Goal: Task Accomplishment & Management: Use online tool/utility

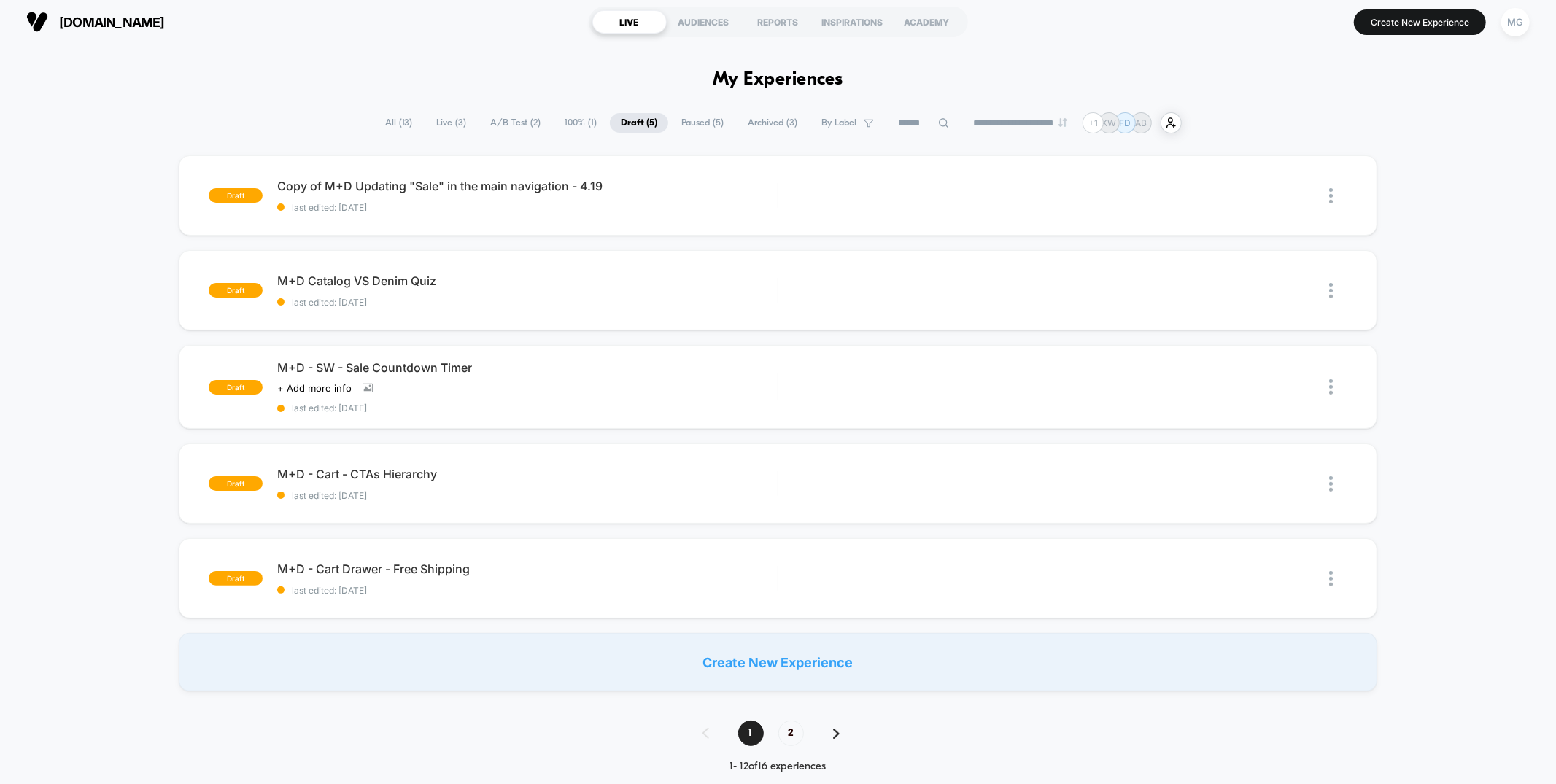
scroll to position [2, 0]
click at [576, 126] on span "100% ( 1 )" at bounding box center [581, 124] width 54 height 20
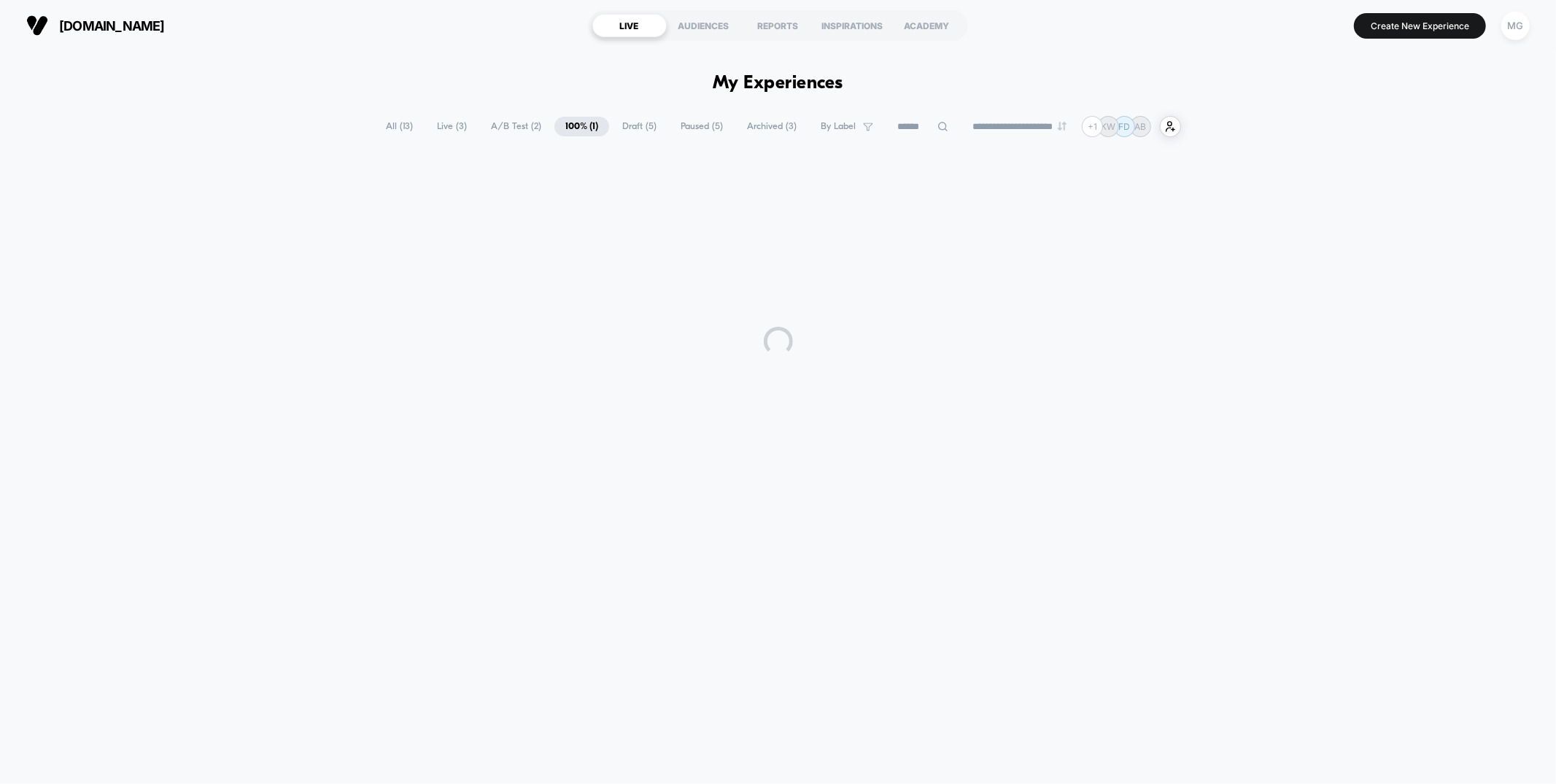
scroll to position [0, 0]
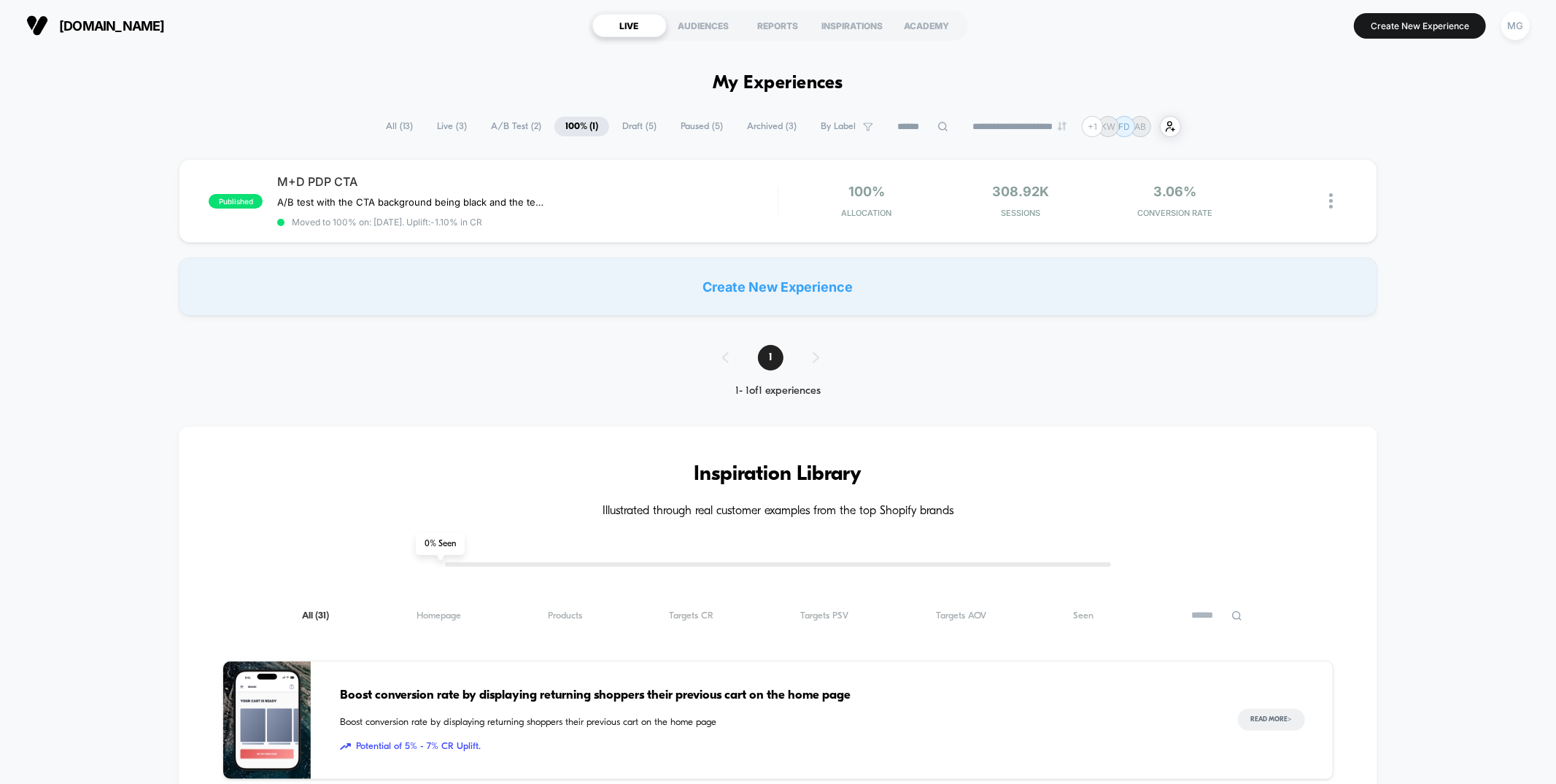
click at [514, 128] on span "A/B Test ( 2 )" at bounding box center [516, 126] width 72 height 20
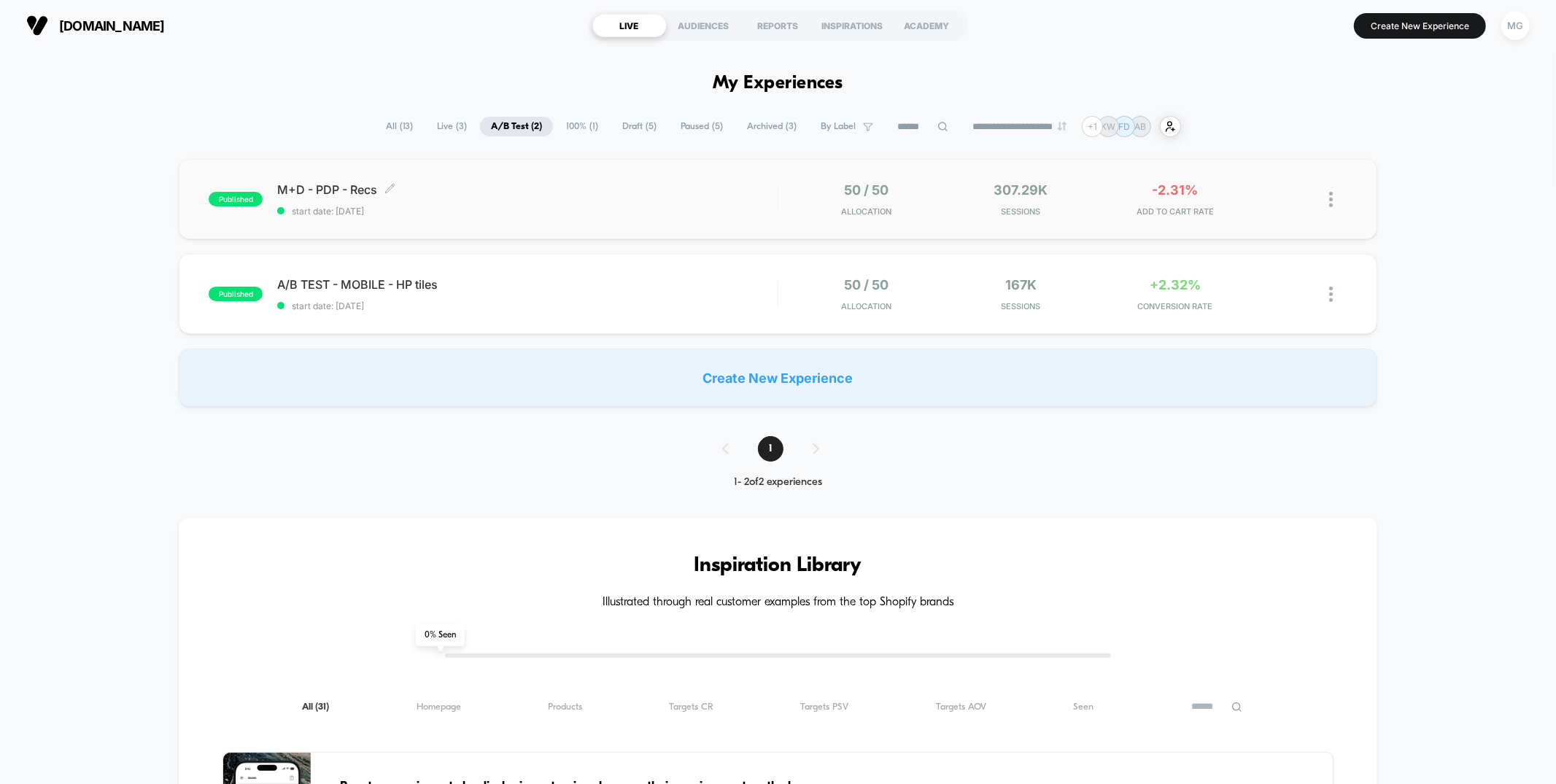
click at [569, 202] on div "M+D - PDP - Recs Click to edit experience details Click to edit experience deta…" at bounding box center [527, 200] width 500 height 34
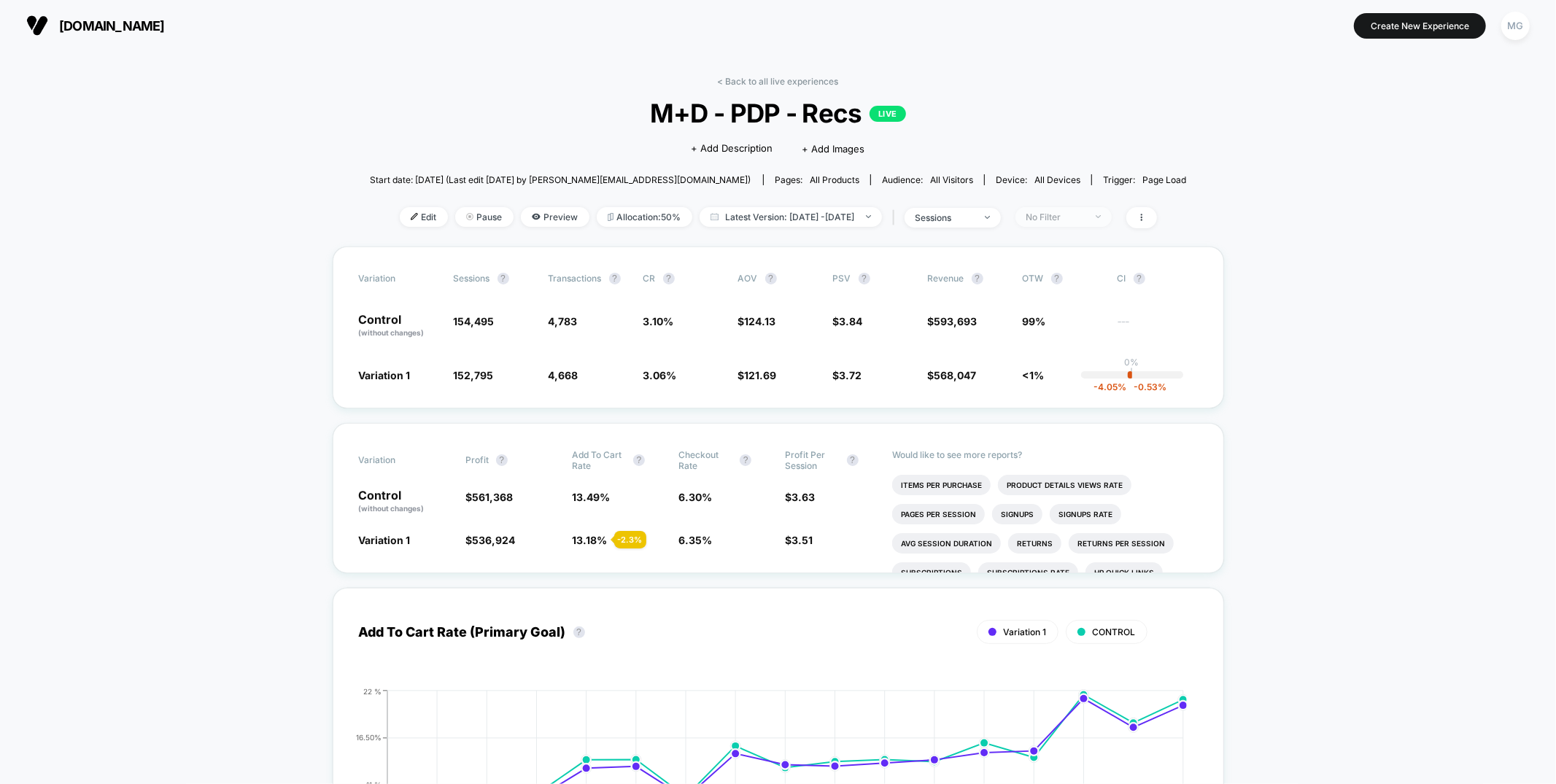
click at [1087, 208] on span "No Filter" at bounding box center [1064, 217] width 96 height 20
click at [974, 222] on div "sessions" at bounding box center [945, 218] width 58 height 11
drag, startPoint x: 971, startPoint y: 305, endPoint x: 969, endPoint y: 352, distance: 47.0
click at [972, 305] on span "Sessions with impressions" at bounding box center [970, 302] width 124 height 12
click at [968, 364] on button "Save" at bounding box center [972, 372] width 173 height 24
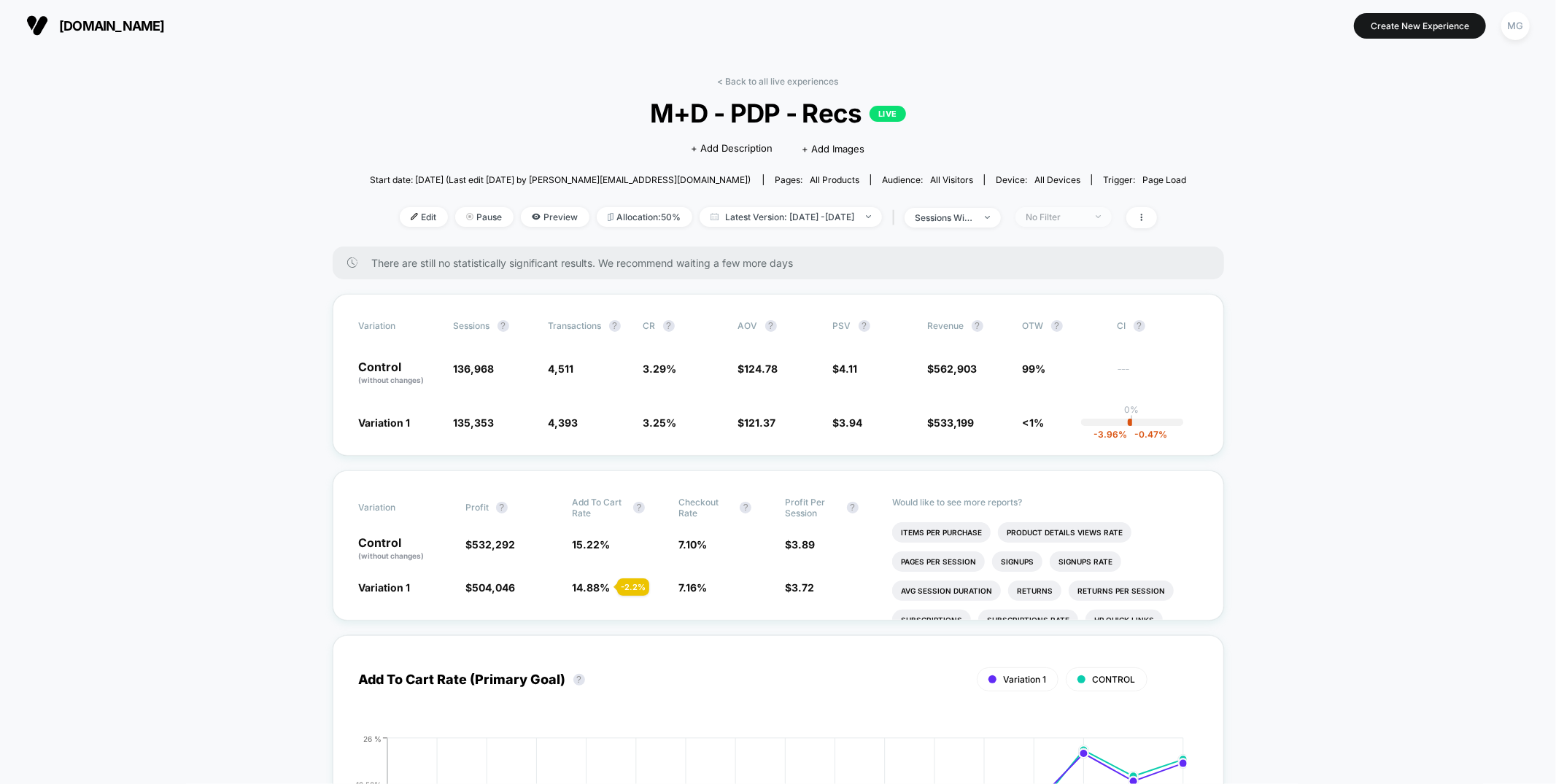
click at [1085, 217] on div "No Filter" at bounding box center [1056, 217] width 58 height 11
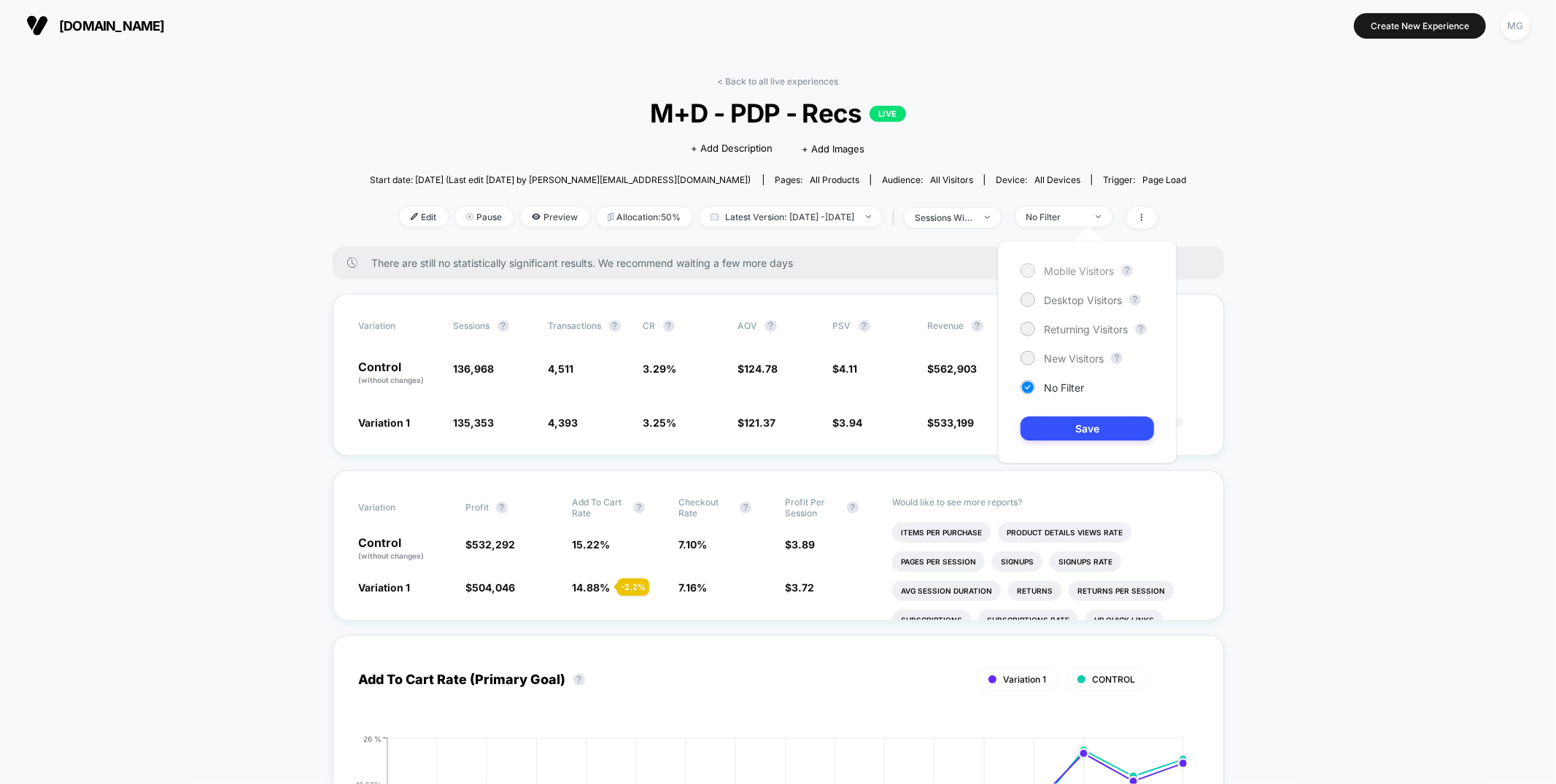
click at [1072, 274] on span "Mobile Visitors" at bounding box center [1079, 271] width 70 height 12
click at [1054, 428] on button "Save" at bounding box center [1088, 429] width 134 height 24
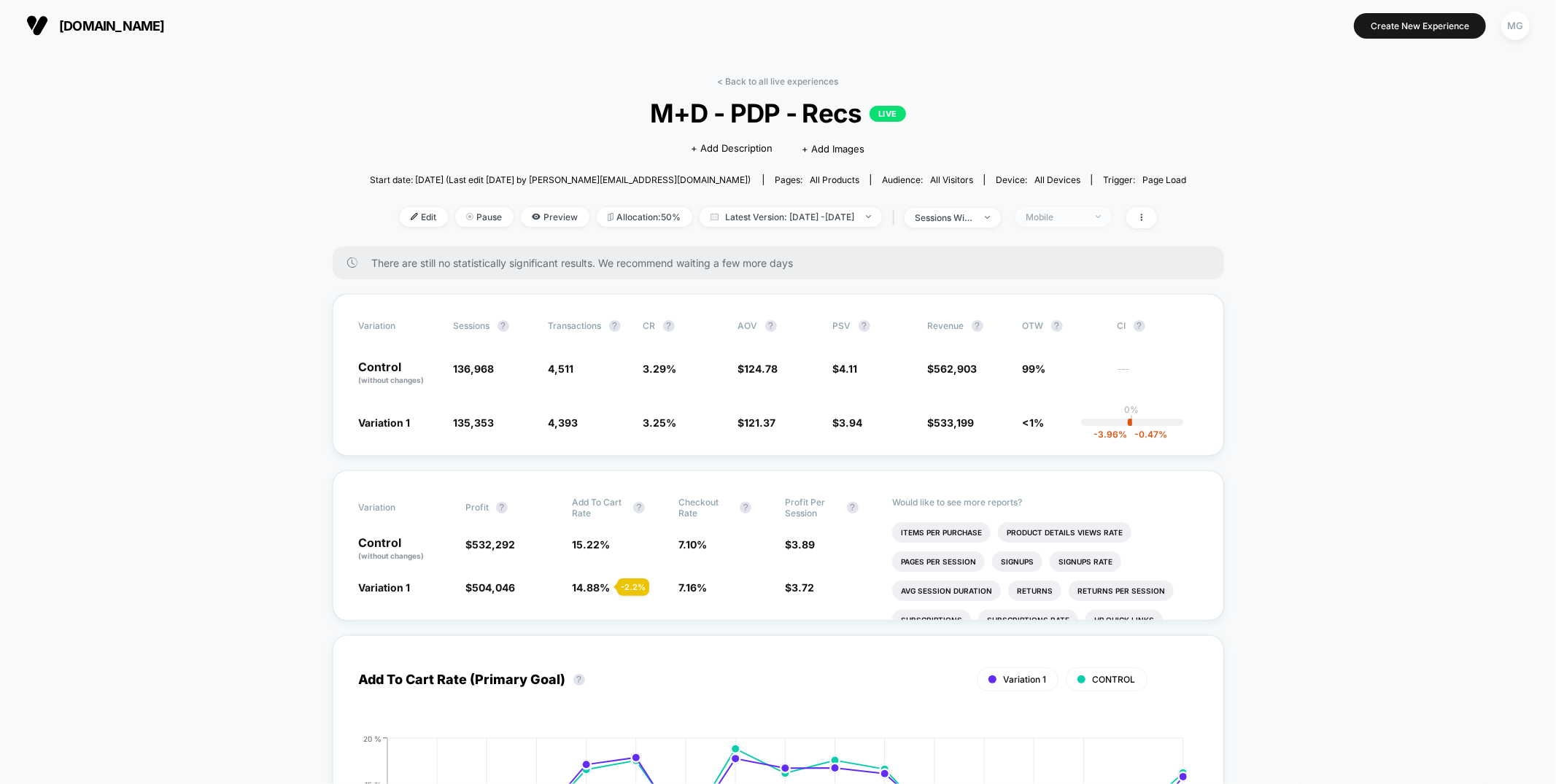
click at [1071, 214] on div "Mobile" at bounding box center [1056, 217] width 58 height 11
click at [853, 393] on div "Variation Sessions ? Transactions ? CR ? AOV ? PSV ? Revenue ? OTW ? CI ? Contr…" at bounding box center [778, 375] width 891 height 162
click at [1157, 213] on span at bounding box center [1142, 218] width 31 height 21
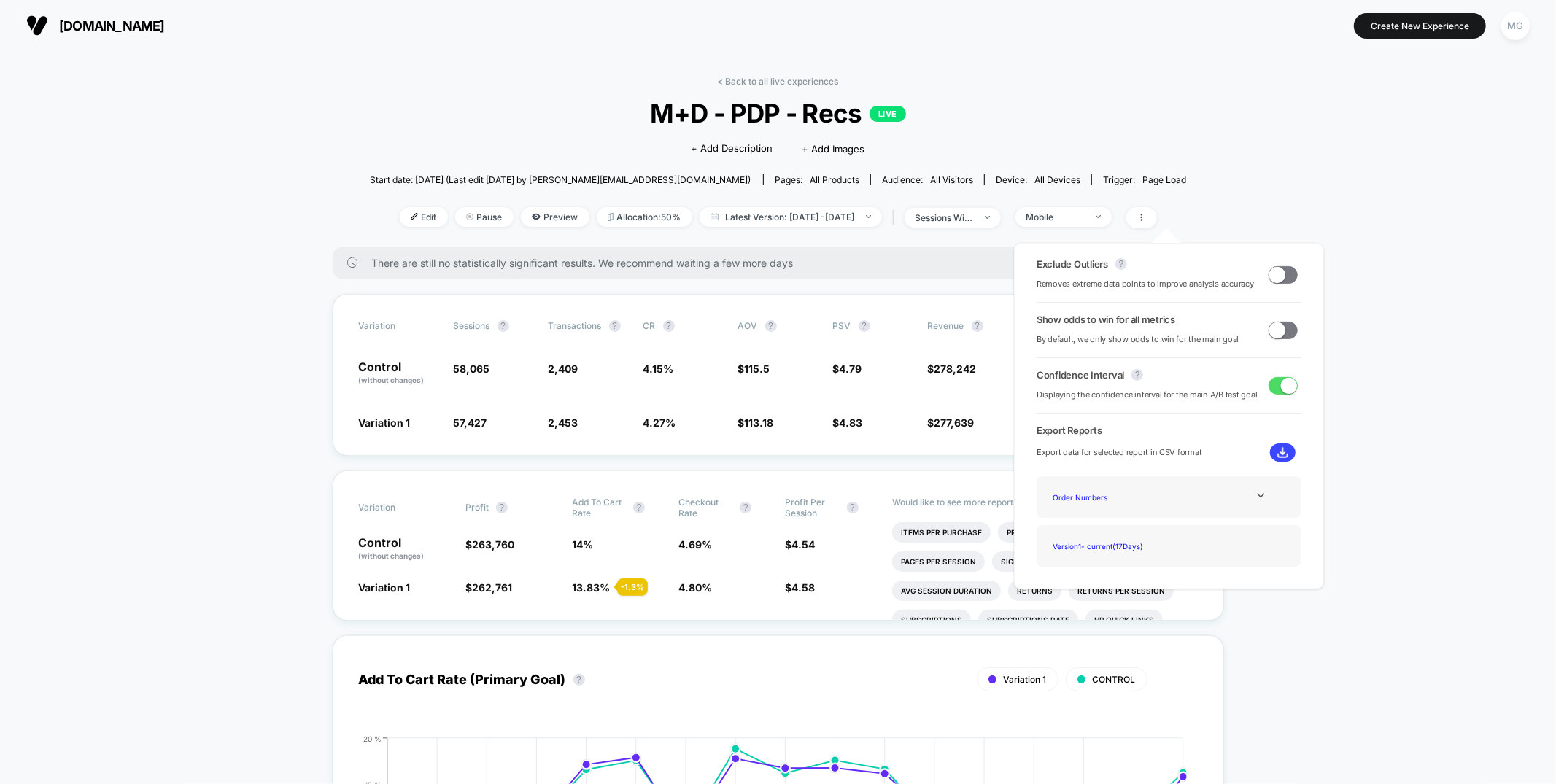
drag, startPoint x: 1276, startPoint y: 331, endPoint x: 1277, endPoint y: 311, distance: 20.0
click at [1277, 331] on span at bounding box center [1277, 329] width 16 height 16
click at [1280, 272] on span at bounding box center [1277, 274] width 16 height 16
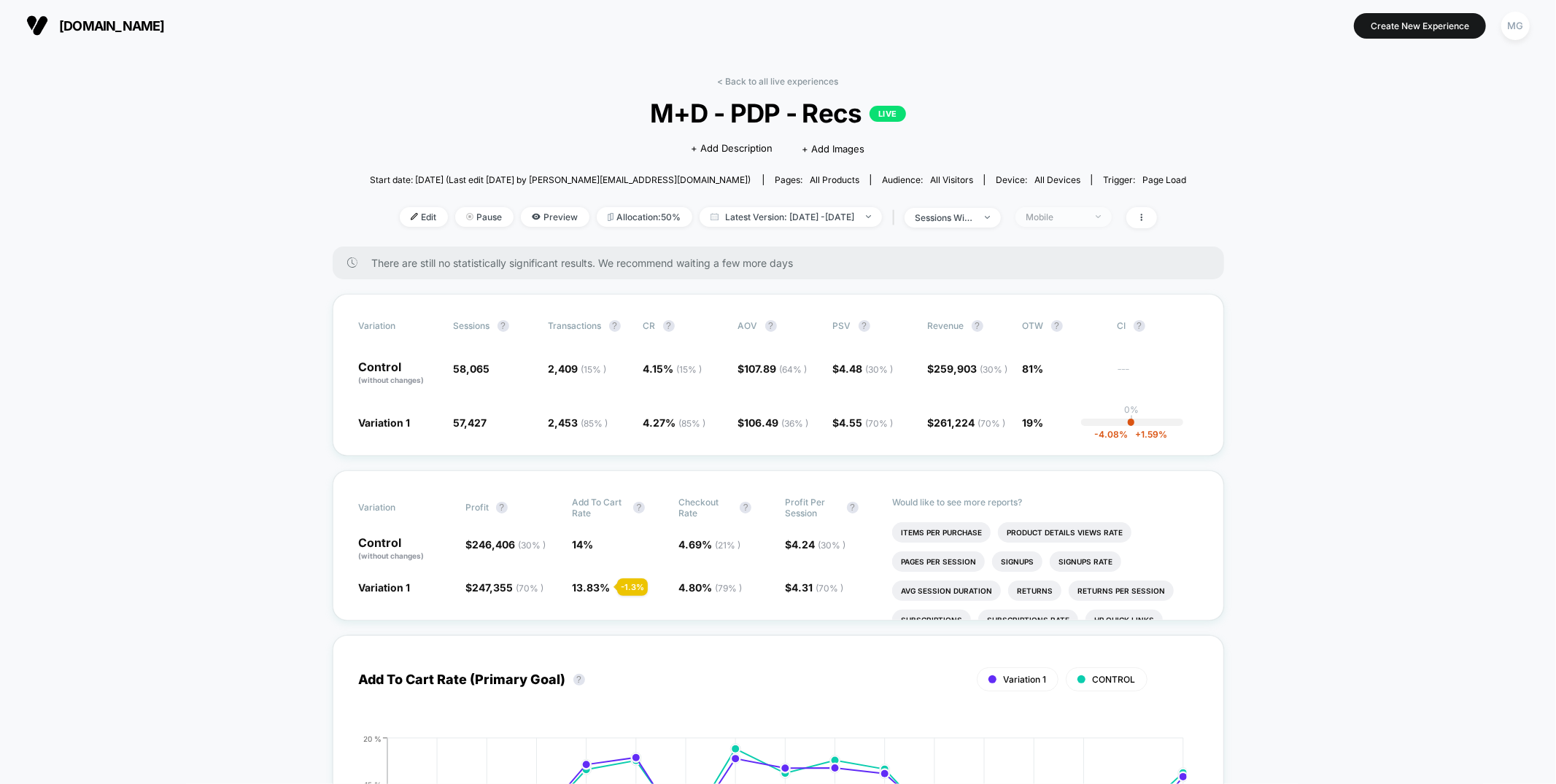
drag, startPoint x: 1073, startPoint y: 211, endPoint x: 1070, endPoint y: 222, distance: 11.4
click at [1073, 212] on div "Mobile" at bounding box center [1056, 217] width 58 height 11
click at [1078, 353] on span "New Visitors" at bounding box center [1074, 359] width 60 height 12
click at [1069, 437] on button "Save" at bounding box center [1088, 429] width 134 height 24
click at [1085, 221] on div "New Visitors" at bounding box center [1056, 217] width 58 height 11
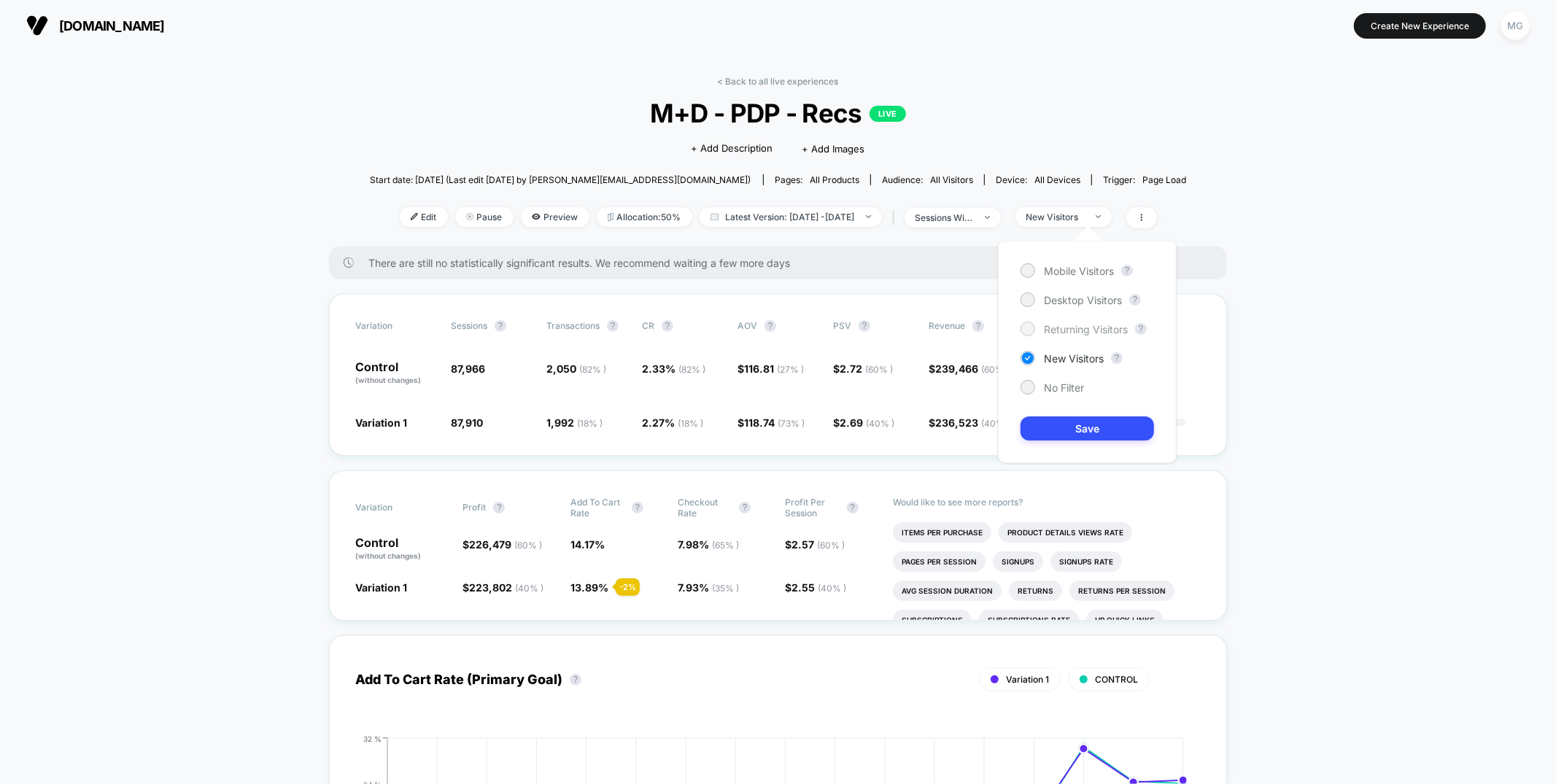
click at [1085, 331] on span "Returning Visitors" at bounding box center [1086, 329] width 84 height 12
click at [1082, 433] on button "Save" at bounding box center [1088, 429] width 134 height 24
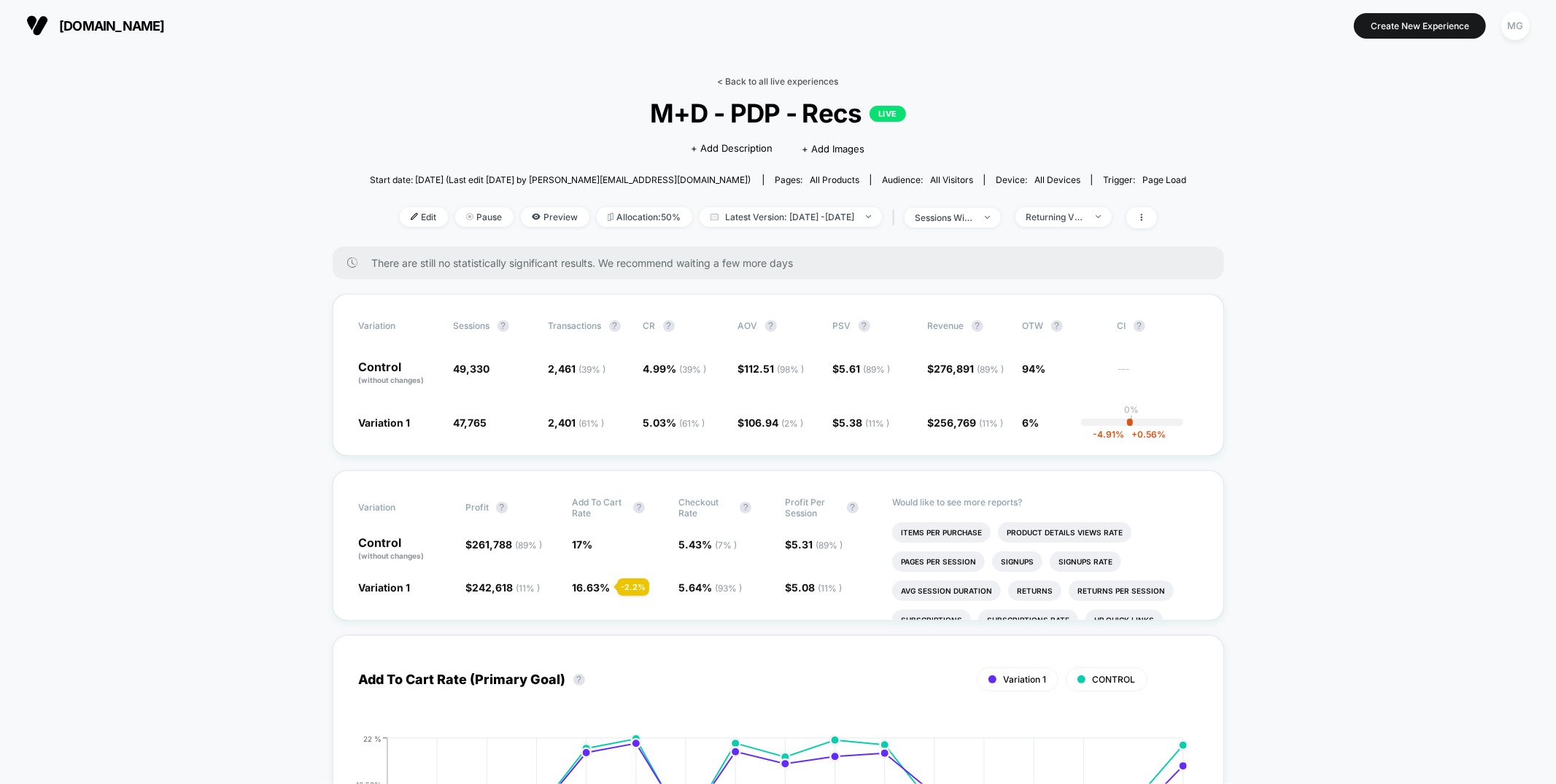
click at [757, 85] on link "< Back to all live experiences" at bounding box center [778, 81] width 121 height 11
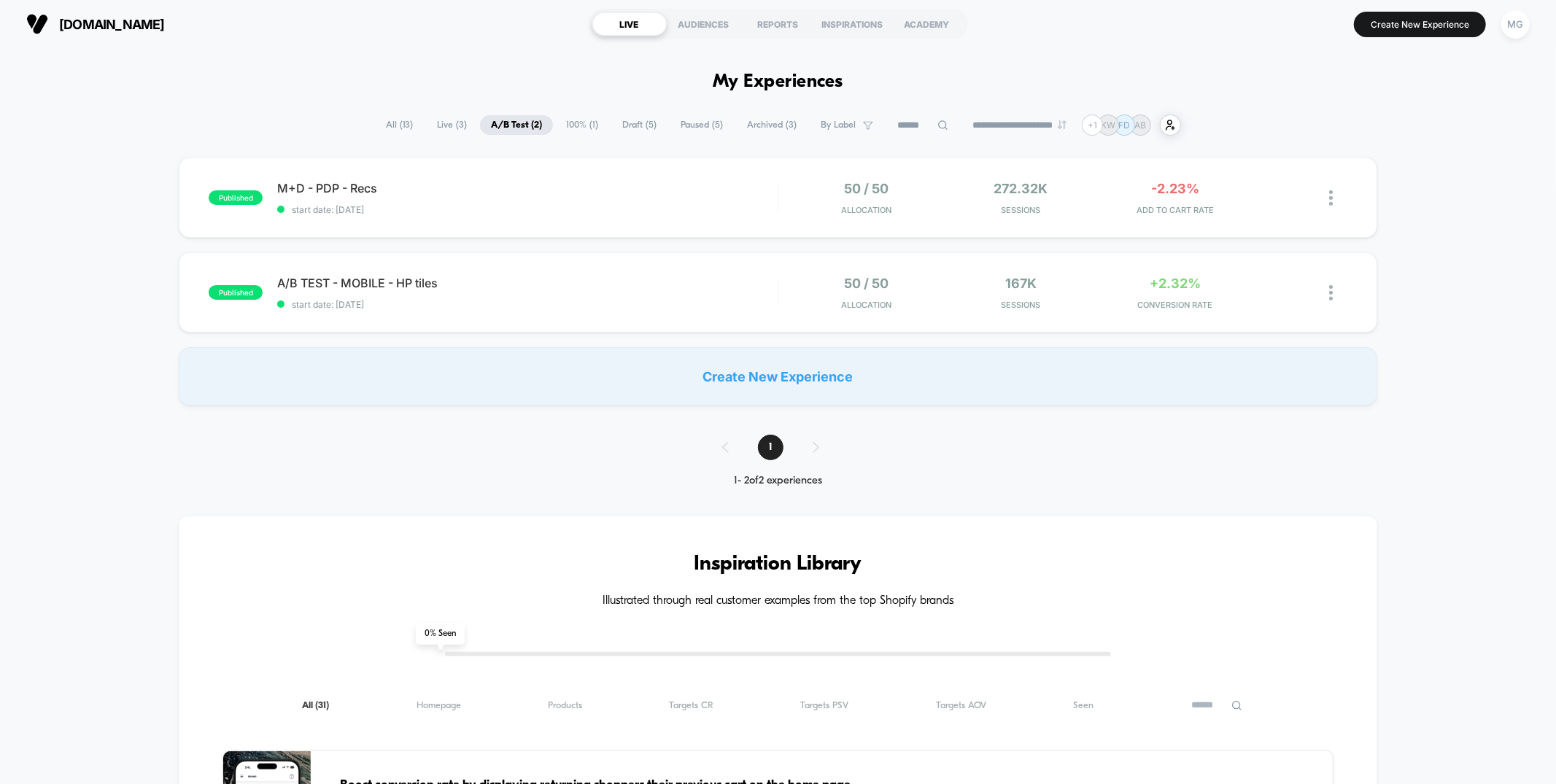
scroll to position [1, 0]
click at [584, 120] on span "100% ( 1 )" at bounding box center [582, 125] width 54 height 20
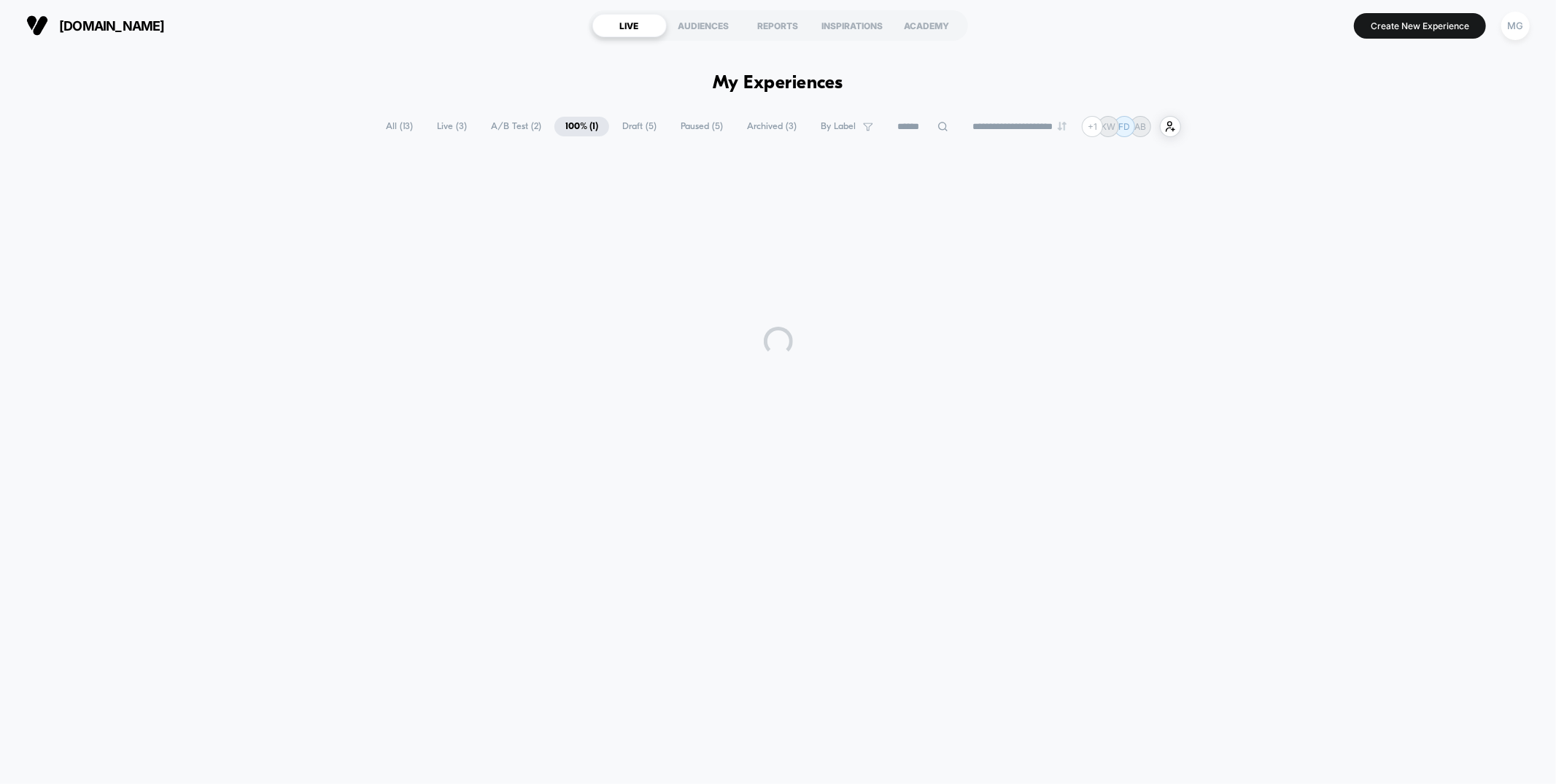
scroll to position [0, 0]
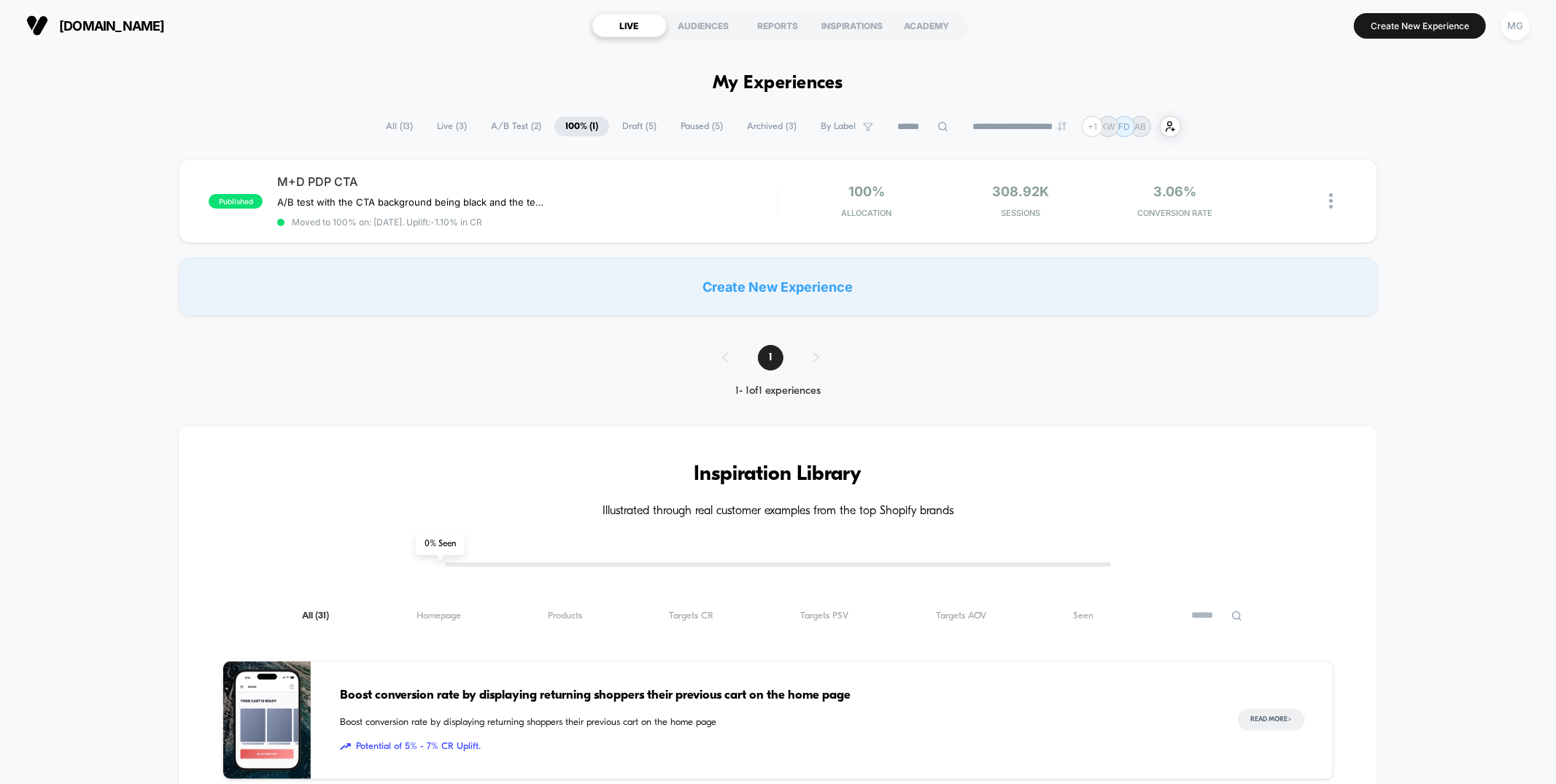
click at [642, 127] on span "Draft ( 5 )" at bounding box center [639, 126] width 56 height 20
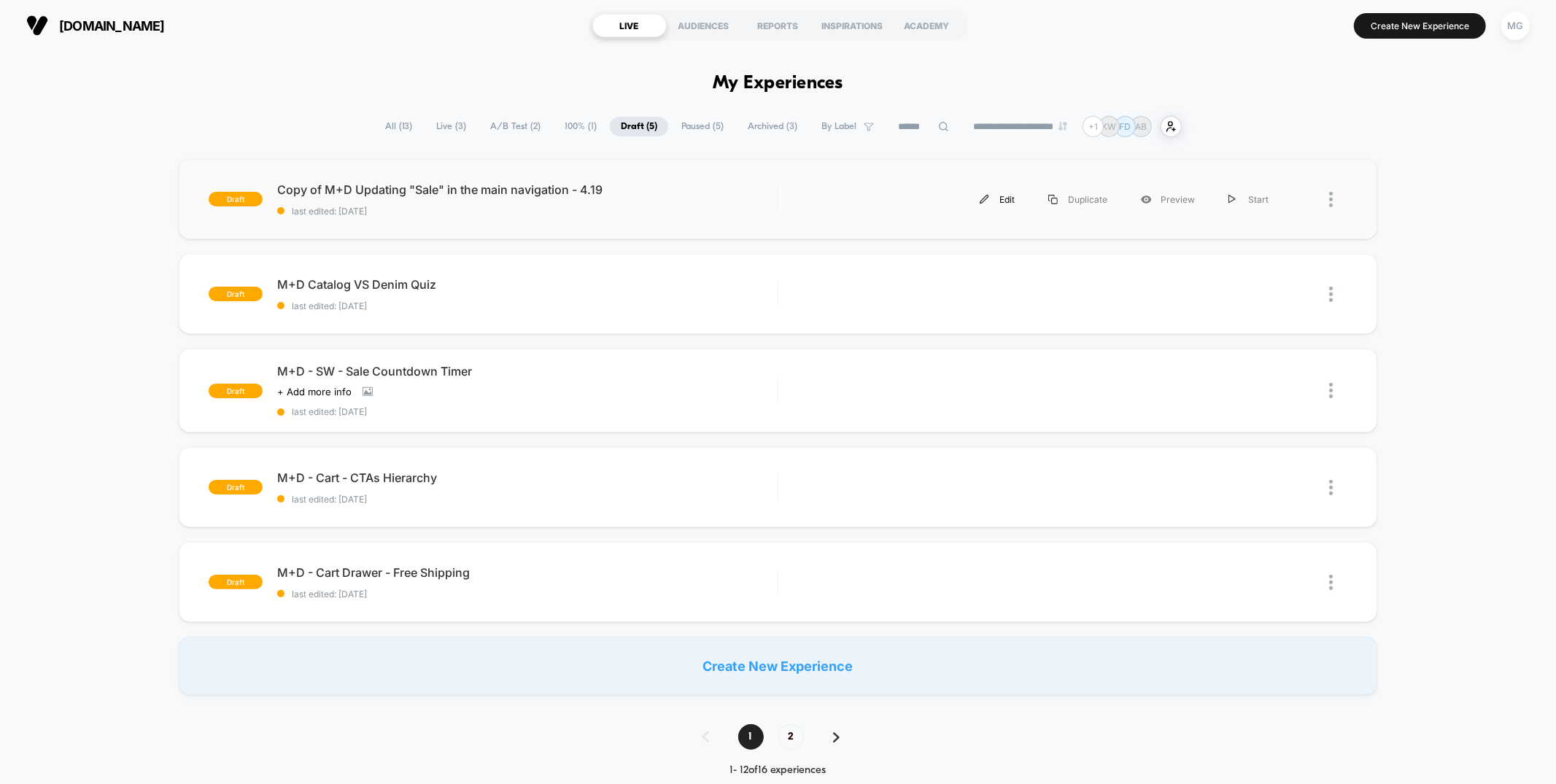
click at [994, 198] on div "Edit" at bounding box center [998, 200] width 69 height 33
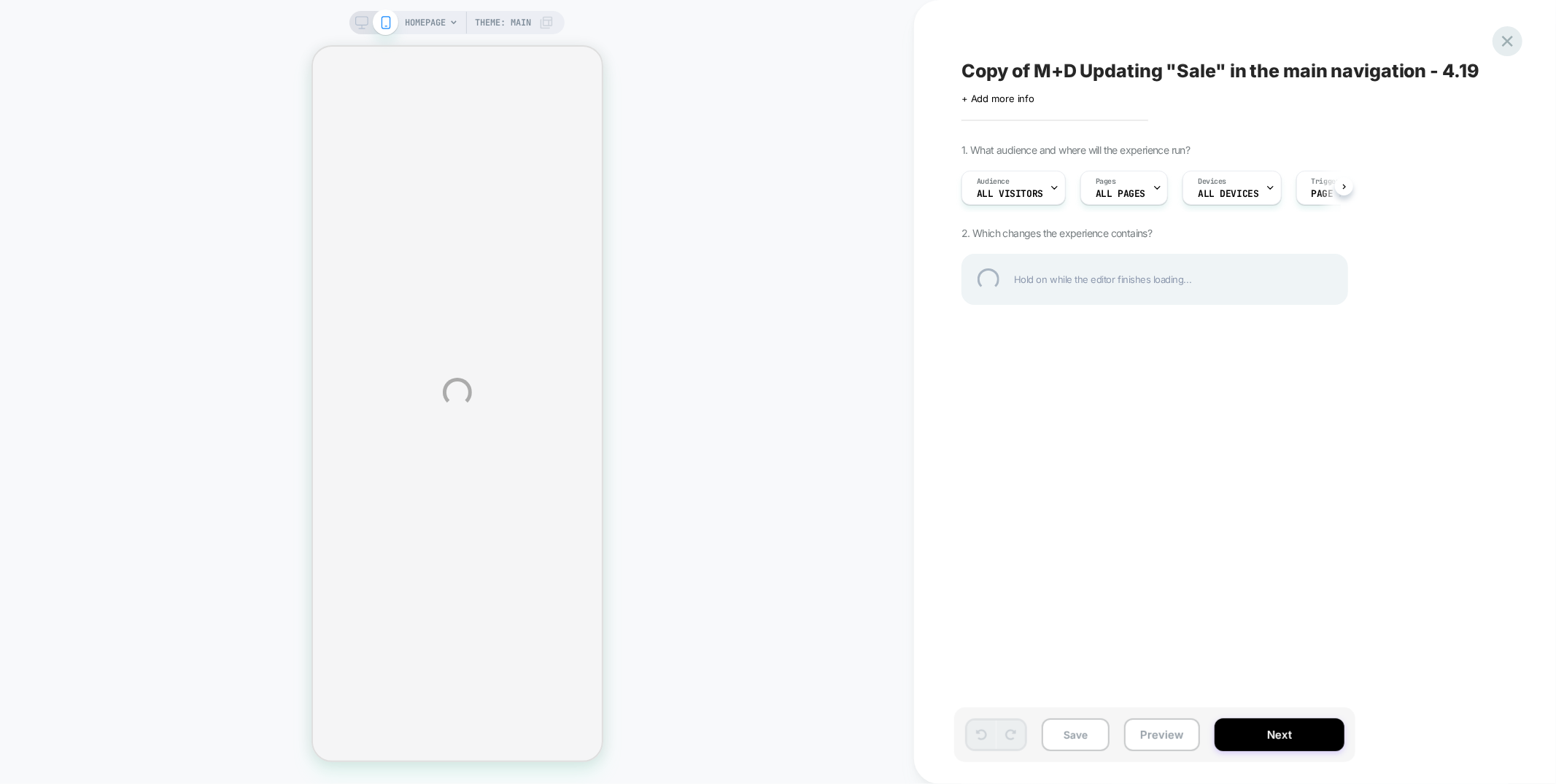
click at [1514, 45] on div at bounding box center [1507, 41] width 30 height 30
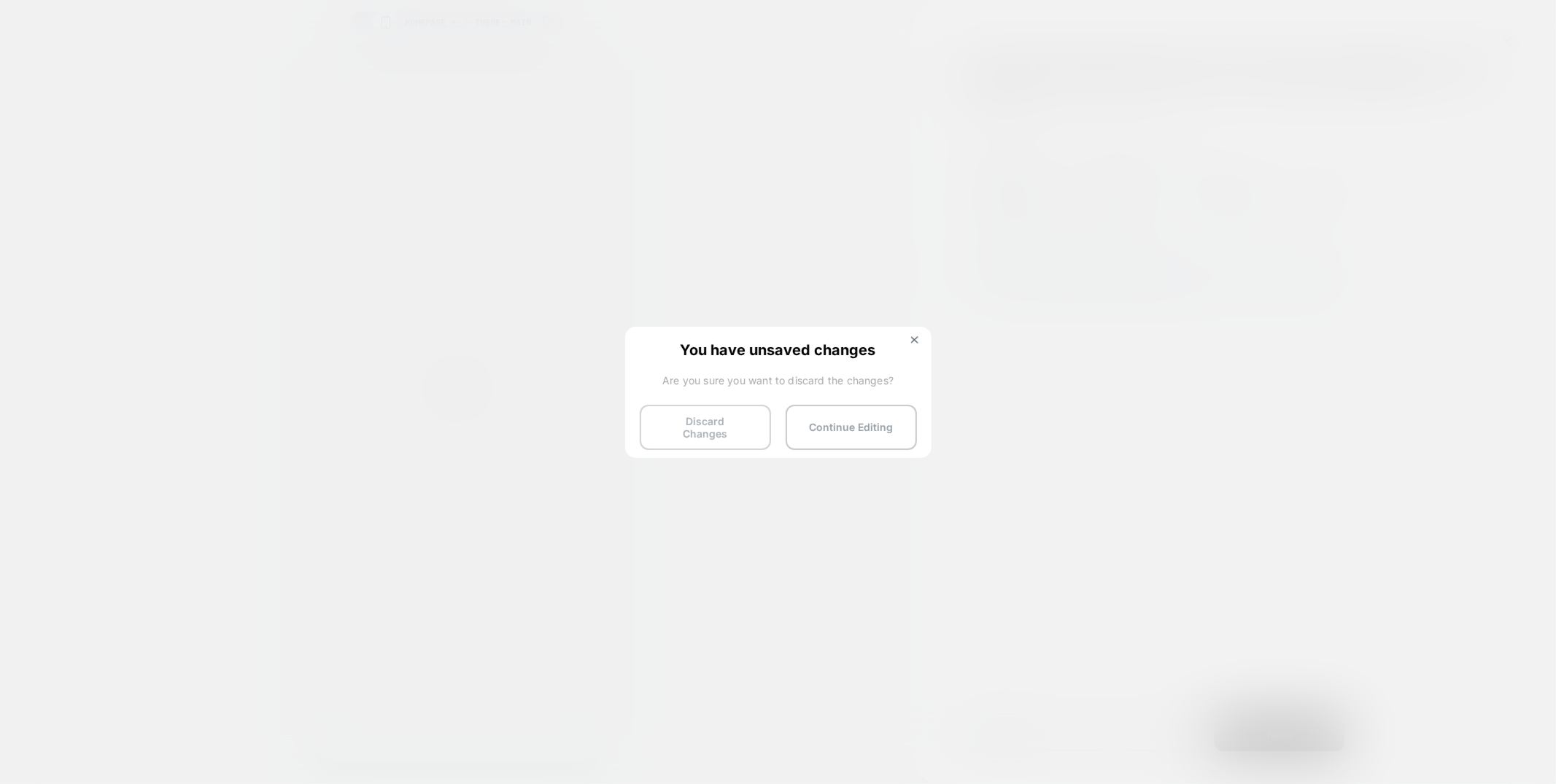
click at [732, 419] on button "Discard Changes" at bounding box center [705, 427] width 131 height 45
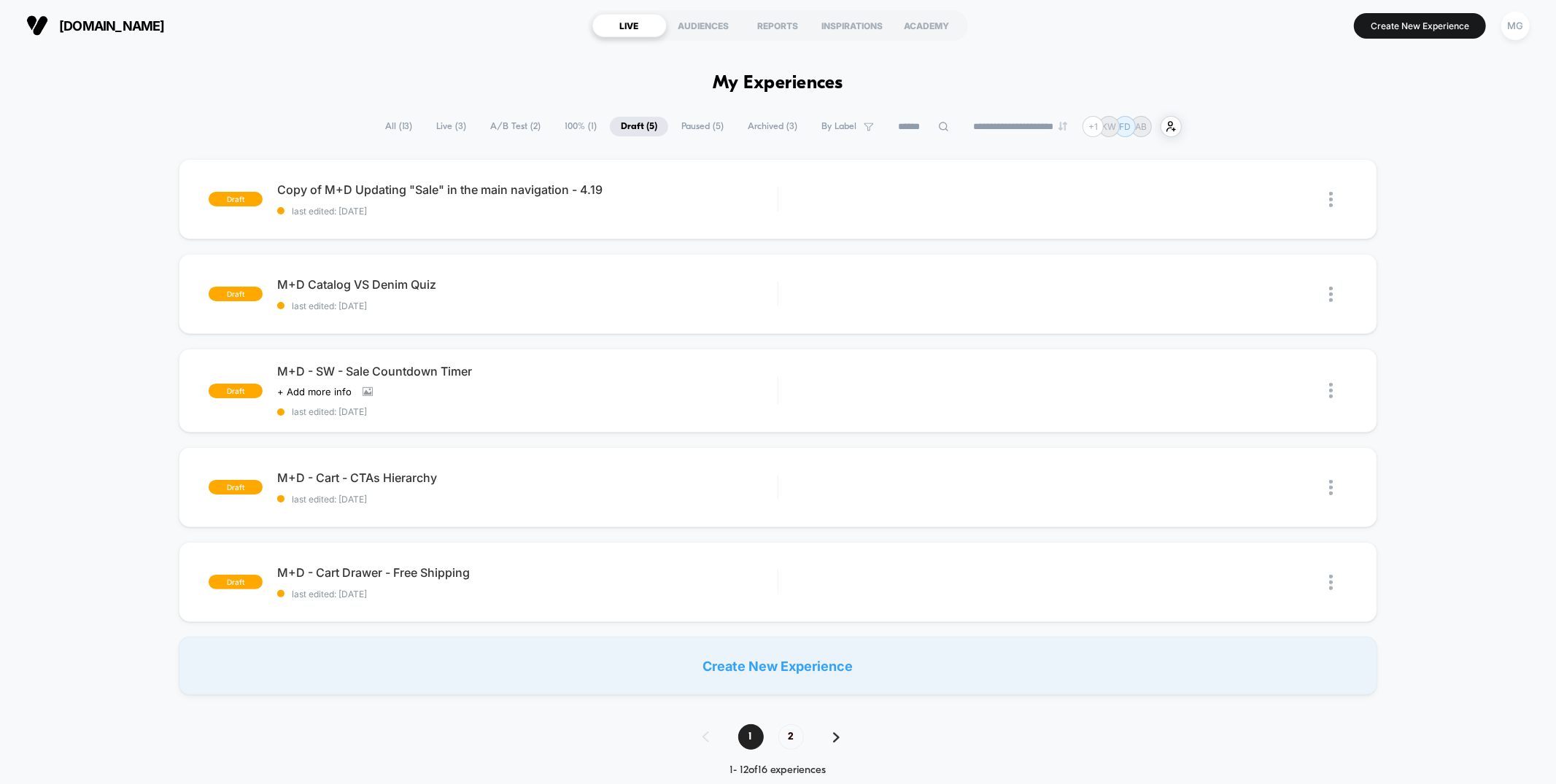
click at [701, 124] on span "Paused ( 5 )" at bounding box center [703, 126] width 64 height 20
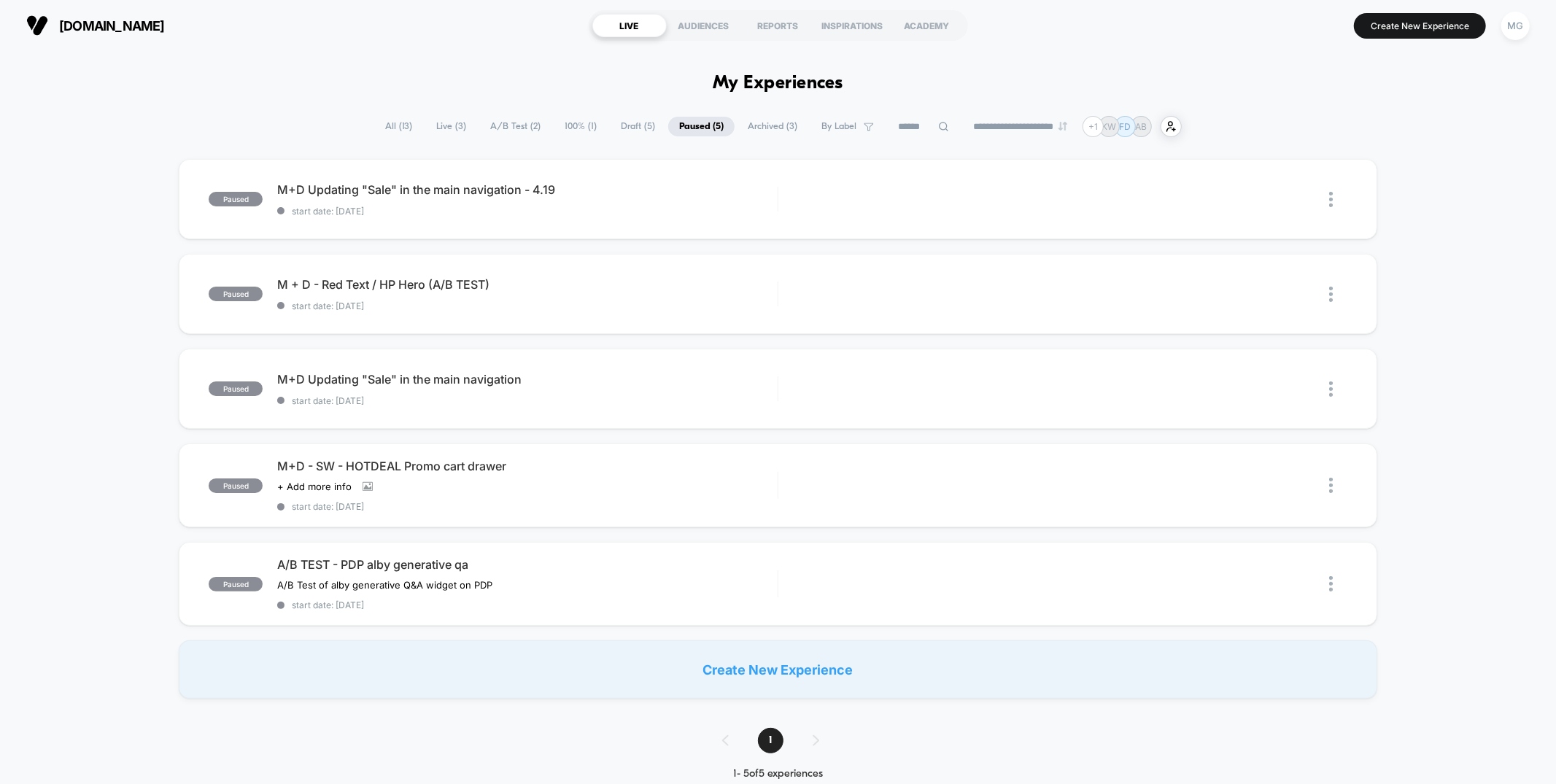
click at [610, 125] on span "Draft ( 5 )" at bounding box center [637, 126] width 56 height 20
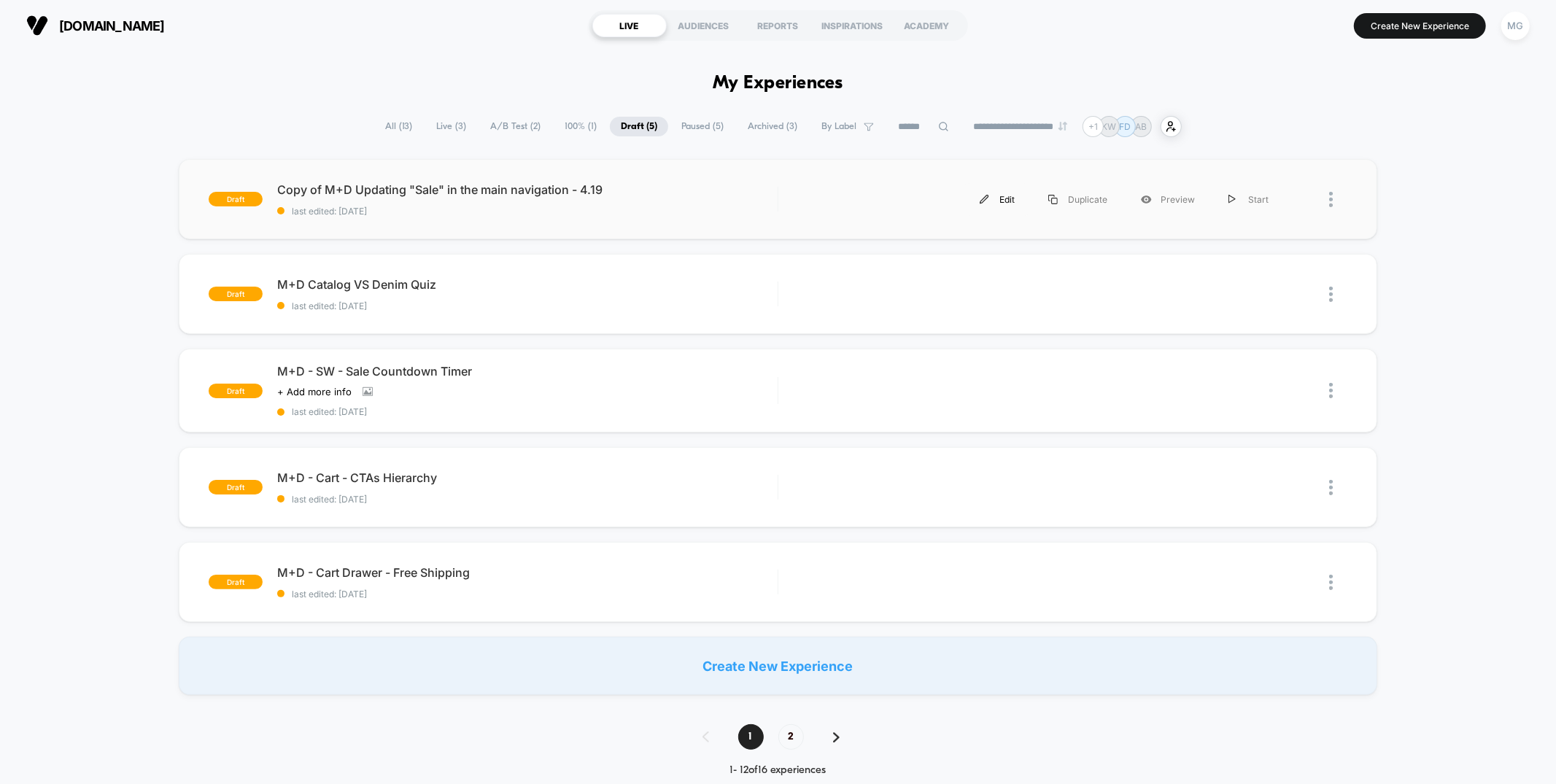
click at [1011, 206] on div "Edit" at bounding box center [998, 200] width 69 height 33
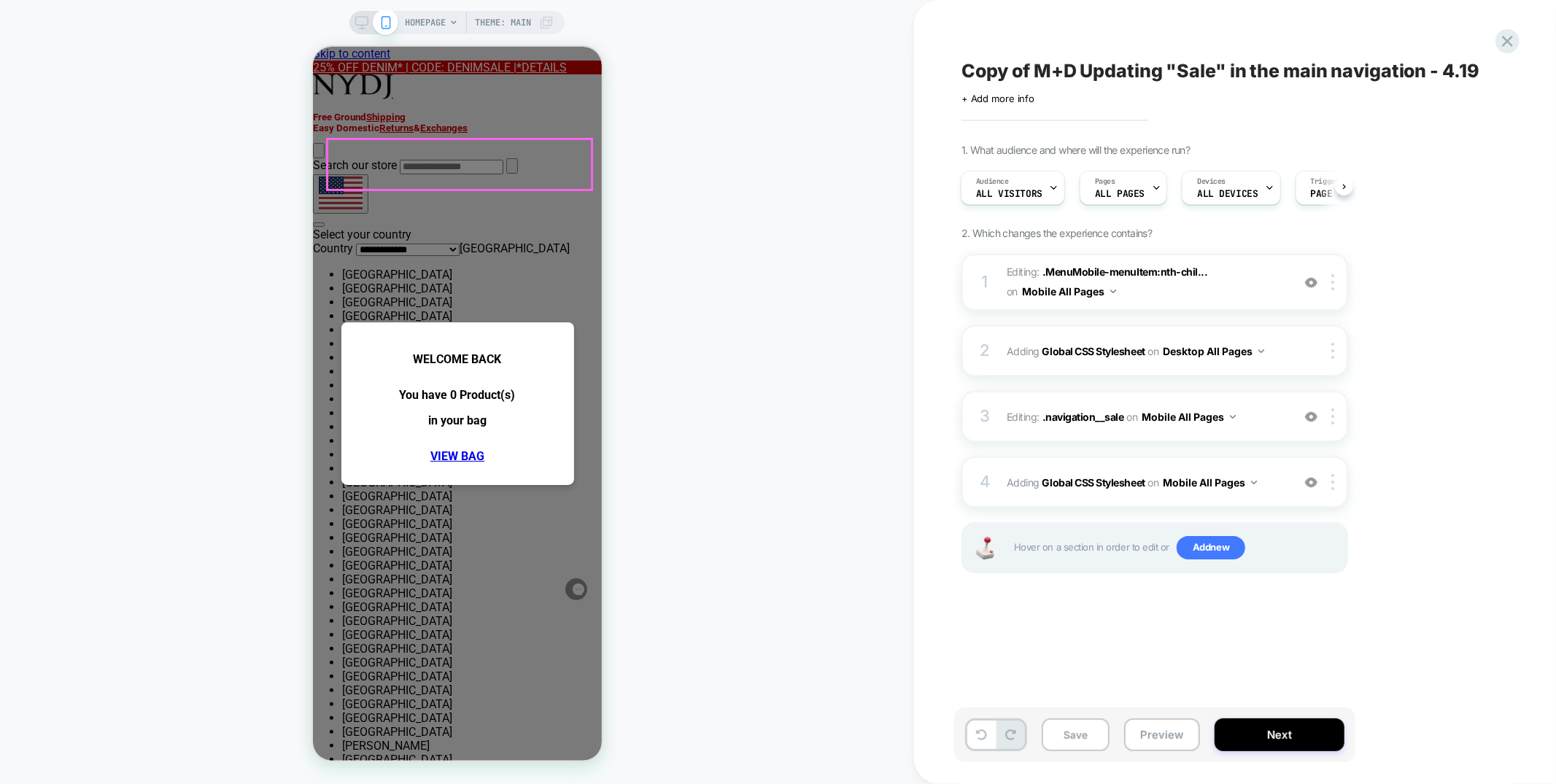
drag, startPoint x: 534, startPoint y: 172, endPoint x: 582, endPoint y: 313, distance: 148.9
click at [1145, 433] on div "3 Editing : .navigation__sale .navigation__sale on Mobile All Pages Add Before …" at bounding box center [1155, 417] width 387 height 51
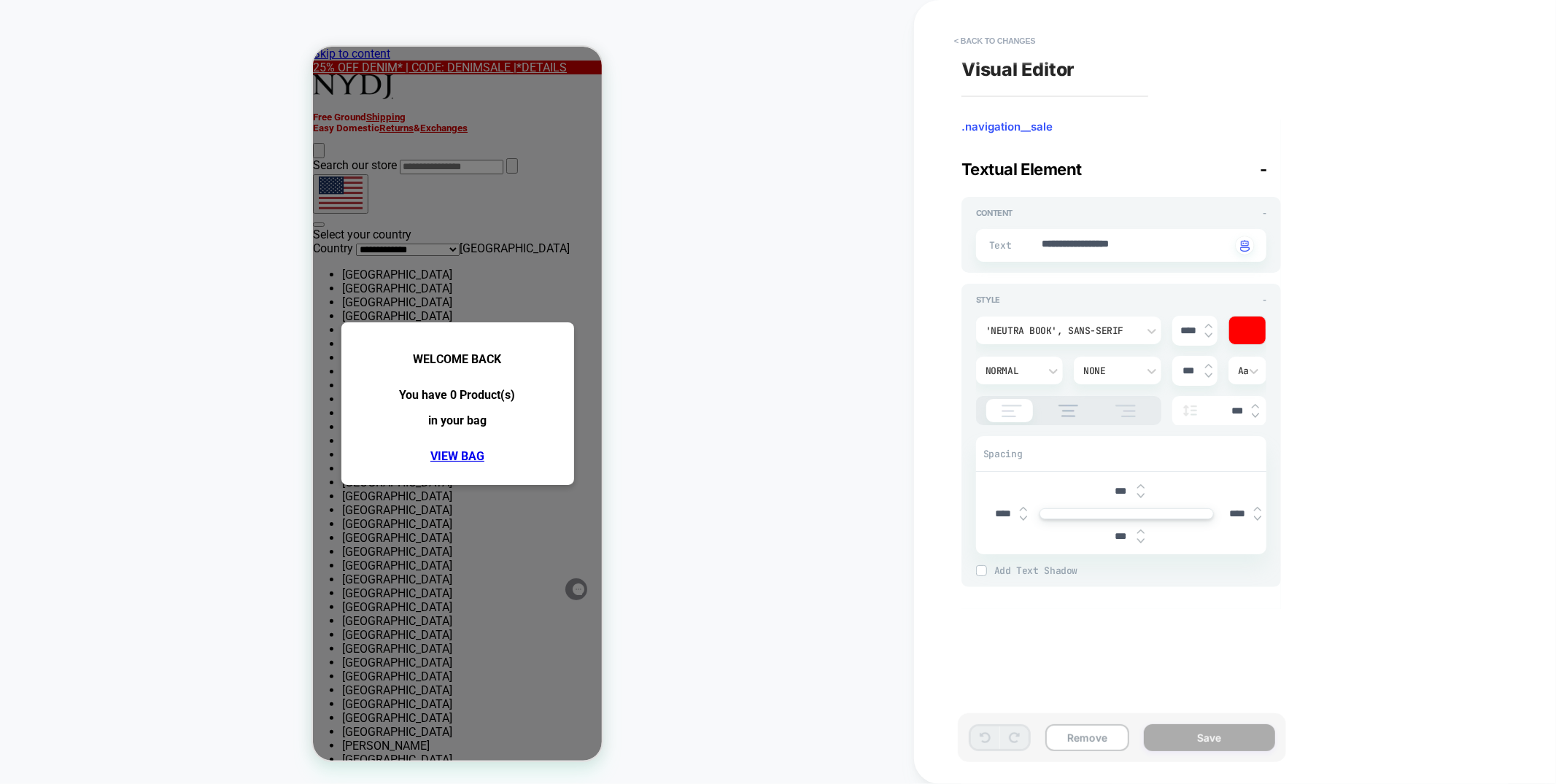
drag, startPoint x: 401, startPoint y: 119, endPoint x: 510, endPoint y: 119, distance: 109.0
copy span "[DATE] Sale"
click at [1077, 244] on textarea "**********" at bounding box center [1136, 245] width 191 height 17
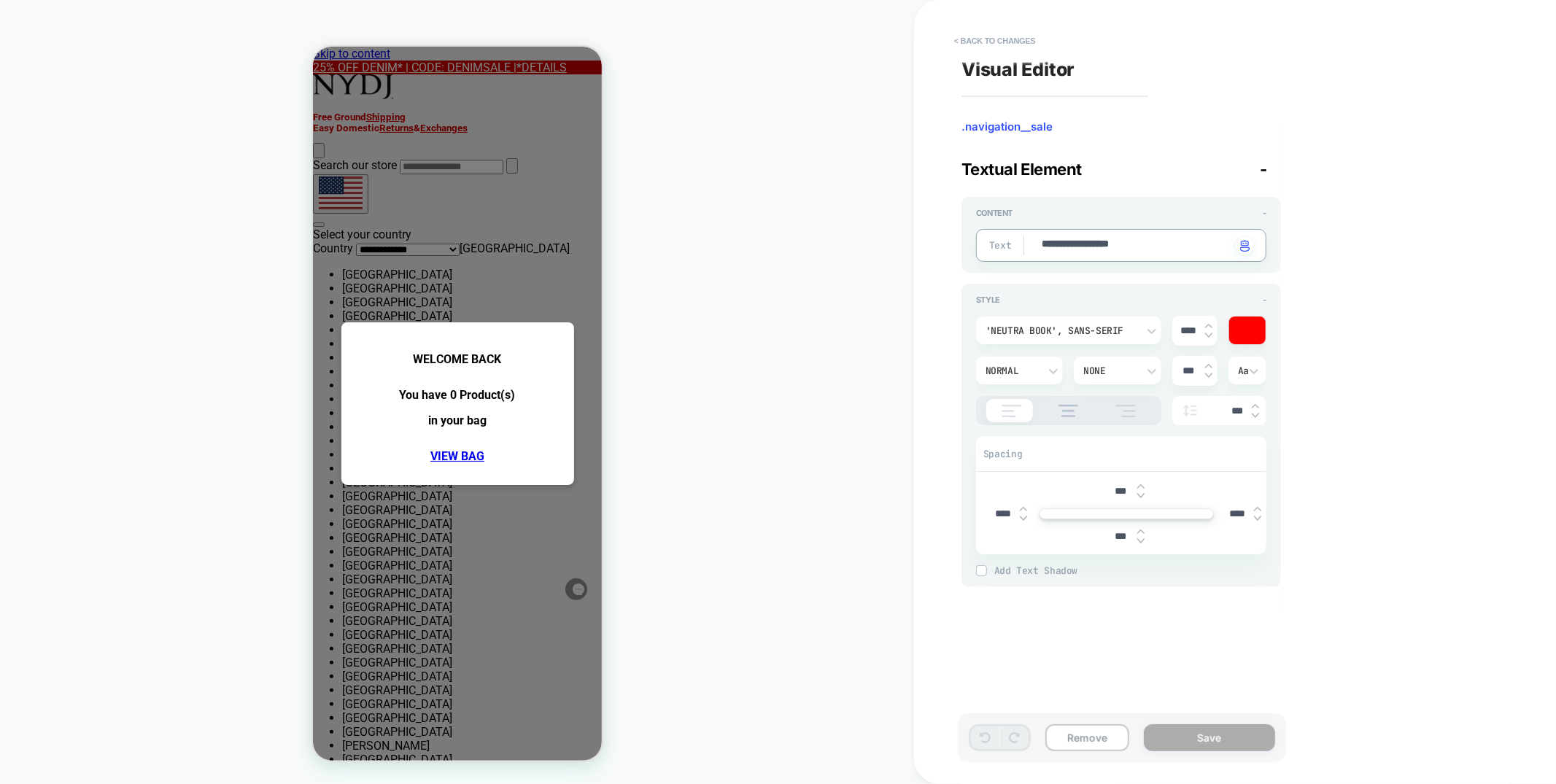
paste textarea
type textarea "*"
type textarea "**********"
type textarea "*"
type textarea "**********"
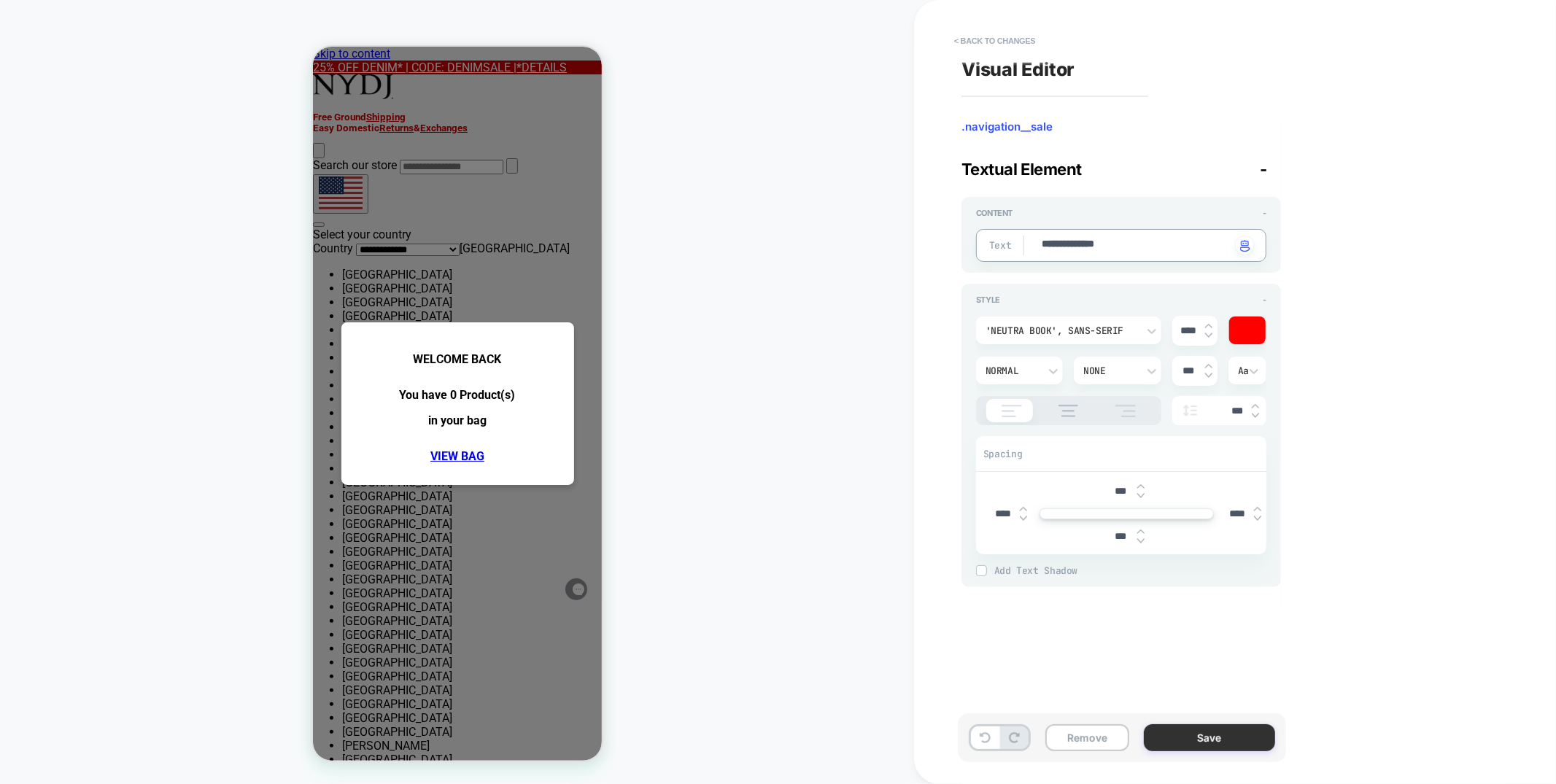
click at [1179, 741] on button "Save" at bounding box center [1209, 738] width 131 height 27
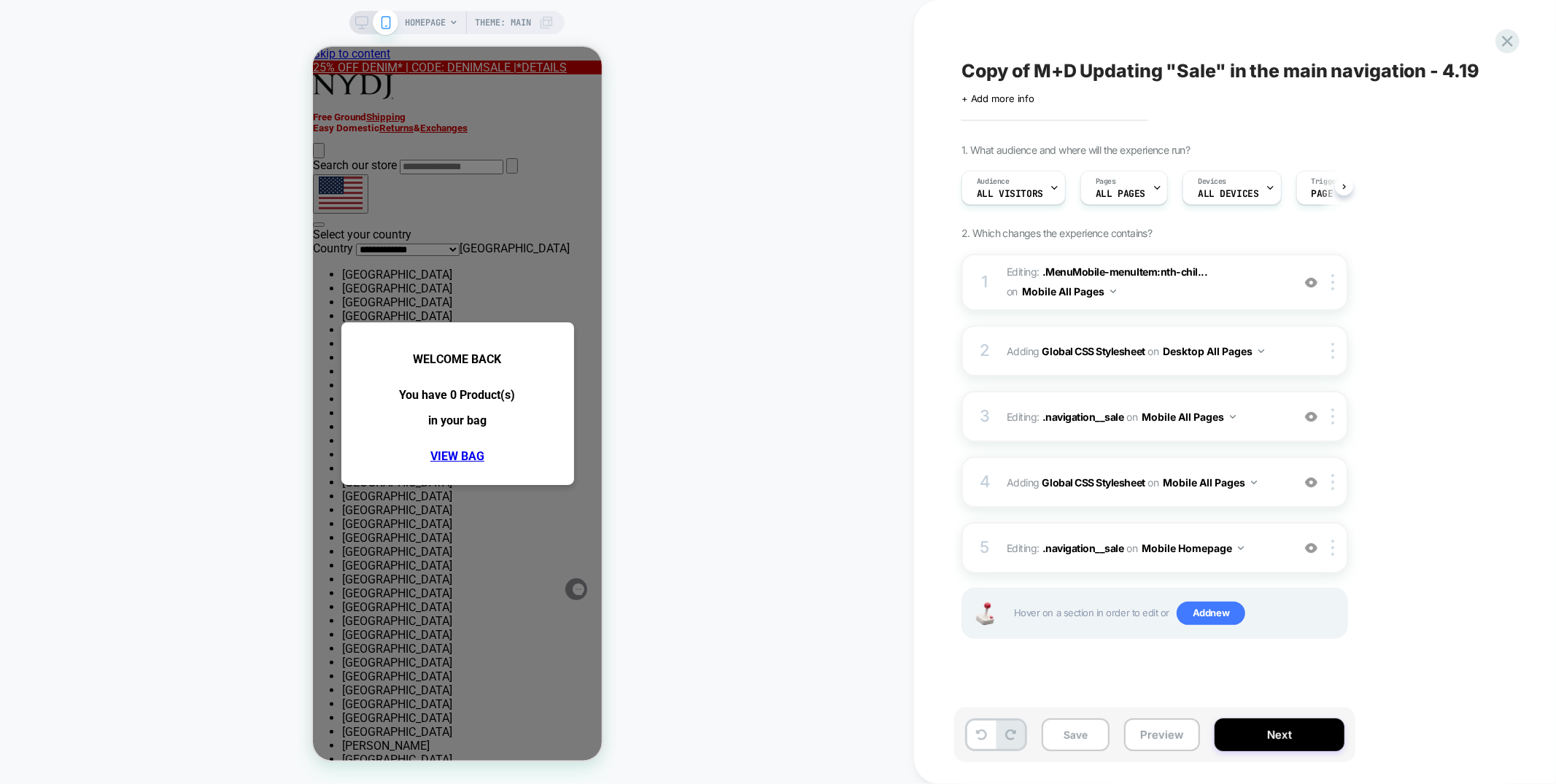
scroll to position [0, 1]
click at [1165, 564] on div "5 Editing : .navigation__sale .navigation__sale on Mobile Homepage Add Before A…" at bounding box center [1155, 548] width 387 height 51
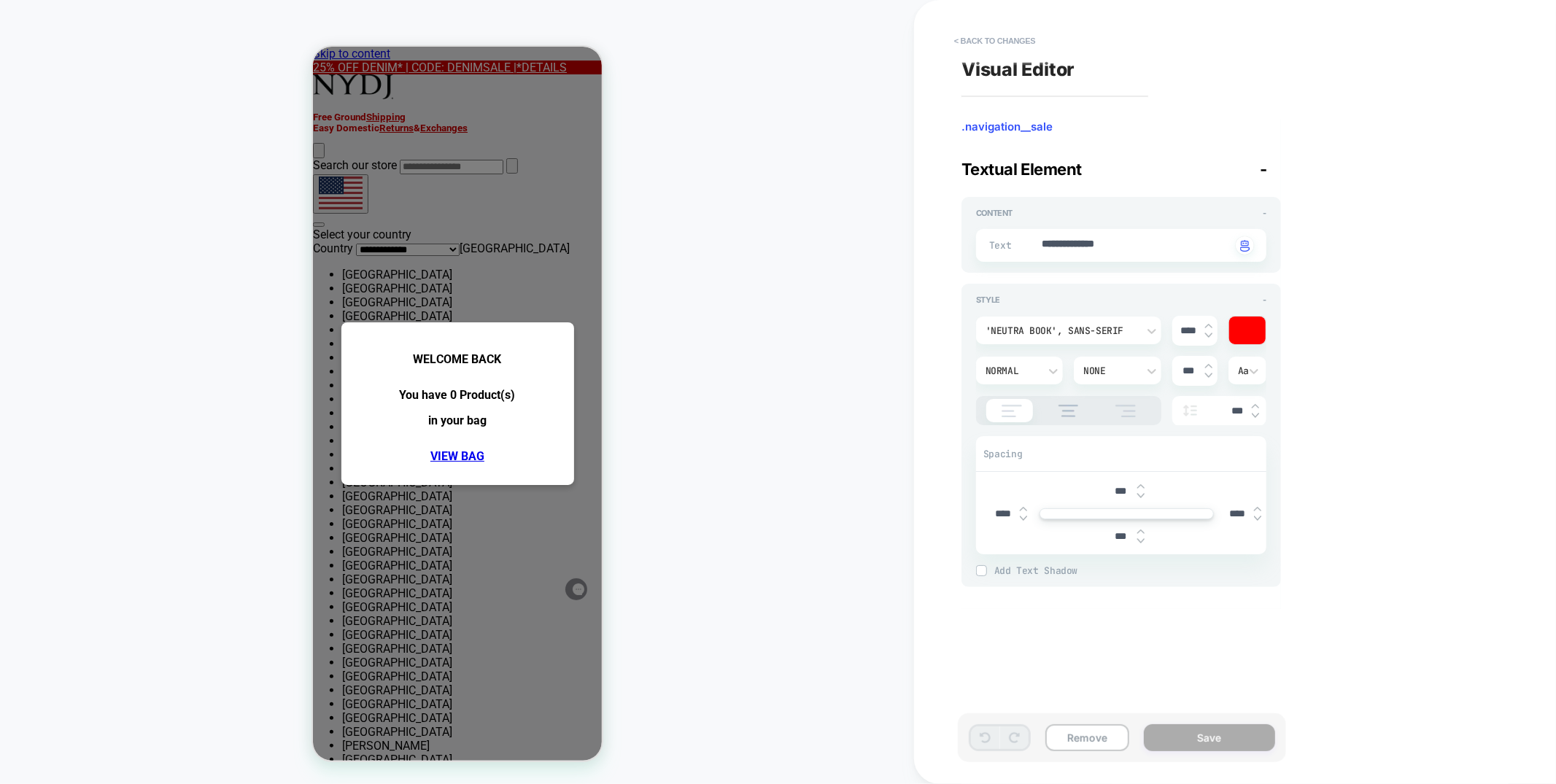
click at [1027, 46] on button "< Back to changes" at bounding box center [995, 40] width 96 height 23
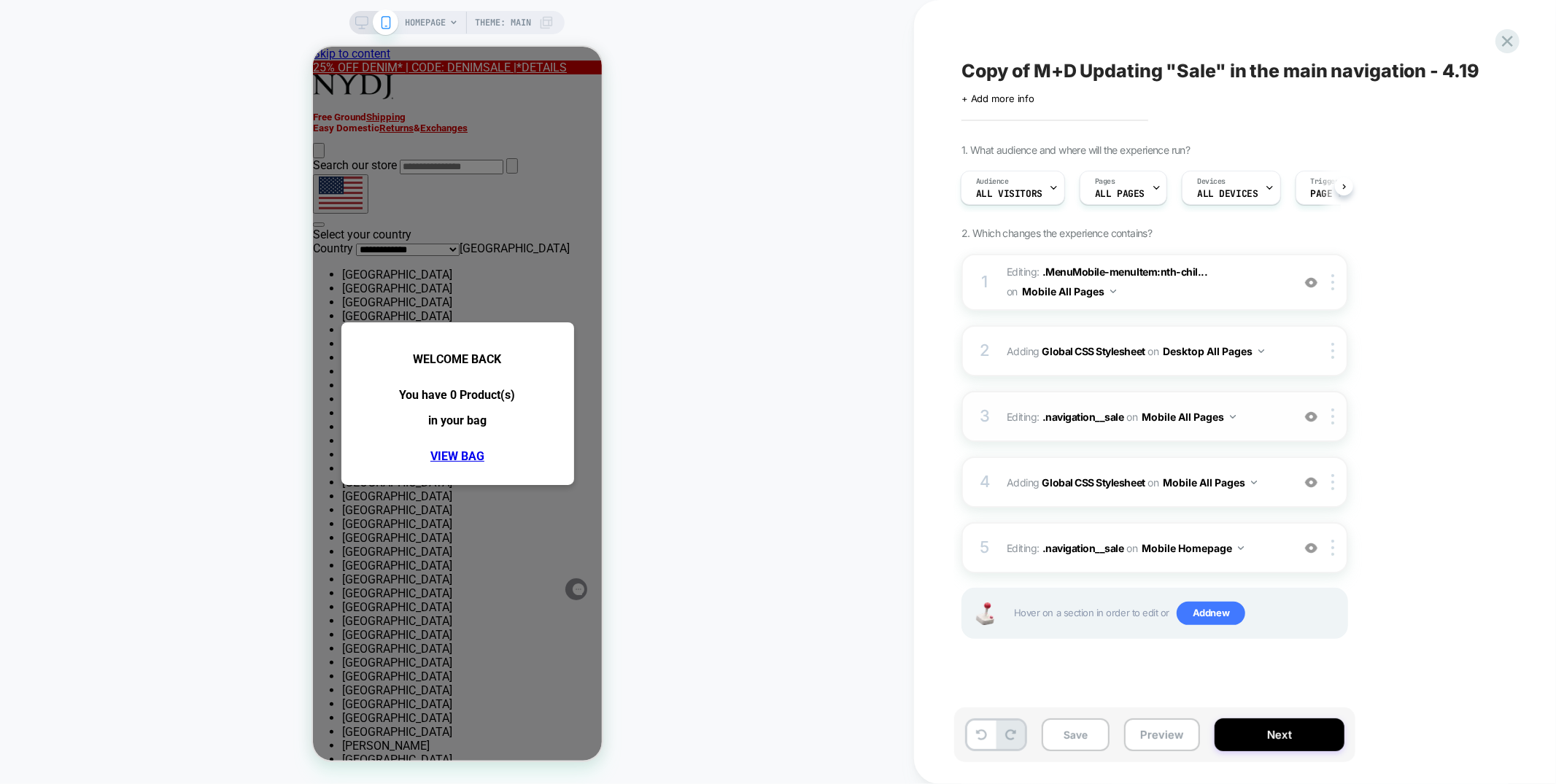
click at [1290, 420] on div "3 Editing : .navigation__sale .navigation__sale on Mobile All Pages Add Before …" at bounding box center [1155, 417] width 387 height 51
type textarea "*"
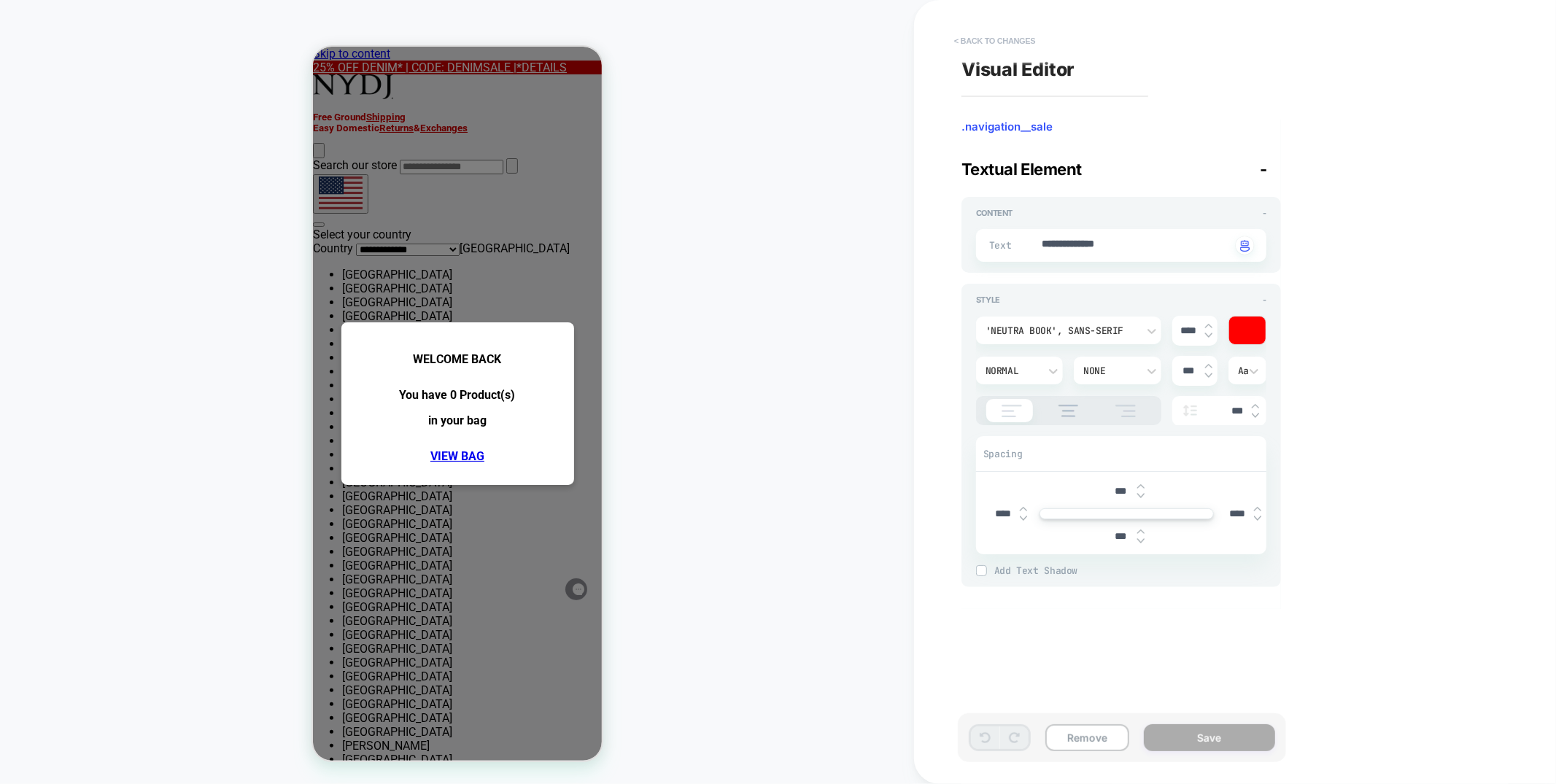
click at [1005, 44] on button "< Back to changes" at bounding box center [995, 40] width 96 height 23
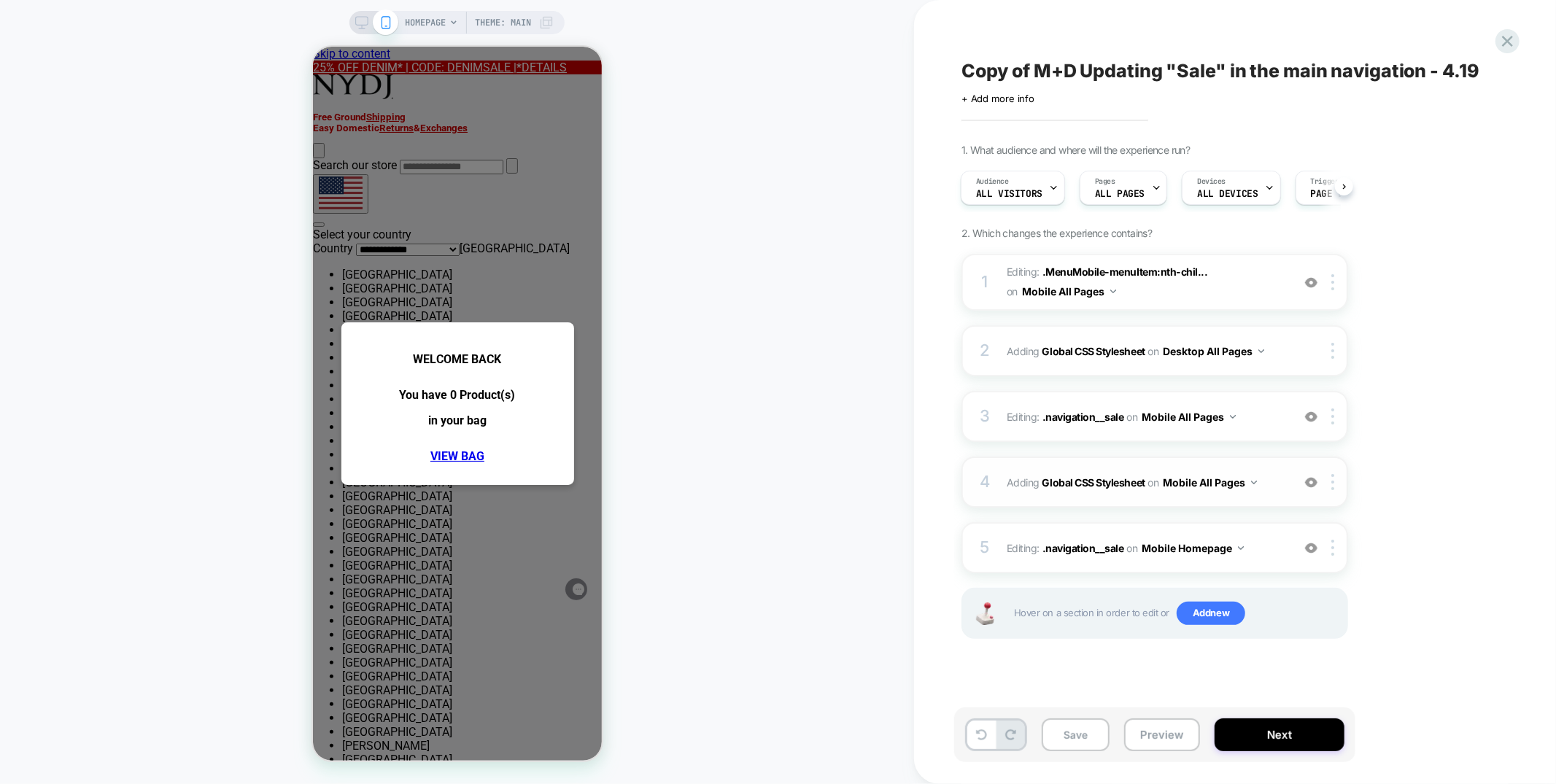
click at [1221, 501] on div "4 Adding Global CSS Stylesheet on Mobile All Pages Add Before Add After Copy to…" at bounding box center [1155, 482] width 387 height 51
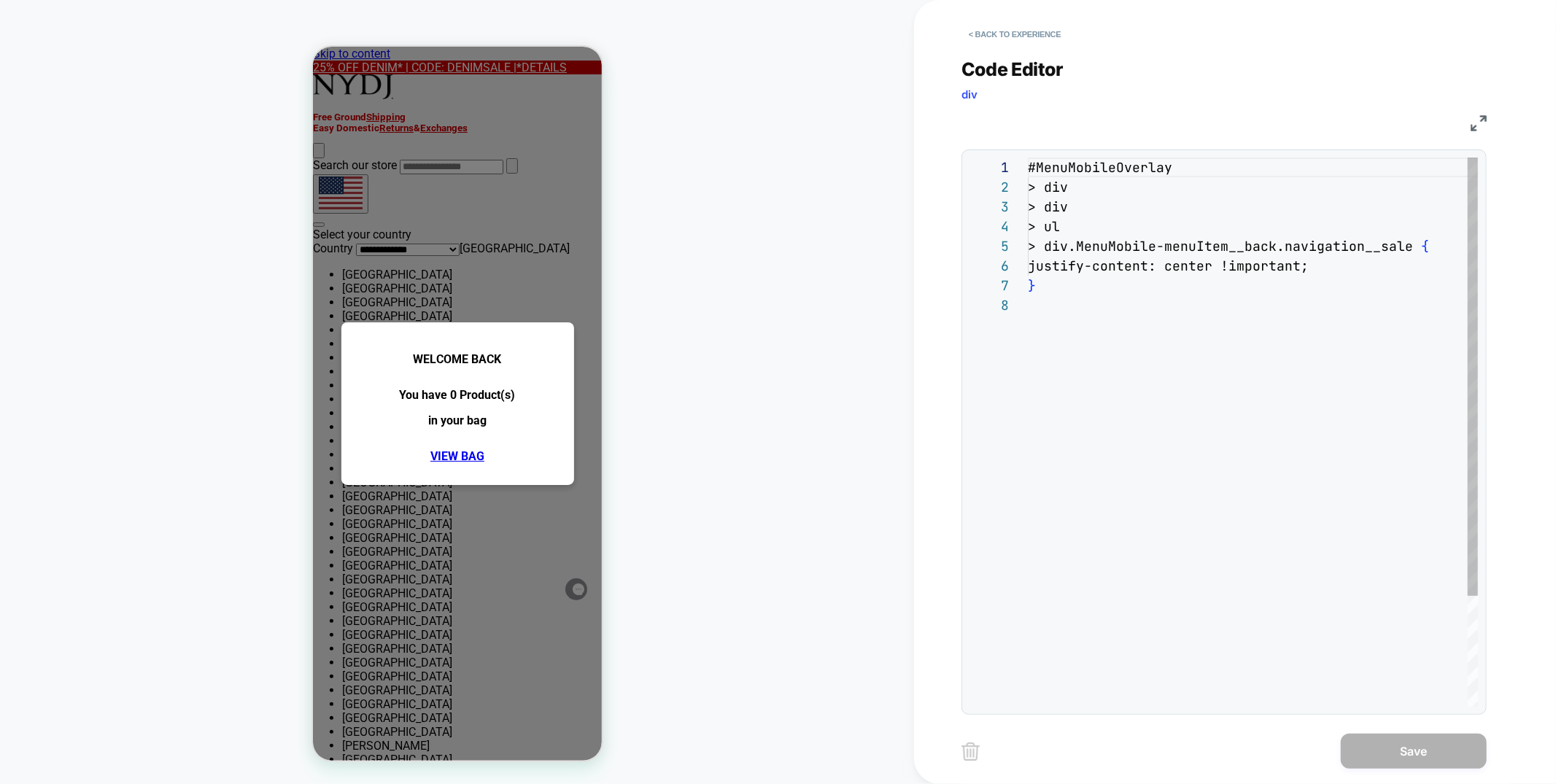
scroll to position [137, 0]
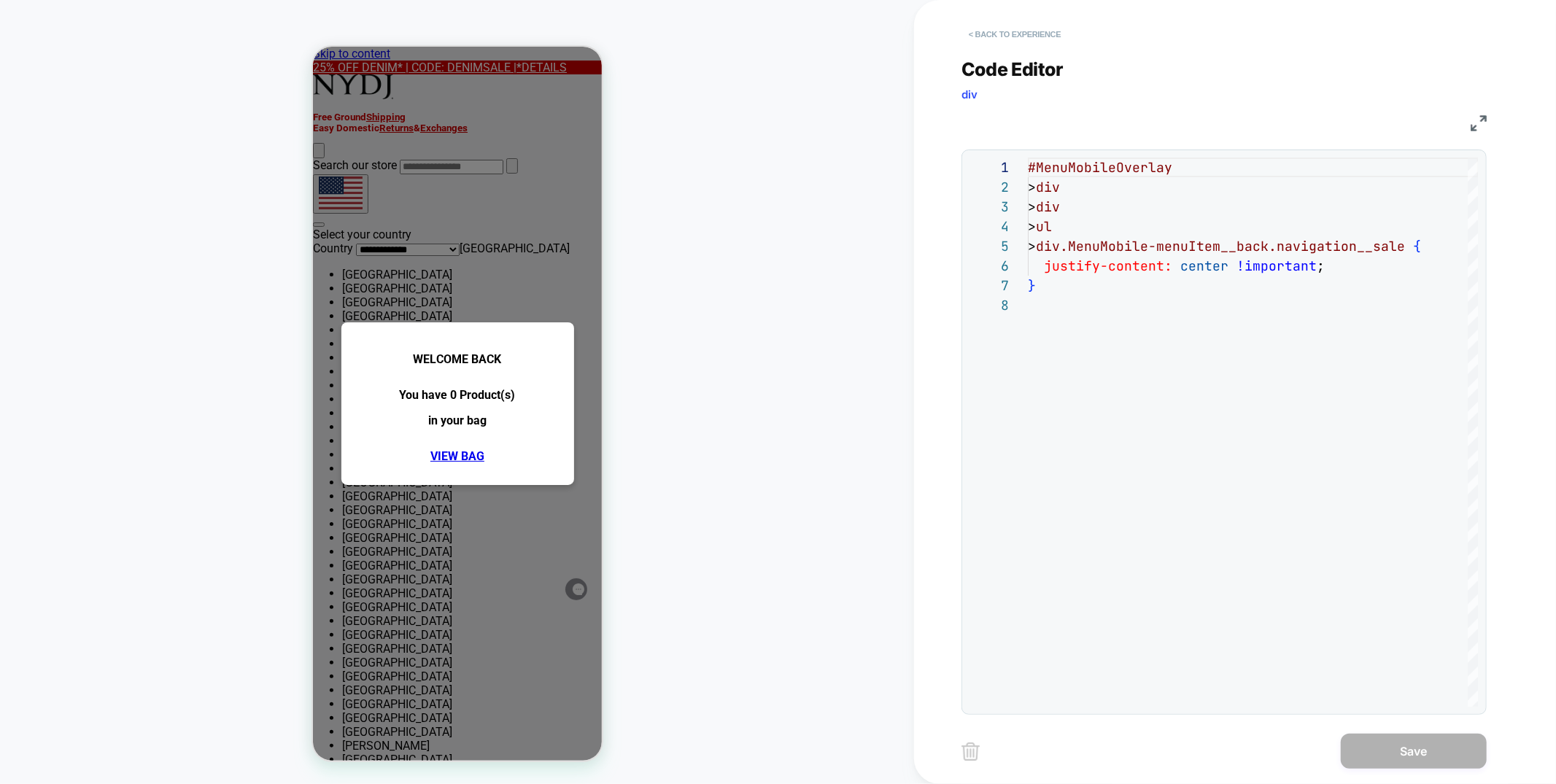
click at [1017, 37] on button "< Back to experience" at bounding box center [1015, 33] width 106 height 23
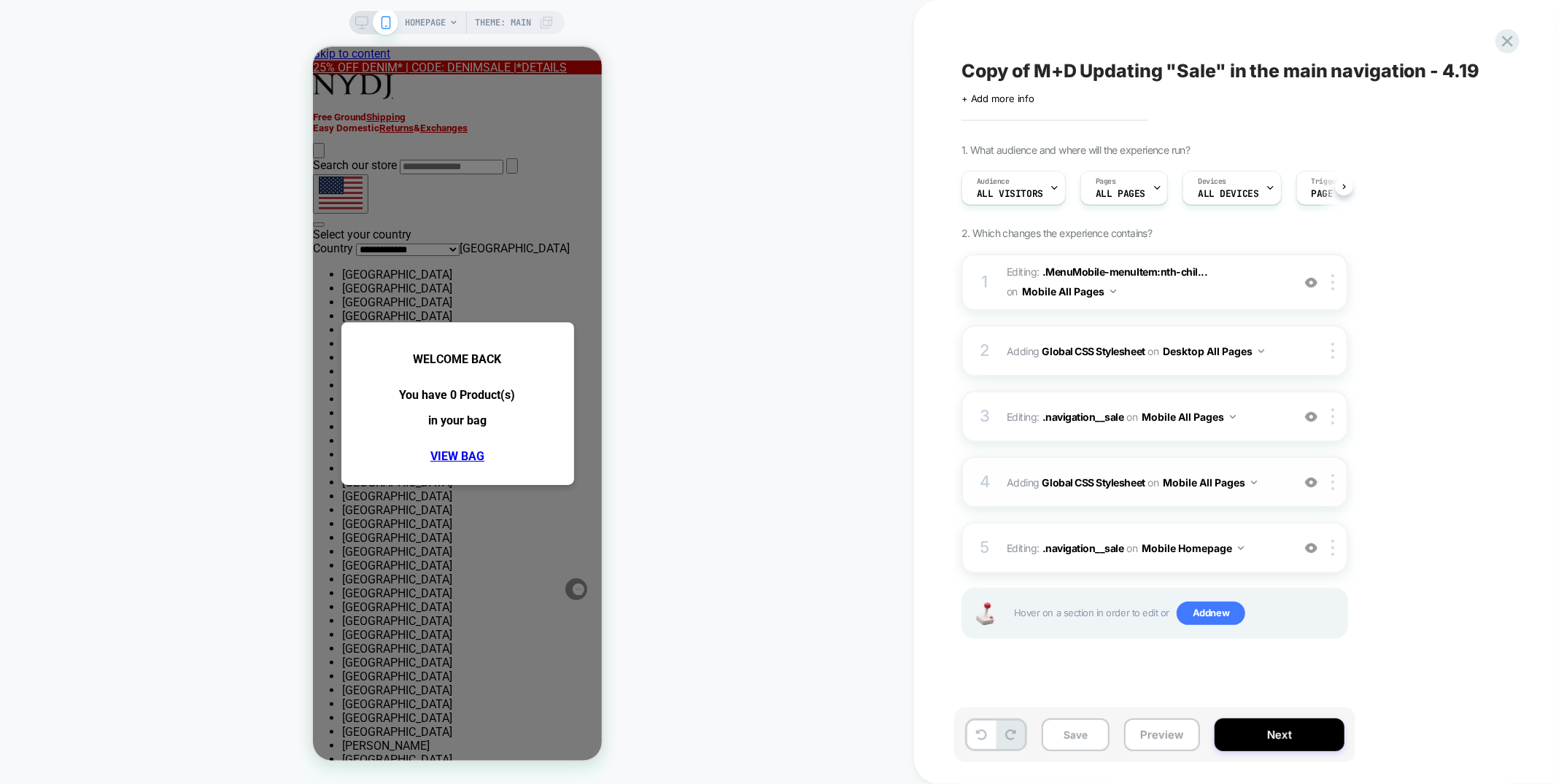
scroll to position [0, 1]
click at [1203, 497] on div "4 Adding Global CSS Stylesheet on Mobile All Pages Add Before Add After Copy to…" at bounding box center [1155, 482] width 387 height 51
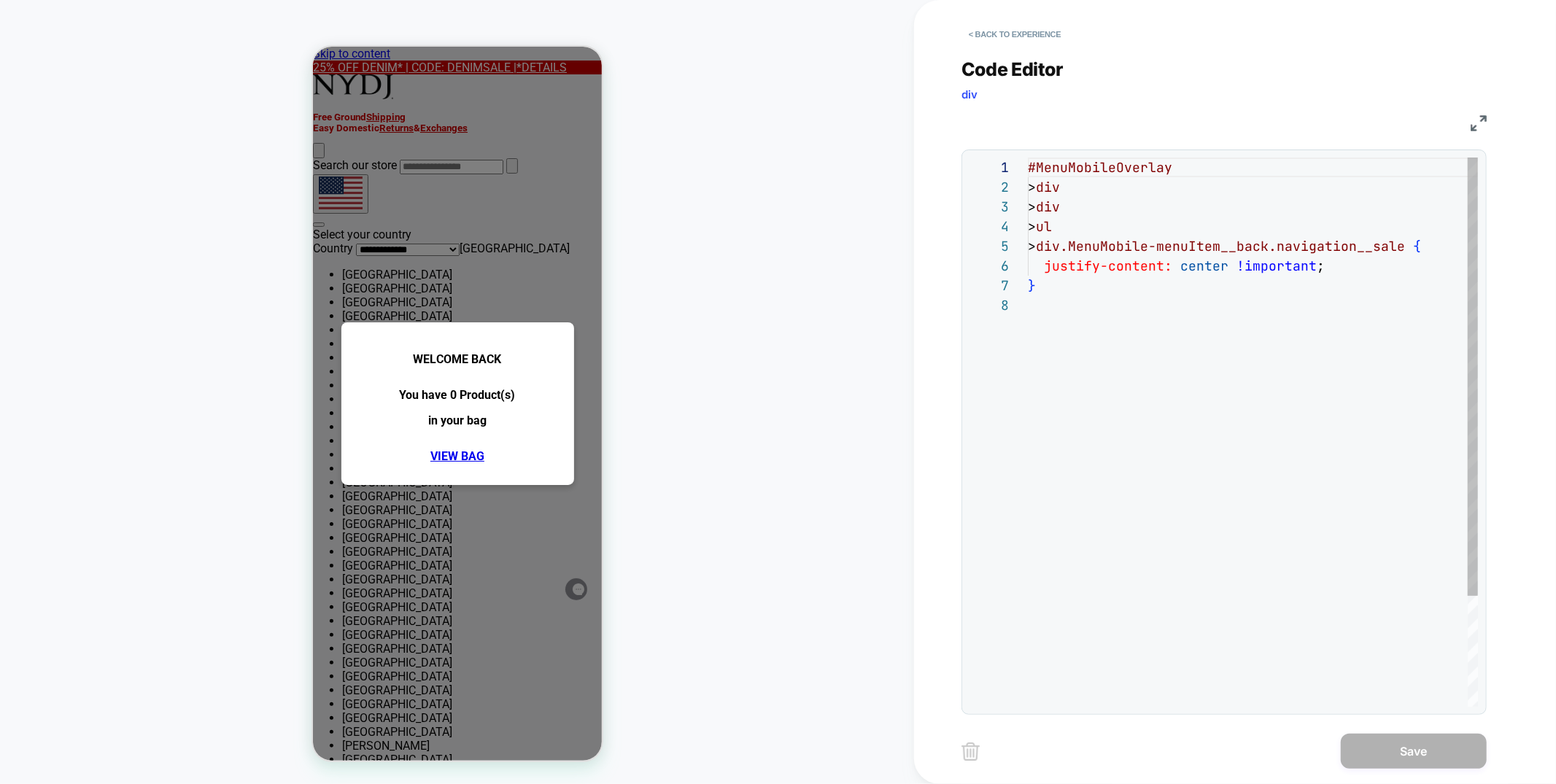
scroll to position [137, 0]
click at [1003, 30] on button "< Back to experience" at bounding box center [1015, 33] width 106 height 23
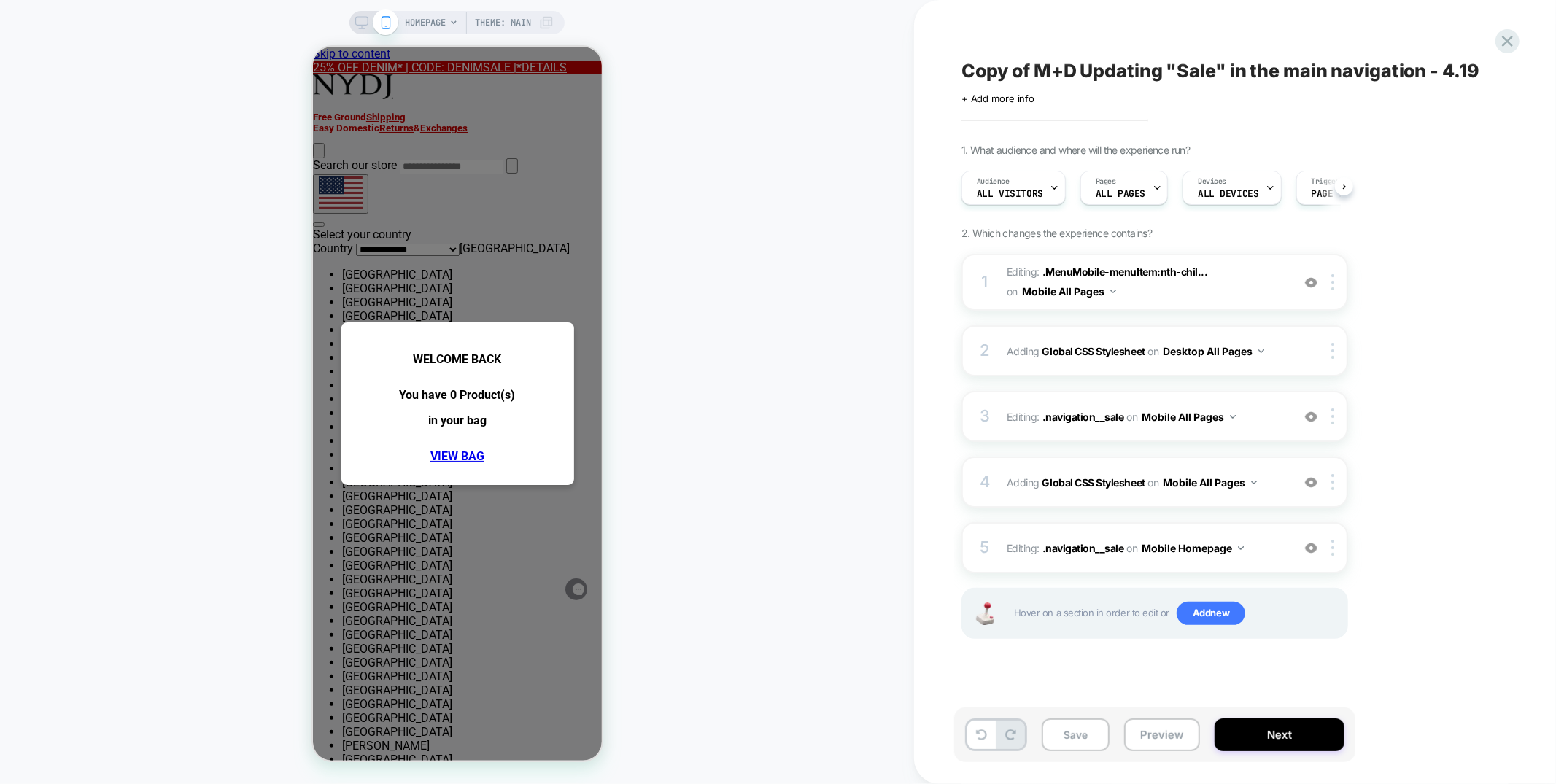
scroll to position [0, 1]
click at [1078, 734] on button "Save" at bounding box center [1076, 735] width 68 height 33
click at [1512, 44] on icon at bounding box center [1507, 41] width 20 height 20
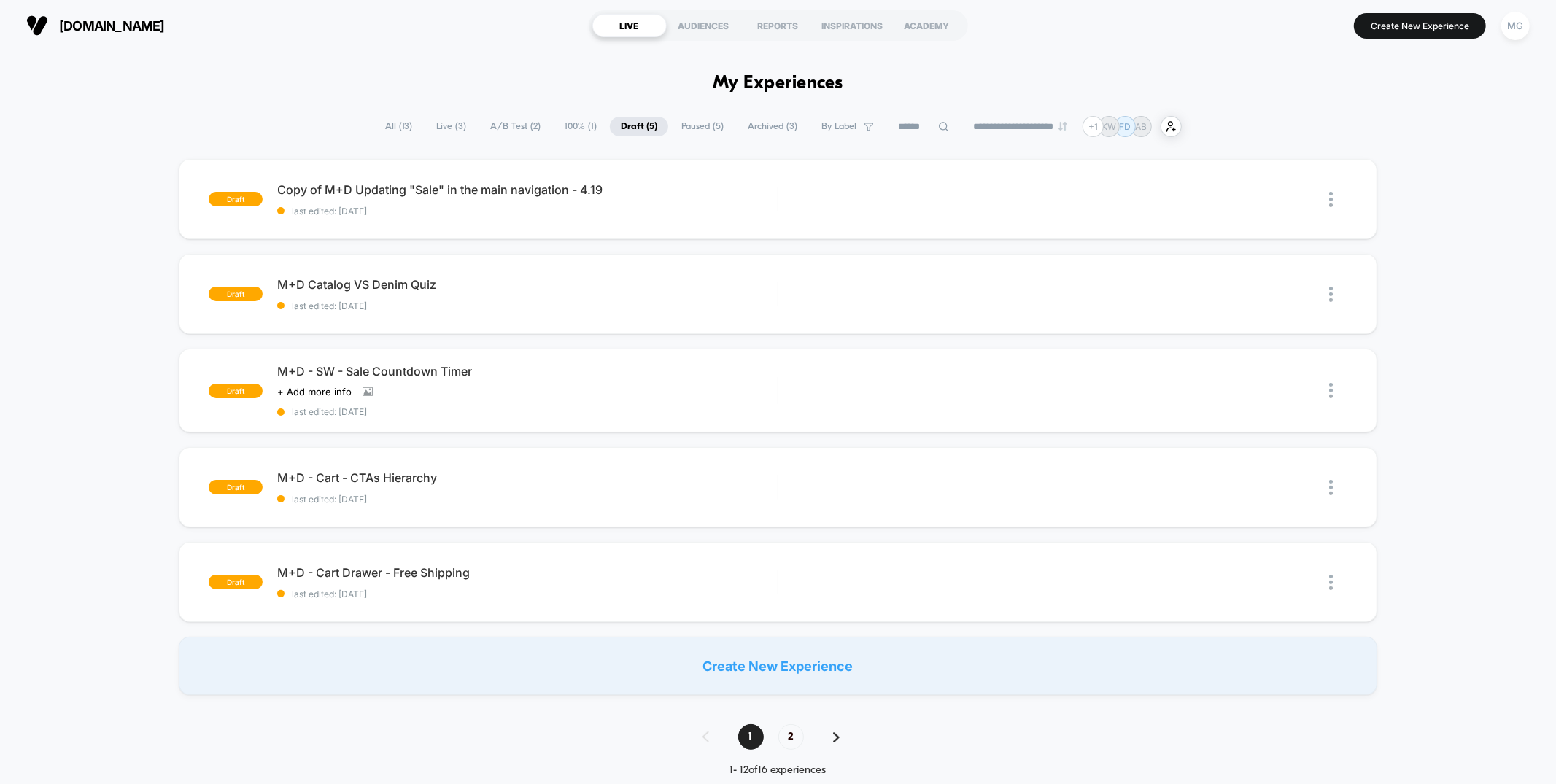
click at [710, 130] on span "Paused ( 5 )" at bounding box center [703, 126] width 64 height 20
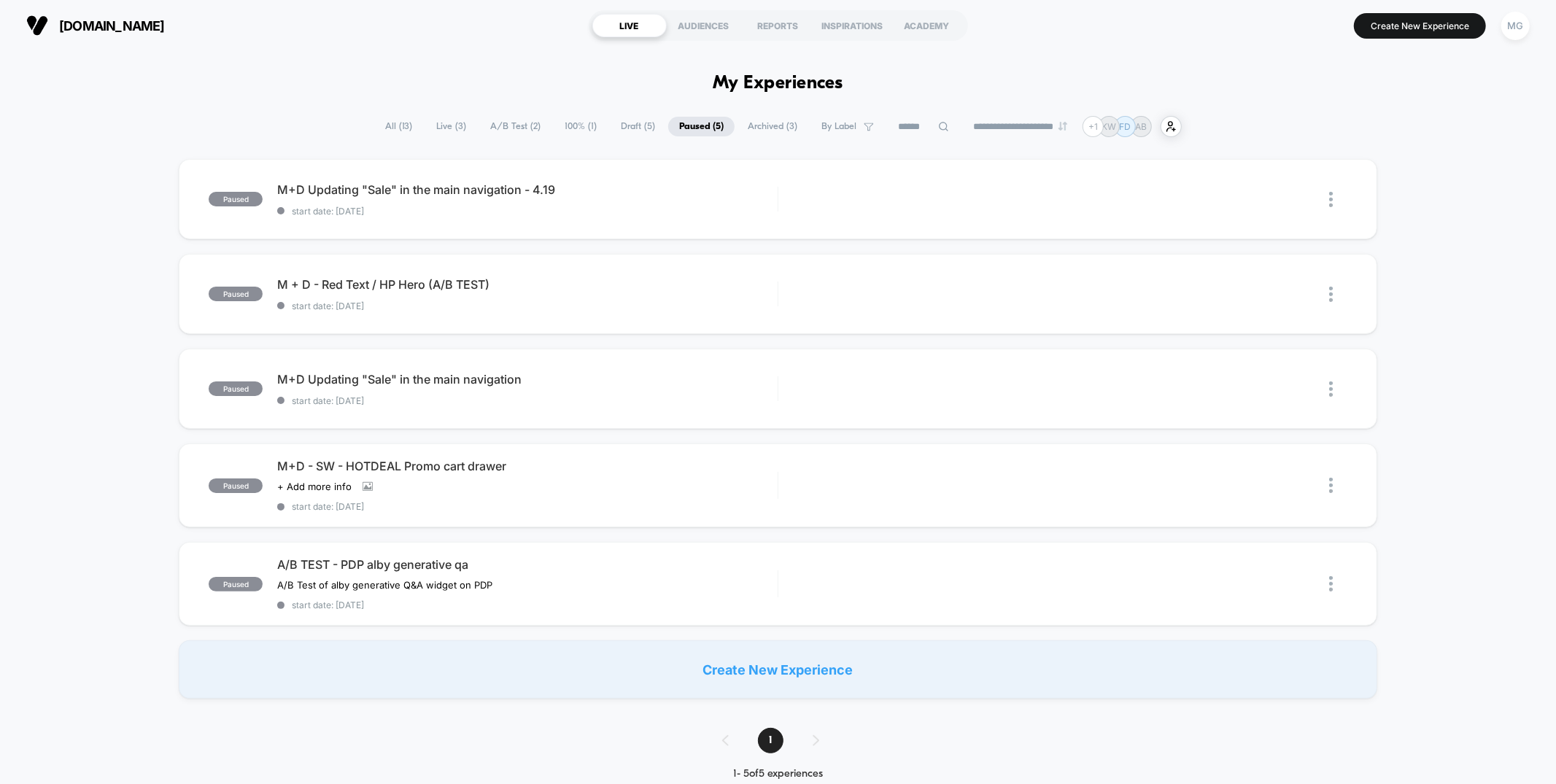
click at [751, 124] on span "Archived ( 3 )" at bounding box center [772, 126] width 71 height 20
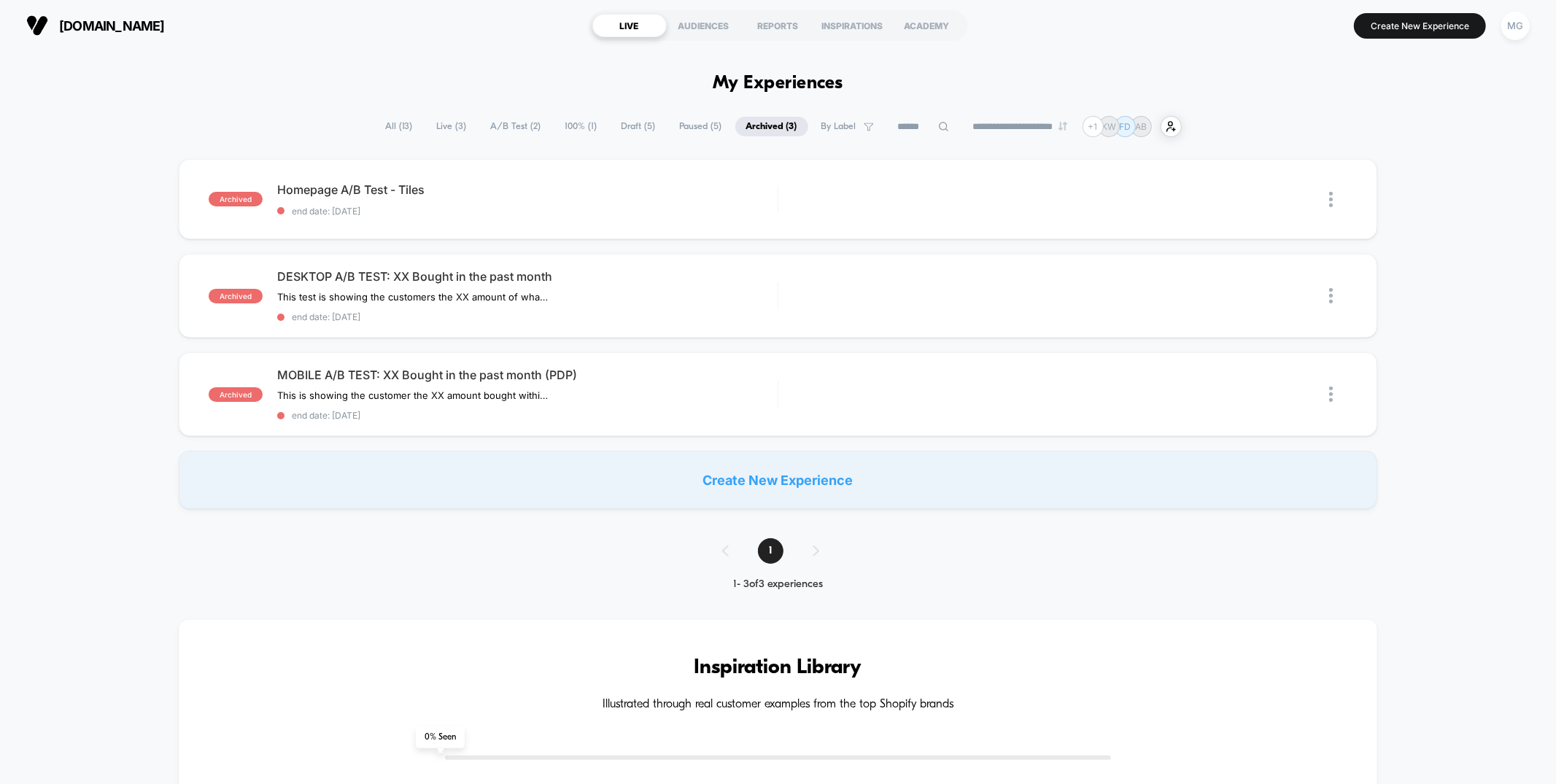
click at [618, 126] on span "Draft ( 5 )" at bounding box center [638, 126] width 56 height 20
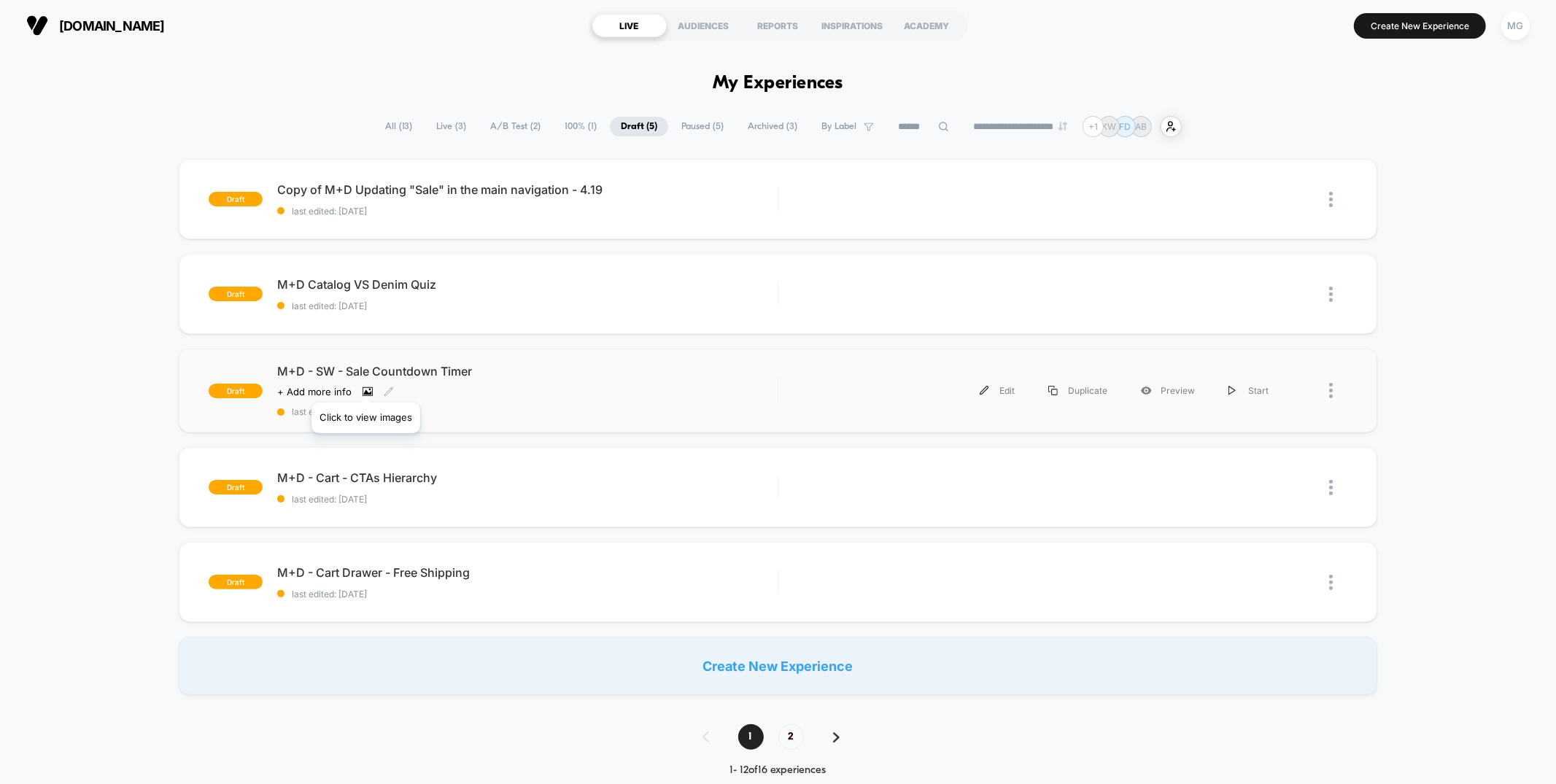
click at [365, 387] on icon at bounding box center [368, 392] width 10 height 10
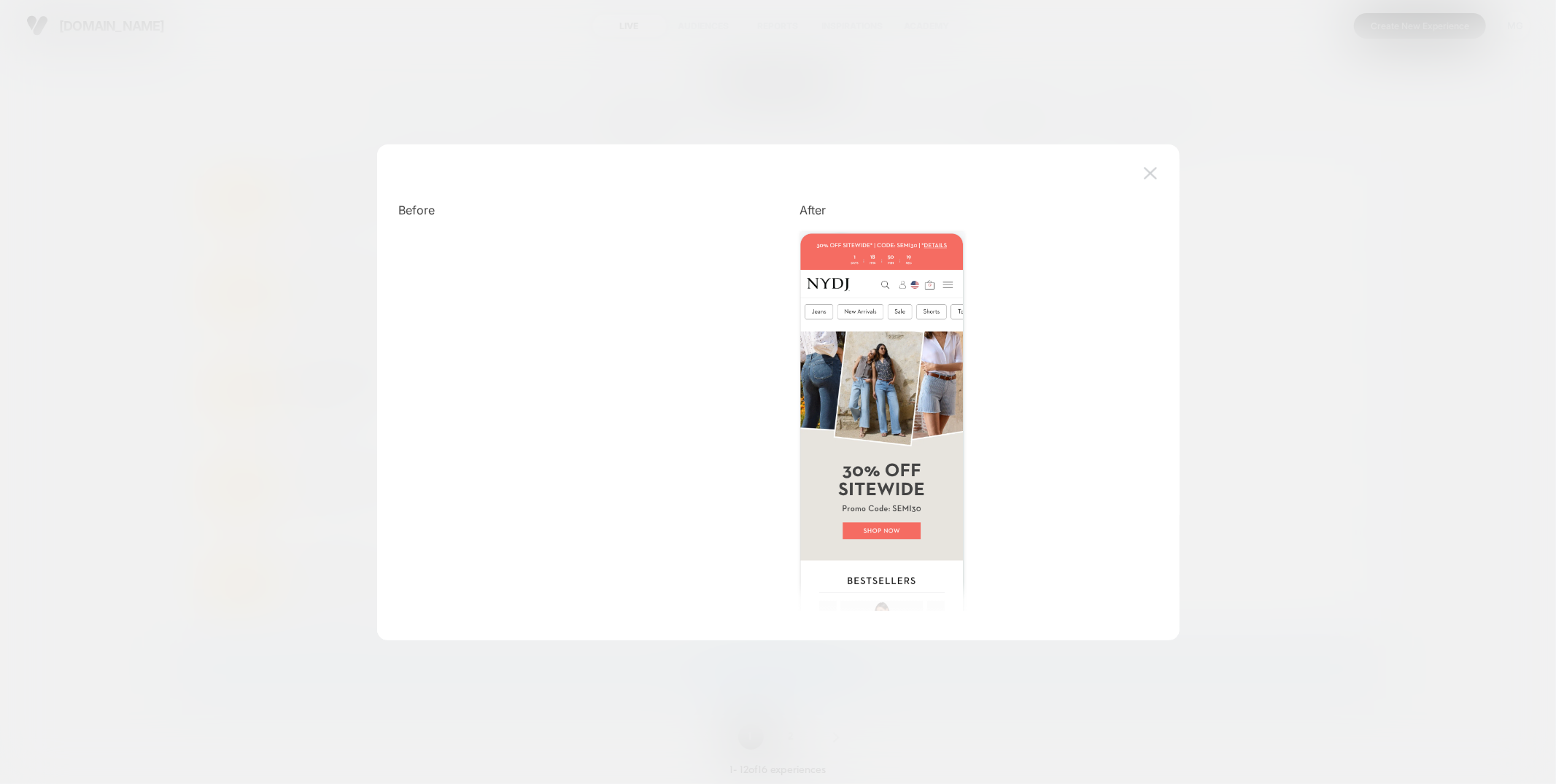
click at [1155, 178] on img at bounding box center [1150, 173] width 13 height 12
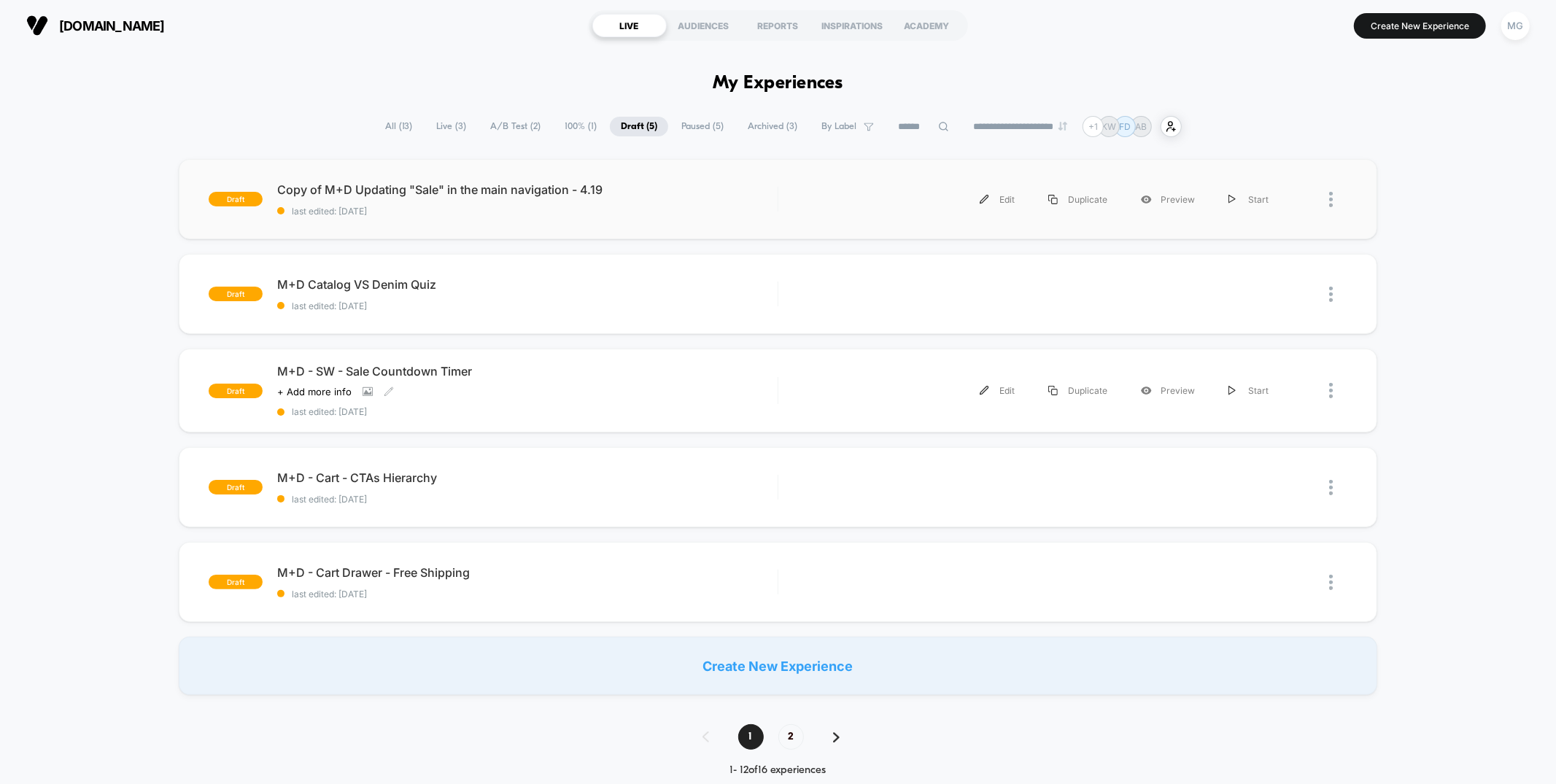
click at [418, 231] on div "draft Copy of M+D Updating "Sale" in the main navigation - 4.19 last edited: 8/…" at bounding box center [777, 199] width 1198 height 81
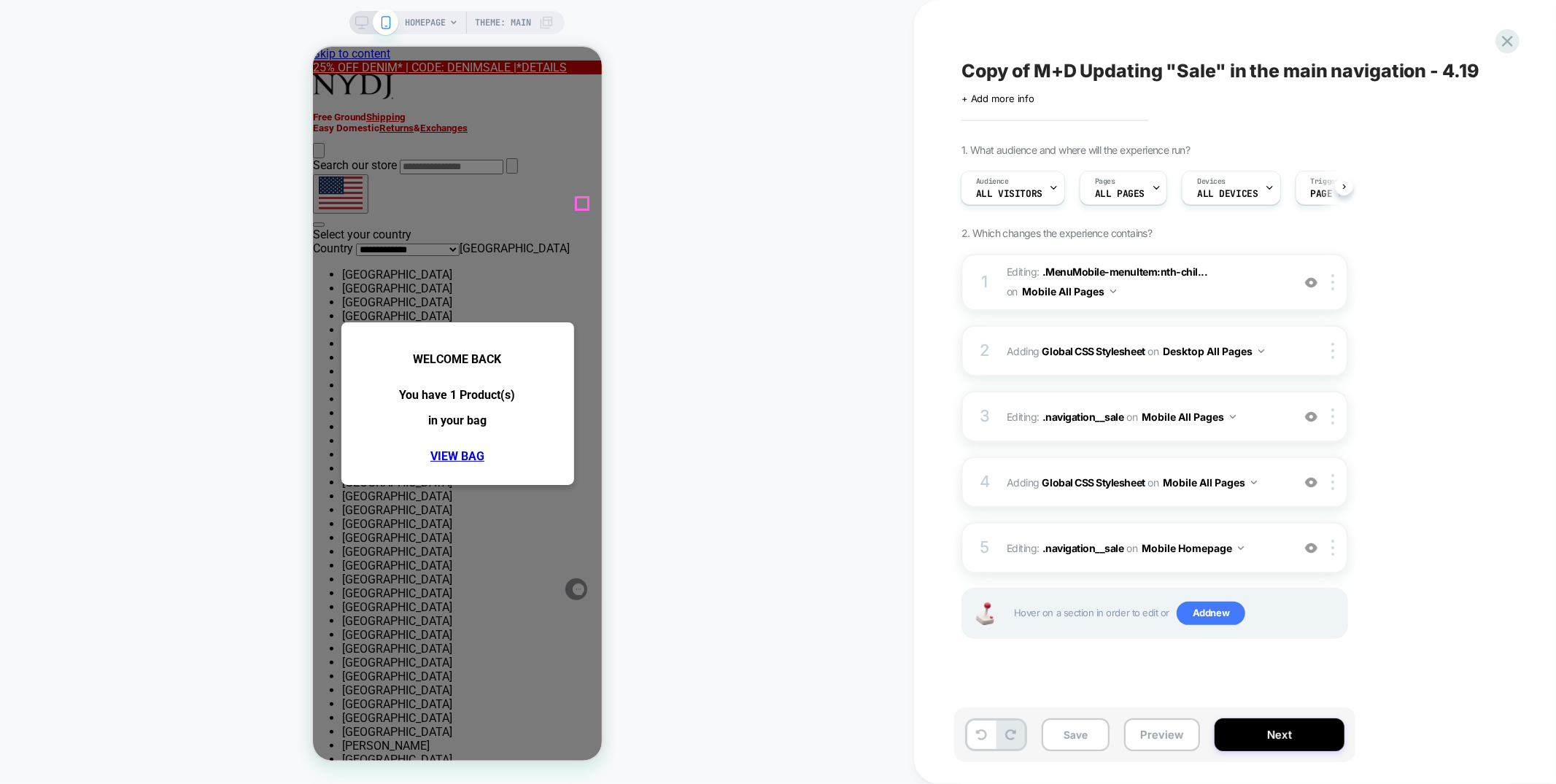
click at [312, 46] on icon at bounding box center [312, 46] width 0 height 0
click at [563, 336] on span at bounding box center [563, 336] width 0 height 0
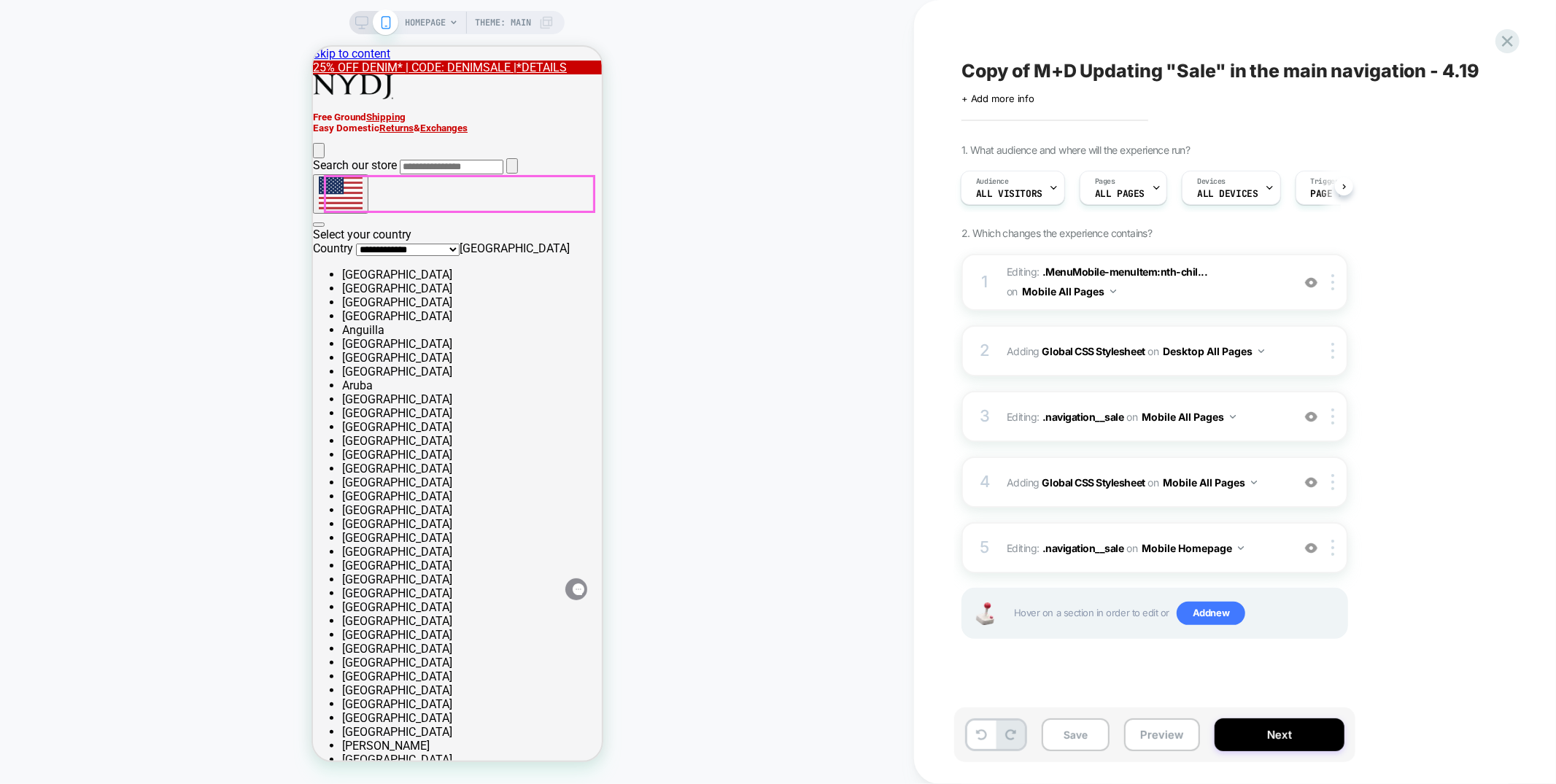
click at [1220, 280] on span "Editing : .MenuMobile-menuItem:nth-chil... .MenuMobile-menuItem:nth-child(33) o…" at bounding box center [1146, 282] width 278 height 39
click at [1173, 291] on span "Editing : .MenuMobile-menuItem:nth-chil... .MenuMobile-menuItem:nth-child(33) o…" at bounding box center [1146, 282] width 278 height 39
click at [639, 603] on div "HOMEPAGE Theme: MAIN" at bounding box center [457, 392] width 914 height 755
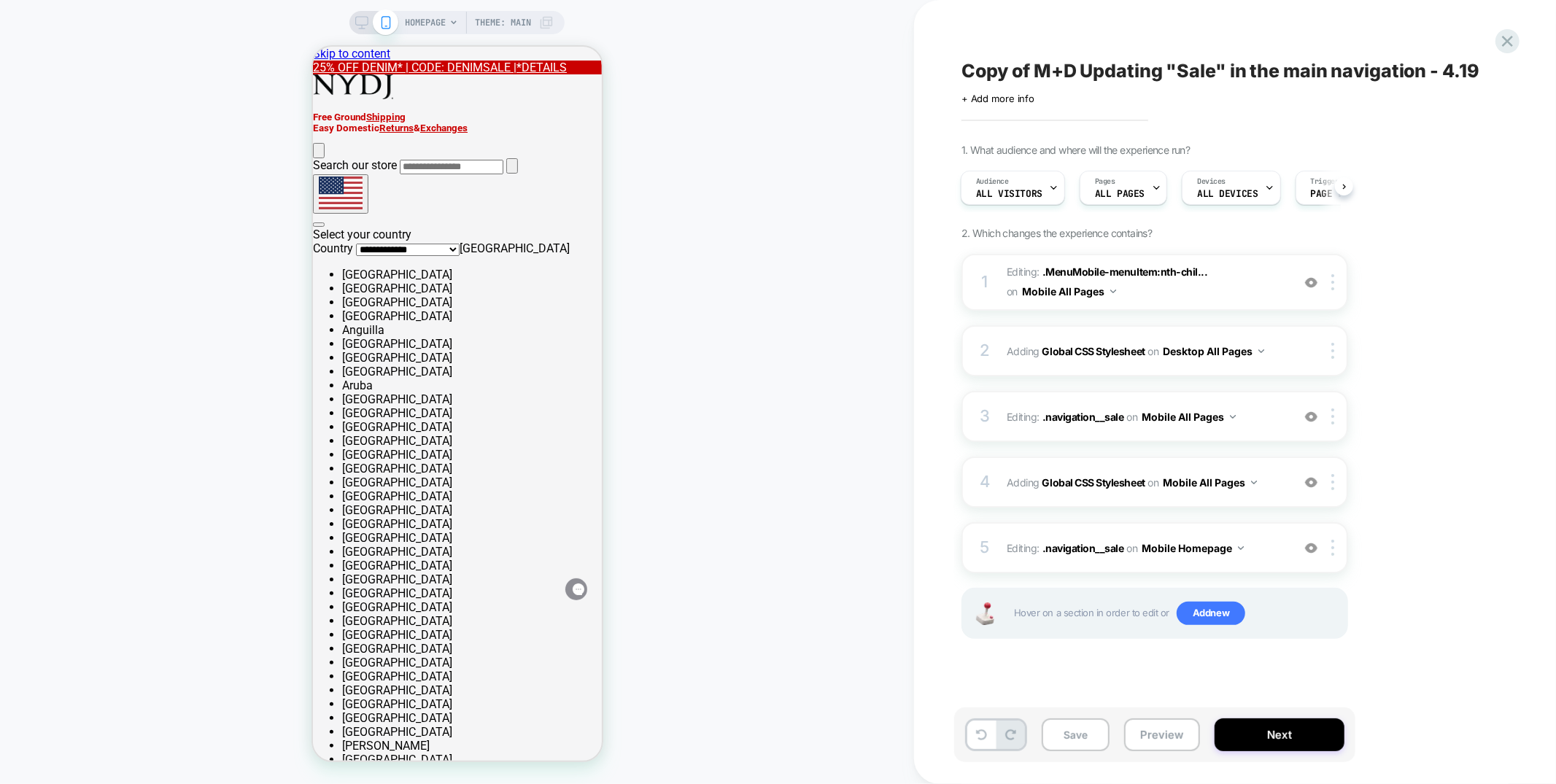
click at [359, 20] on icon at bounding box center [361, 22] width 13 height 13
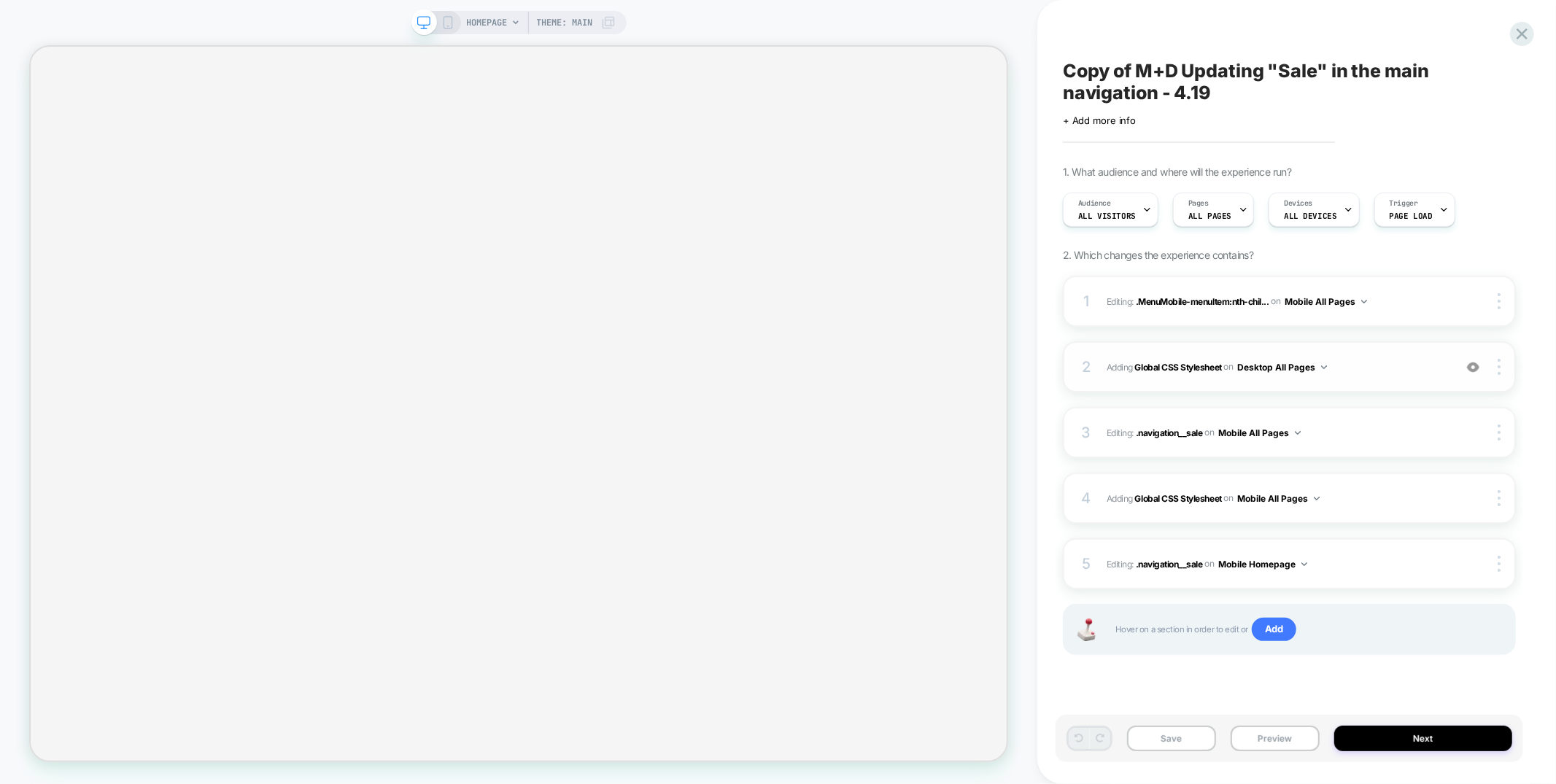
click at [1355, 377] on div "2 Adding Global CSS Stylesheet on Desktop All Pages Add Before Add After Copy t…" at bounding box center [1289, 367] width 453 height 51
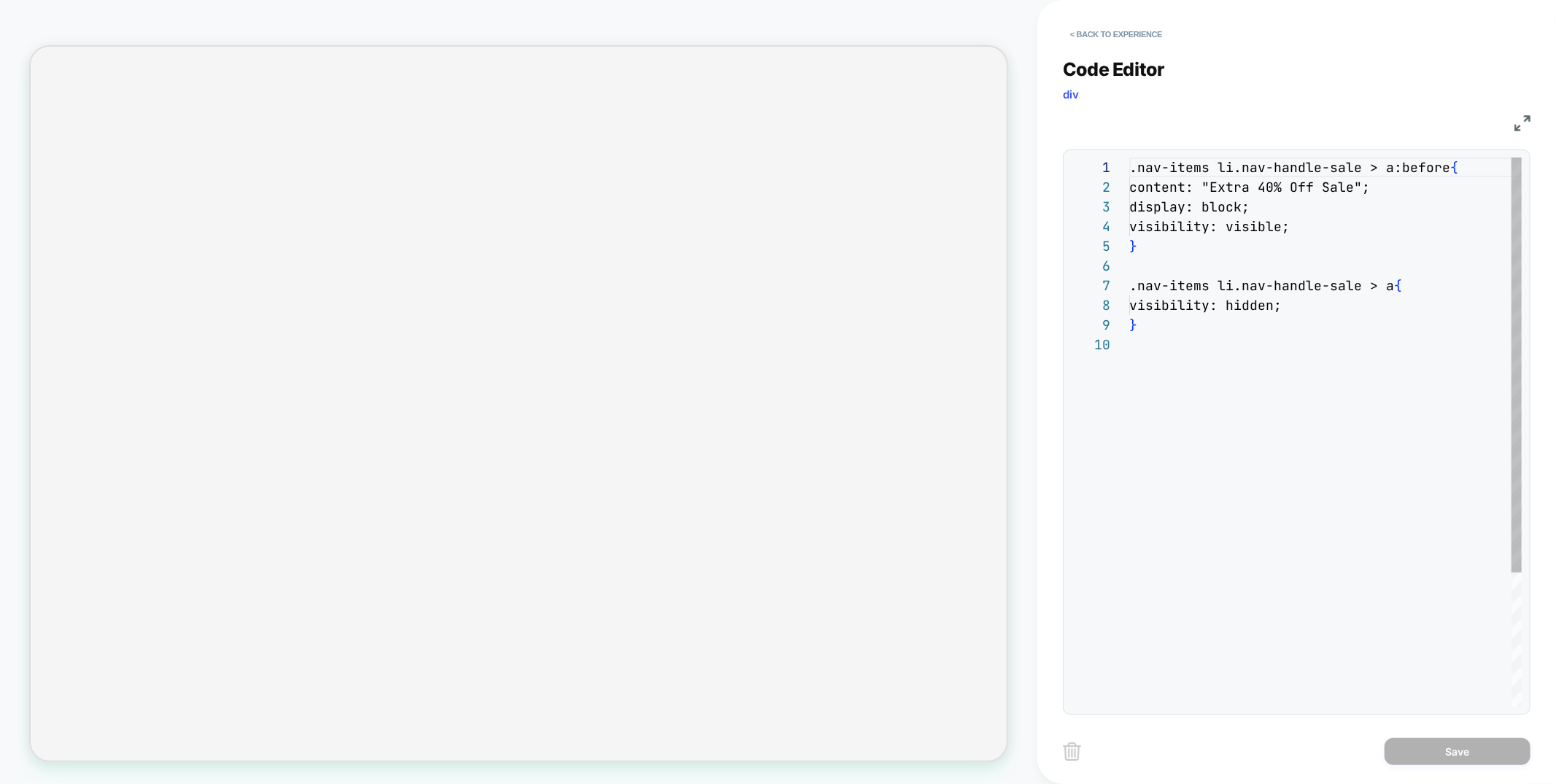
scroll to position [178, 0]
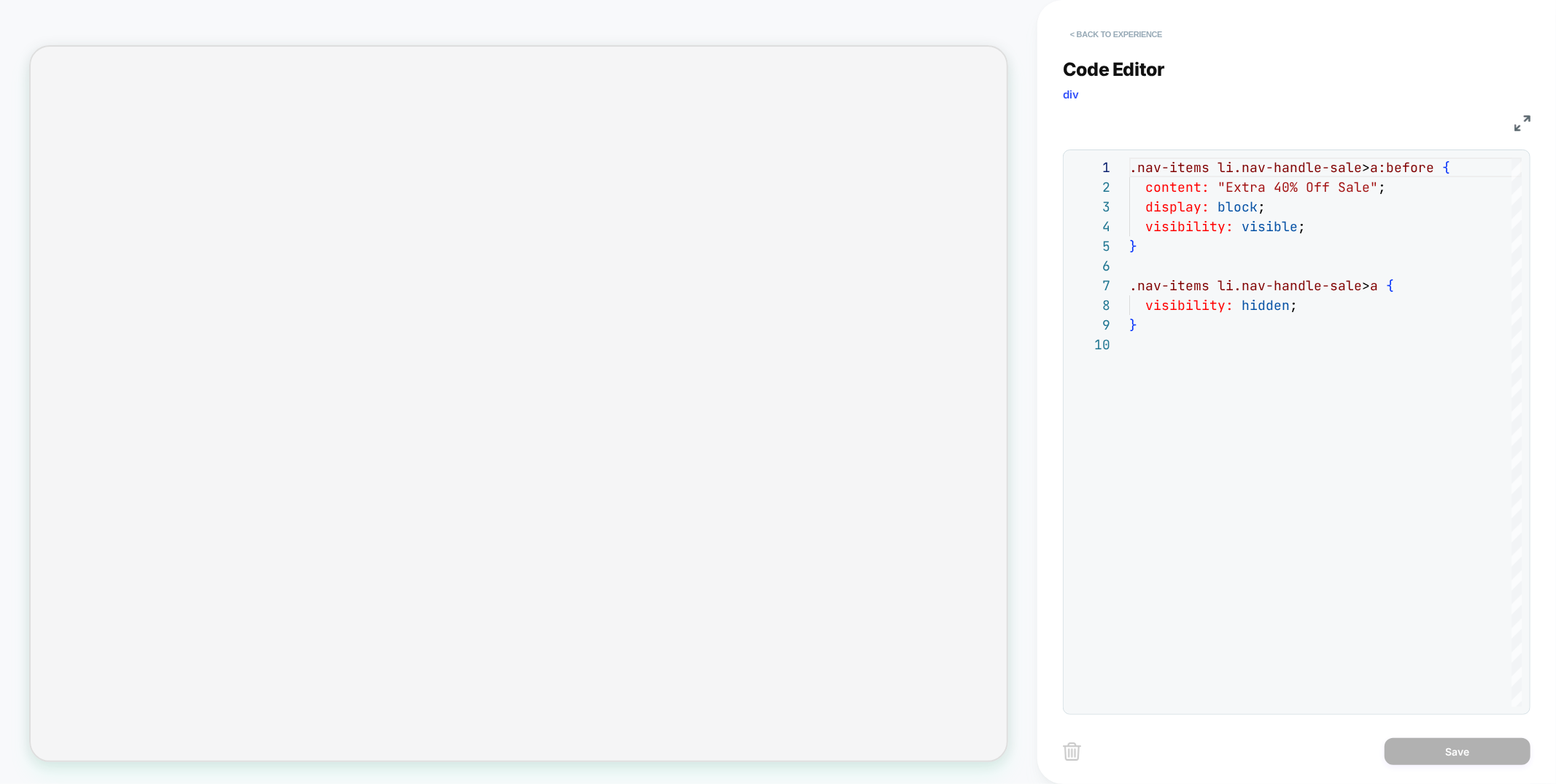
click at [1107, 33] on button "< Back to experience" at bounding box center [1116, 33] width 106 height 23
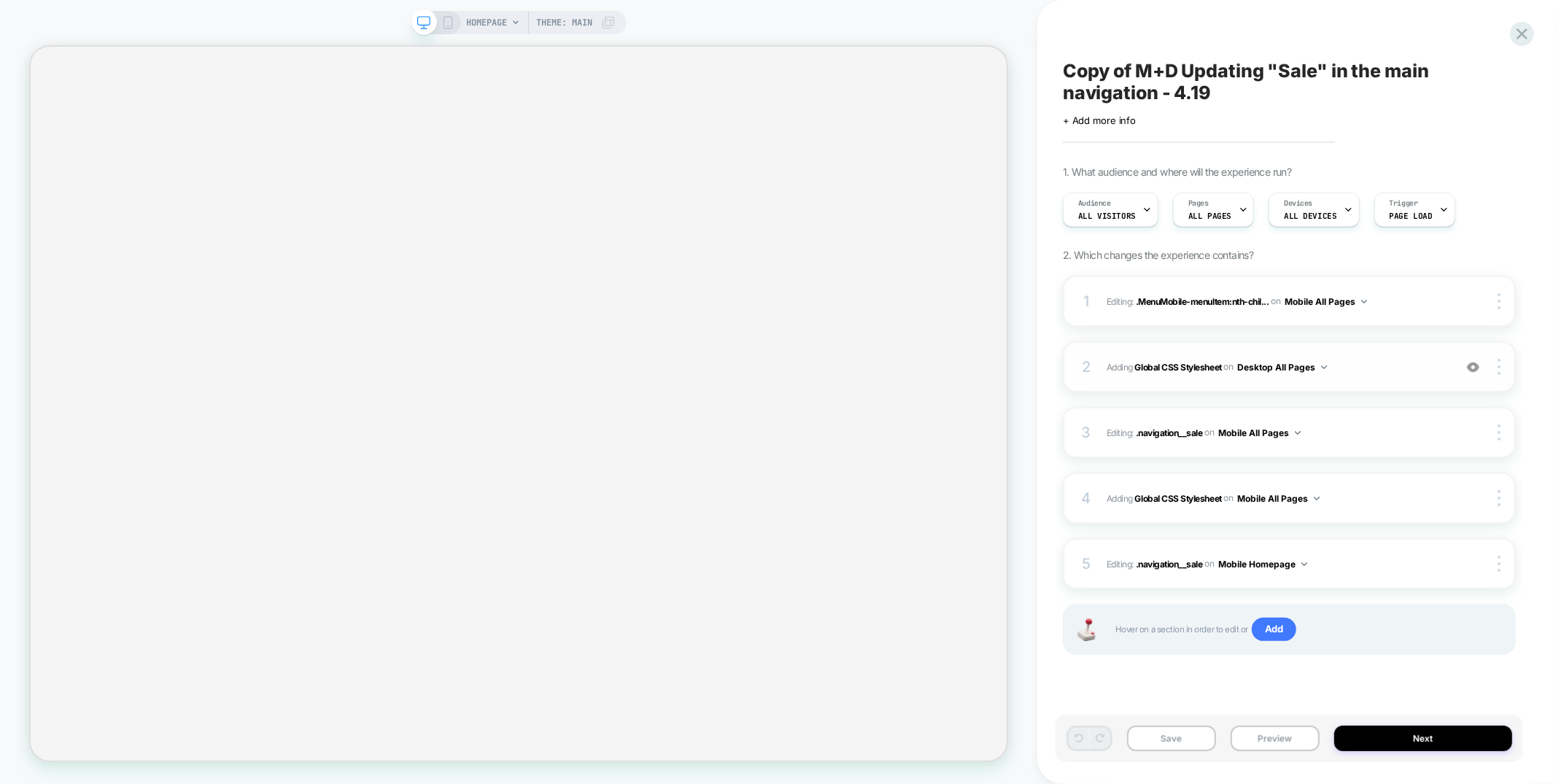
click at [1478, 367] on img at bounding box center [1474, 367] width 12 height 12
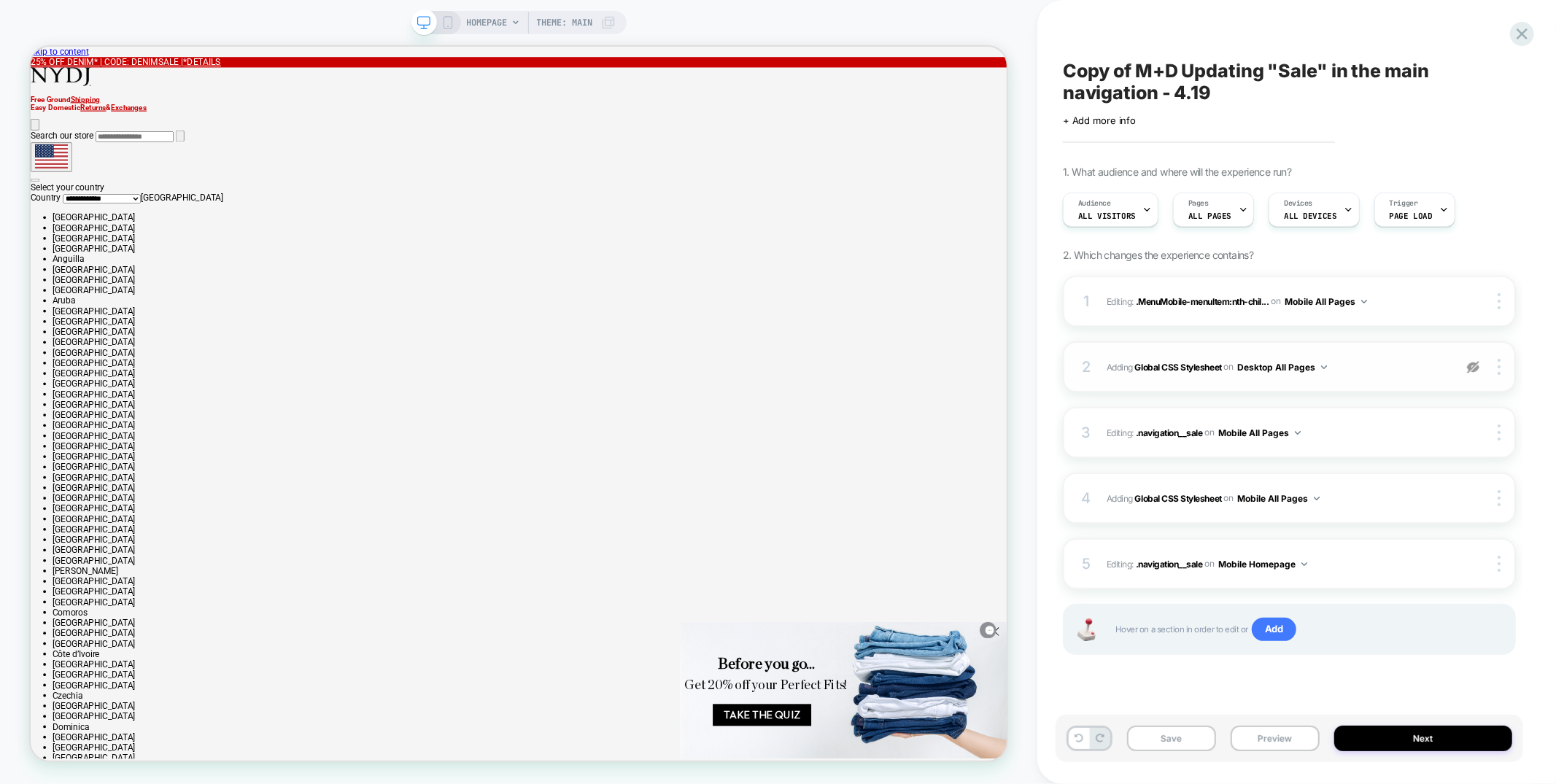
scroll to position [0, 0]
click at [31, 46] on icon at bounding box center [31, 46] width 0 height 0
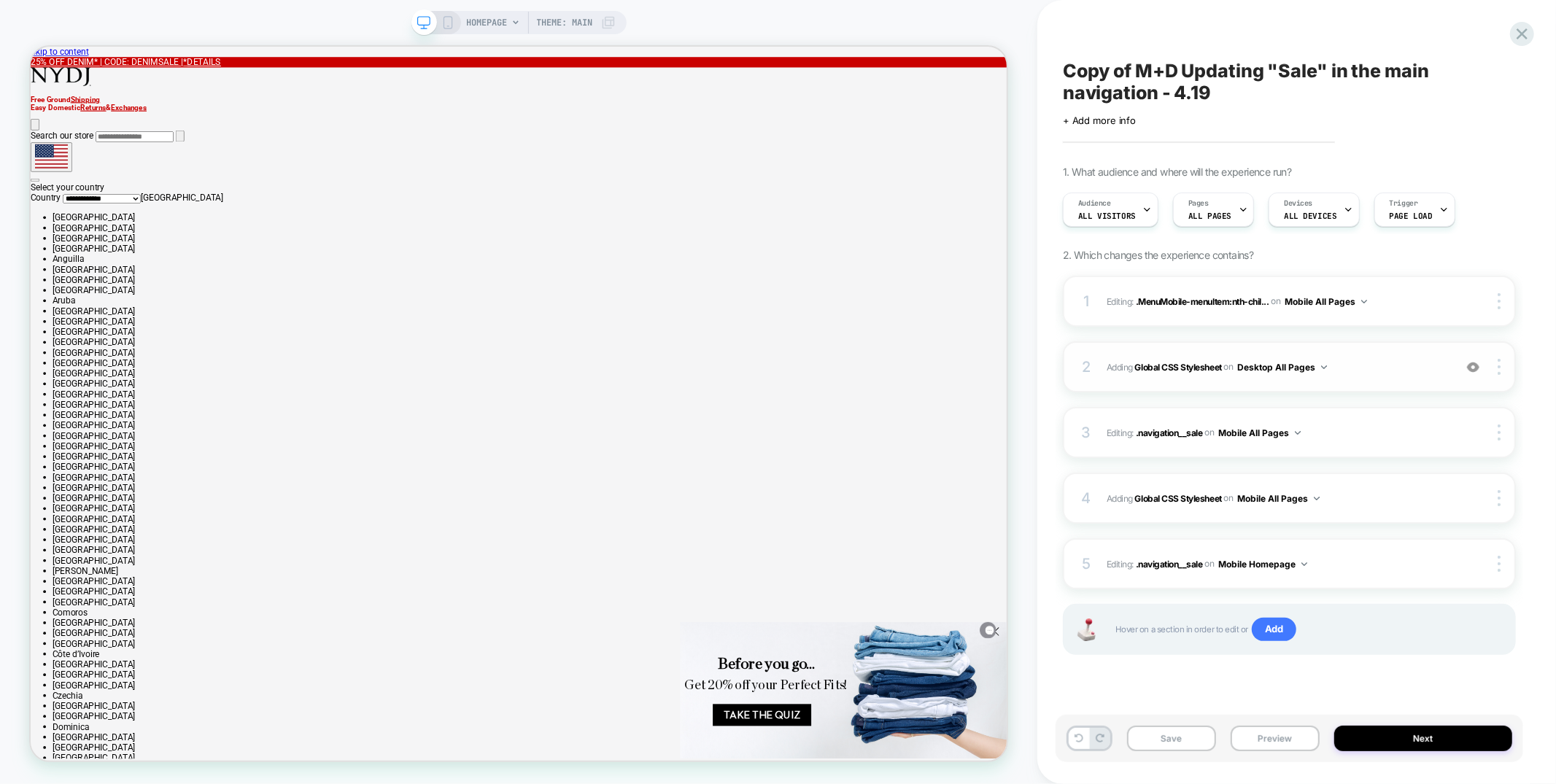
click at [1420, 363] on span "Adding Global CSS Stylesheet on Desktop All Pages" at bounding box center [1276, 367] width 340 height 18
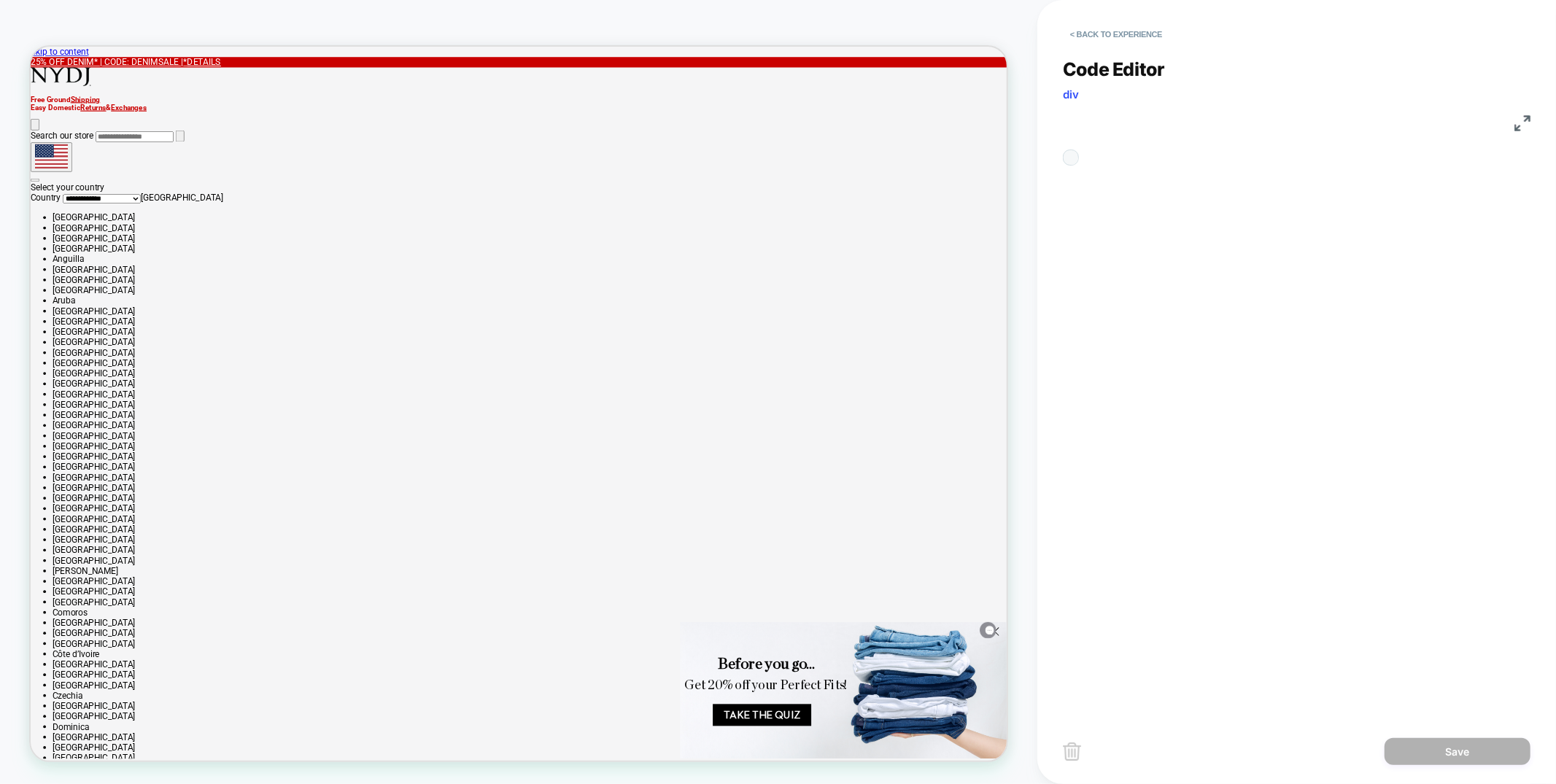
scroll to position [178, 0]
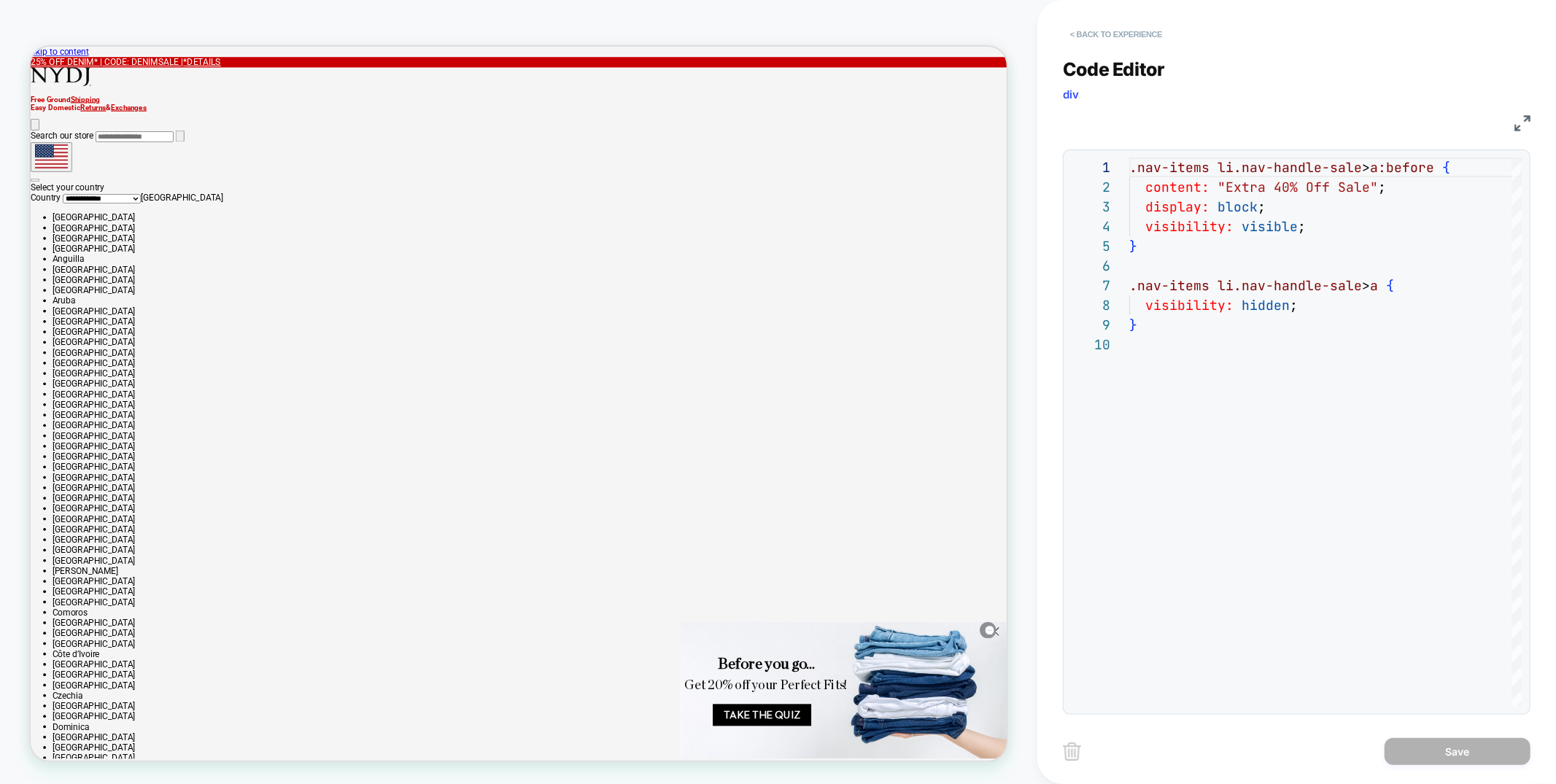
click at [1144, 33] on button "< Back to experience" at bounding box center [1116, 33] width 106 height 23
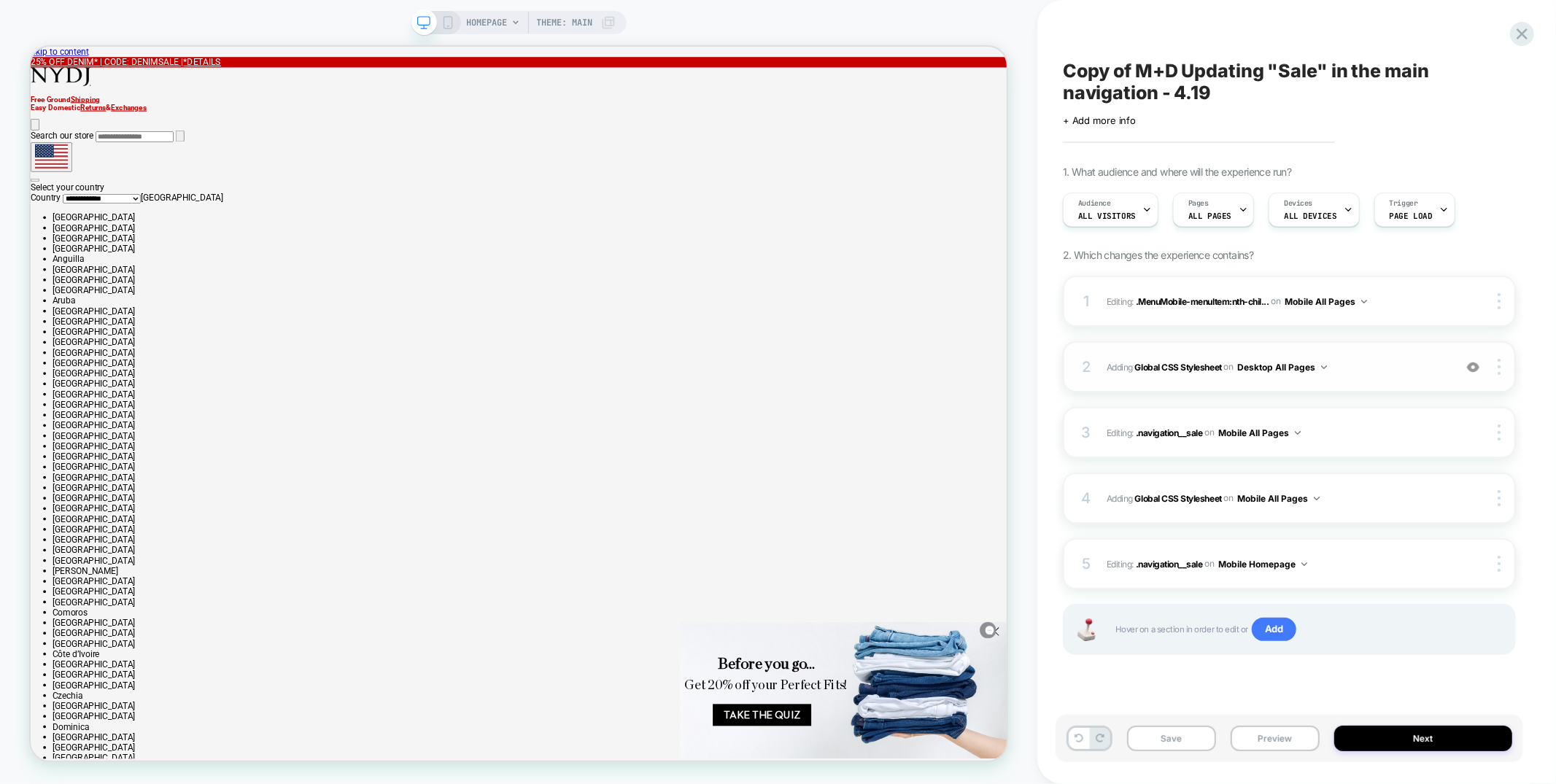
click at [1427, 366] on span "Adding Global CSS Stylesheet on Desktop All Pages" at bounding box center [1276, 367] width 340 height 18
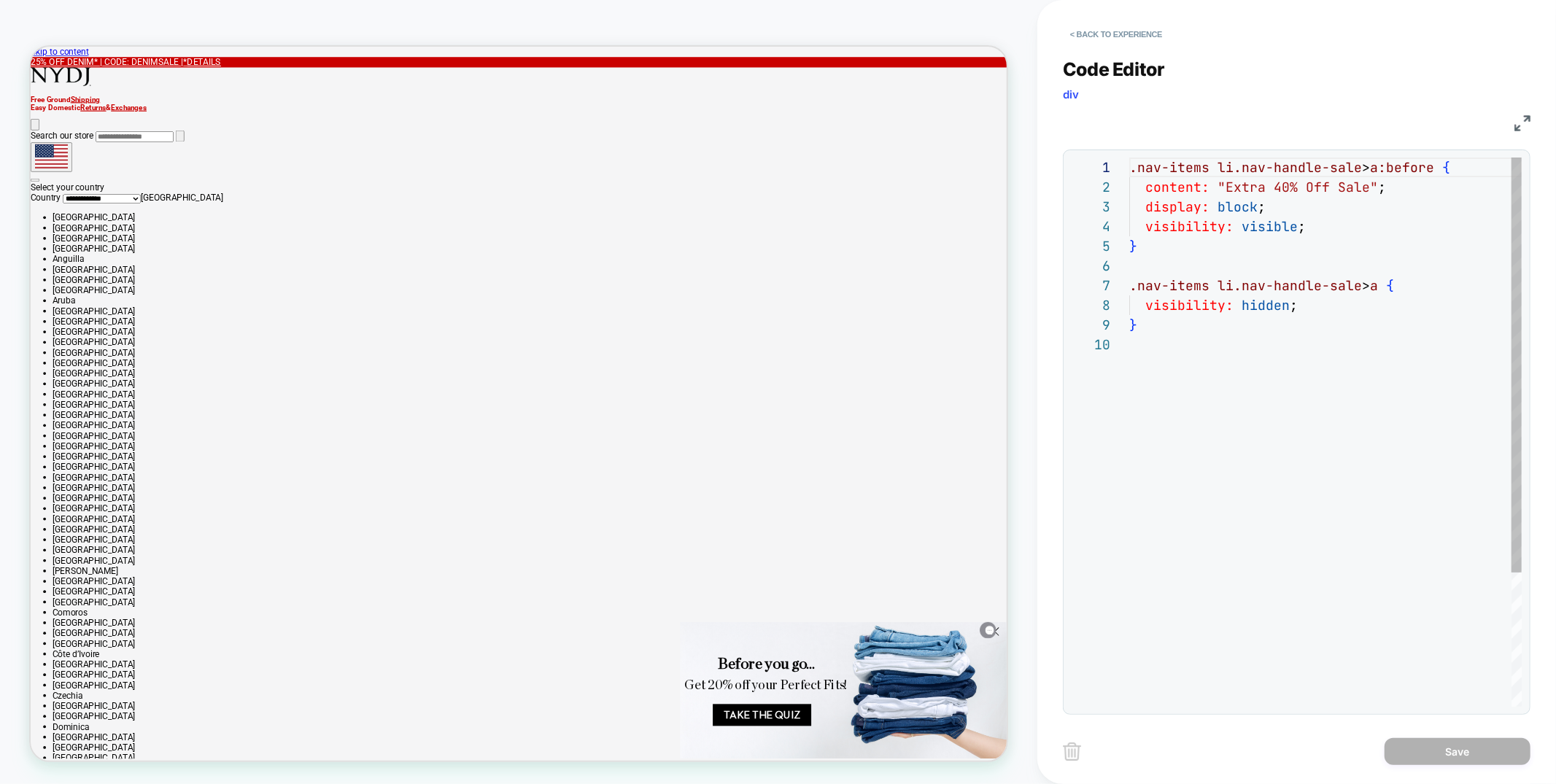
click at [1245, 374] on div ".nav-items li.nav-handle-sale > a:before { content: "Extra 40% Off Sale" ; disp…" at bounding box center [1326, 521] width 393 height 727
drag, startPoint x: 1396, startPoint y: 348, endPoint x: 1208, endPoint y: 346, distance: 188.0
click at [1208, 346] on div ".nav-items li.nav-handle-sale > a:before { content: "Extra 40% Off Sale" ; disp…" at bounding box center [1326, 521] width 393 height 727
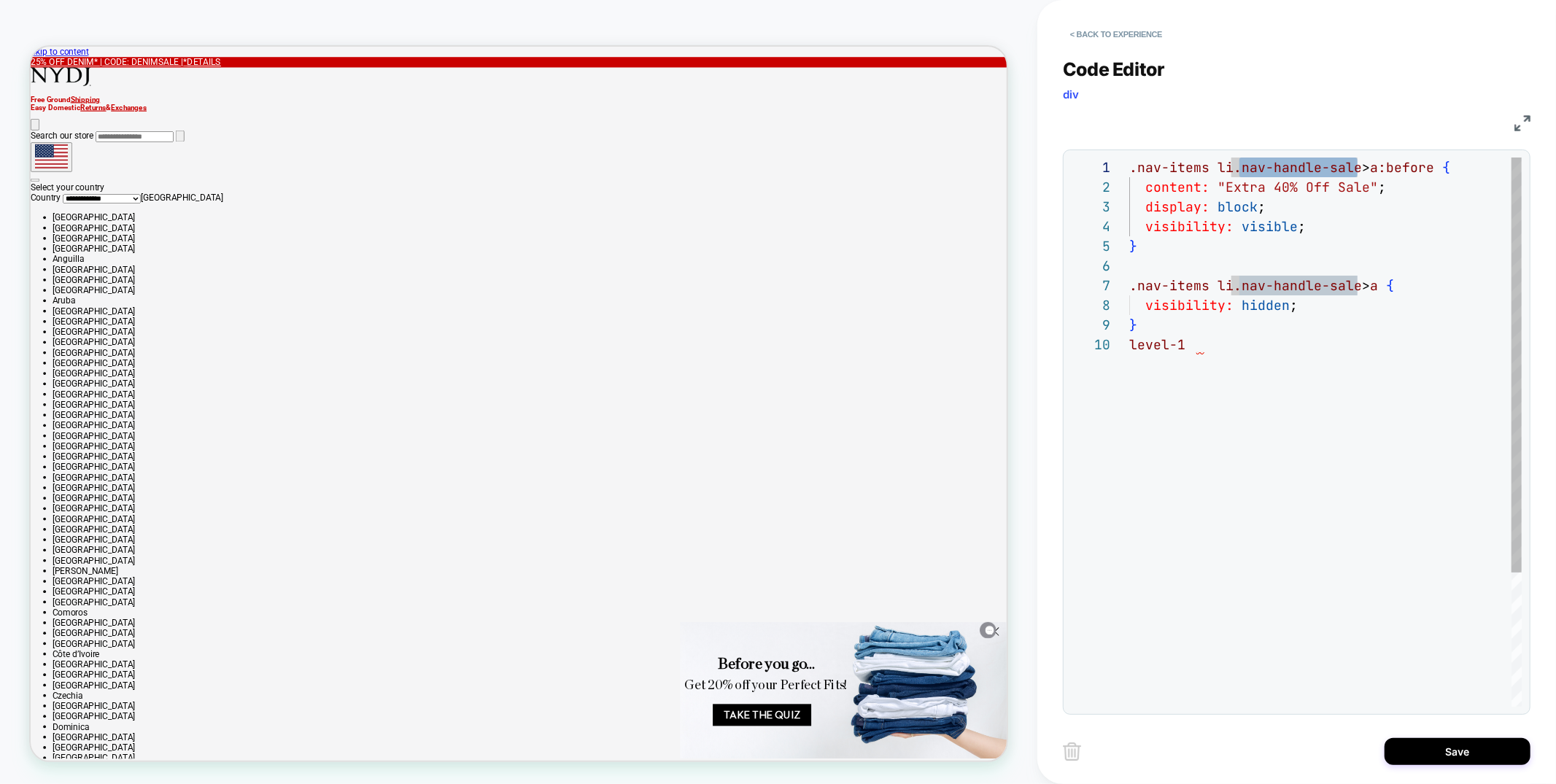
drag, startPoint x: 1358, startPoint y: 169, endPoint x: 1239, endPoint y: 168, distance: 119.0
click at [1239, 168] on div ".nav-items li.nav-handle-sale > a:before { content: "Extra 40% Off Sale" ; disp…" at bounding box center [1326, 521] width 393 height 727
type textarea "**********"
click at [1129, 33] on button "< Back to experience" at bounding box center [1116, 33] width 106 height 23
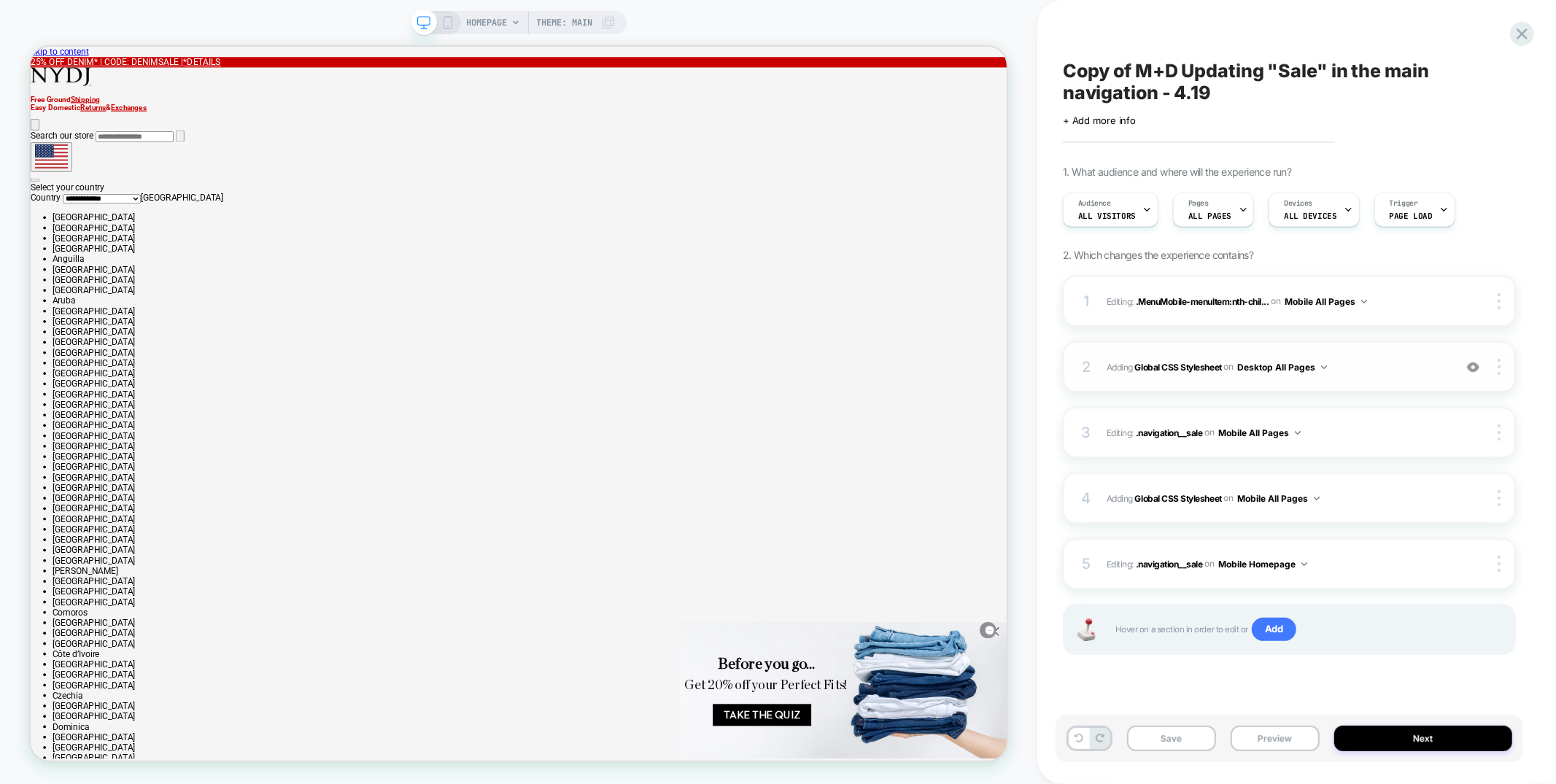
click at [1476, 365] on img at bounding box center [1474, 367] width 12 height 12
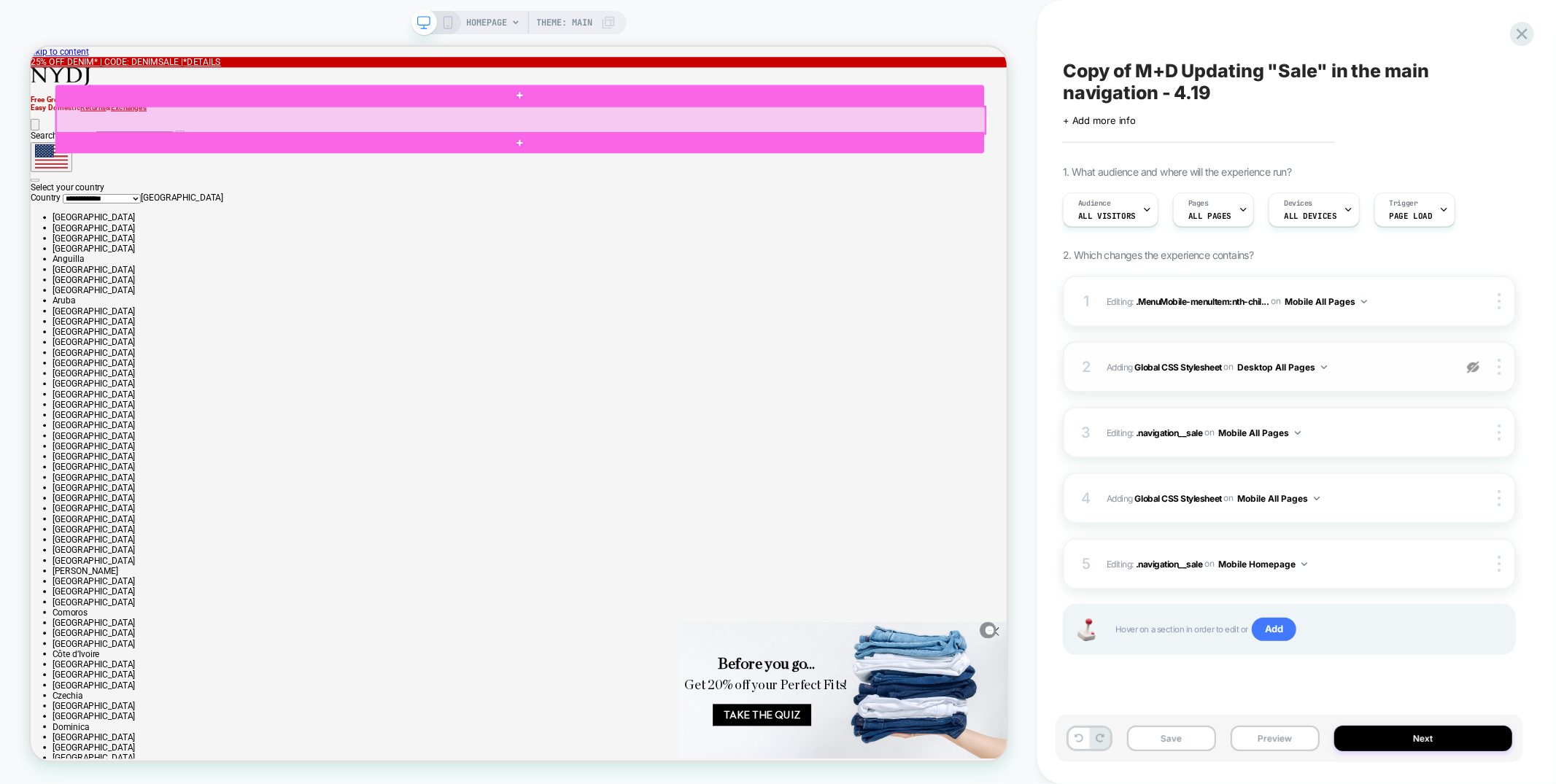
click at [1018, 143] on div at bounding box center [685, 144] width 1239 height 36
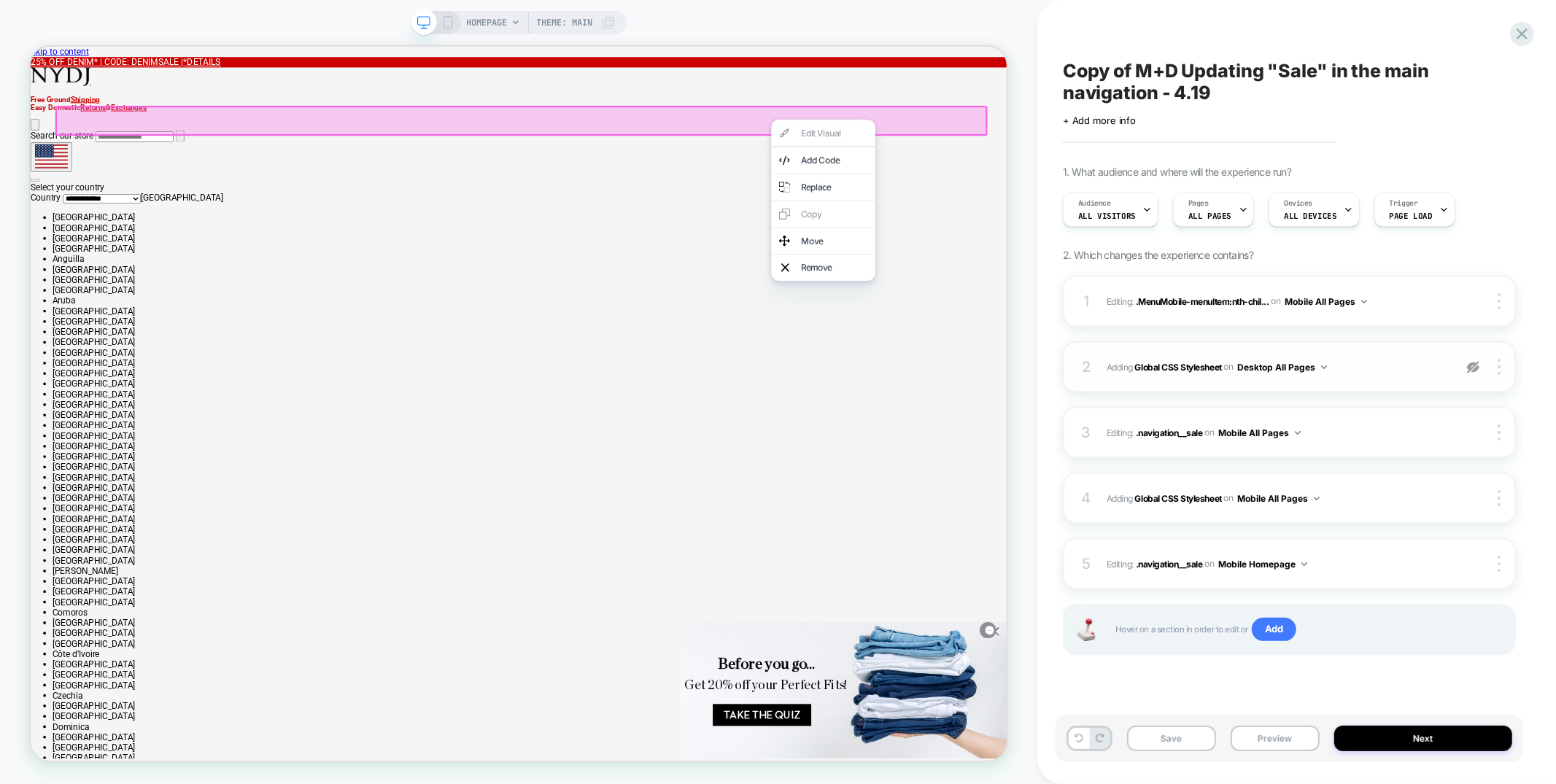
click at [921, 137] on div at bounding box center [685, 144] width 1243 height 40
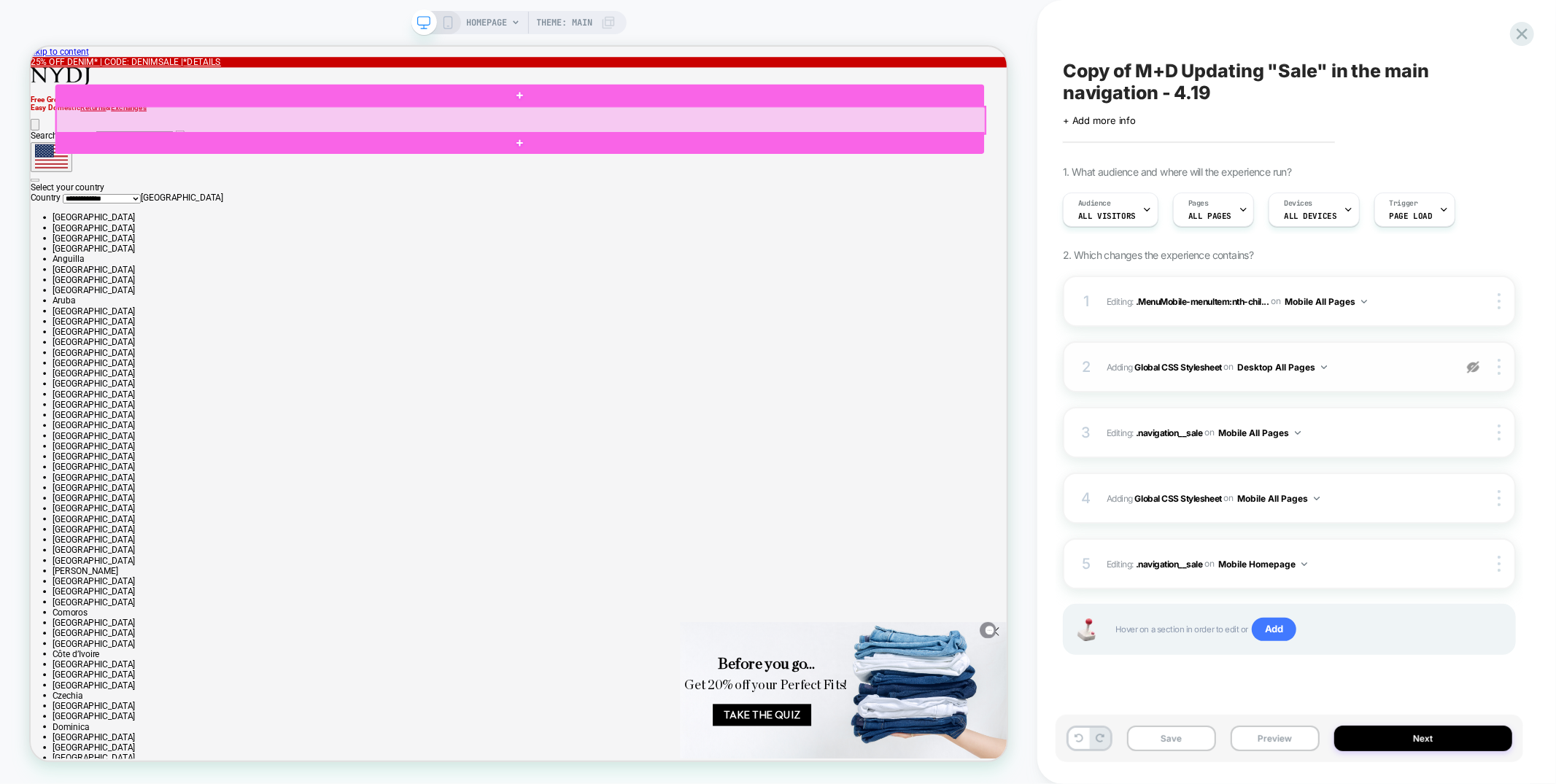
click at [889, 149] on div at bounding box center [685, 144] width 1239 height 36
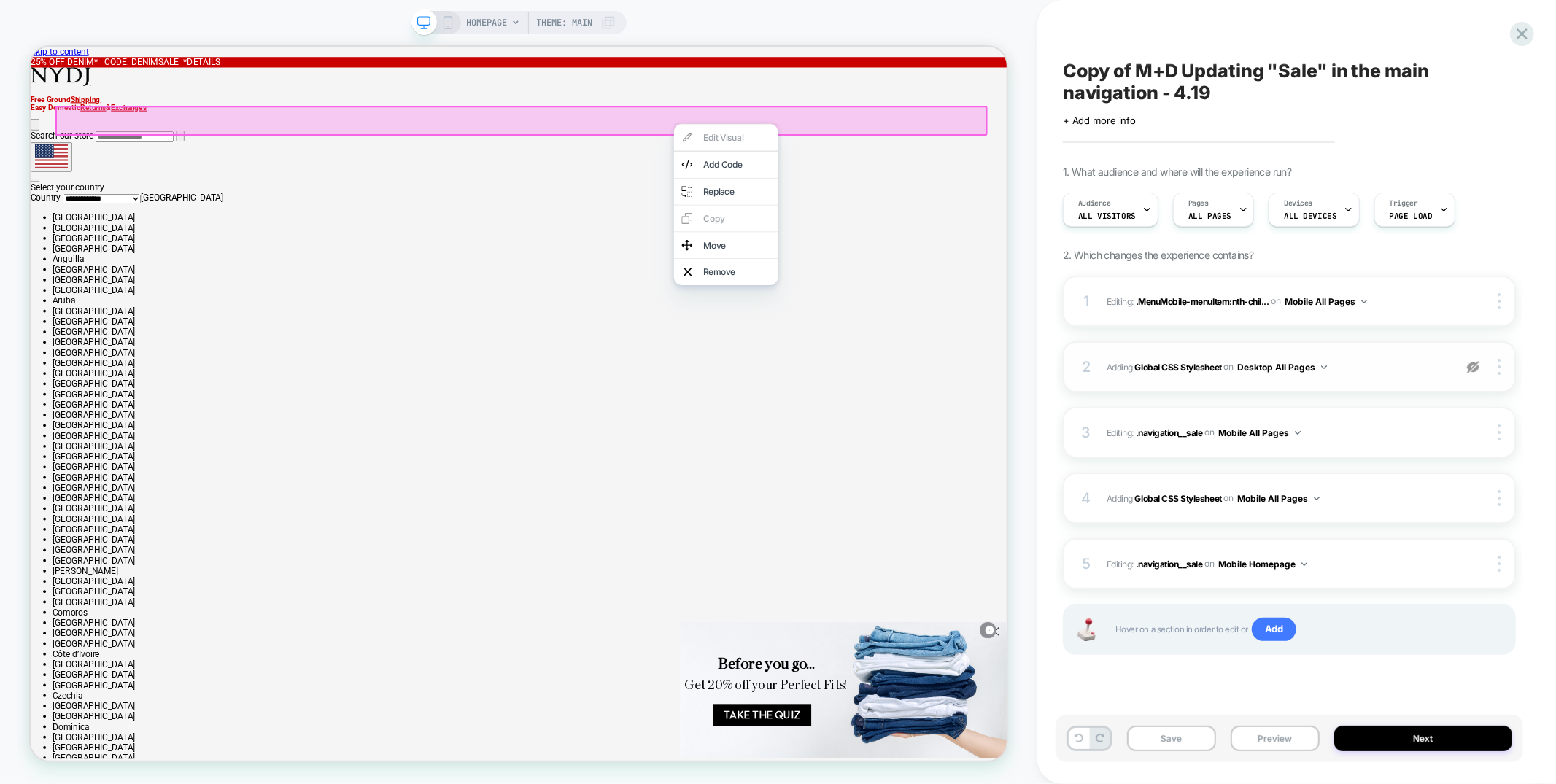
click at [0, 0] on img at bounding box center [0, 0] width 0 height 0
click at [1390, 371] on span "Adding Global CSS Stylesheet on Desktop All Pages" at bounding box center [1276, 367] width 340 height 18
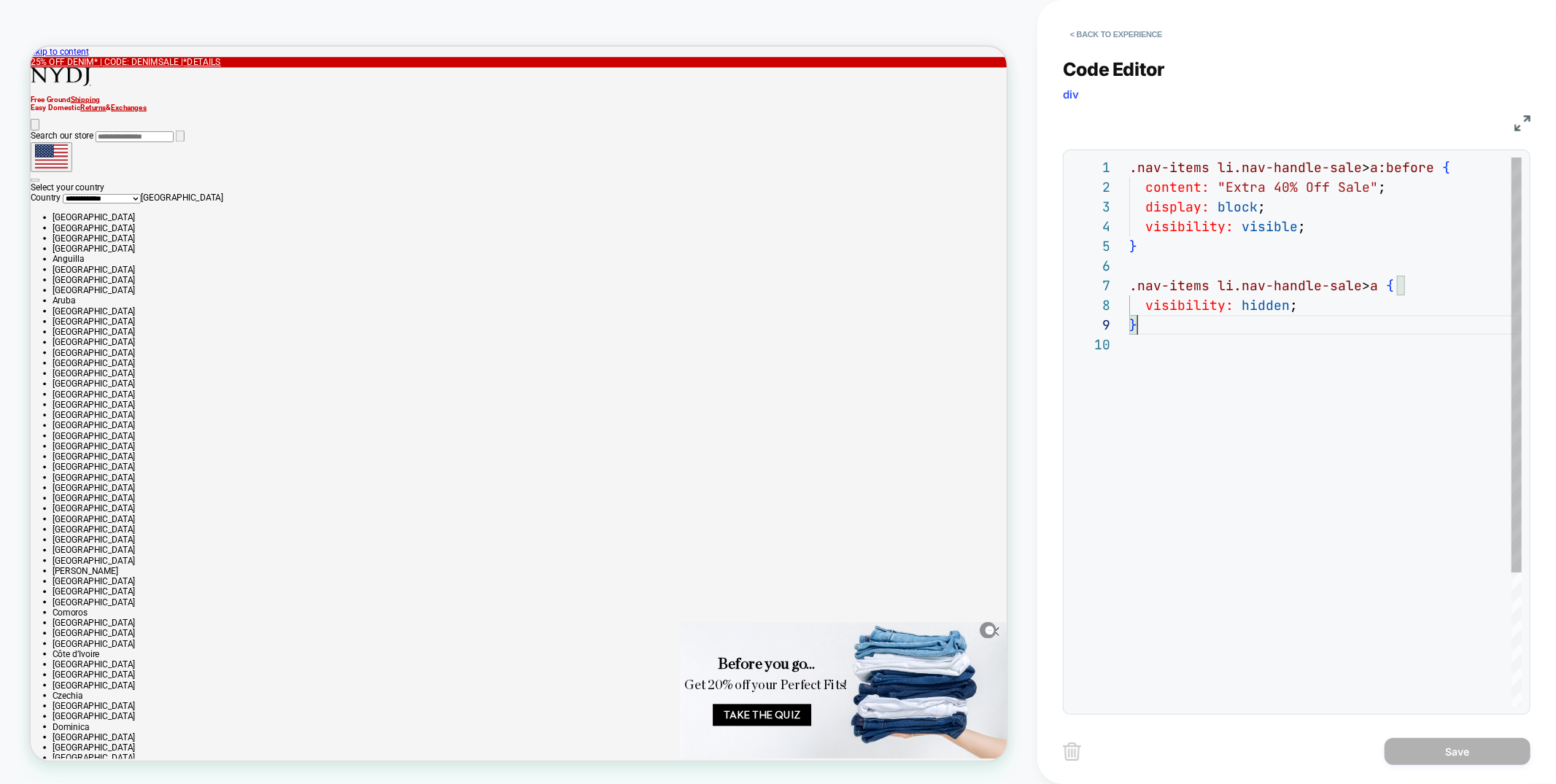
scroll to position [99, 0]
drag, startPoint x: 1179, startPoint y: 331, endPoint x: 1098, endPoint y: 271, distance: 100.8
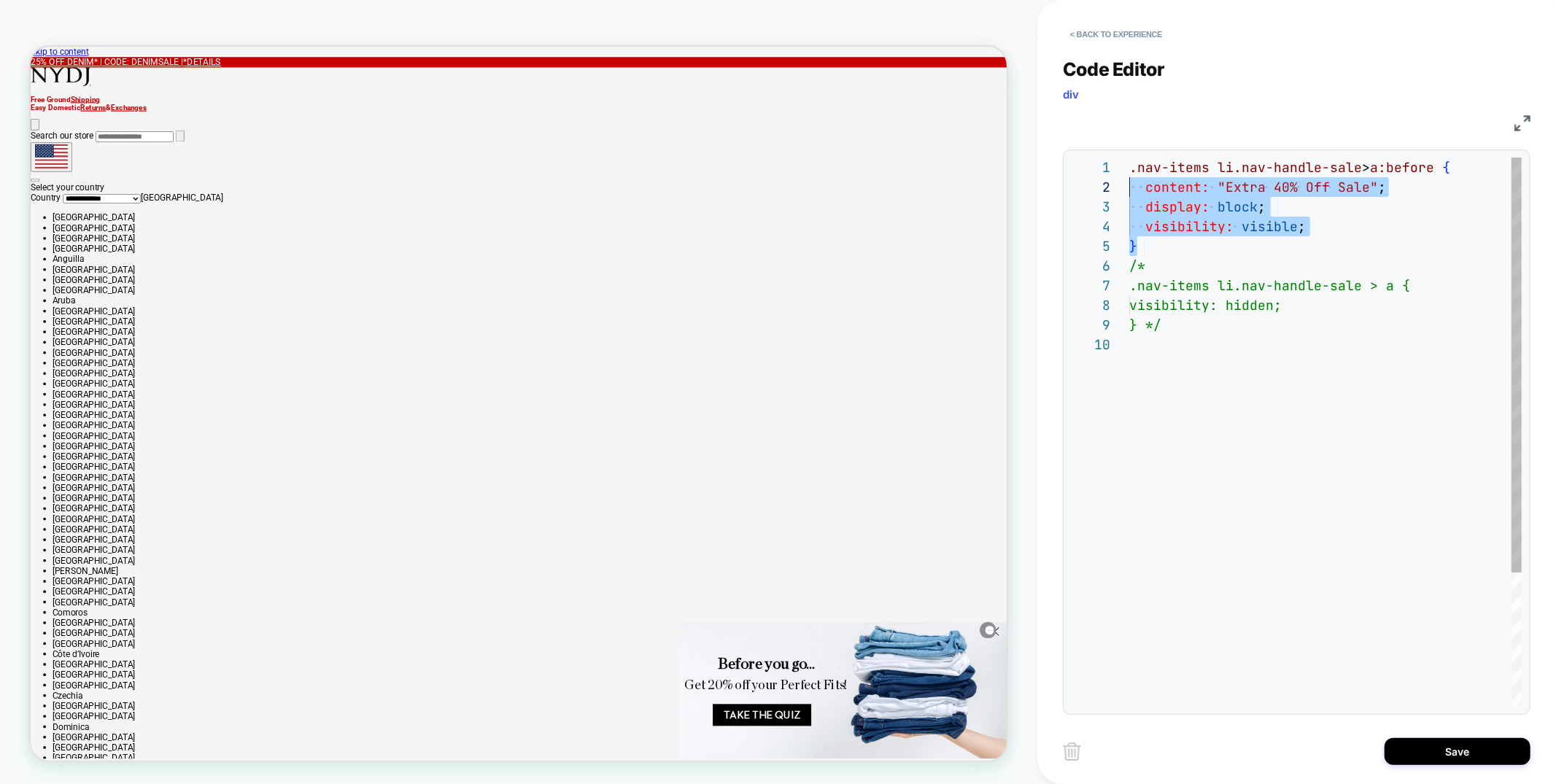
scroll to position [0, 0]
drag, startPoint x: 1155, startPoint y: 247, endPoint x: 1095, endPoint y: 168, distance: 99.2
type textarea "**********"
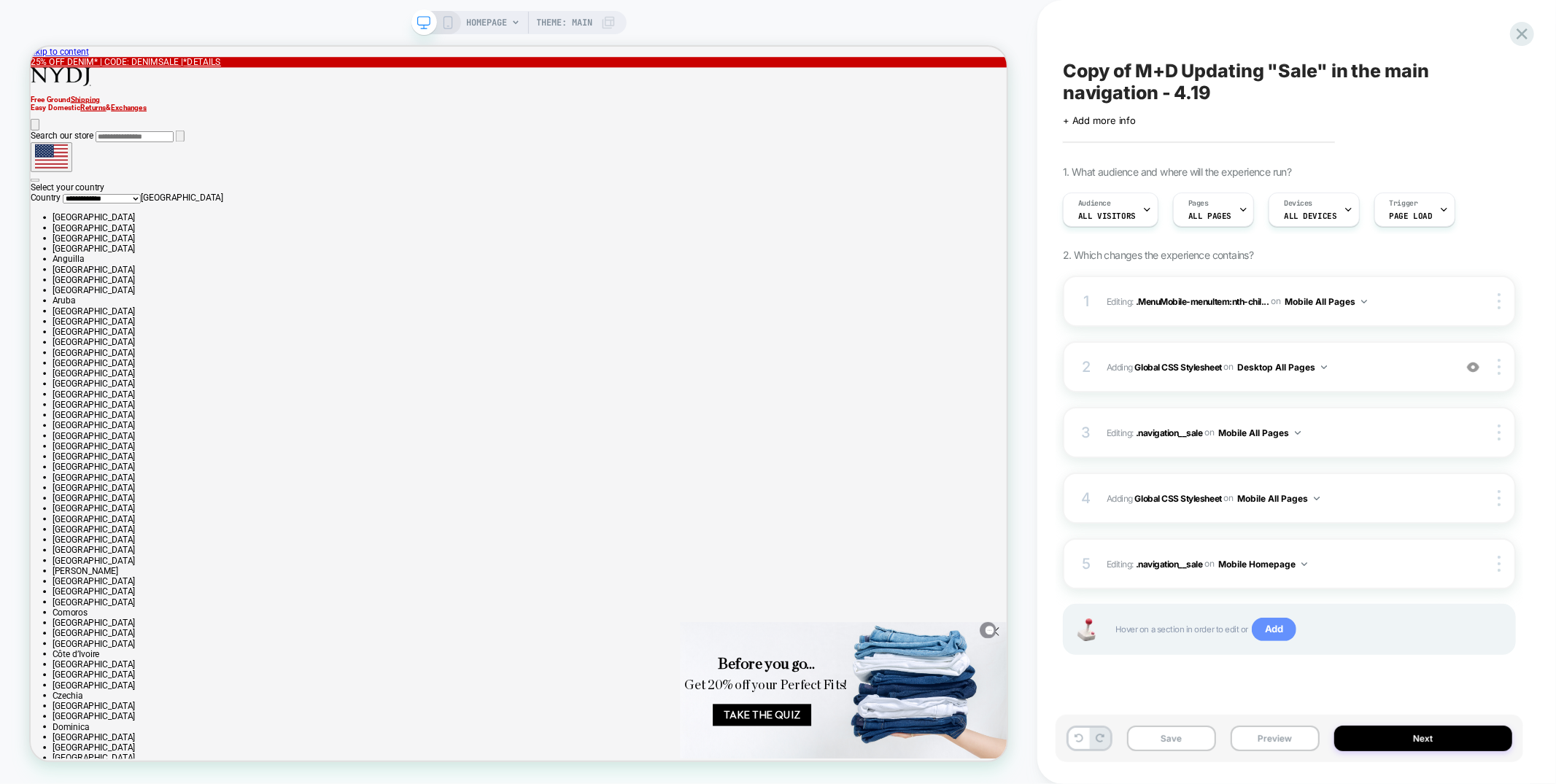
click at [1278, 631] on span "Add" at bounding box center [1275, 629] width 45 height 23
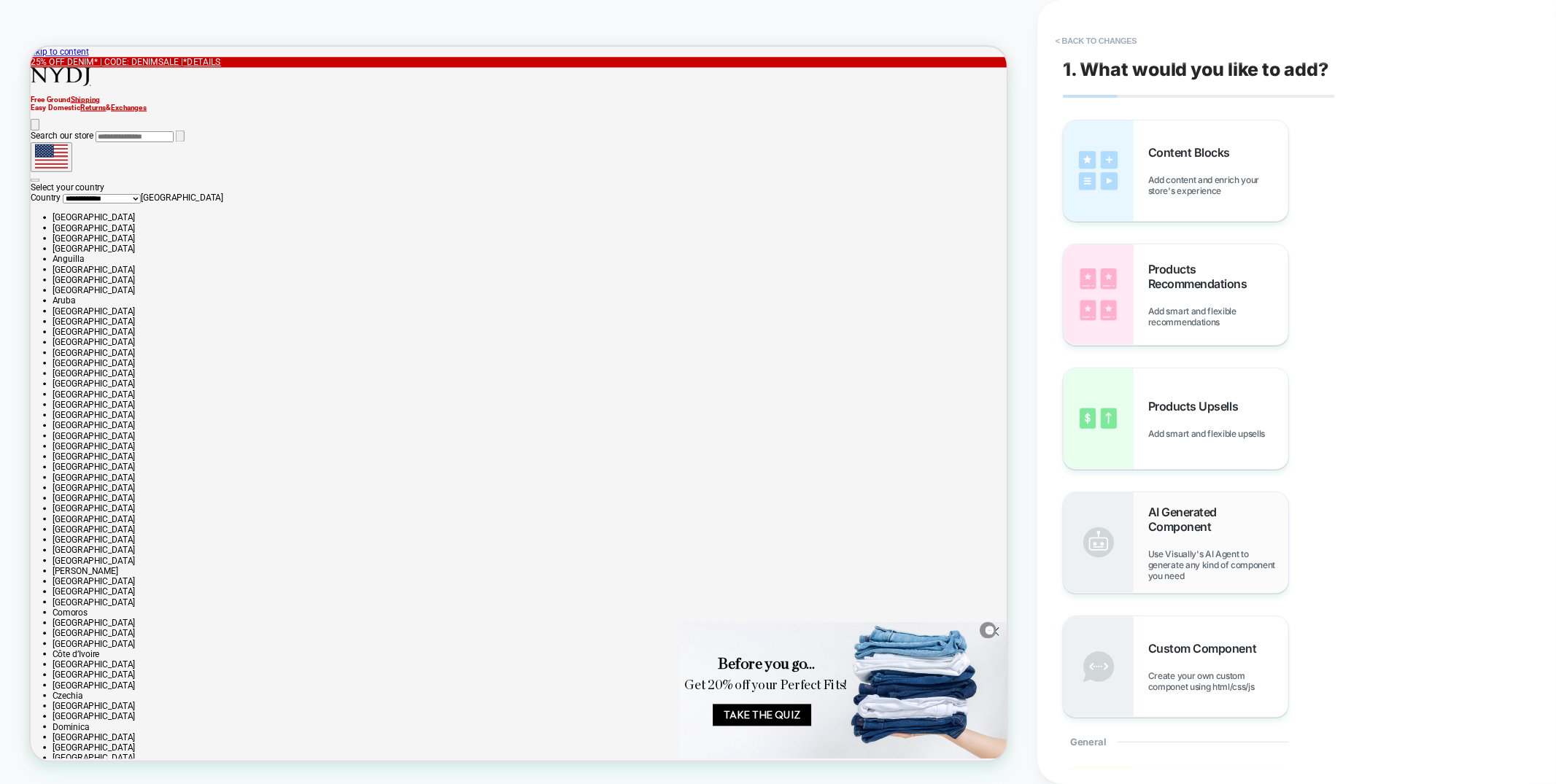
click at [1179, 540] on div "AI Generated Component Use Visually's AI Agent to generate any kind of componen…" at bounding box center [1218, 543] width 140 height 76
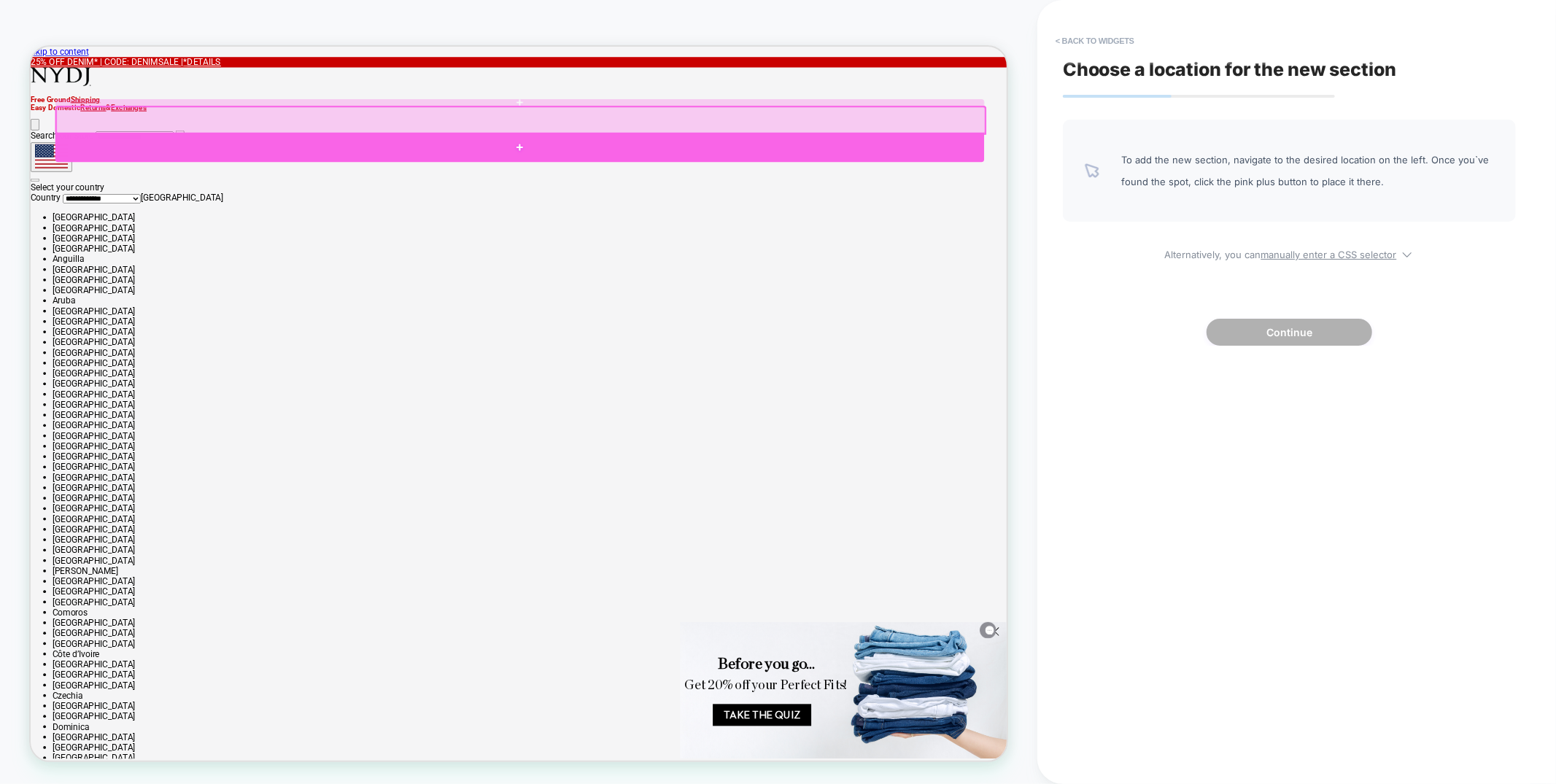
click at [1141, 170] on div at bounding box center [683, 180] width 1239 height 39
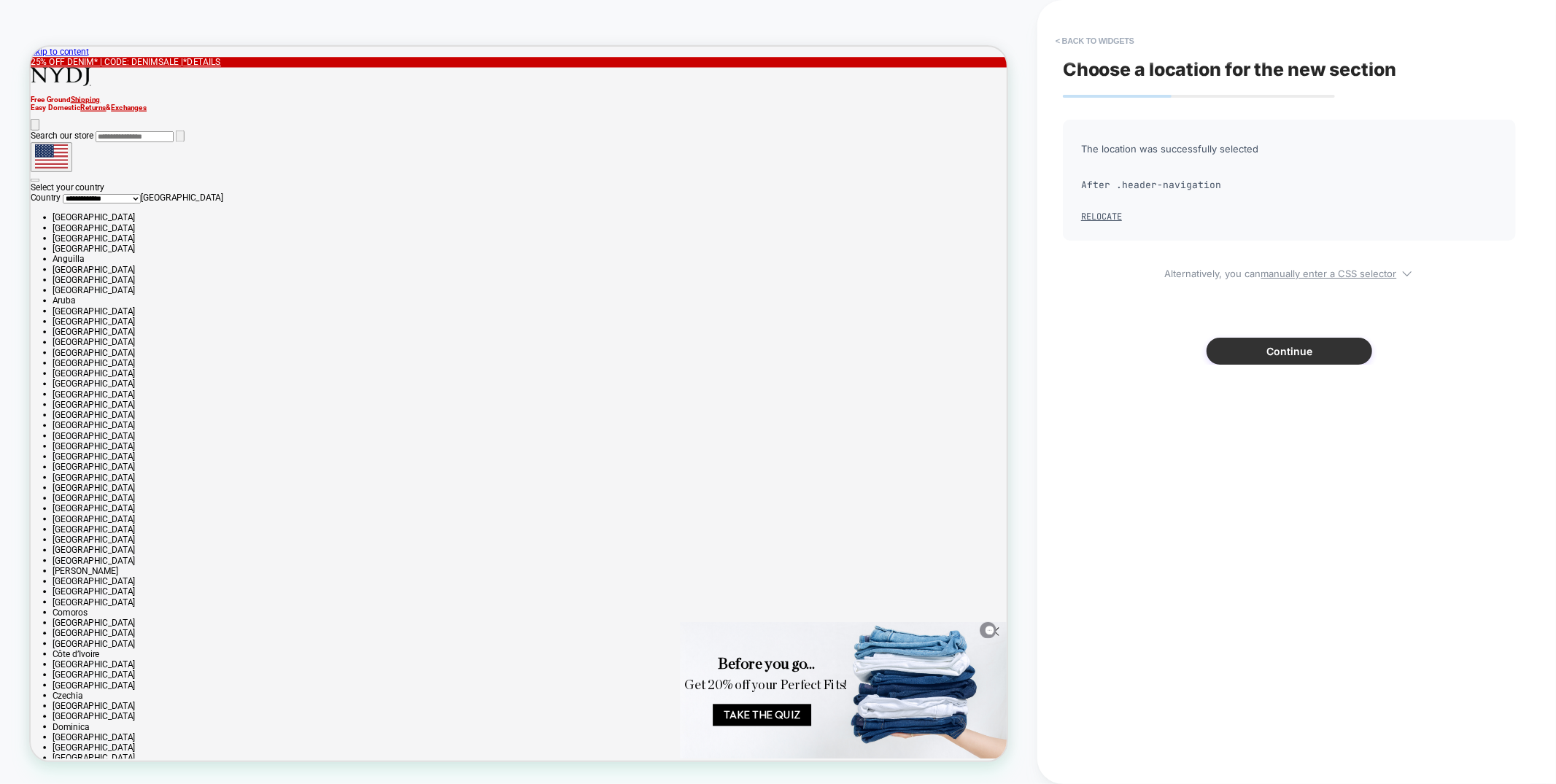
click at [1290, 353] on button "Continue" at bounding box center [1289, 351] width 166 height 27
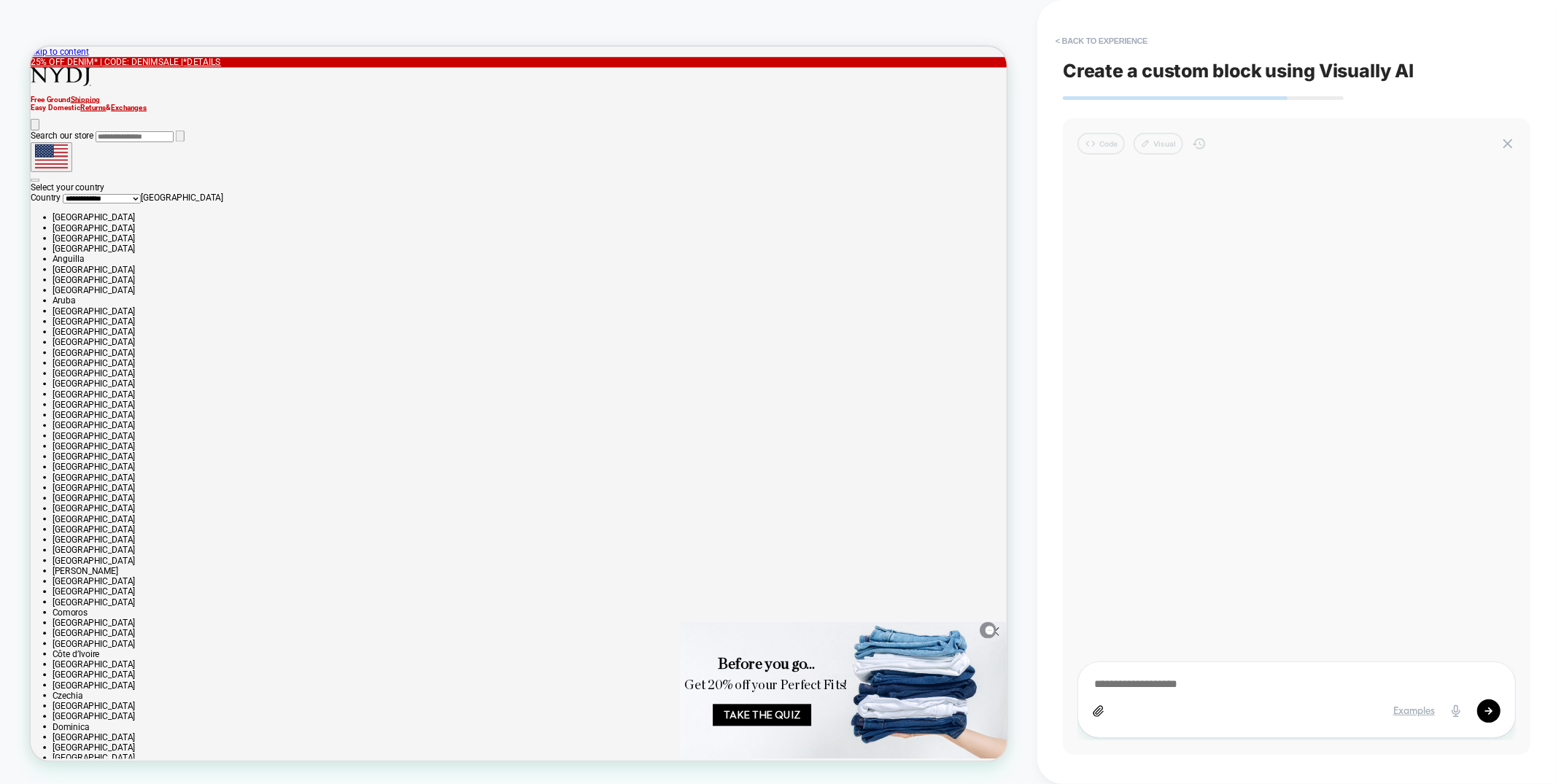
click at [1098, 711] on icon at bounding box center [1098, 711] width 9 height 10
type textarea "*"
click at [1075, 41] on button "< Back to experience" at bounding box center [1101, 40] width 106 height 23
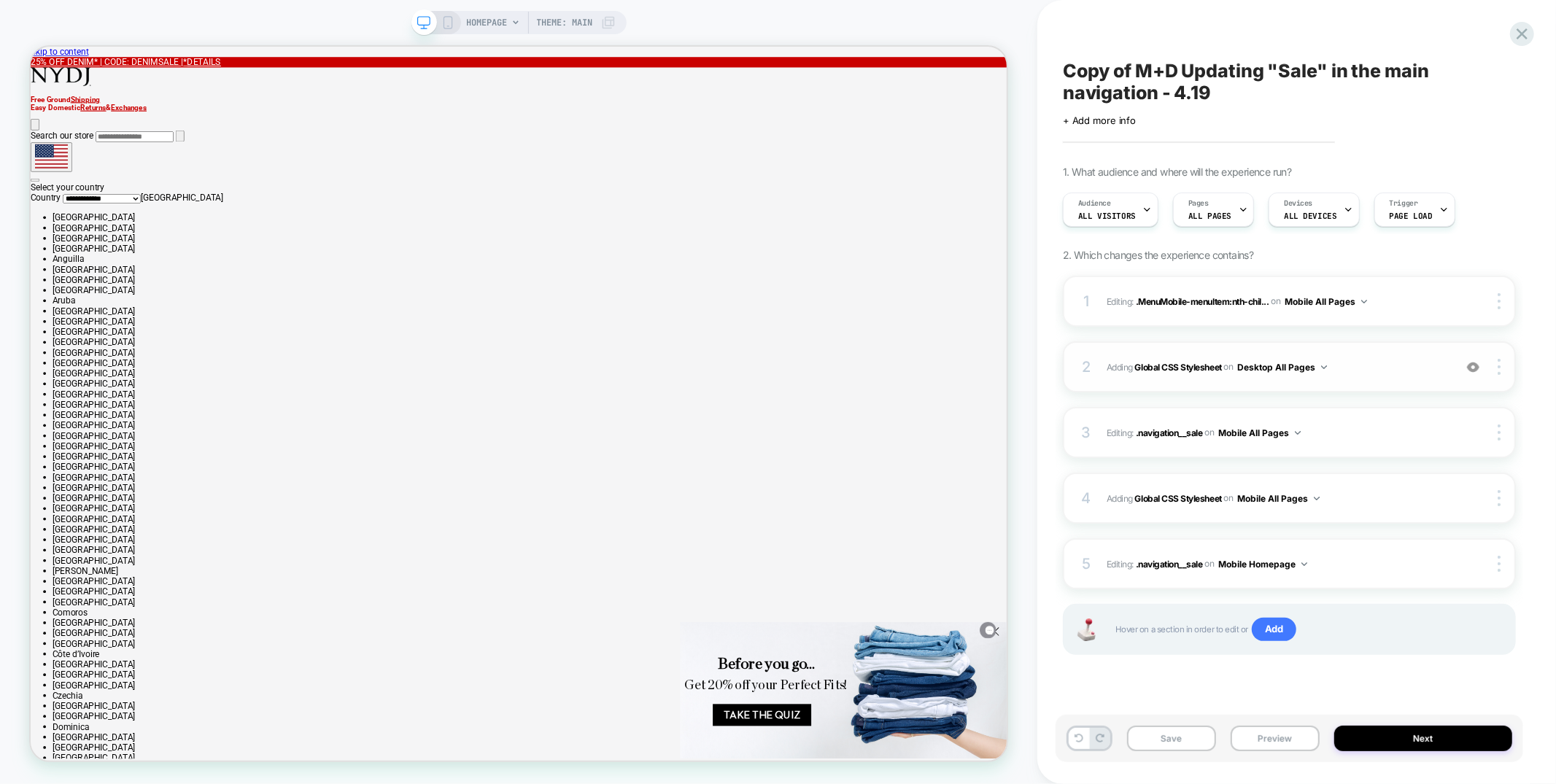
click at [1478, 369] on img at bounding box center [1474, 367] width 12 height 12
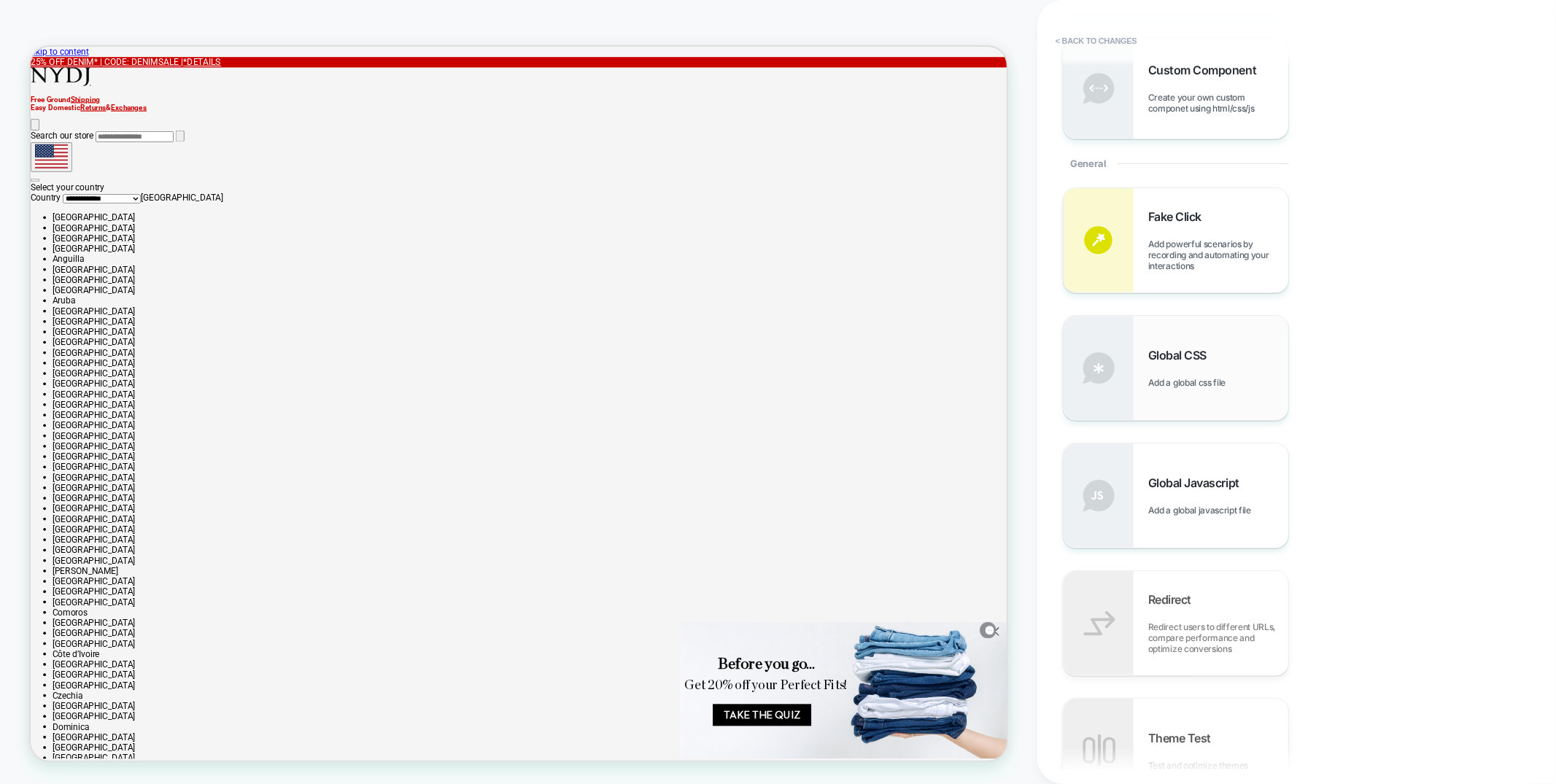
scroll to position [661, 0]
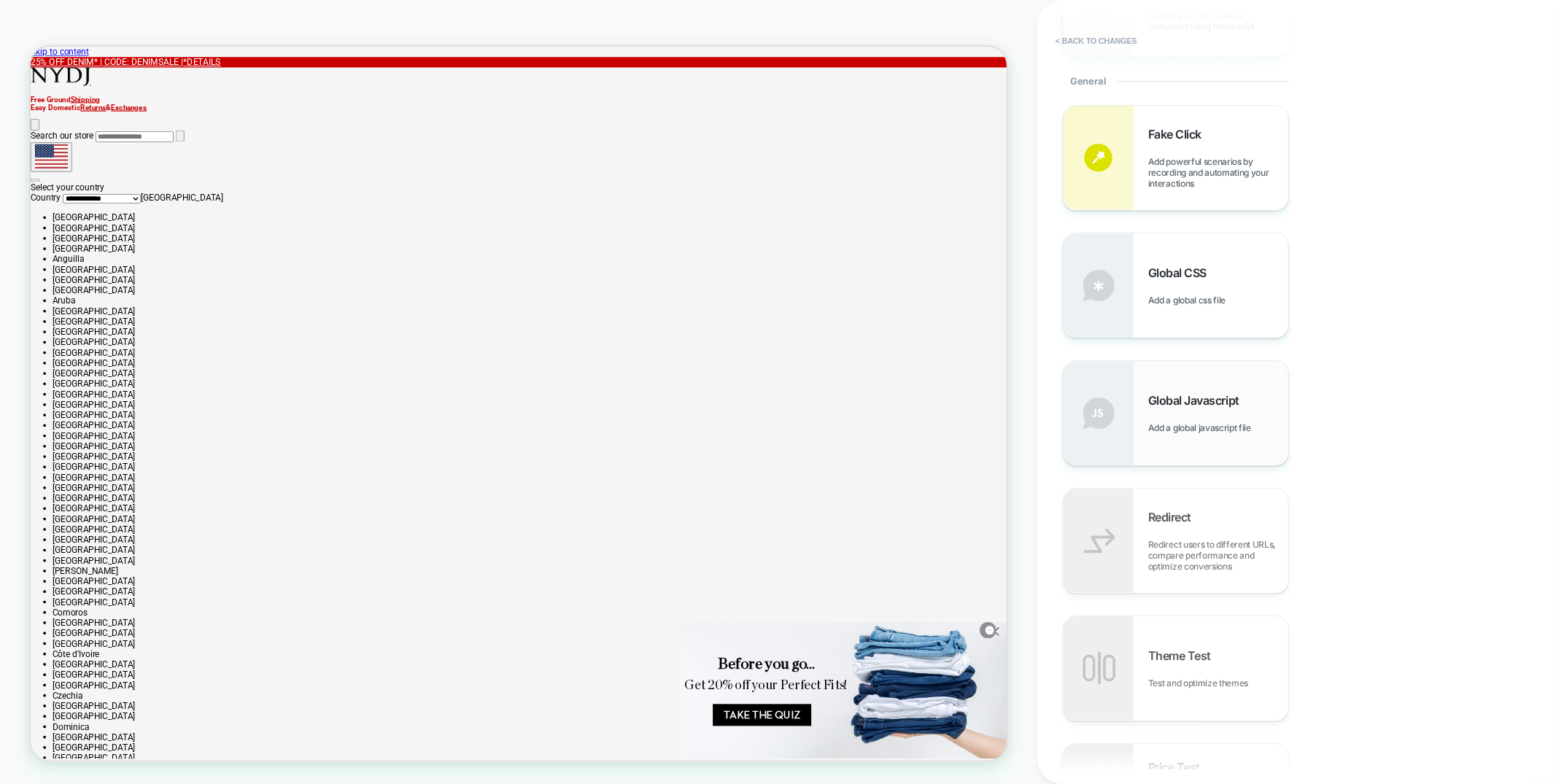
click at [1203, 447] on div "Global Javascript Add a global javascript file" at bounding box center [1176, 413] width 225 height 105
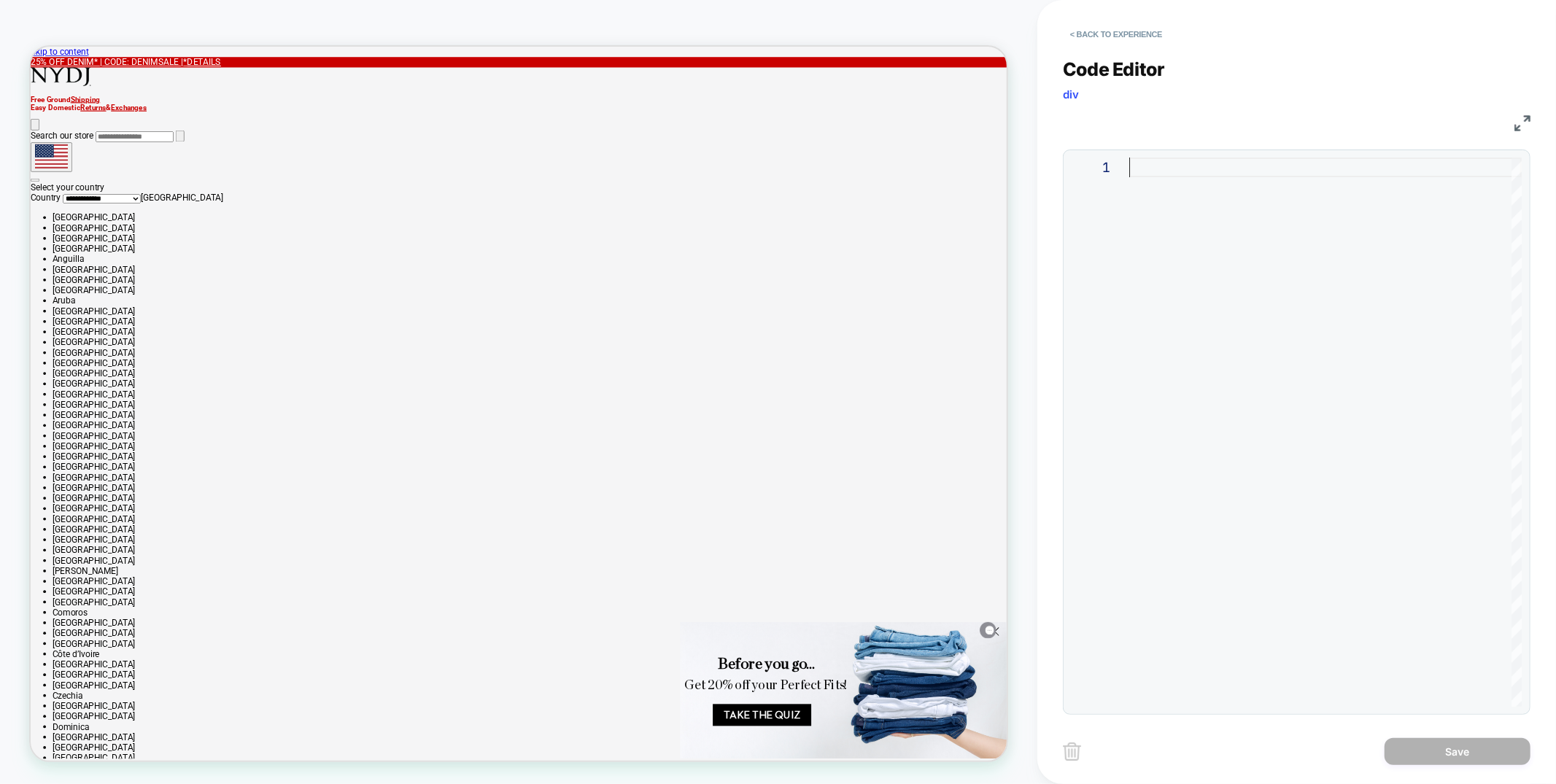
click at [1174, 207] on div at bounding box center [1326, 432] width 393 height 550
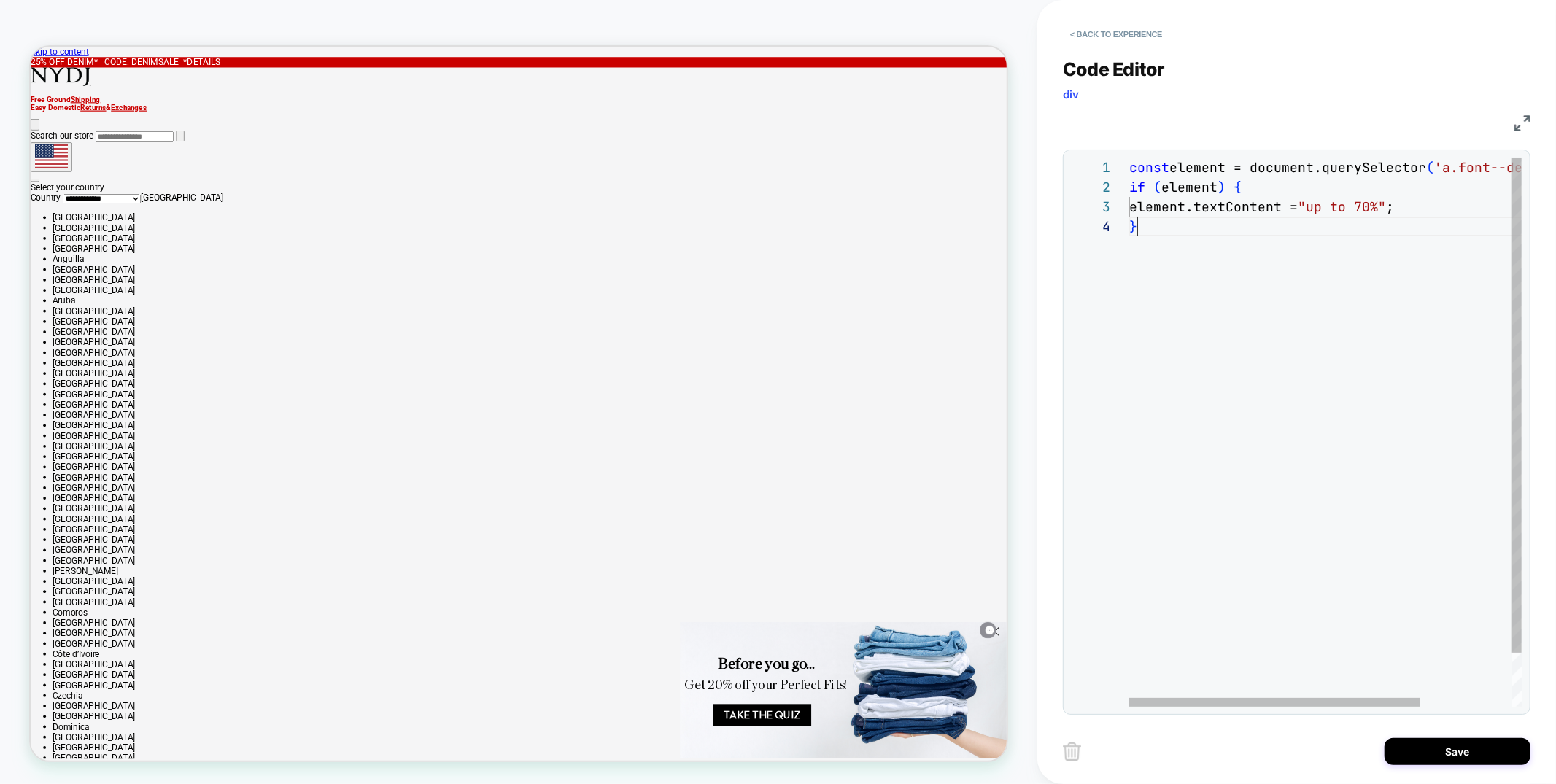
scroll to position [59, 8]
click at [1398, 202] on div "const element = document.querySelector ( 'a.font--demi.caps' ) ; if ( element )…" at bounding box center [1387, 457] width 515 height 608
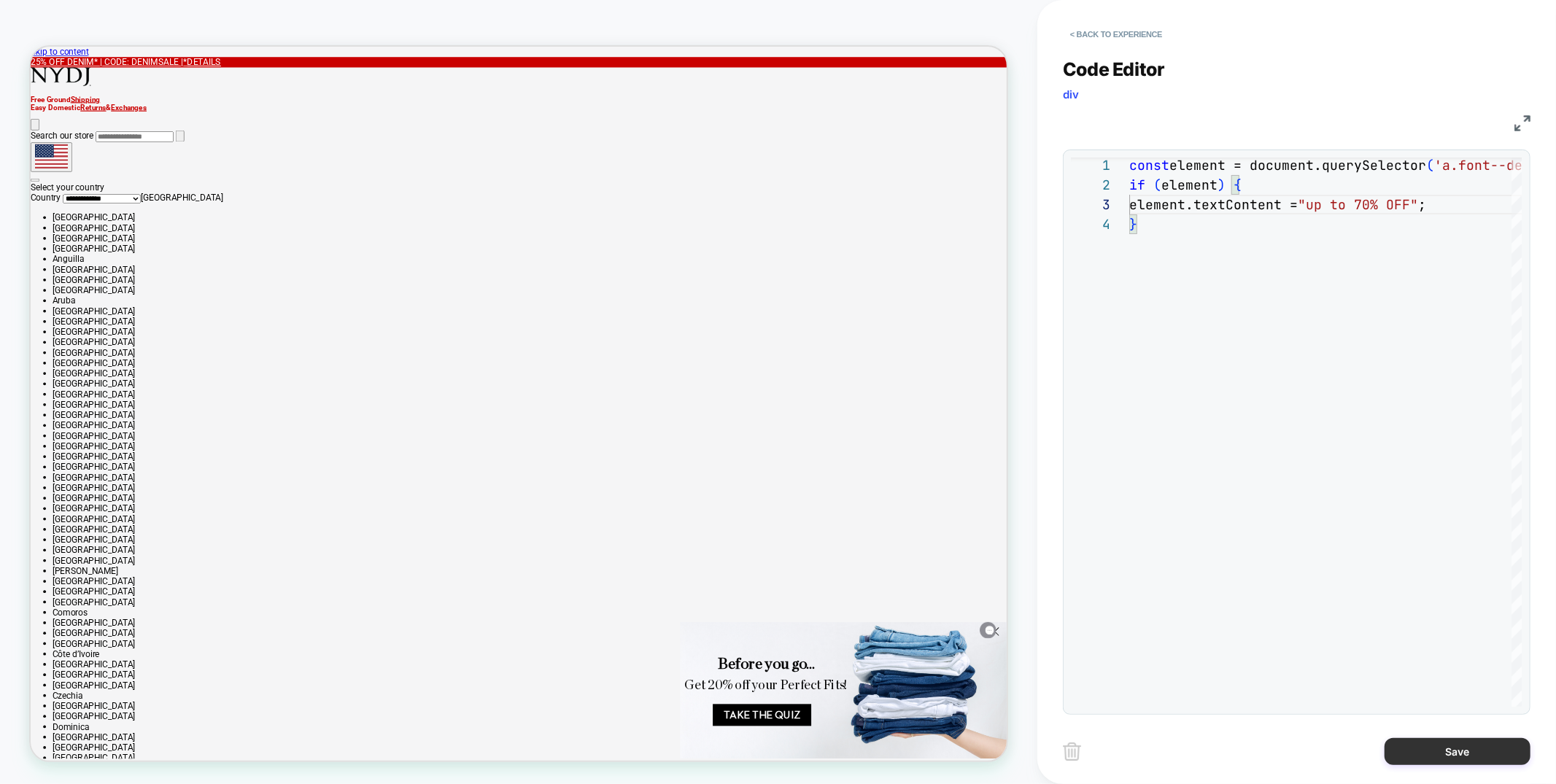
type textarea "**********"
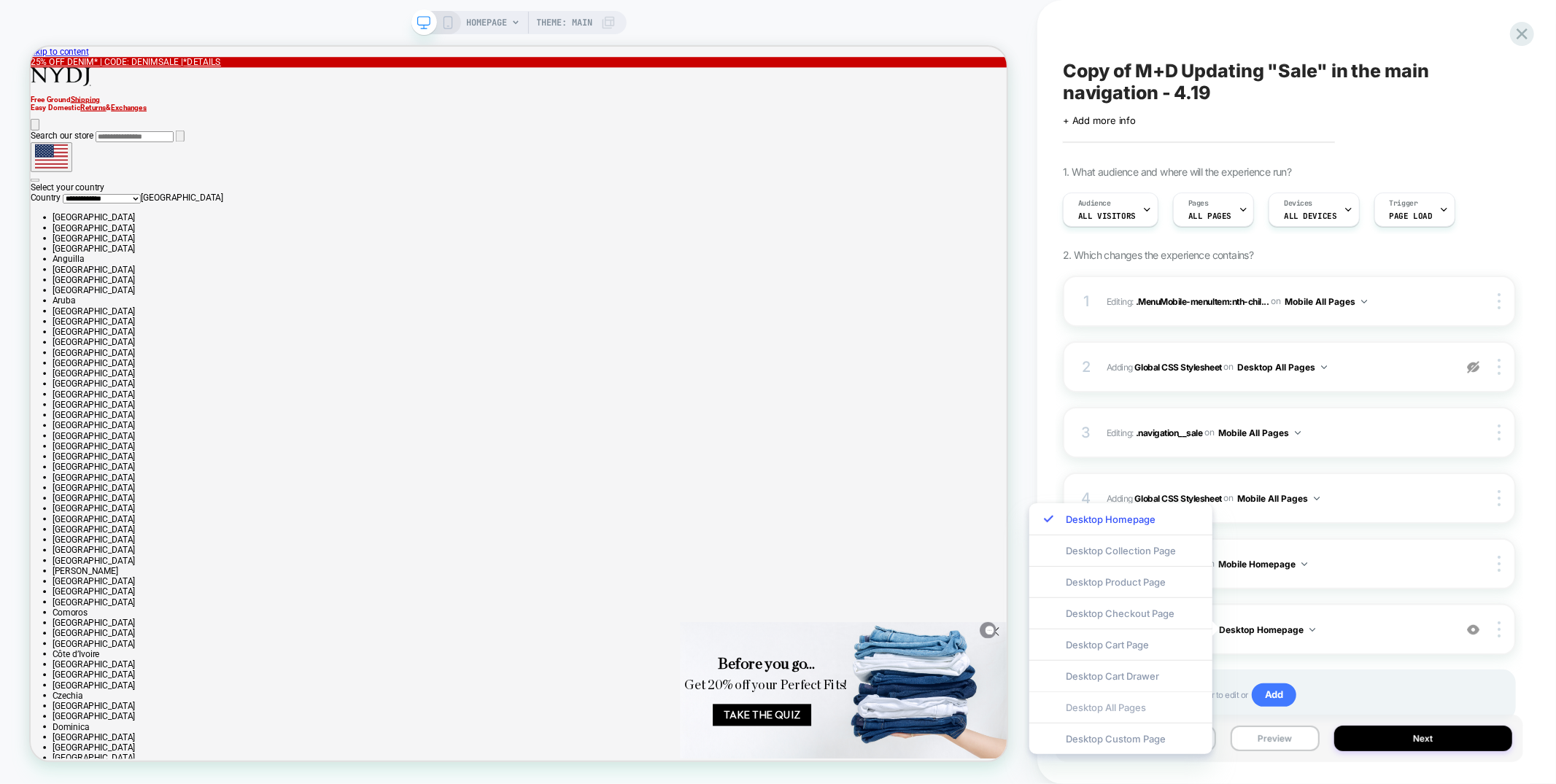
click at [1138, 711] on div "Desktop All Pages" at bounding box center [1121, 707] width 184 height 32
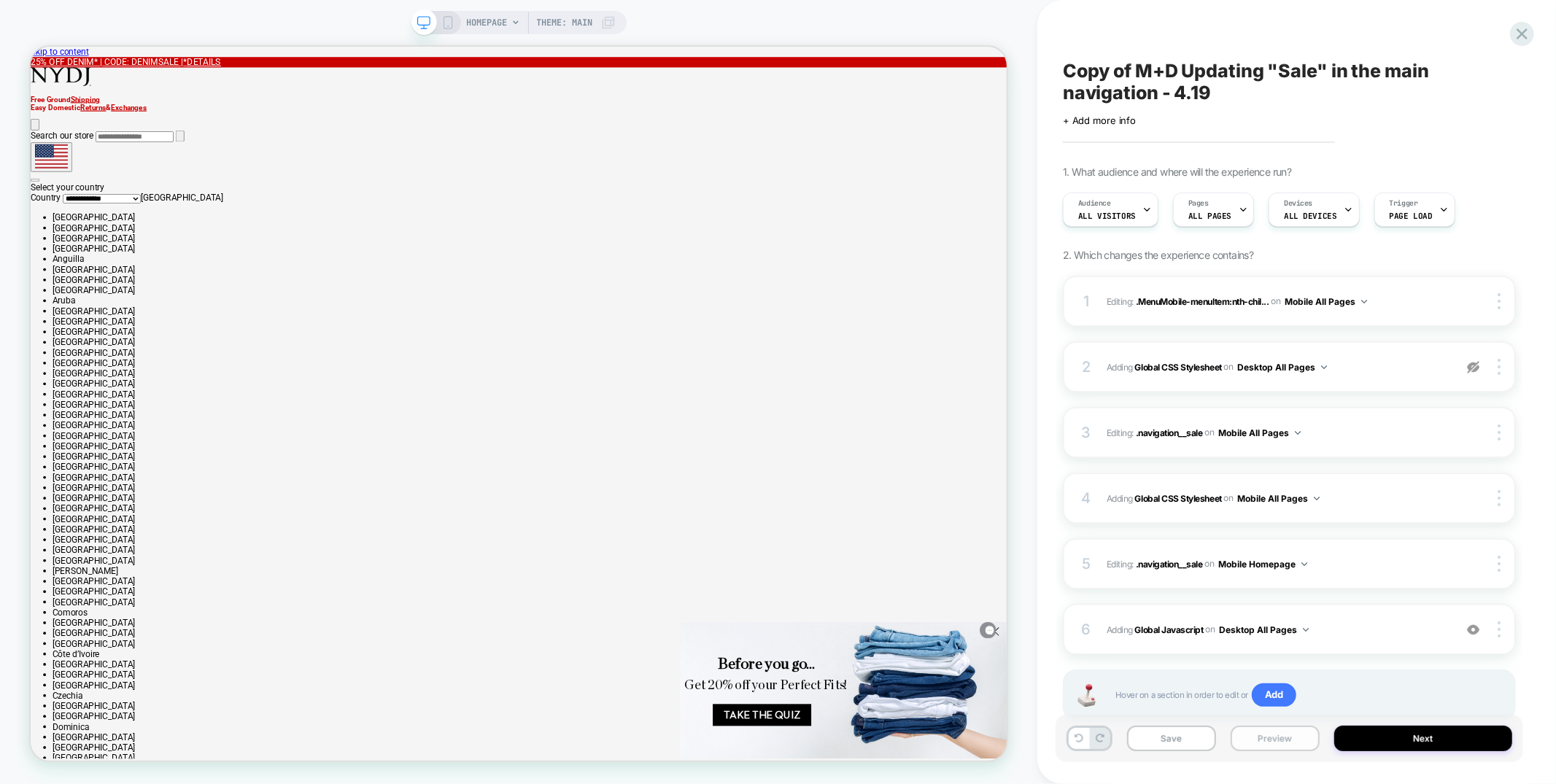
click at [0, 0] on button "Preview" at bounding box center [0, 0] width 0 height 0
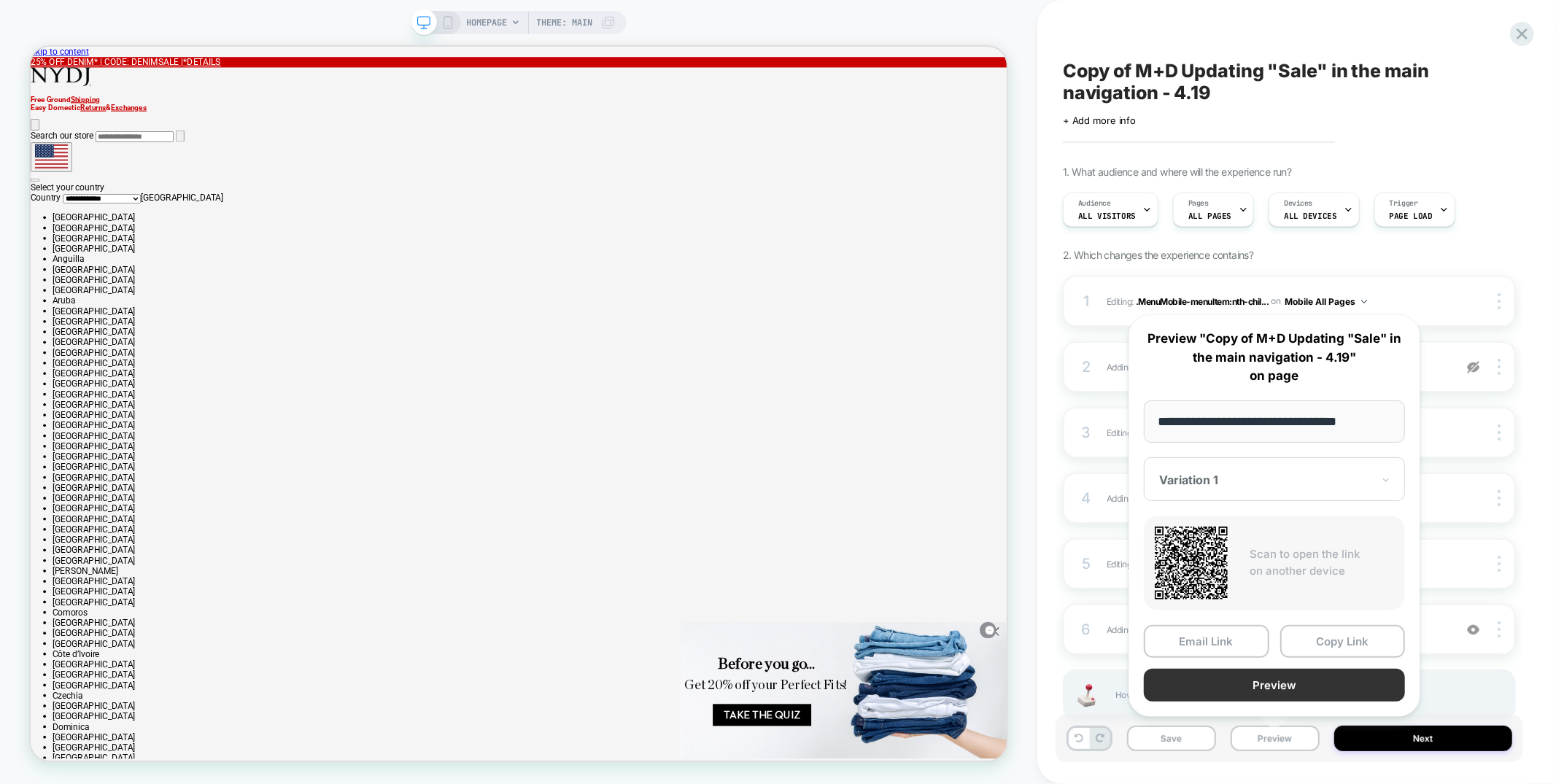
click at [1257, 684] on button "Preview" at bounding box center [1275, 685] width 262 height 33
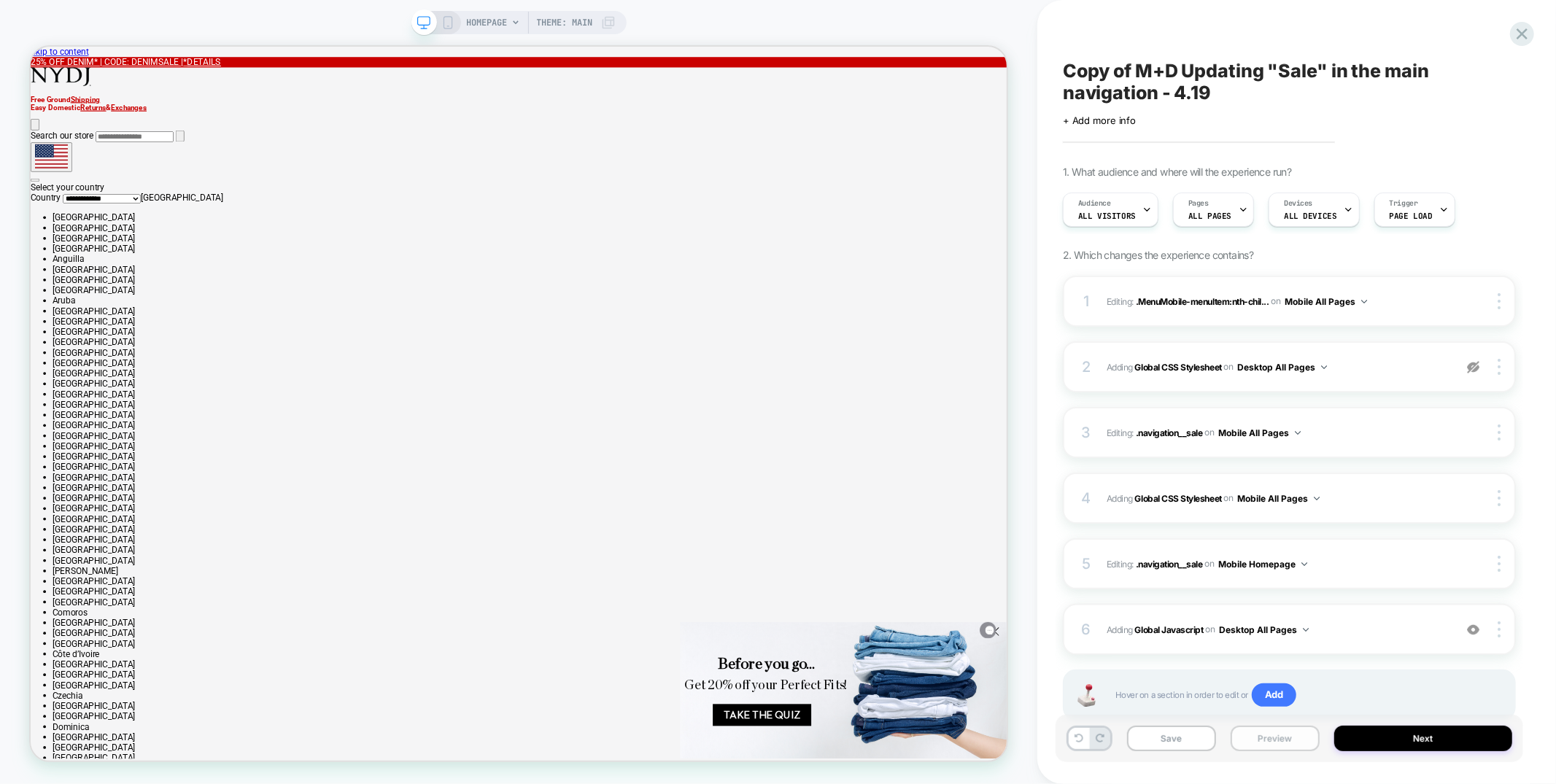
click at [0, 0] on button "Preview" at bounding box center [0, 0] width 0 height 0
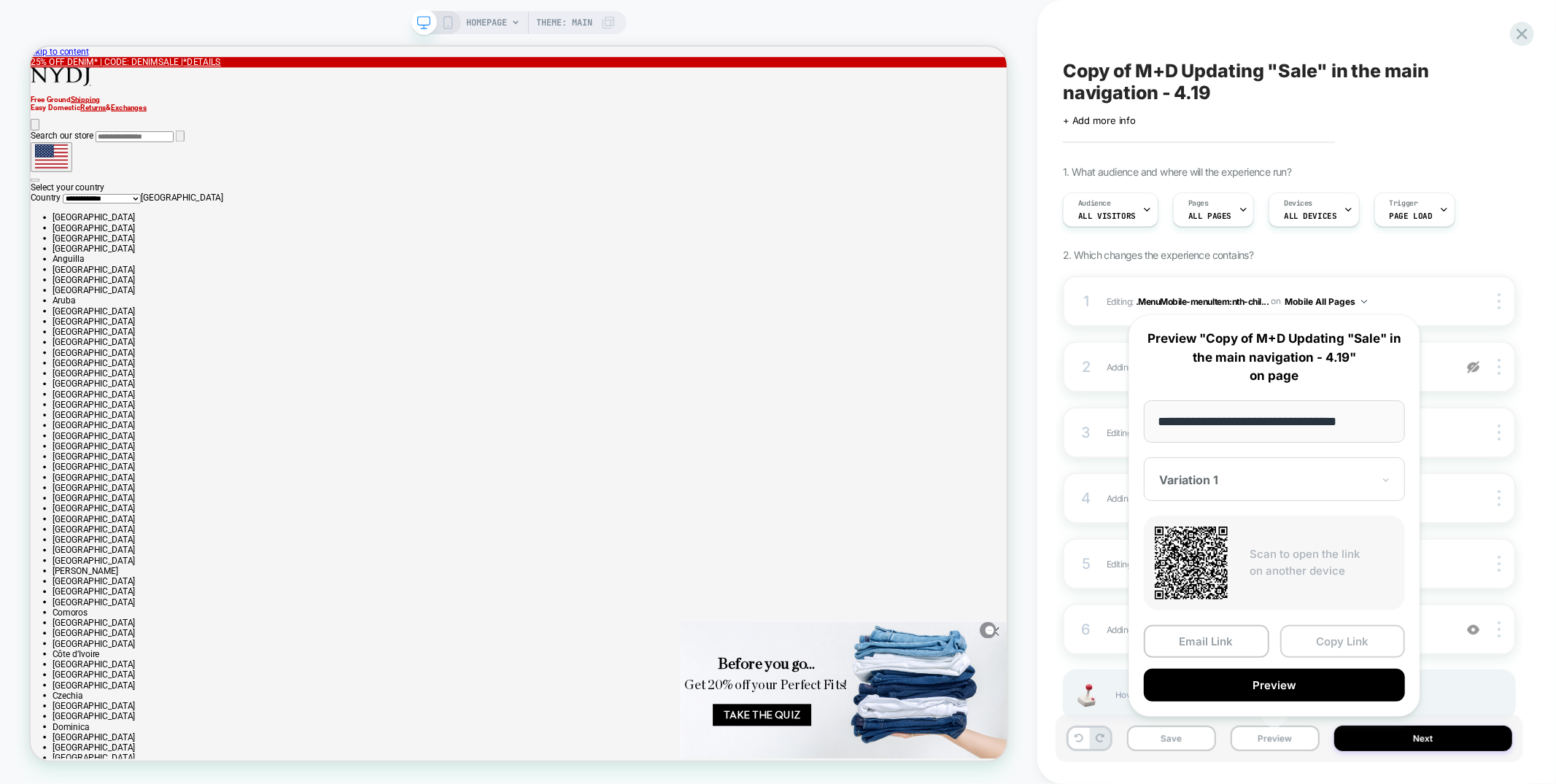
click at [1322, 643] on button "Copy Link" at bounding box center [1343, 642] width 125 height 33
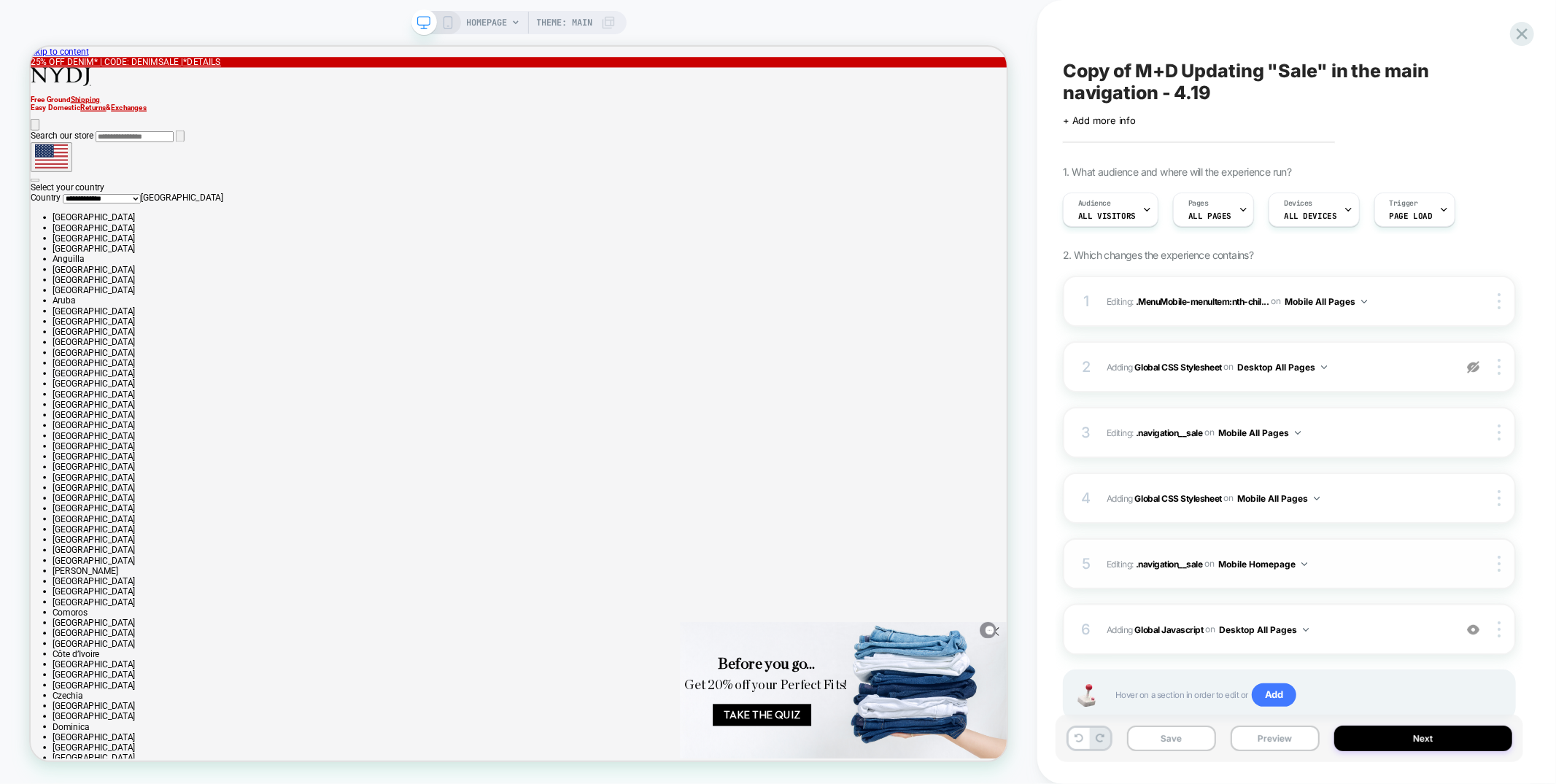
scroll to position [45, 0]
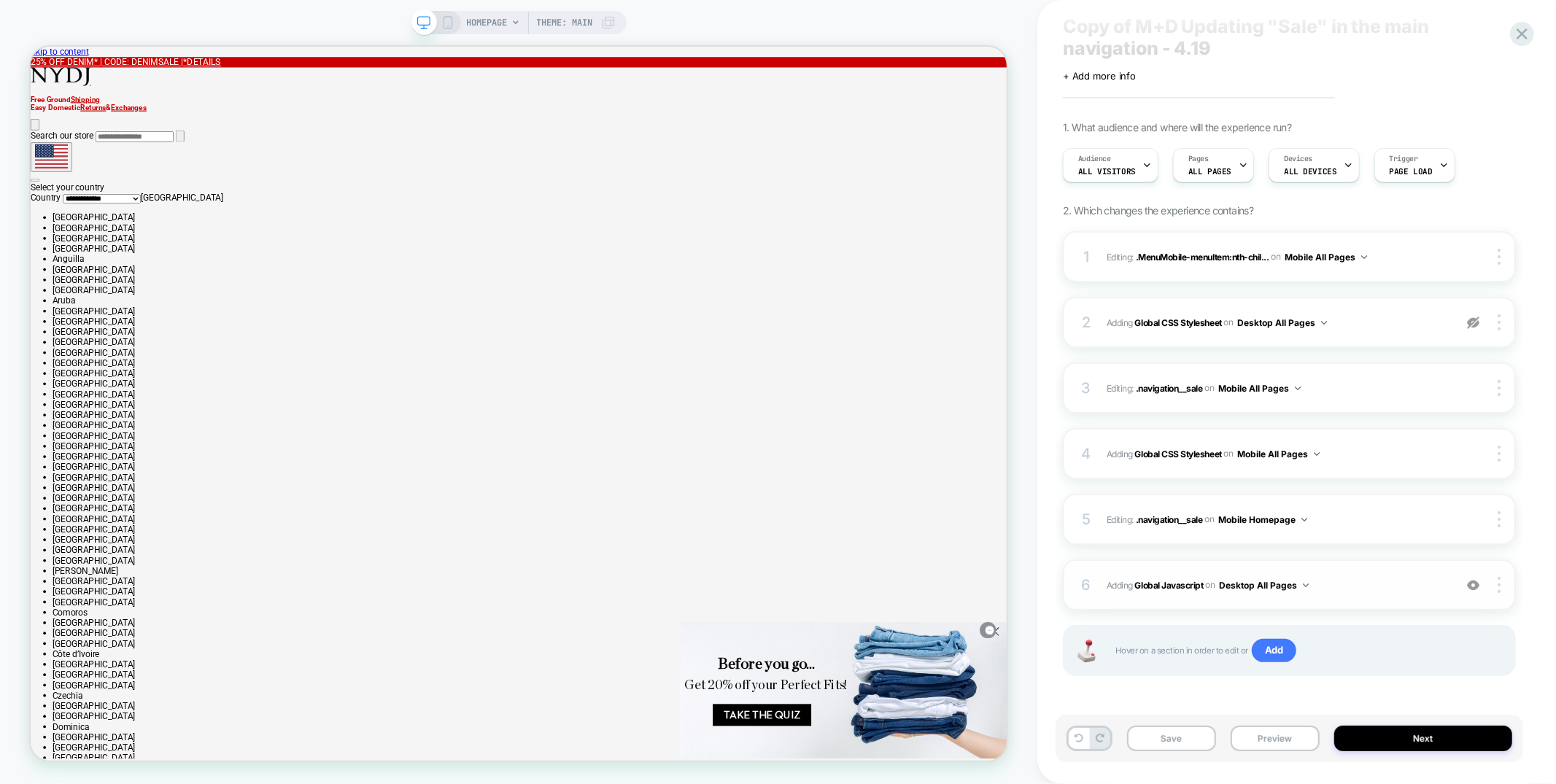
click at [1360, 595] on div "6 Adding Global Javascript on Desktop All Pages Add Before Add After Copy to Mo…" at bounding box center [1289, 585] width 453 height 51
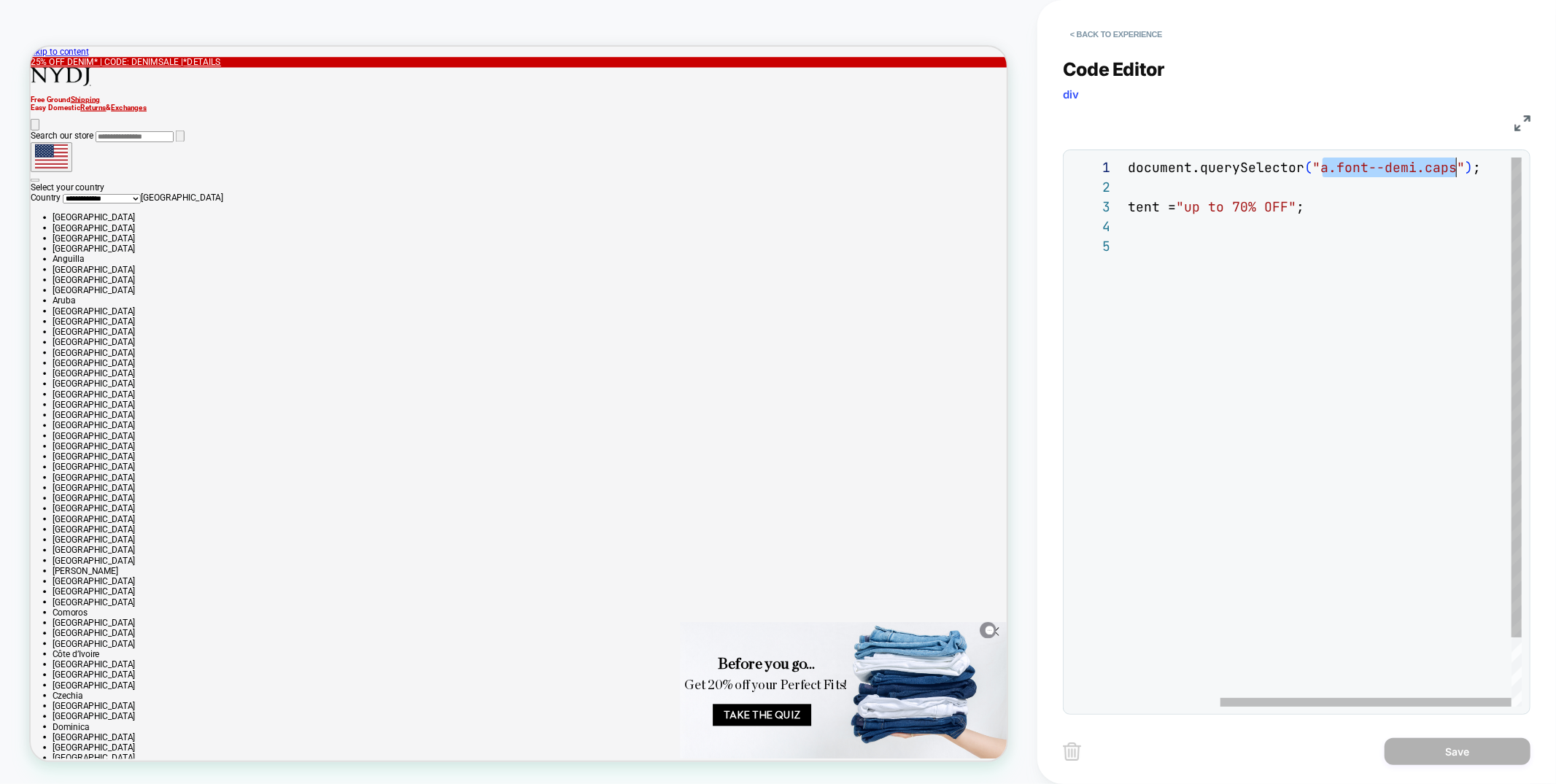
scroll to position [0, 449]
drag, startPoint x: 1321, startPoint y: 166, endPoint x: 1454, endPoint y: 164, distance: 133.0
click at [1454, 164] on div "const element = document.querySelector ( "a.font--demi.caps" ) ; if ( element )…" at bounding box center [1265, 472] width 515 height 628
drag, startPoint x: 1233, startPoint y: 167, endPoint x: 1257, endPoint y: 198, distance: 39.2
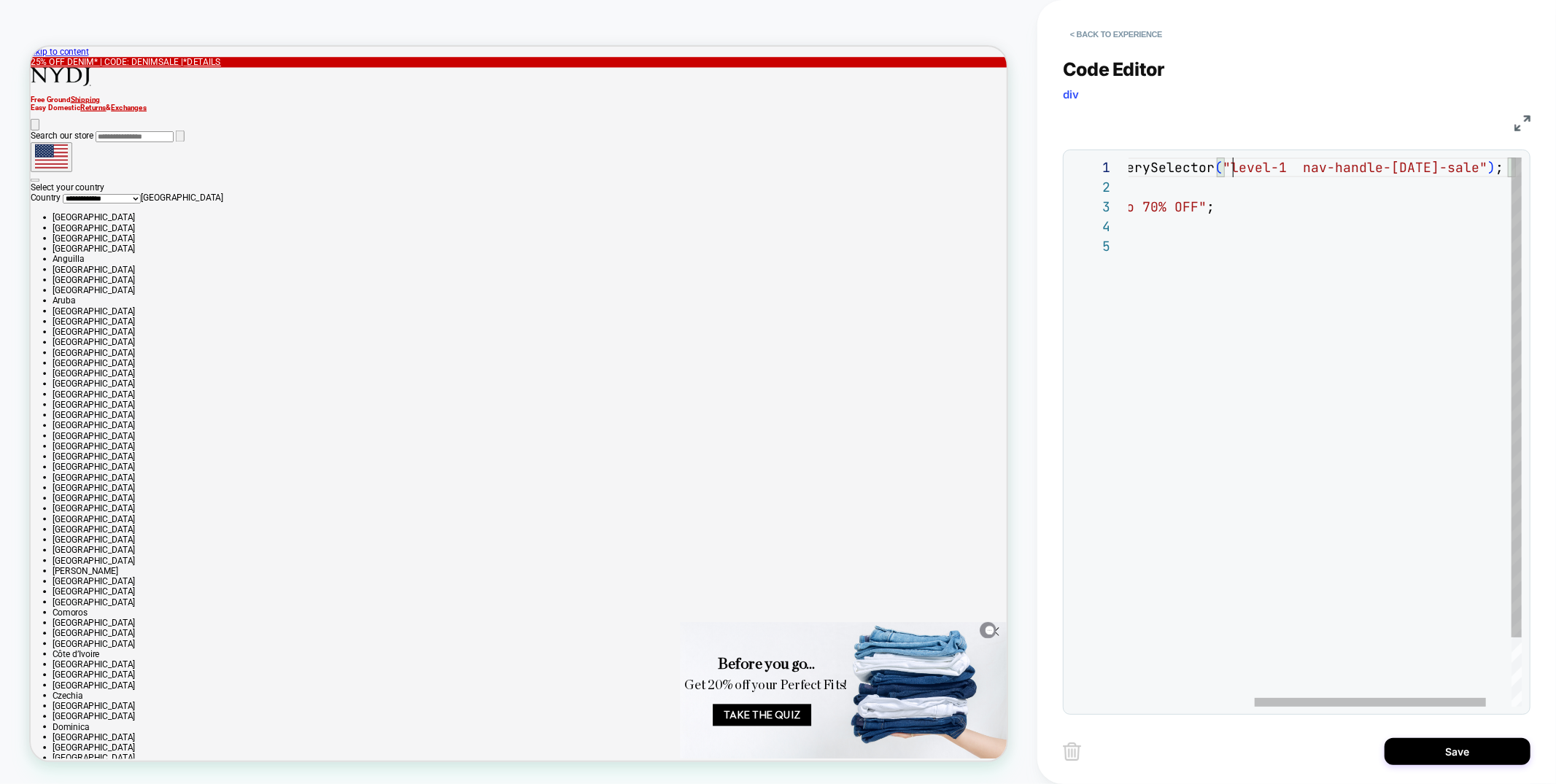
click at [1263, 169] on div "const element = document.querySelector ( ".level-1 nav-handle-labor-day-sale" )…" at bounding box center [1194, 472] width 656 height 628
click at [1452, 168] on span "".level-1 .nav-handle-labor-day-sale"" at bounding box center [1316, 167] width 273 height 17
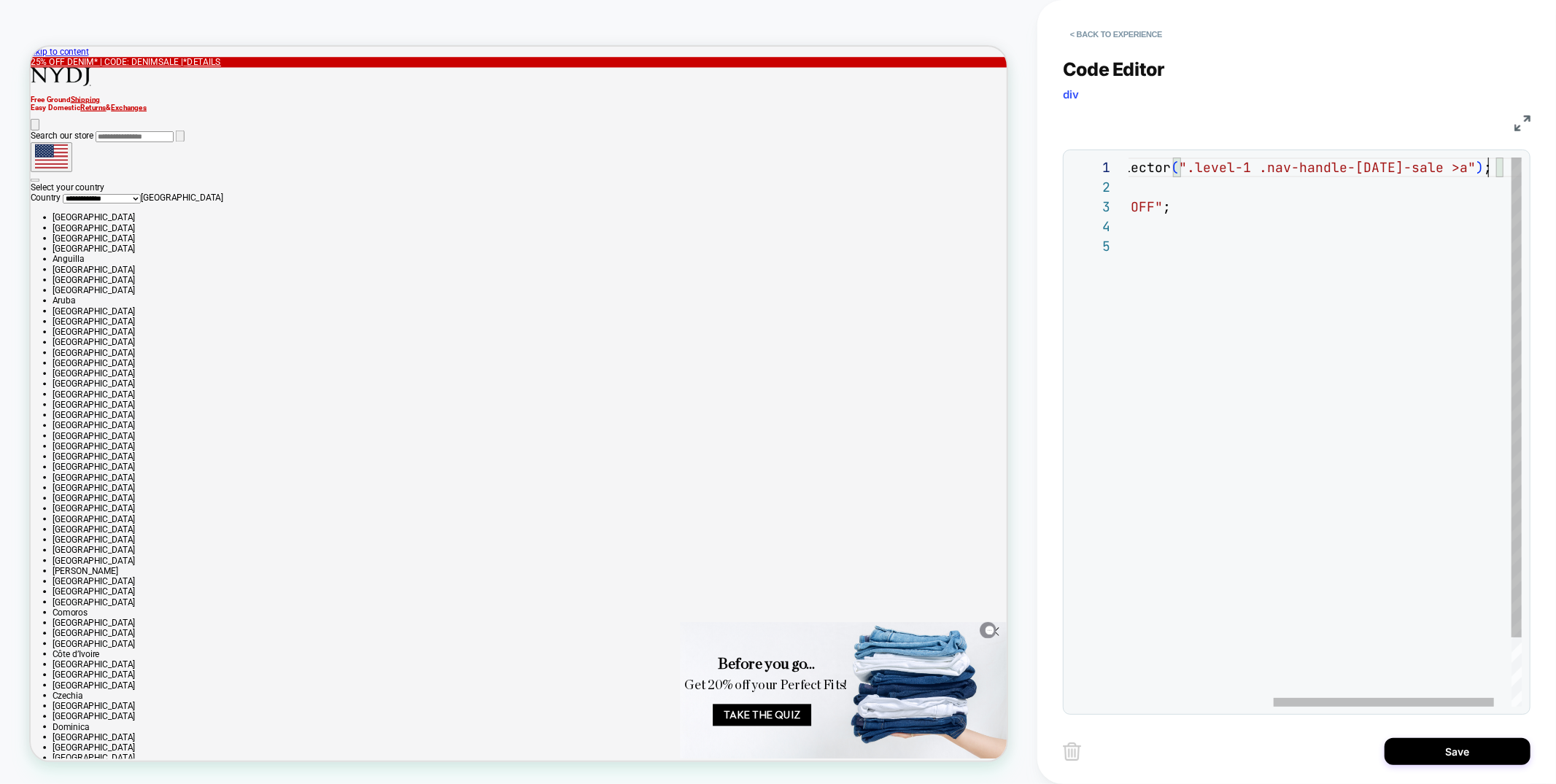
click at [1482, 168] on div "const element = document.querySelector ( ".level-1 .nav-handle-labor-day-sale >…" at bounding box center [1214, 472] width 679 height 628
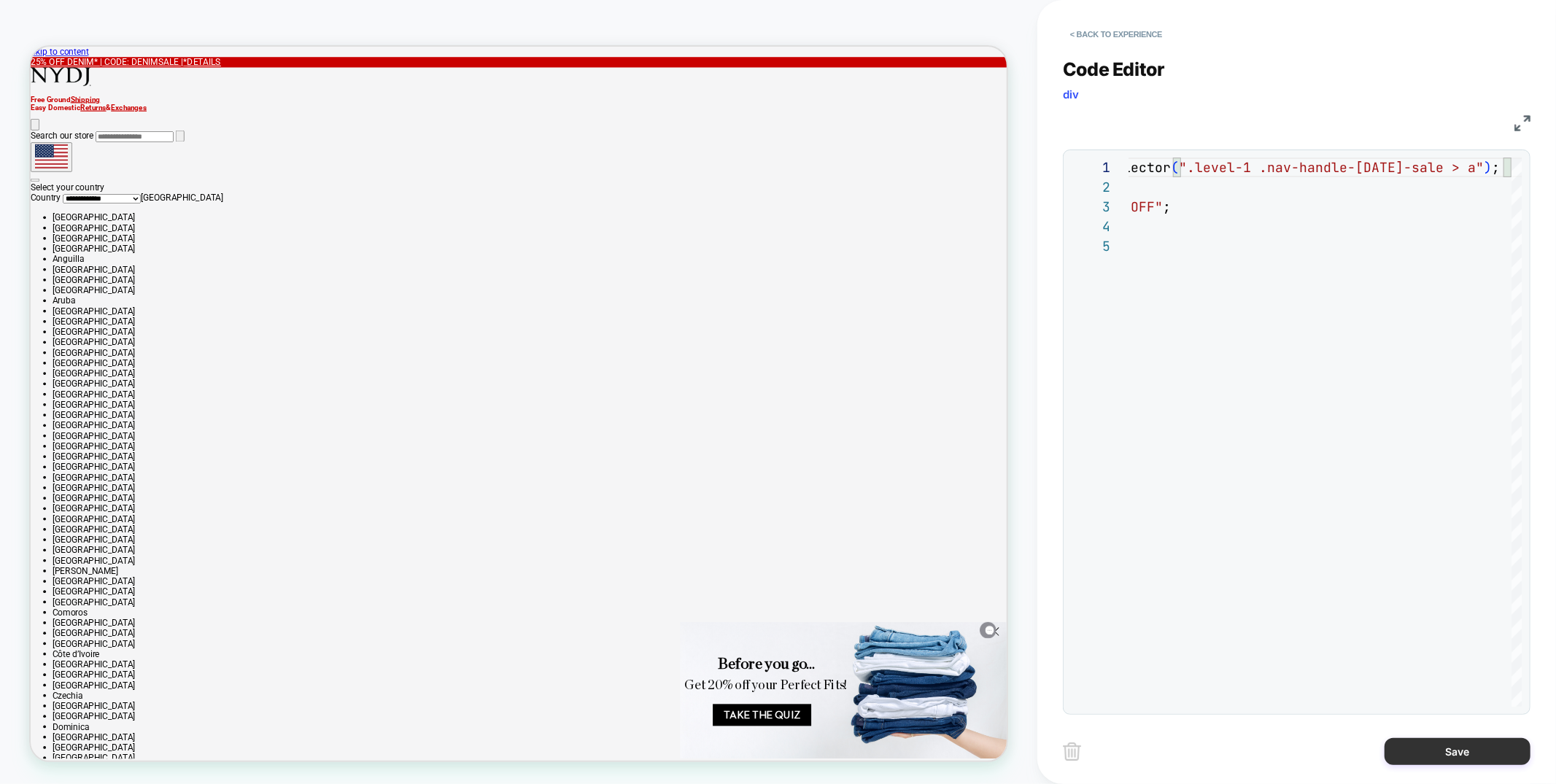
type textarea "**********"
click at [1450, 752] on button "Save" at bounding box center [1458, 751] width 146 height 27
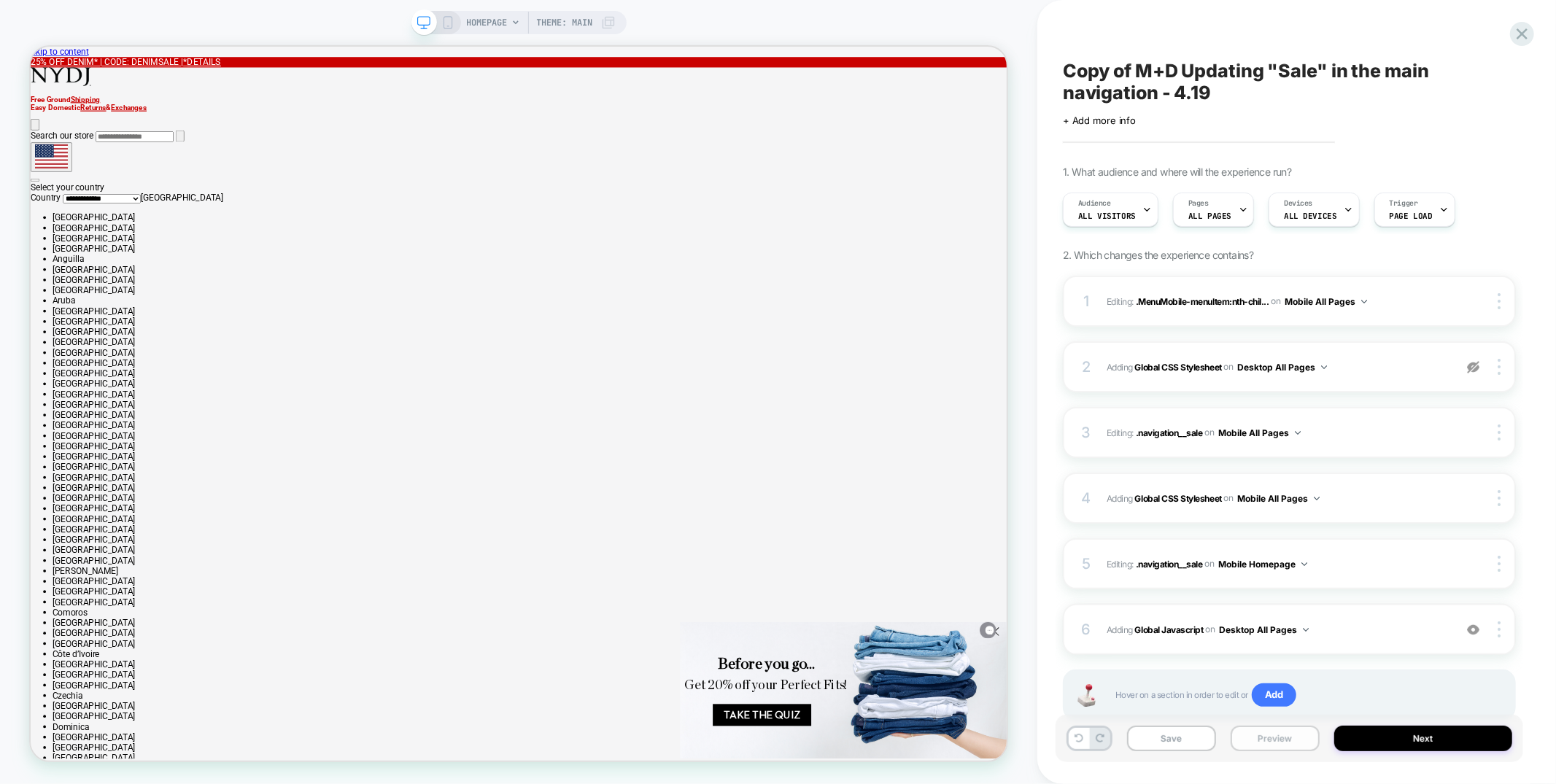
click at [1301, 739] on button "Preview" at bounding box center [1276, 739] width 89 height 26
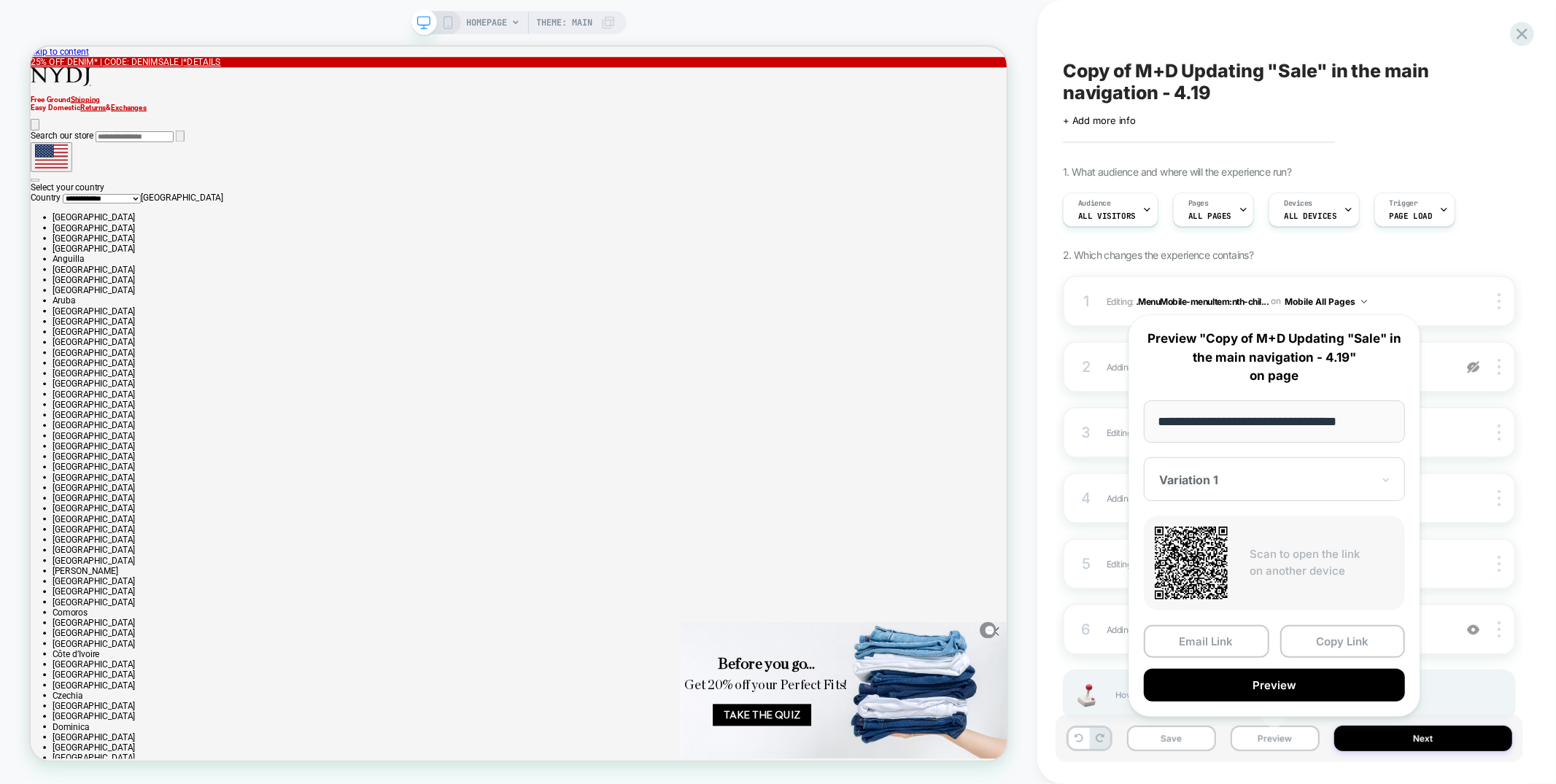
click at [1288, 681] on button "Preview" at bounding box center [1275, 685] width 262 height 33
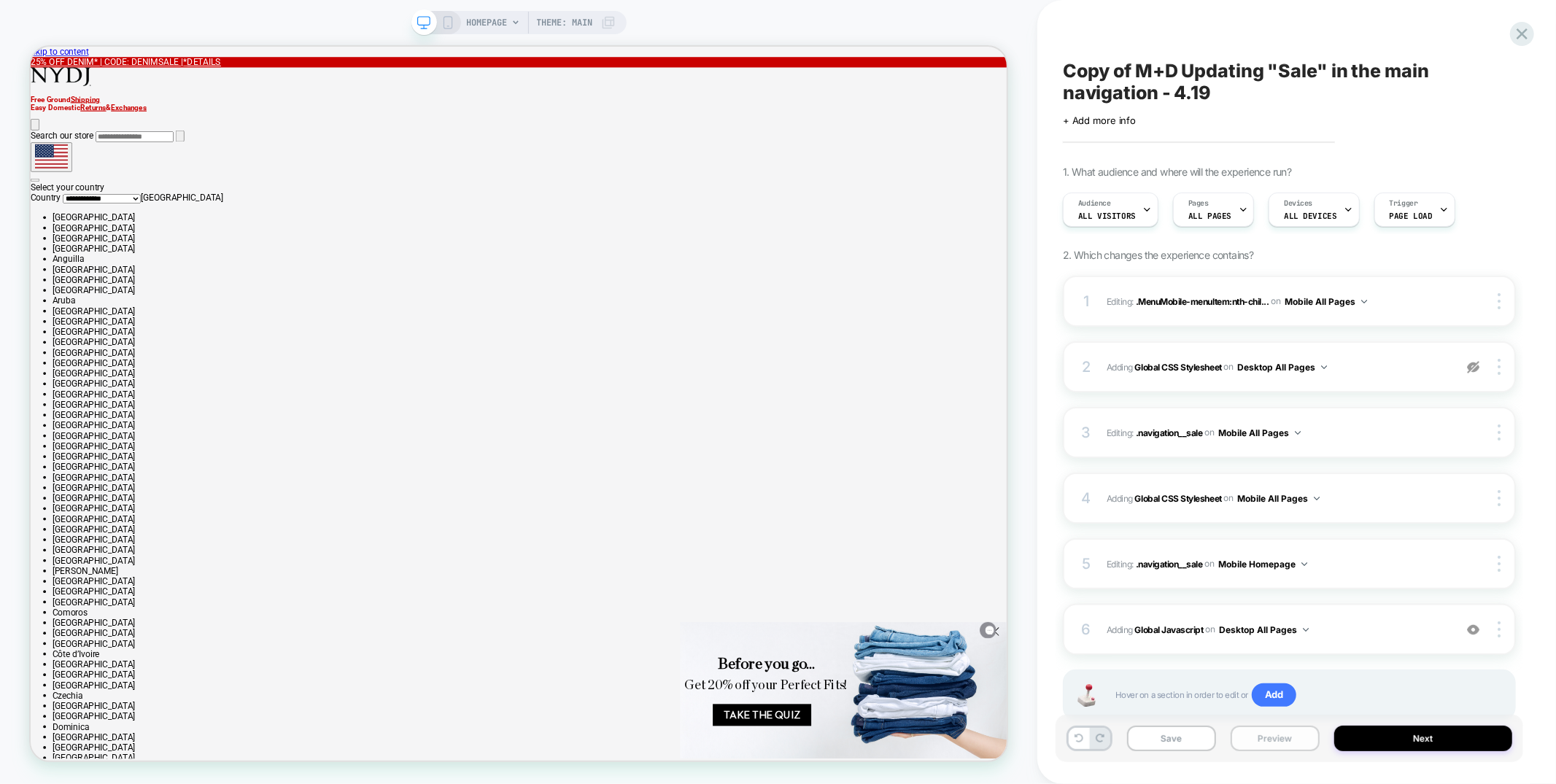
click at [1251, 741] on button "Preview" at bounding box center [1276, 739] width 89 height 26
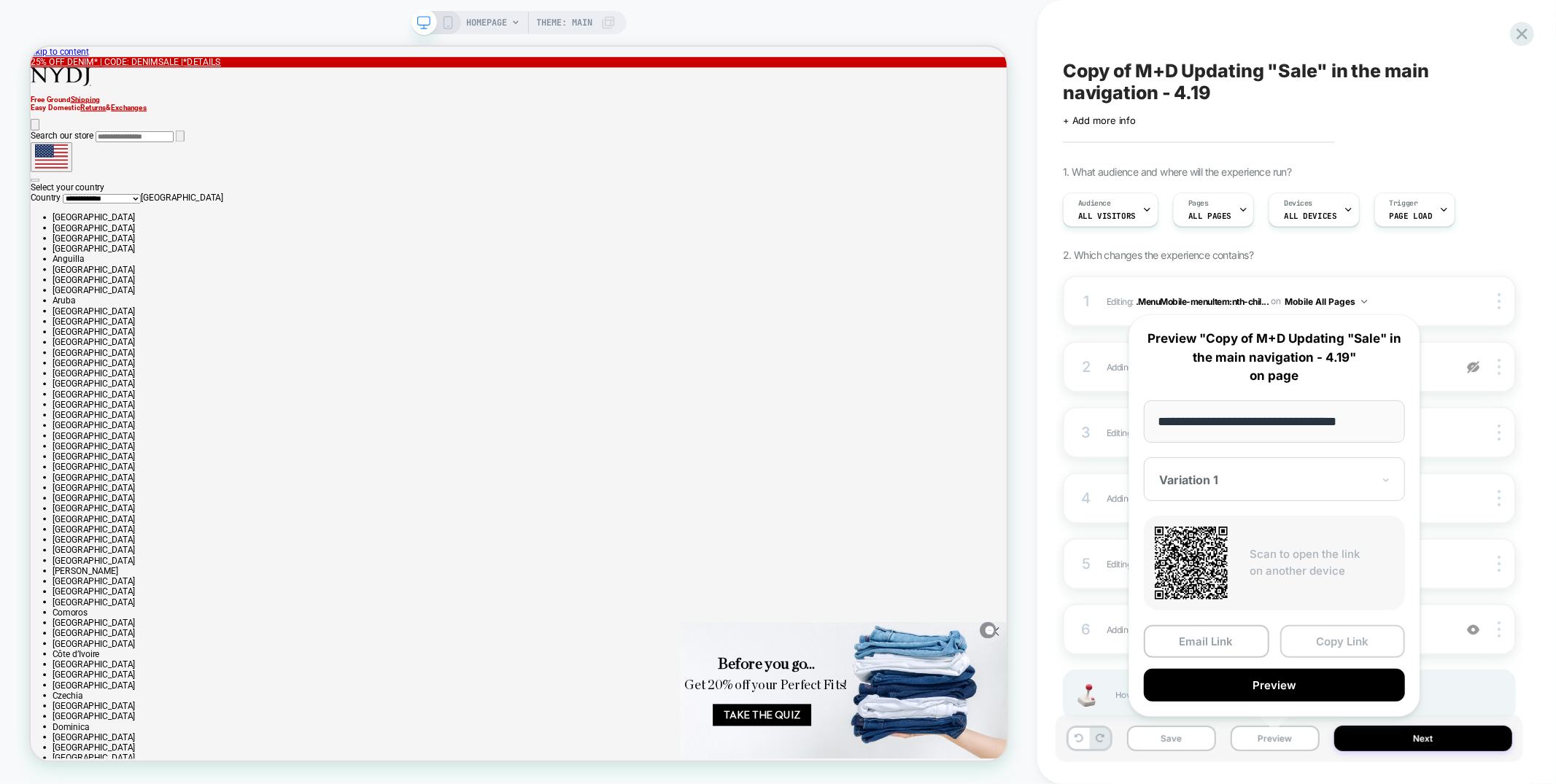
click at [1311, 637] on button "Copy Link" at bounding box center [1343, 642] width 125 height 33
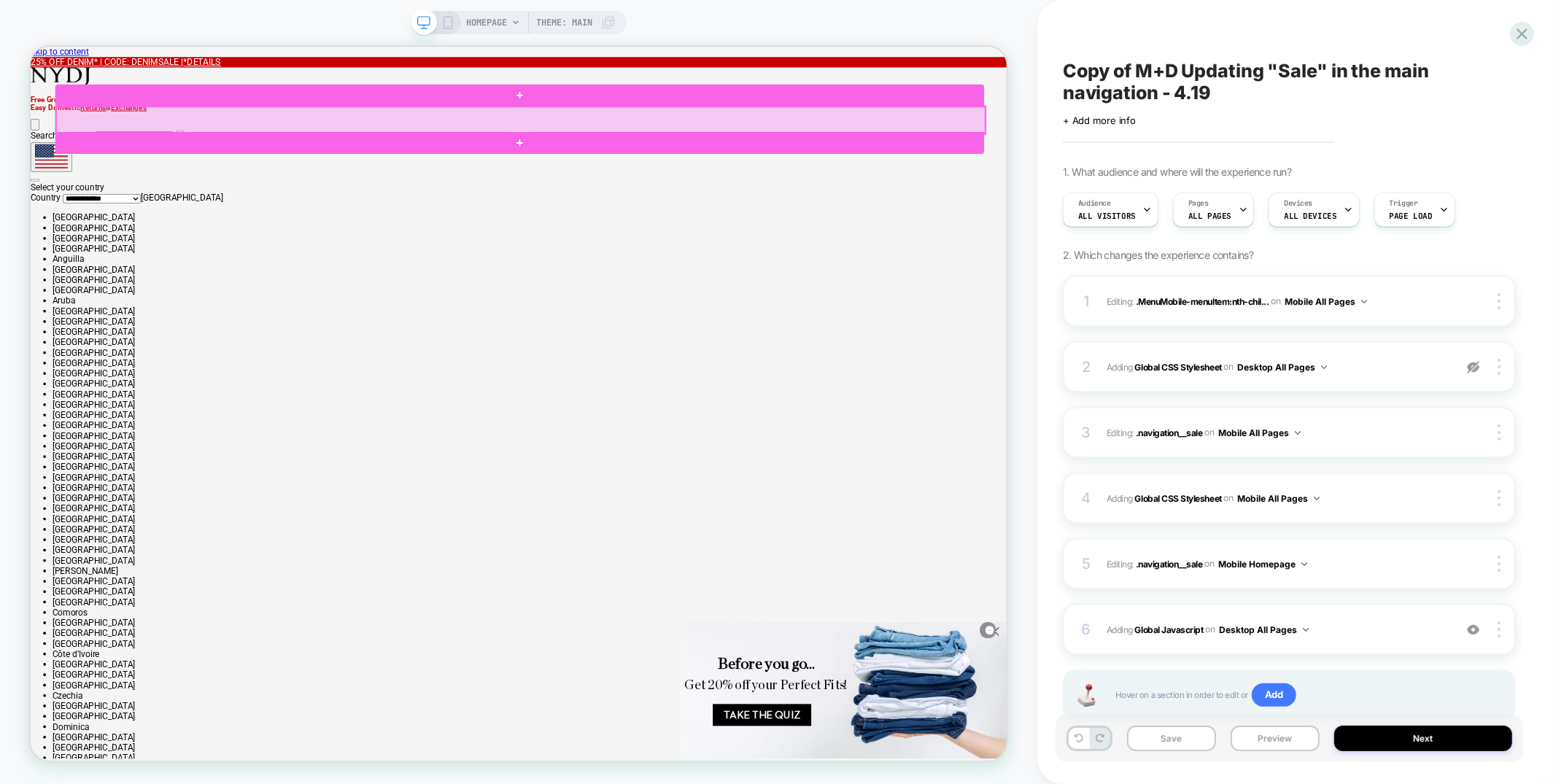
click at [1141, 139] on div at bounding box center [685, 144] width 1239 height 36
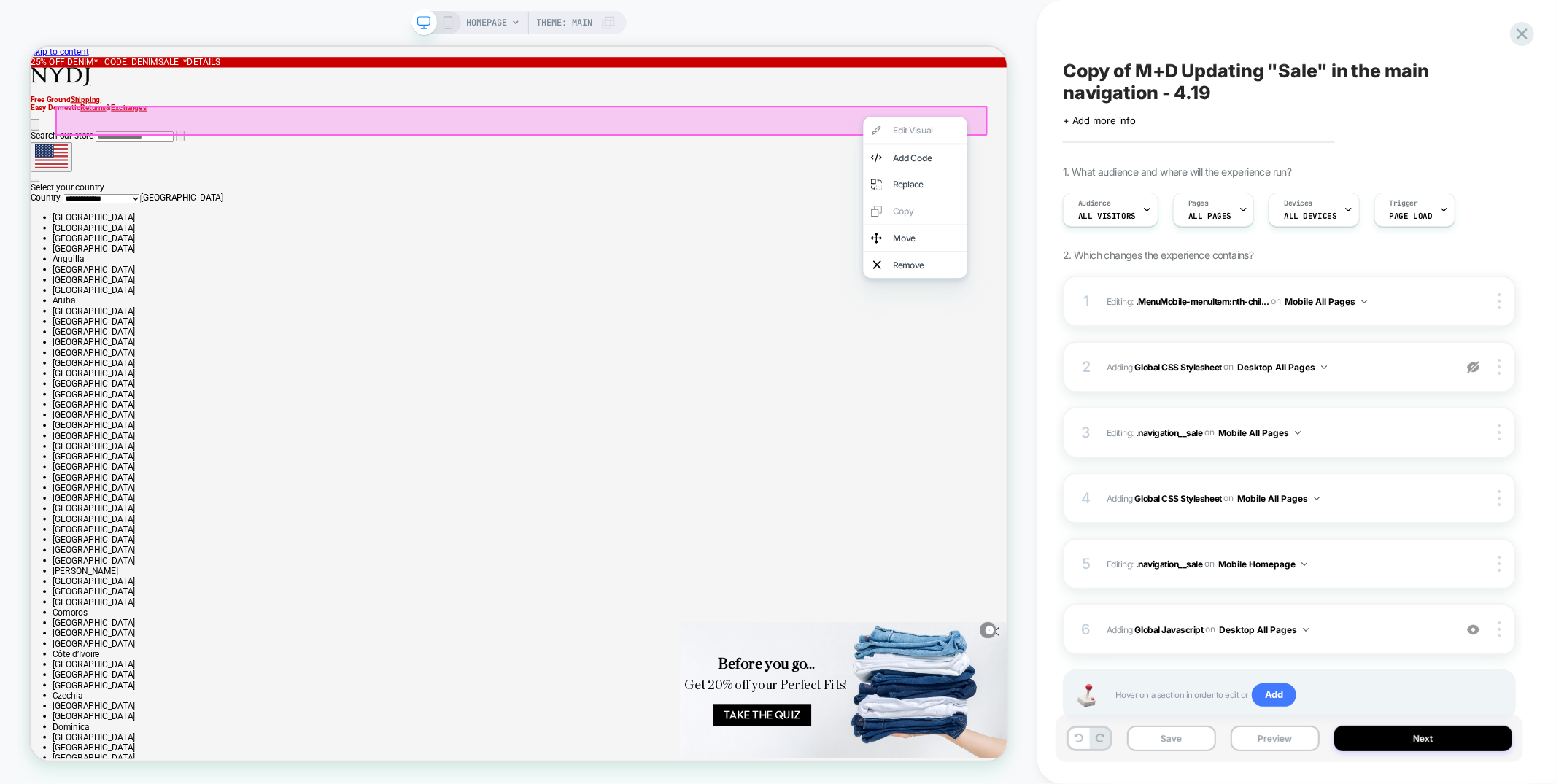
click at [1012, 99] on div "HOMEPAGE Theme: MAIN" at bounding box center [519, 392] width 1038 height 755
click at [1301, 144] on div at bounding box center [685, 144] width 1243 height 40
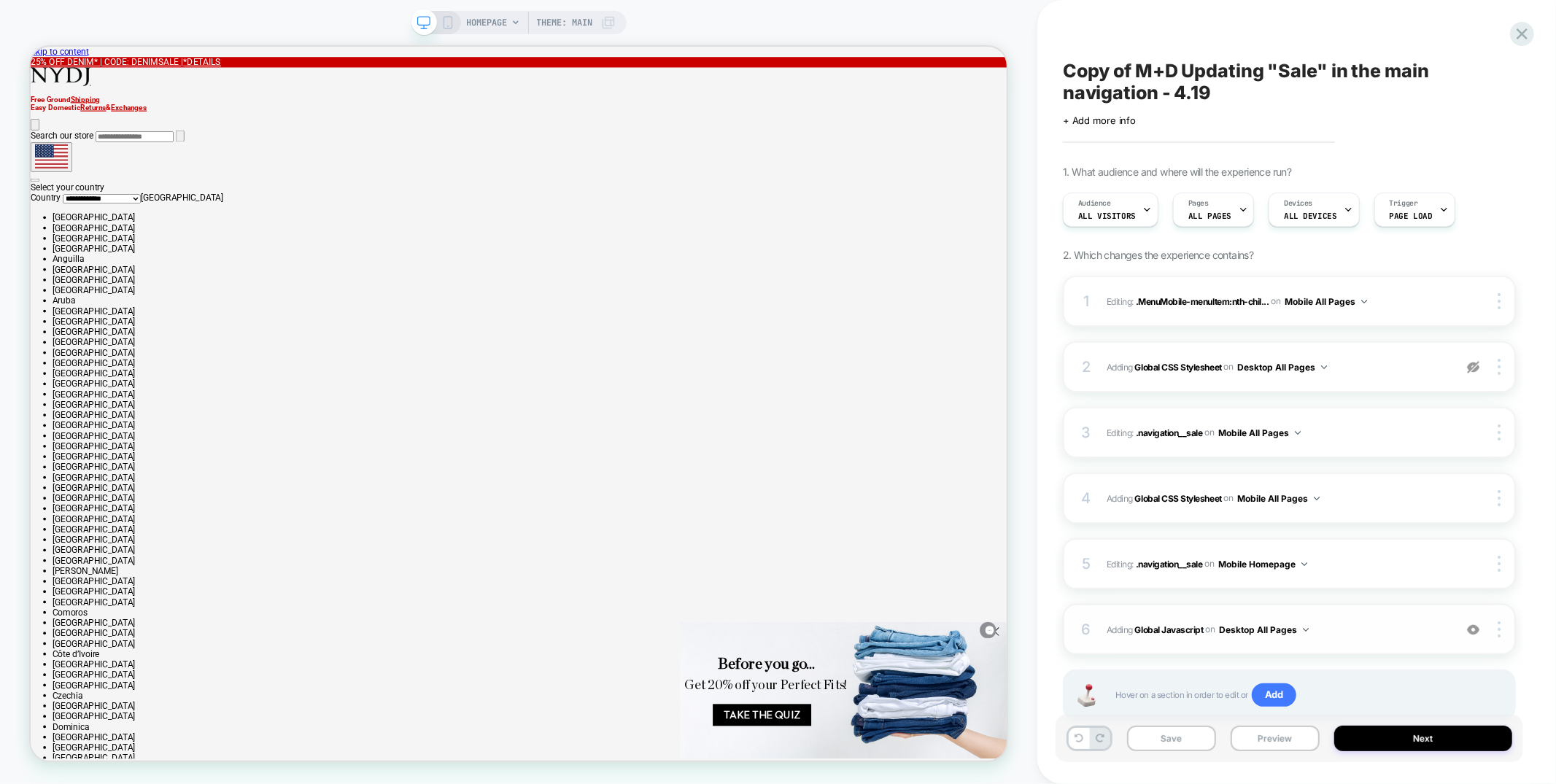
click at [1384, 628] on span "Adding Global Javascript on Desktop All Pages" at bounding box center [1276, 630] width 340 height 18
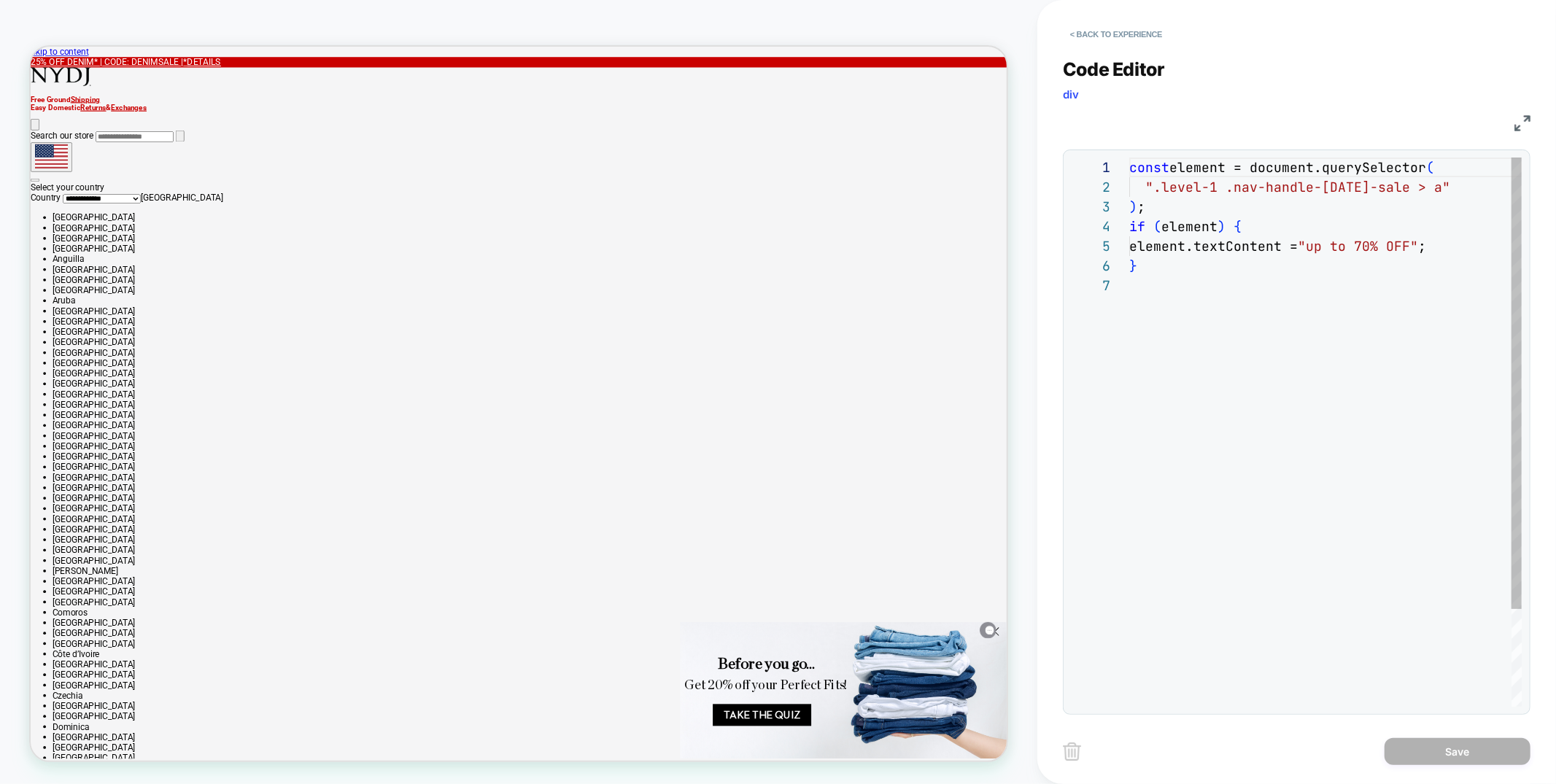
scroll to position [118, 0]
click at [1116, 32] on button "< Back to experience" at bounding box center [1116, 33] width 106 height 23
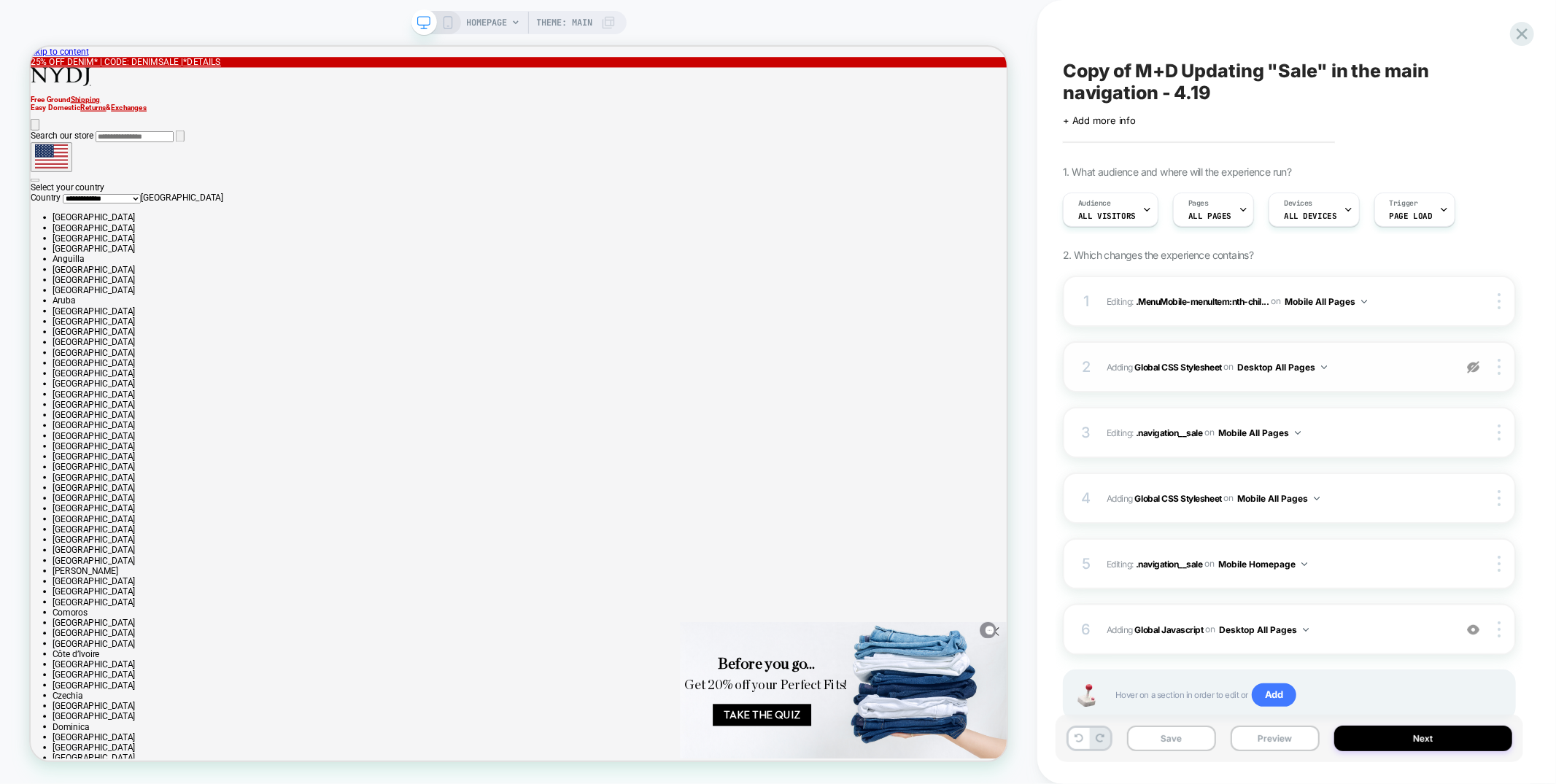
click at [1391, 375] on div "2 Adding Global CSS Stylesheet on Desktop All Pages Copy to Mobile Target All D…" at bounding box center [1289, 367] width 453 height 51
click at [1395, 365] on span "Adding Global CSS Stylesheet on Desktop All Pages" at bounding box center [1276, 367] width 340 height 18
click at [1473, 367] on img at bounding box center [1474, 367] width 12 height 12
click at [1427, 373] on span "Adding Global CSS Stylesheet on Desktop All Pages" at bounding box center [1276, 367] width 340 height 18
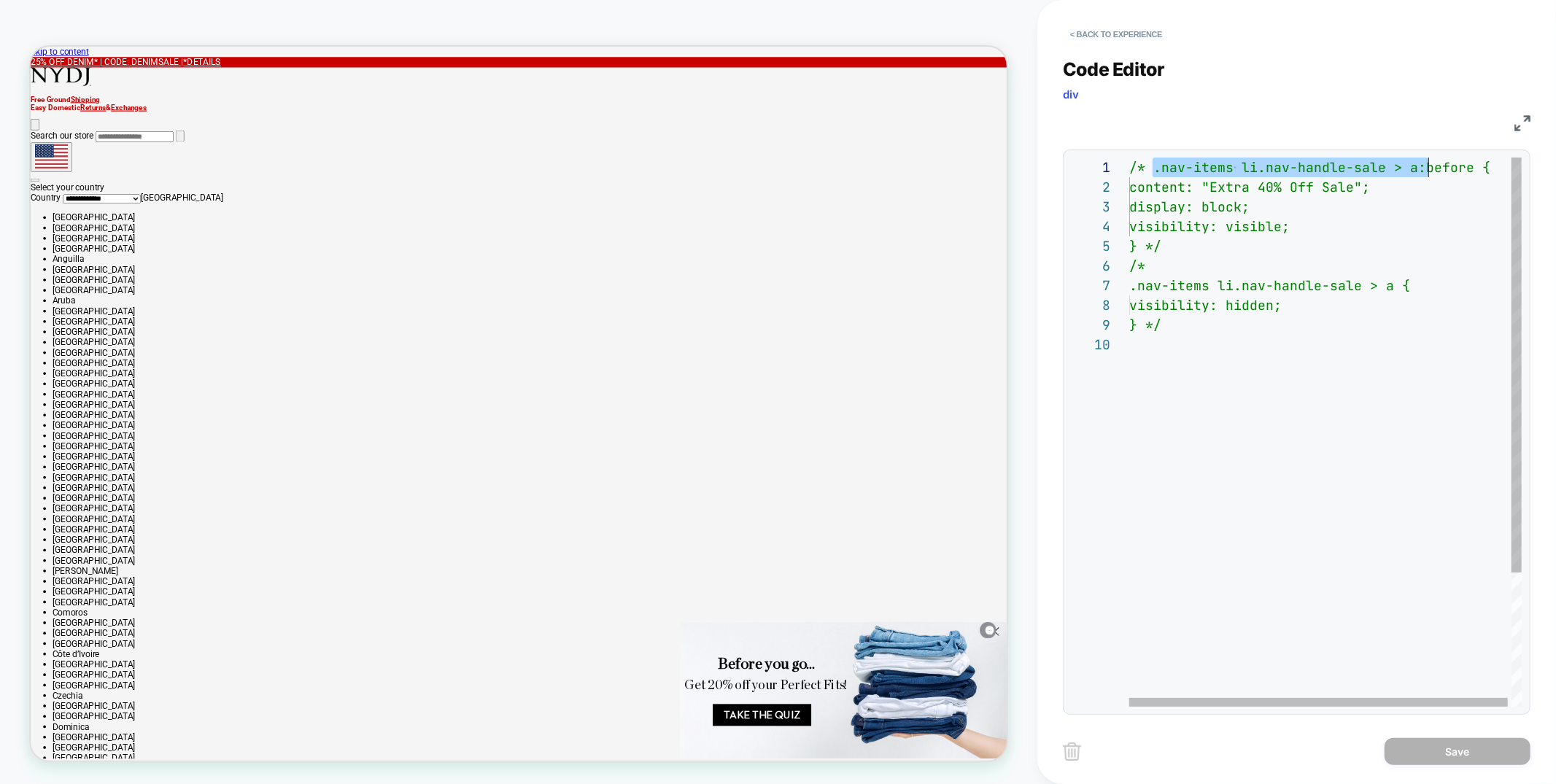
scroll to position [0, 283]
drag, startPoint x: 1155, startPoint y: 171, endPoint x: 1414, endPoint y: 173, distance: 259.0
click at [1414, 173] on div "/* .nav-items li.nav-handle-sale > a:before { content: "Extra 40% Off Sale"; di…" at bounding box center [1328, 521] width 396 height 727
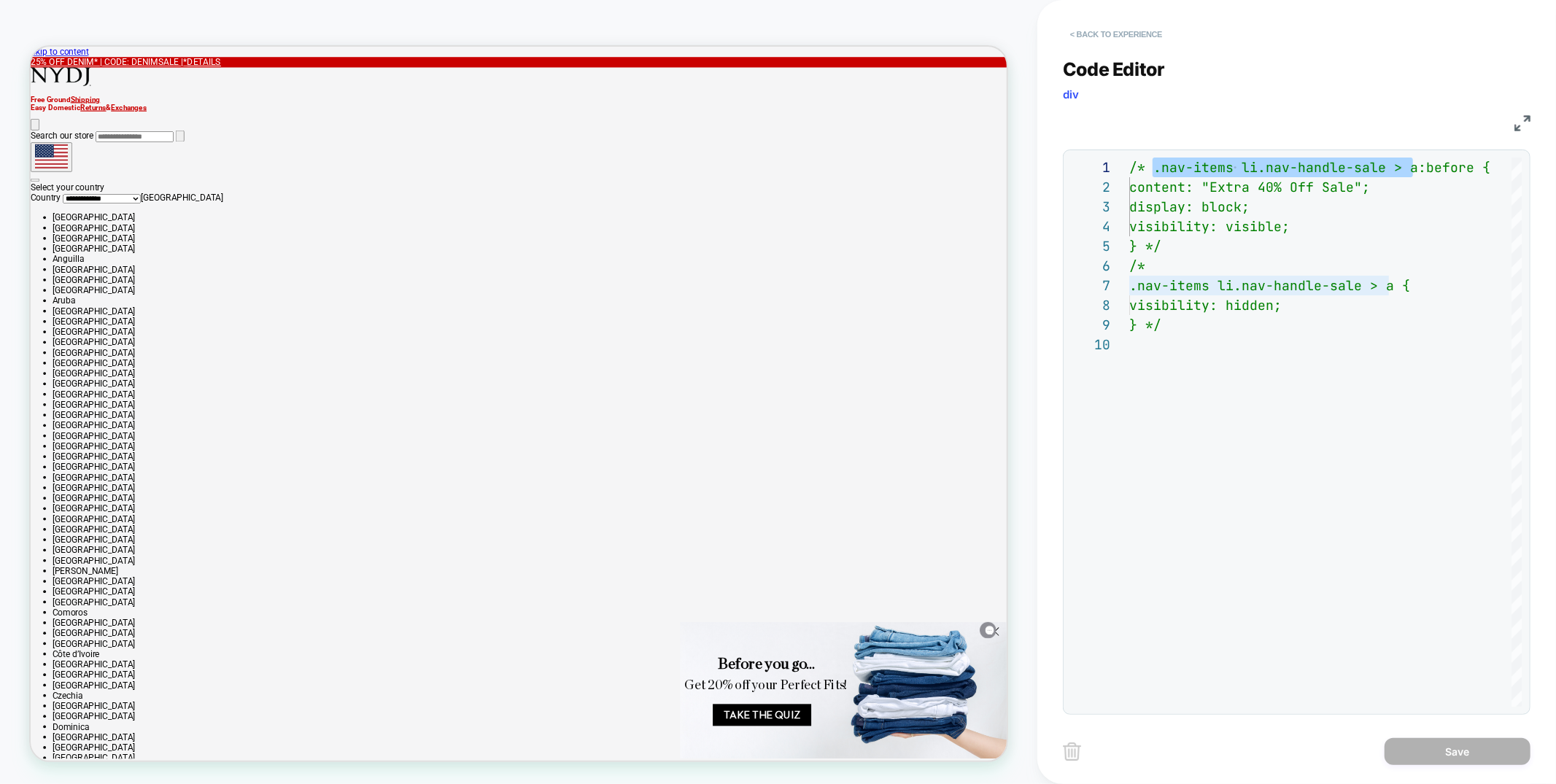
click at [1151, 29] on button "< Back to experience" at bounding box center [1116, 33] width 106 height 23
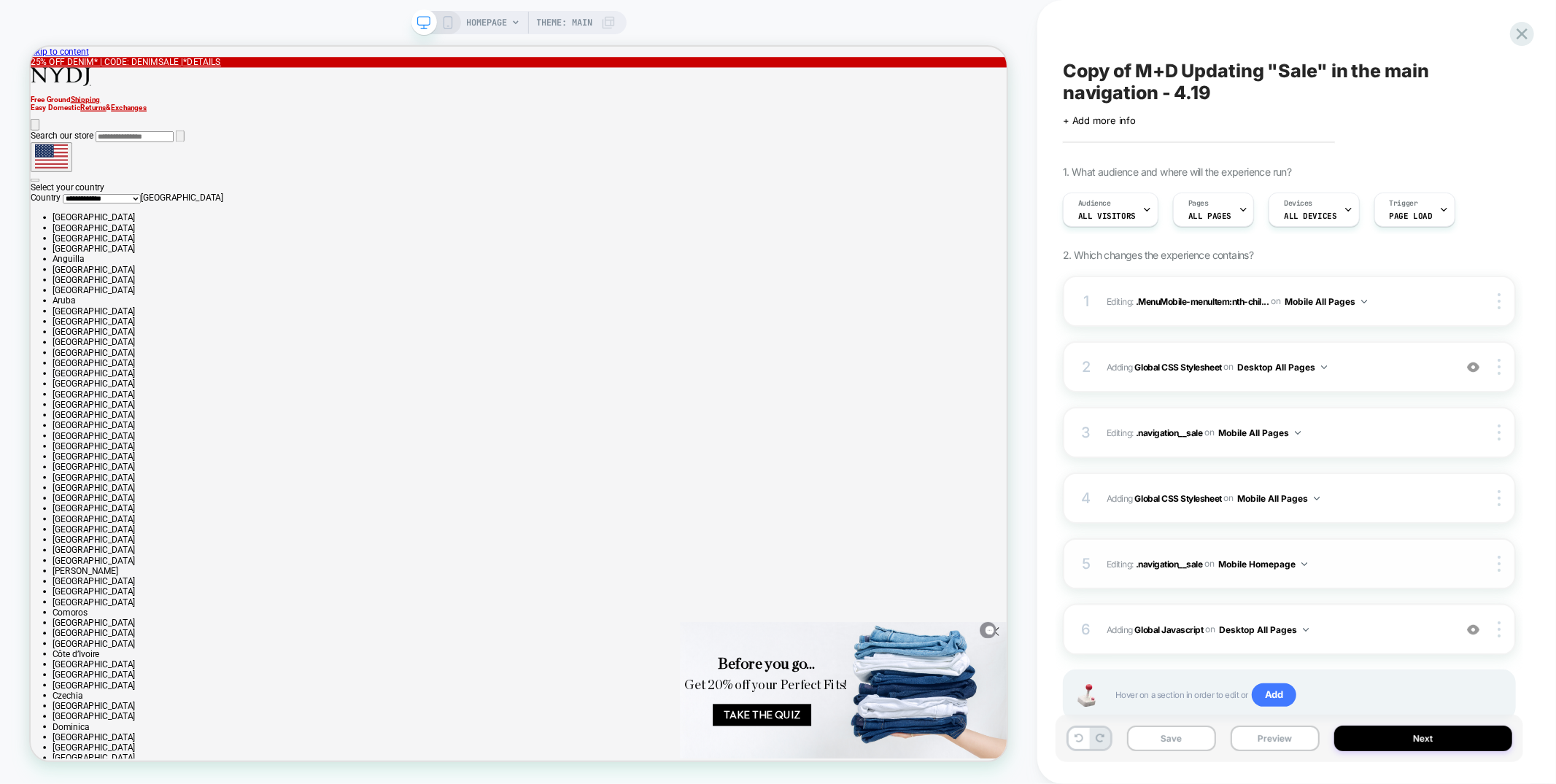
scroll to position [45, 0]
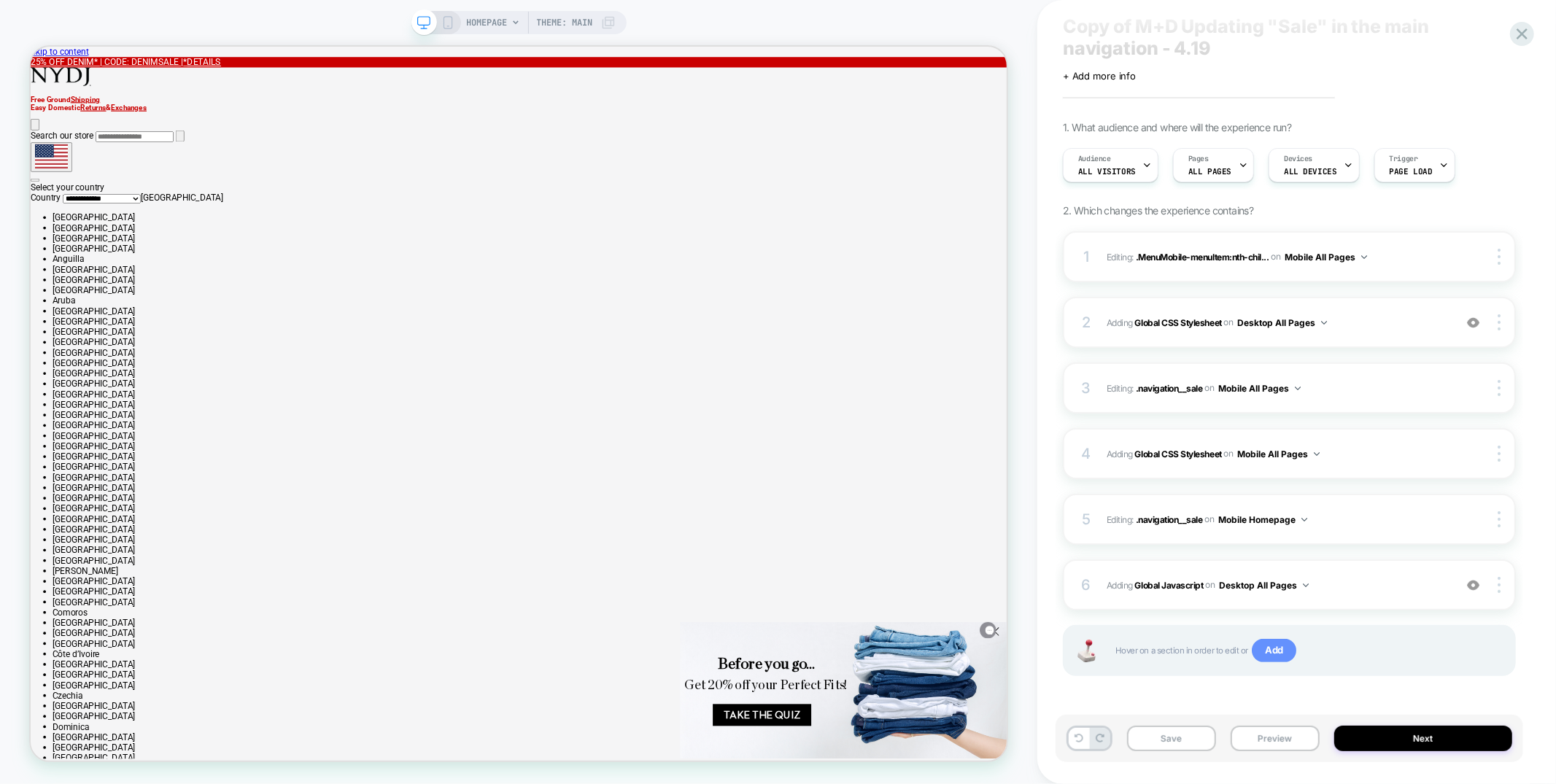
click at [1292, 652] on span "Add" at bounding box center [1275, 650] width 45 height 23
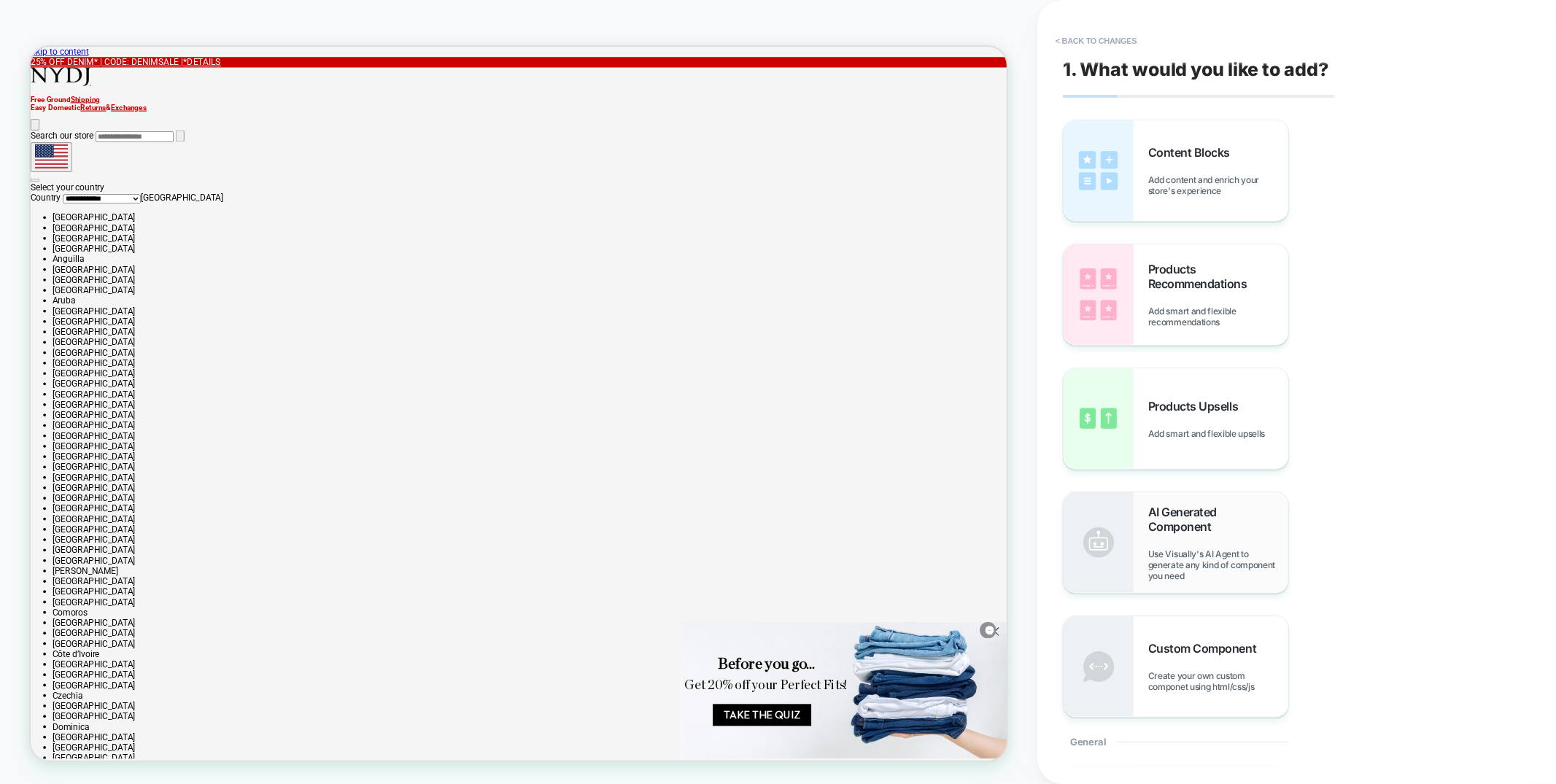
click at [1207, 546] on div "AI Generated Component Use Visually's AI Agent to generate any kind of componen…" at bounding box center [1218, 543] width 140 height 76
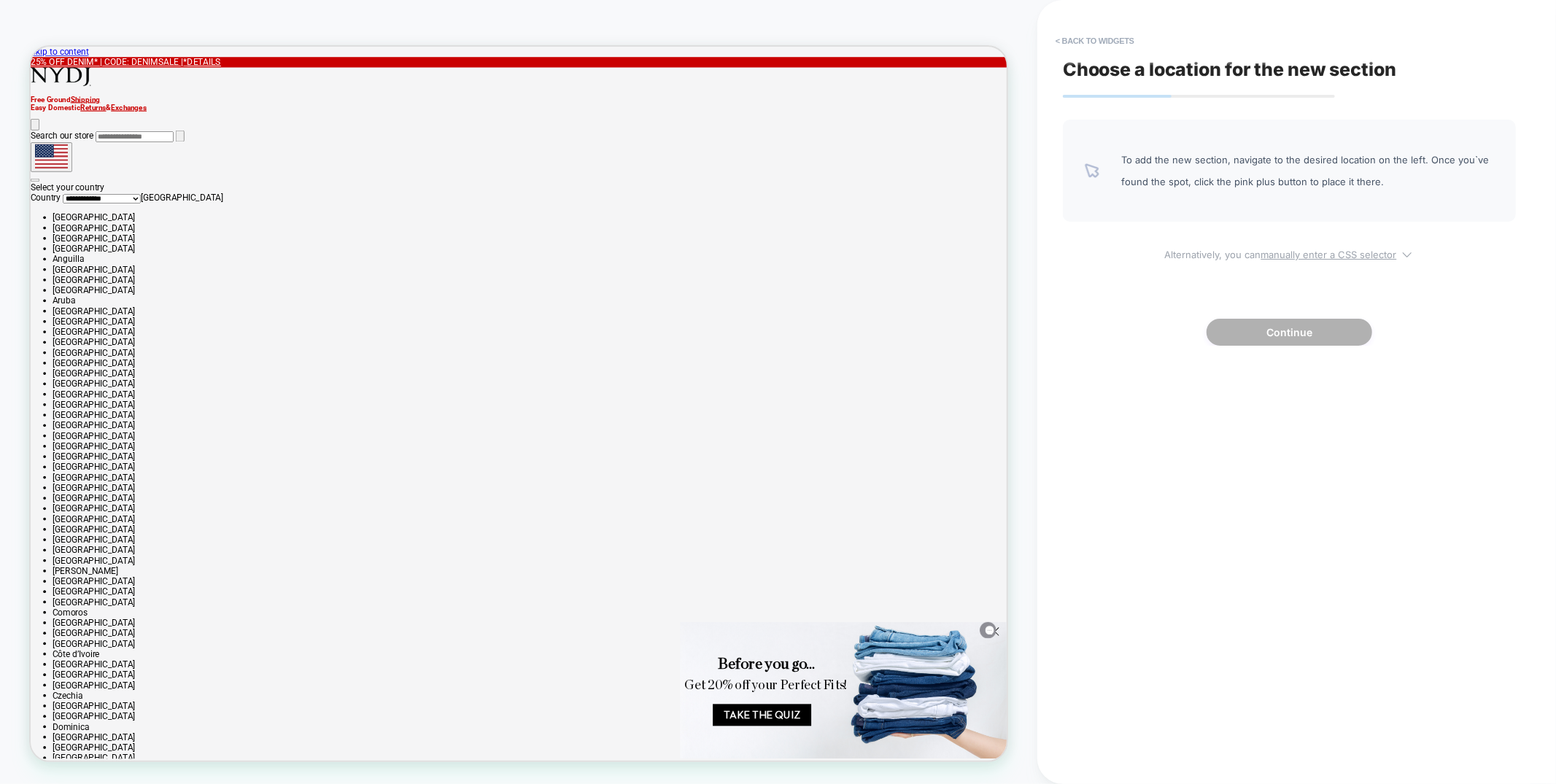
click at [1263, 251] on u "manually enter a CSS selector" at bounding box center [1330, 255] width 136 height 12
select select "*******"
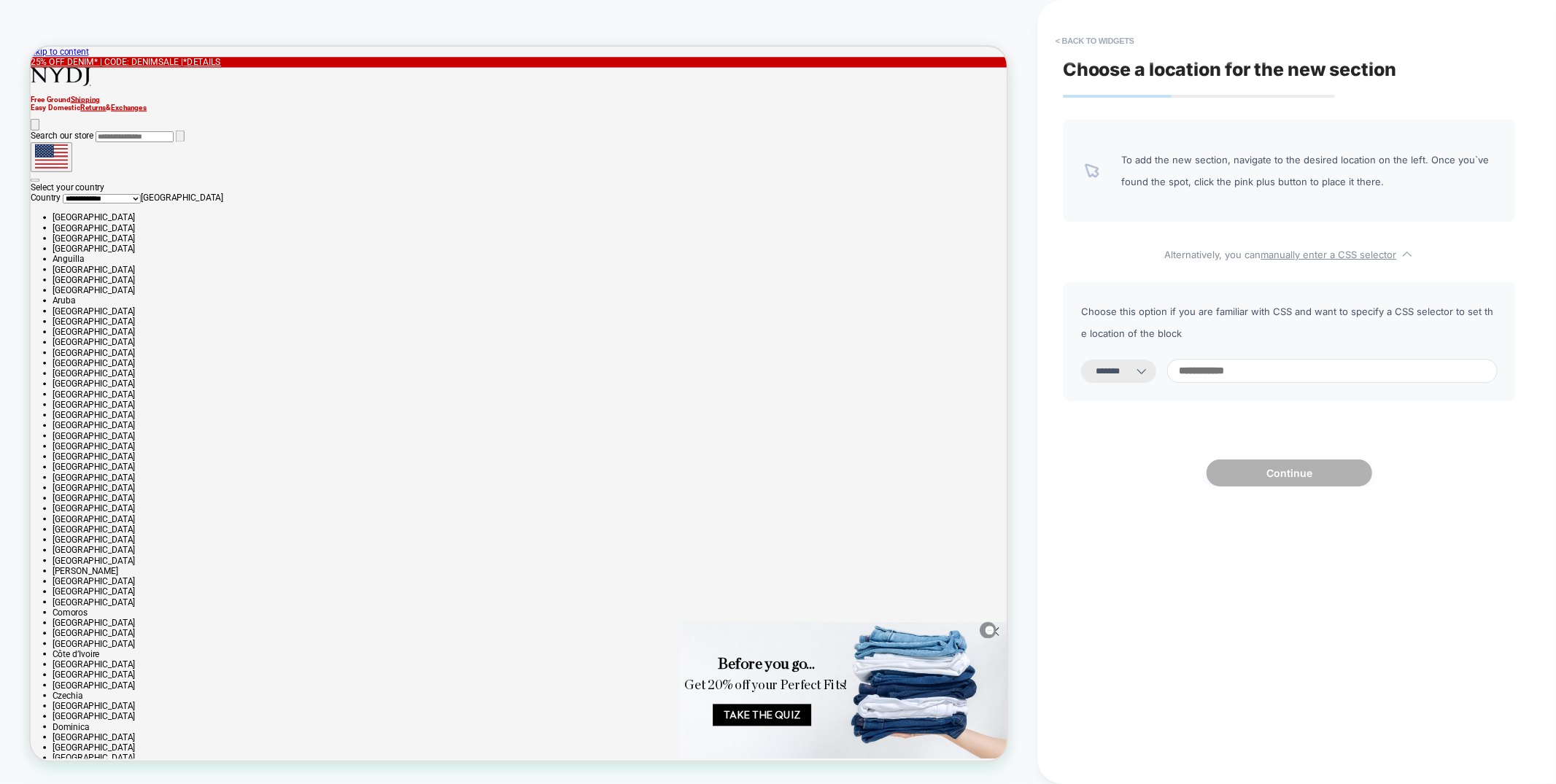
click at [1131, 371] on select "**********" at bounding box center [1119, 371] width 75 height 23
click at [1233, 374] on input at bounding box center [1332, 371] width 330 height 24
paste input "**********"
type input "**********"
select select "*********"
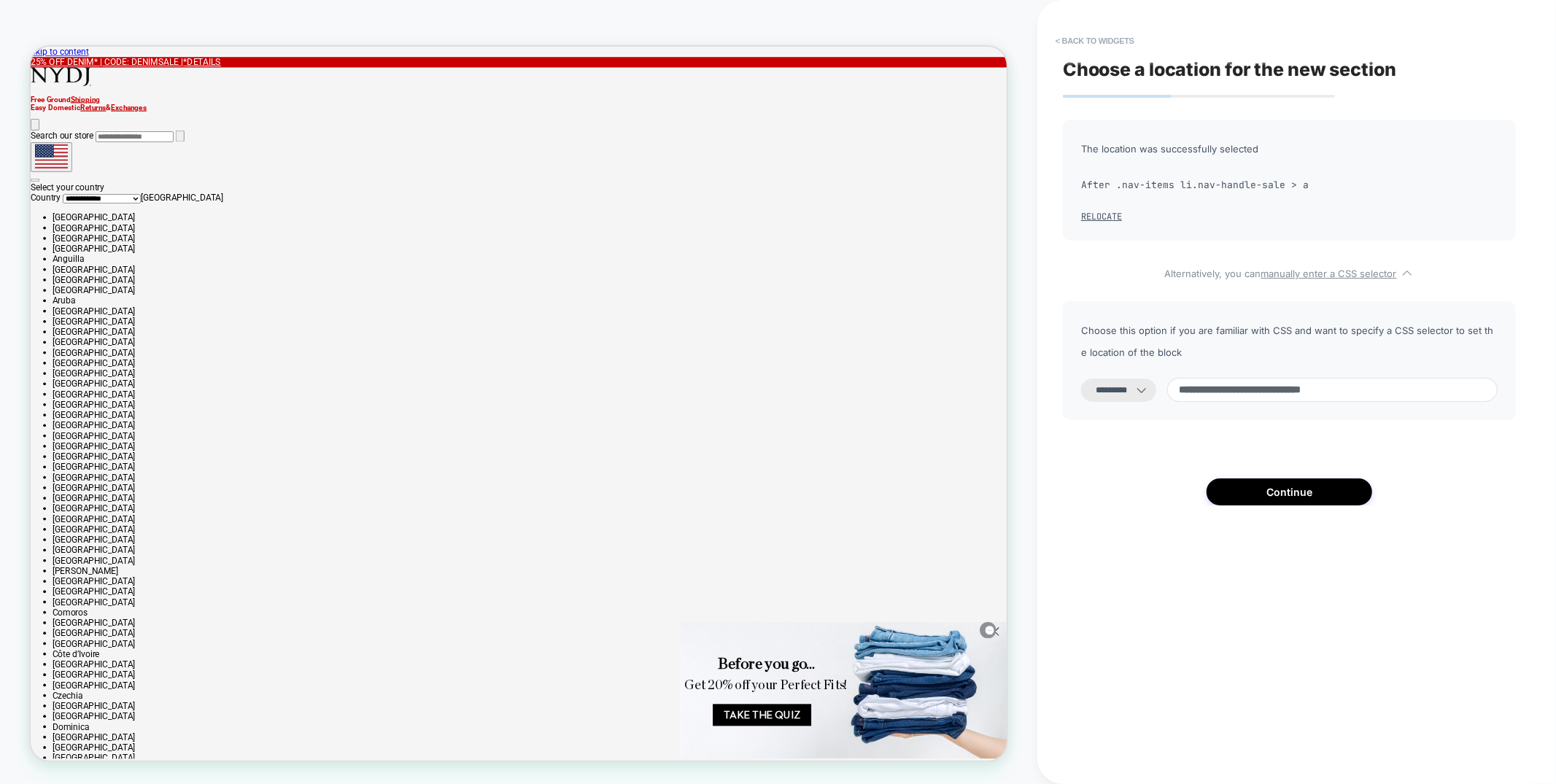
scroll to position [0, 1]
type input "**********"
click at [1096, 37] on button "< Back to widgets" at bounding box center [1095, 40] width 93 height 23
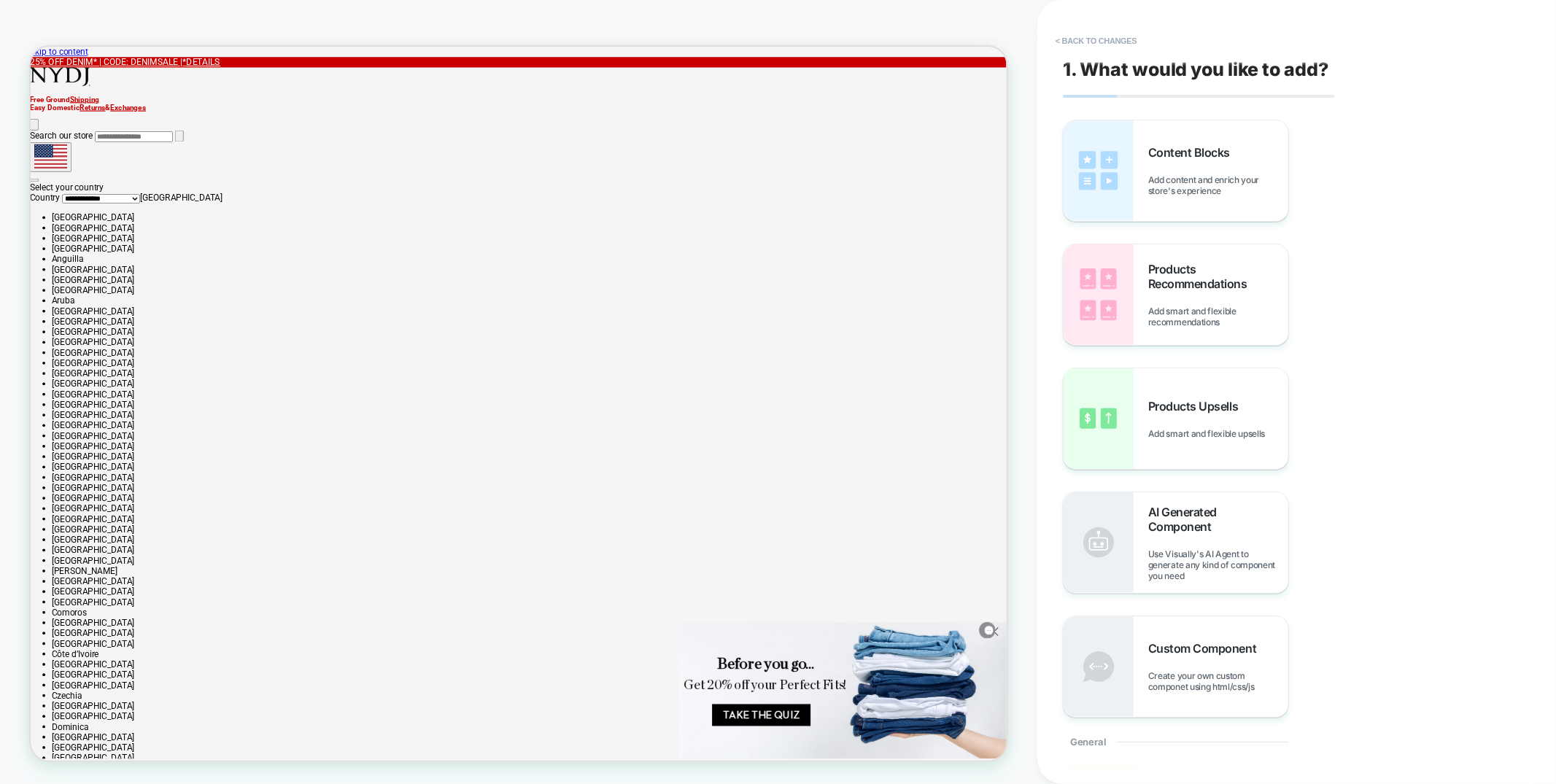
drag, startPoint x: 1077, startPoint y: 39, endPoint x: 1034, endPoint y: 38, distance: 43.0
click at [1077, 39] on button "< Back to changes" at bounding box center [1096, 40] width 96 height 23
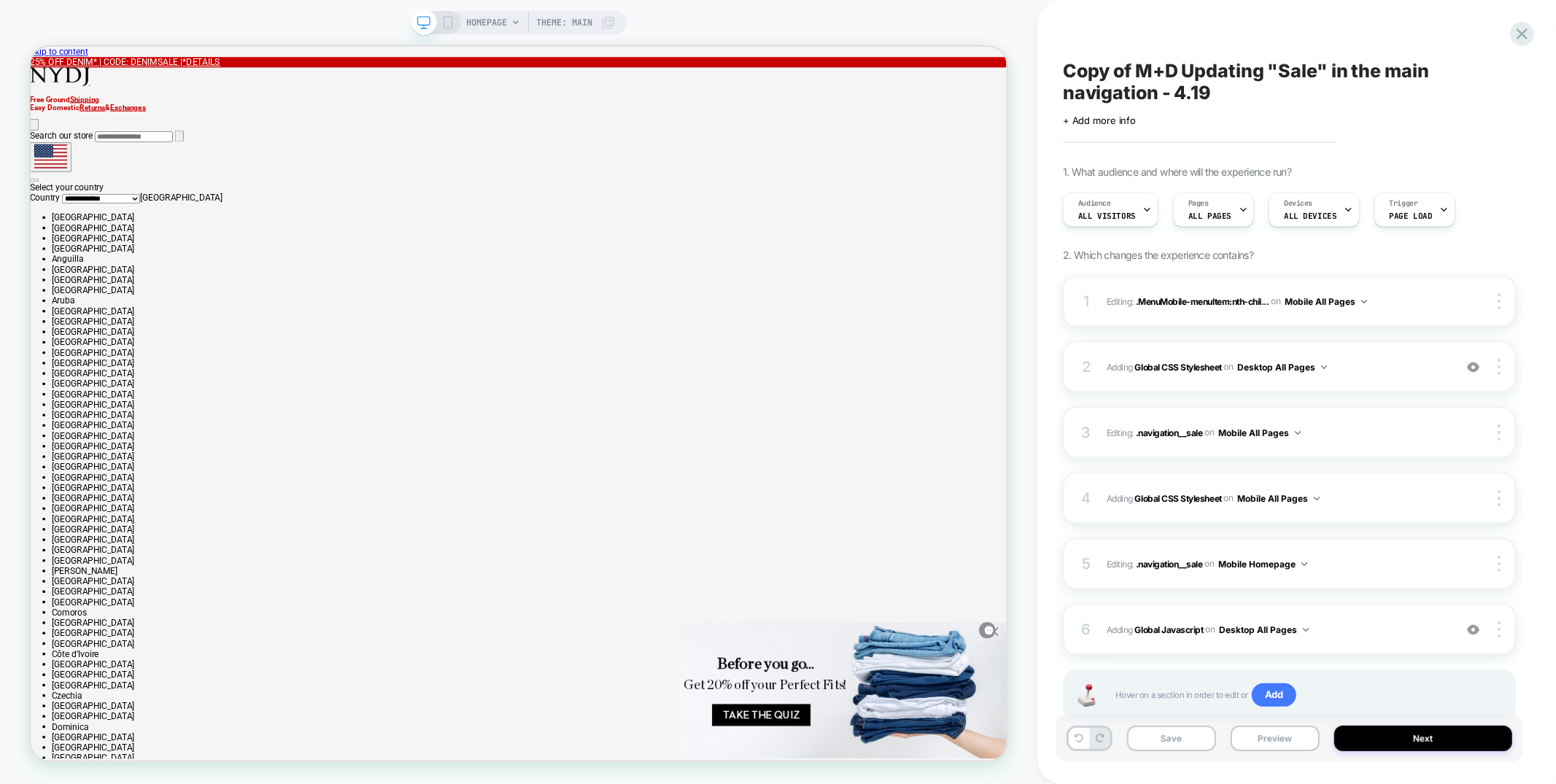
click at [448, 19] on icon at bounding box center [448, 22] width 13 height 13
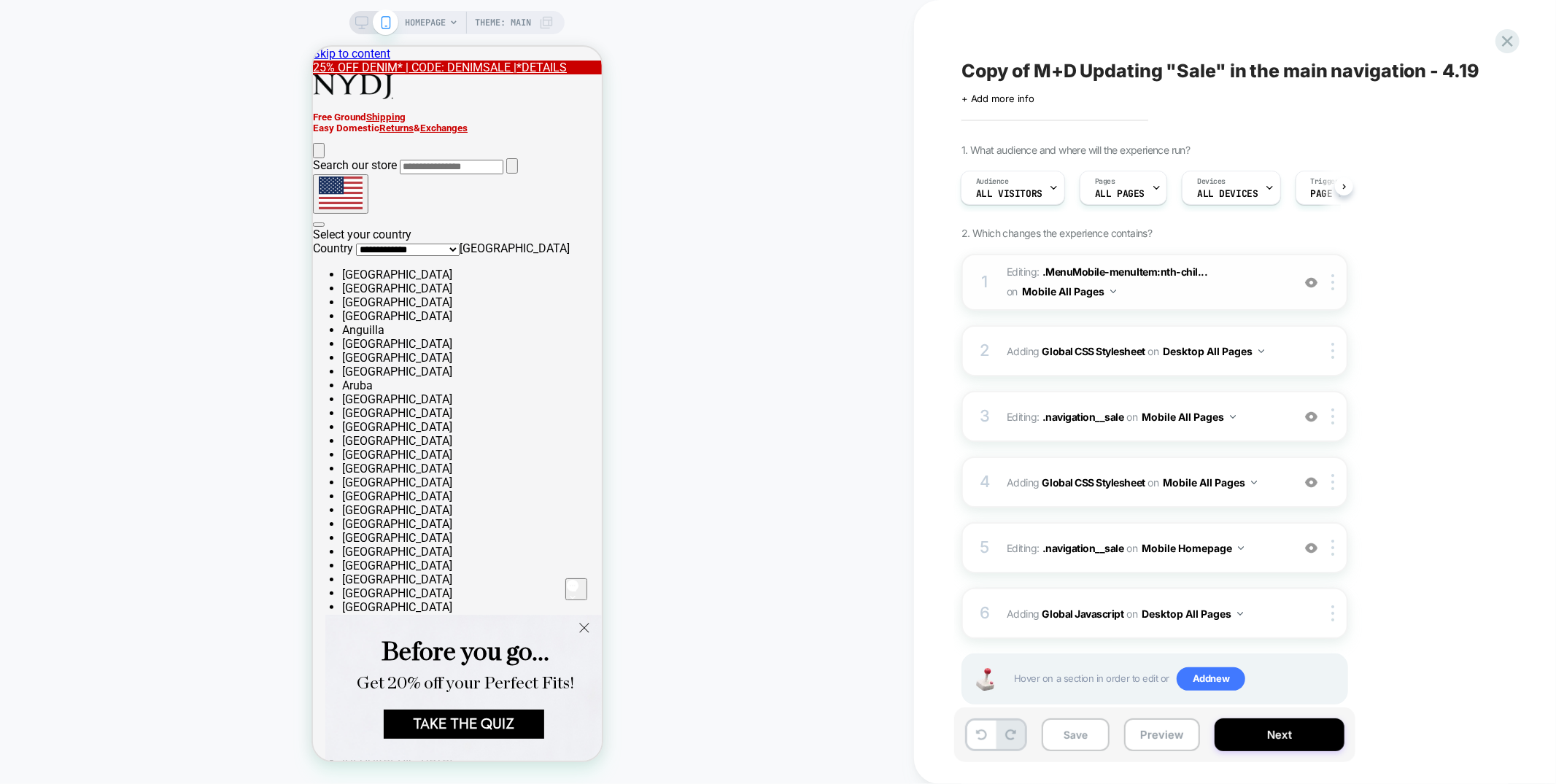
scroll to position [27, 0]
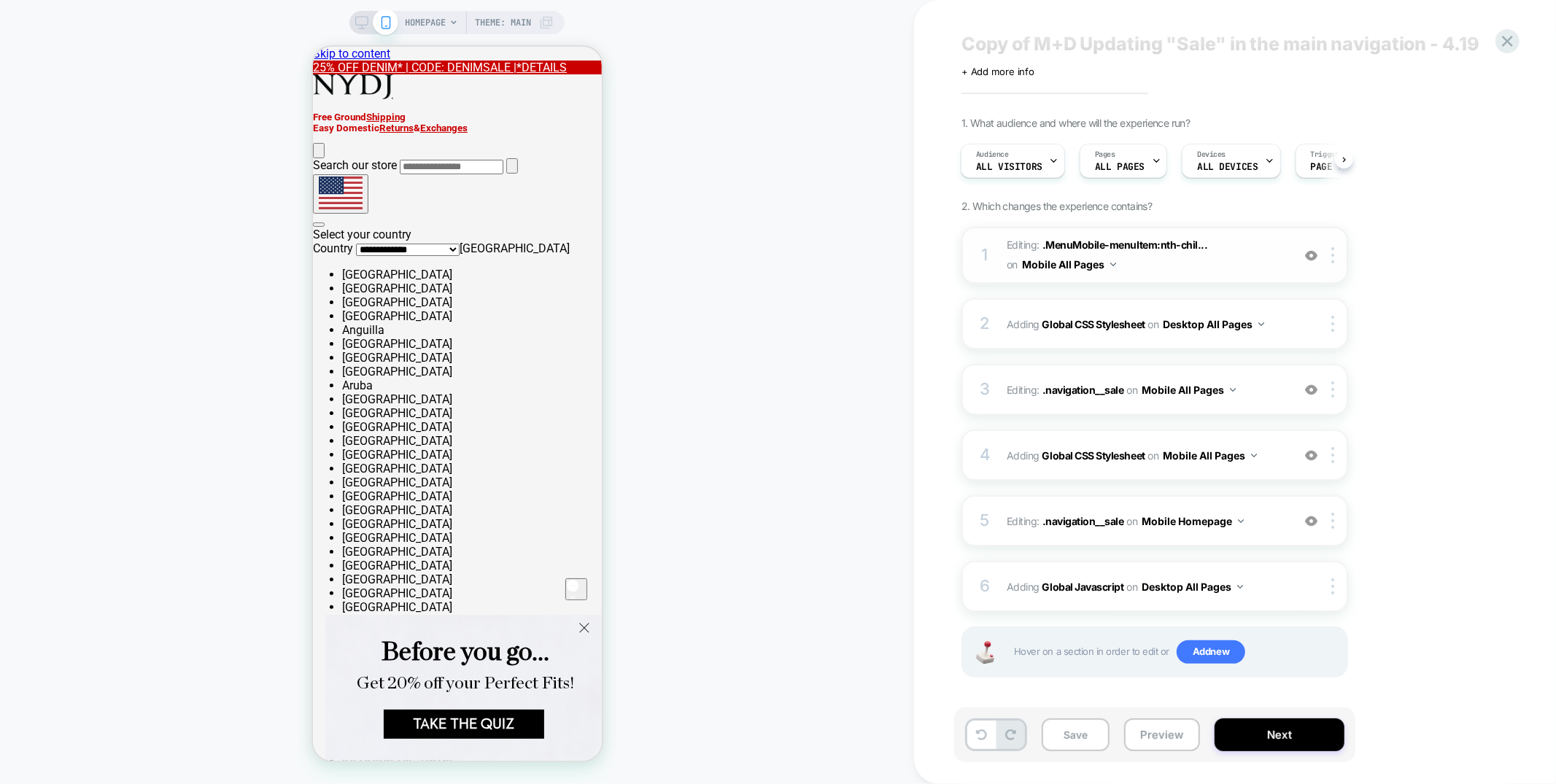
click at [1219, 262] on span "Editing : .MenuMobile-menuItem:nth-chil... .MenuMobile-menuItem:nth-child(33) o…" at bounding box center [1146, 256] width 278 height 39
click at [1131, 267] on span "Editing : .MenuMobile-menuItem:nth-chil... .MenuMobile-menuItem:nth-child(33) o…" at bounding box center [1146, 256] width 278 height 39
click at [1176, 467] on div "4 Adding Global CSS Stylesheet on Mobile All Pages Add Before Add After Copy to…" at bounding box center [1155, 455] width 387 height 51
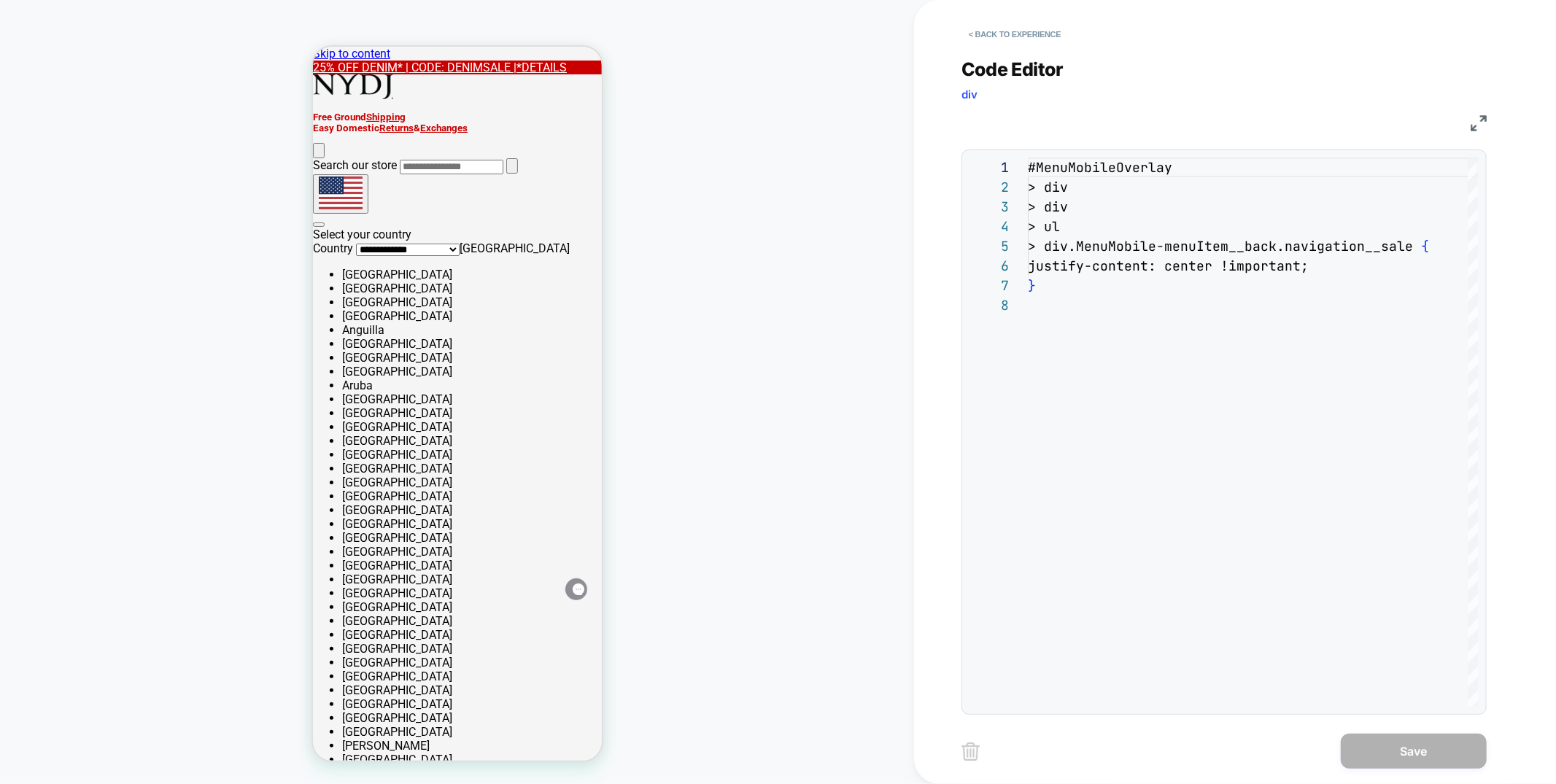
scroll to position [0, 0]
click at [1007, 32] on button "< Back to experience" at bounding box center [1015, 33] width 106 height 23
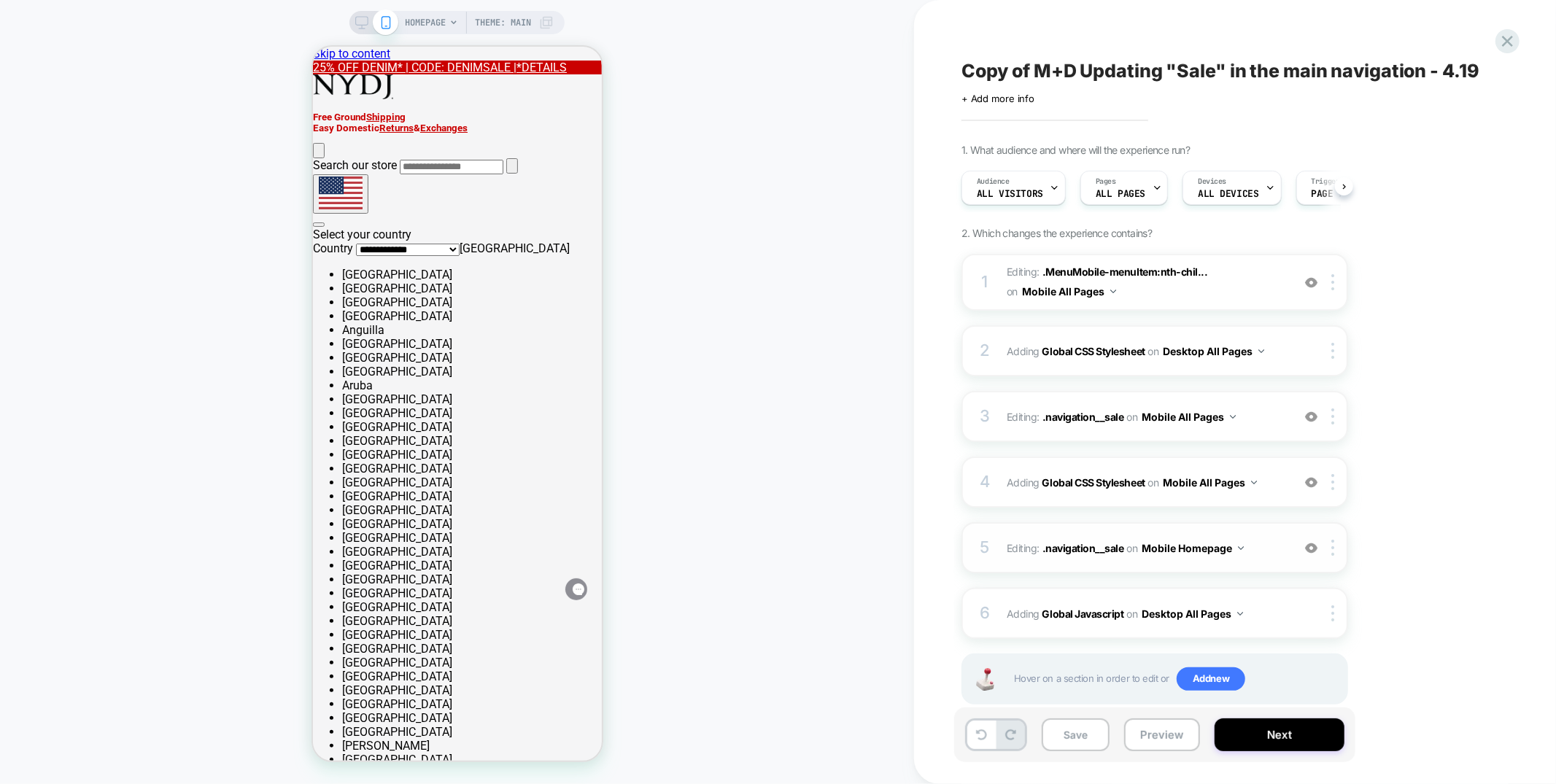
scroll to position [0, 1]
click at [1107, 598] on div "6 Adding Global Javascript on Desktop All Pages Copy to Mobile Target All Devic…" at bounding box center [1155, 614] width 387 height 51
click at [1150, 491] on div "4 Adding Global CSS Stylesheet on Mobile All Pages Add Before Add After Copy to…" at bounding box center [1155, 482] width 387 height 51
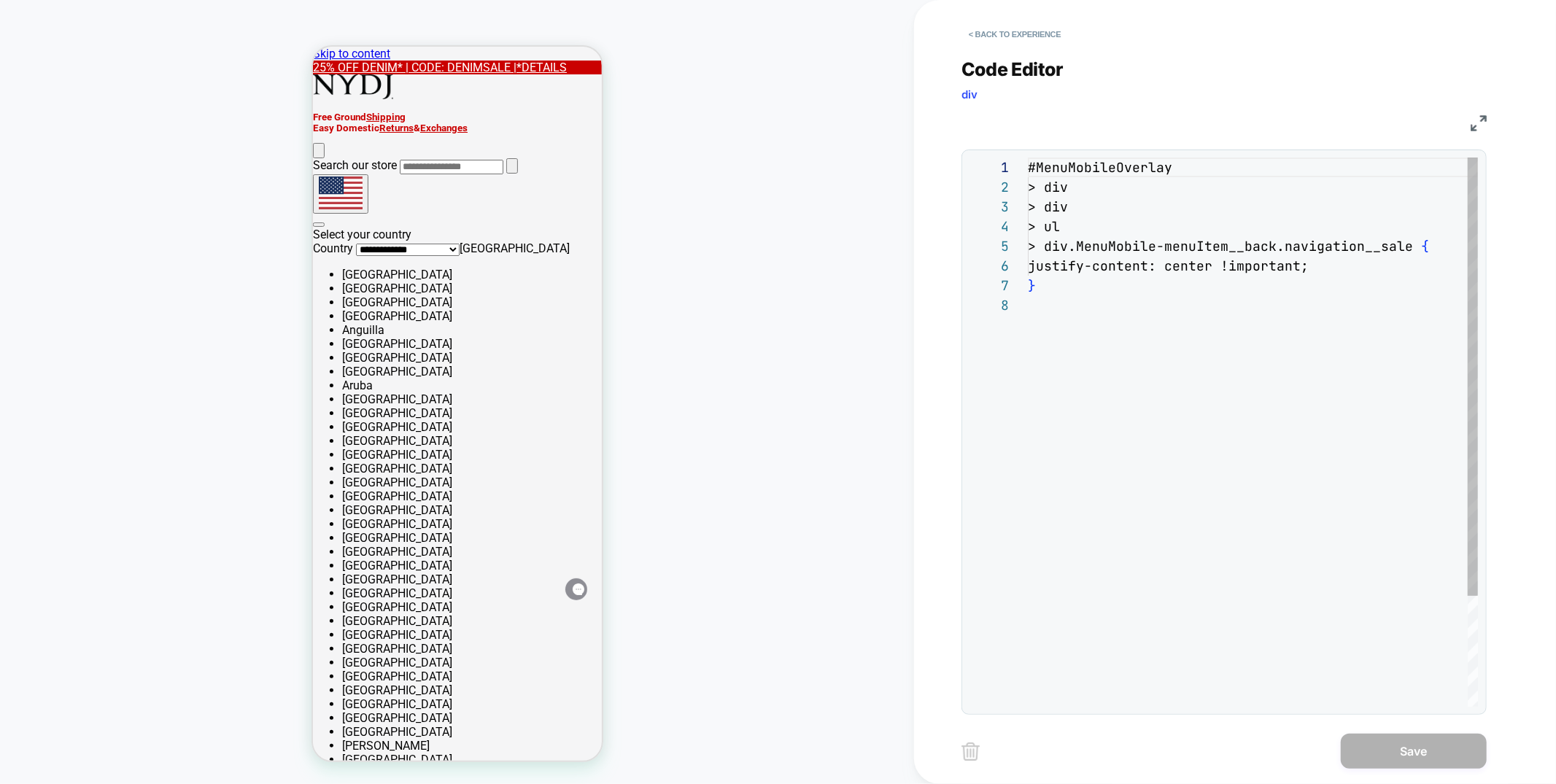
scroll to position [137, 0]
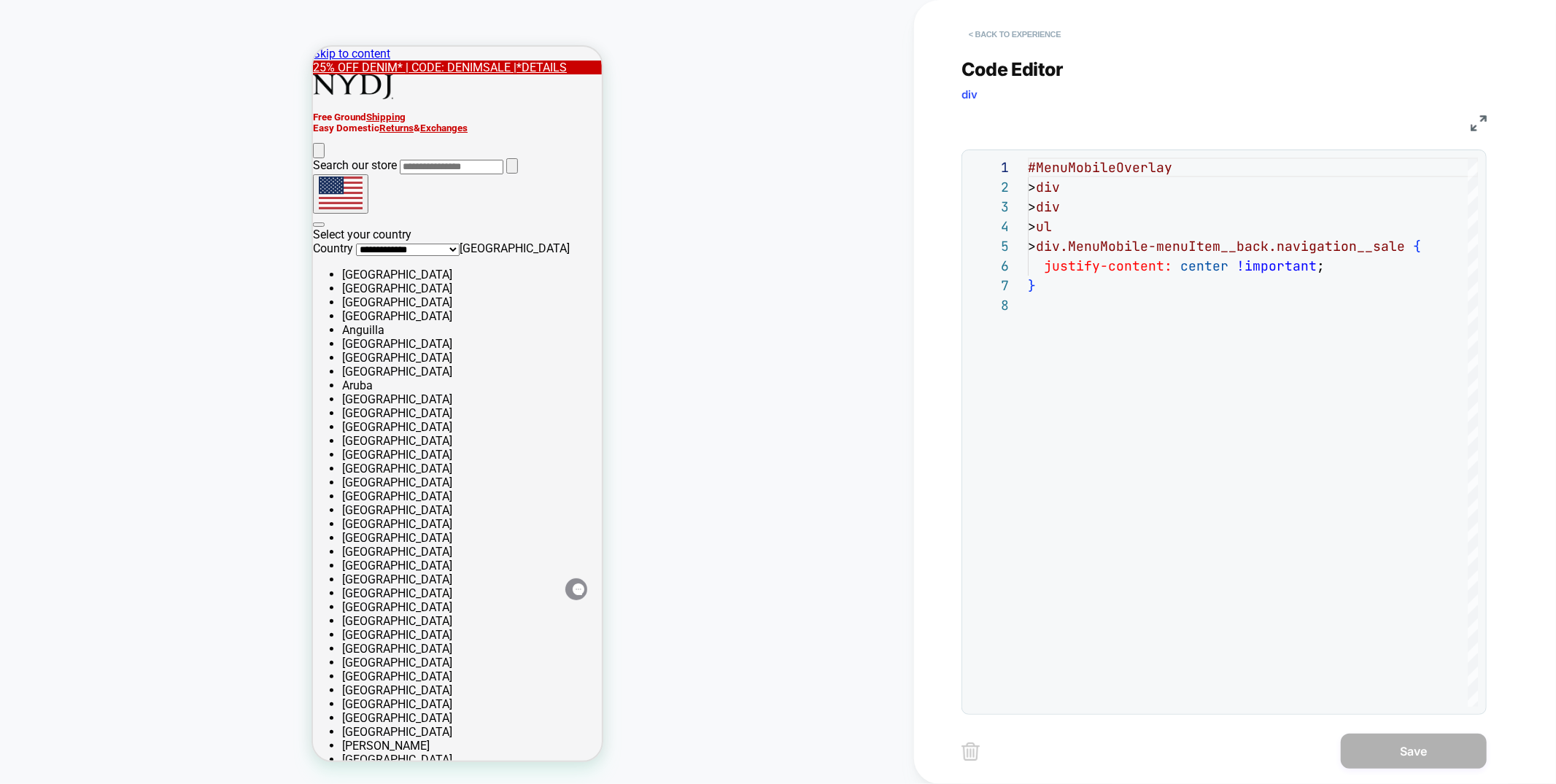
click at [1038, 27] on button "< Back to experience" at bounding box center [1015, 33] width 106 height 23
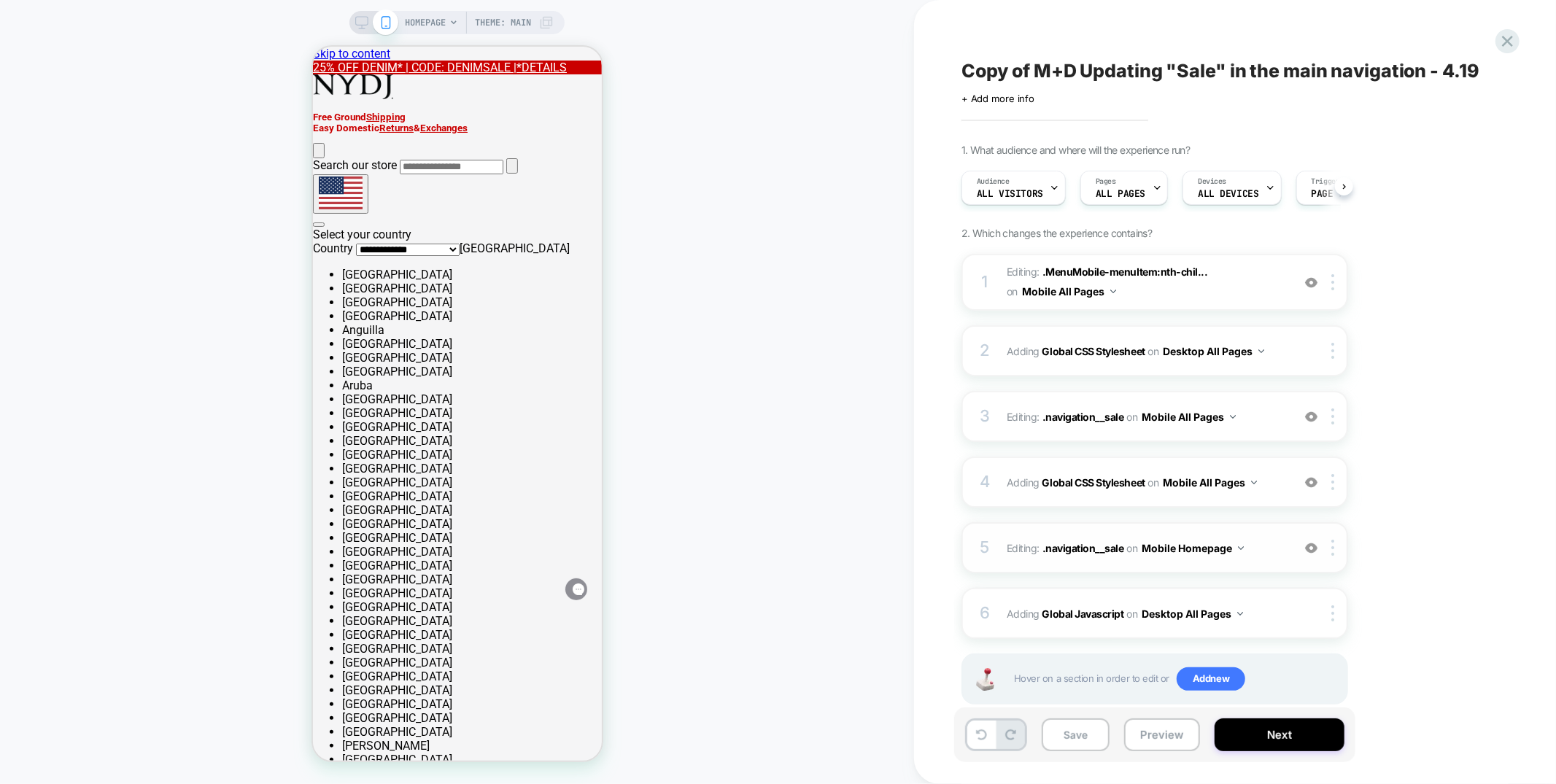
scroll to position [0, 1]
click at [1143, 559] on div "5 Editing : .navigation__sale .navigation__sale on Mobile Homepage Add Before A…" at bounding box center [1155, 548] width 387 height 51
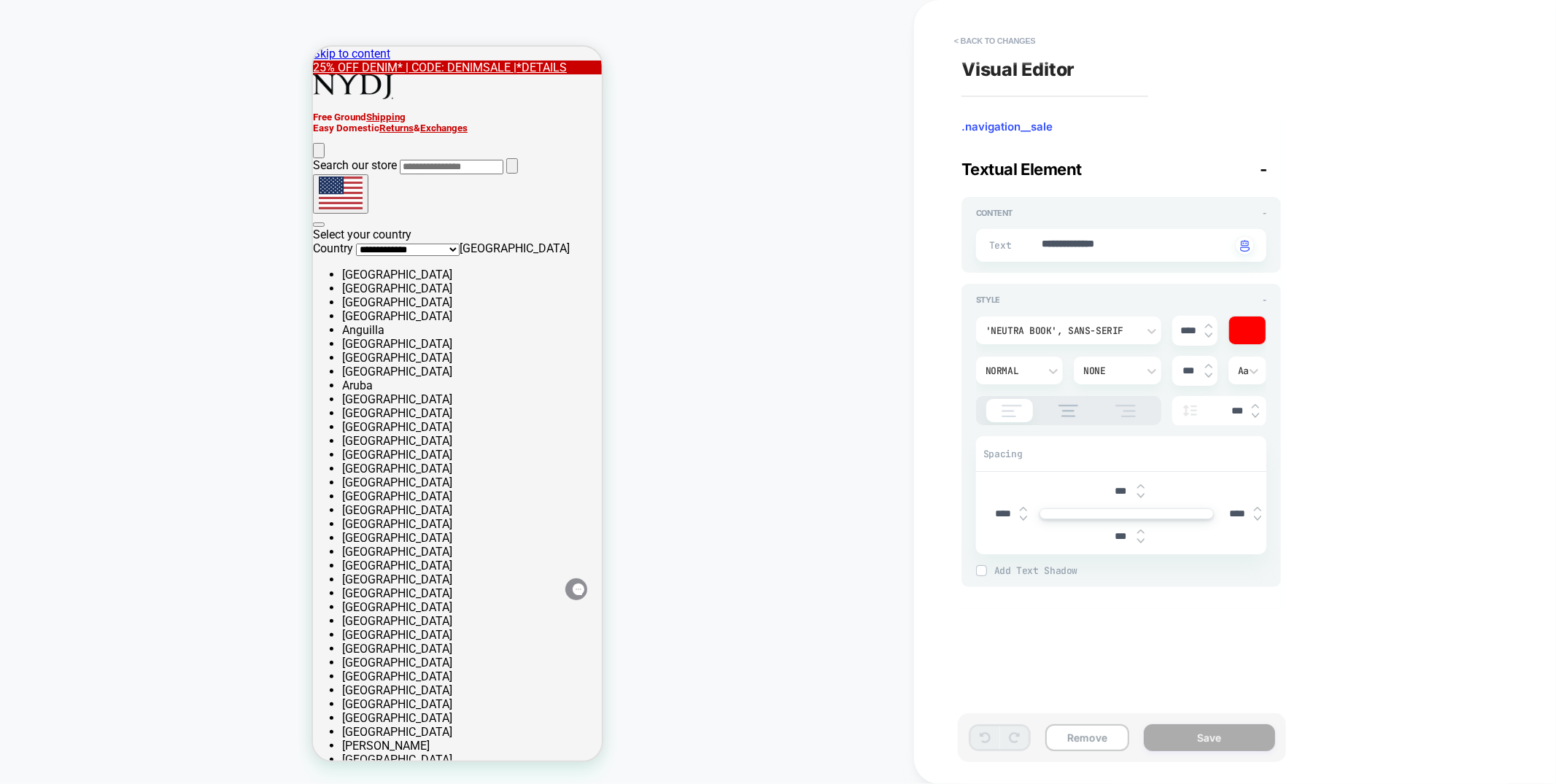
type textarea "*"
click at [1124, 247] on textarea "**********" at bounding box center [1136, 245] width 191 height 17
type textarea "*"
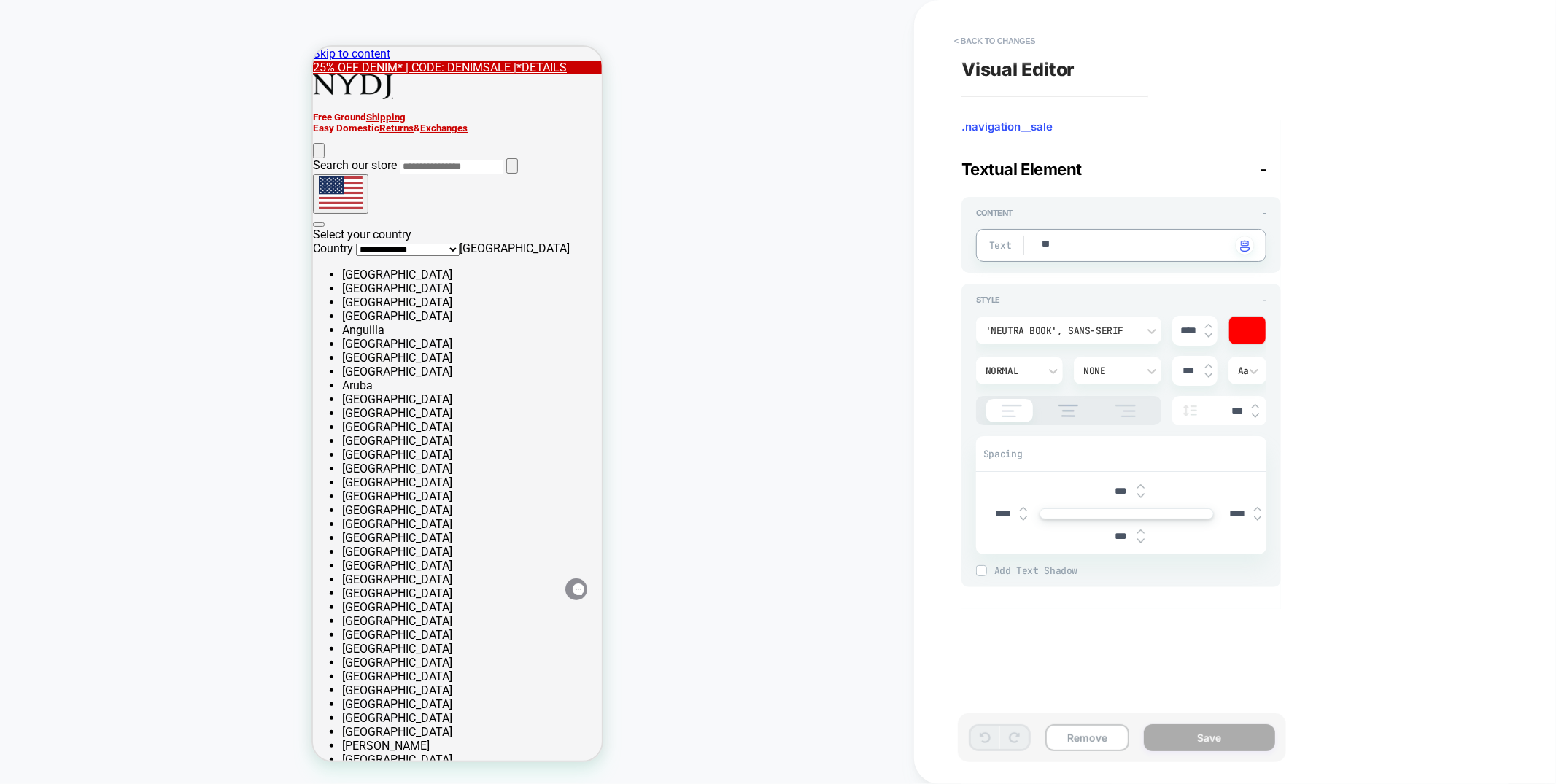
type textarea "**"
type textarea "*"
type textarea "****"
type textarea "*"
type textarea "*****"
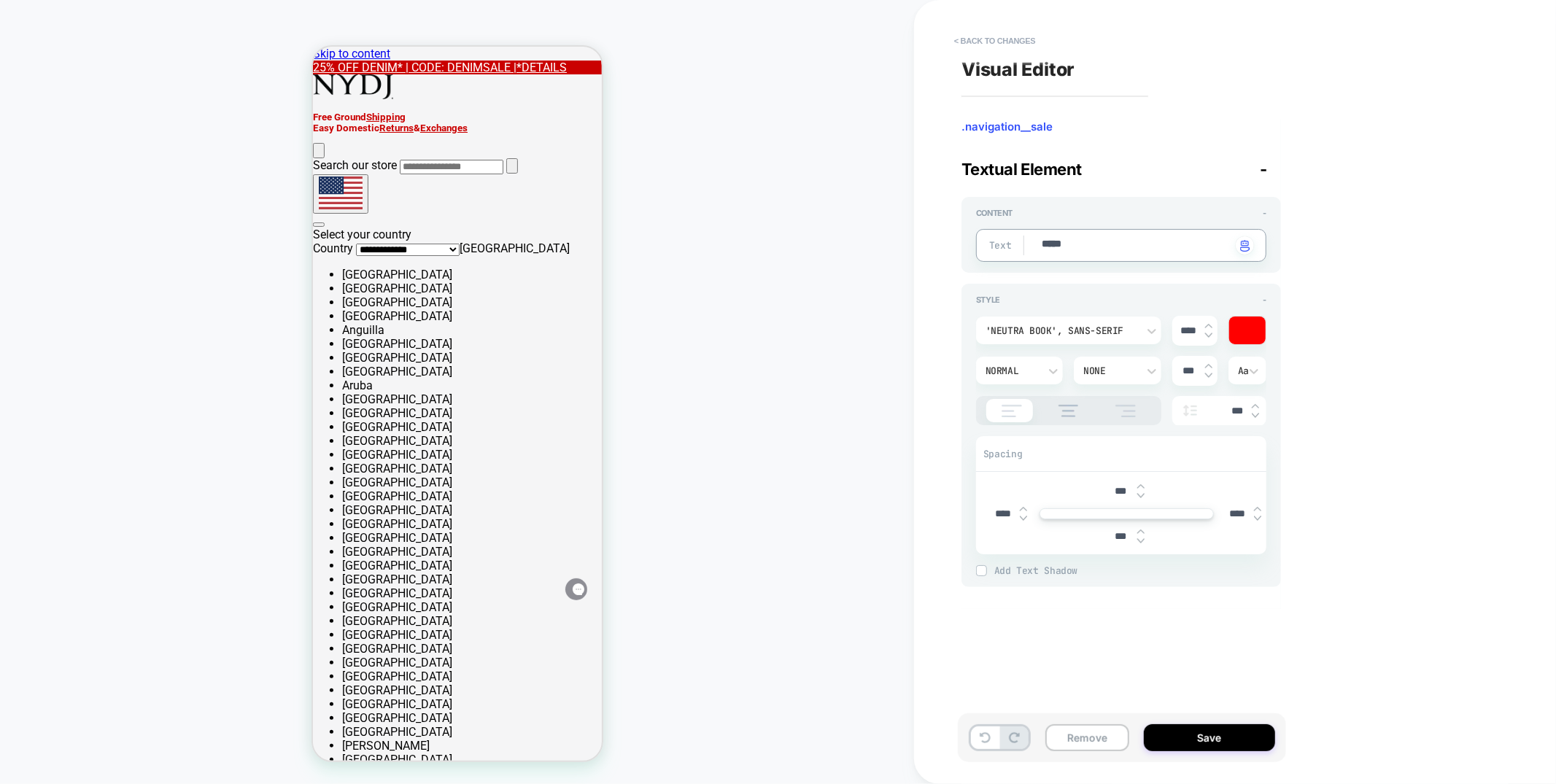
type textarea "*"
type textarea "*****"
type textarea "*"
type textarea "*******"
type textarea "*"
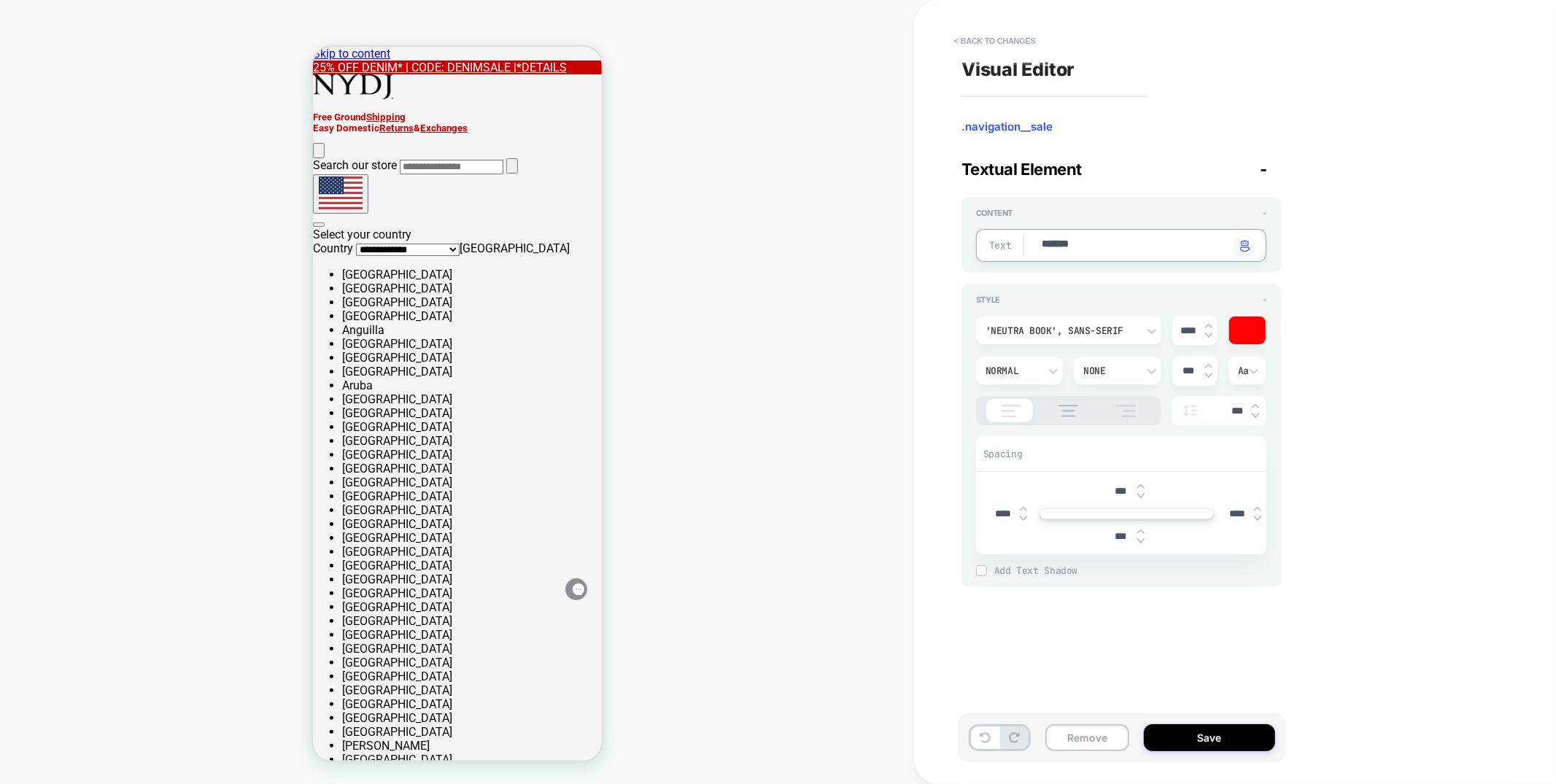
type textarea "********"
type textarea "*"
type textarea "*********"
type textarea "*"
type textarea "*********"
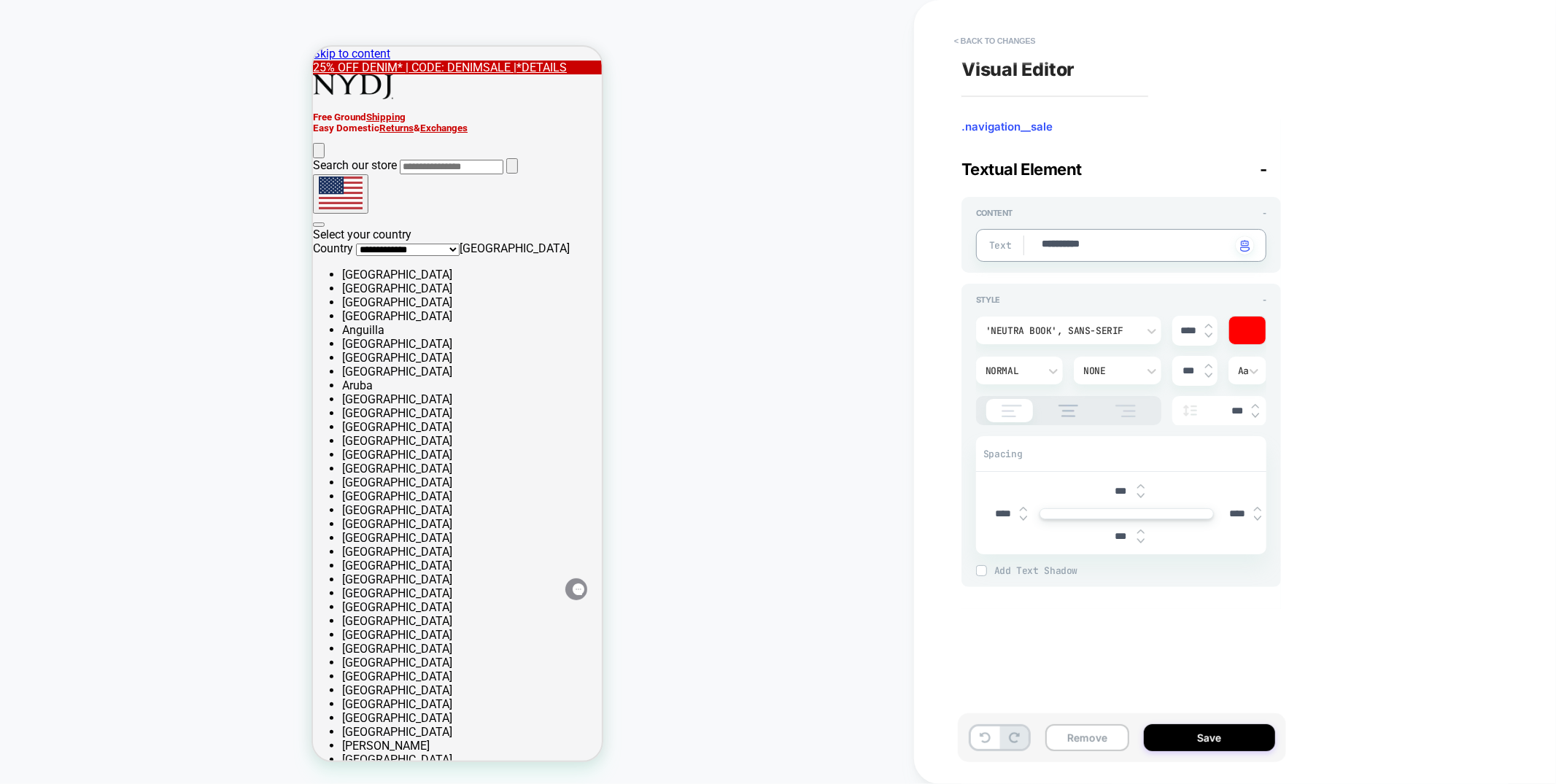
type textarea "*"
type textarea "**********"
type textarea "*"
type textarea "**********"
type textarea "*"
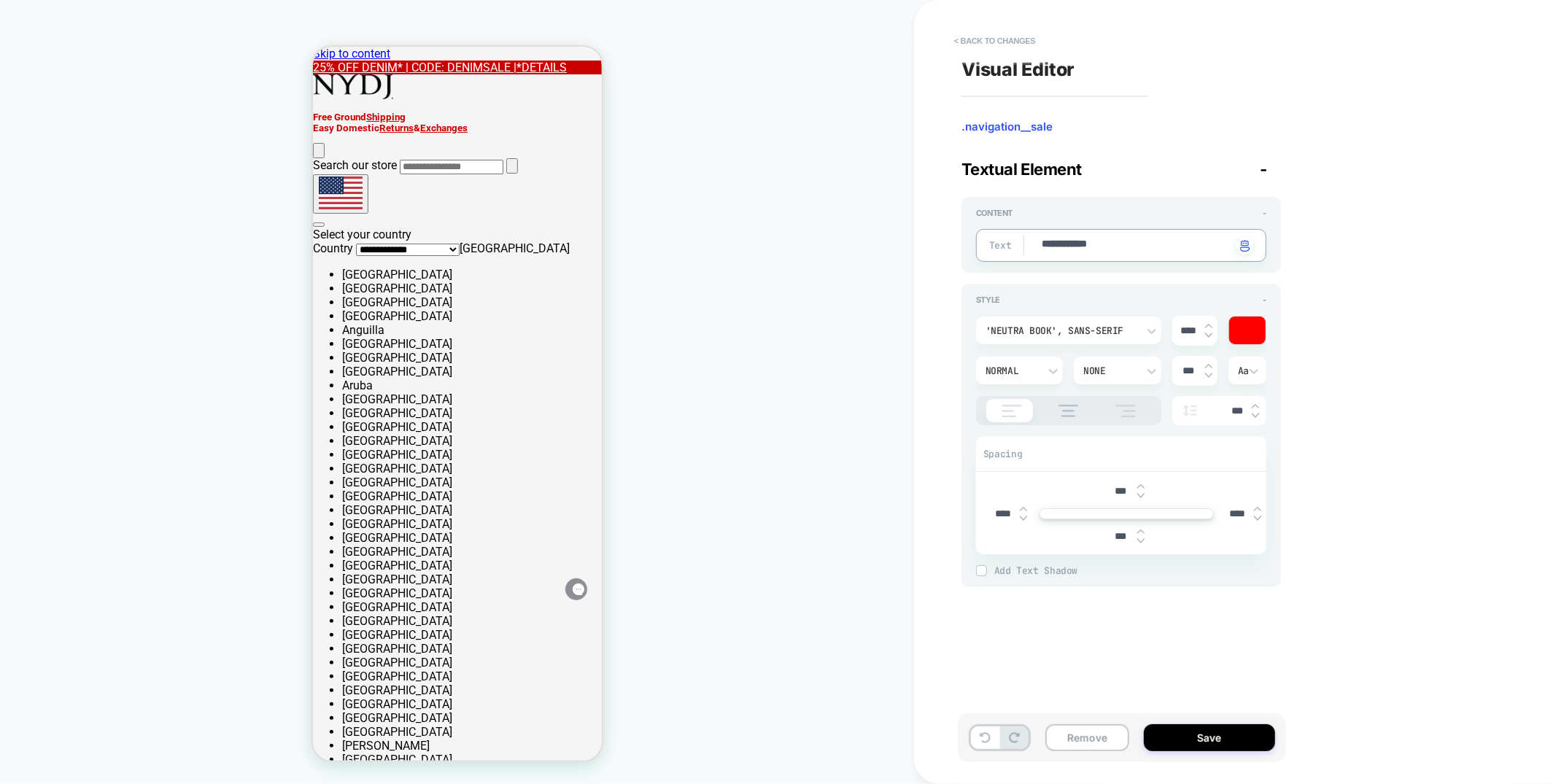
type textarea "**********"
type textarea "*"
type textarea "**********"
click at [994, 33] on button "< Back to changes" at bounding box center [995, 40] width 96 height 23
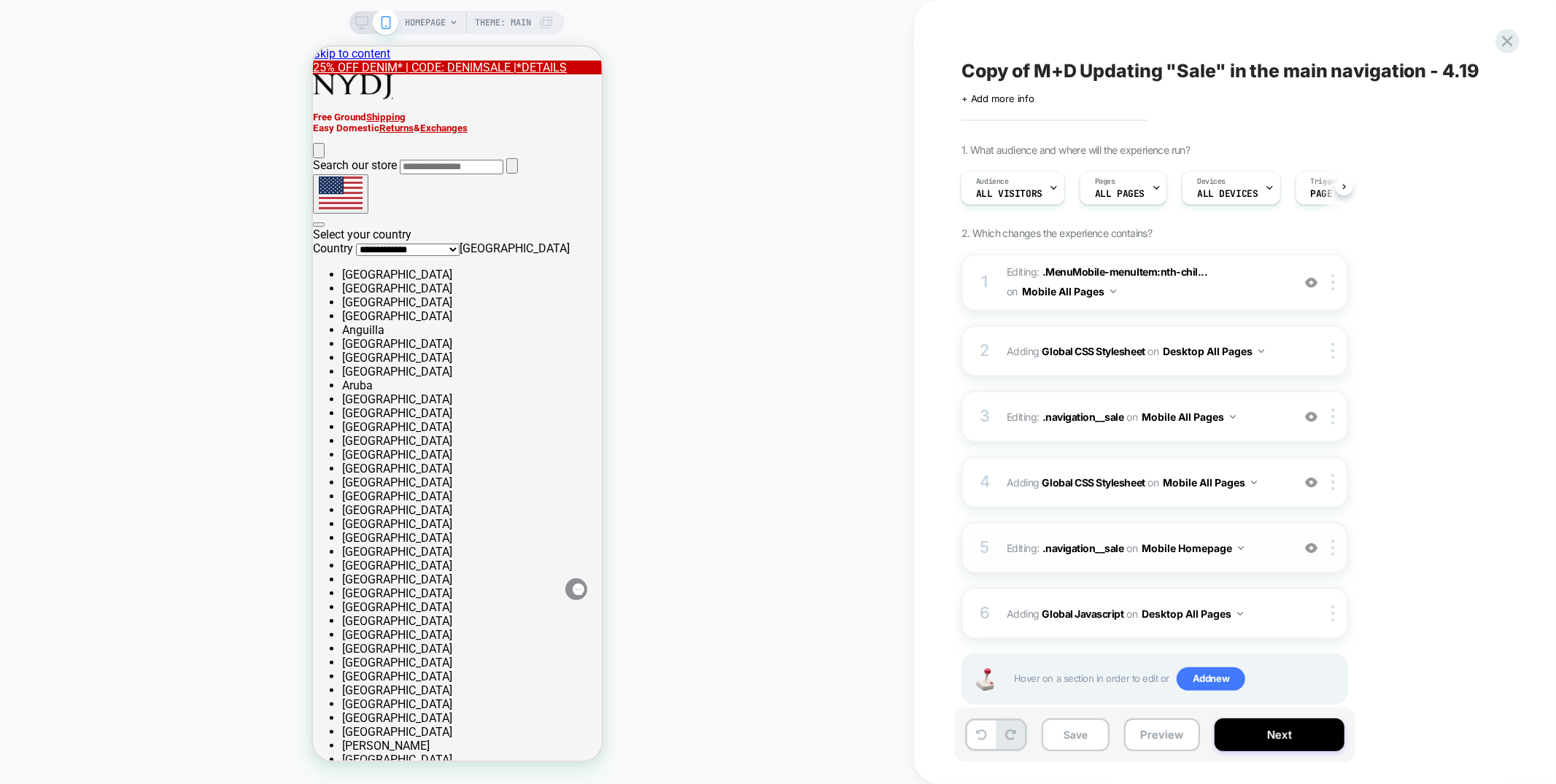
drag, startPoint x: 1312, startPoint y: 546, endPoint x: 1314, endPoint y: 522, distance: 24.1
click at [1312, 546] on img at bounding box center [1312, 548] width 12 height 12
click at [1308, 413] on img at bounding box center [1312, 417] width 12 height 12
drag, startPoint x: 331, startPoint y: 203, endPoint x: 928, endPoint y: 376, distance: 621.6
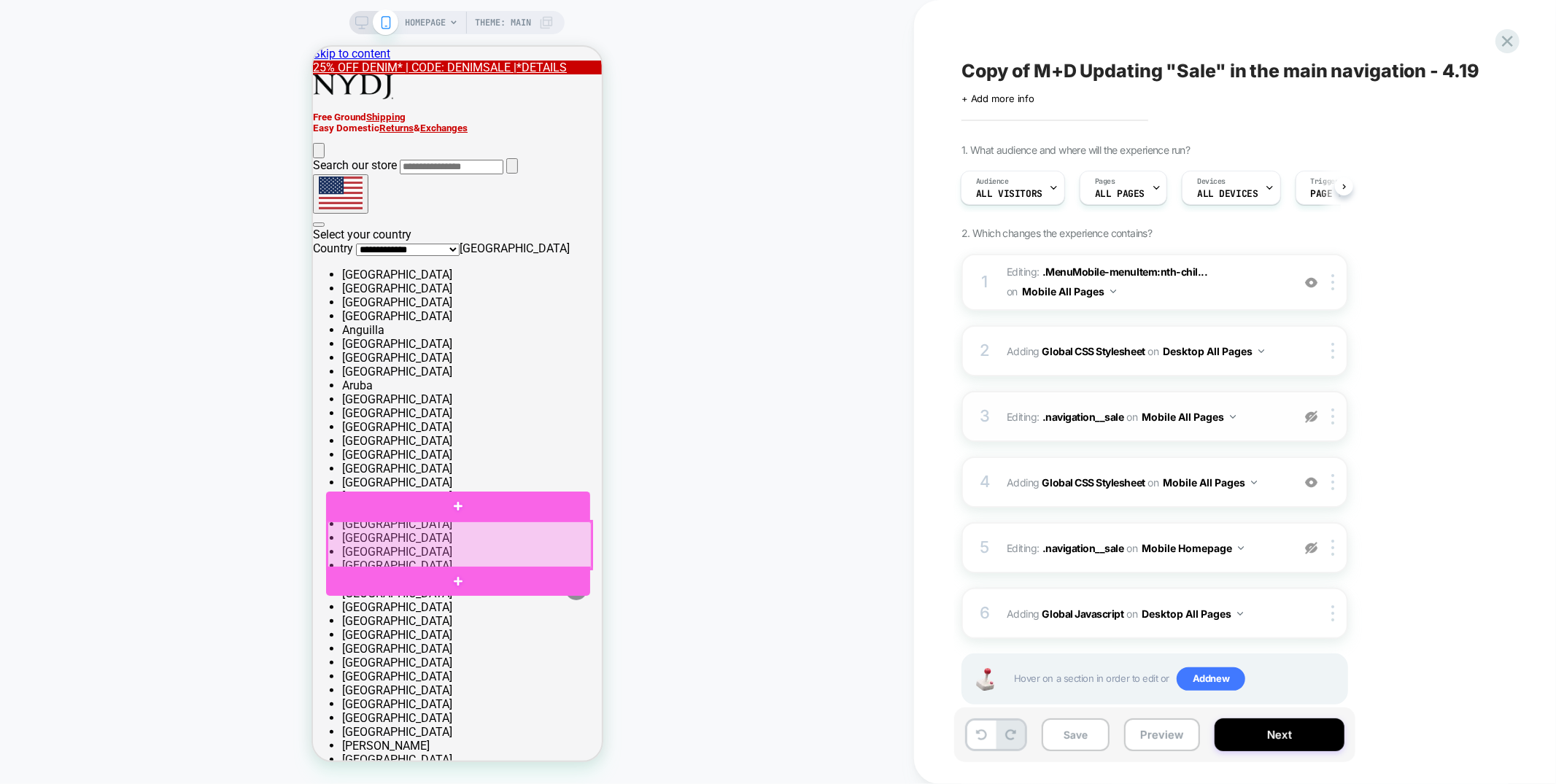
click at [475, 540] on div at bounding box center [459, 545] width 264 height 48
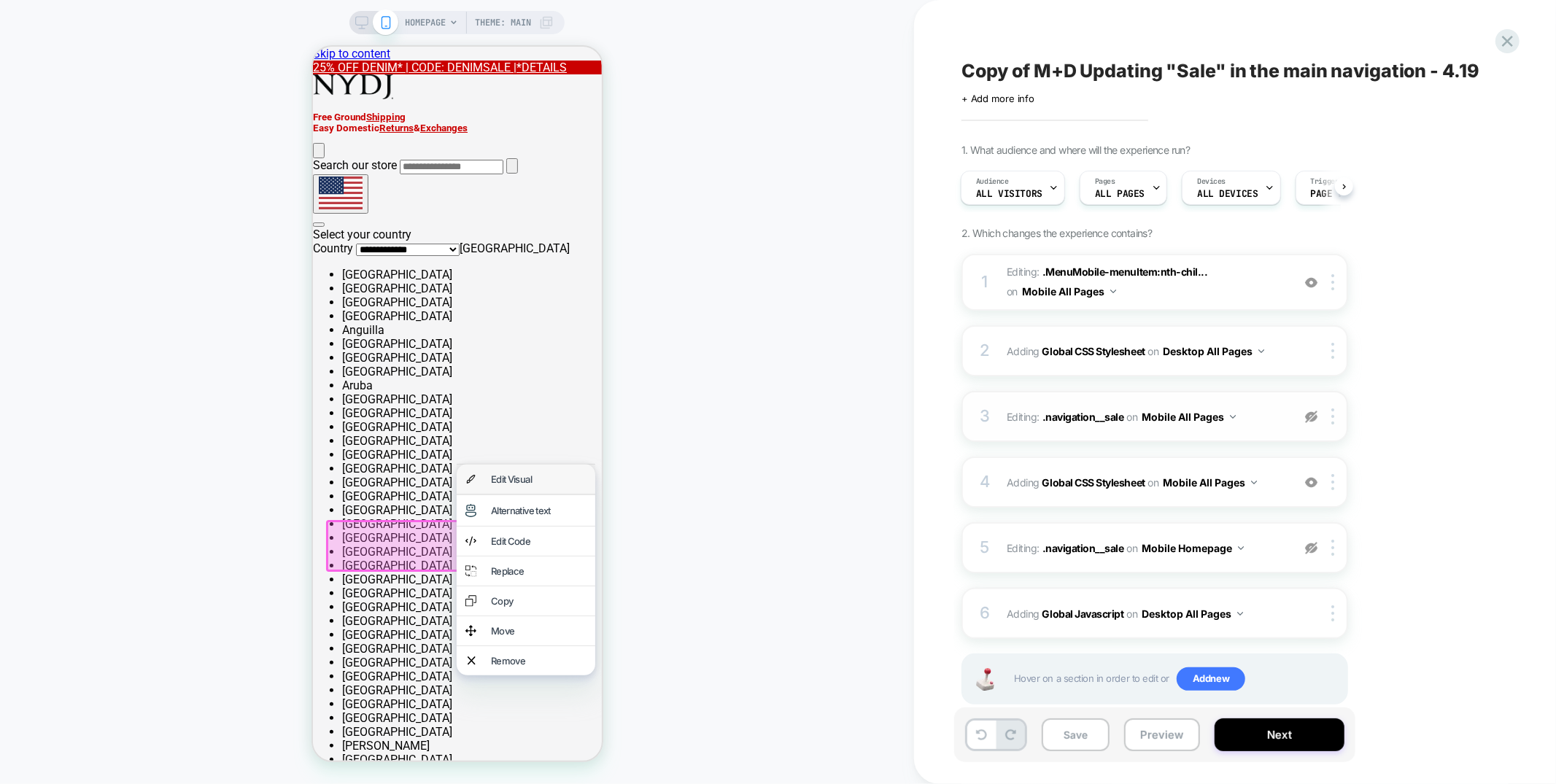
click at [510, 488] on div "Edit Visual" at bounding box center [526, 479] width 139 height 29
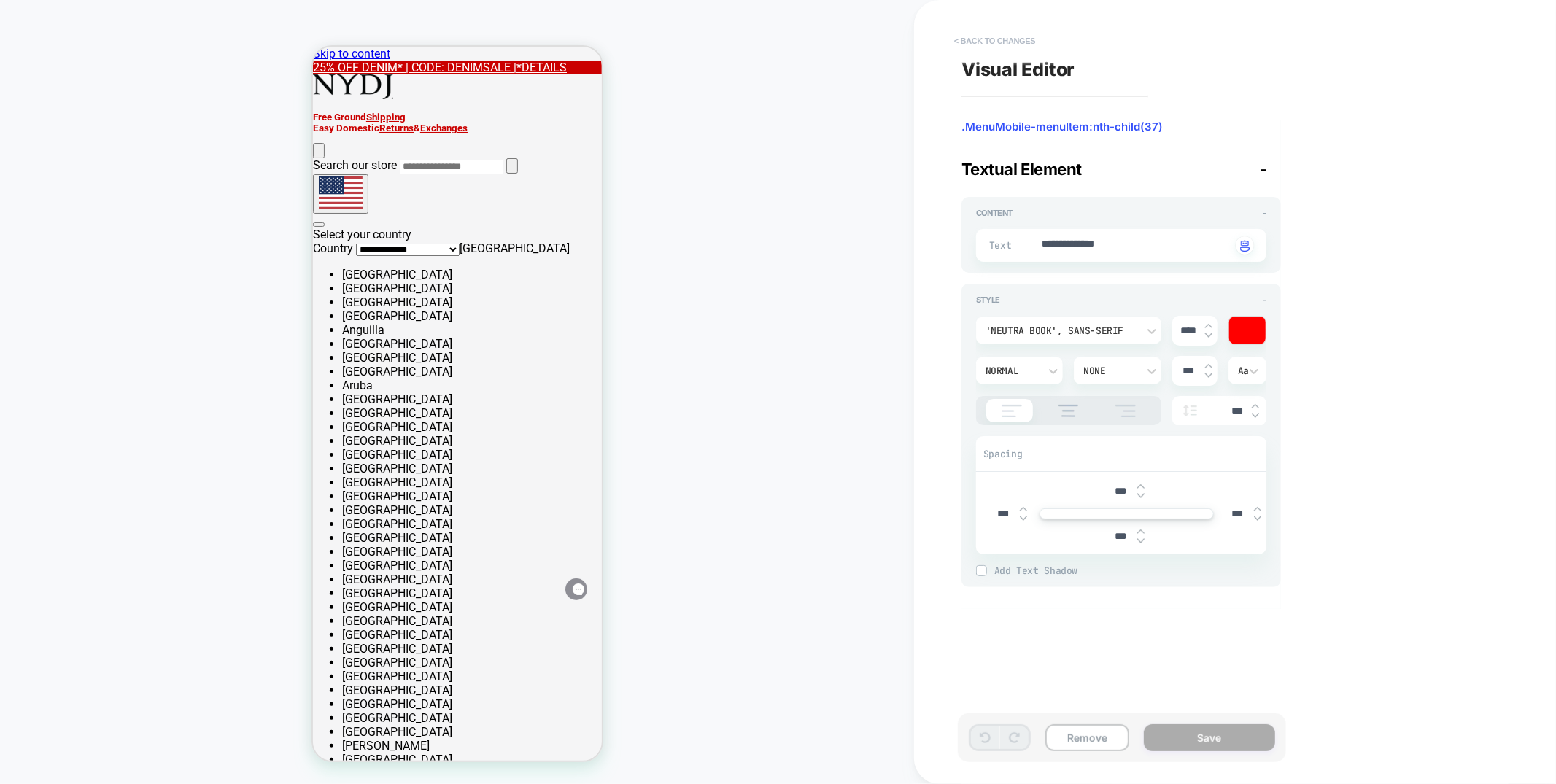
click at [969, 41] on button "< Back to changes" at bounding box center [995, 40] width 96 height 23
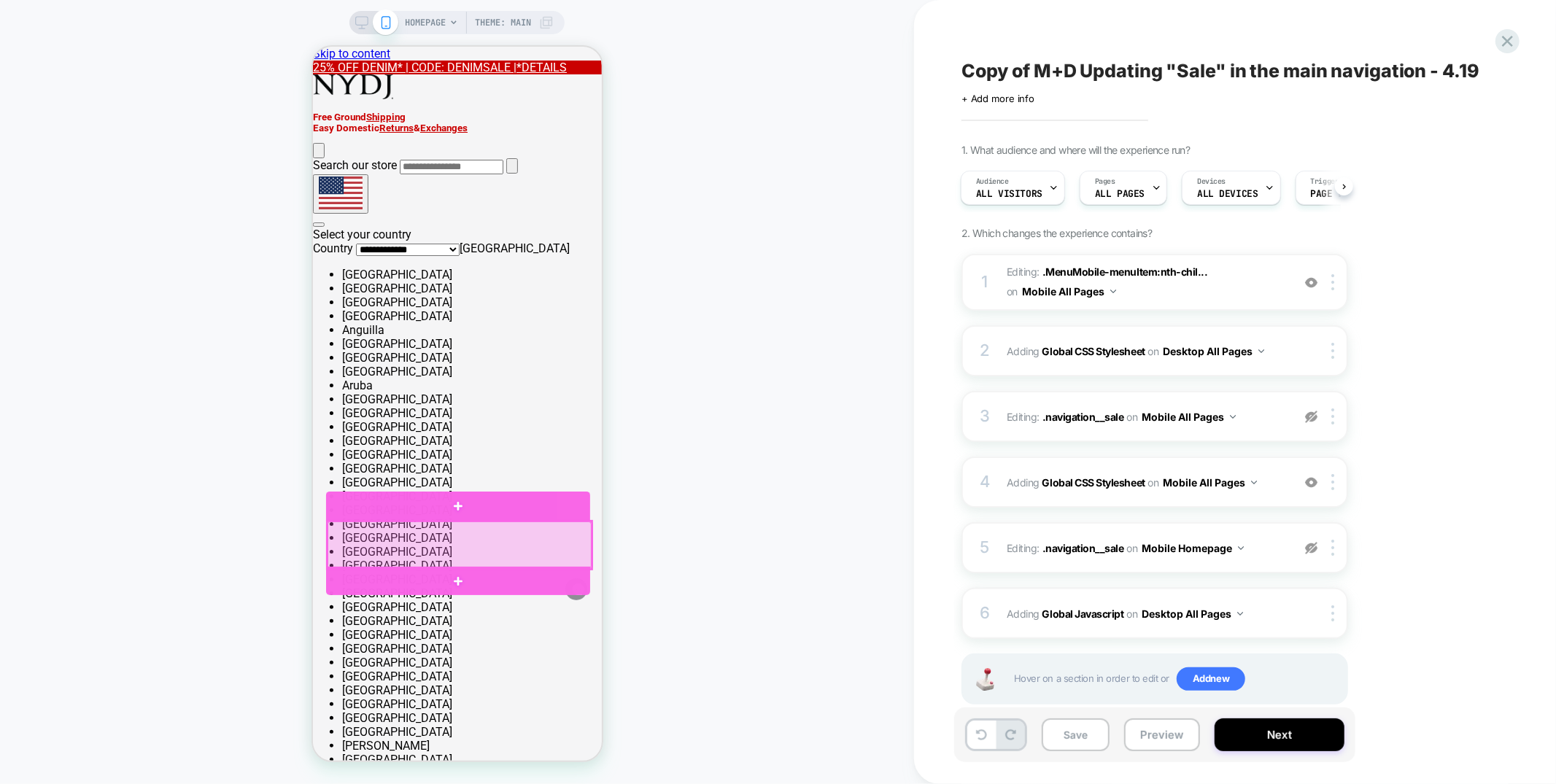
click at [491, 542] on div at bounding box center [459, 545] width 264 height 48
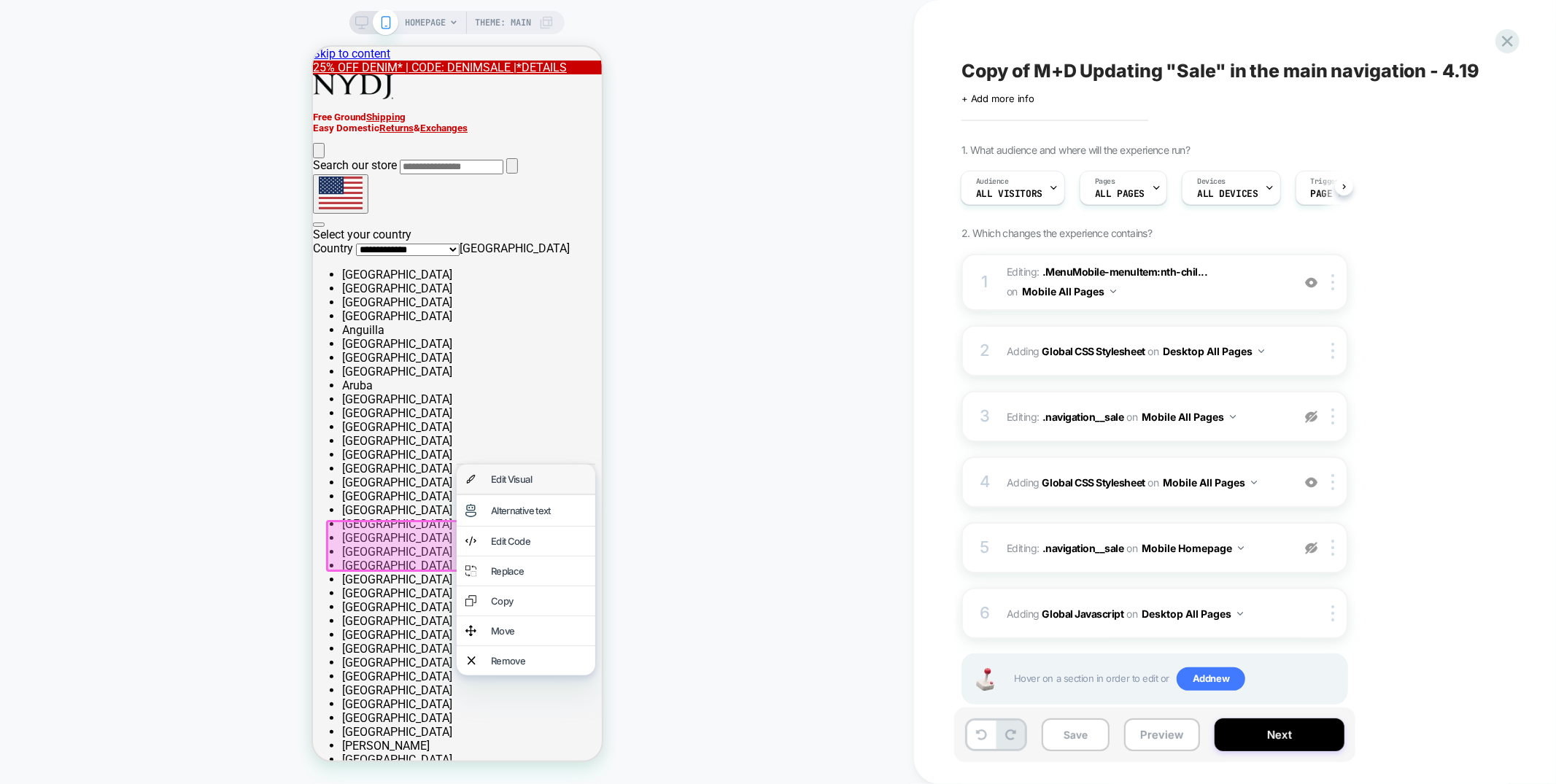
drag, startPoint x: 517, startPoint y: 472, endPoint x: 1028, endPoint y: 428, distance: 512.9
click at [517, 473] on div "Edit Visual" at bounding box center [538, 479] width 95 height 12
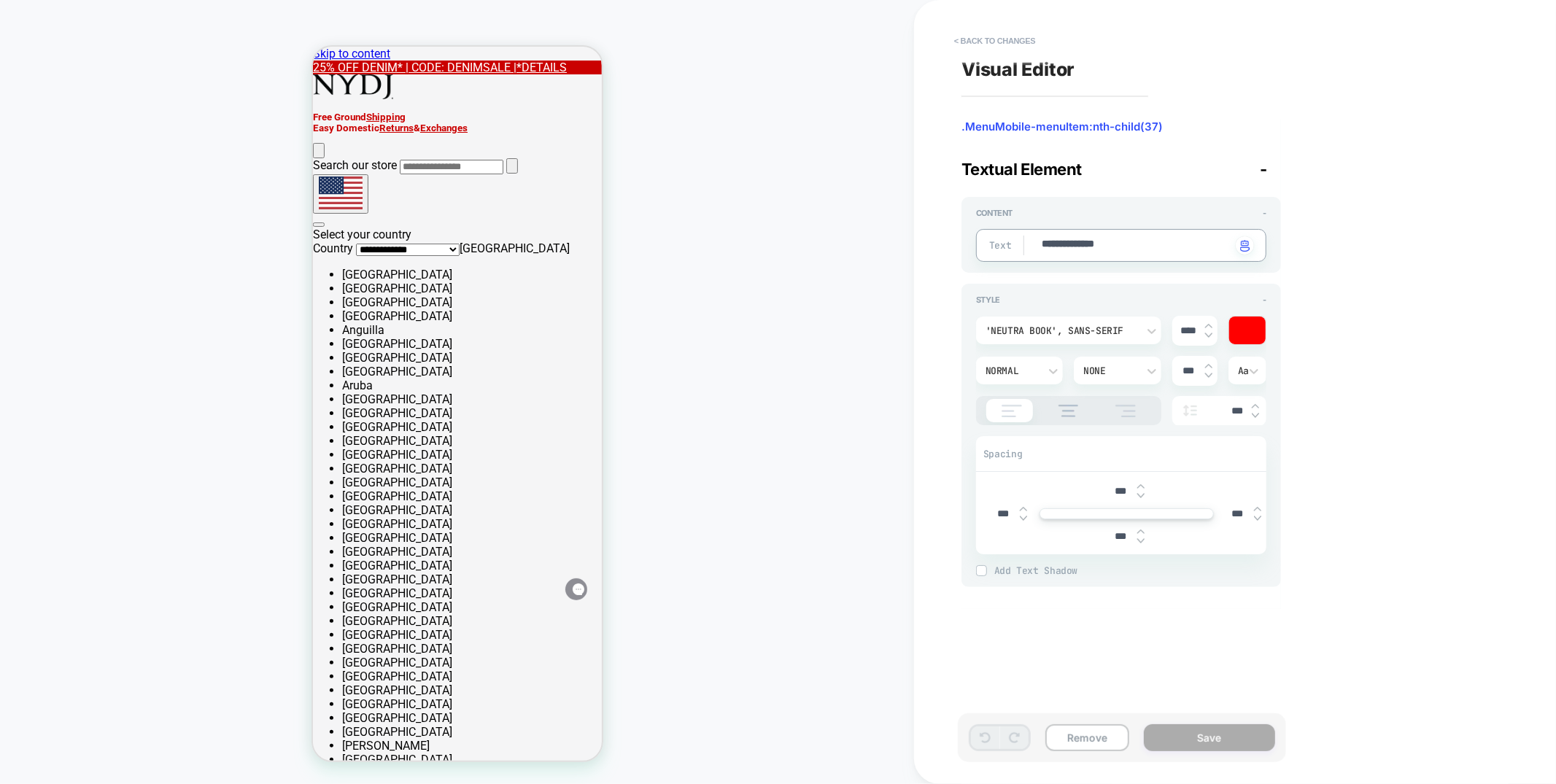
click at [1108, 248] on textarea "**********" at bounding box center [1136, 245] width 191 height 17
type textarea "*"
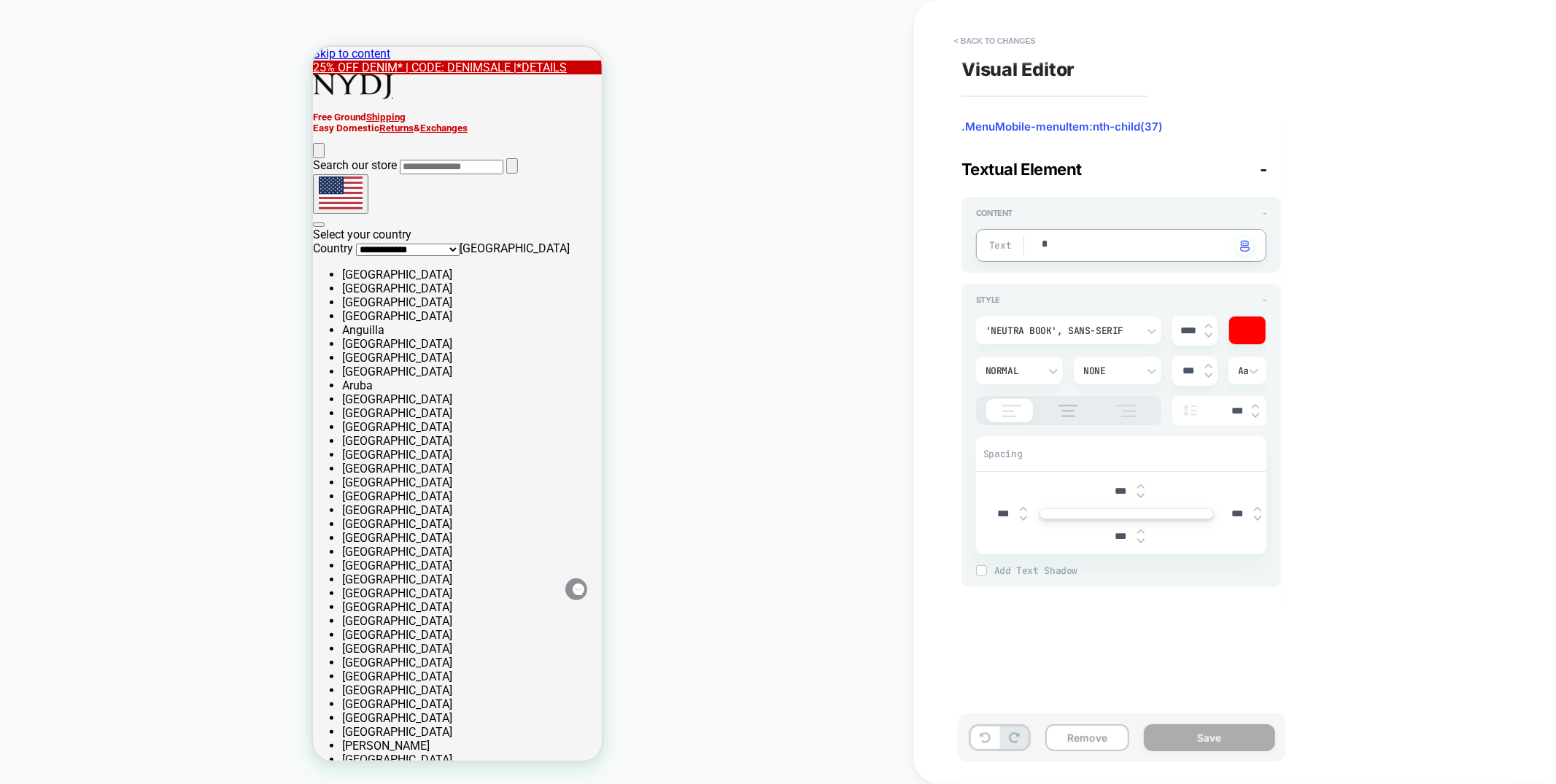
type textarea "**"
type textarea "*"
type textarea "**"
type textarea "*"
type textarea "****"
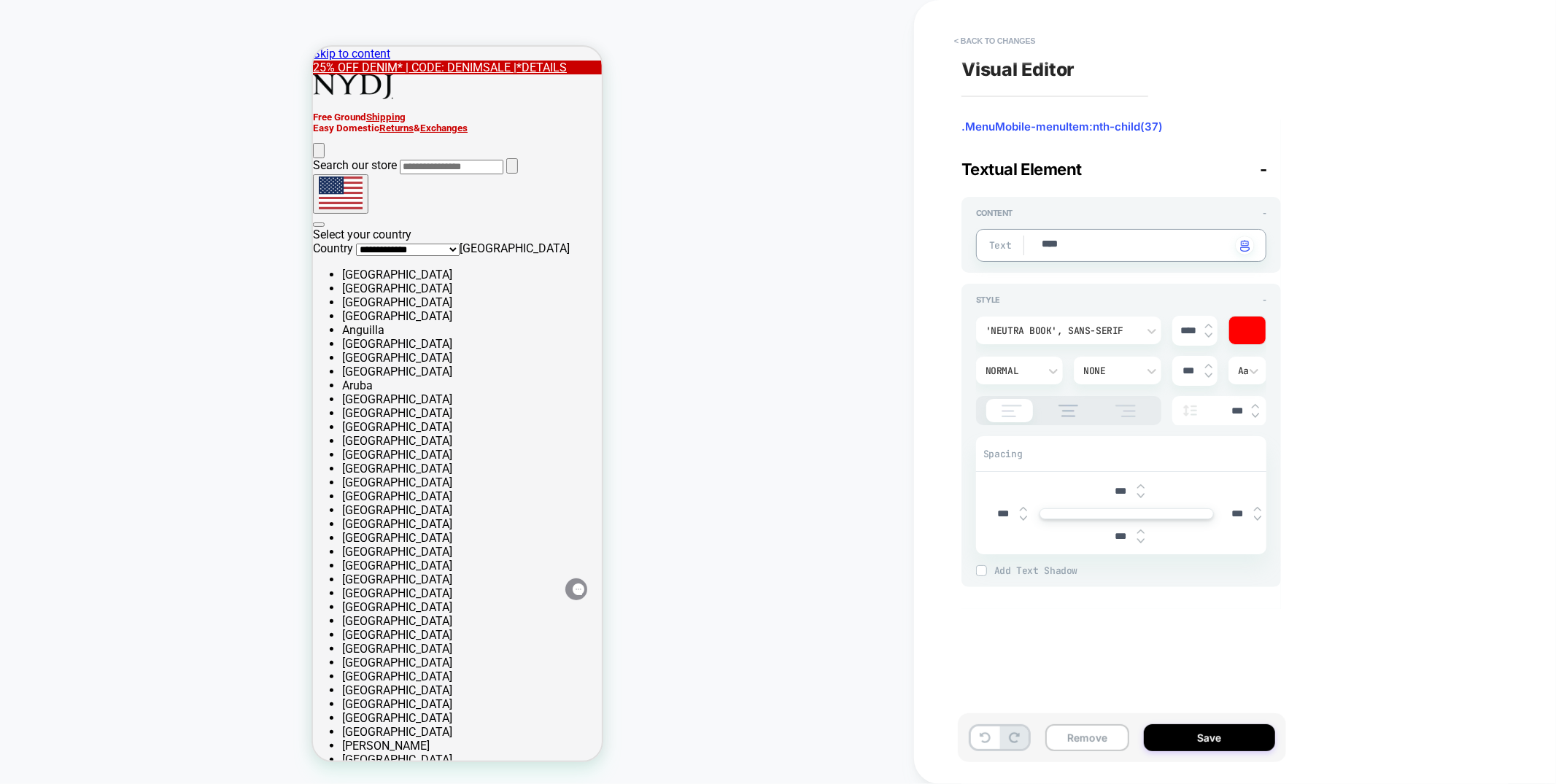
type textarea "*"
type textarea "*****"
type textarea "*"
type textarea "*****"
type textarea "*"
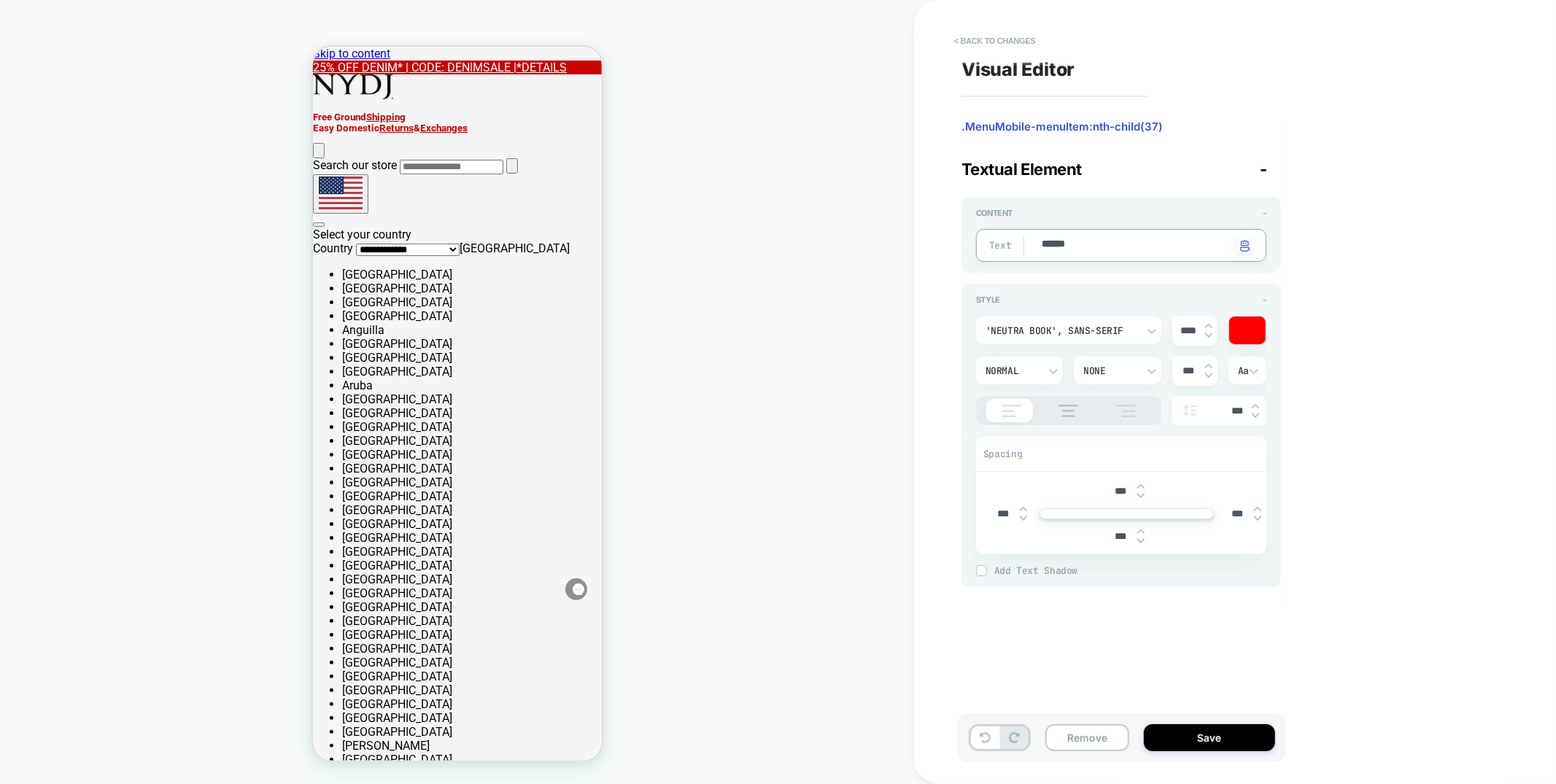
type textarea "*******"
type textarea "*"
type textarea "********"
type textarea "*"
type textarea "*********"
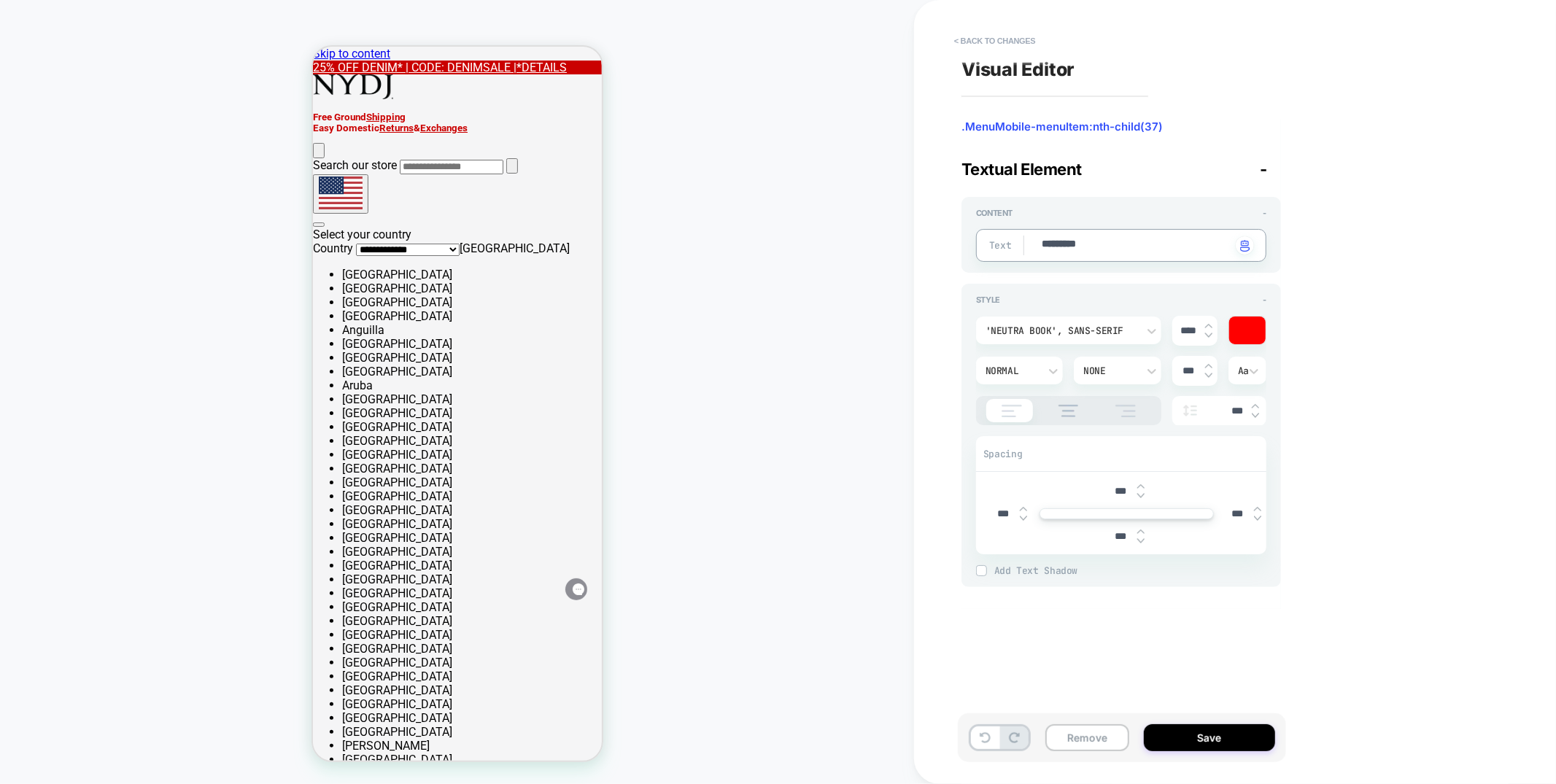
type textarea "*"
type textarea "*********"
type textarea "*"
type textarea "**********"
type textarea "*"
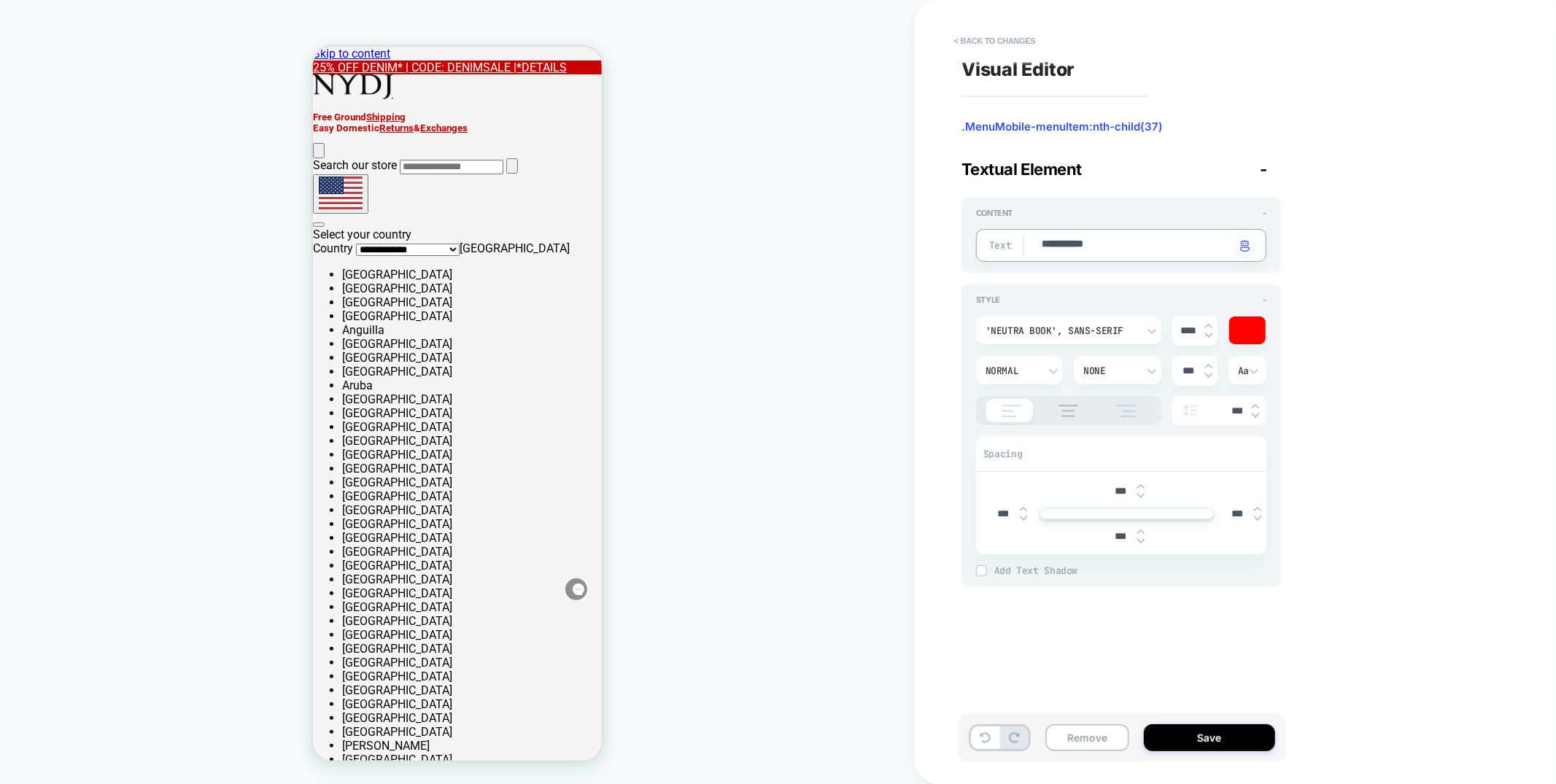
type textarea "**********"
click at [1102, 248] on textarea "**********" at bounding box center [1136, 245] width 191 height 17
type textarea "*"
type textarea "**********"
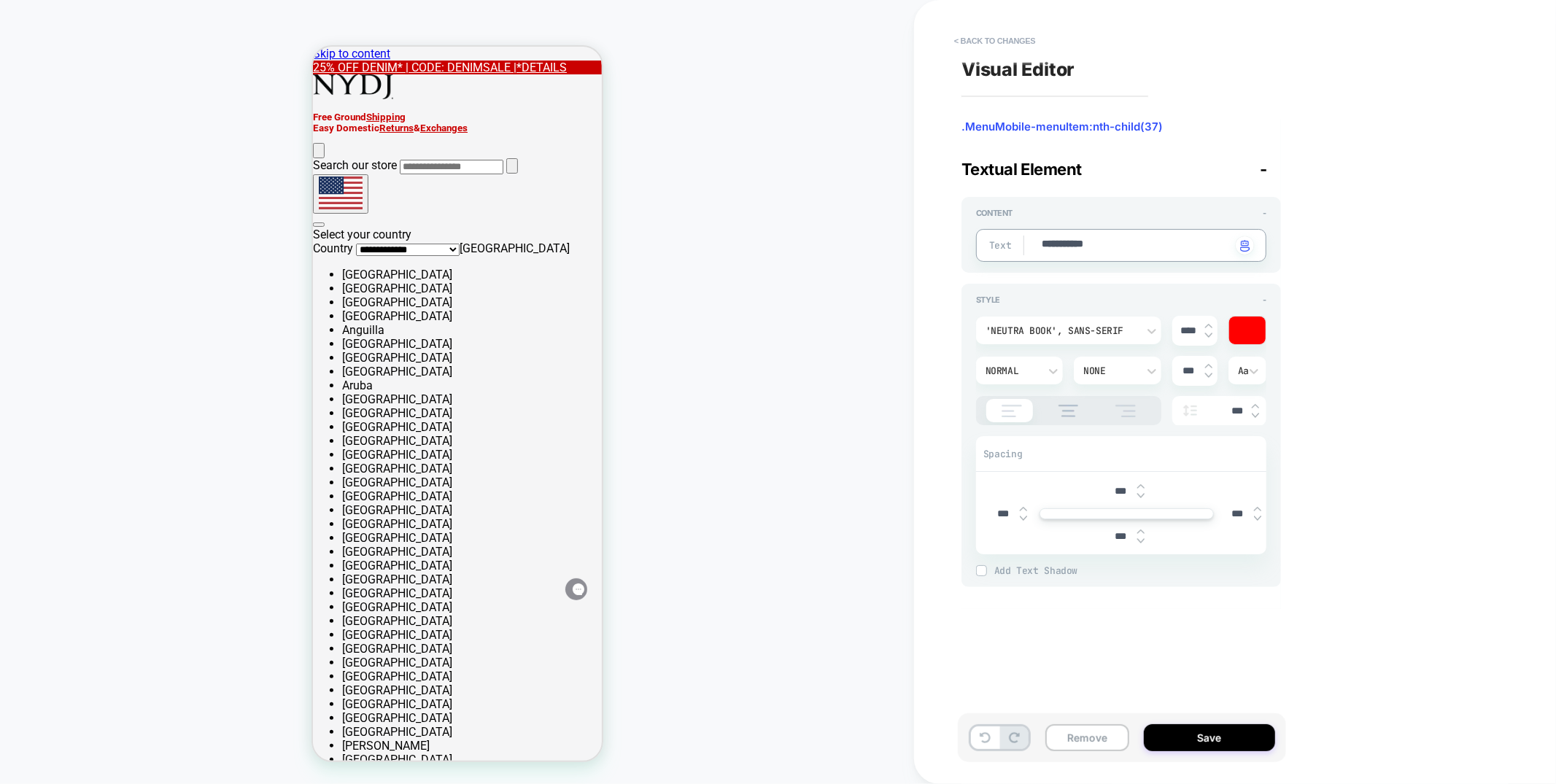
type textarea "*"
type textarea "**********"
type textarea "*"
type textarea "**********"
type textarea "*"
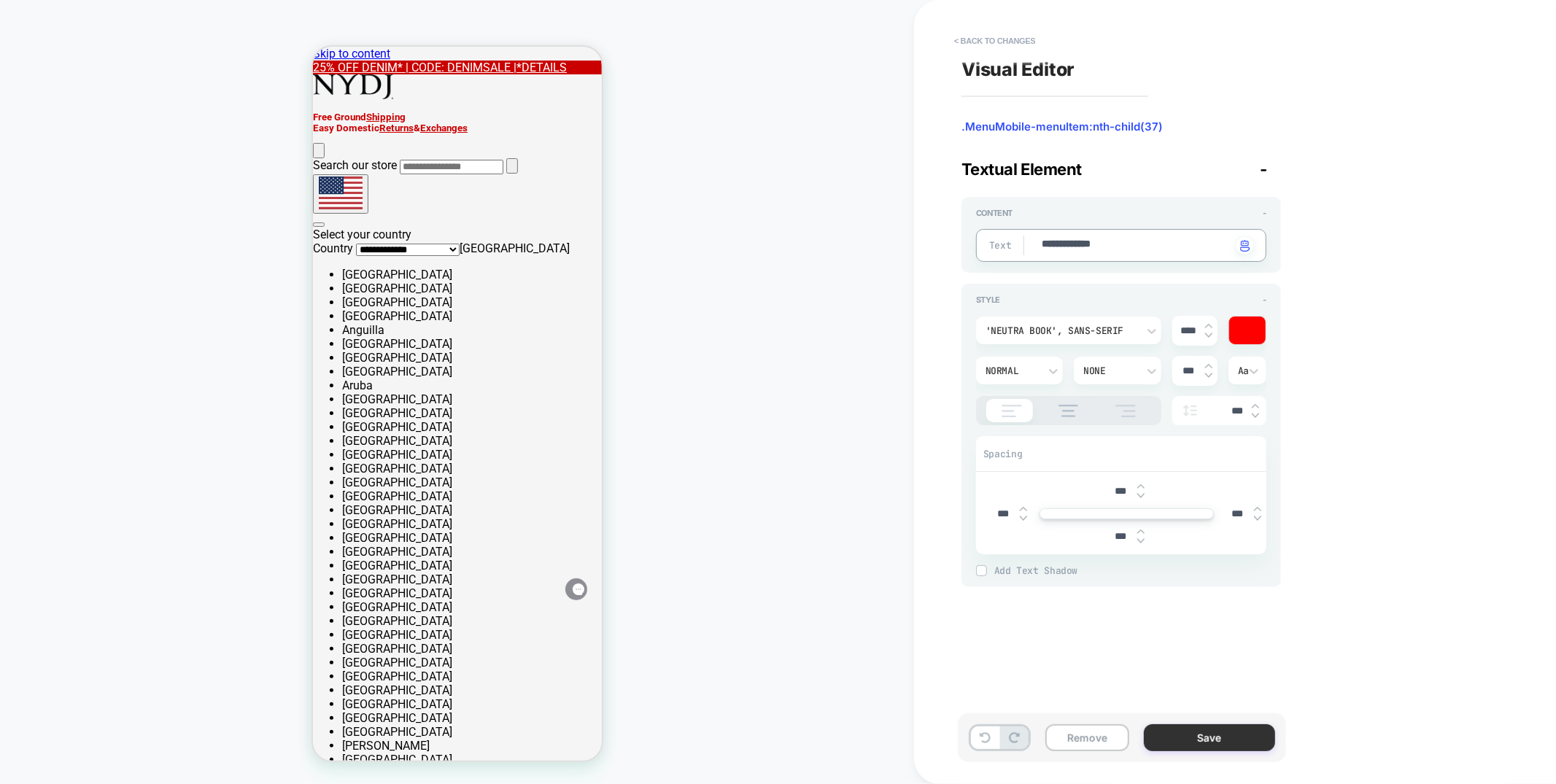
type textarea "**********"
click at [1228, 745] on button "Save" at bounding box center [1209, 738] width 131 height 27
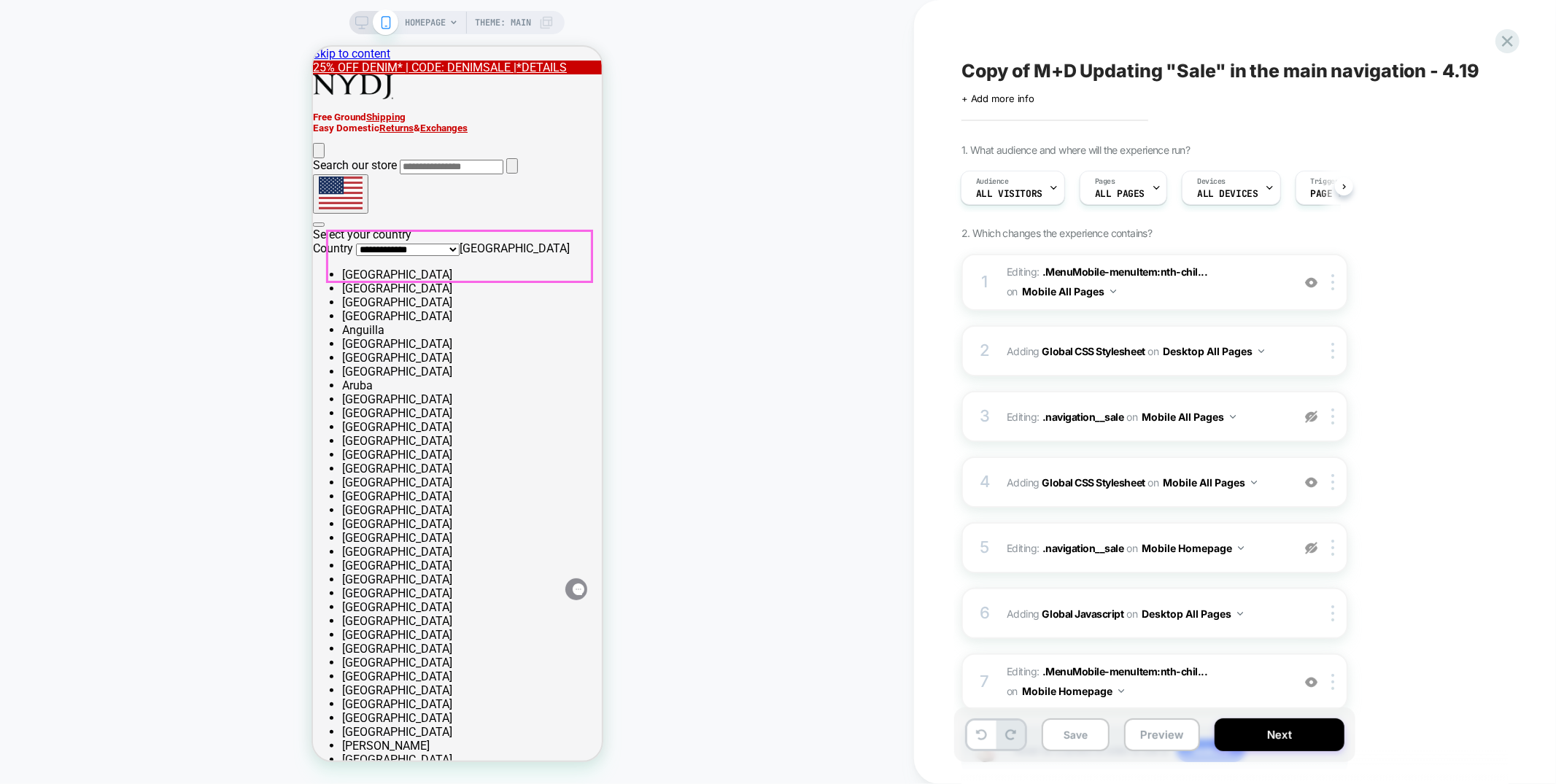
drag, startPoint x: 474, startPoint y: 255, endPoint x: 564, endPoint y: 419, distance: 187.1
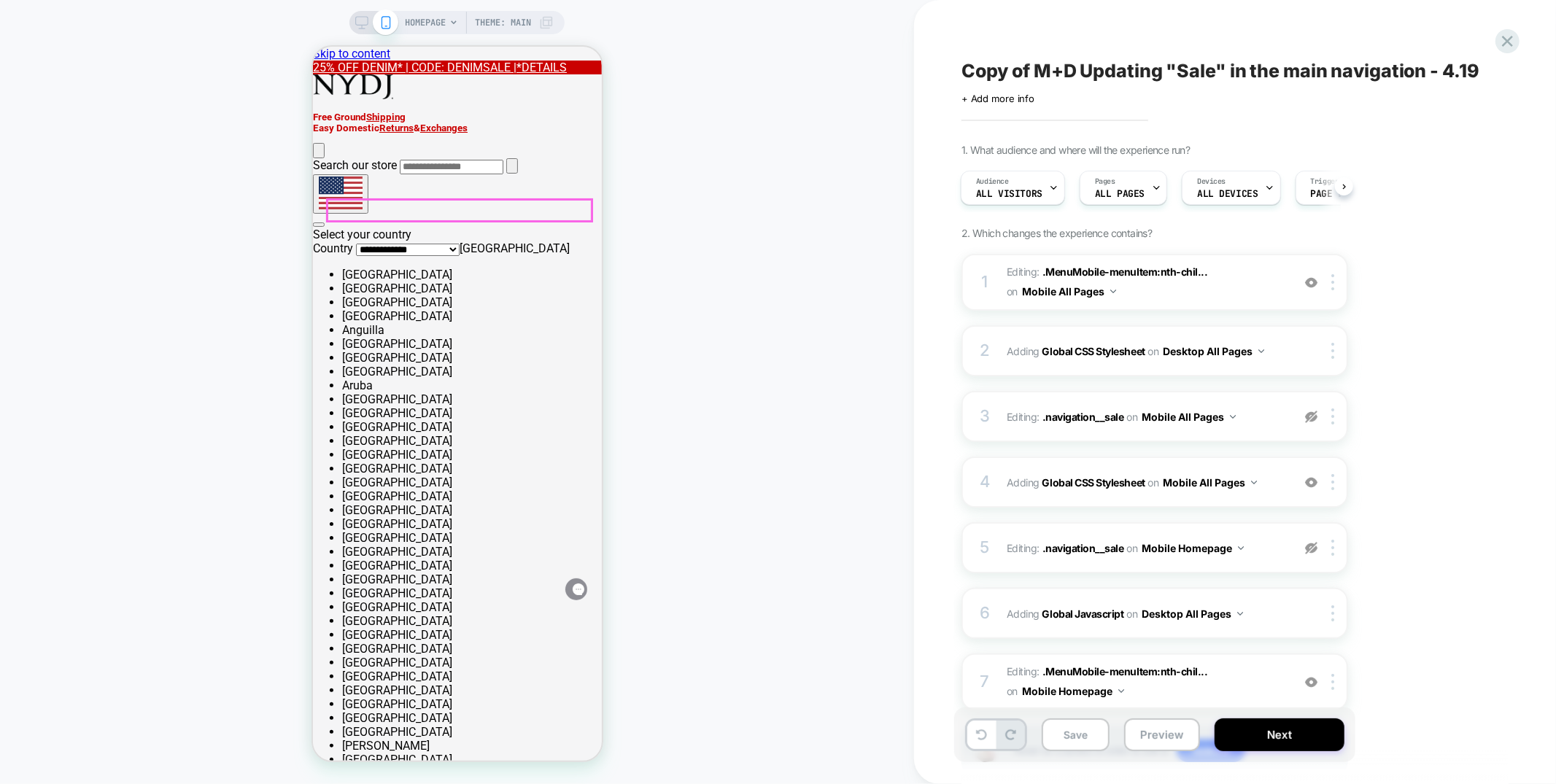
drag, startPoint x: 347, startPoint y: 209, endPoint x: 956, endPoint y: 405, distance: 639.8
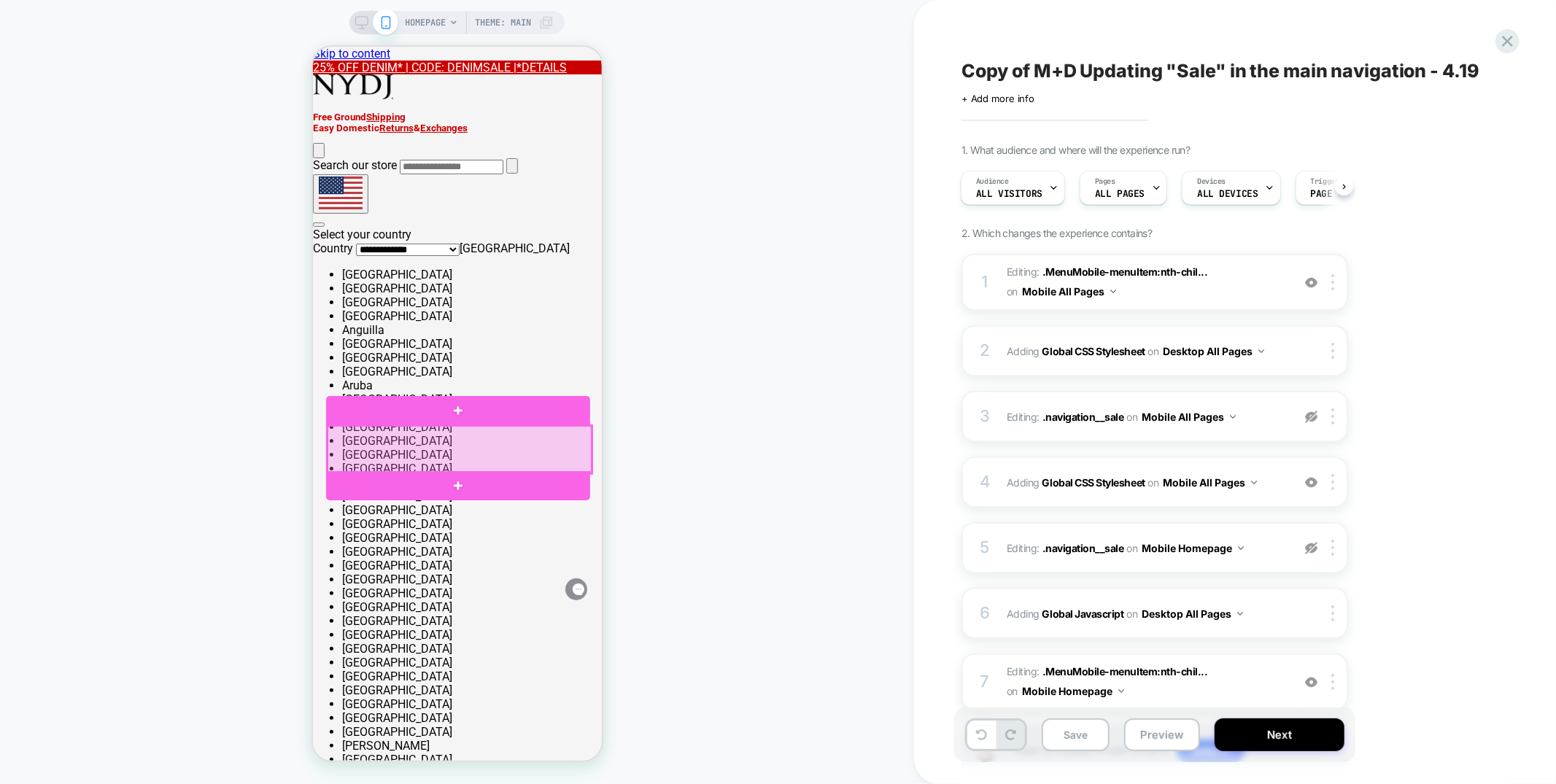
click at [561, 455] on div at bounding box center [459, 449] width 264 height 48
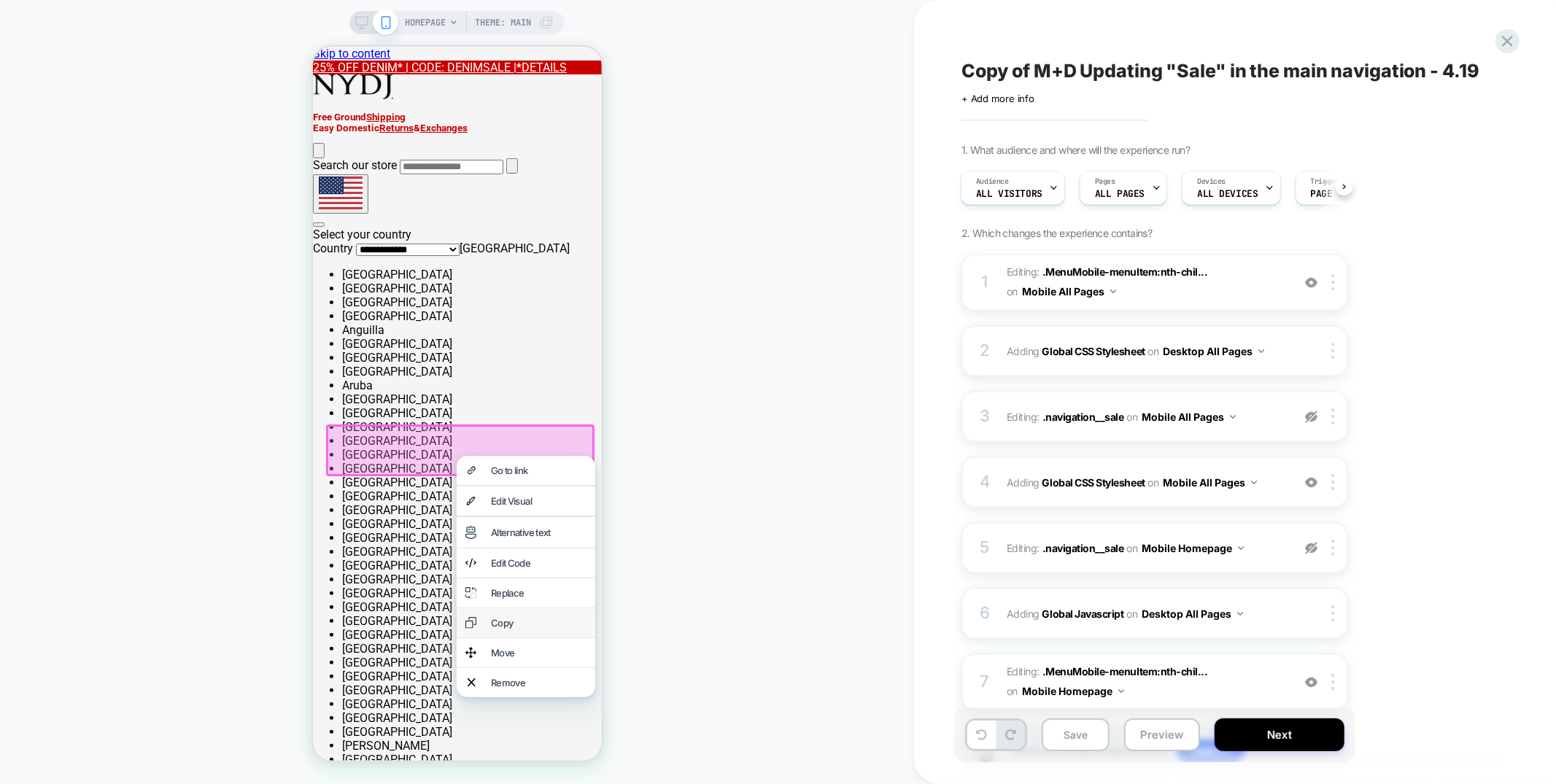
click at [553, 628] on div "Copy" at bounding box center [538, 623] width 95 height 12
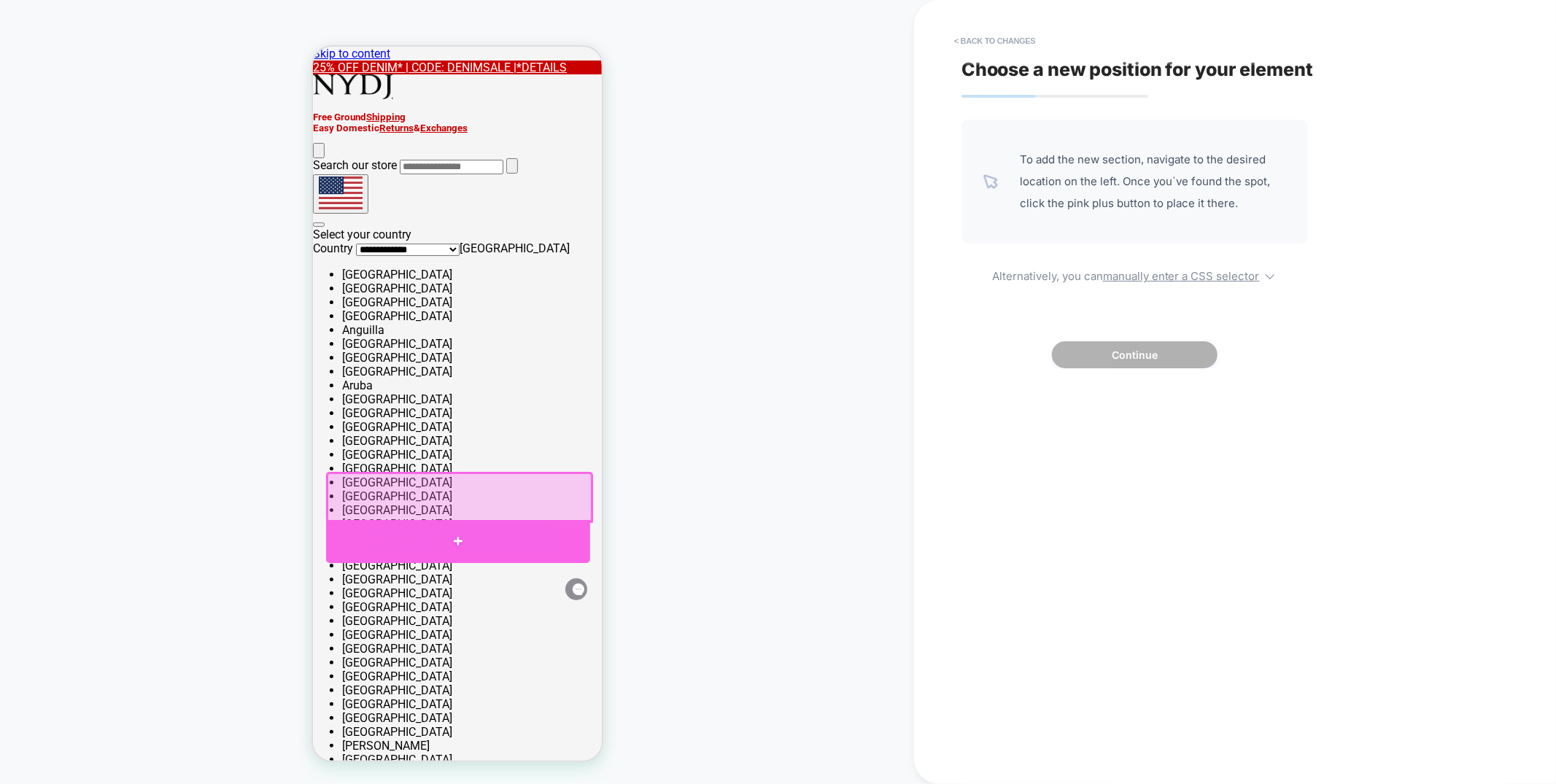
click at [560, 540] on div at bounding box center [457, 541] width 264 height 43
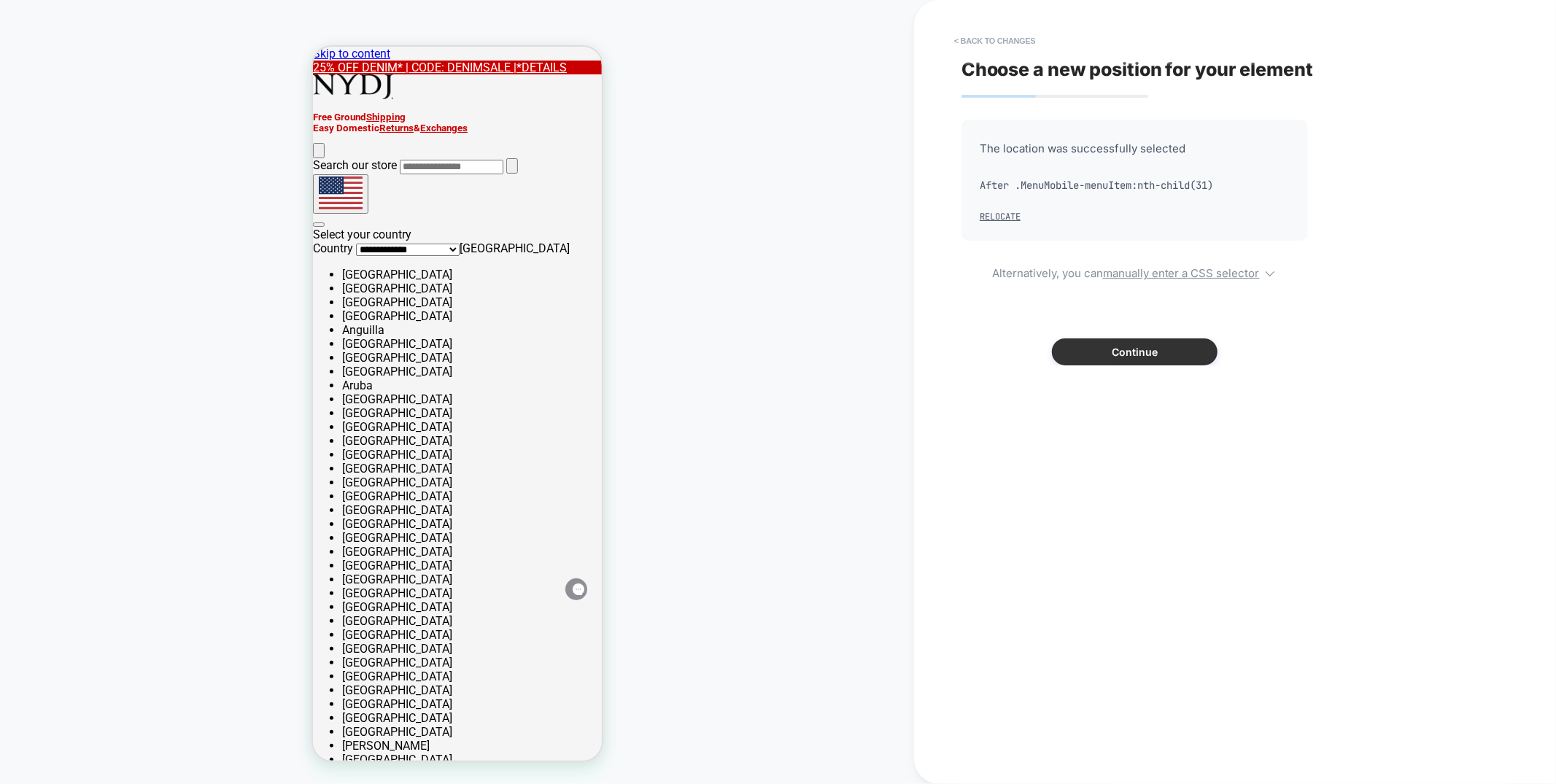
click at [1107, 352] on button "Continue" at bounding box center [1135, 352] width 166 height 27
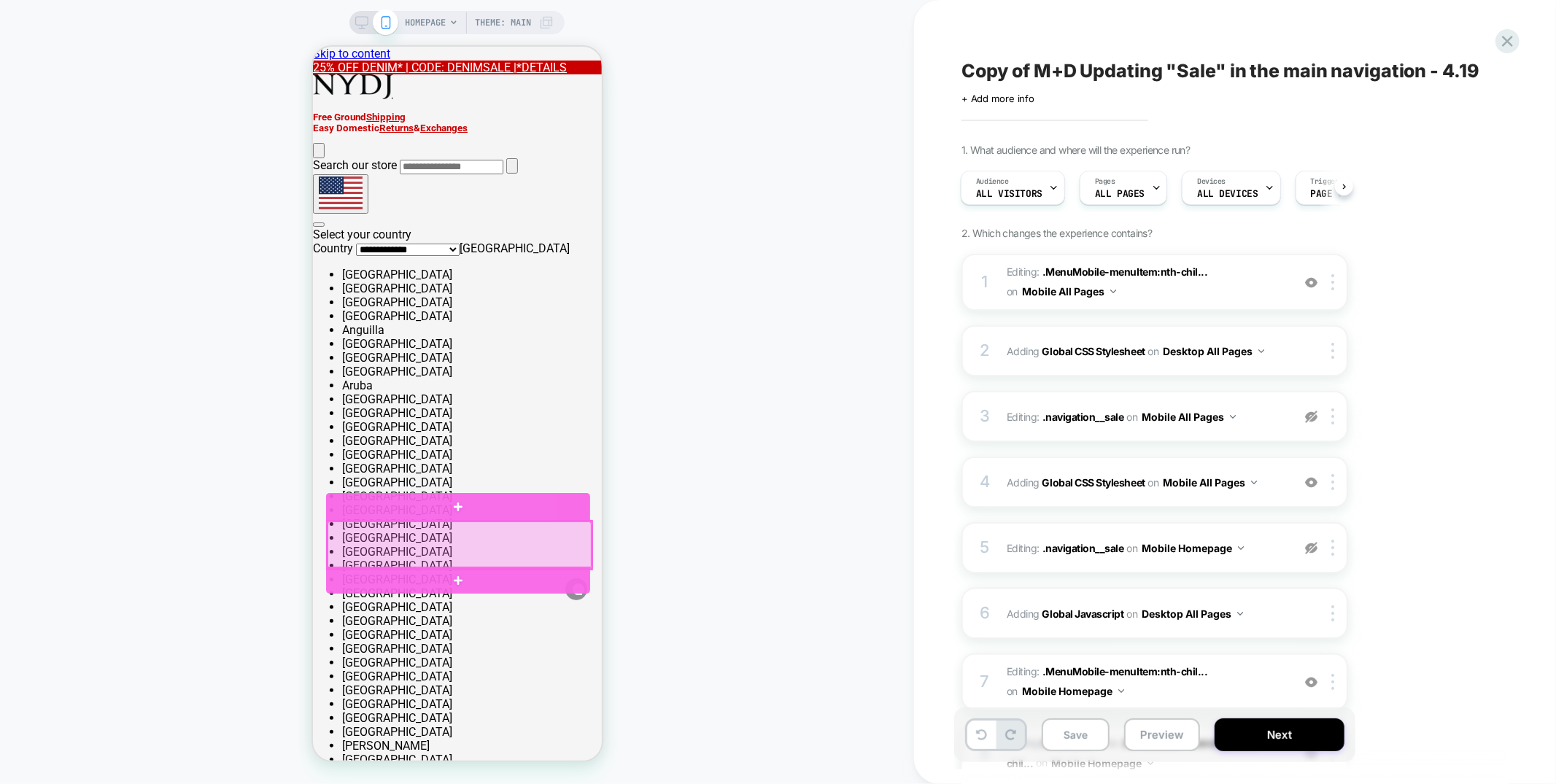
click at [489, 547] on div at bounding box center [459, 545] width 264 height 48
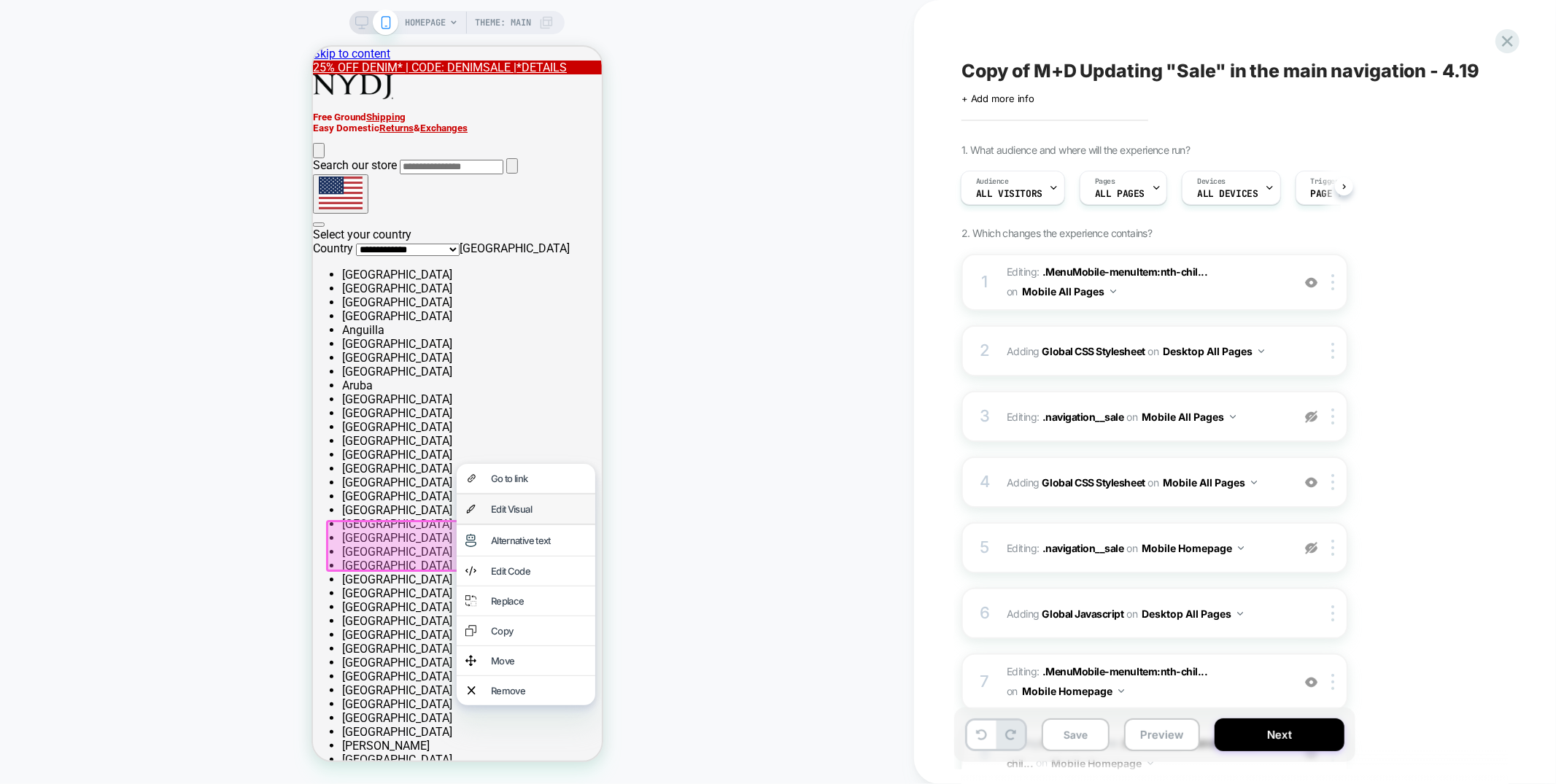
click at [517, 511] on div "Edit Visual" at bounding box center [538, 509] width 95 height 12
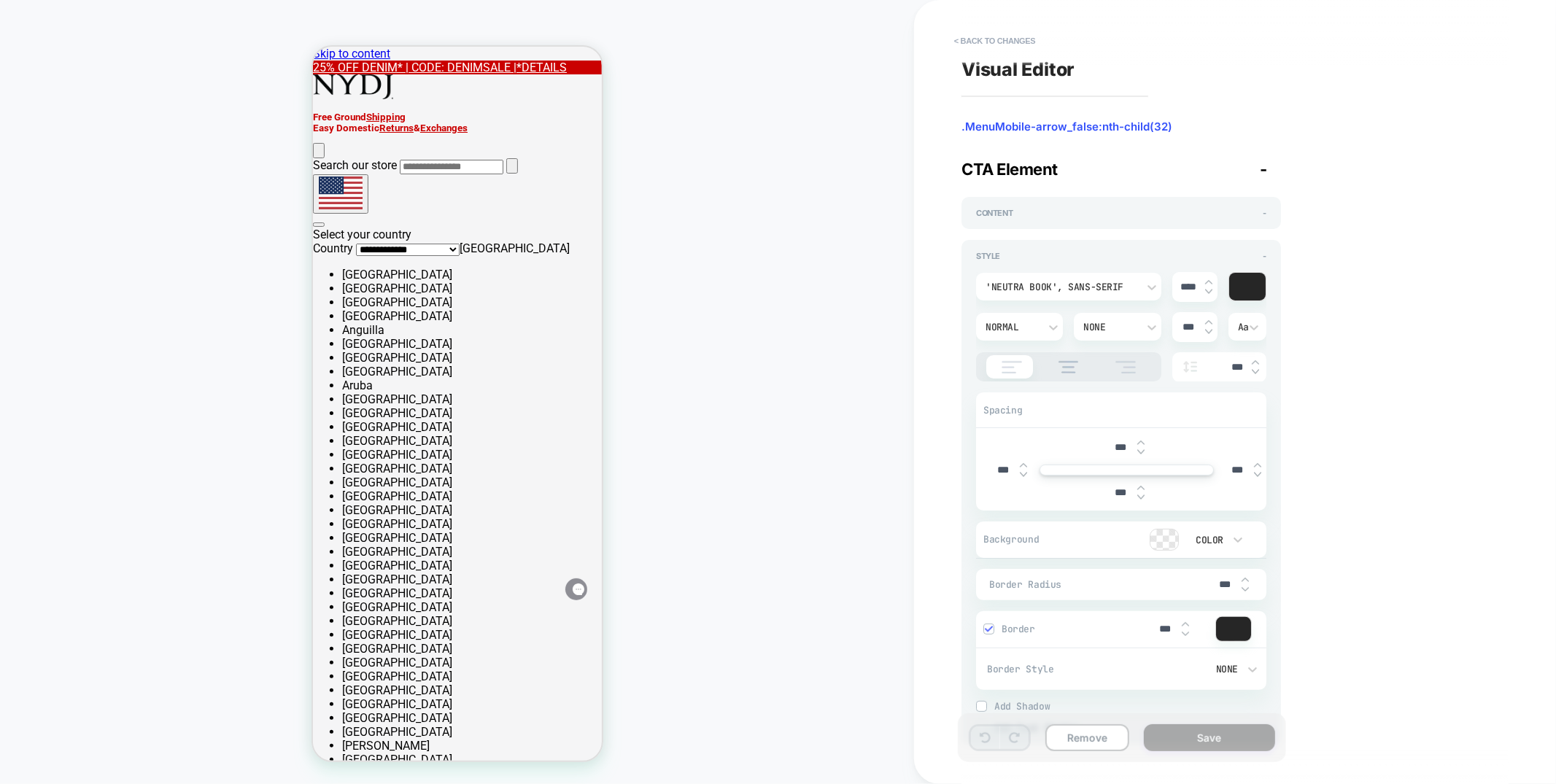
scroll to position [54, 0]
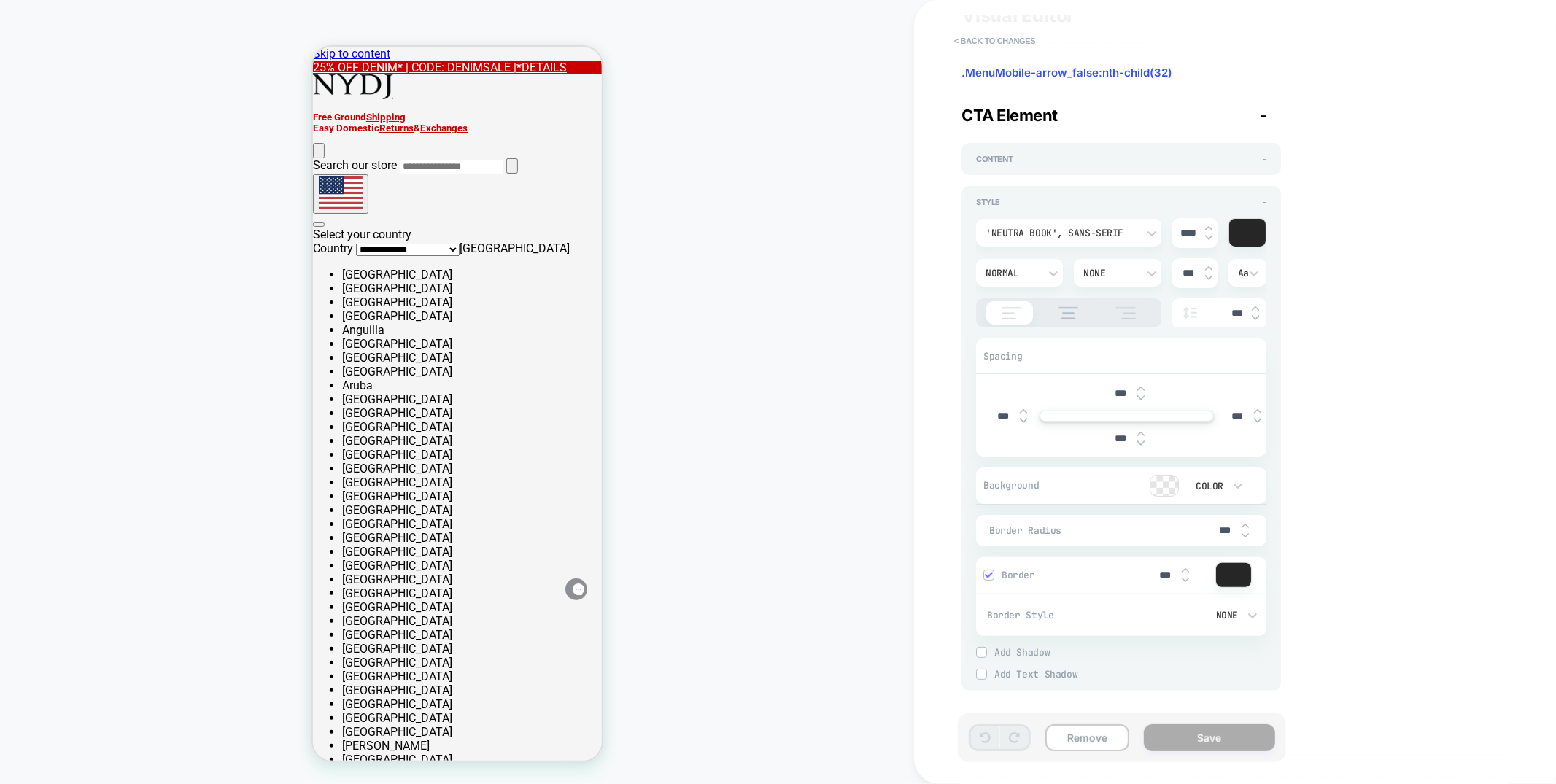
drag, startPoint x: 992, startPoint y: 37, endPoint x: 654, endPoint y: 206, distance: 377.9
click at [993, 37] on button "< Back to changes" at bounding box center [995, 40] width 96 height 23
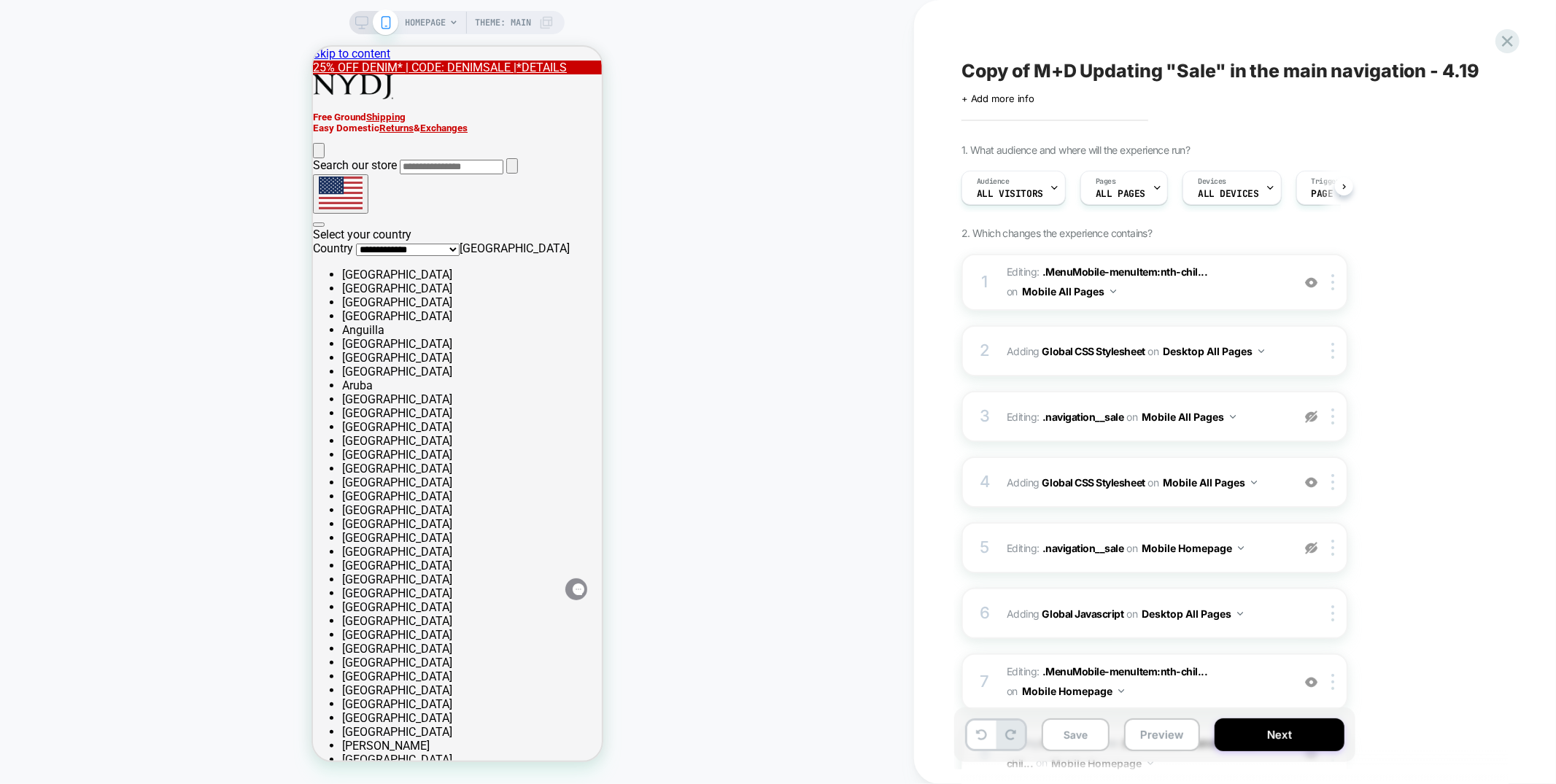
scroll to position [0, 1]
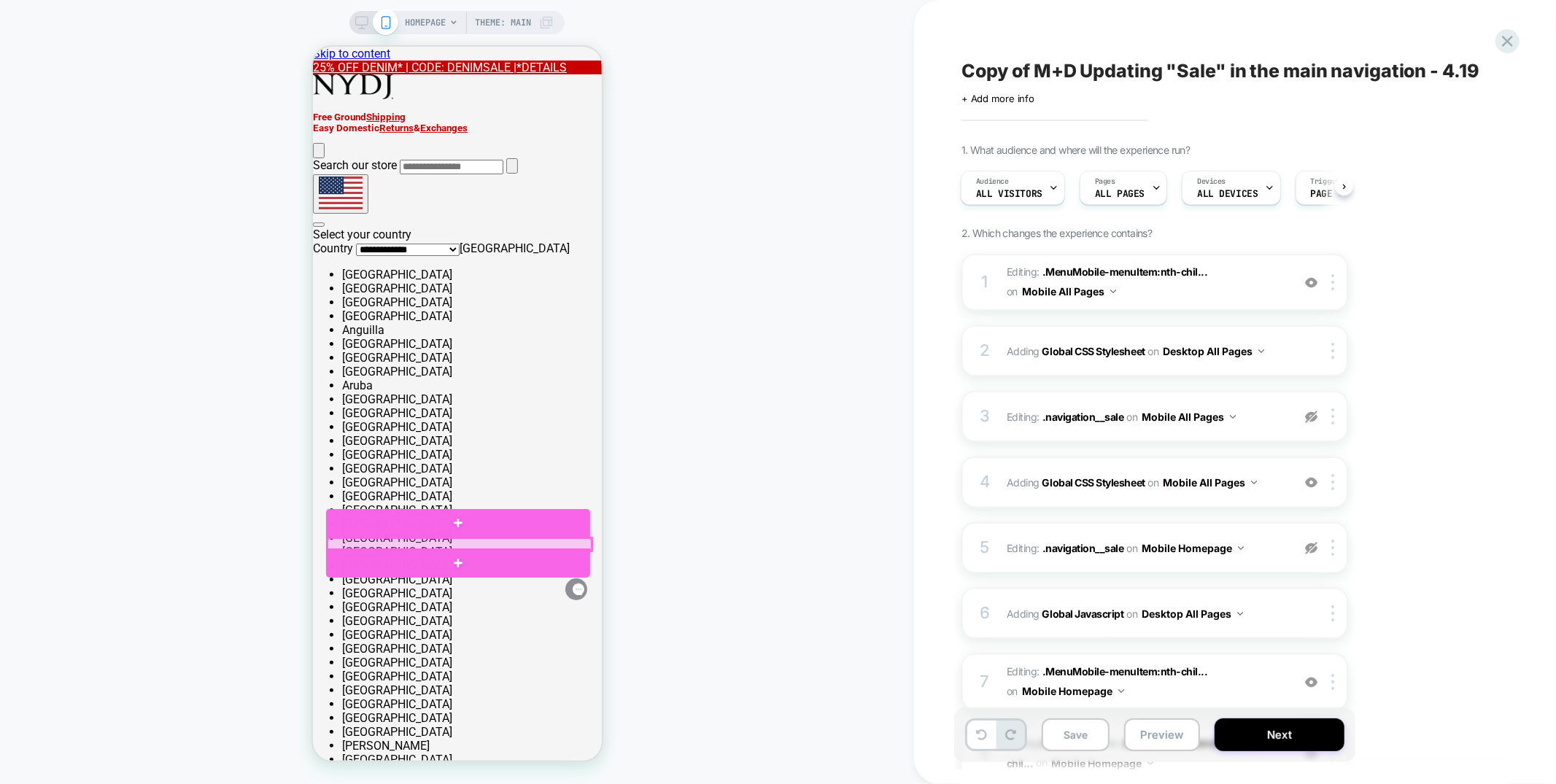
click at [428, 542] on div at bounding box center [459, 544] width 264 height 12
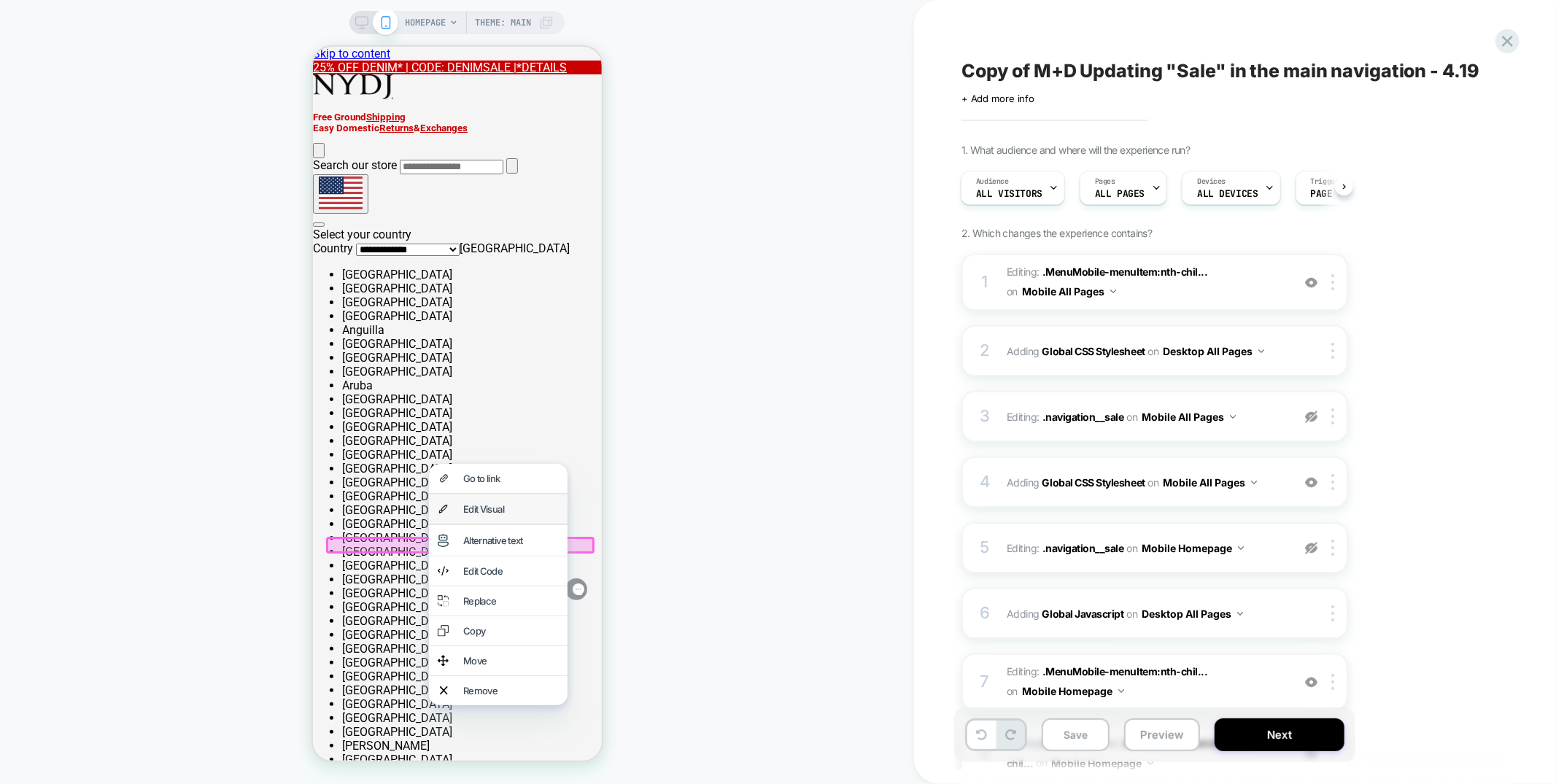
click at [488, 501] on div "Edit Visual" at bounding box center [498, 509] width 139 height 29
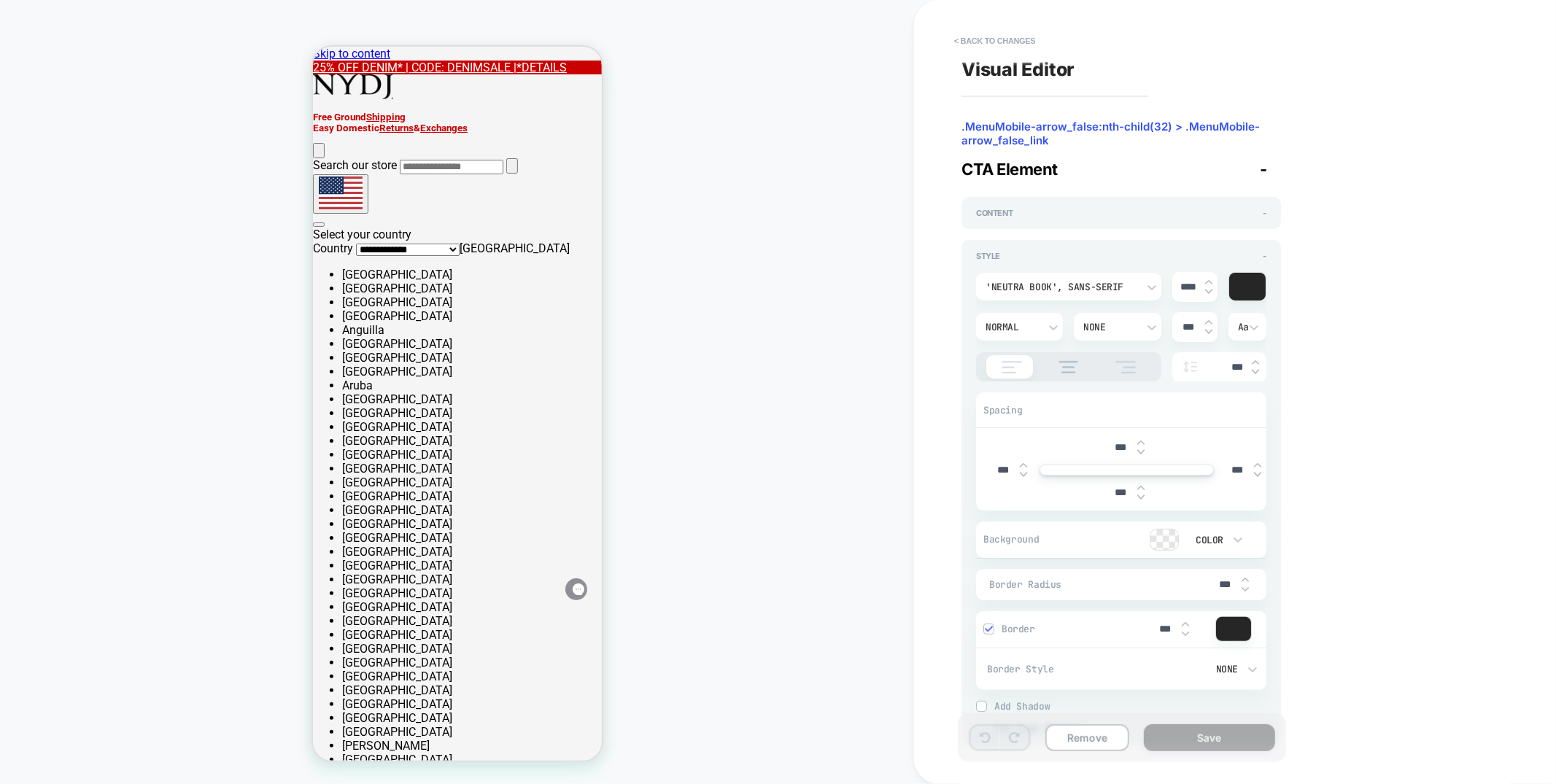
scroll to position [54, 0]
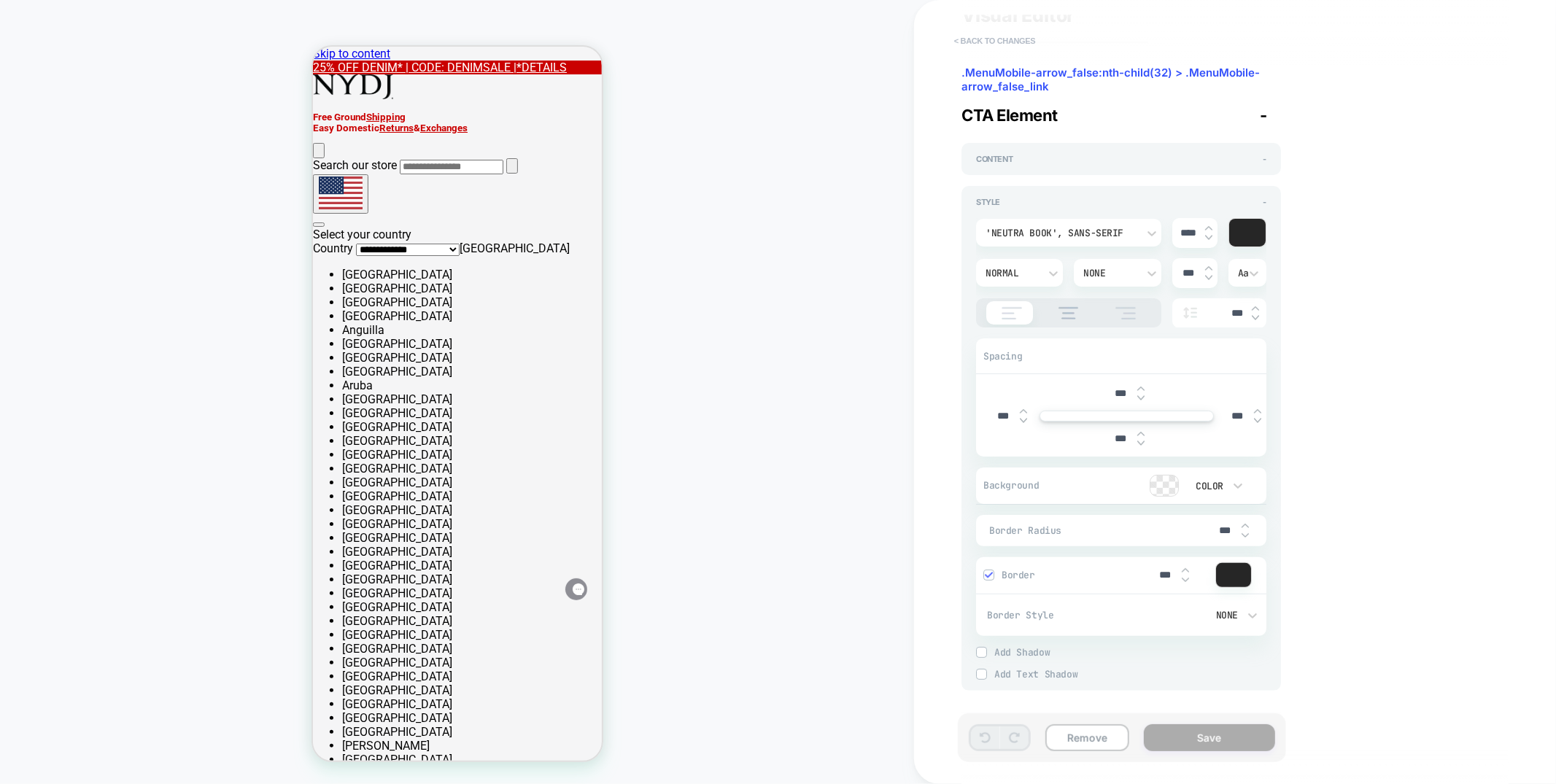
click at [964, 35] on button "< Back to changes" at bounding box center [995, 40] width 96 height 23
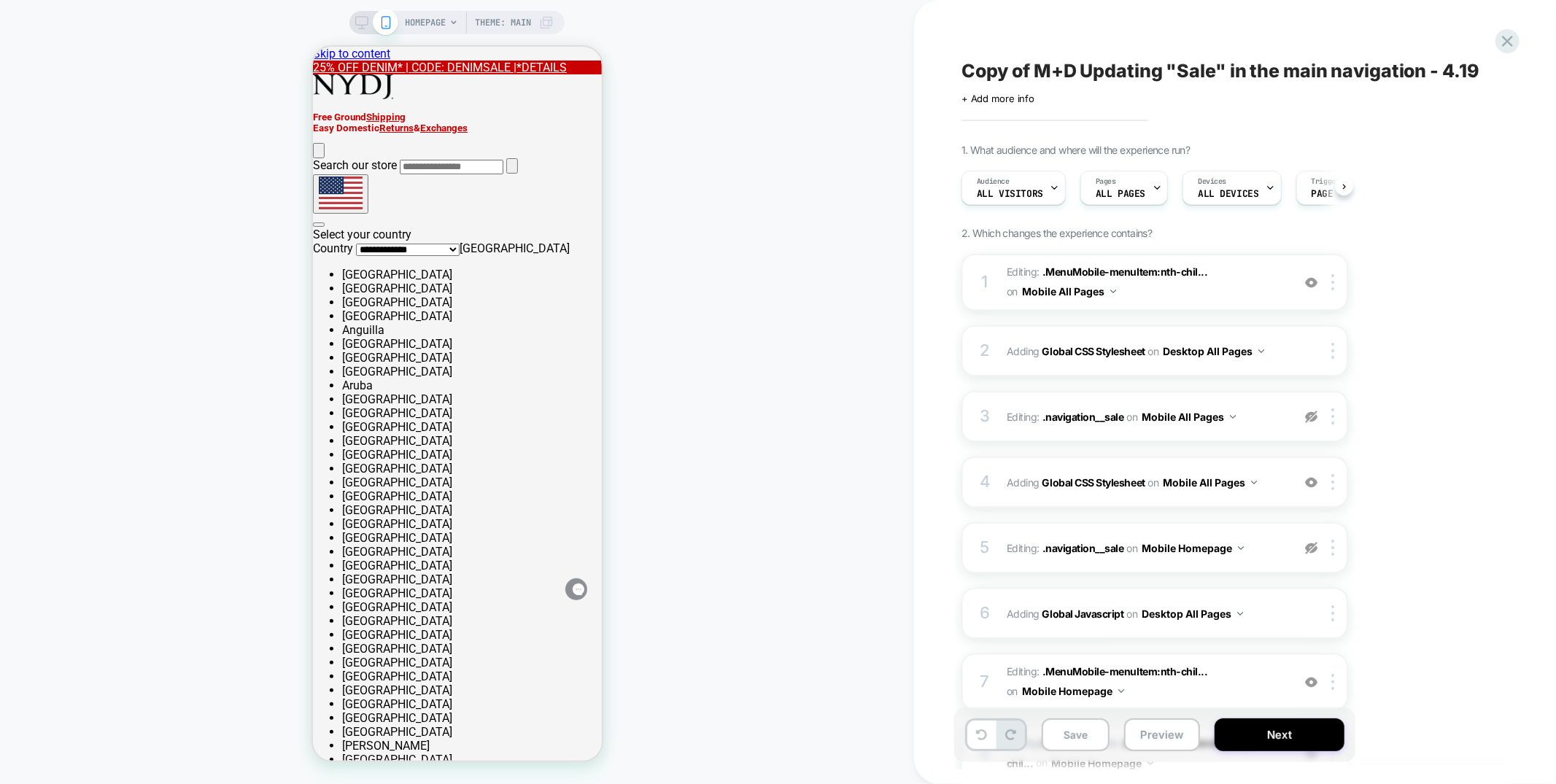
scroll to position [0, 1]
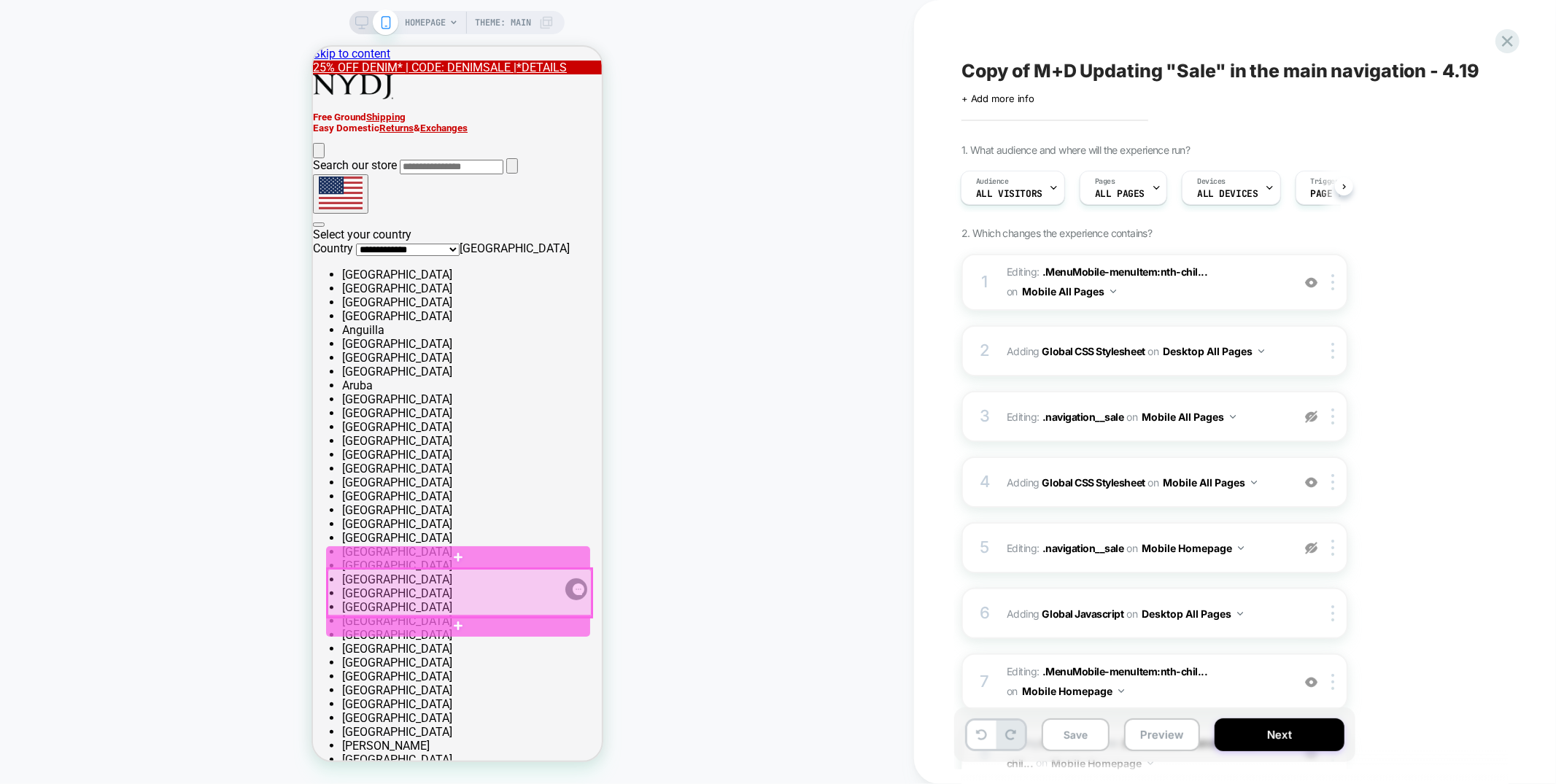
click at [434, 583] on div at bounding box center [459, 593] width 264 height 48
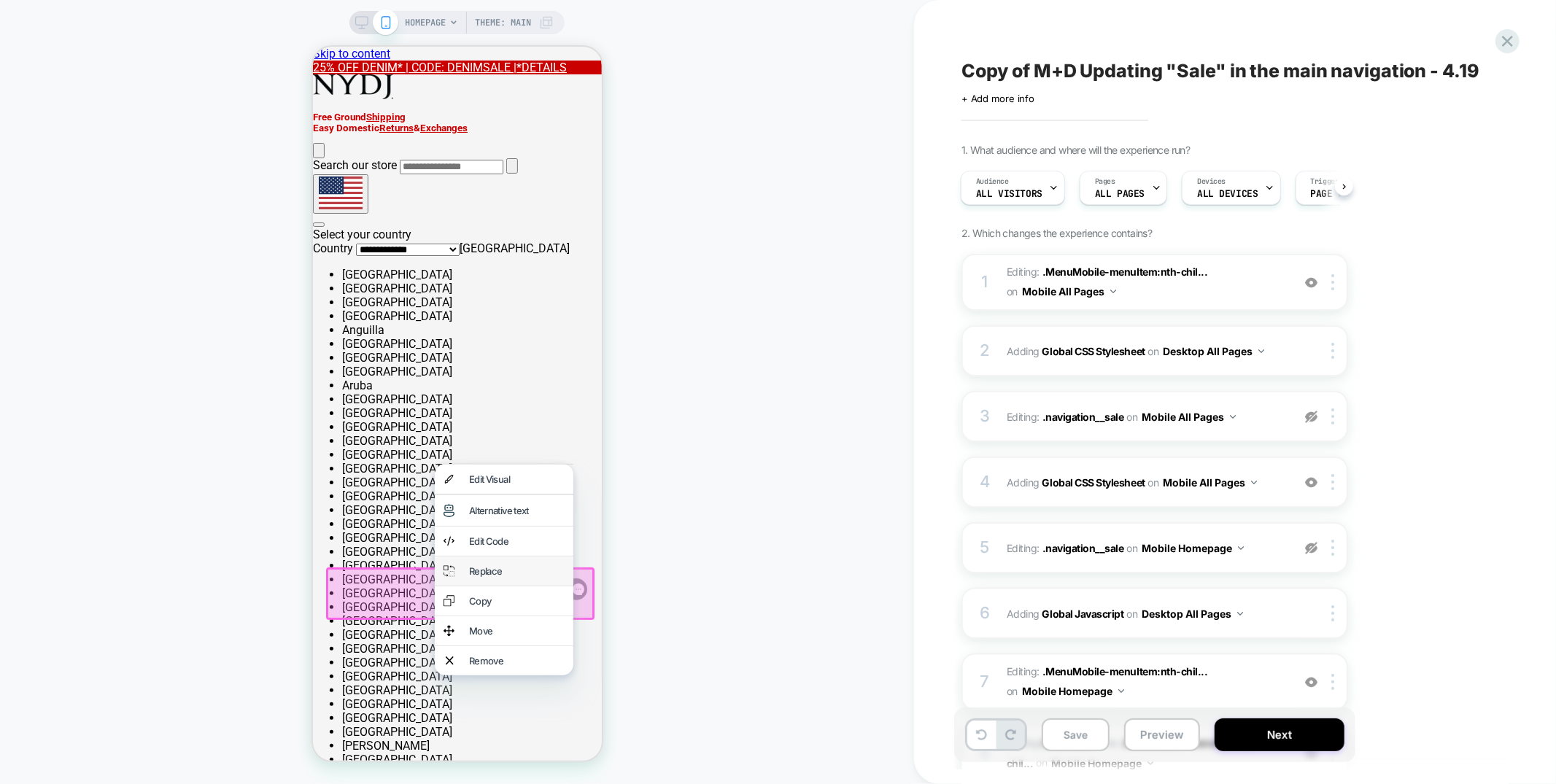
click at [486, 569] on div "Replace" at bounding box center [516, 570] width 95 height 12
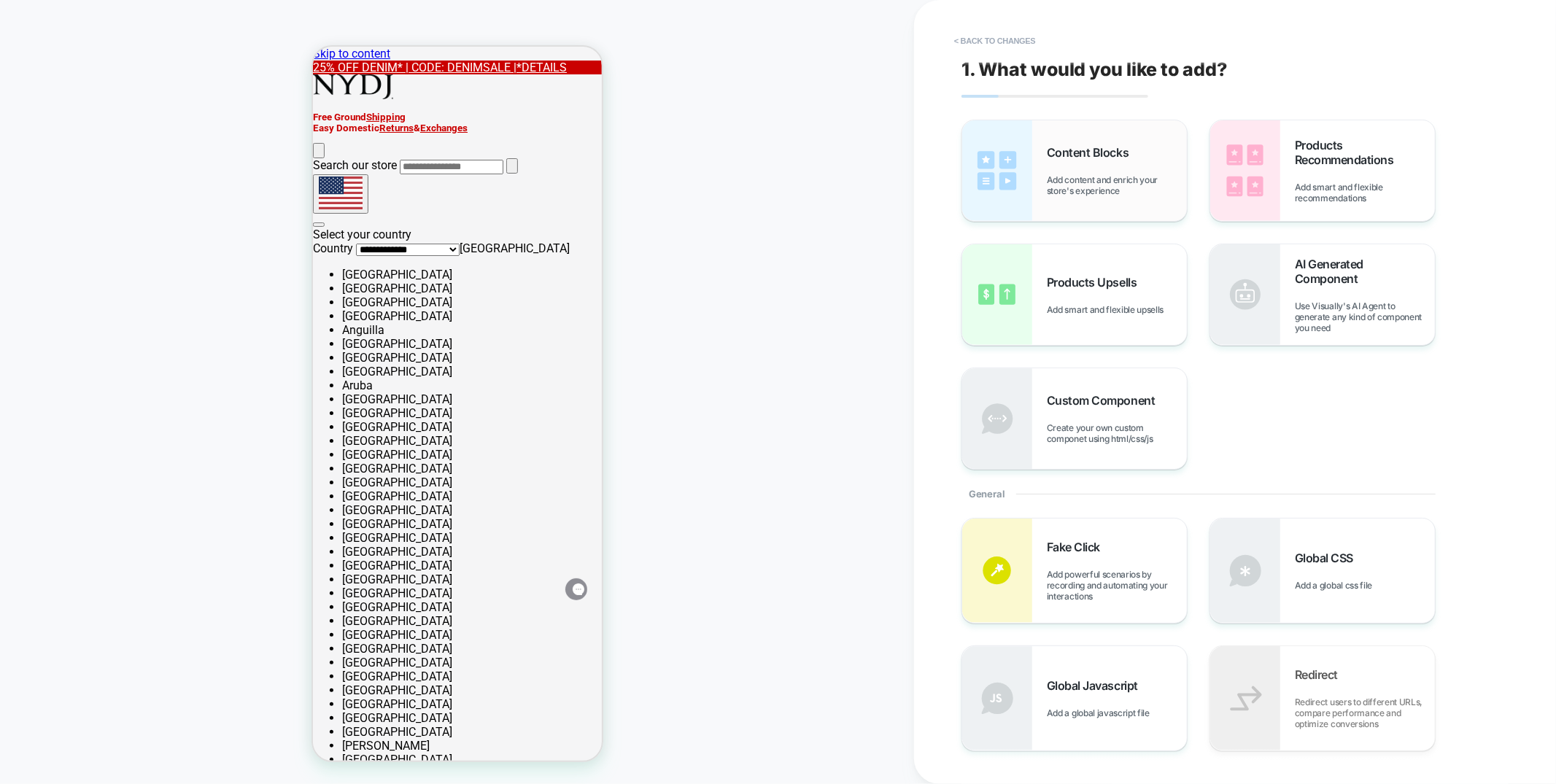
click at [1122, 149] on span "Content Blocks" at bounding box center [1092, 152] width 89 height 15
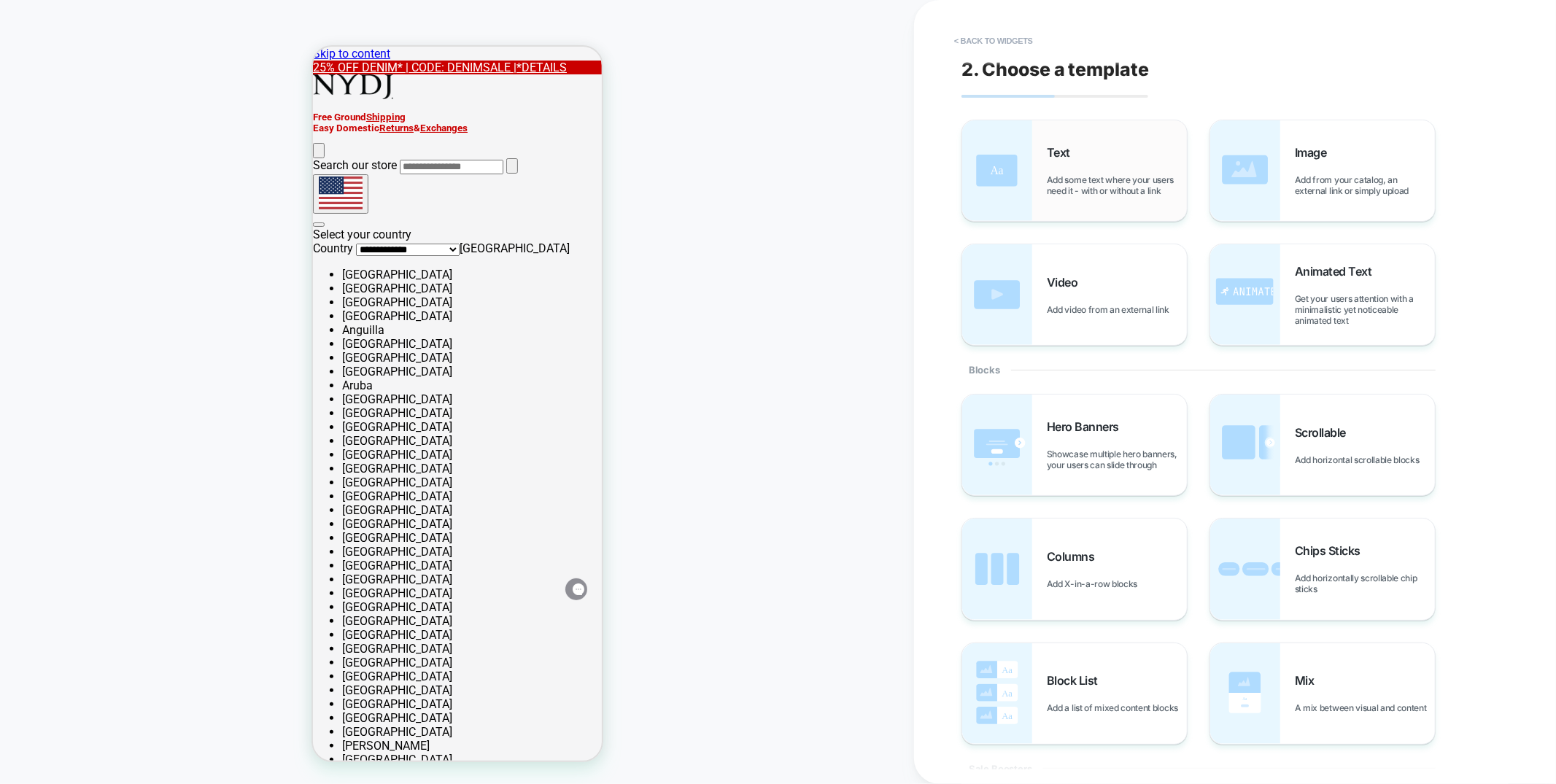
scroll to position [68, 0]
click at [1019, 33] on button "< Back to widgets" at bounding box center [993, 40] width 93 height 23
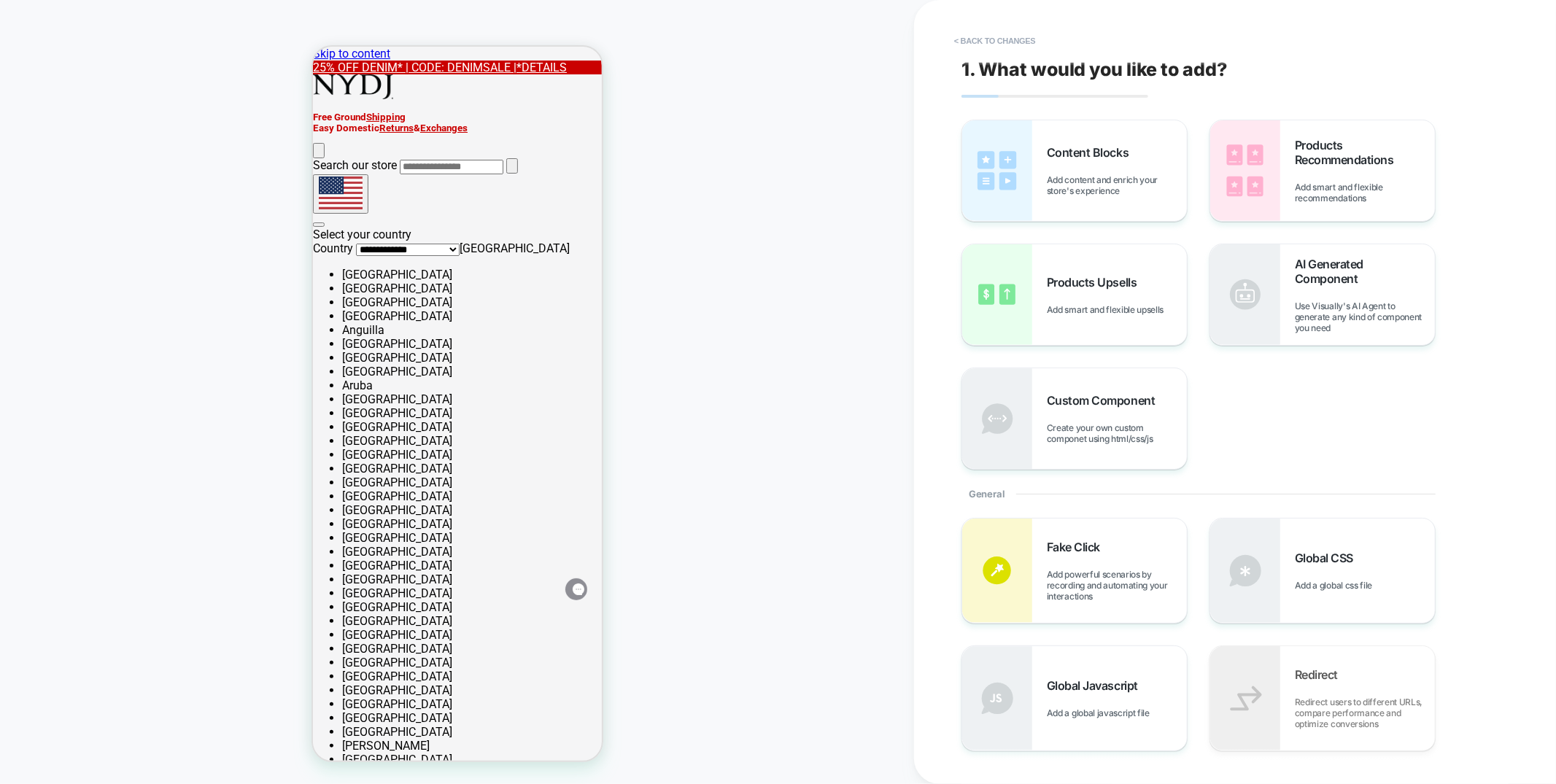
scroll to position [0, 0]
click at [1018, 42] on button "< Back to changes" at bounding box center [995, 40] width 96 height 23
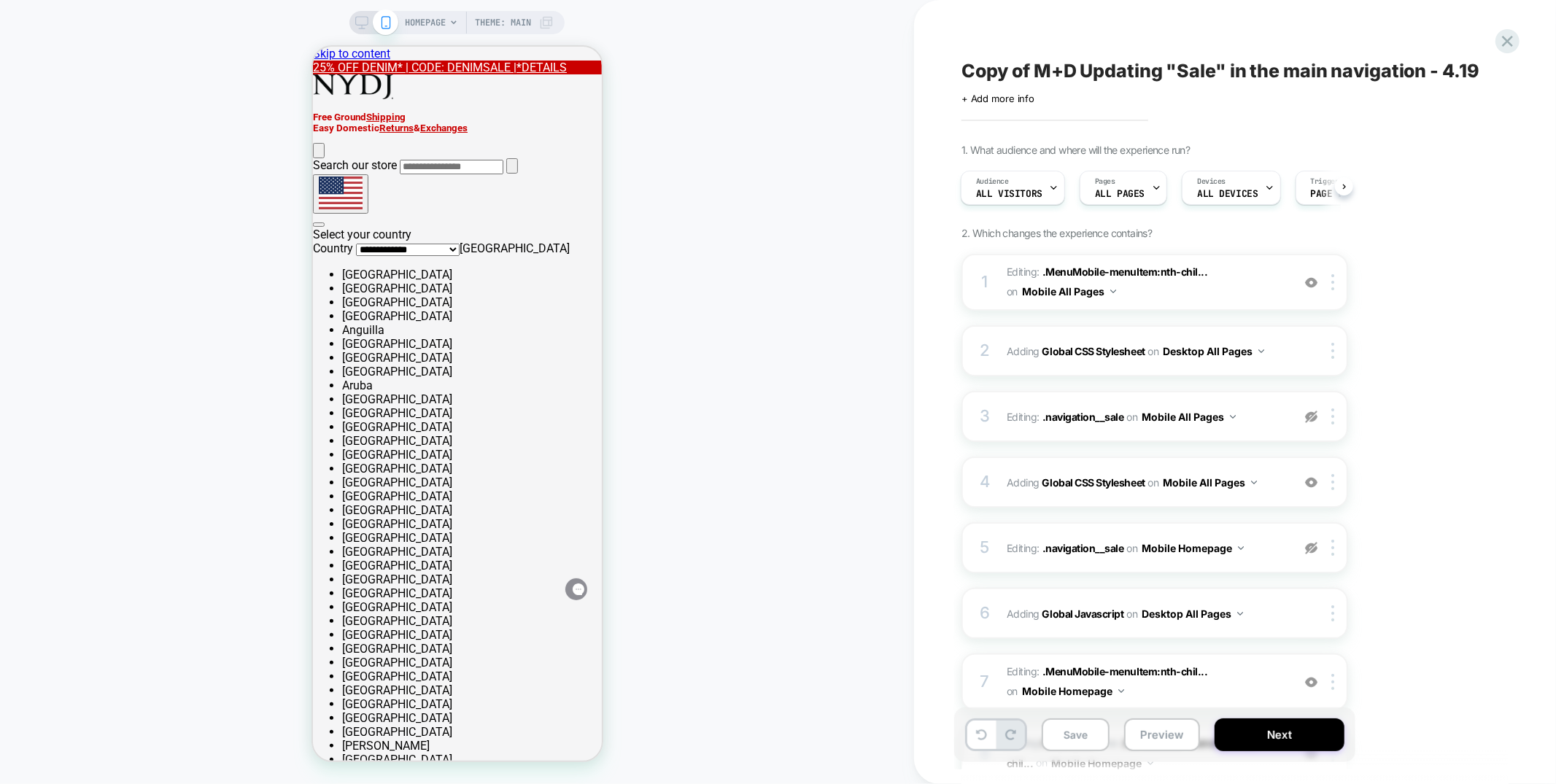
scroll to position [168, 0]
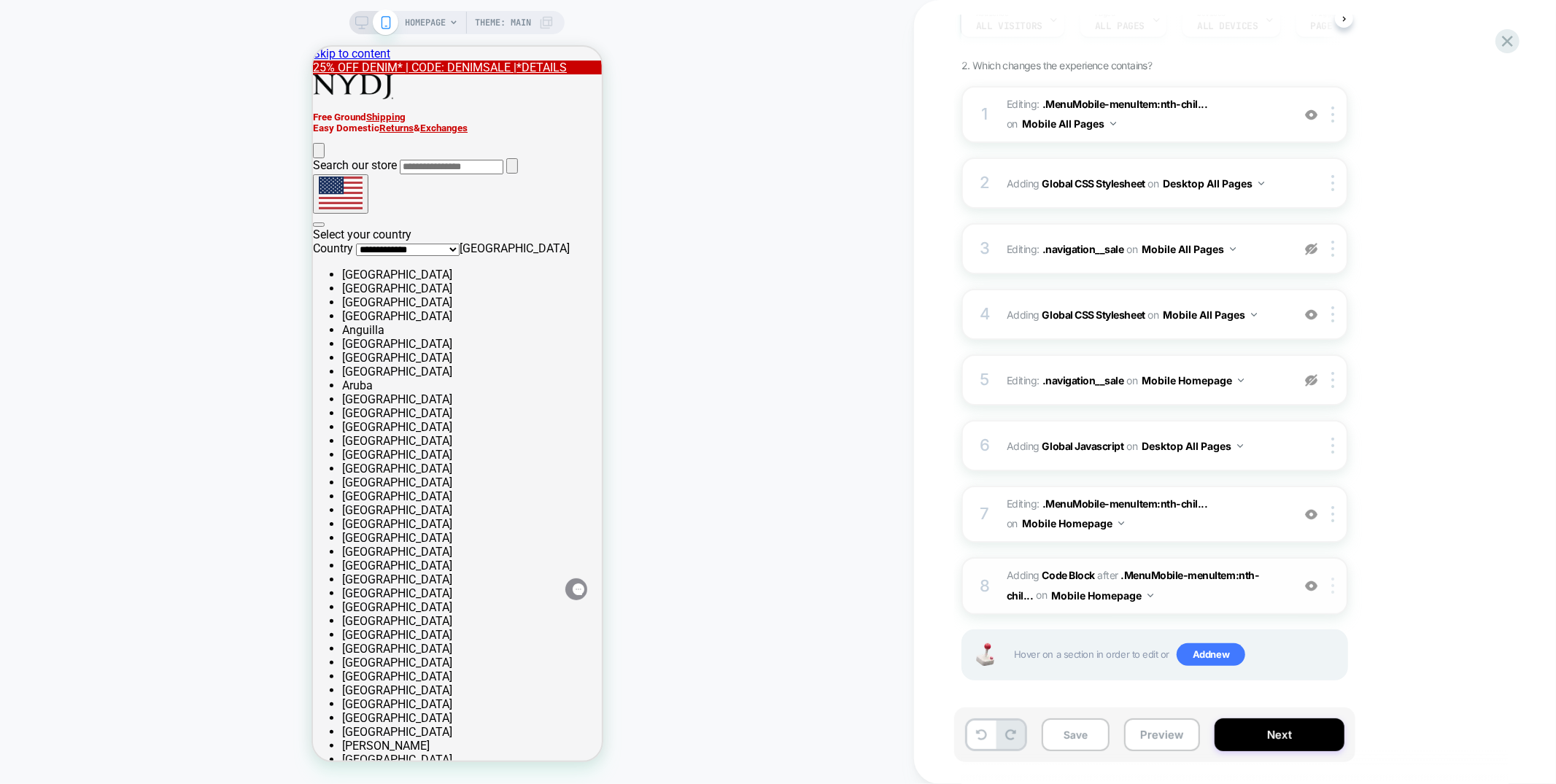
click at [1335, 579] on img at bounding box center [1332, 586] width 3 height 16
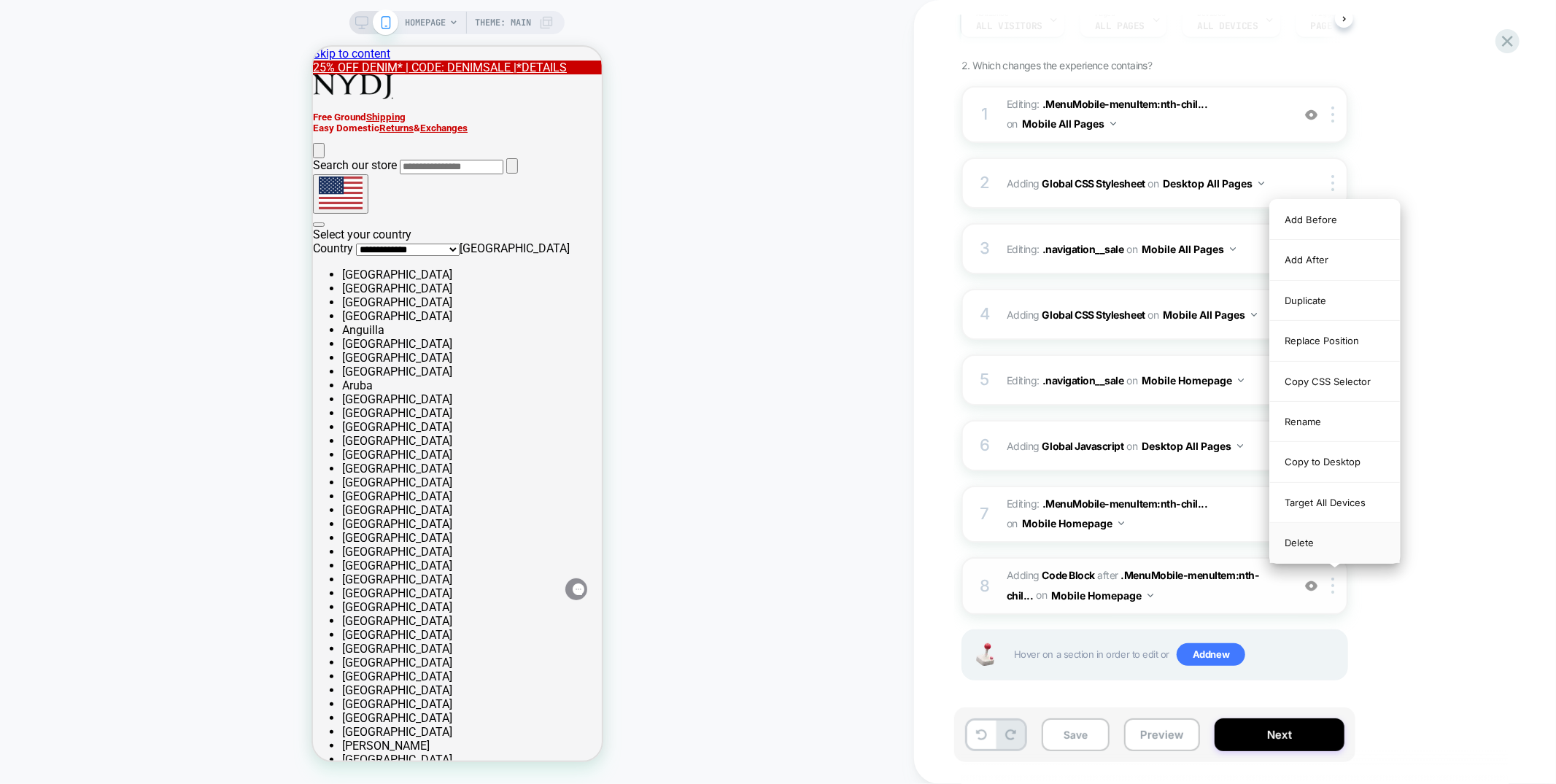
click at [1317, 539] on div "Delete" at bounding box center [1335, 543] width 130 height 39
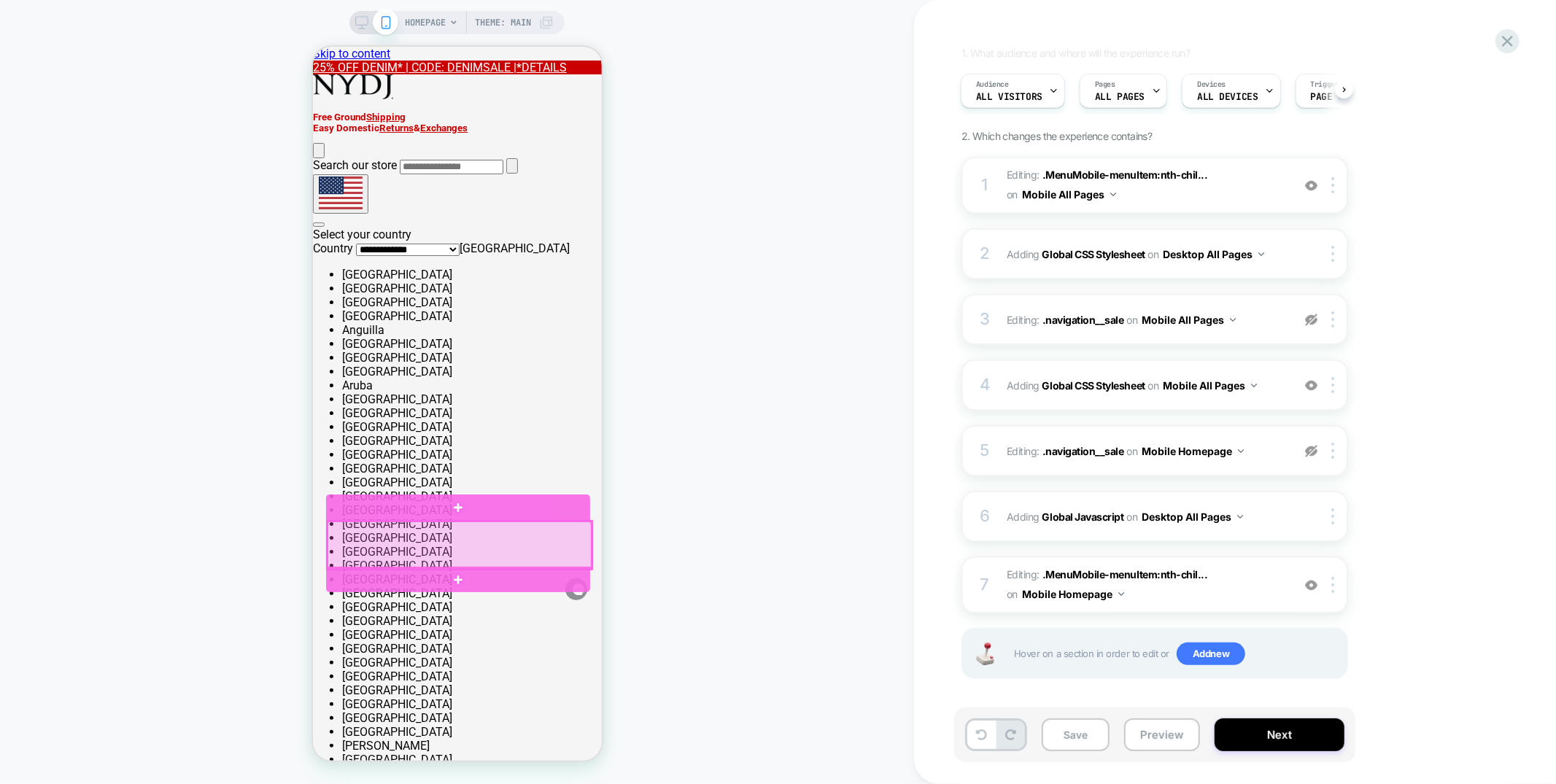
click at [442, 538] on div at bounding box center [459, 545] width 264 height 48
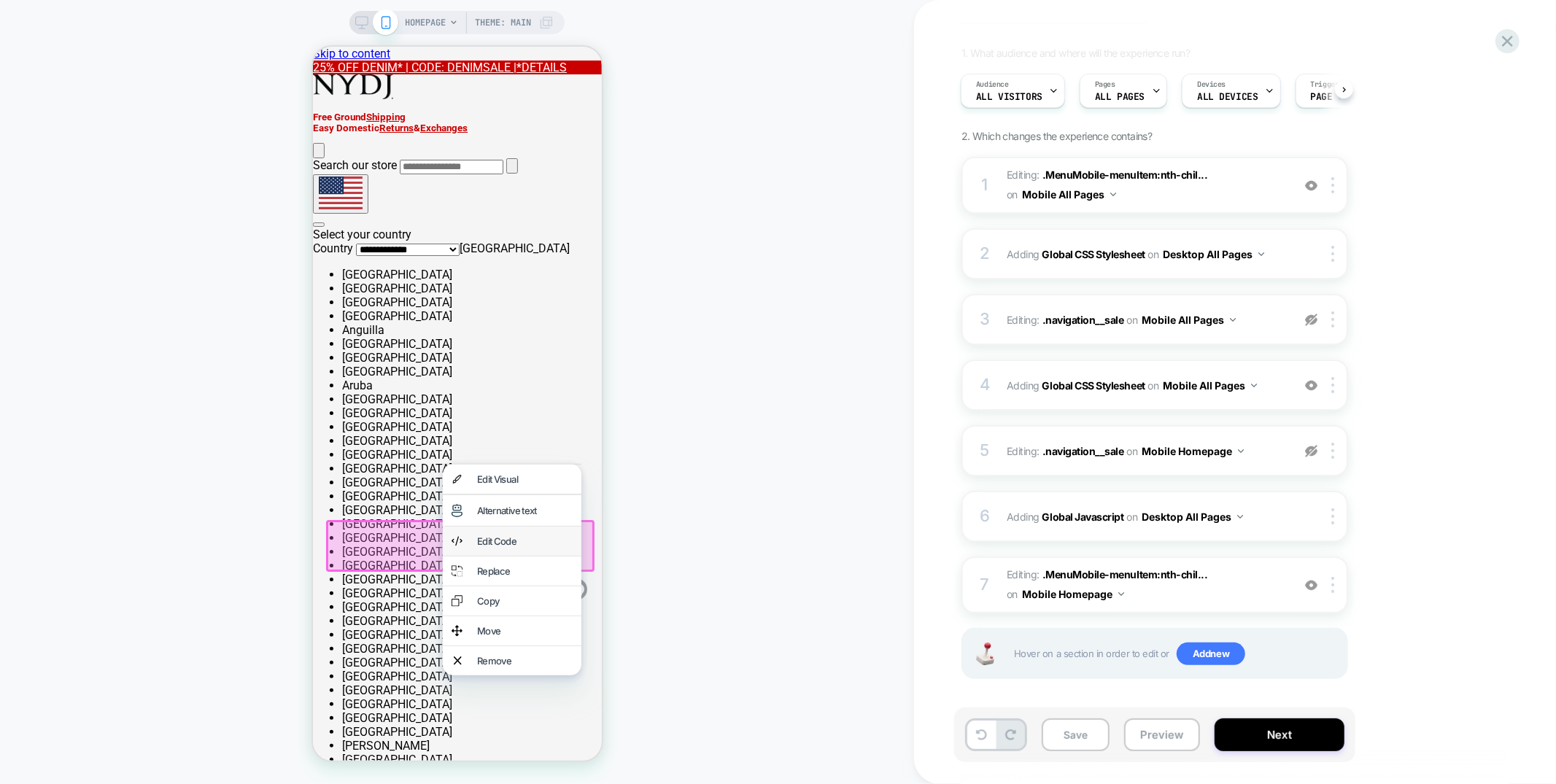
click at [479, 538] on div "Edit Code" at bounding box center [523, 541] width 95 height 12
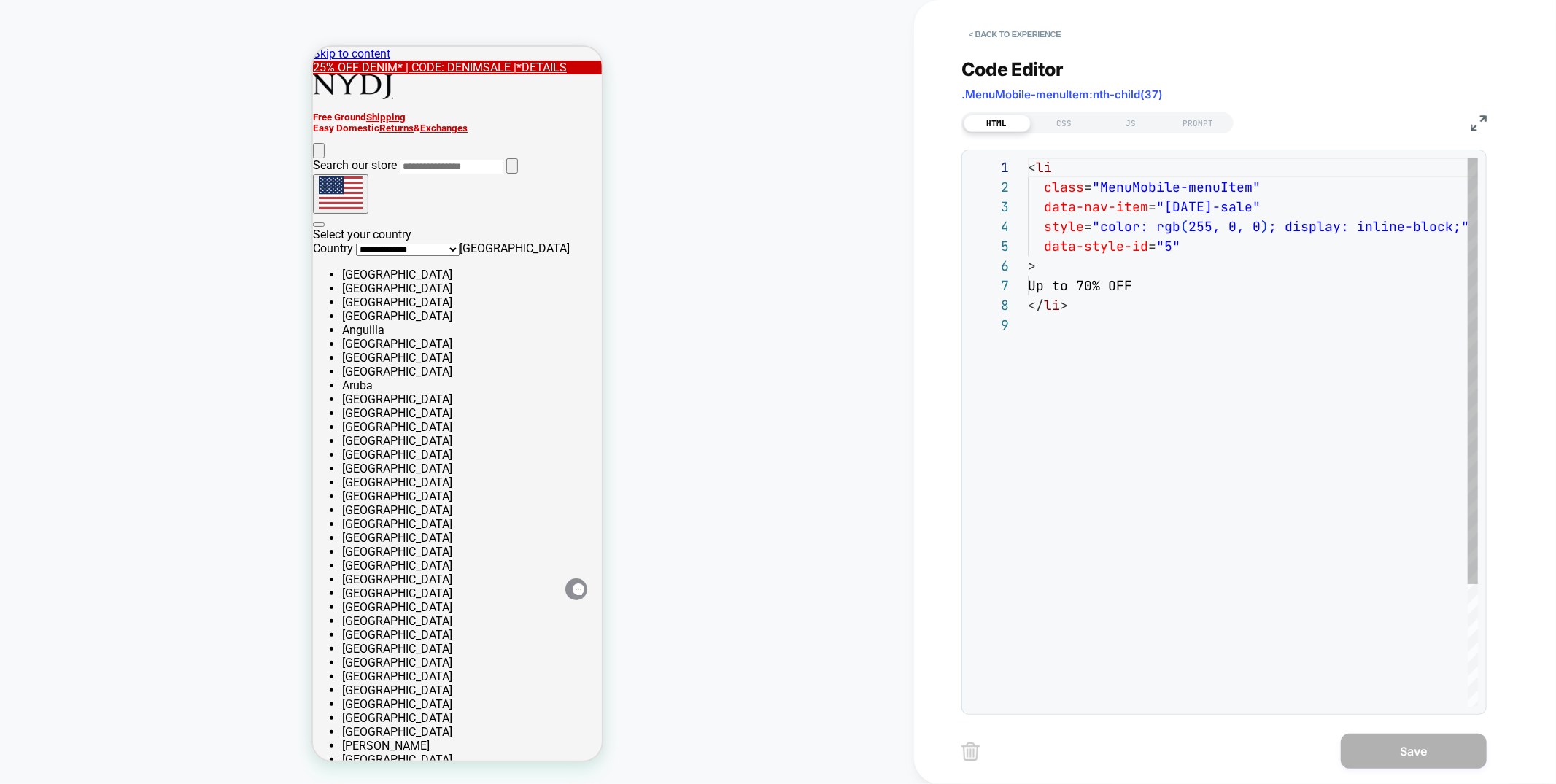
scroll to position [157, 0]
click at [1067, 125] on div "CSS" at bounding box center [1064, 124] width 67 height 17
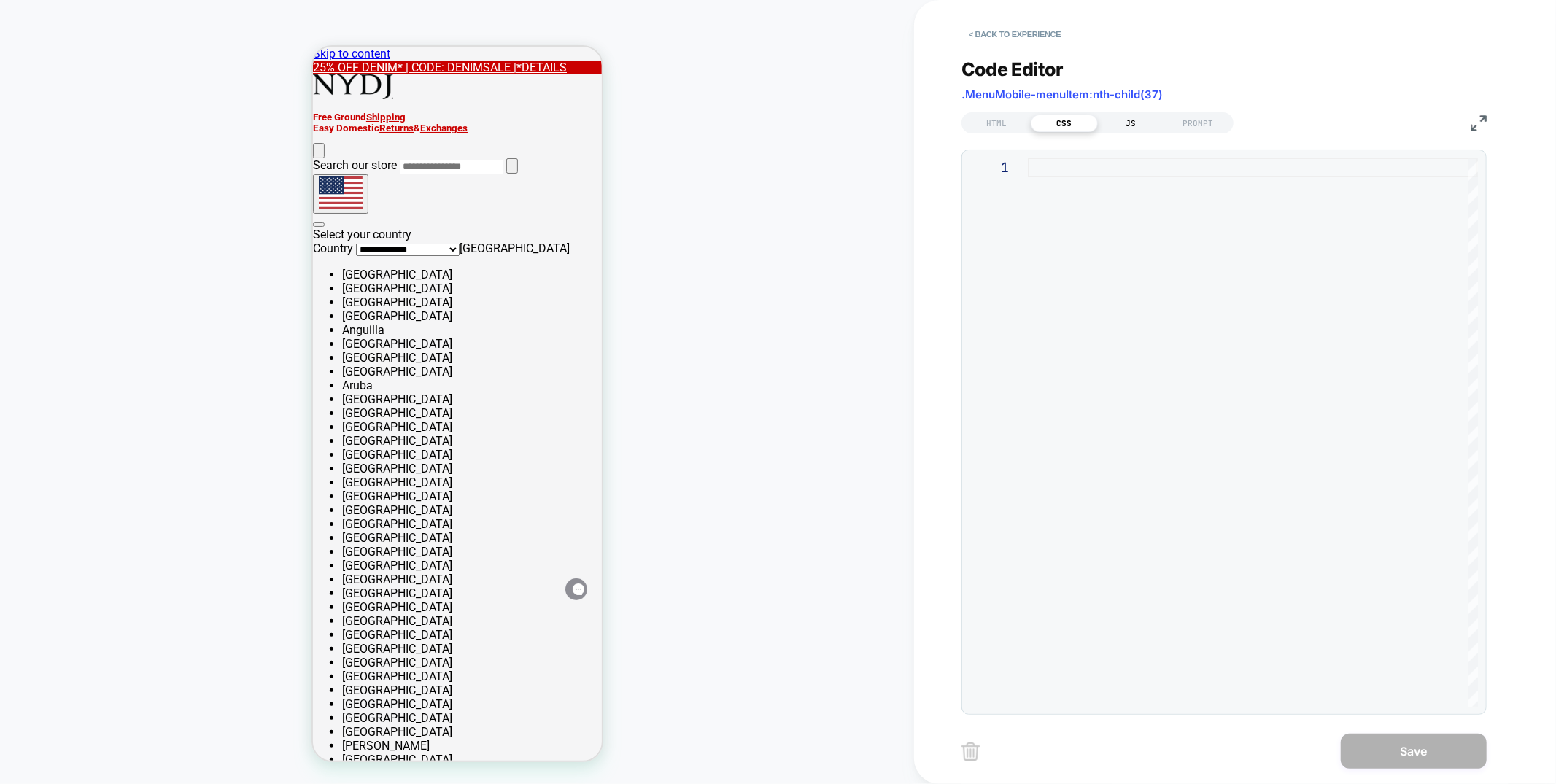
click at [1121, 124] on div "JS" at bounding box center [1131, 124] width 67 height 17
click at [990, 124] on div "HTML" at bounding box center [998, 124] width 67 height 17
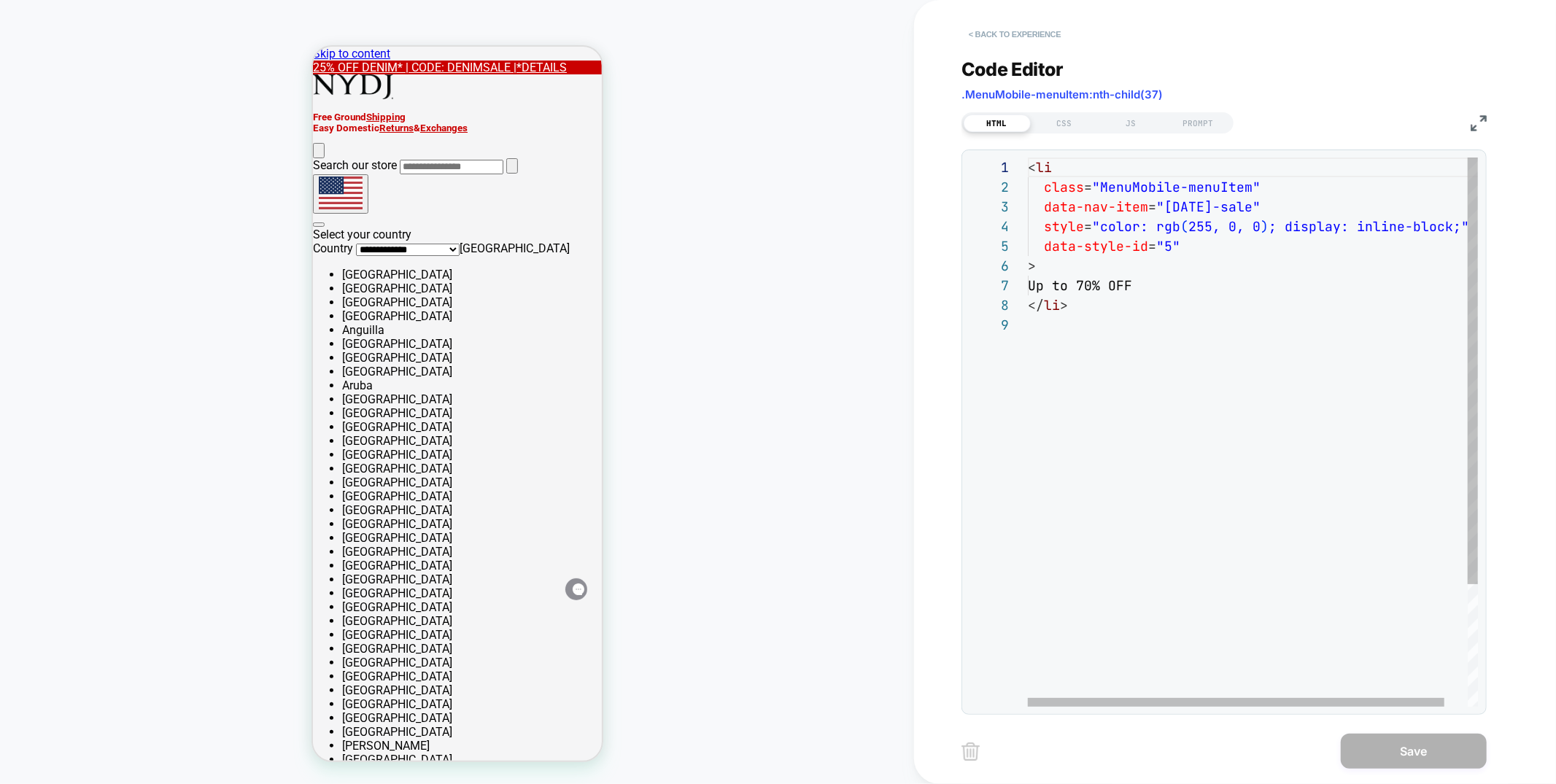
click at [1008, 33] on button "< Back to experience" at bounding box center [1015, 33] width 106 height 23
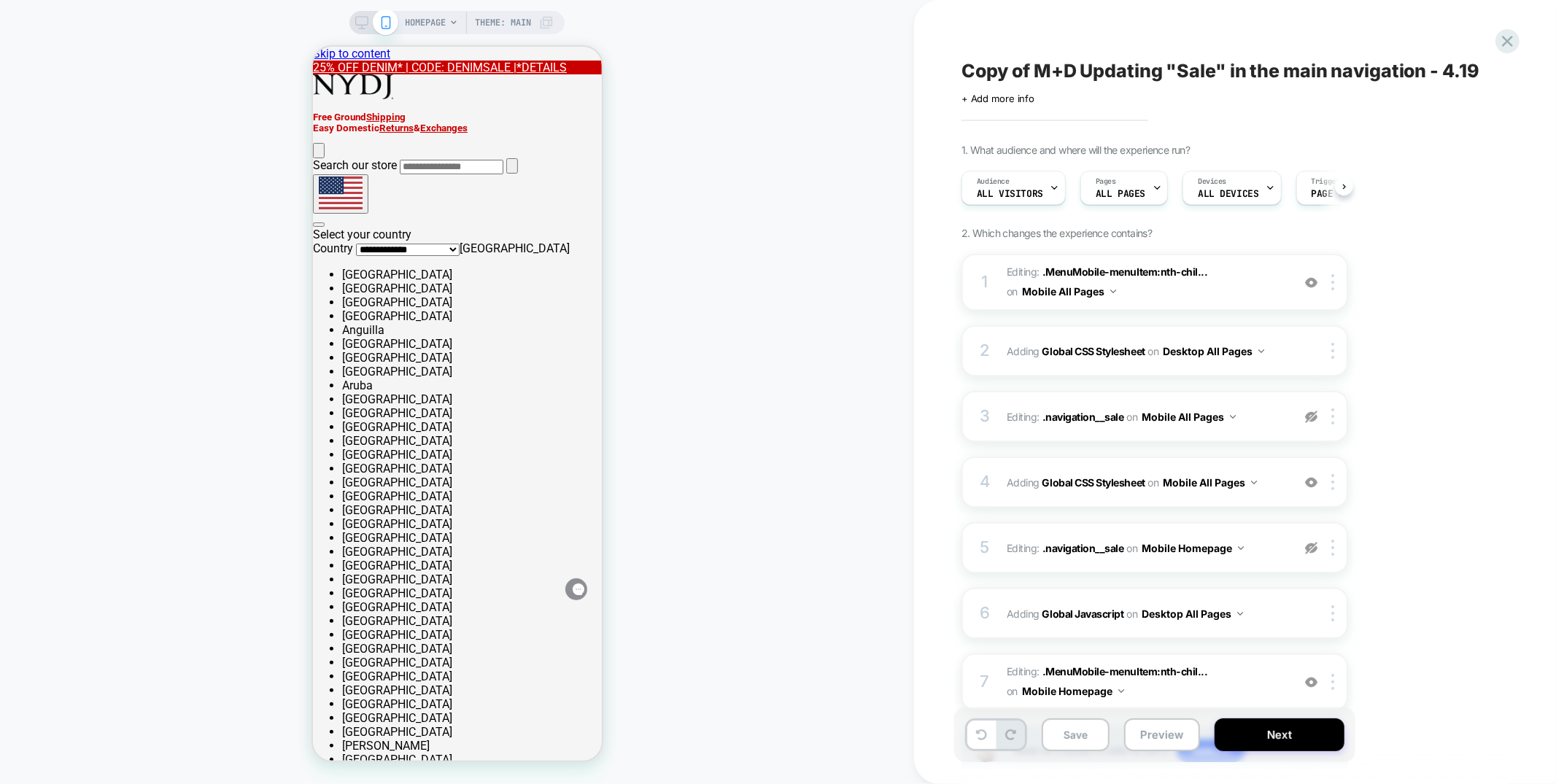
scroll to position [0, 1]
drag, startPoint x: 579, startPoint y: 548, endPoint x: 587, endPoint y: 557, distance: 12.0
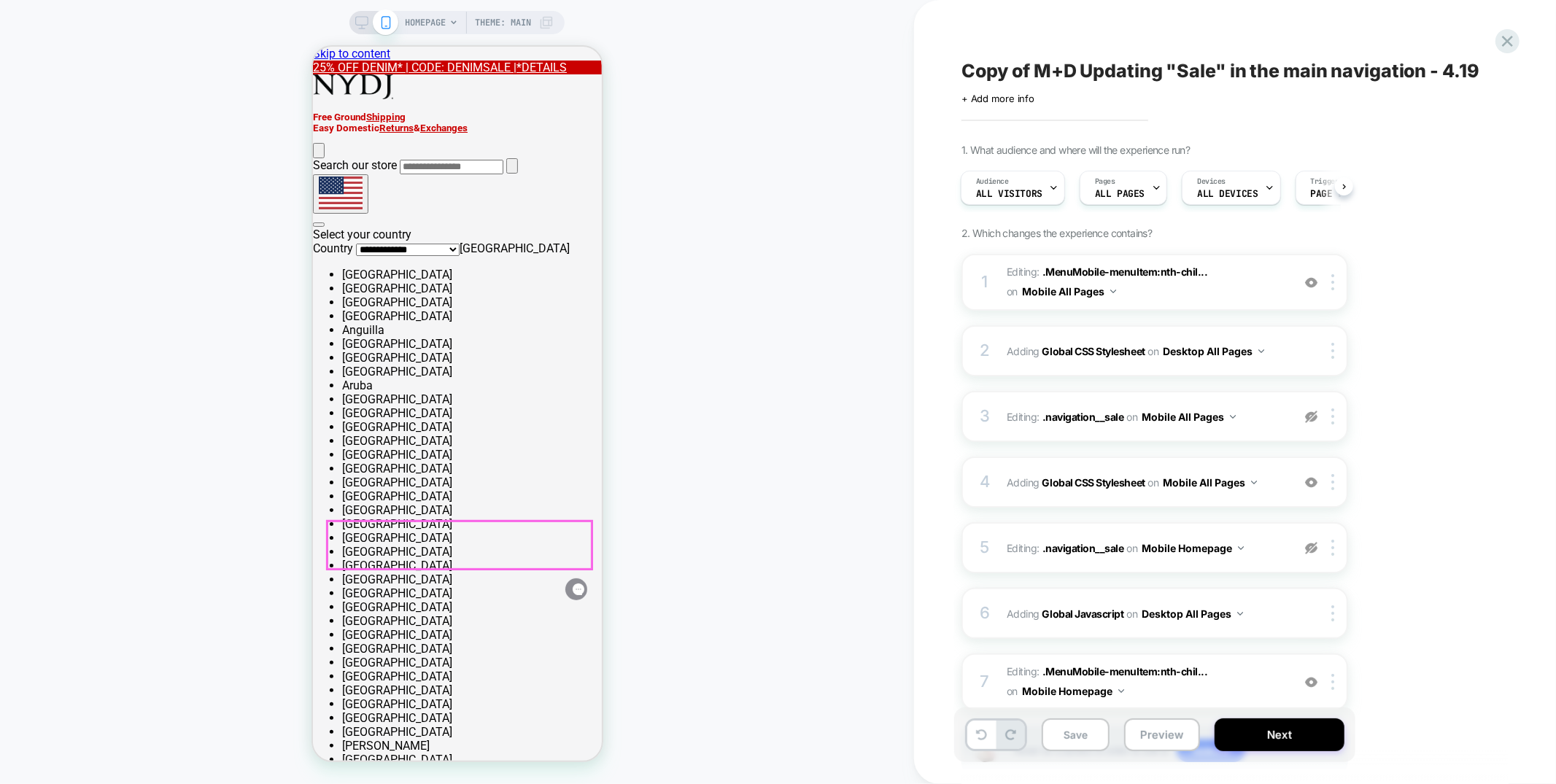
drag, startPoint x: 416, startPoint y: 559, endPoint x: 1151, endPoint y: 610, distance: 736.8
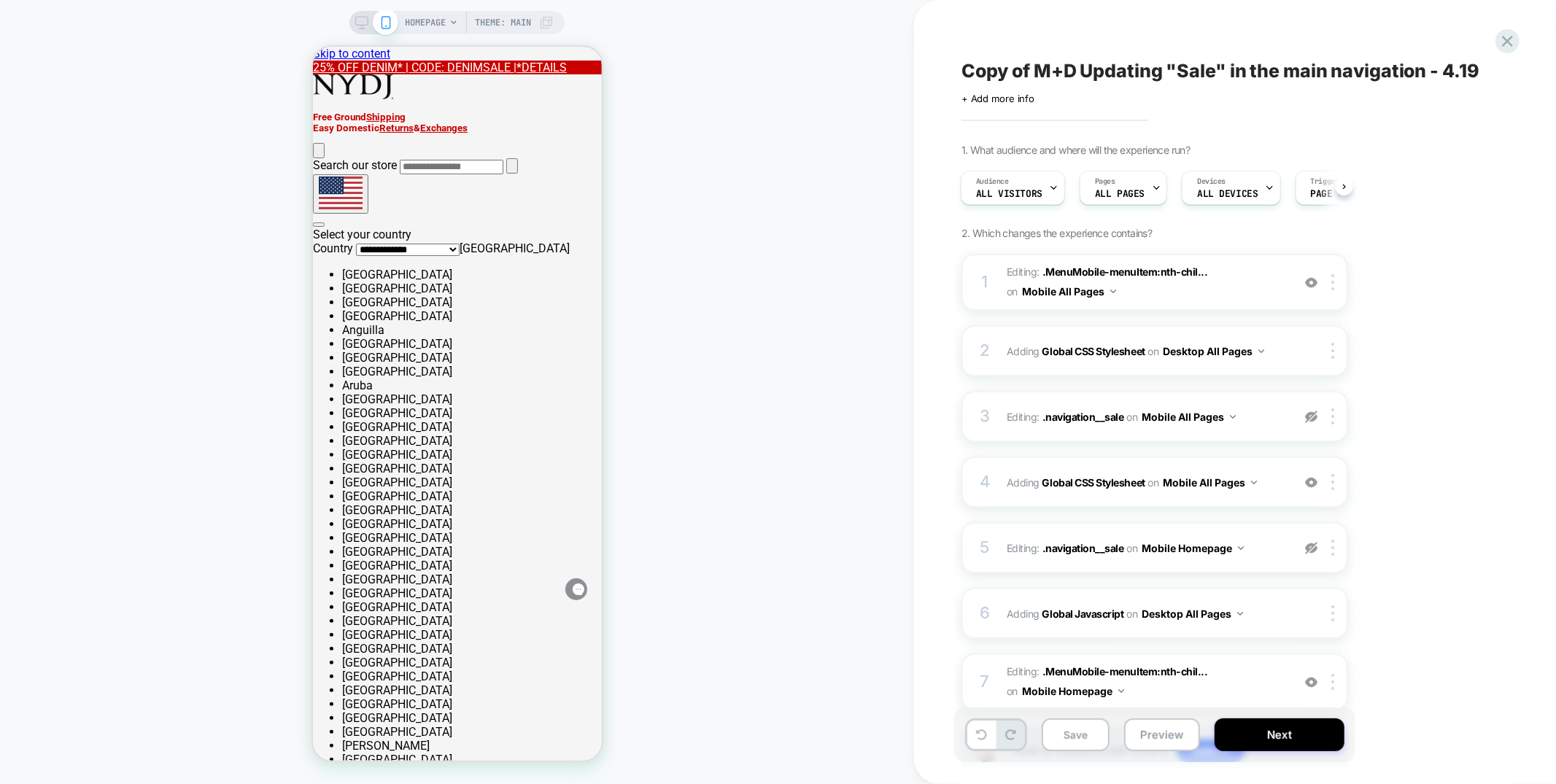
scroll to position [97, 0]
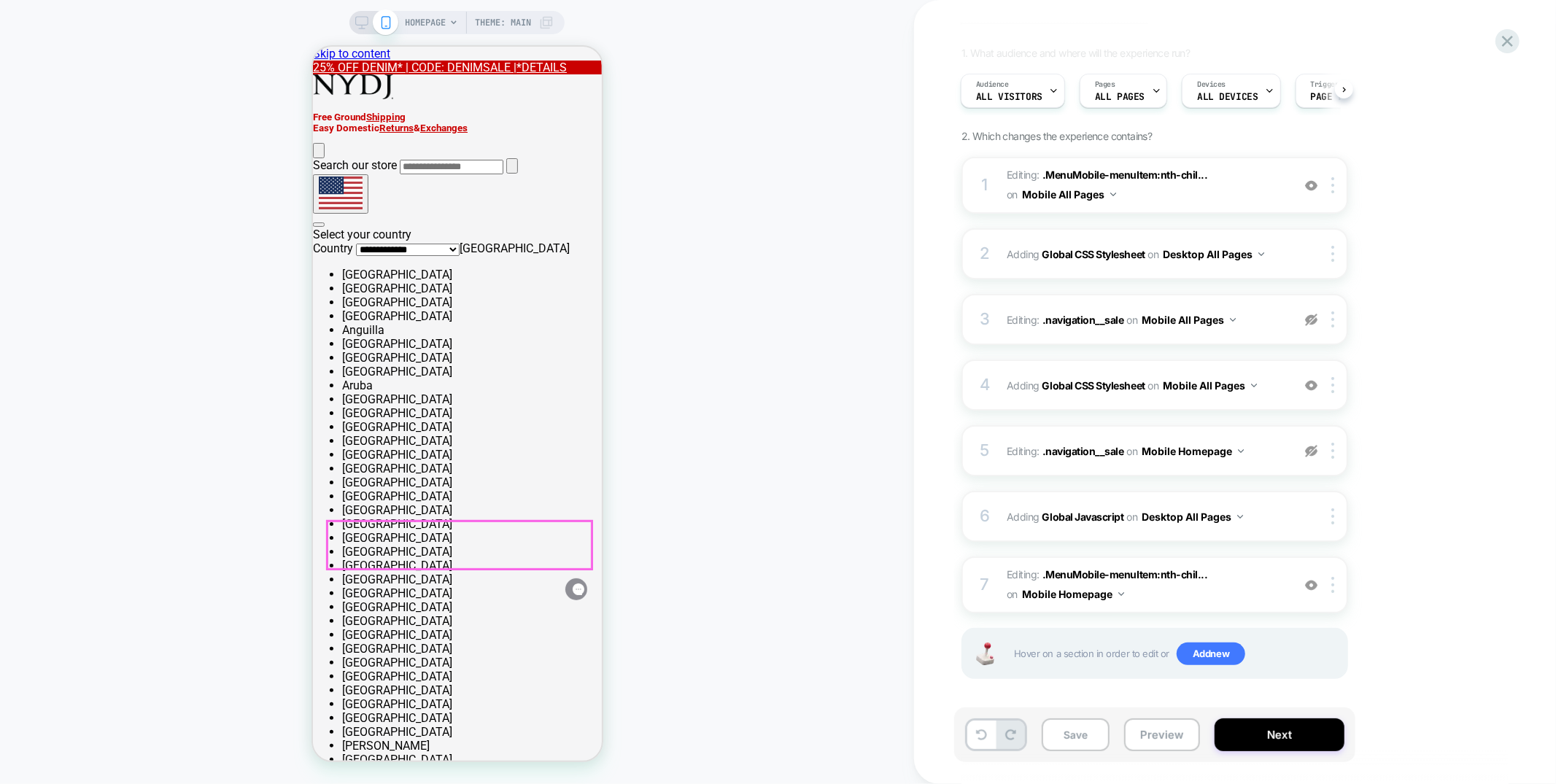
click at [1154, 592] on span "Editing : .MenuMobile-menuItem:nth-chil... .MenuMobile-menuItem:nth-child(37) o…" at bounding box center [1146, 585] width 278 height 39
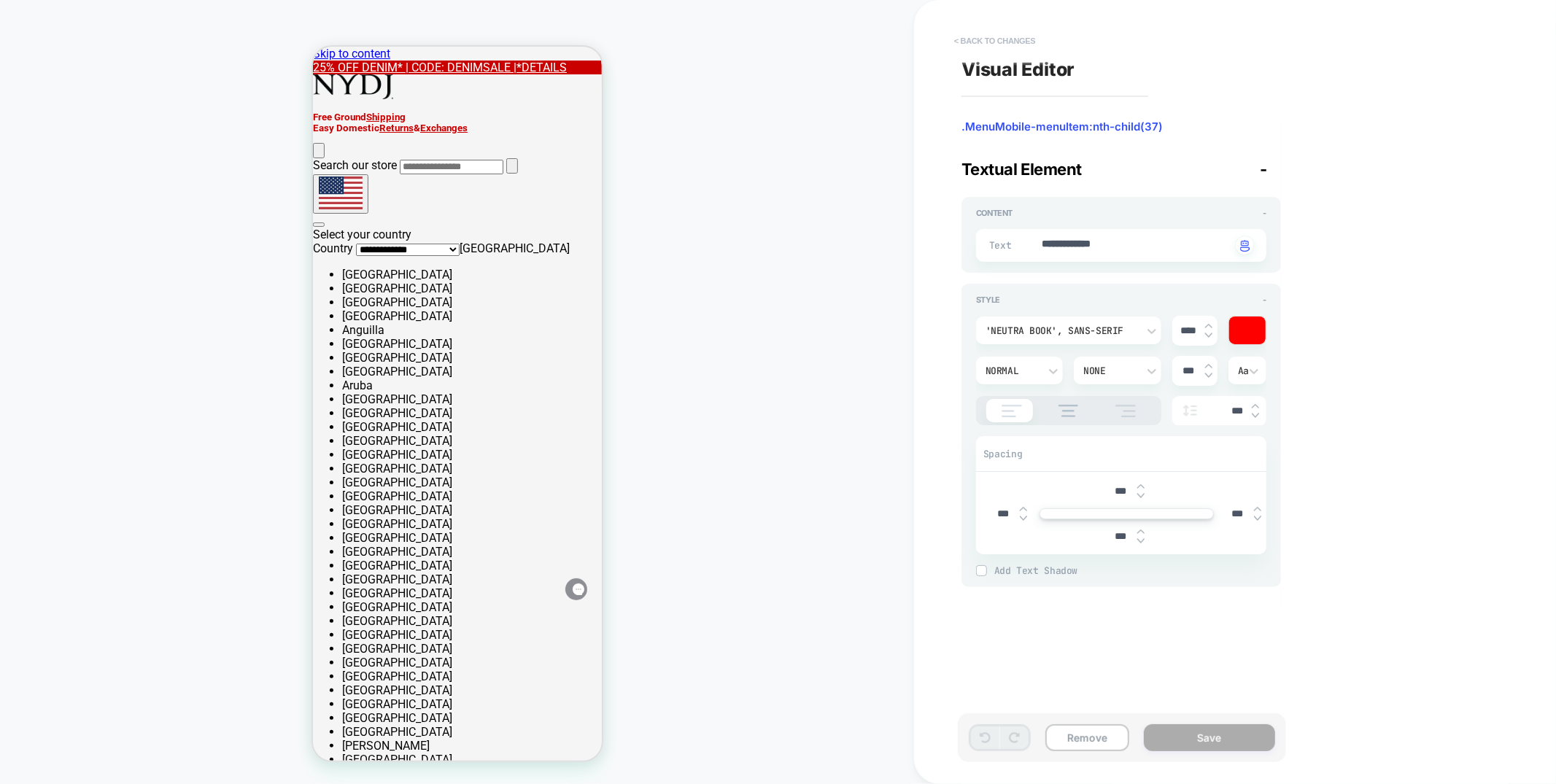
click at [1022, 41] on button "< Back to changes" at bounding box center [995, 40] width 96 height 23
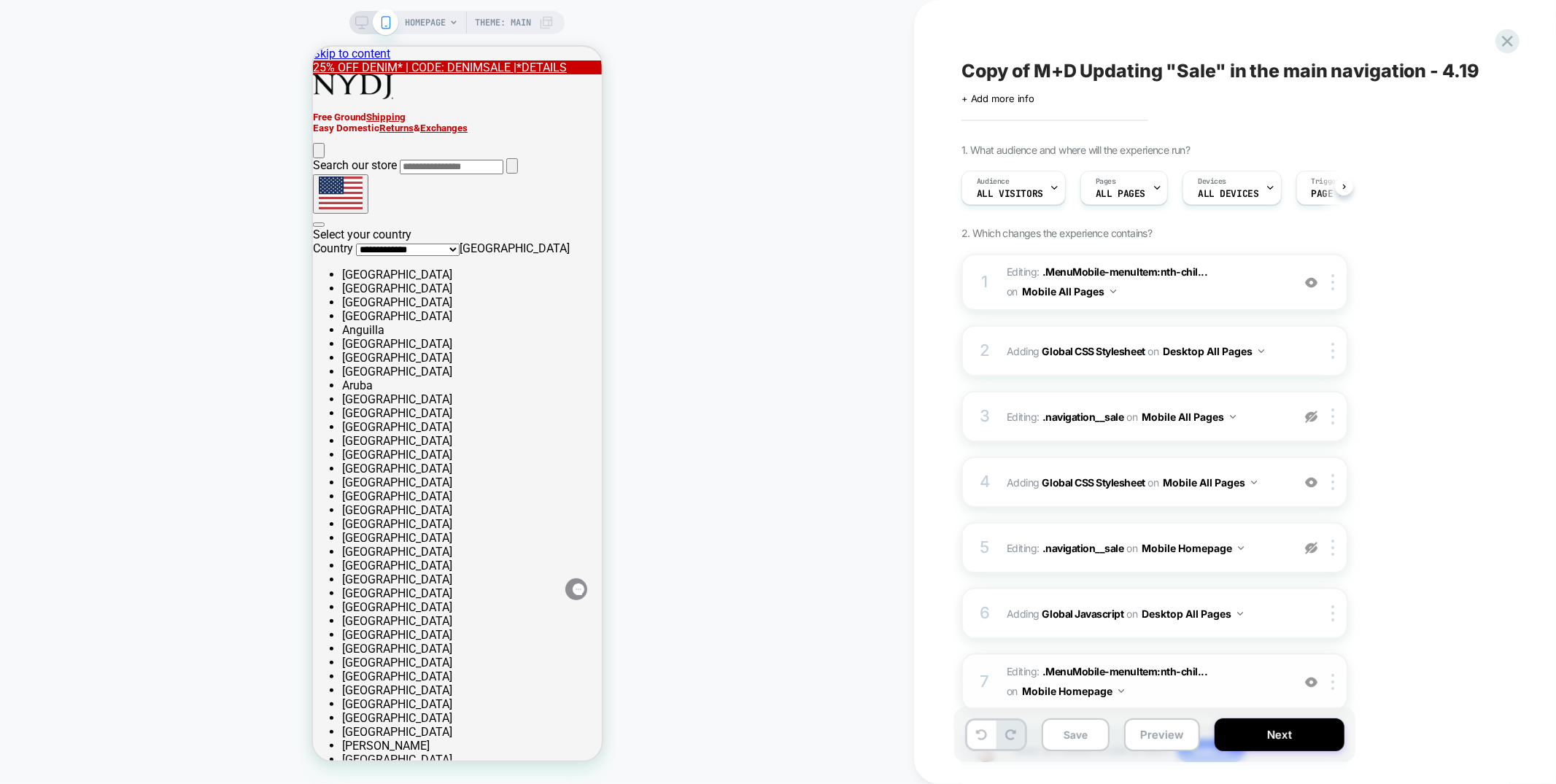
scroll to position [0, 1]
click at [1095, 691] on button "Mobile Homepage" at bounding box center [1073, 691] width 102 height 21
click at [981, 736] on div "Mobile All Pages" at bounding box center [926, 731] width 177 height 32
click at [1161, 691] on span "Editing : .MenuMobile-menuItem:nth-chil... .MenuMobile-menuItem:nth-child(37) o…" at bounding box center [1146, 682] width 278 height 39
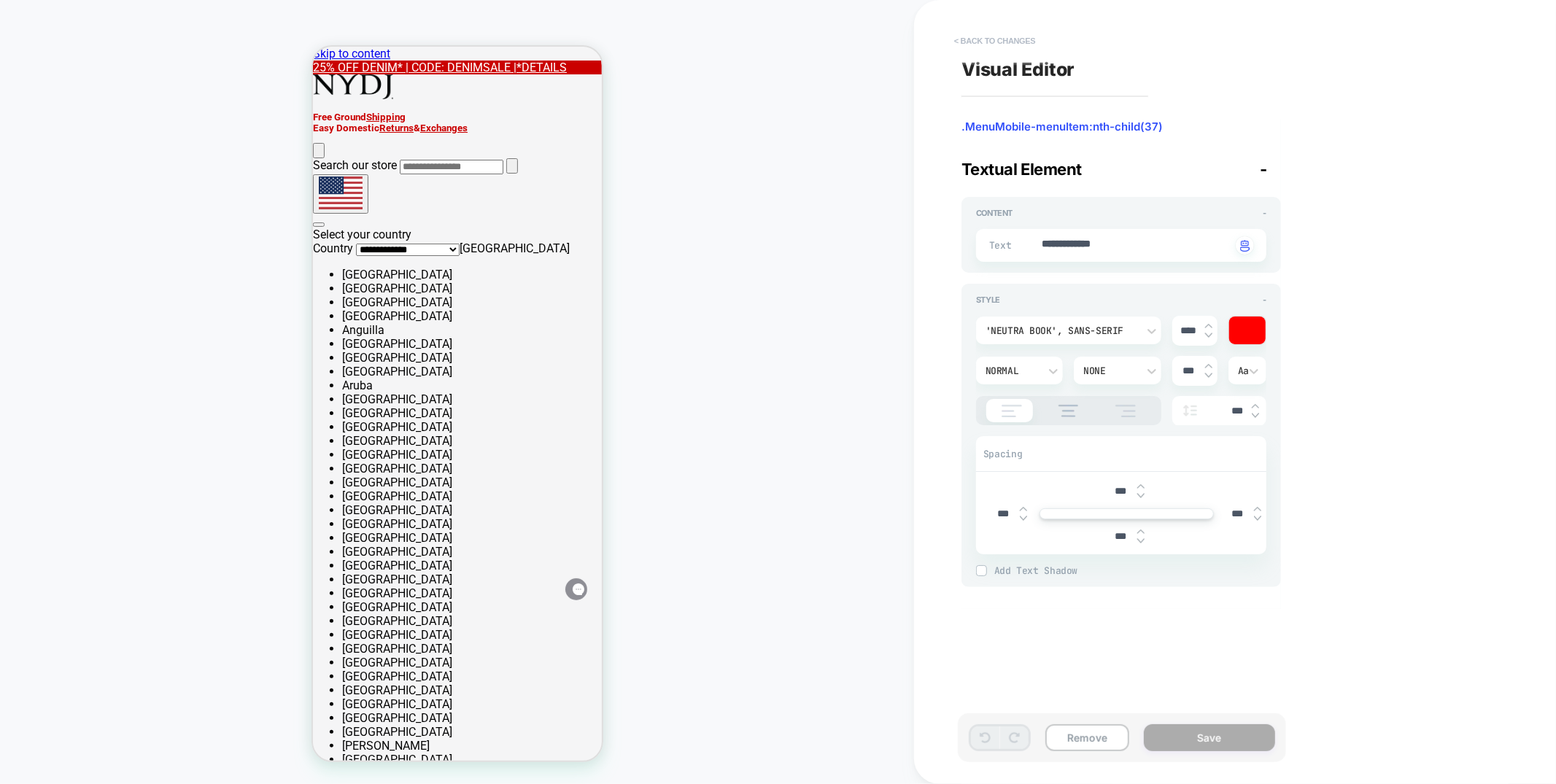
click at [998, 43] on button "< Back to changes" at bounding box center [995, 40] width 96 height 23
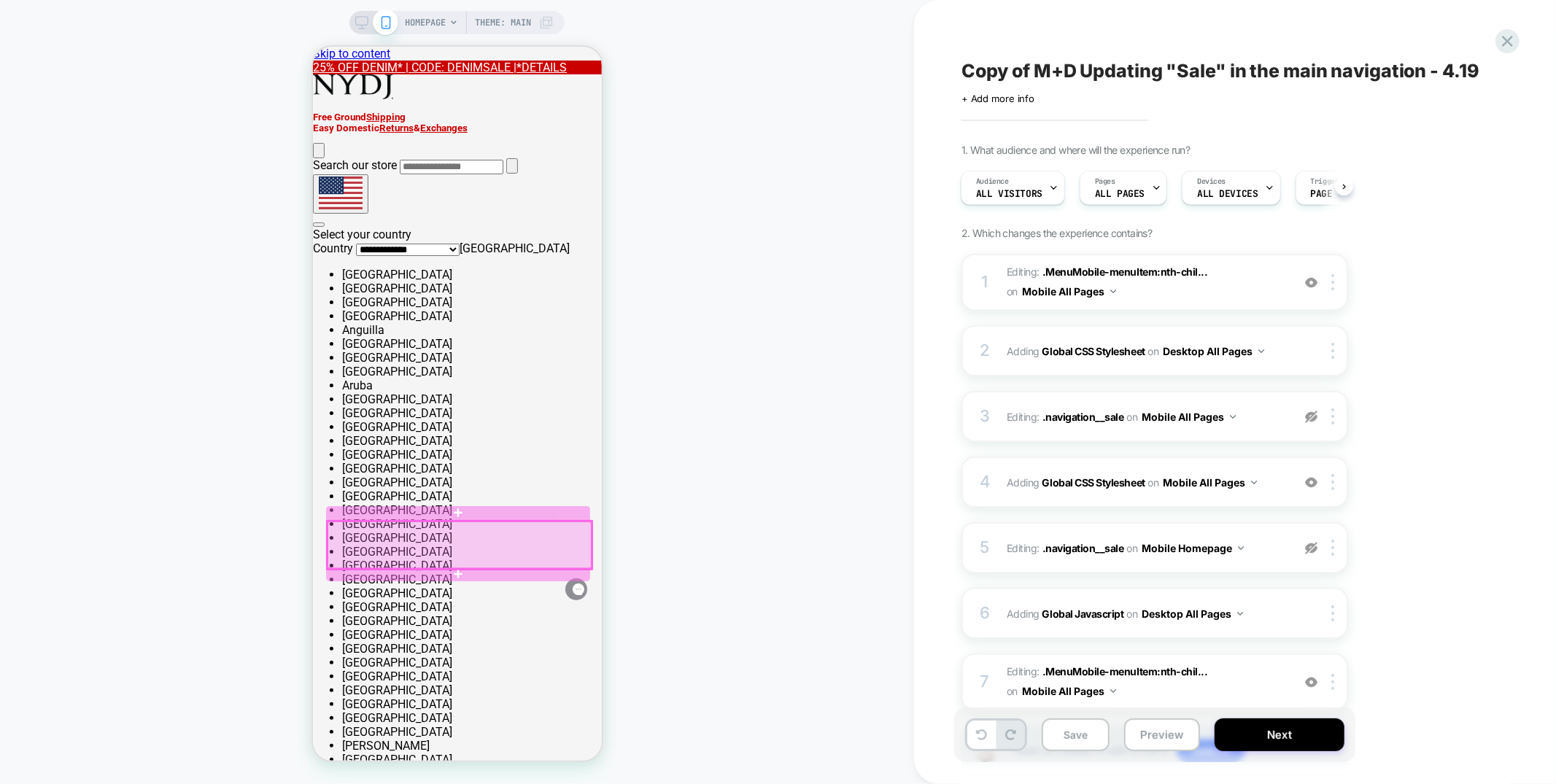
click at [494, 537] on div at bounding box center [459, 545] width 264 height 48
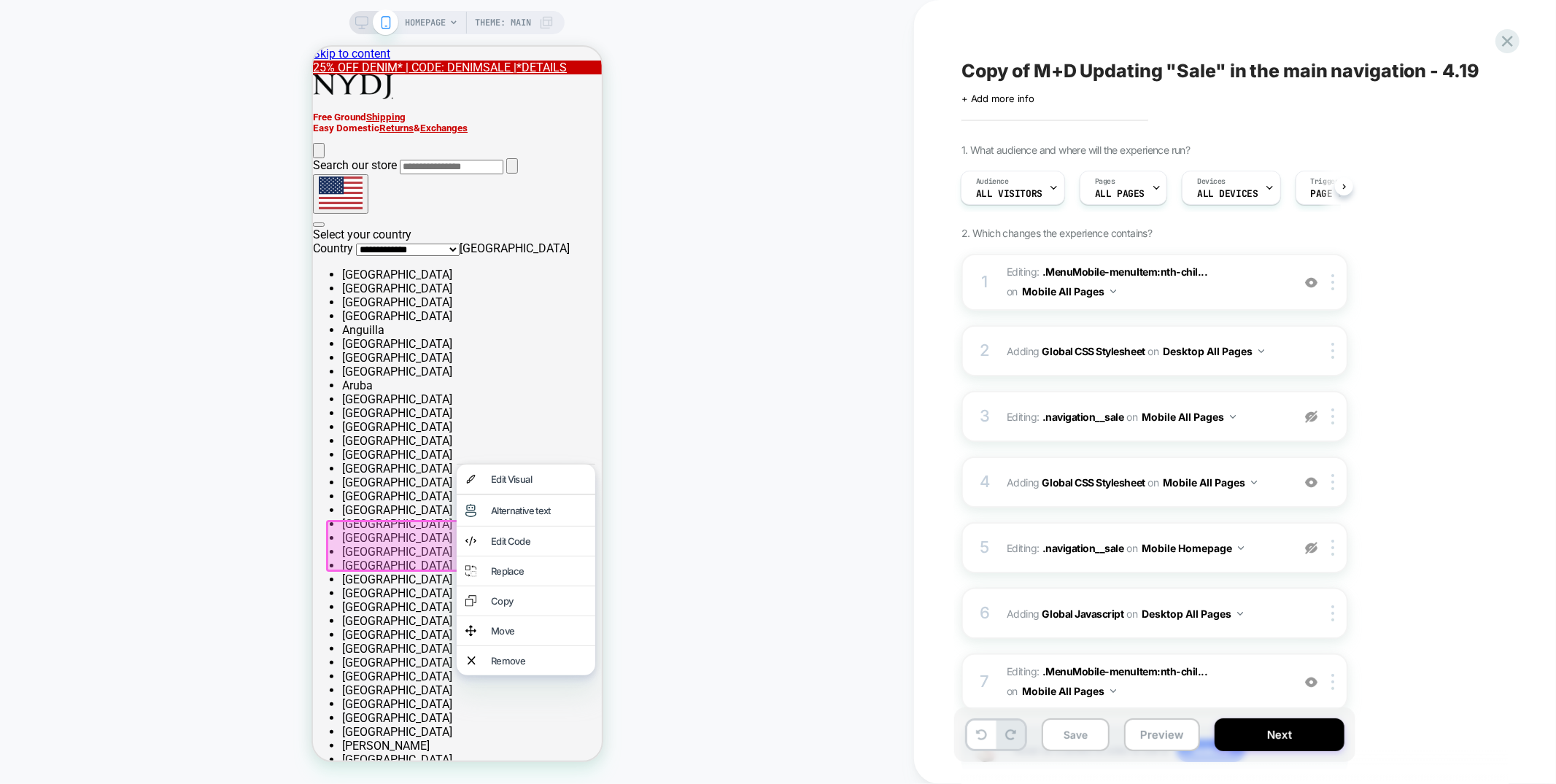
click at [395, 558] on div at bounding box center [459, 546] width 268 height 52
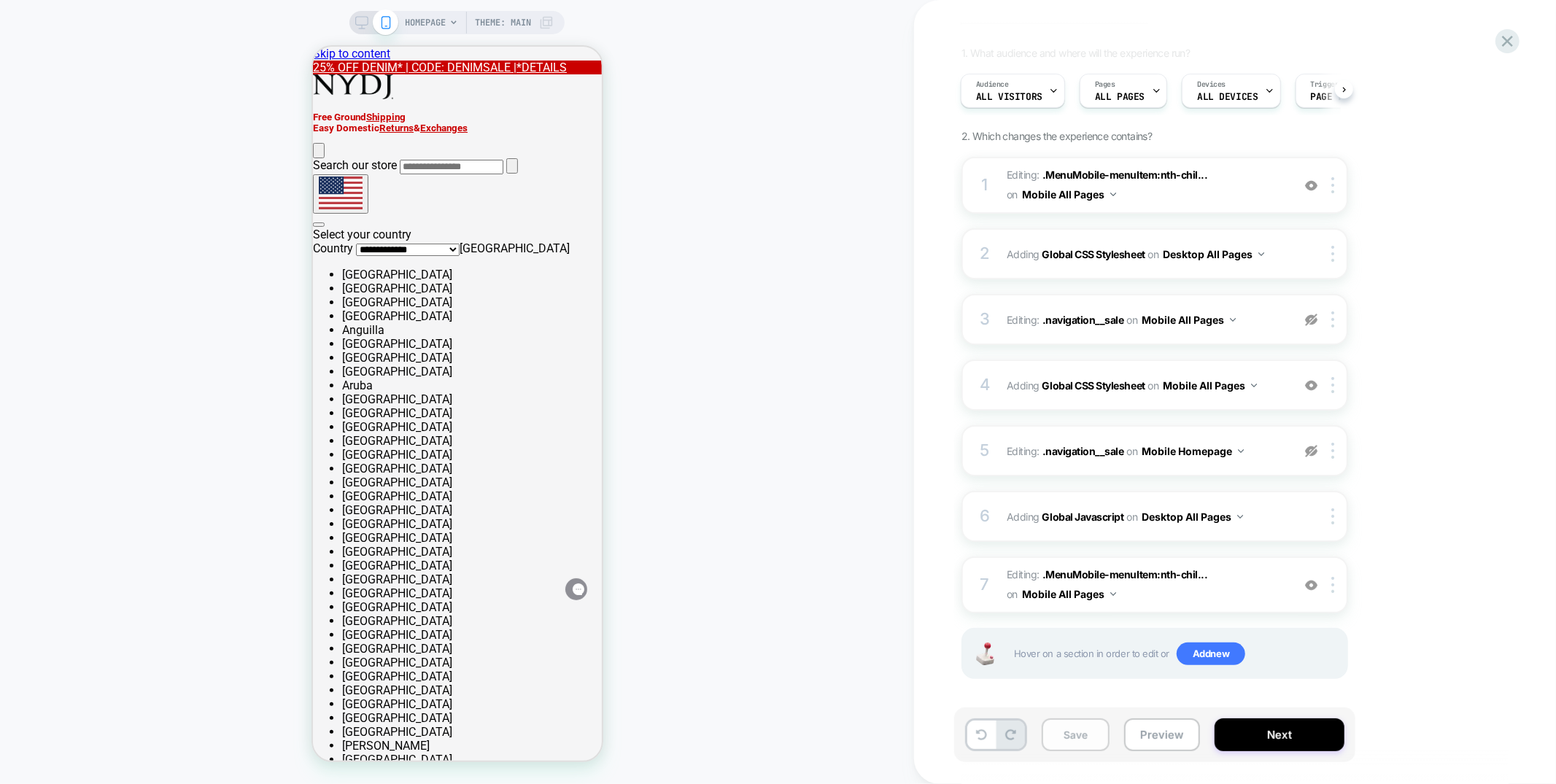
click at [1082, 732] on button "Save" at bounding box center [1076, 735] width 68 height 33
click at [1511, 45] on icon at bounding box center [1507, 41] width 20 height 20
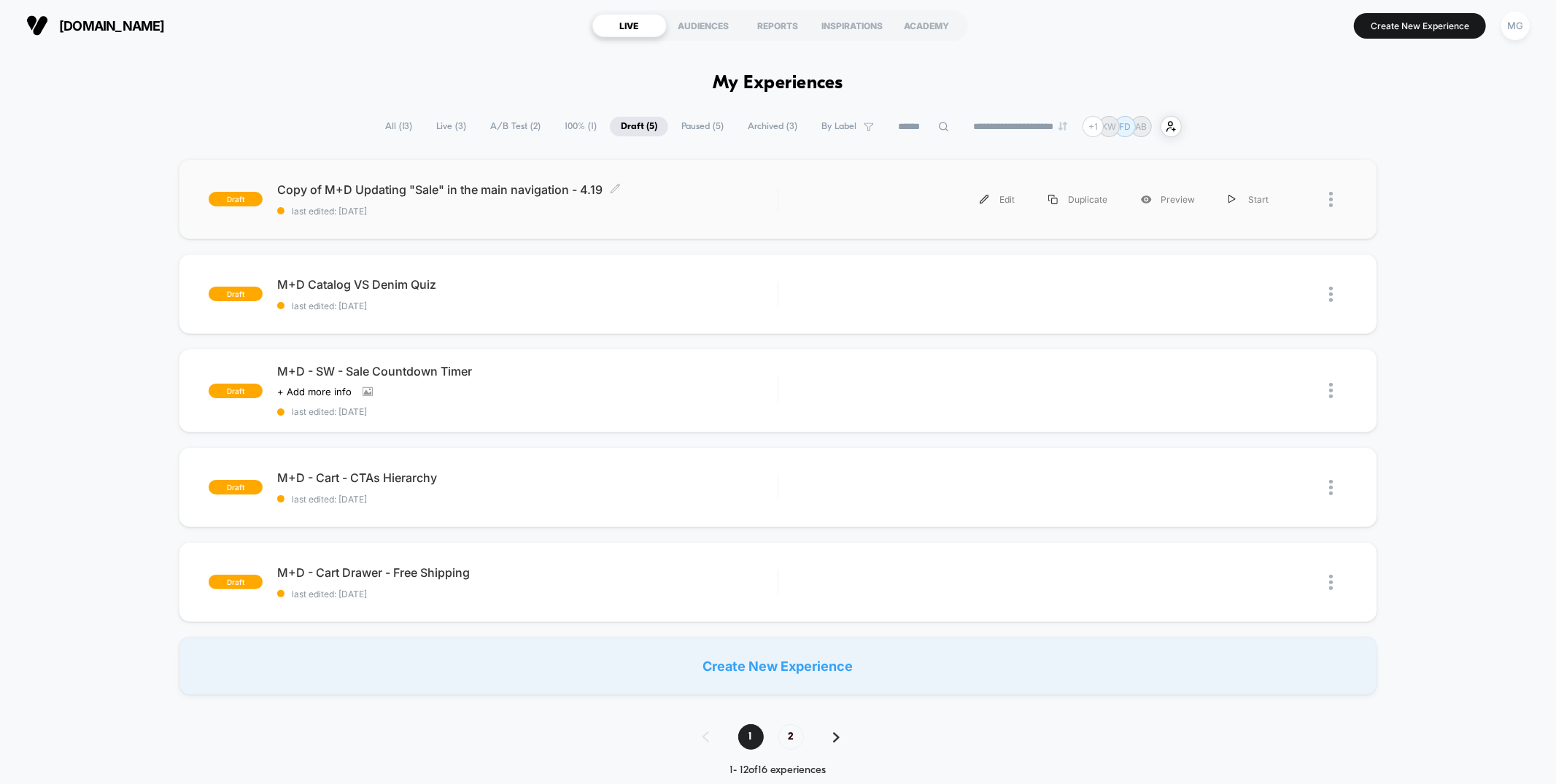
click at [691, 208] on span "last edited: [DATE]" at bounding box center [527, 211] width 500 height 11
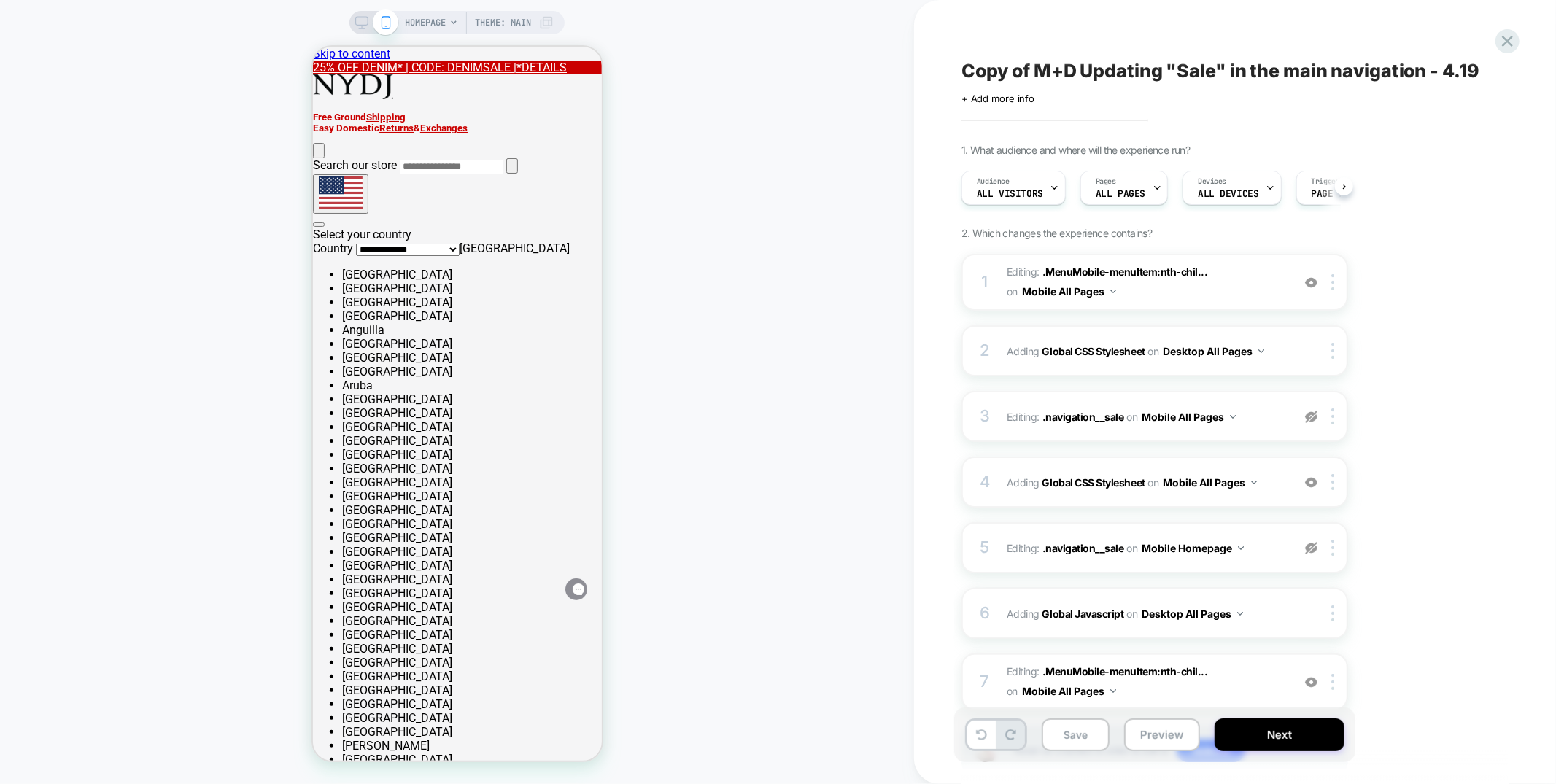
scroll to position [0, 1]
click at [492, 208] on div at bounding box center [459, 209] width 89 height 12
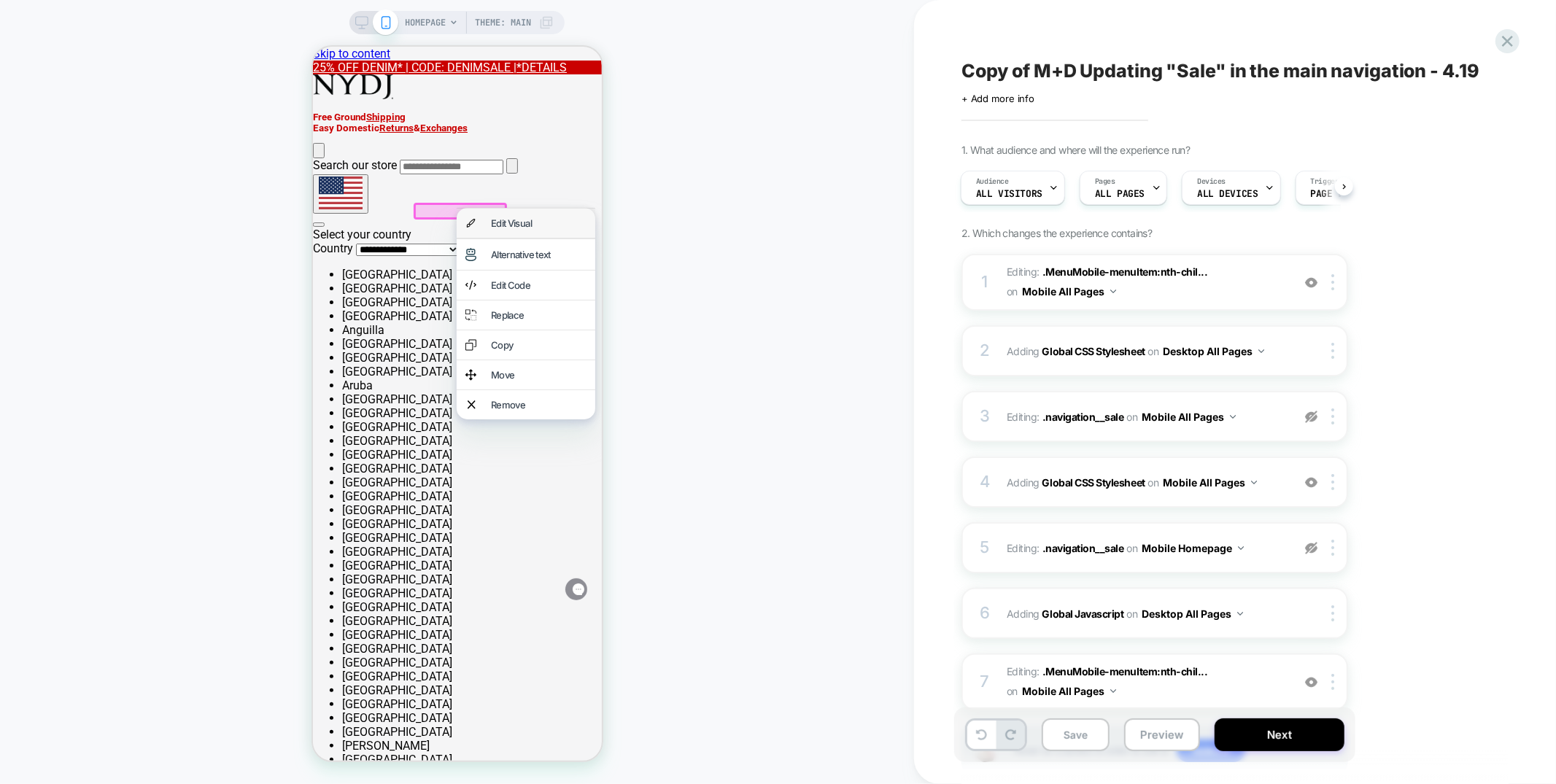
click at [501, 224] on div "Edit Visual" at bounding box center [538, 223] width 95 height 12
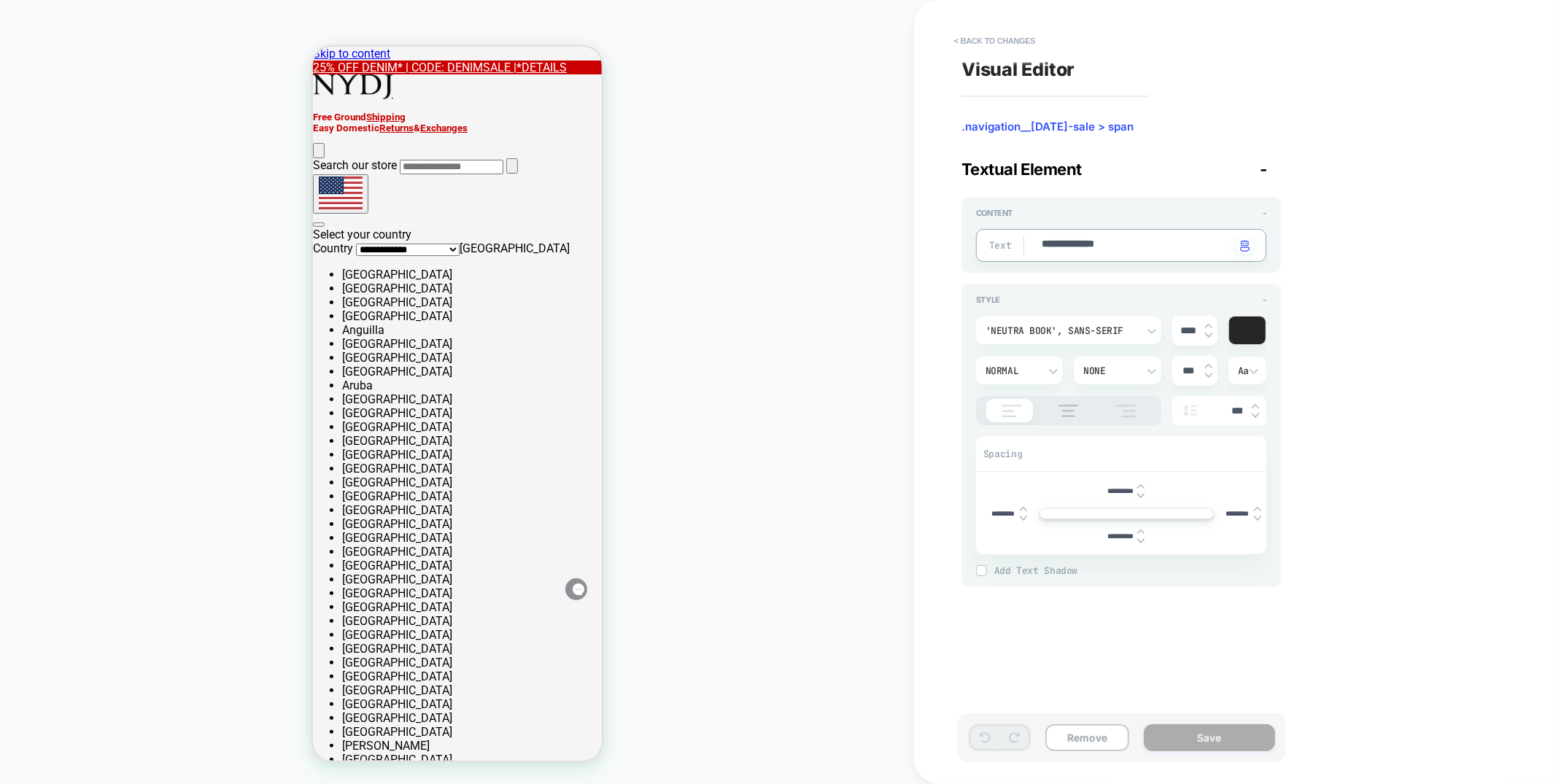
click at [1095, 251] on textarea "**********" at bounding box center [1136, 245] width 191 height 17
type textarea "*"
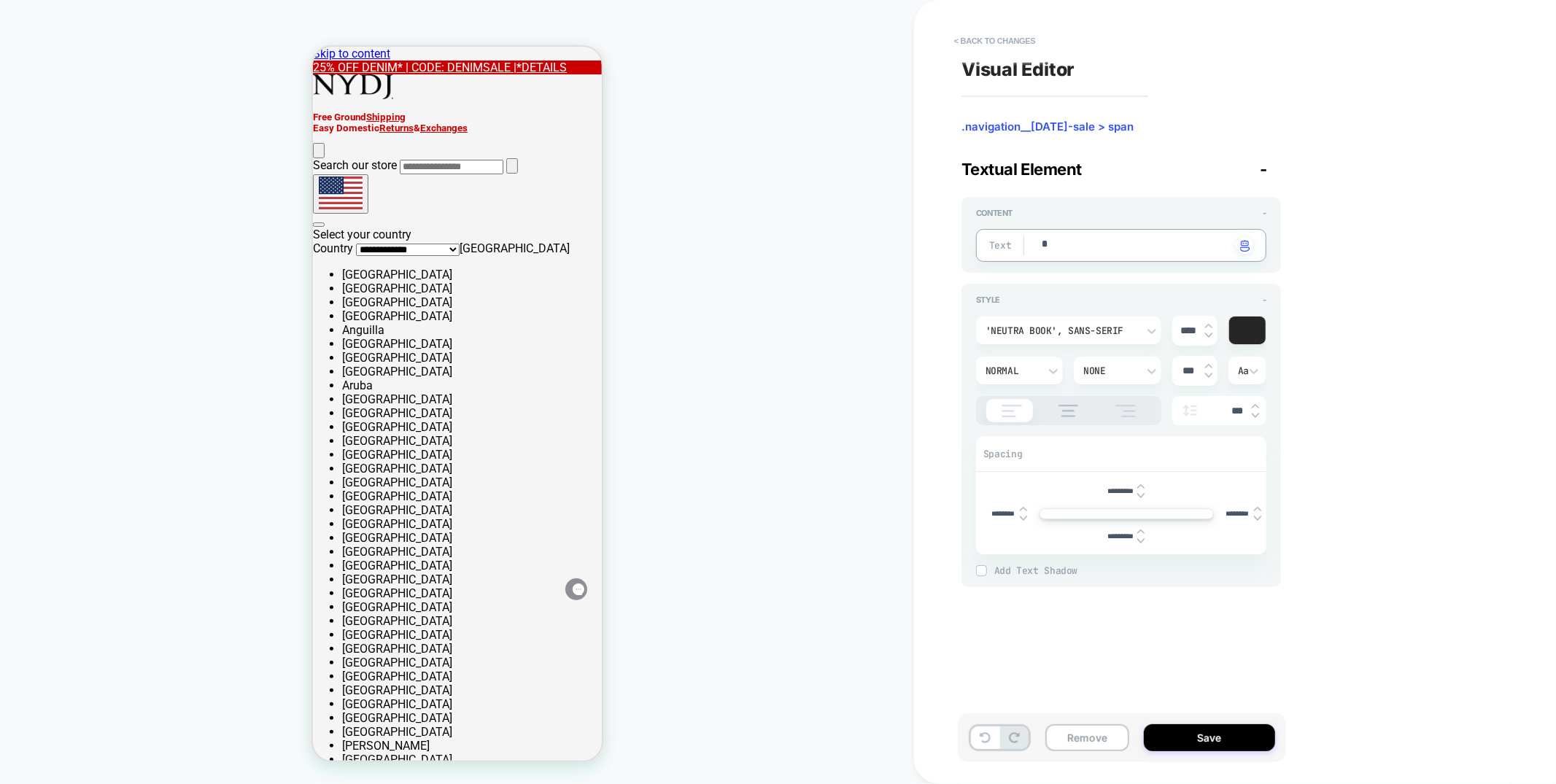
type textarea "**"
type textarea "*"
type textarea "**"
type textarea "*"
type textarea "****"
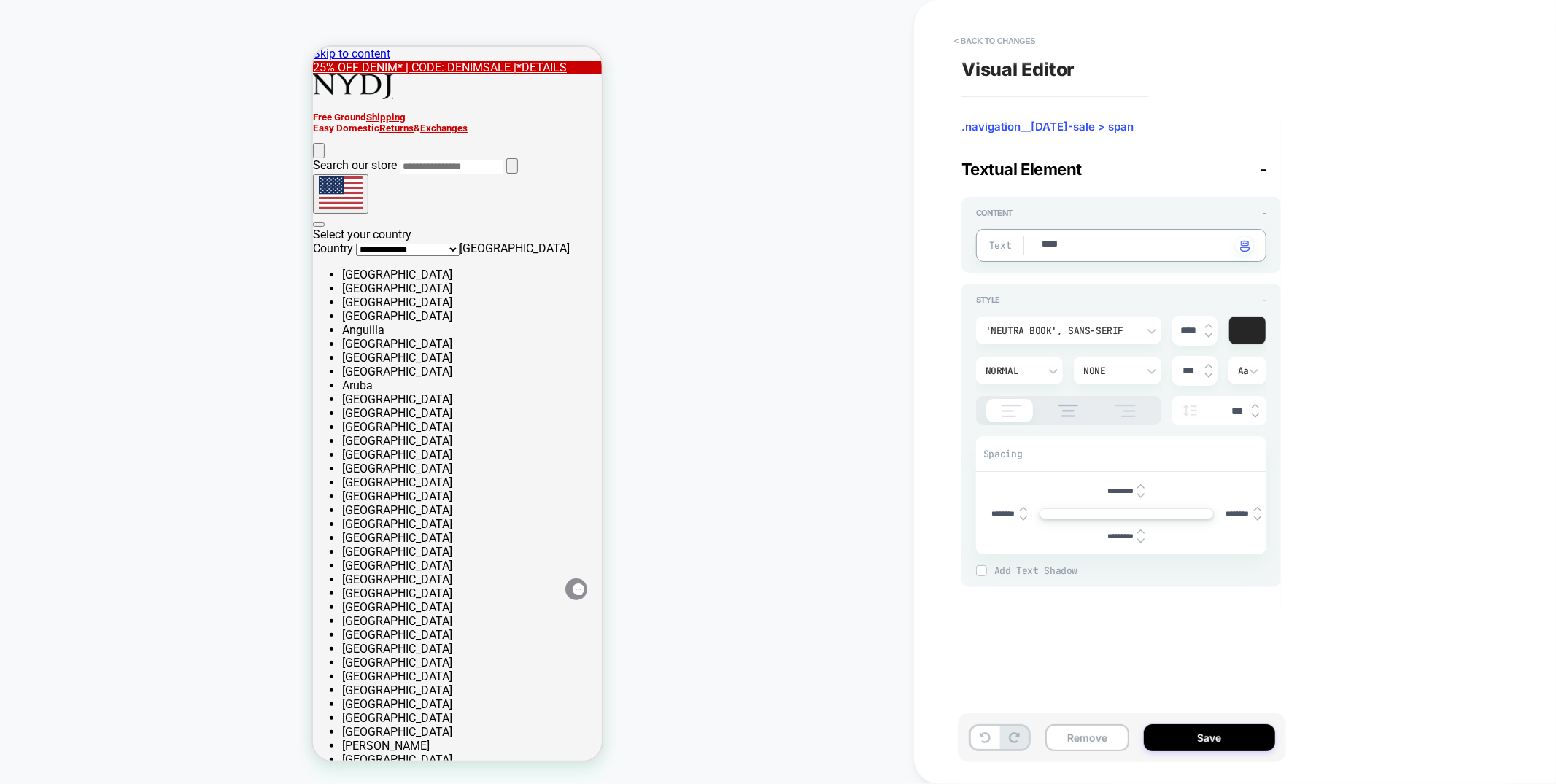
type textarea "*"
type textarea "*****"
type textarea "*"
type textarea "*****"
type textarea "*"
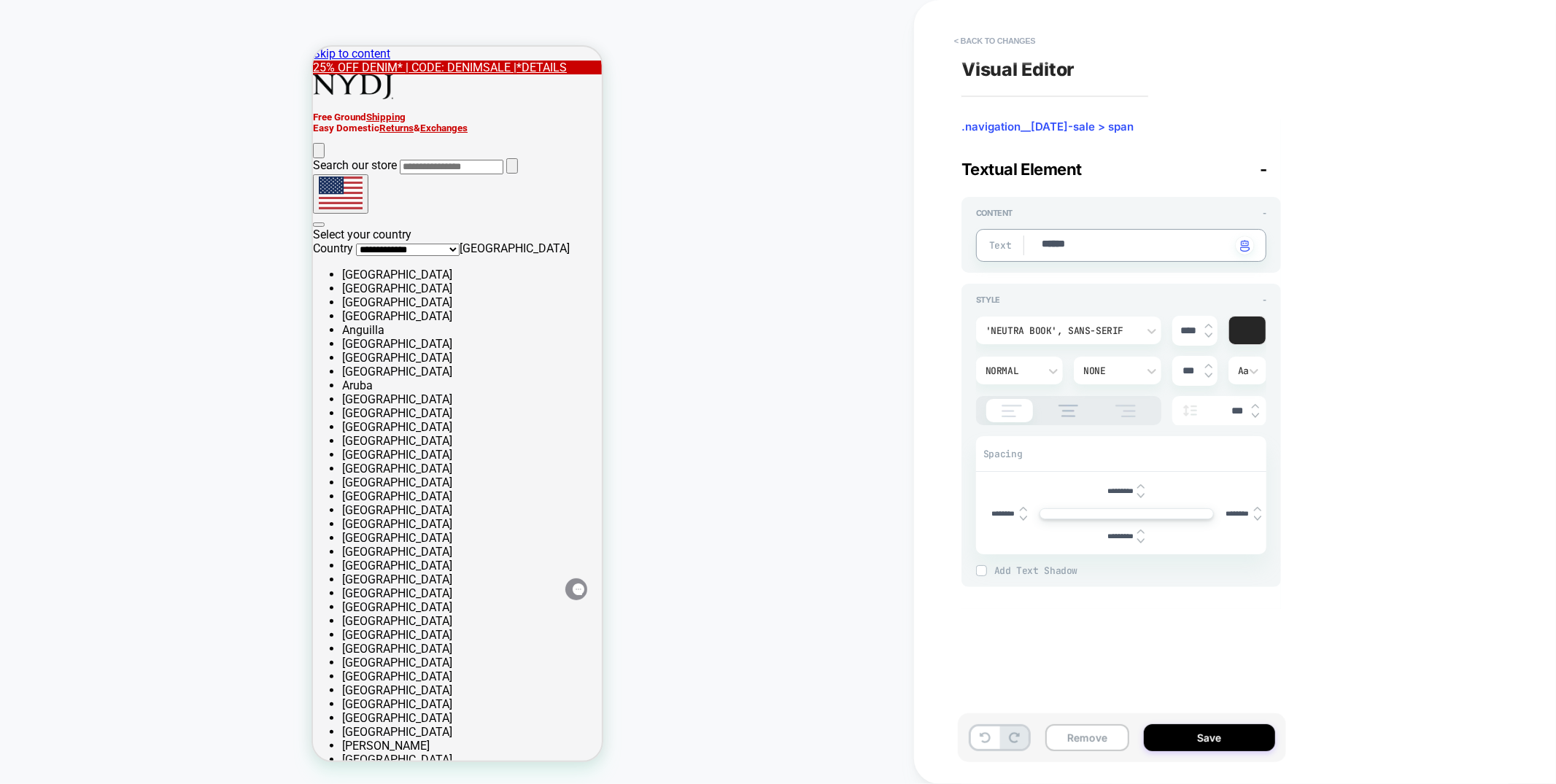
type textarea "*****"
type textarea "*"
type textarea "****"
type textarea "*"
type textarea "**"
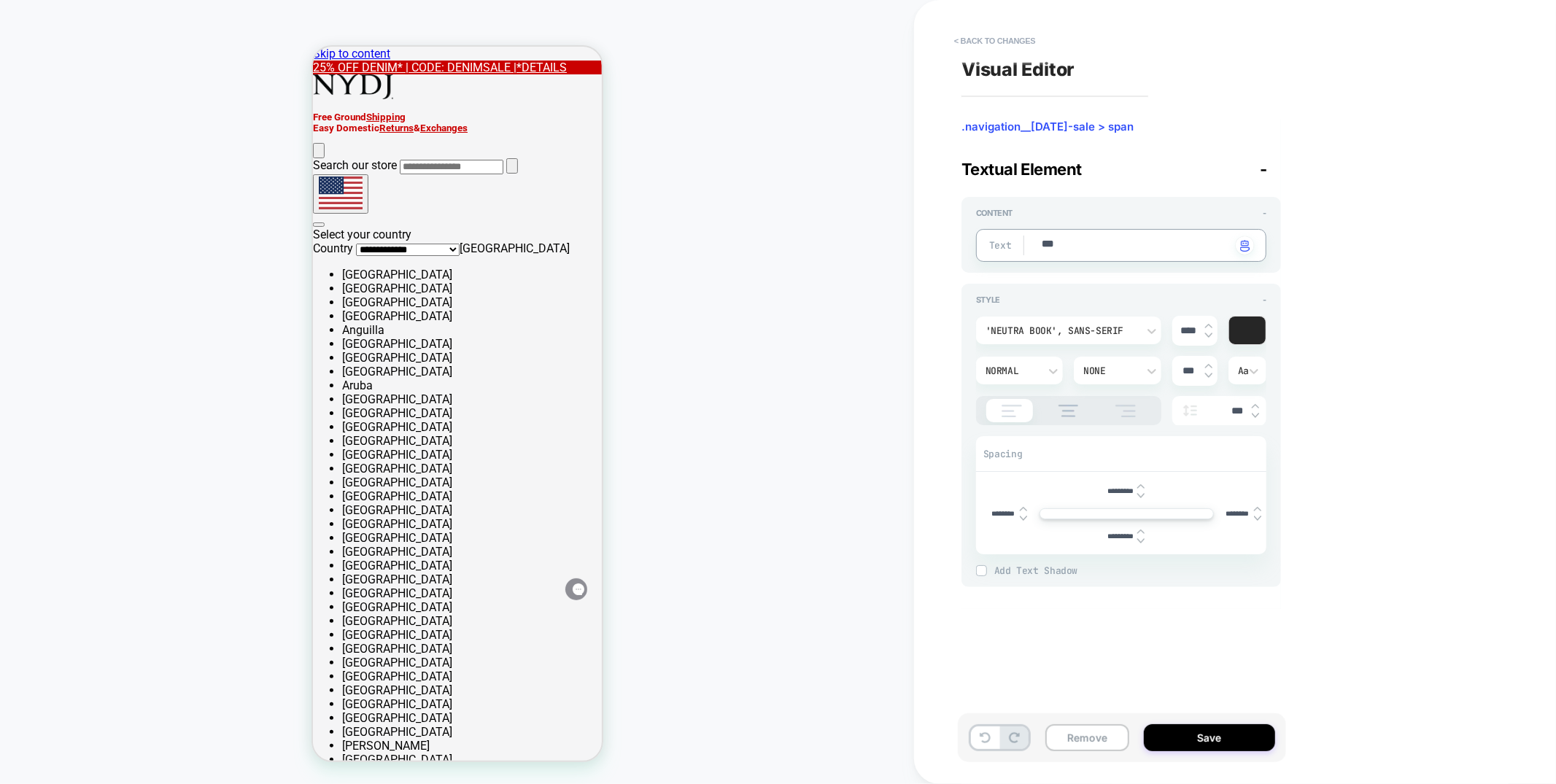
type textarea "*"
type textarea "****"
type textarea "*"
type textarea "*****"
type textarea "*"
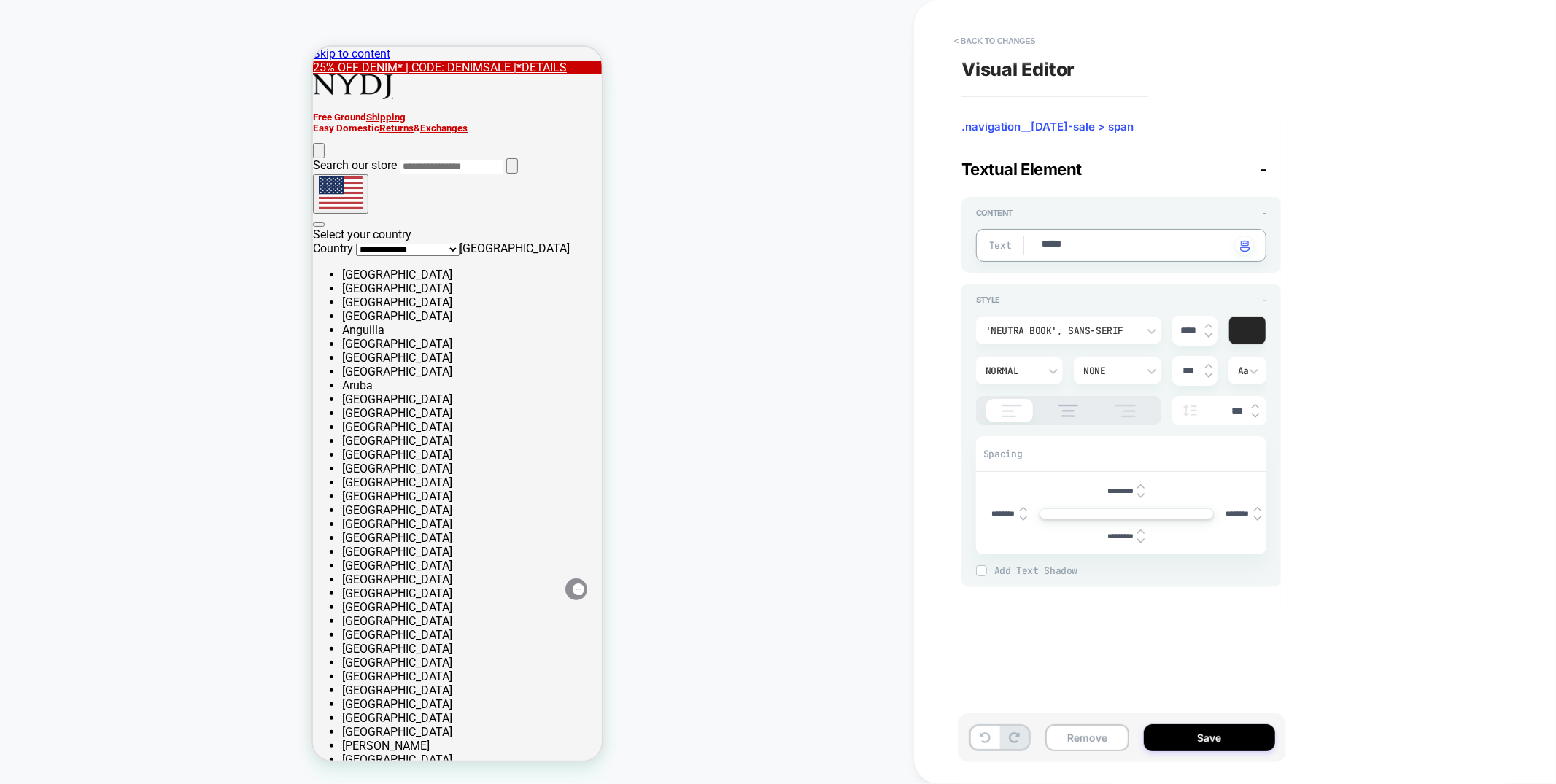
type textarea "*****"
type textarea "*"
type textarea "*******"
type textarea "*"
type textarea "********"
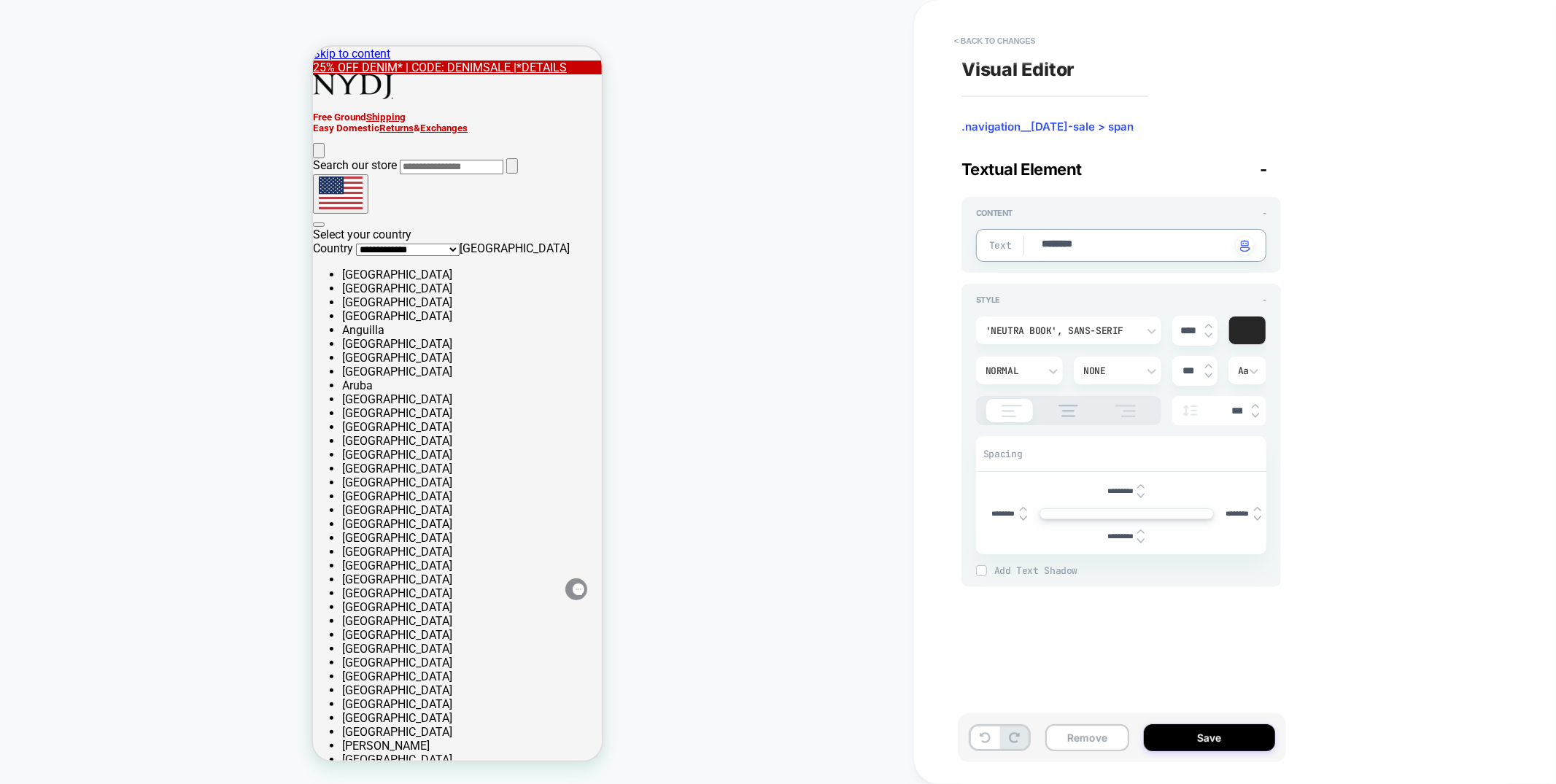
type textarea "*"
type textarea "*********"
type textarea "*"
type textarea "*********"
type textarea "*"
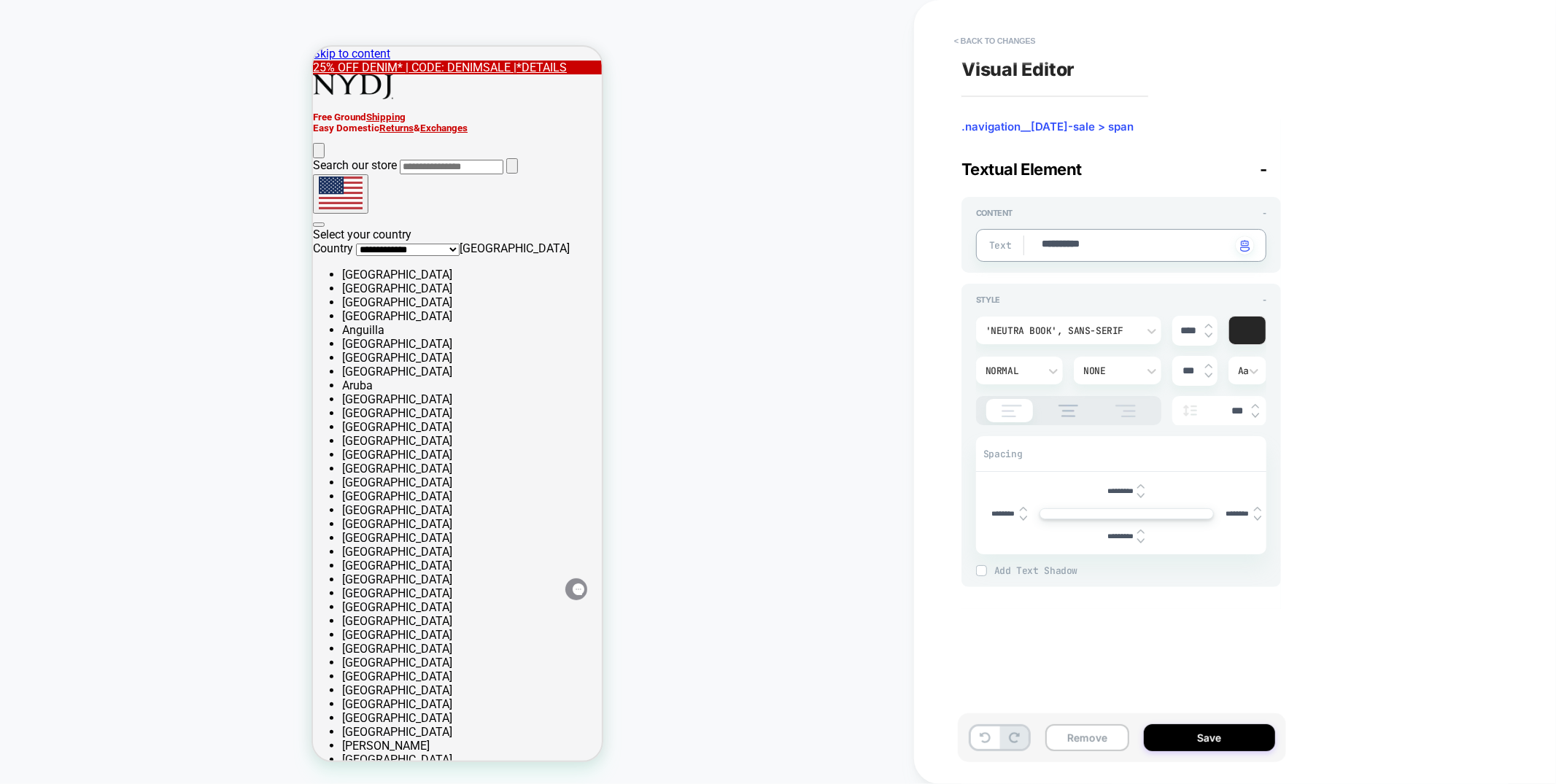
type textarea "**********"
type textarea "*"
type textarea "**********"
type textarea "*"
type textarea "**********"
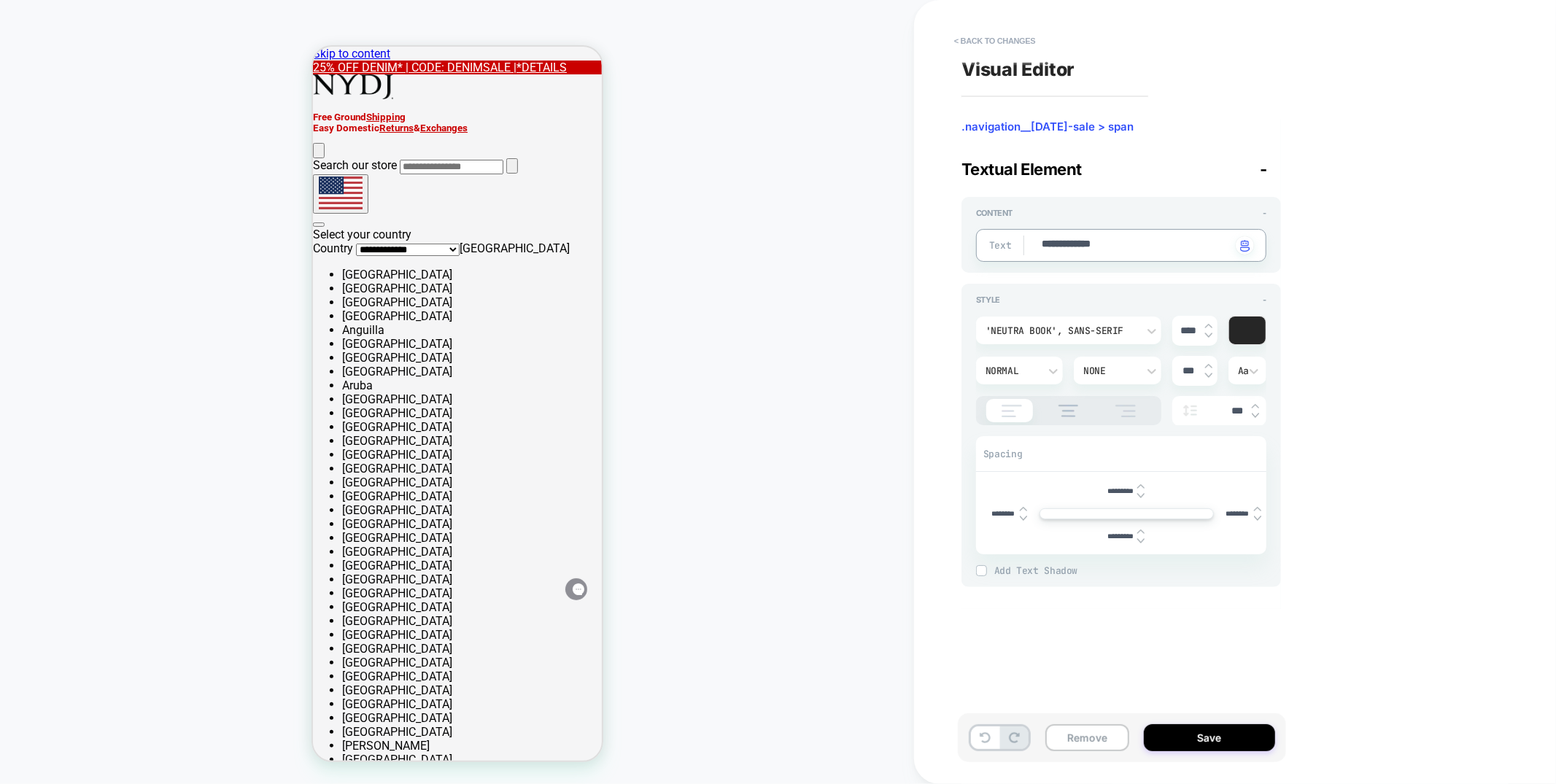
type textarea "*"
click at [1097, 244] on textarea "**********" at bounding box center [1136, 245] width 191 height 17
type textarea "**********"
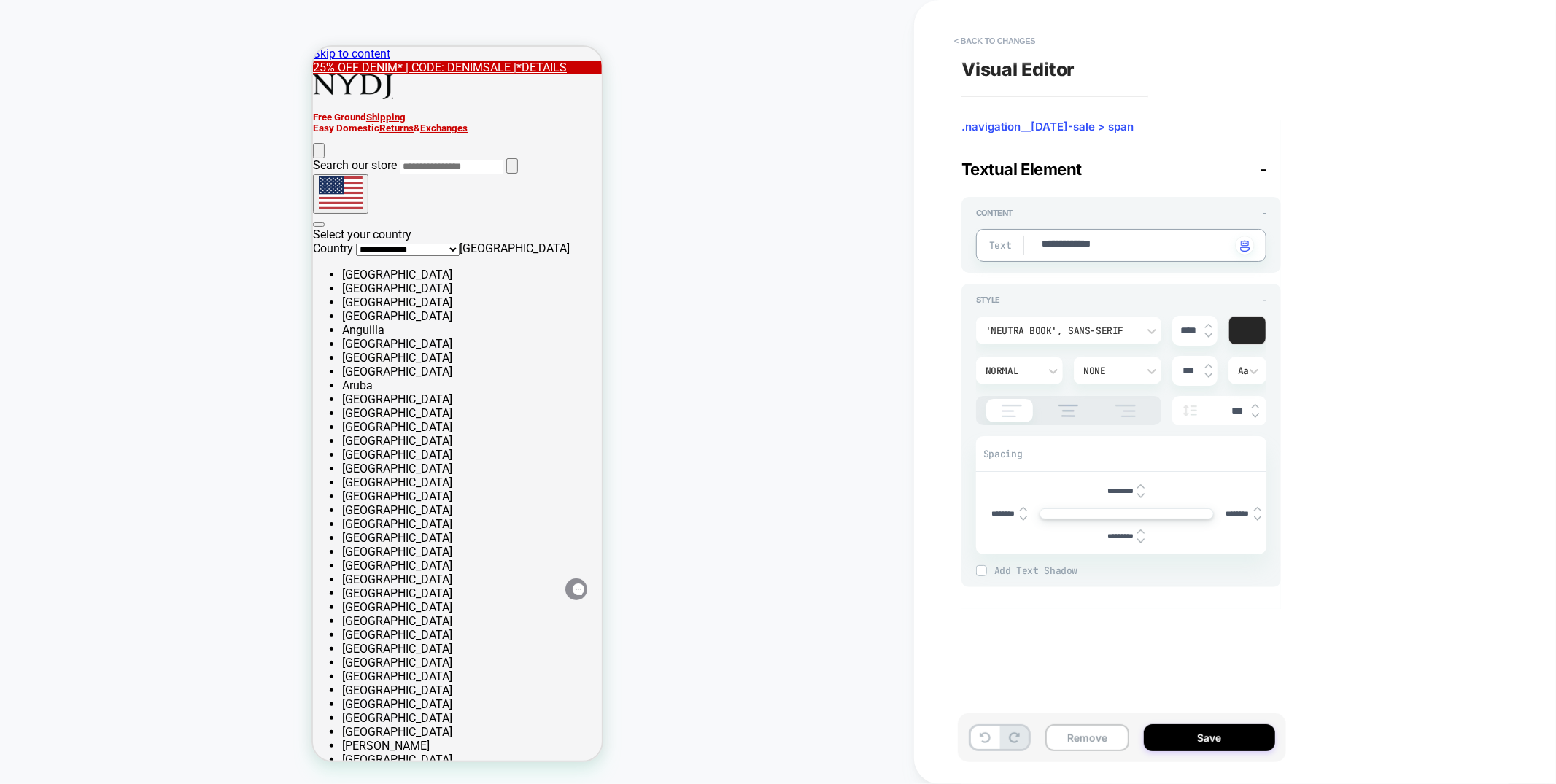
click at [1248, 337] on div at bounding box center [1247, 330] width 37 height 27
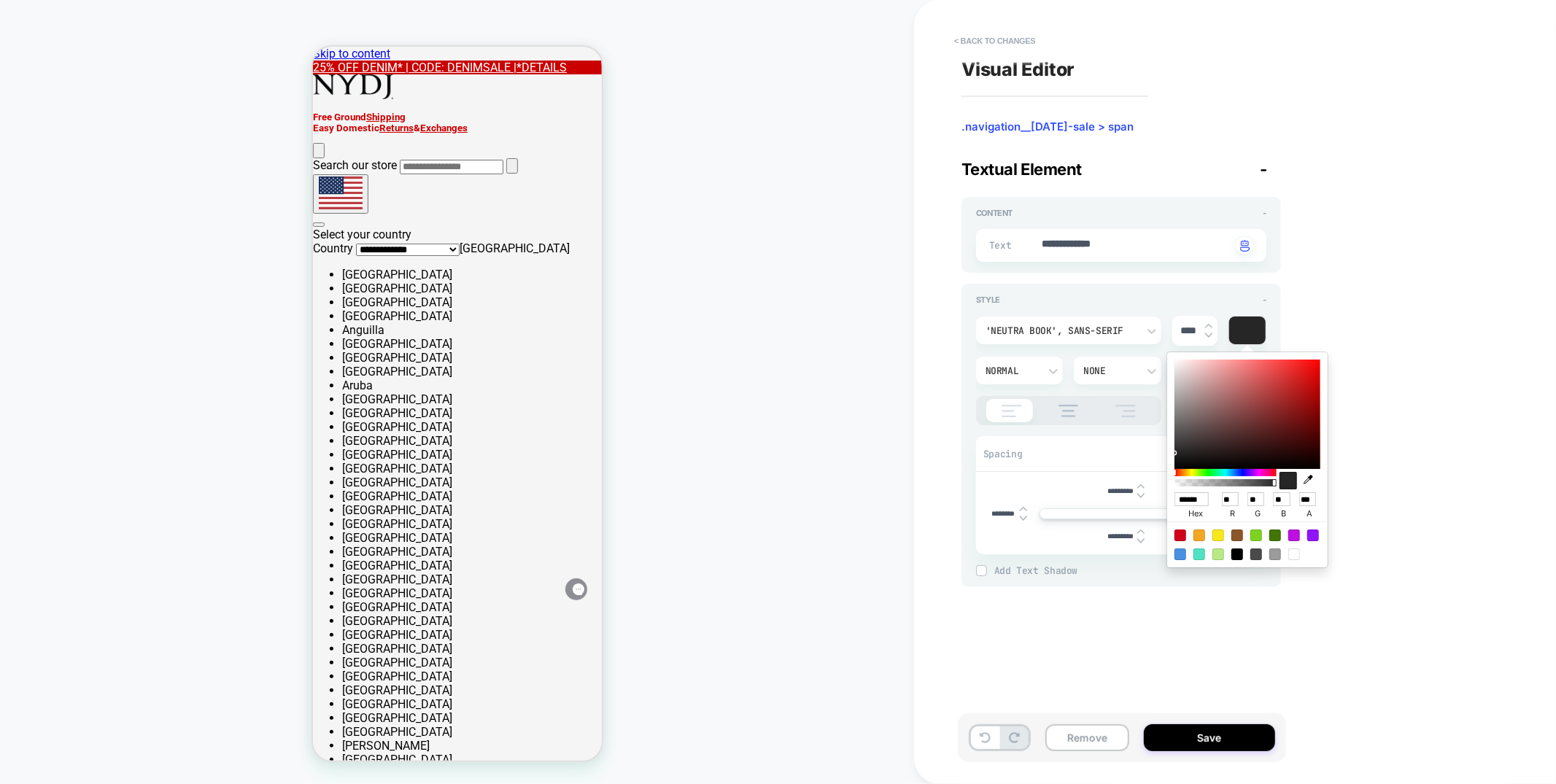
click at [1312, 484] on icon "button" at bounding box center [1308, 479] width 9 height 9
type textarea "*"
type input "******"
type input "***"
type input "*"
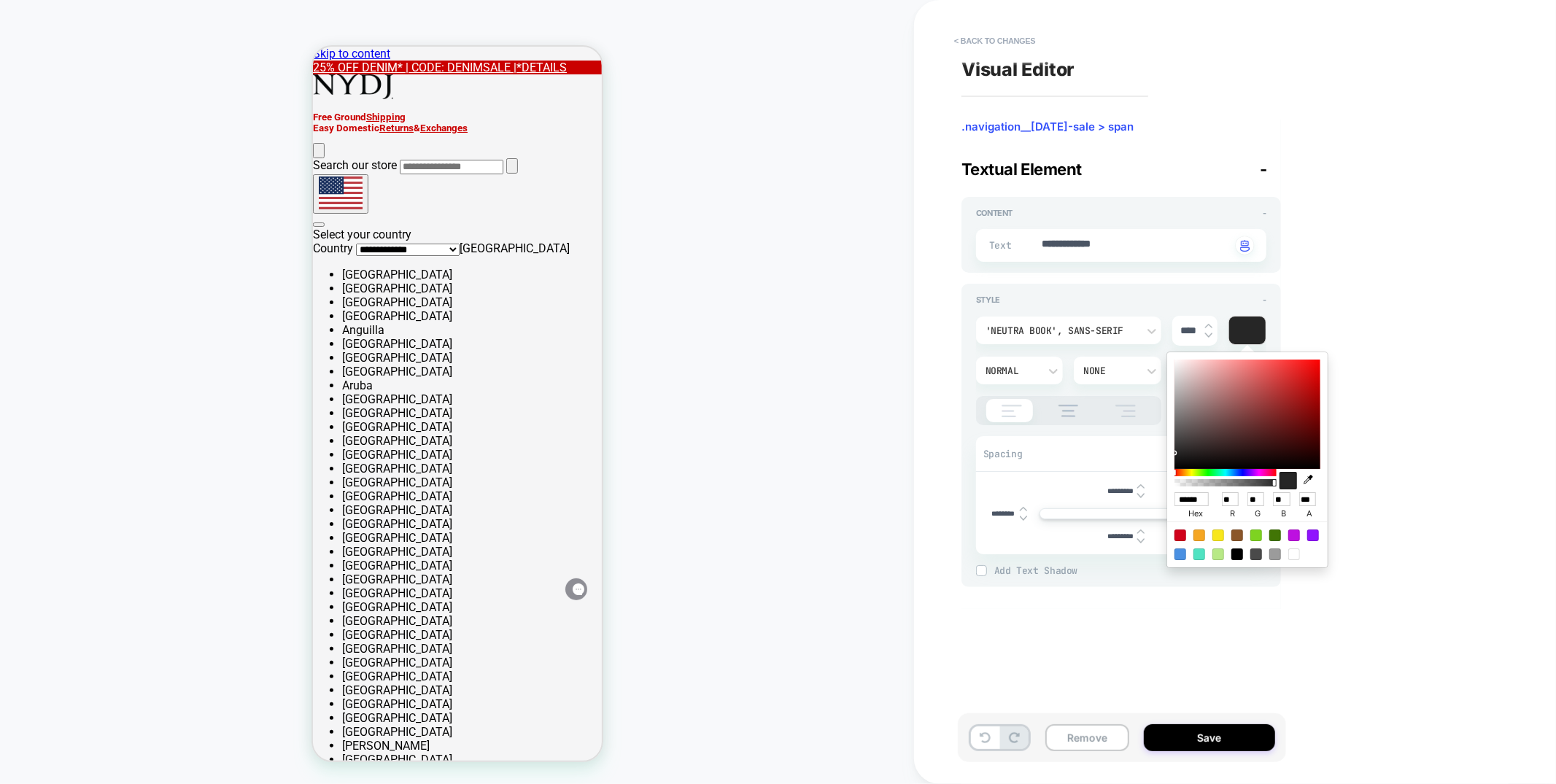
type input "*"
click at [747, 242] on div "HOMEPAGE Theme: MAIN" at bounding box center [457, 392] width 914 height 755
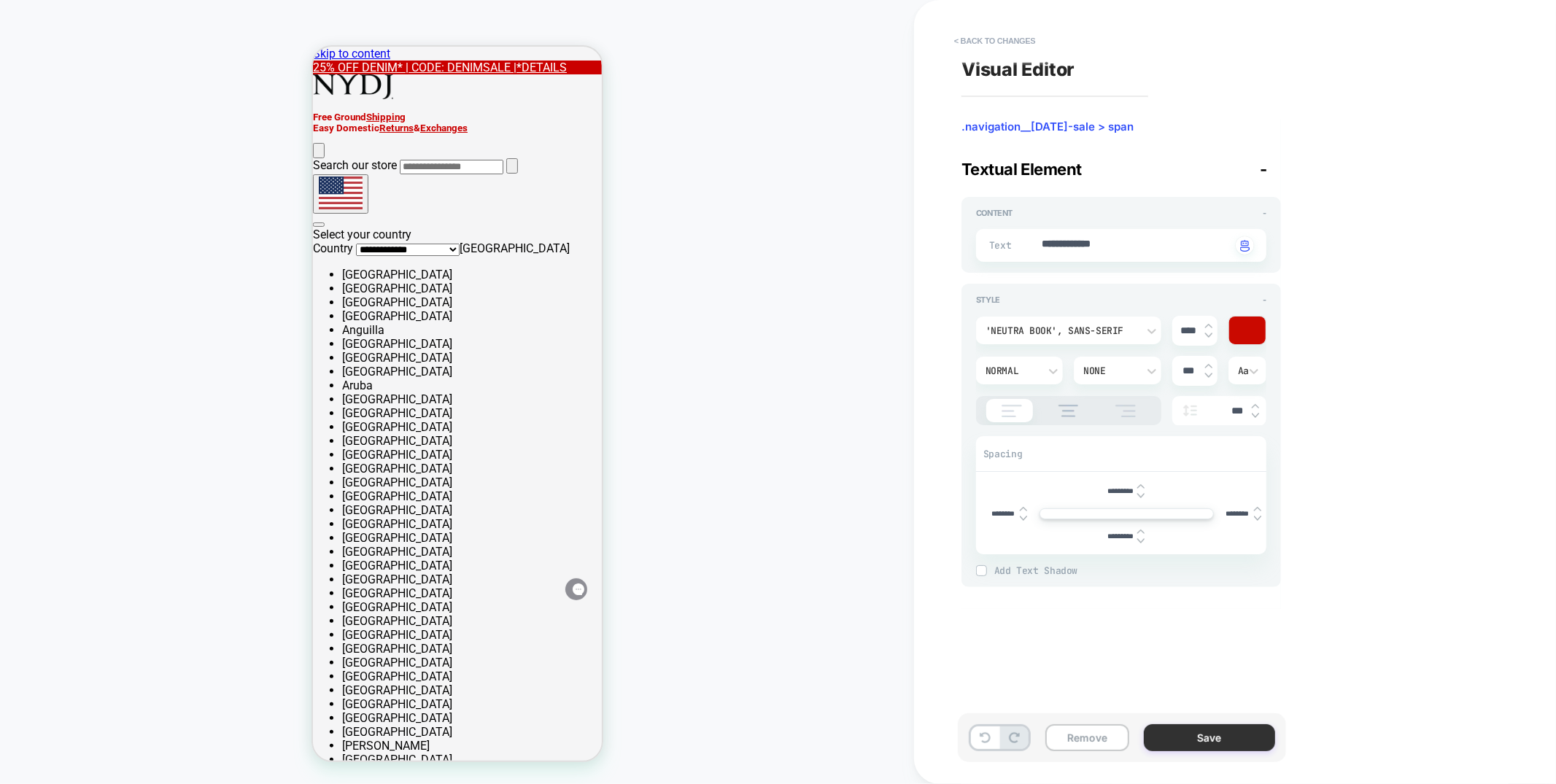
click at [1175, 742] on button "Save" at bounding box center [1209, 738] width 131 height 27
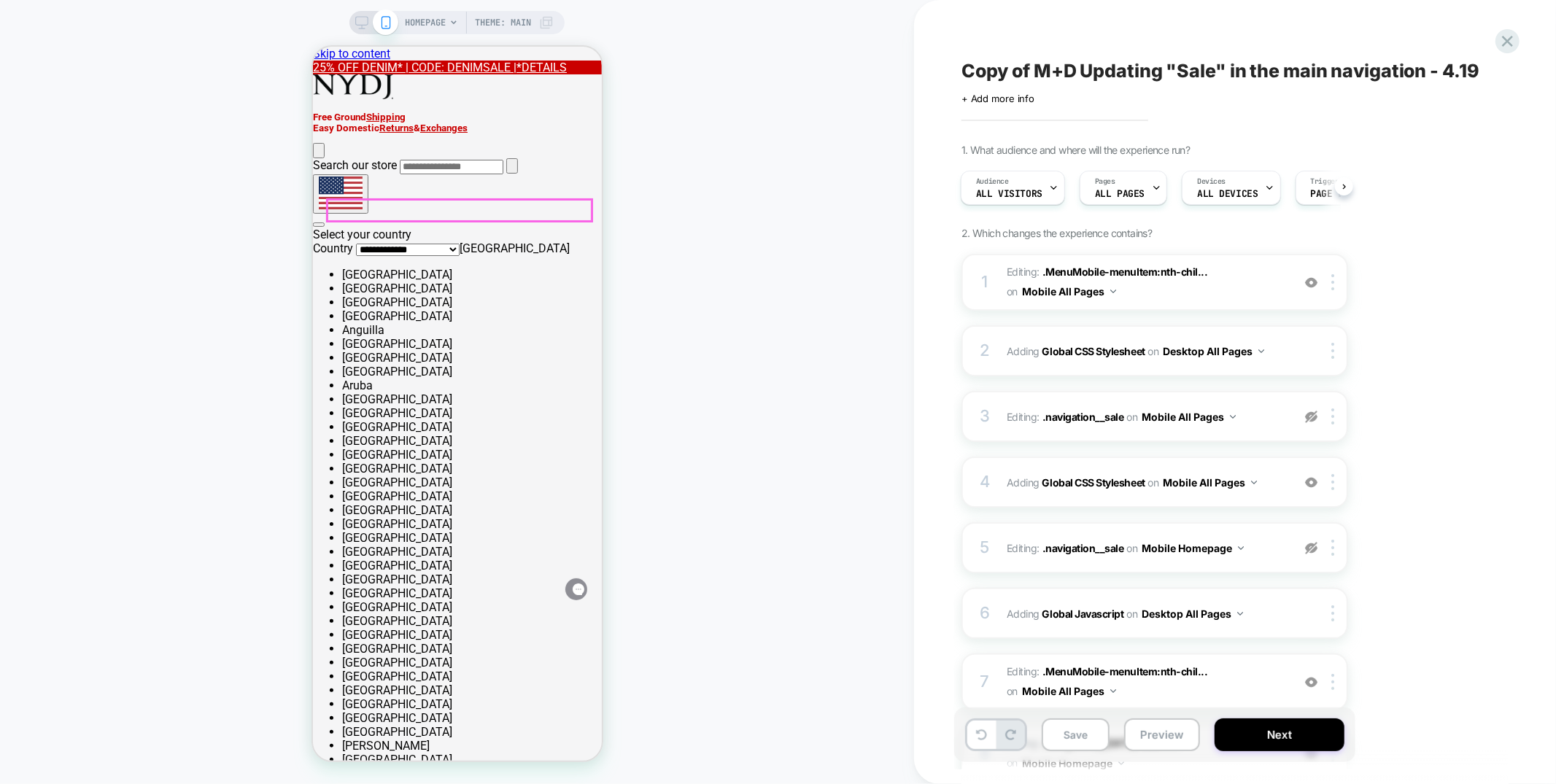
drag, startPoint x: 335, startPoint y: 211, endPoint x: 388, endPoint y: 290, distance: 95.1
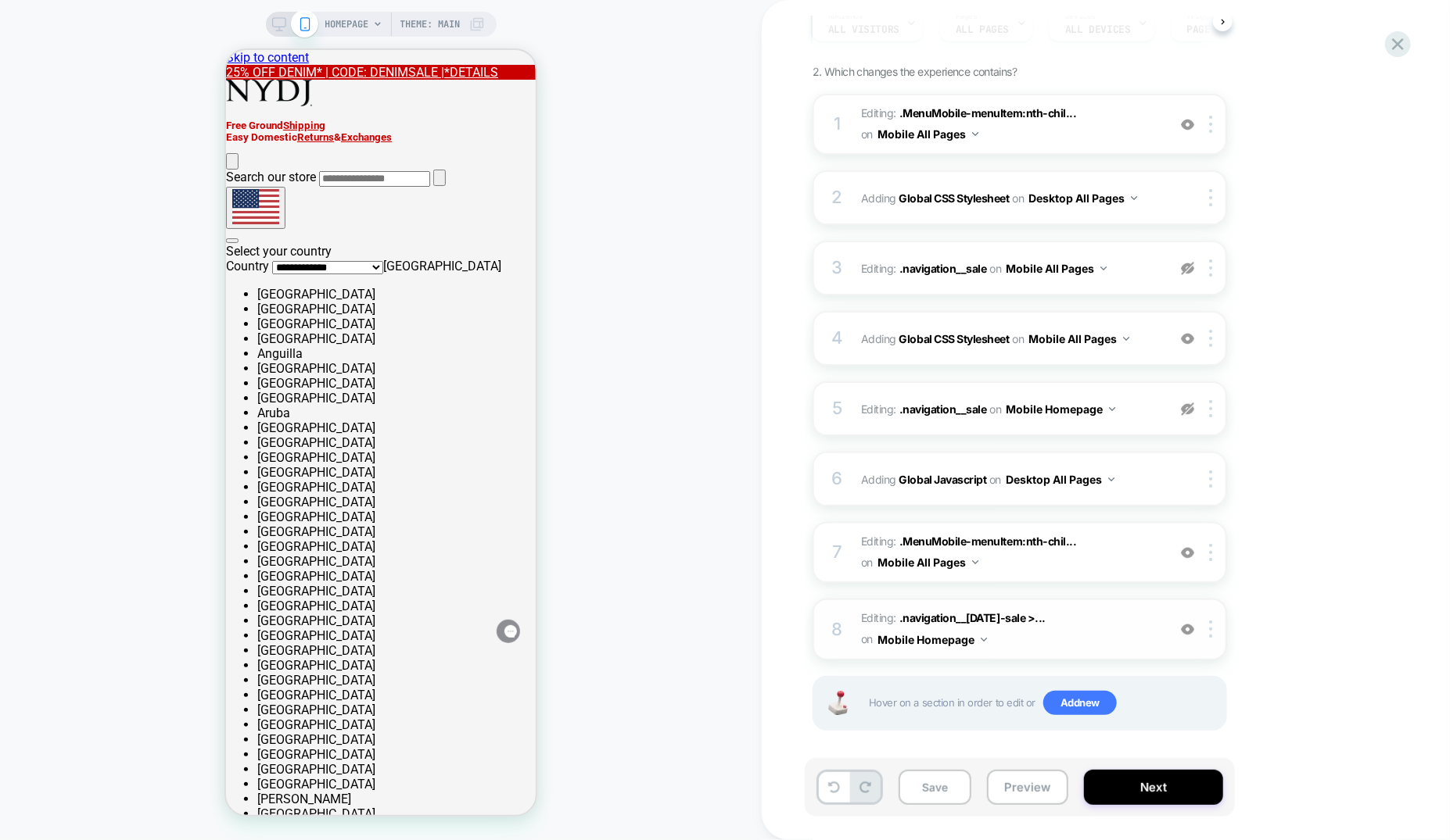
scroll to position [180, 0]
click at [1093, 610] on span "Editing : .navigation__labor-day-sale >... .navigation__labor-day-sale > span o…" at bounding box center [1010, 628] width 298 height 42
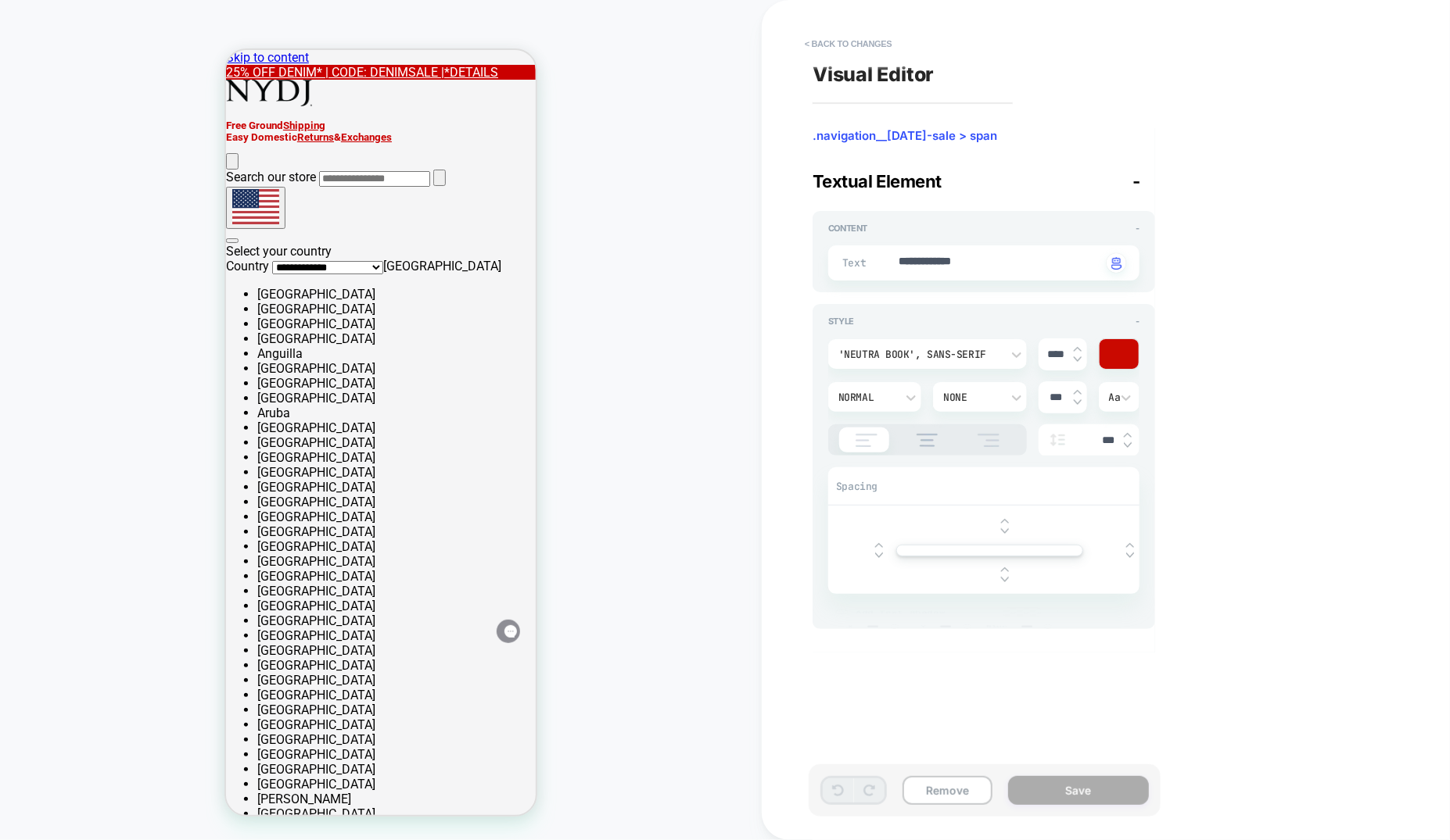
type textarea "*"
click at [1113, 355] on div at bounding box center [1119, 354] width 40 height 29
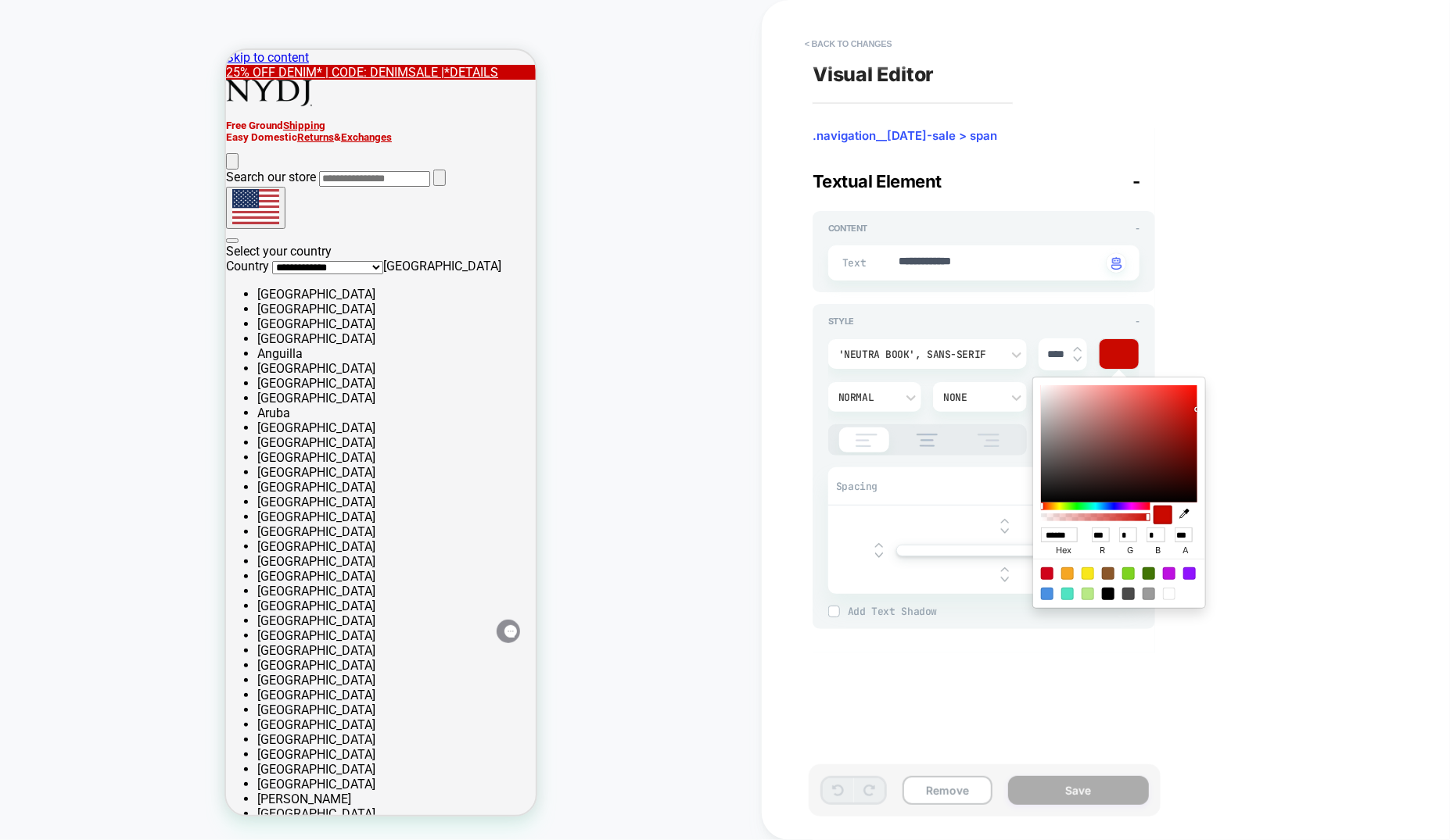
click at [1053, 532] on input "******" at bounding box center [1059, 535] width 37 height 15
type input "**"
type textarea "*"
type input "***"
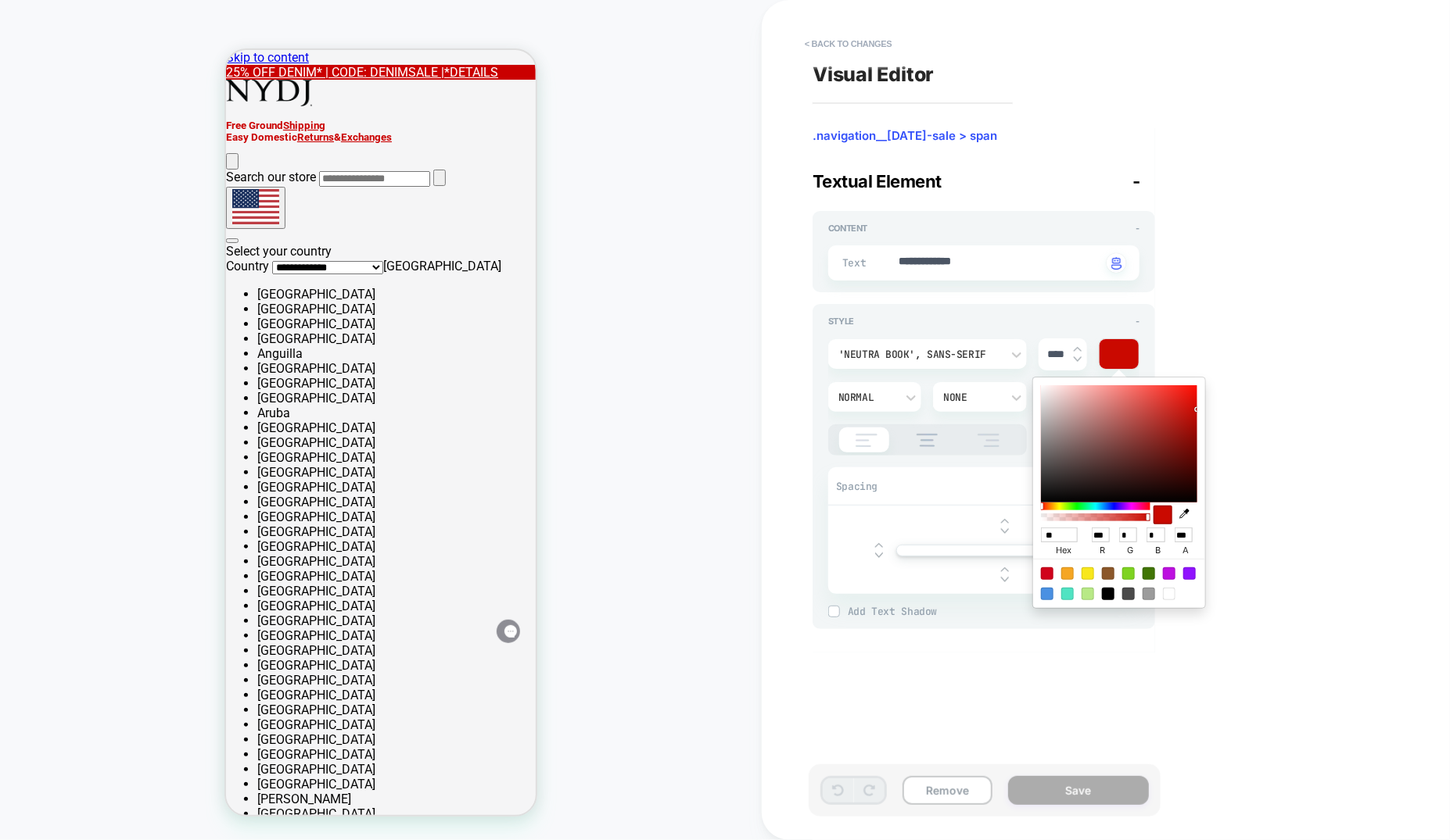
type input "***"
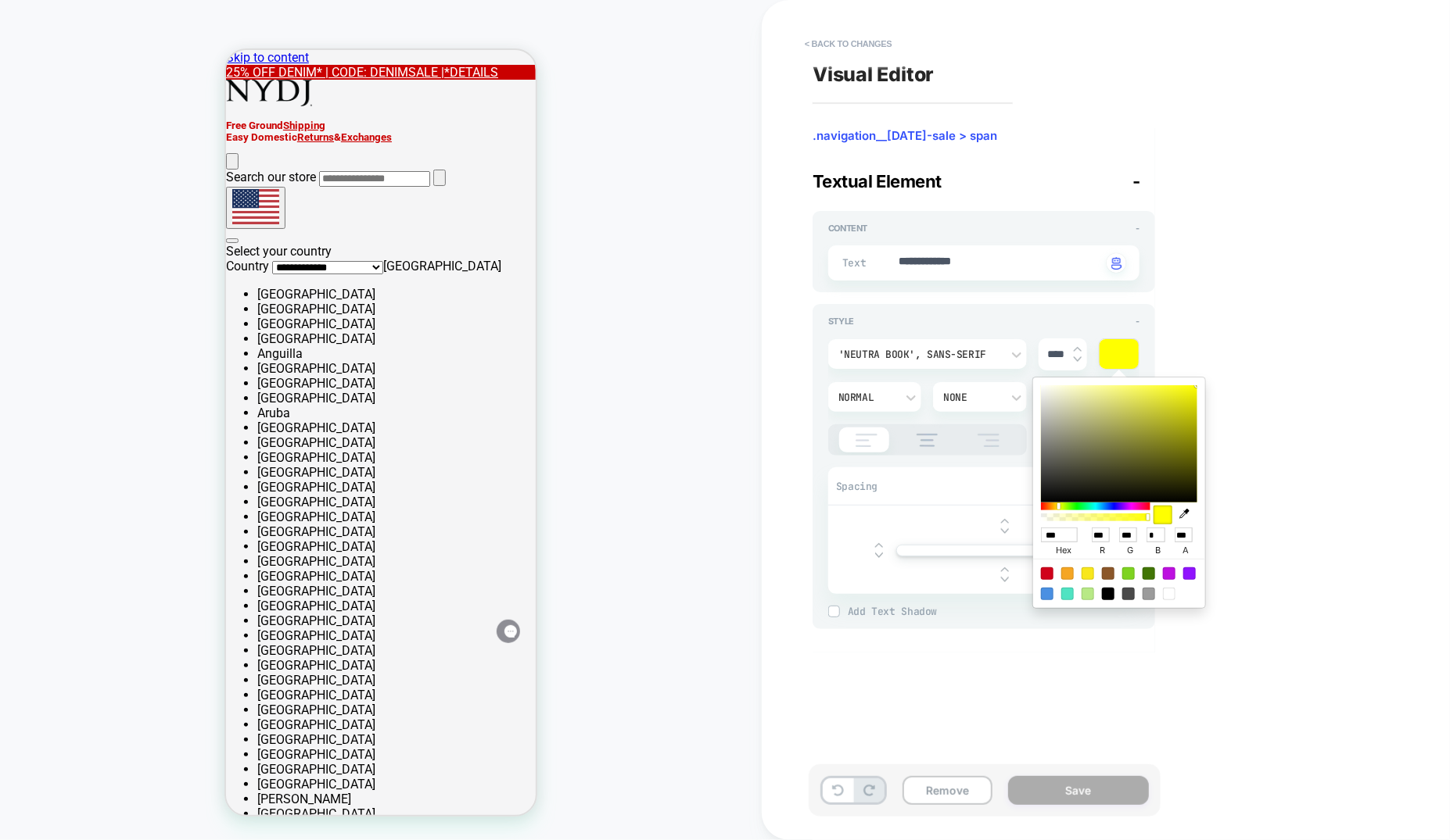
type input "****"
type textarea "*"
type input "*****"
type textarea "*"
type input "******"
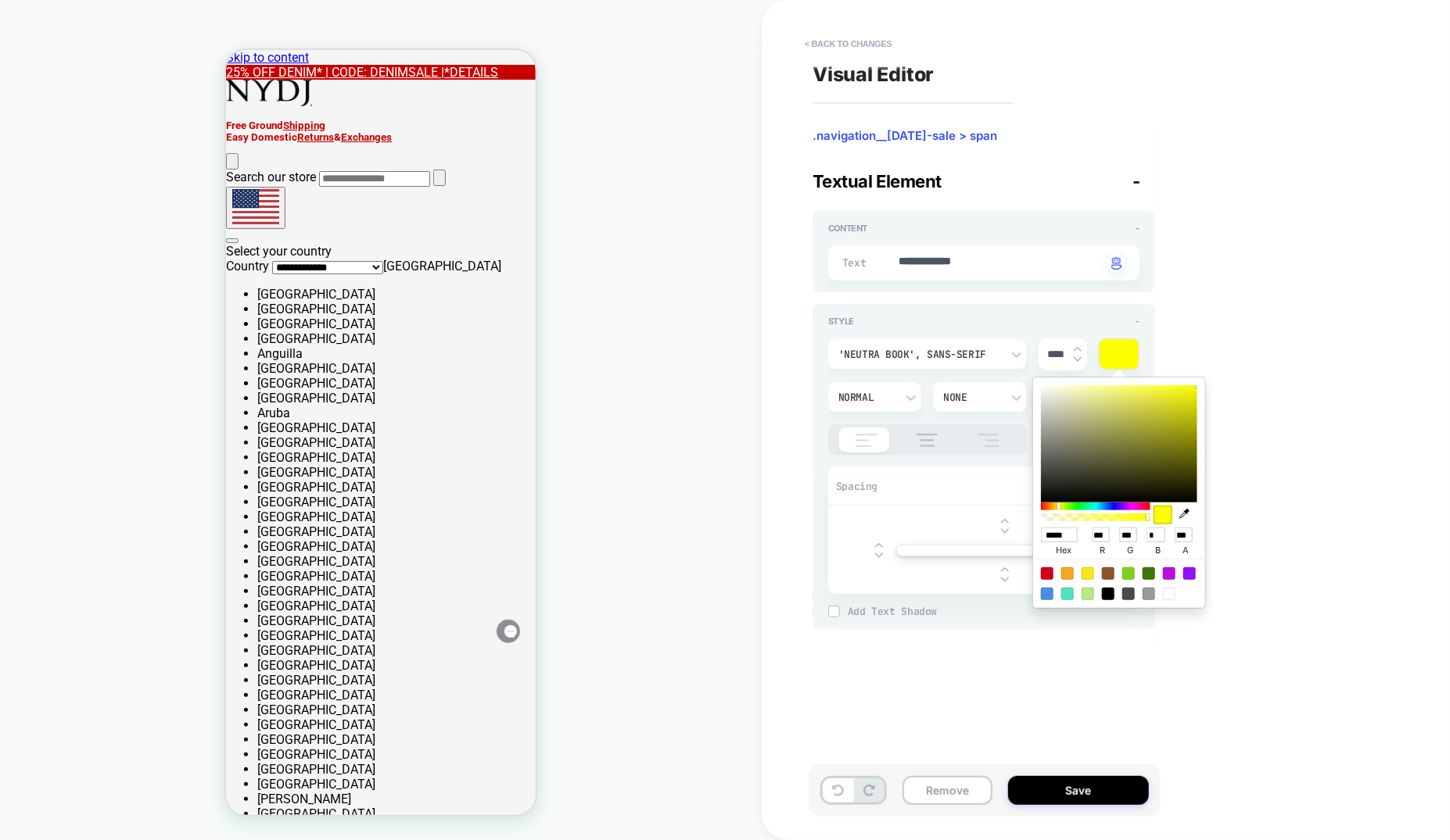
type input "*"
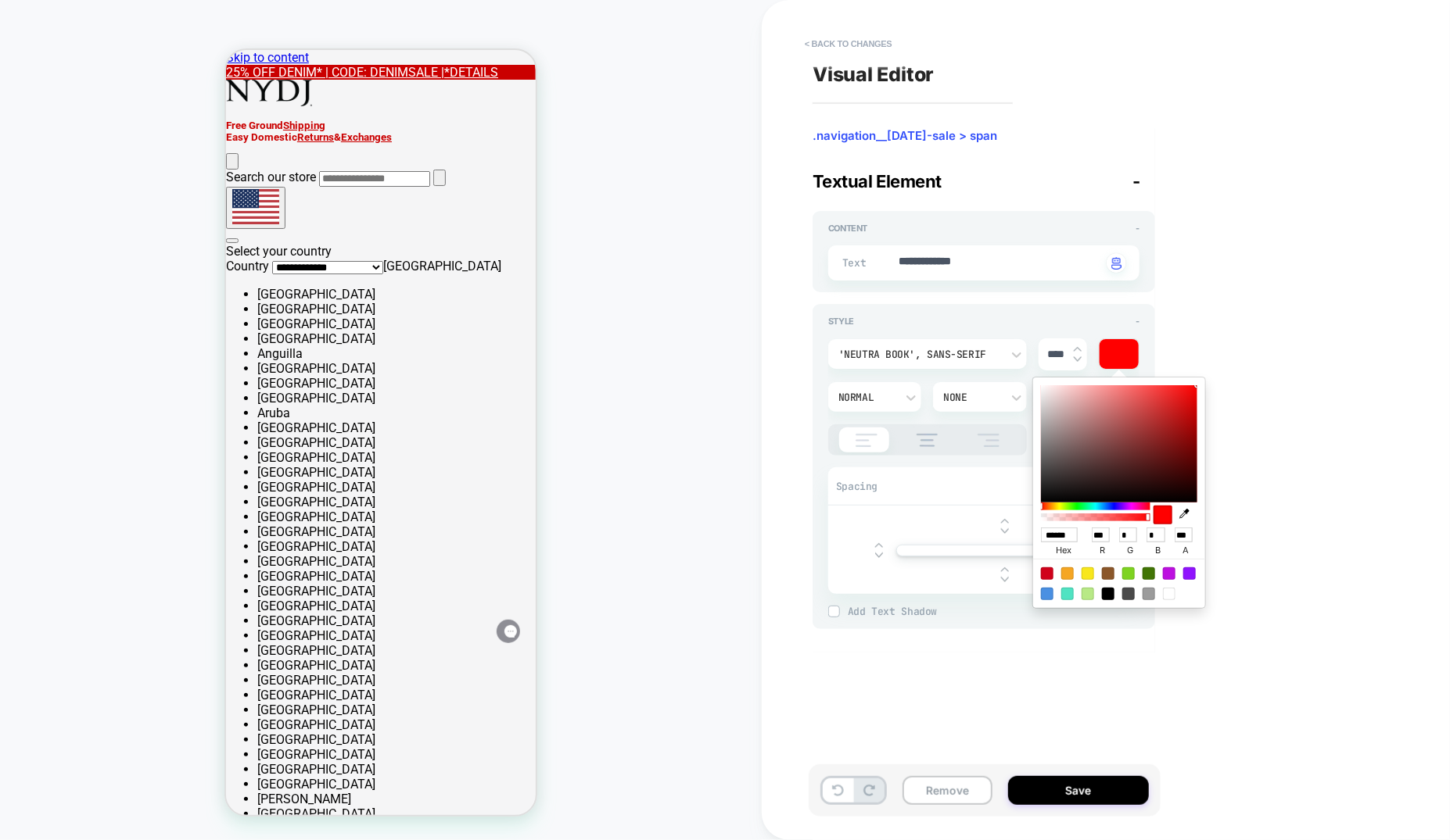
type textarea "*"
type input "******"
drag, startPoint x: 1039, startPoint y: 808, endPoint x: 1046, endPoint y: 797, distance: 13.0
click at [1046, 799] on div "Remove Save" at bounding box center [985, 790] width 352 height 52
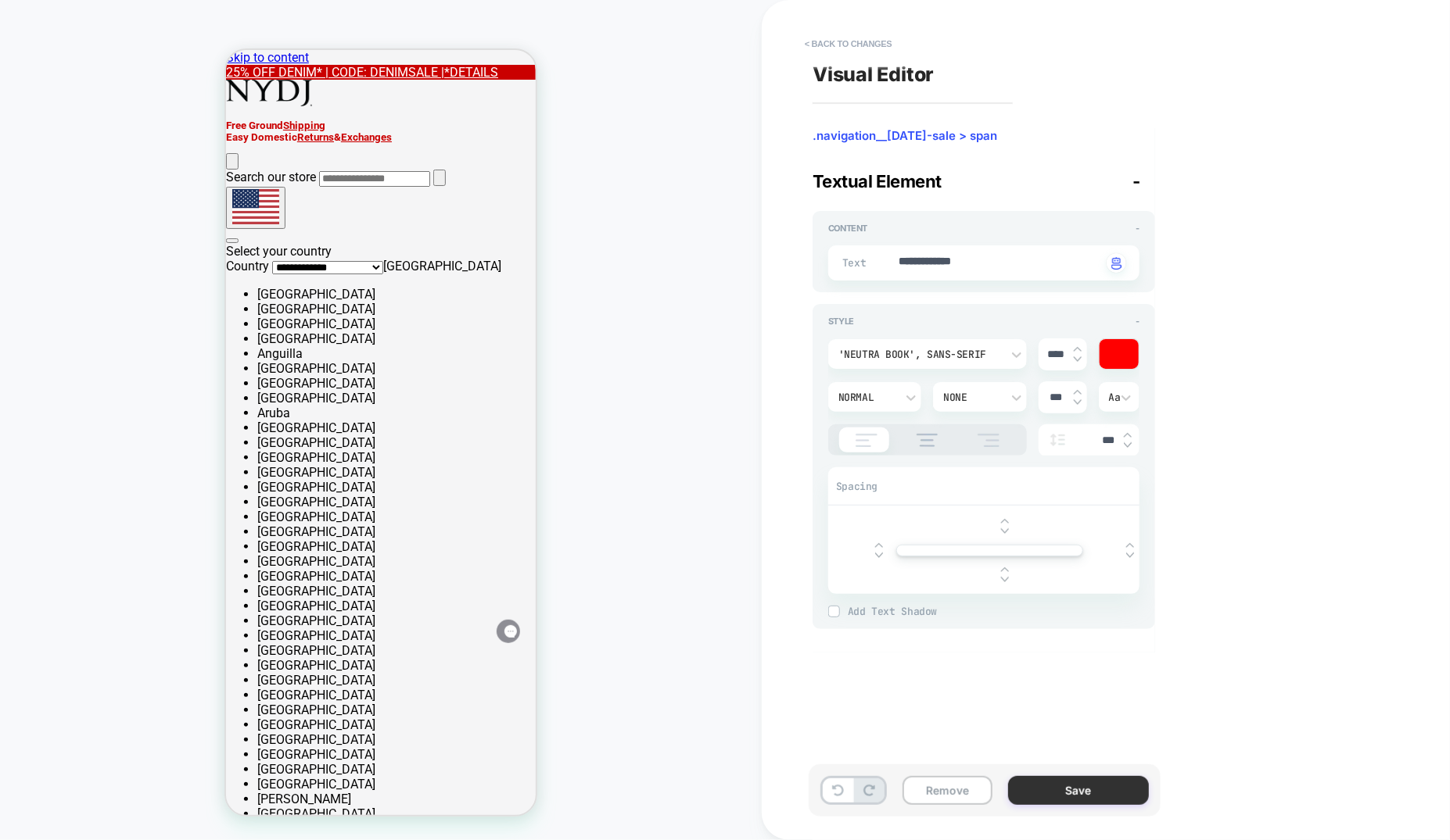
click at [1046, 797] on button "Save" at bounding box center [1078, 790] width 141 height 28
type textarea "*"
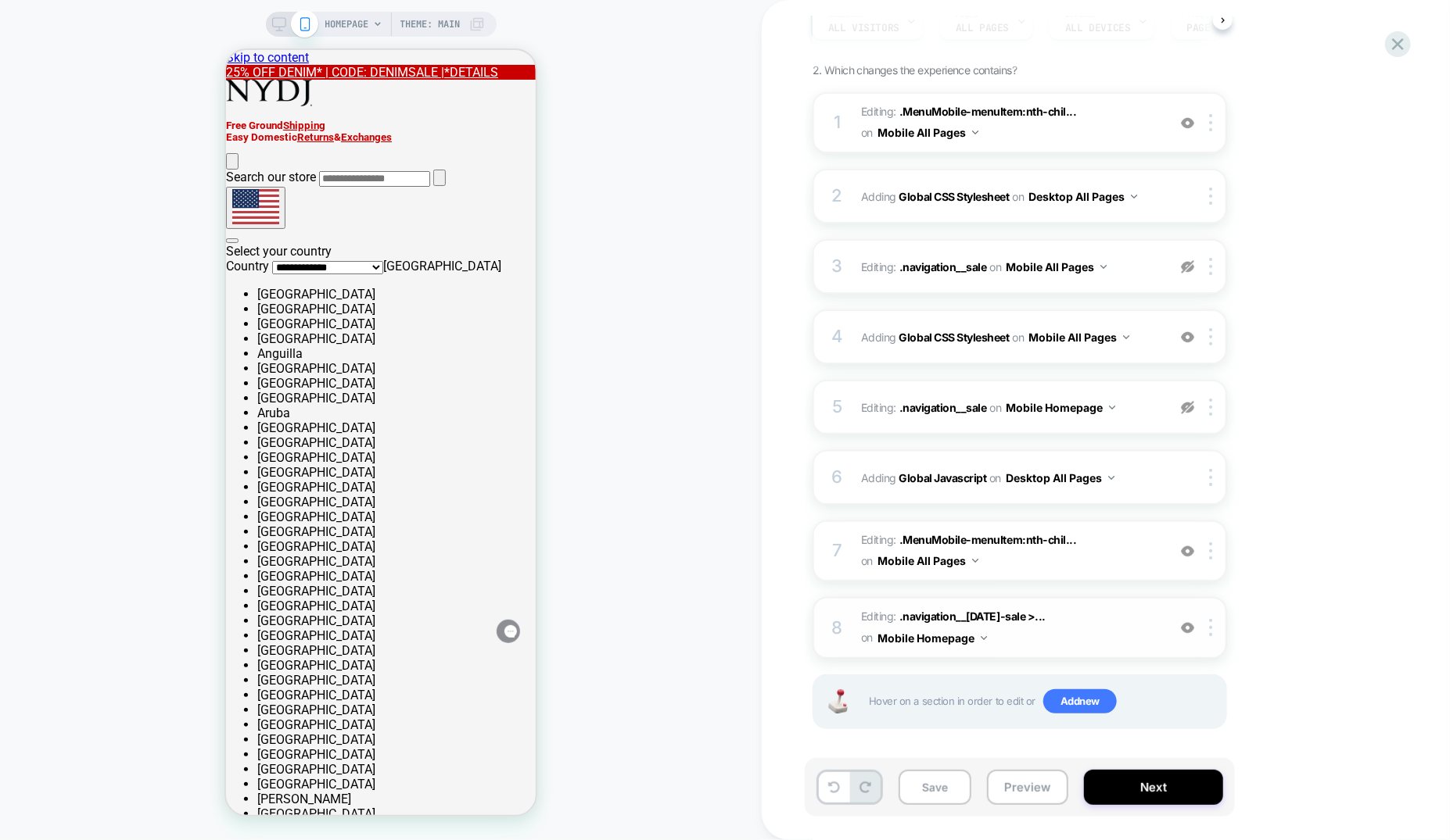
click at [971, 636] on button "Mobile Homepage" at bounding box center [931, 638] width 109 height 23
click at [834, 719] on div "Mobile All Pages" at bounding box center [775, 717] width 189 height 34
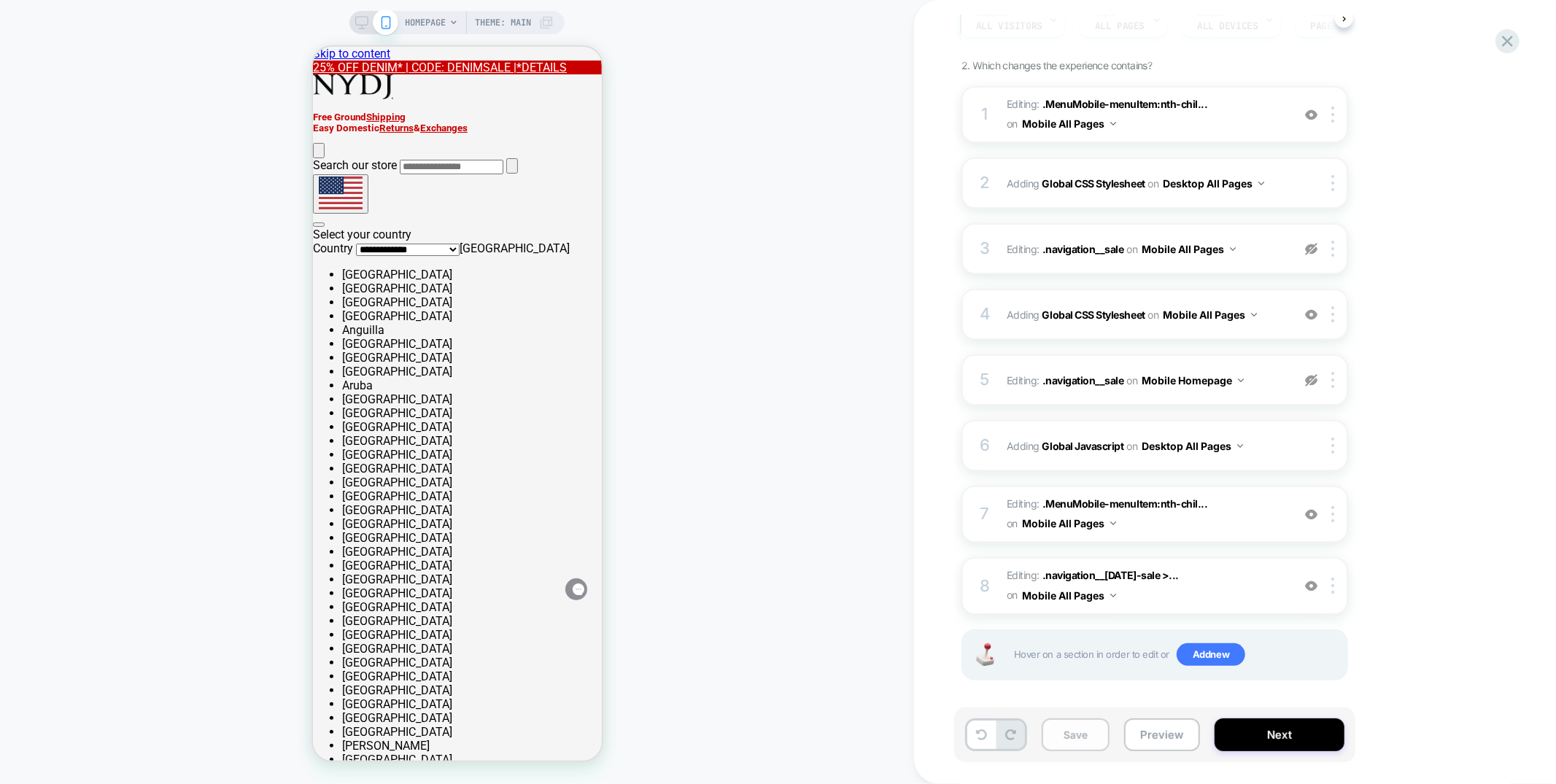
click at [1072, 740] on button "Save" at bounding box center [1076, 735] width 68 height 33
drag, startPoint x: 530, startPoint y: 527, endPoint x: 550, endPoint y: 552, distance: 32.0
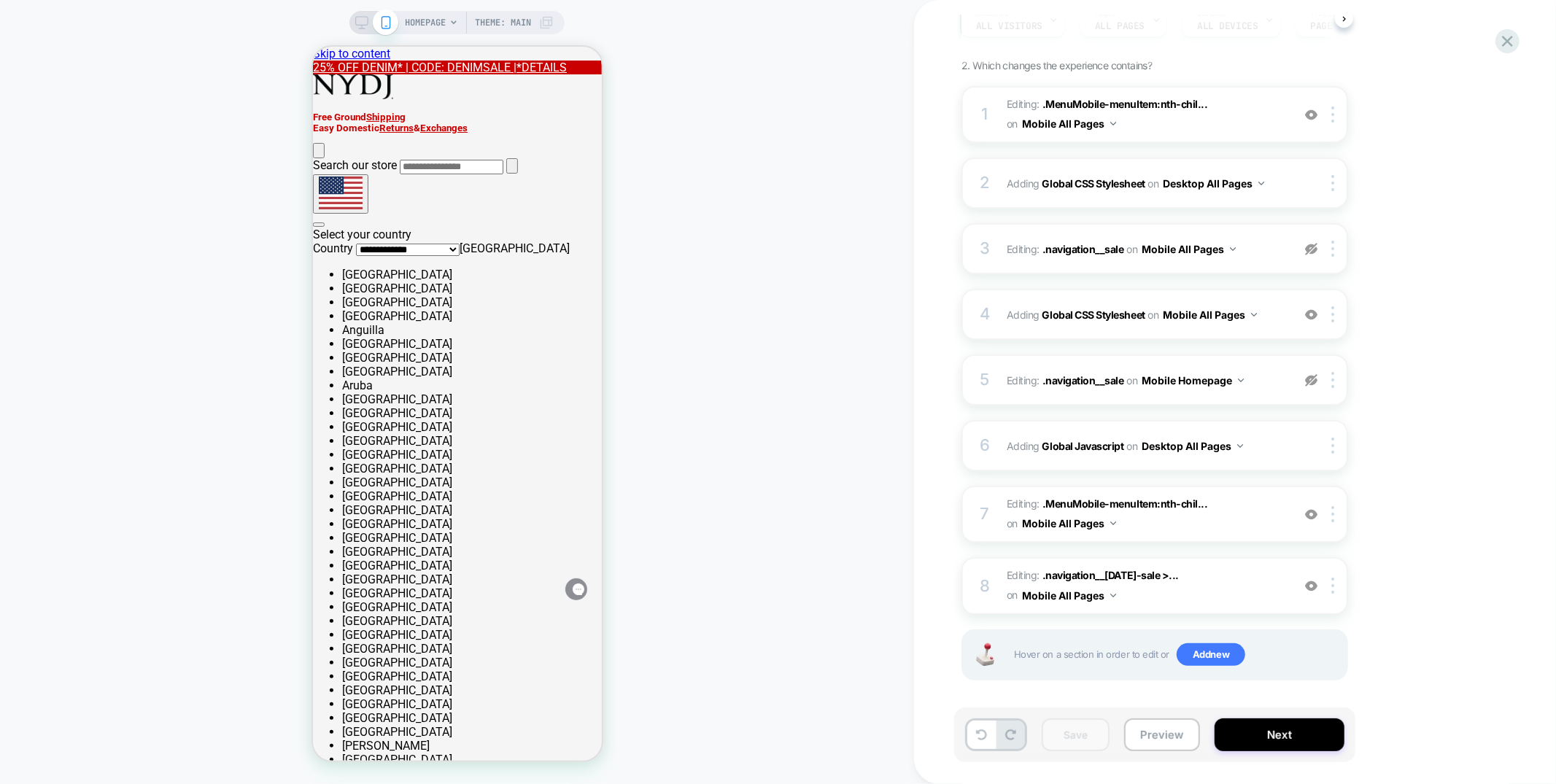
click at [357, 15] on div "HOMEPAGE Theme: MAIN" at bounding box center [456, 22] width 215 height 23
click at [362, 31] on div "HOMEPAGE Theme: MAIN" at bounding box center [456, 22] width 215 height 23
click at [361, 24] on rect at bounding box center [362, 21] width 12 height 8
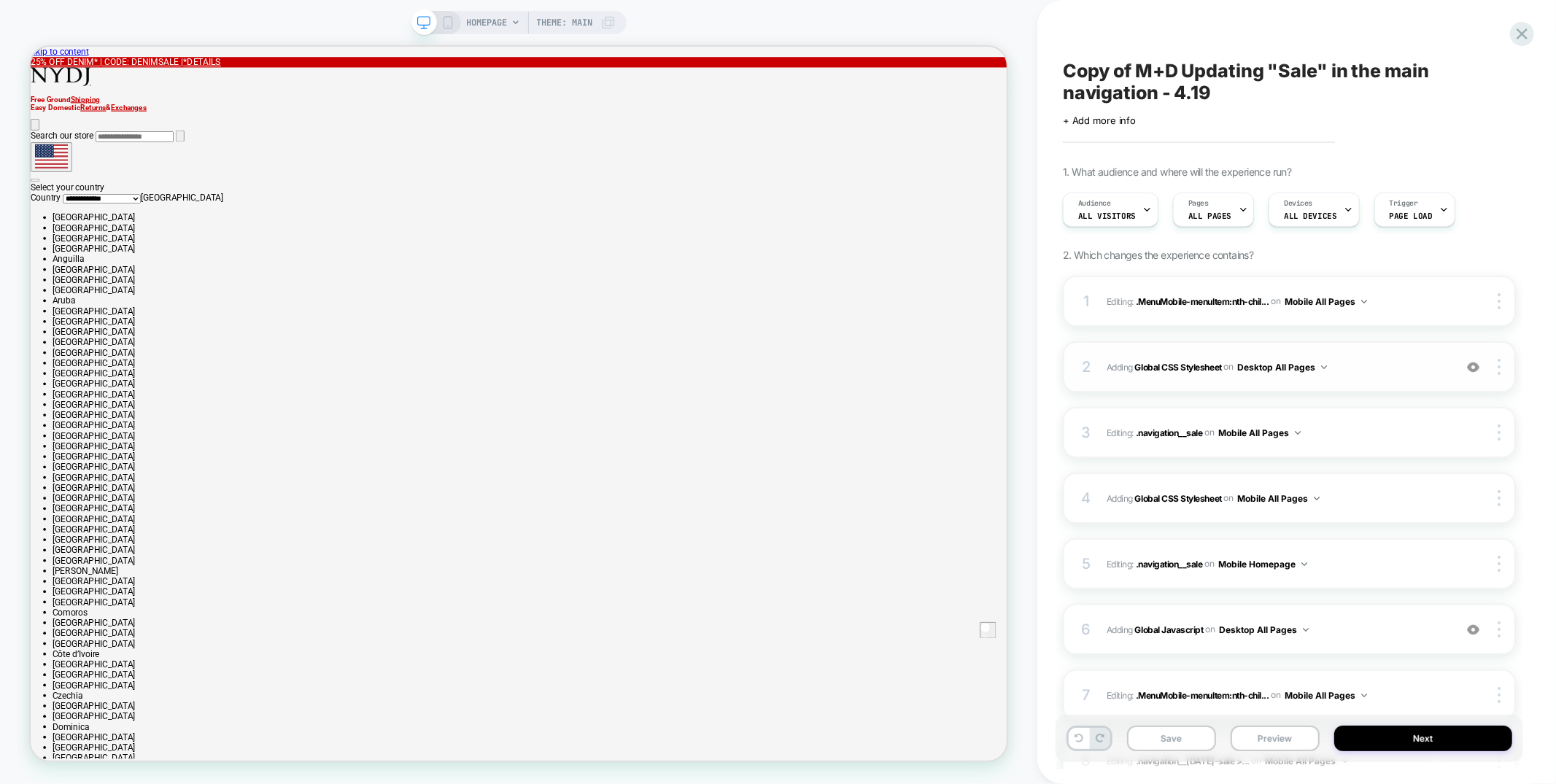
click at [1405, 369] on span "Adding Global CSS Stylesheet on Desktop All Pages" at bounding box center [1276, 367] width 340 height 18
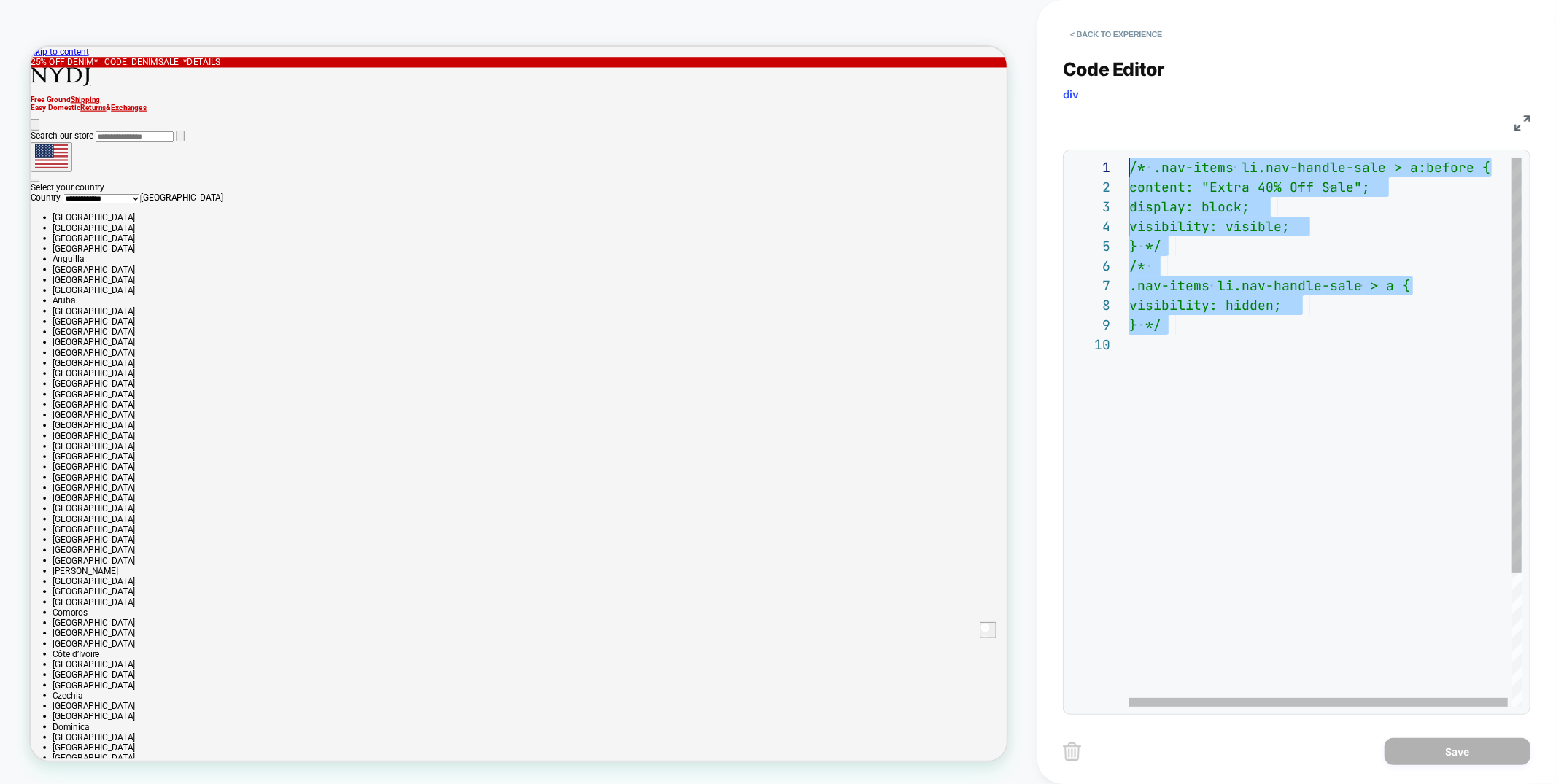
drag, startPoint x: 1167, startPoint y: 347, endPoint x: 1061, endPoint y: 165, distance: 210.6
click at [1130, 165] on div "/* .nav-items li.nav-handle-sale > a:before { content: "Extra 40% Off Sale"; di…" at bounding box center [1328, 521] width 396 height 727
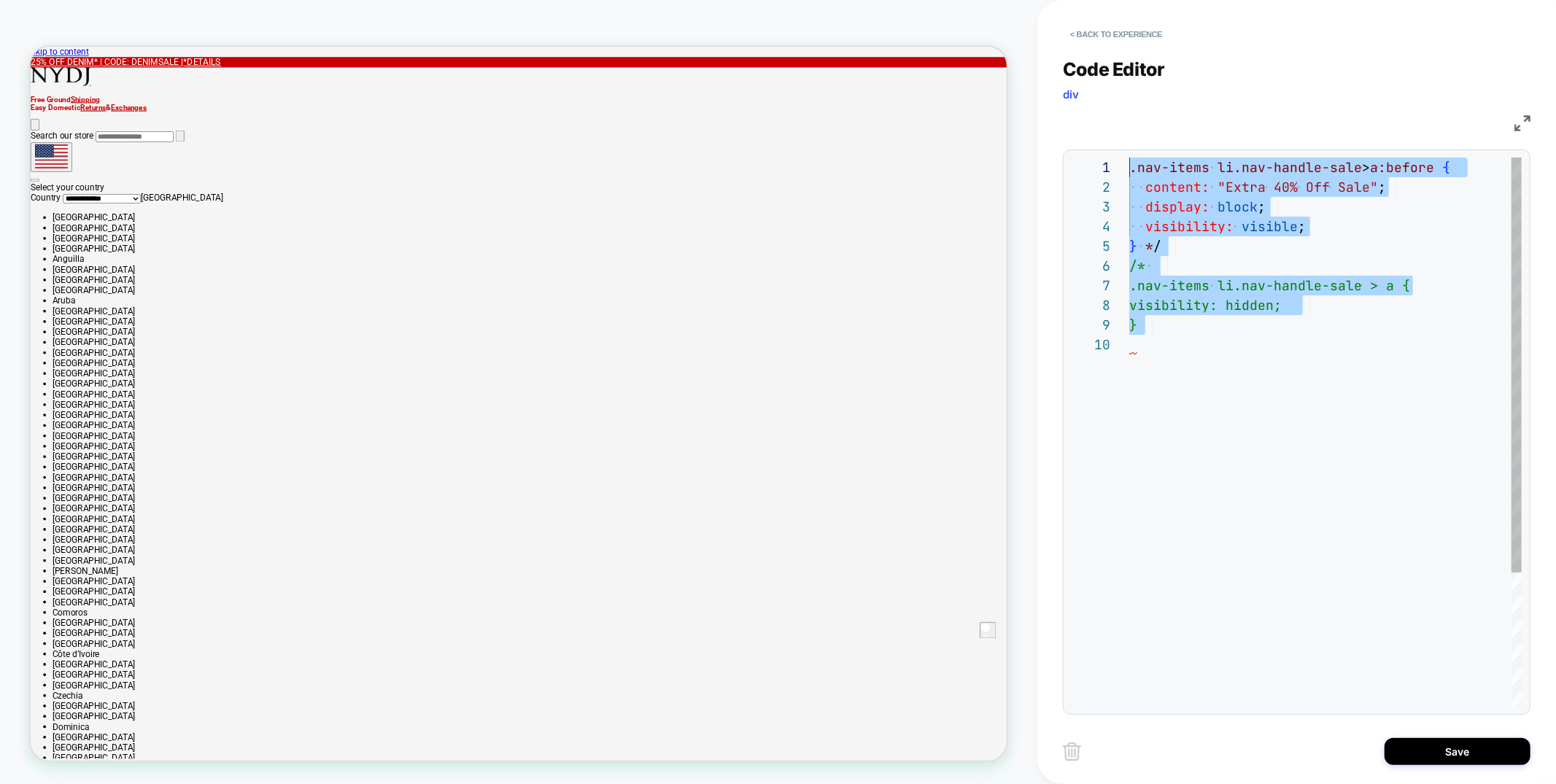
click at [1300, 341] on div ".nav-items li.nav-handle-sale > a:before { content: "Extra 40% Off Sale" ; disp…" at bounding box center [1326, 521] width 393 height 727
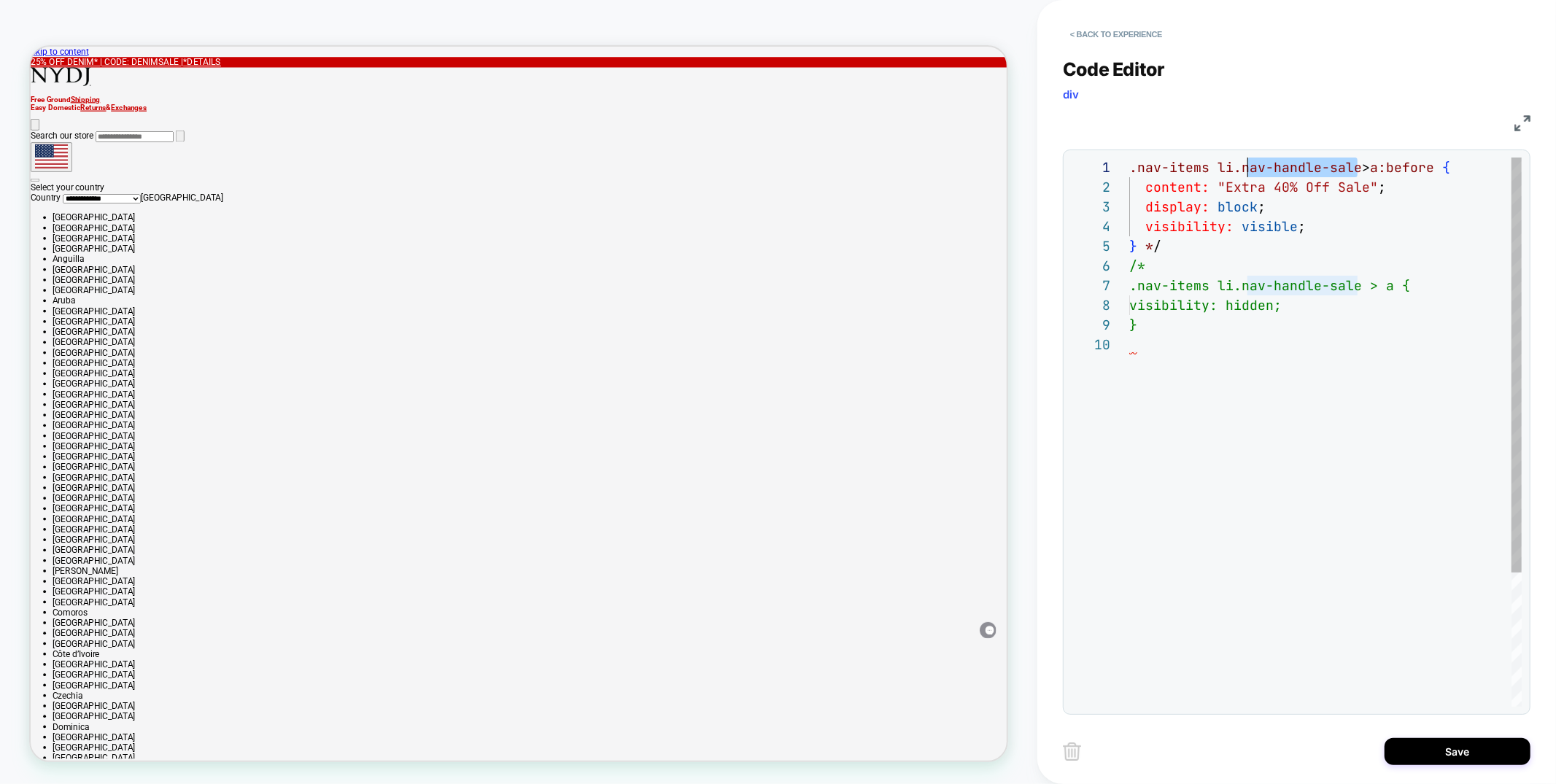
scroll to position [0, 110]
drag, startPoint x: 1359, startPoint y: 168, endPoint x: 1242, endPoint y: 164, distance: 117.1
click at [1242, 164] on div ".nav-items li.nav-handle-sale > a:before { content: "Extra 40% Off Sale" ; disp…" at bounding box center [1326, 521] width 393 height 727
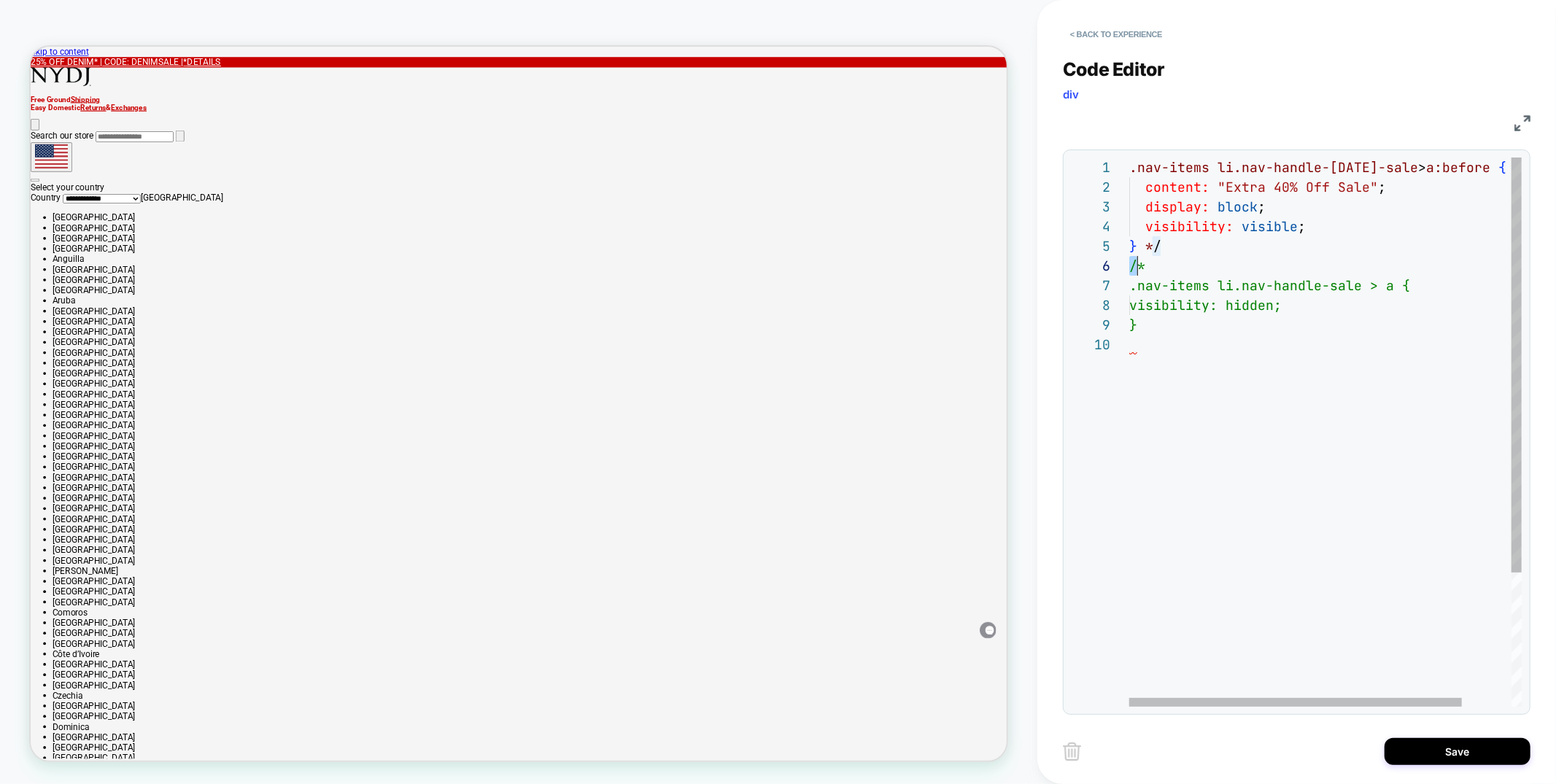
scroll to position [99, 0]
drag, startPoint x: 1131, startPoint y: 266, endPoint x: 1173, endPoint y: 347, distance: 91.2
click at [1173, 347] on div ".nav-items li.nav-handle-labor-day-sale > a:before { content: "Extra 40% Off Sa…" at bounding box center [1355, 521] width 451 height 727
click at [1146, 246] on div ".nav-items li.nav-handle-labor-day-sale > a:before { content: "Extra 40% Off Sa…" at bounding box center [1355, 521] width 451 height 727
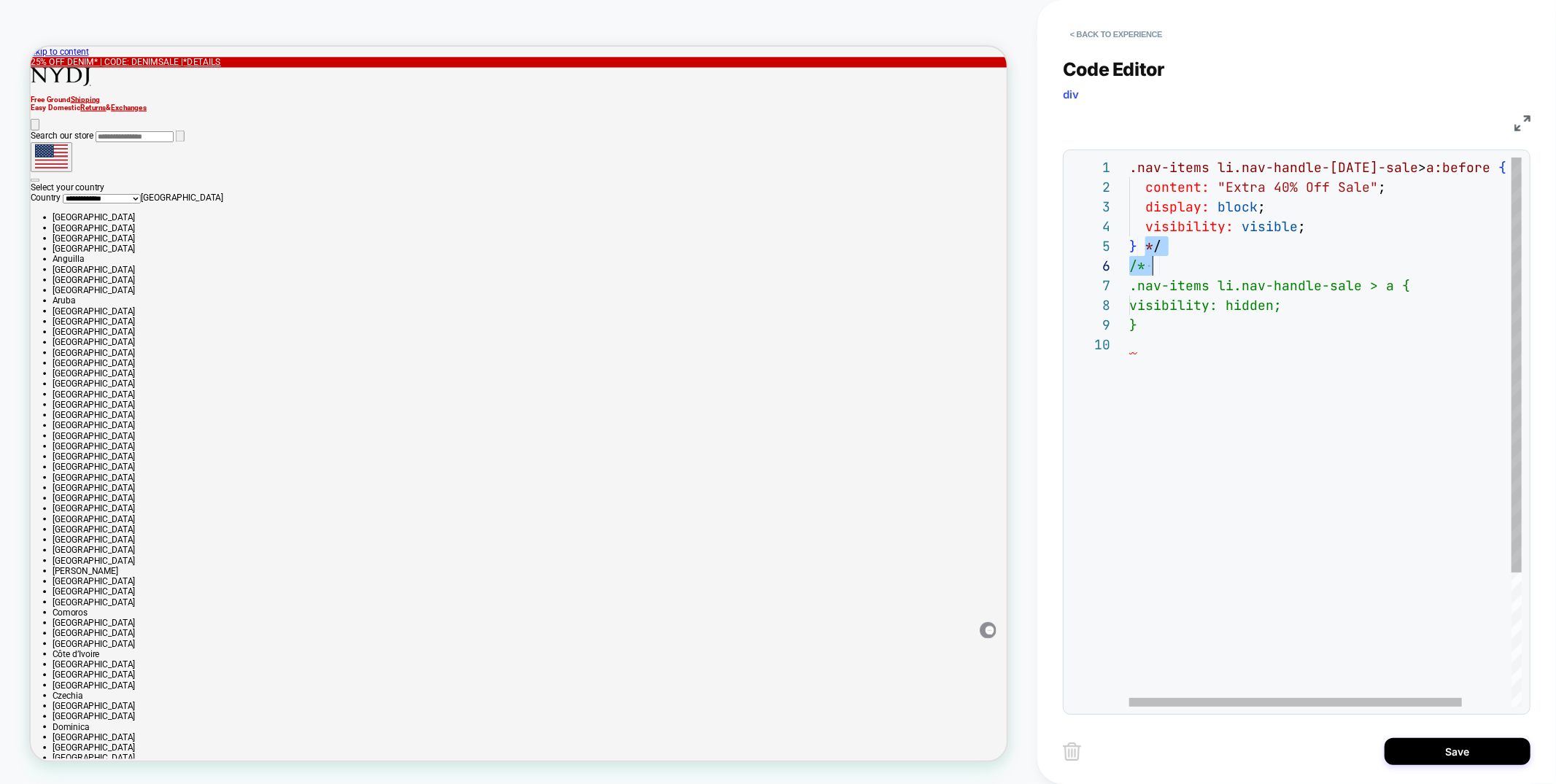
drag, startPoint x: 1145, startPoint y: 246, endPoint x: 1155, endPoint y: 259, distance: 16.4
click at [1155, 259] on div ".nav-items li.nav-handle-labor-day-sale > a:before { content: "Extra 40% Off Sa…" at bounding box center [1355, 521] width 451 height 727
drag, startPoint x: 1356, startPoint y: 267, endPoint x: 1242, endPoint y: 262, distance: 114.1
click at [1242, 262] on div ".nav-items li.nav-handle-labor-day-sale > a:before { content: "Extra 40% Off Sa…" at bounding box center [1355, 511] width 451 height 707
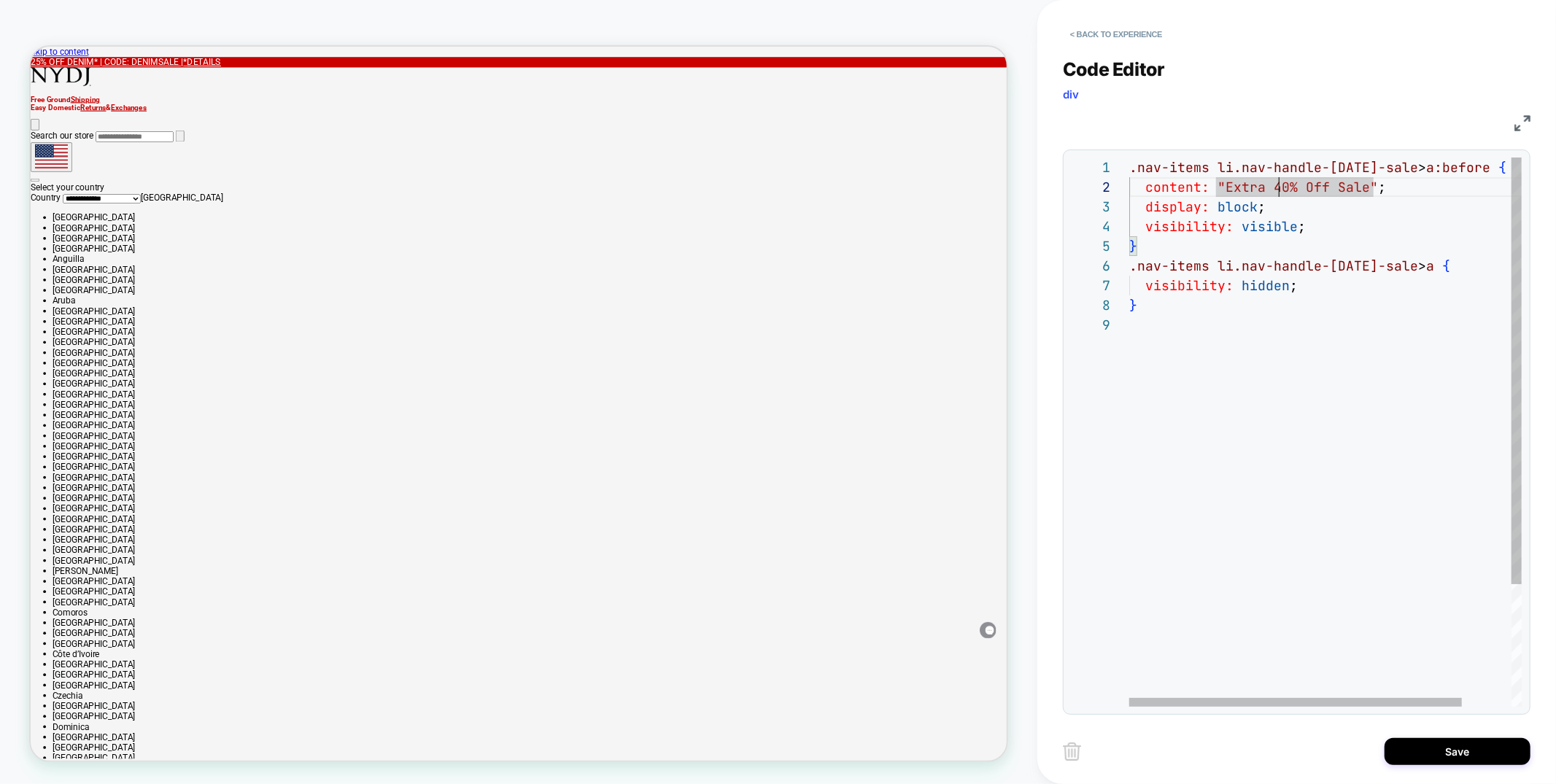
scroll to position [19, 142]
drag, startPoint x: 1282, startPoint y: 185, endPoint x: 1273, endPoint y: 185, distance: 9.0
click at [1274, 185] on span ""Extra 40% Off Sale"" at bounding box center [1298, 187] width 160 height 17
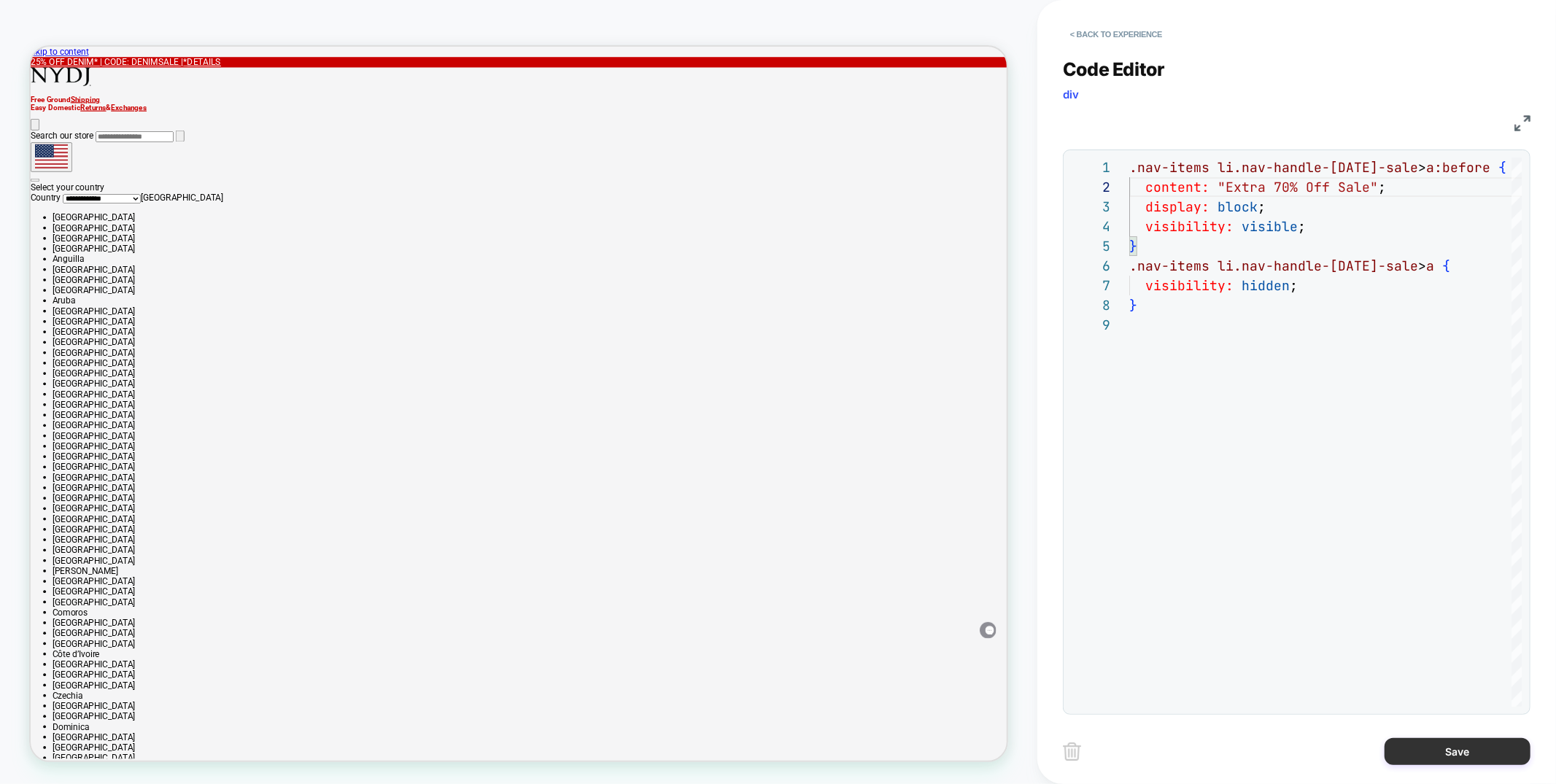
type textarea "**********"
click at [1450, 755] on button "Save" at bounding box center [1458, 751] width 146 height 27
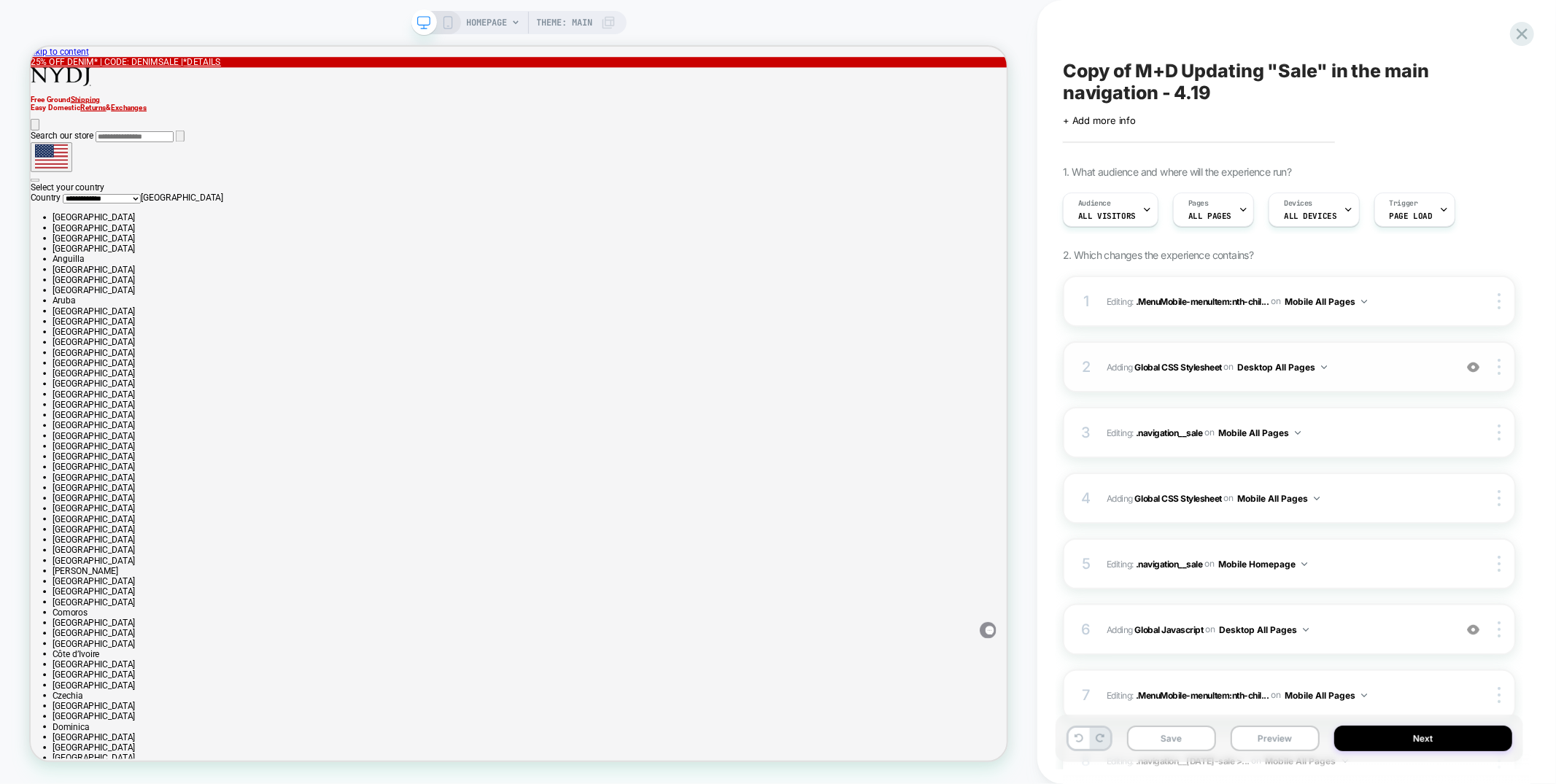
click at [1369, 375] on div "2 Adding Global CSS Stylesheet on Desktop All Pages Add Before Add After Copy t…" at bounding box center [1289, 367] width 453 height 51
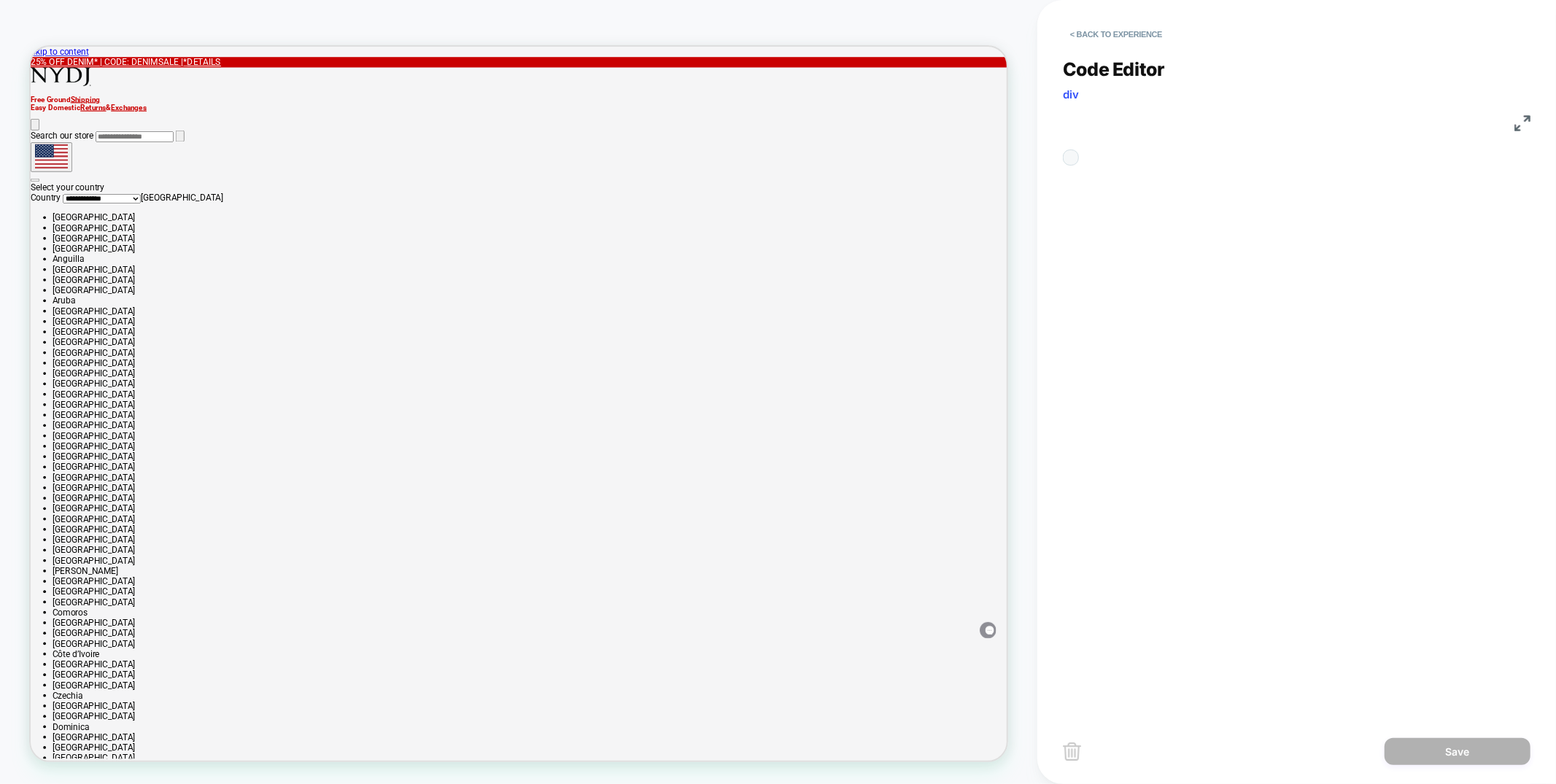
scroll to position [157, 0]
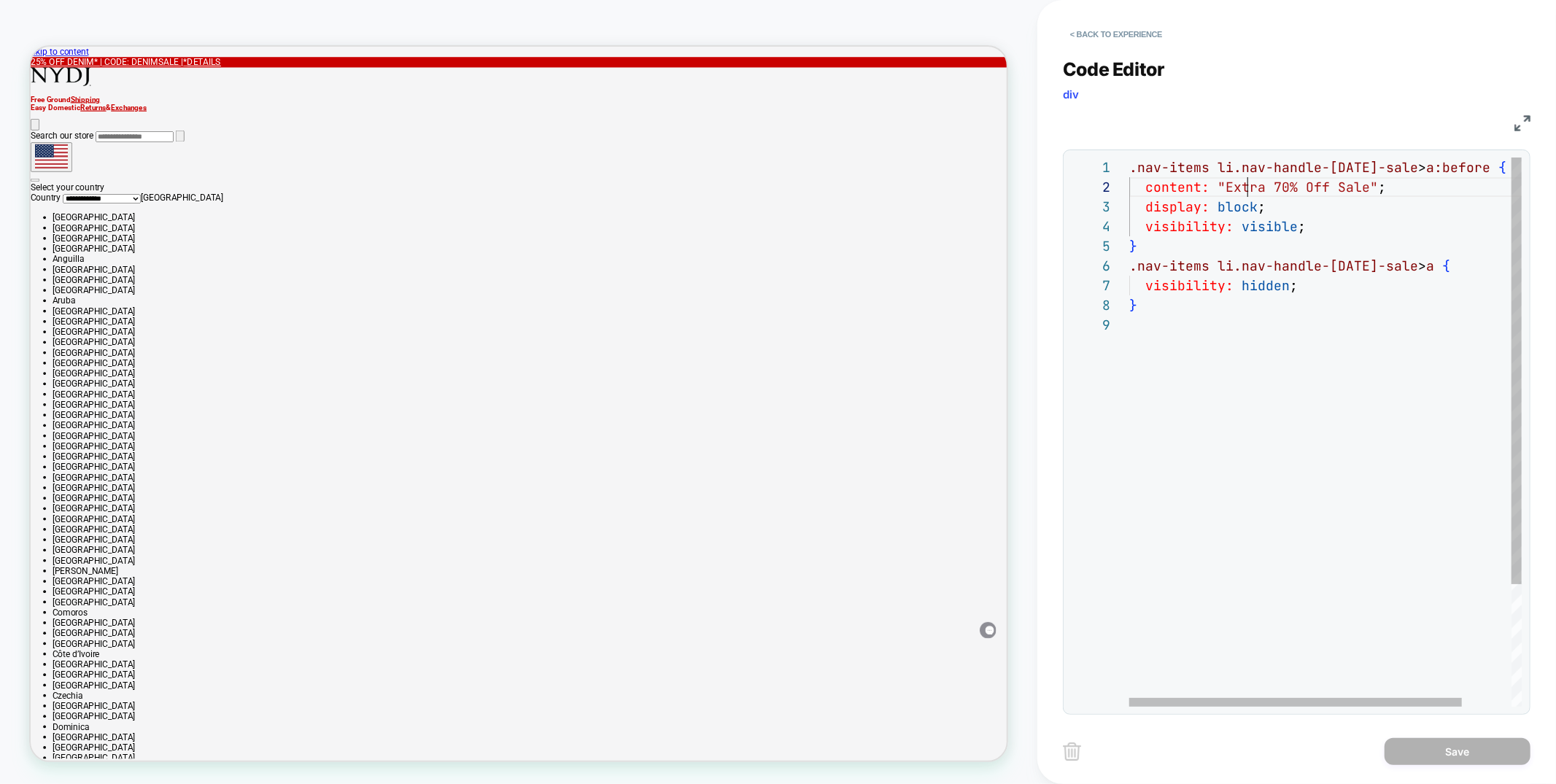
click at [1249, 188] on div ".nav-items li.nav-handle-labor-day-sale > a:before { content: "Extra 70% Off Sa…" at bounding box center [1355, 511] width 451 height 707
click at [1341, 190] on div ".nav-items li.nav-handle-labor-day-sale > a:before { content: "Up to 70% Off Sa…" at bounding box center [1355, 511] width 451 height 707
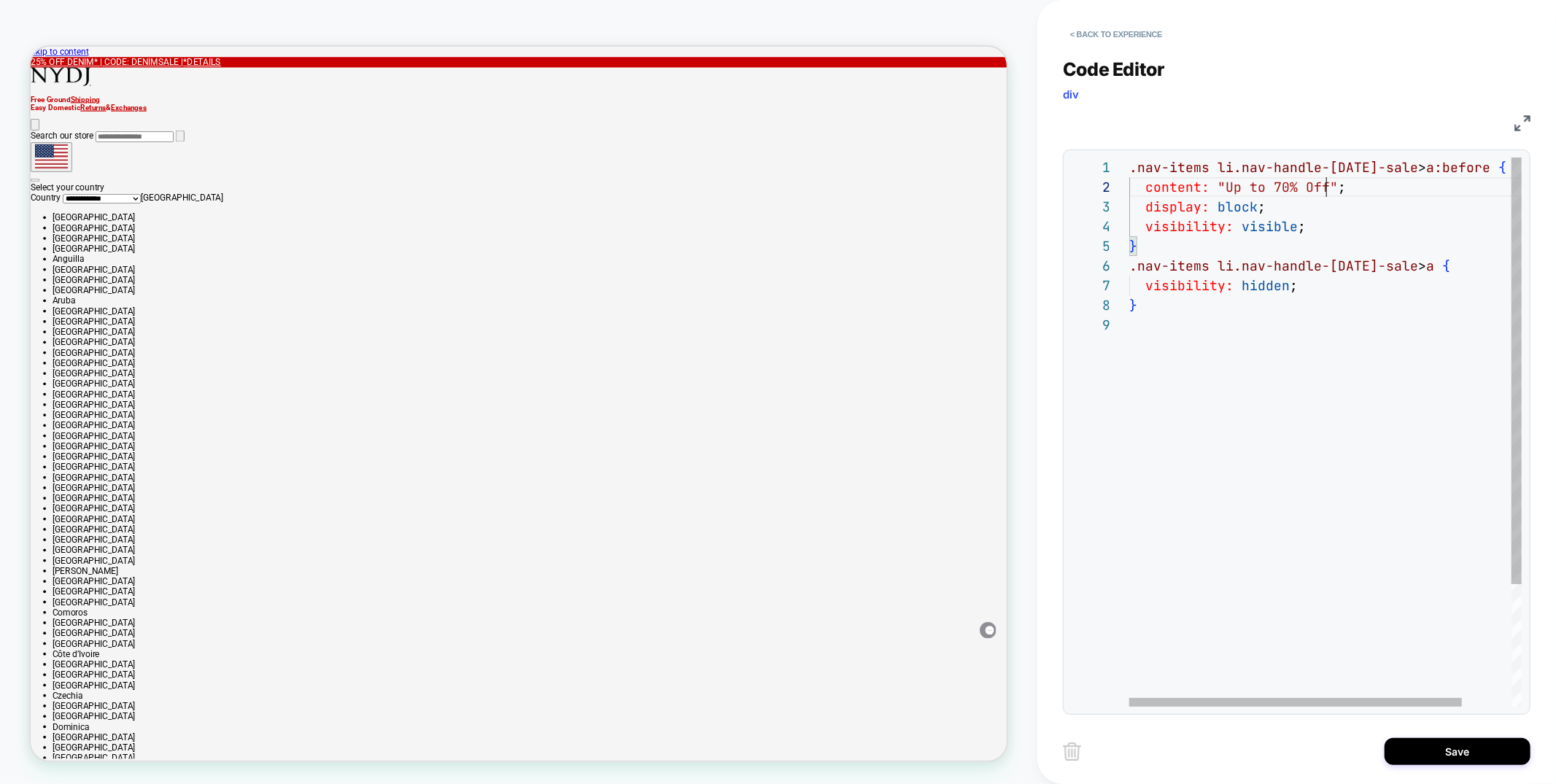
scroll to position [19, 197]
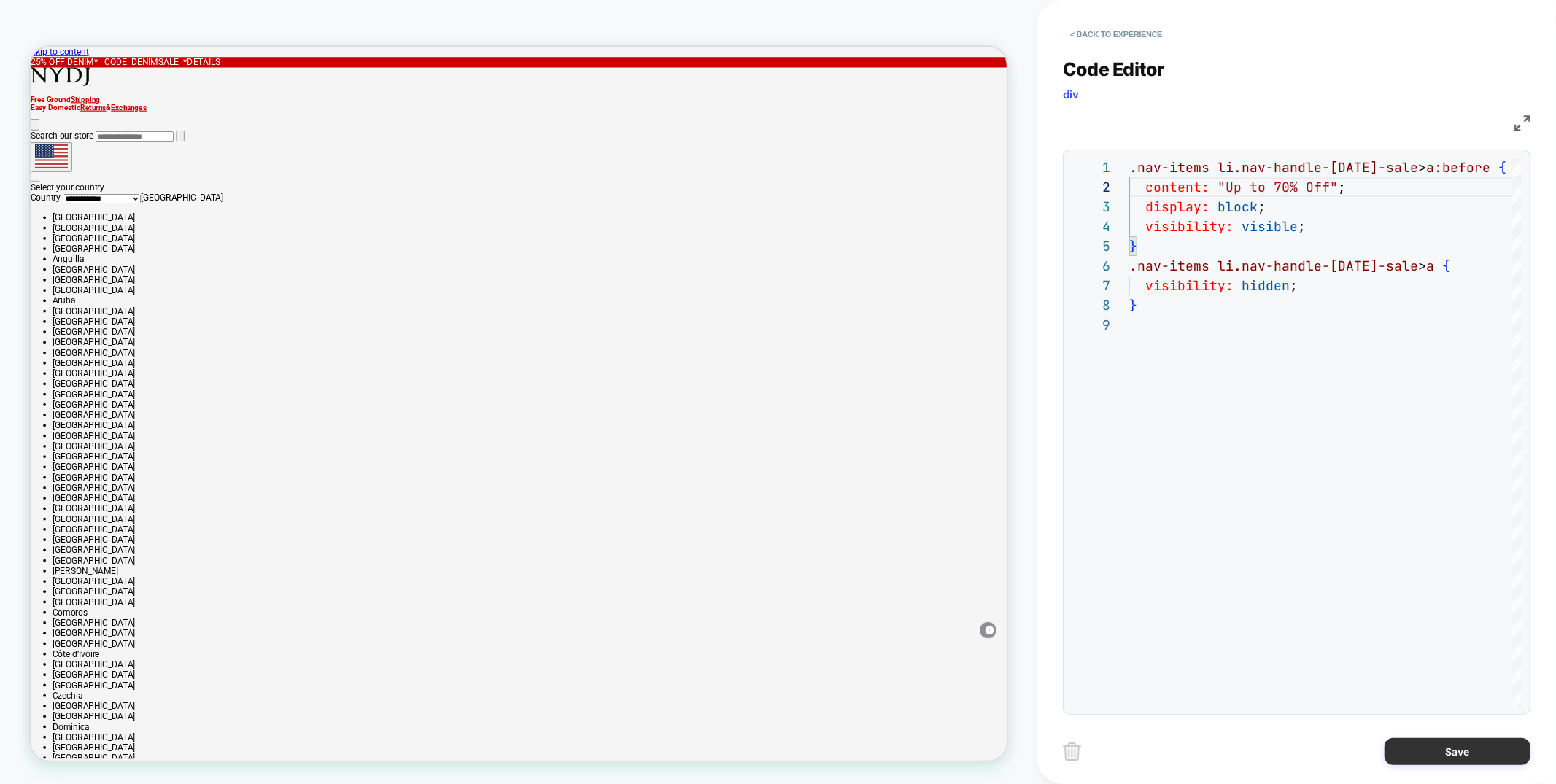
type textarea "**********"
click at [1428, 743] on button "Save" at bounding box center [1458, 751] width 146 height 27
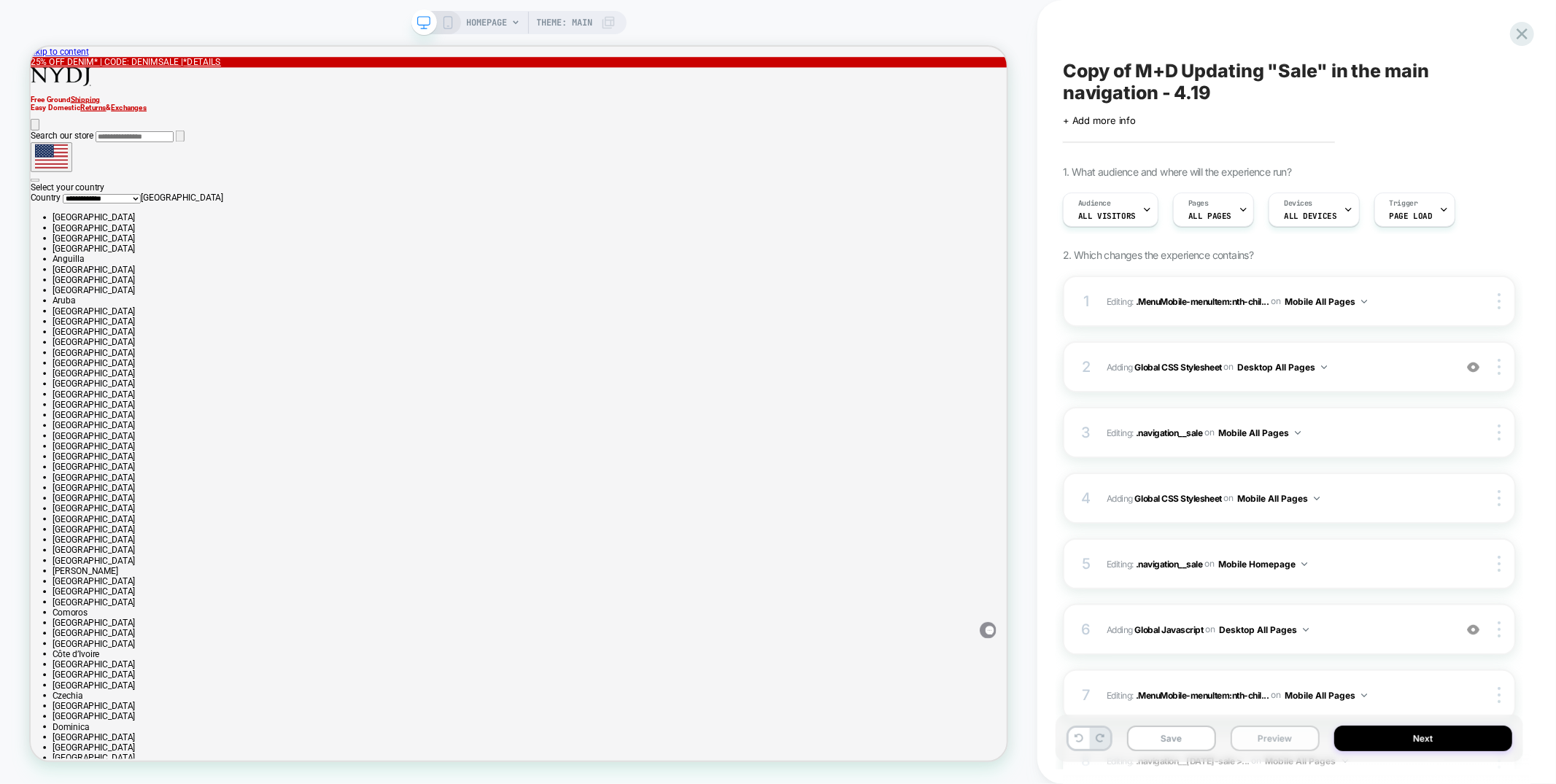
click at [1284, 735] on button "Preview" at bounding box center [1276, 739] width 89 height 26
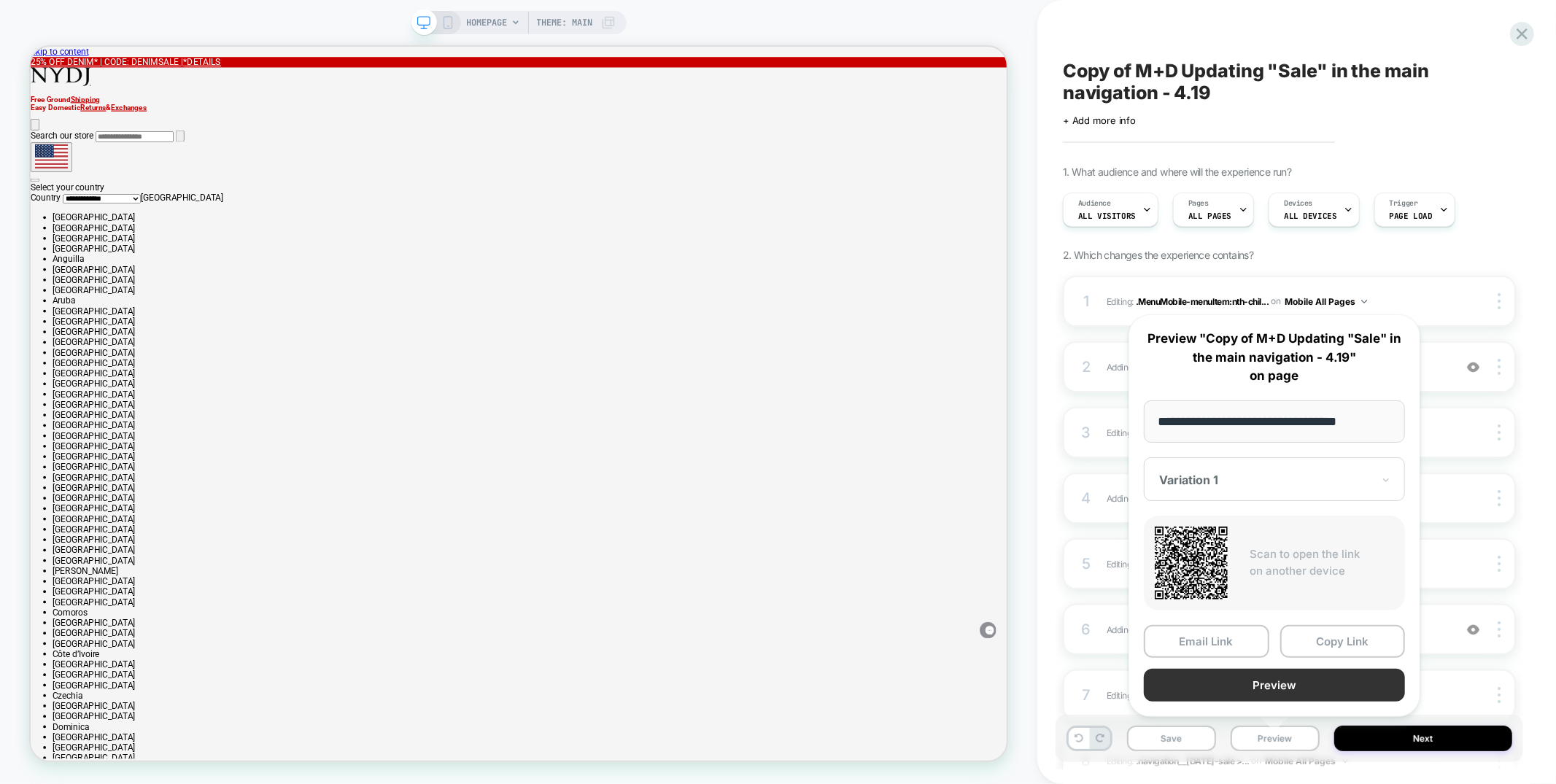
click at [1282, 686] on button "Preview" at bounding box center [1275, 685] width 262 height 33
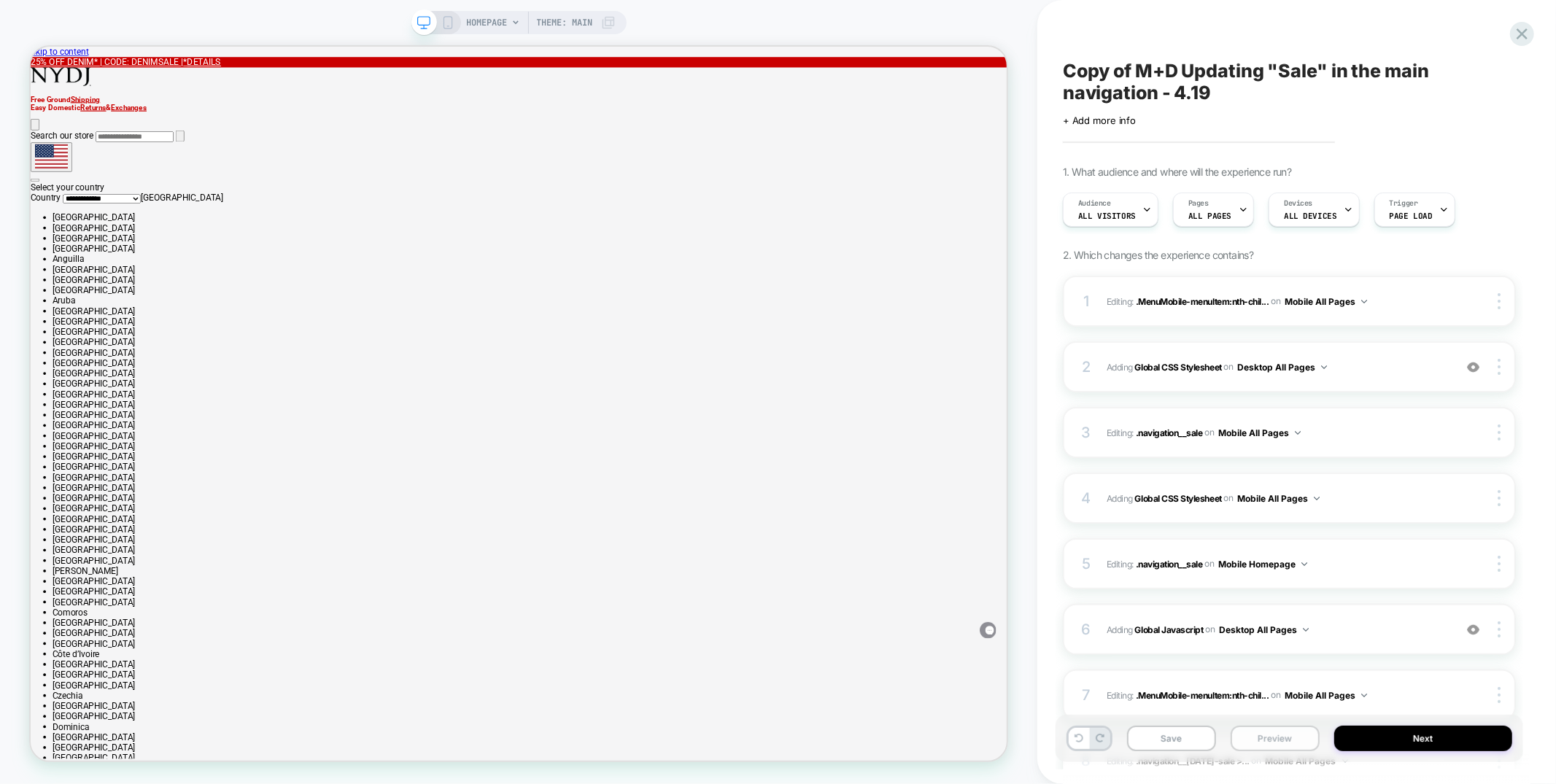
click at [1272, 744] on button "Preview" at bounding box center [1276, 739] width 89 height 26
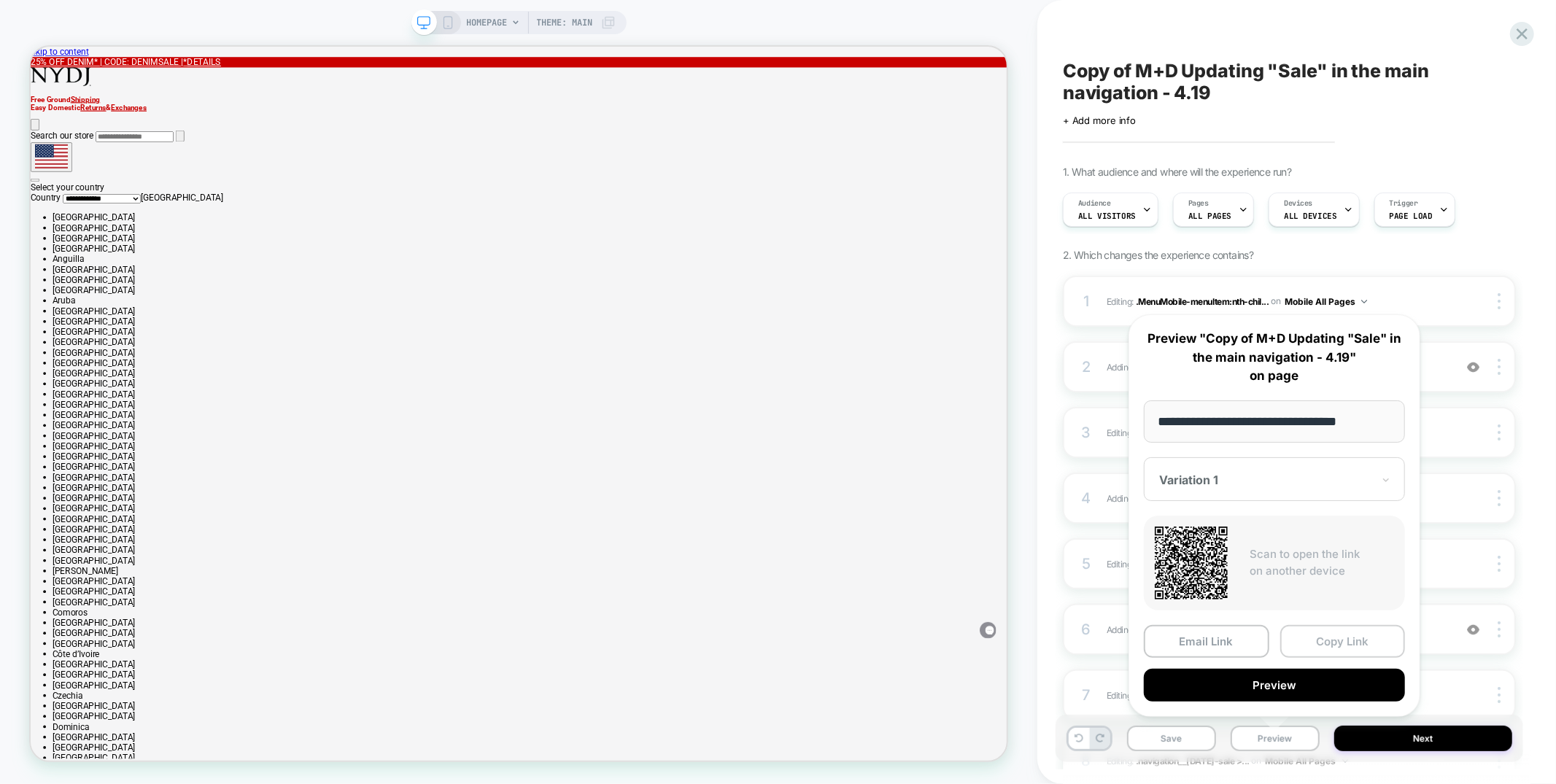
click at [1347, 635] on button "Copy Link" at bounding box center [1343, 642] width 125 height 33
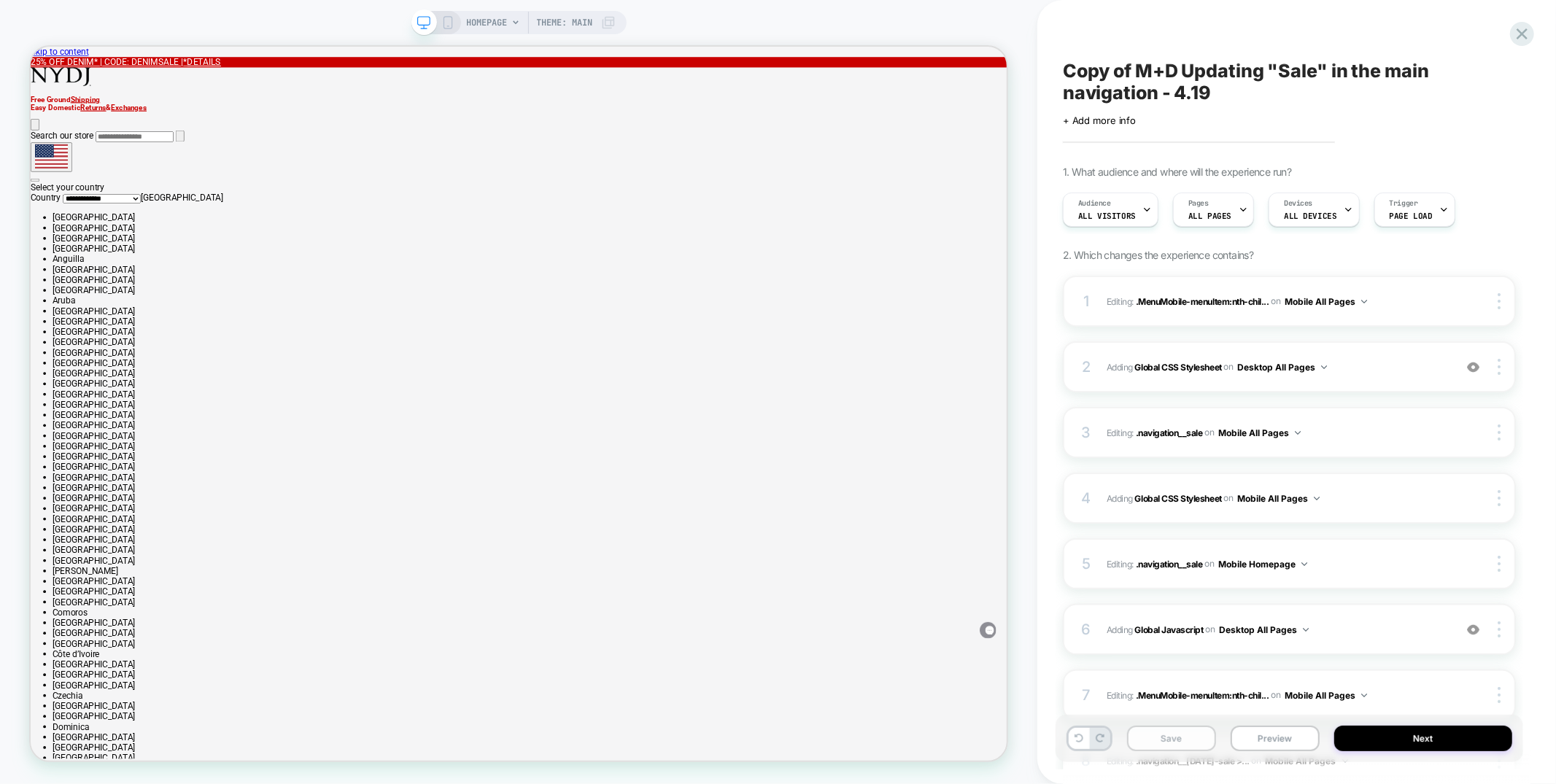
click at [1161, 741] on button "Save" at bounding box center [1172, 739] width 89 height 26
click at [1500, 632] on img at bounding box center [1499, 630] width 3 height 16
click at [1419, 699] on div "Delete" at bounding box center [1413, 709] width 130 height 39
click at [1191, 744] on button "Save" at bounding box center [1172, 739] width 89 height 26
click at [1152, 71] on span "Copy of M+D Updating "Sale" in the main navigation - 4.19" at bounding box center [1289, 81] width 453 height 44
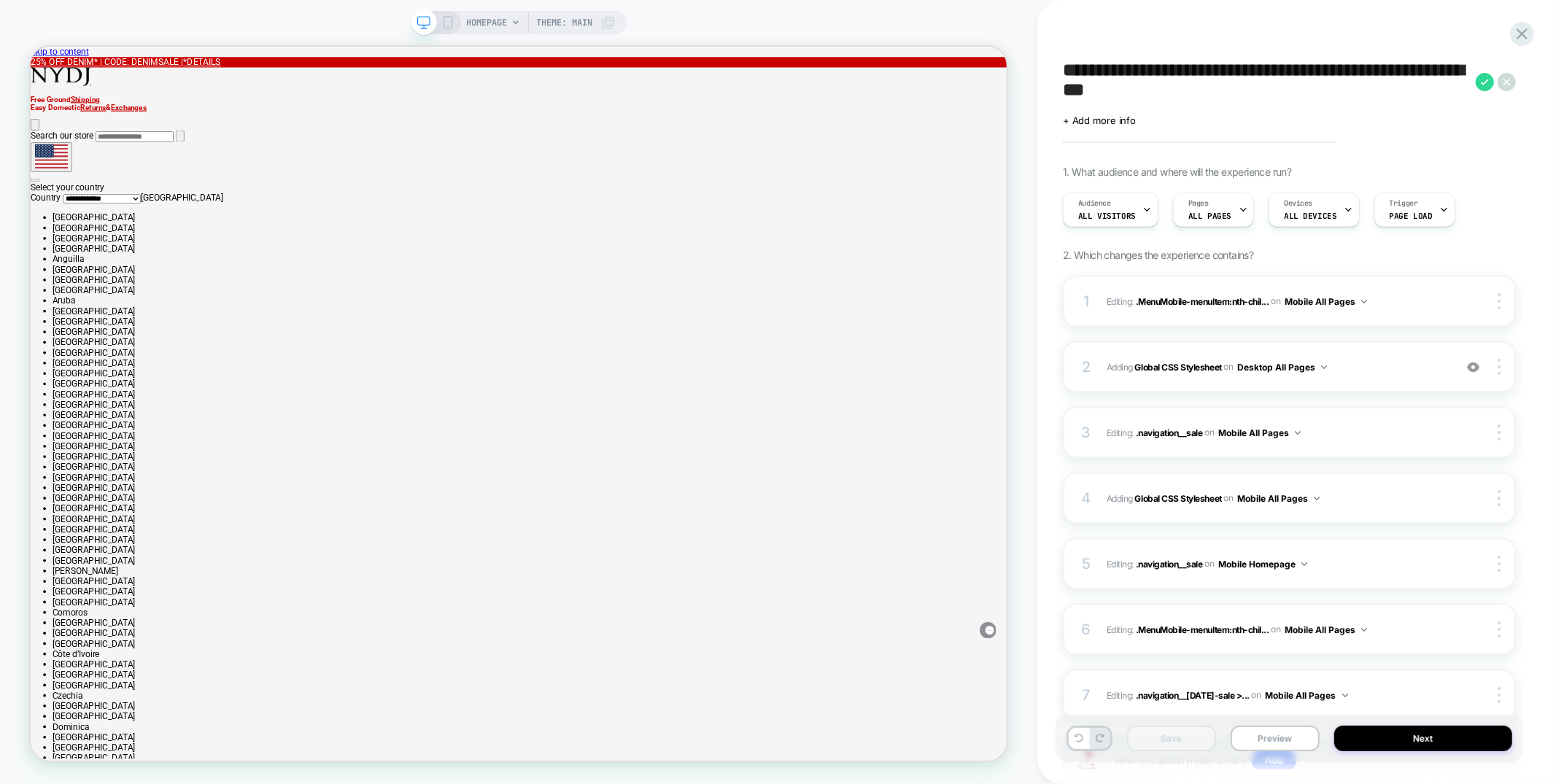
drag, startPoint x: 1141, startPoint y: 71, endPoint x: 1012, endPoint y: 63, distance: 129.2
click at [1012, 63] on div "**********" at bounding box center [778, 392] width 1556 height 784
click at [1107, 69] on textarea "**********" at bounding box center [1265, 81] width 406 height 44
drag, startPoint x: 1165, startPoint y: 67, endPoint x: 1158, endPoint y: 86, distance: 20.2
click at [1158, 86] on textarea "**********" at bounding box center [1265, 81] width 406 height 44
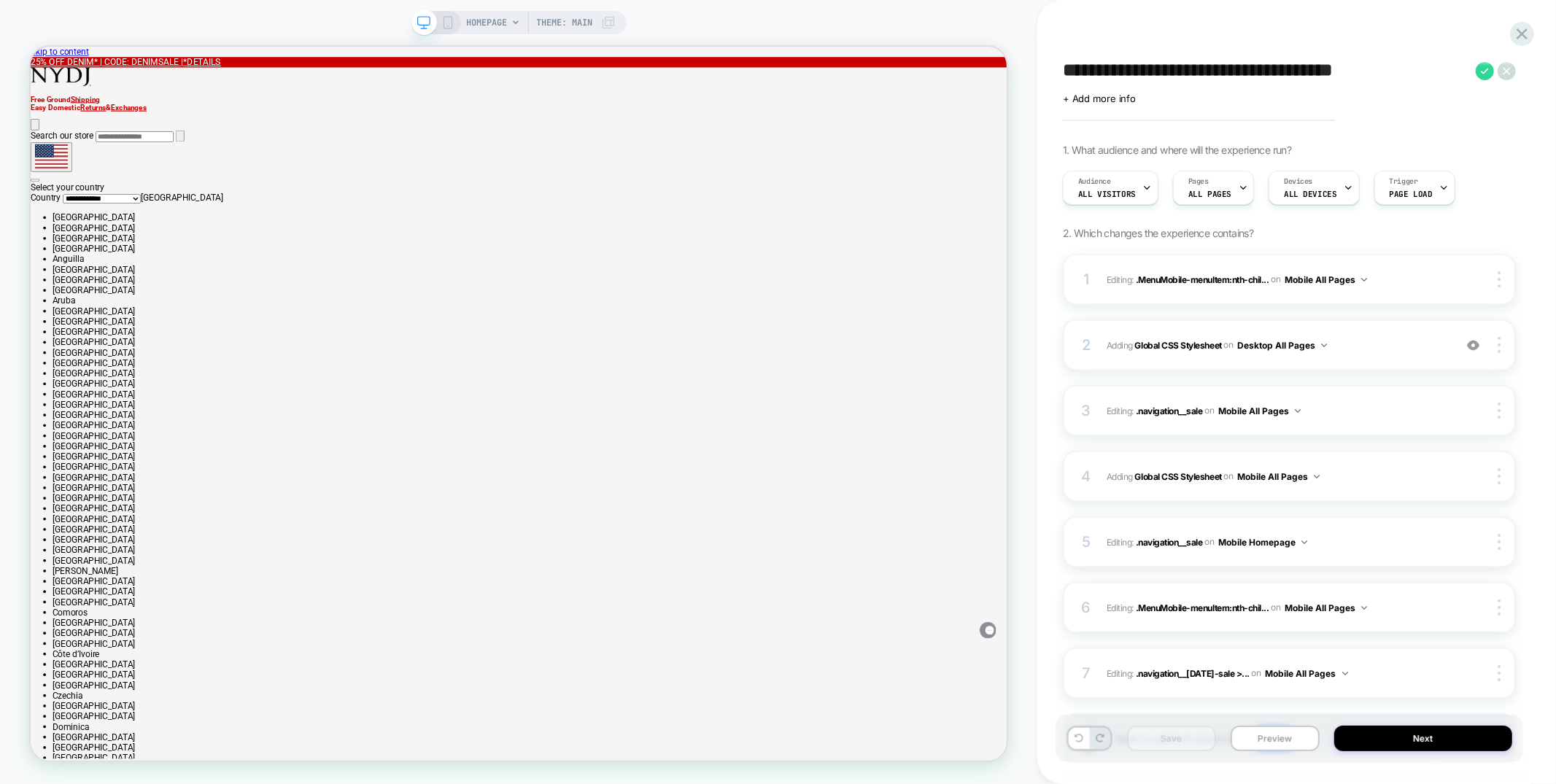
click at [1253, 67] on textarea "**********" at bounding box center [1265, 71] width 406 height 22
click at [1295, 66] on textarea "**********" at bounding box center [1265, 71] width 406 height 22
click at [1318, 69] on textarea "**********" at bounding box center [1265, 71] width 406 height 22
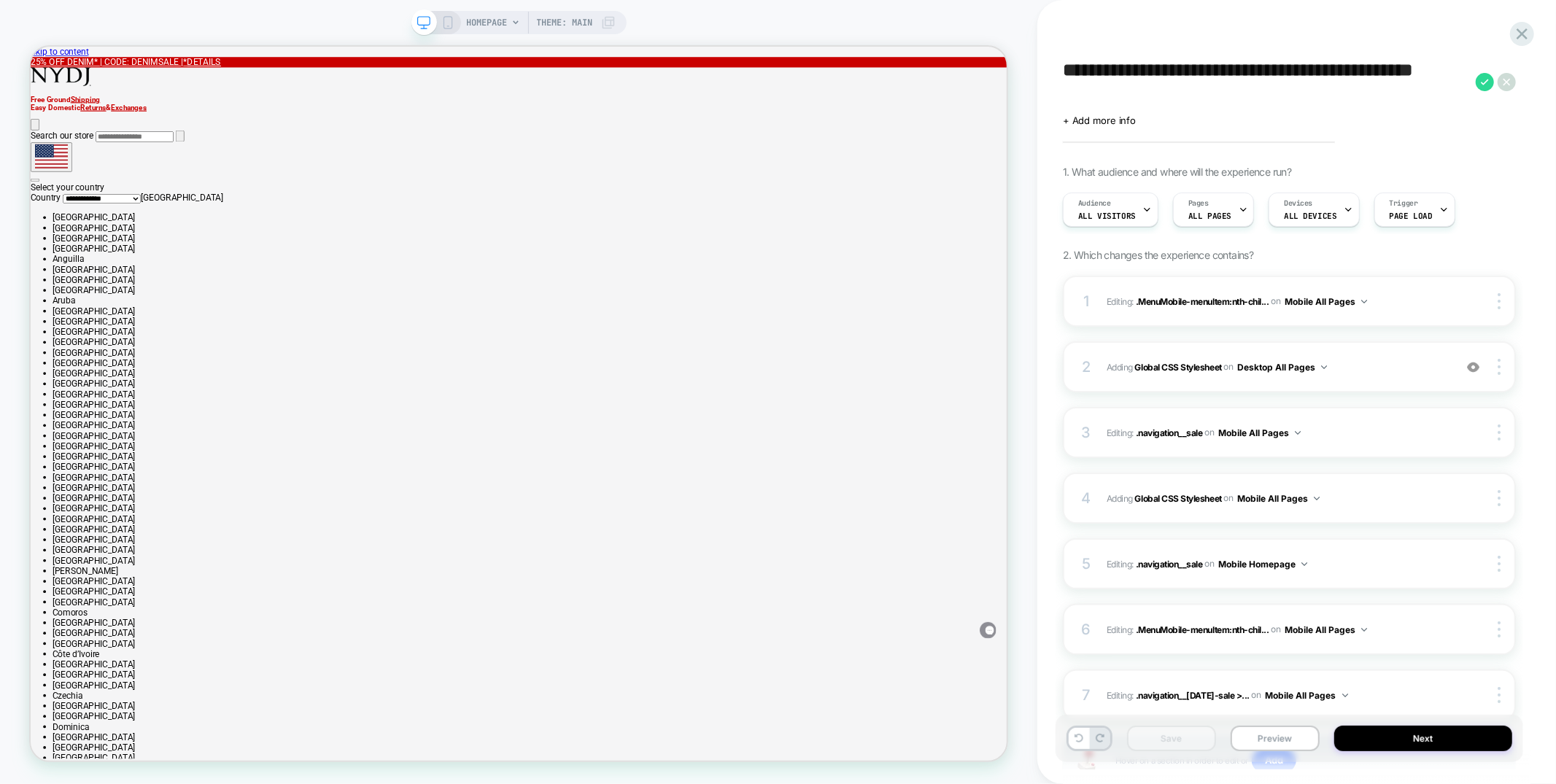
click at [1296, 73] on textarea "**********" at bounding box center [1265, 81] width 406 height 44
click at [1248, 73] on textarea "**********" at bounding box center [1265, 81] width 406 height 44
click at [1199, 76] on textarea "**********" at bounding box center [1265, 81] width 406 height 44
drag, startPoint x: 1098, startPoint y: 89, endPoint x: 1067, endPoint y: 90, distance: 31.0
click at [1067, 90] on textarea "**********" at bounding box center [1265, 81] width 406 height 44
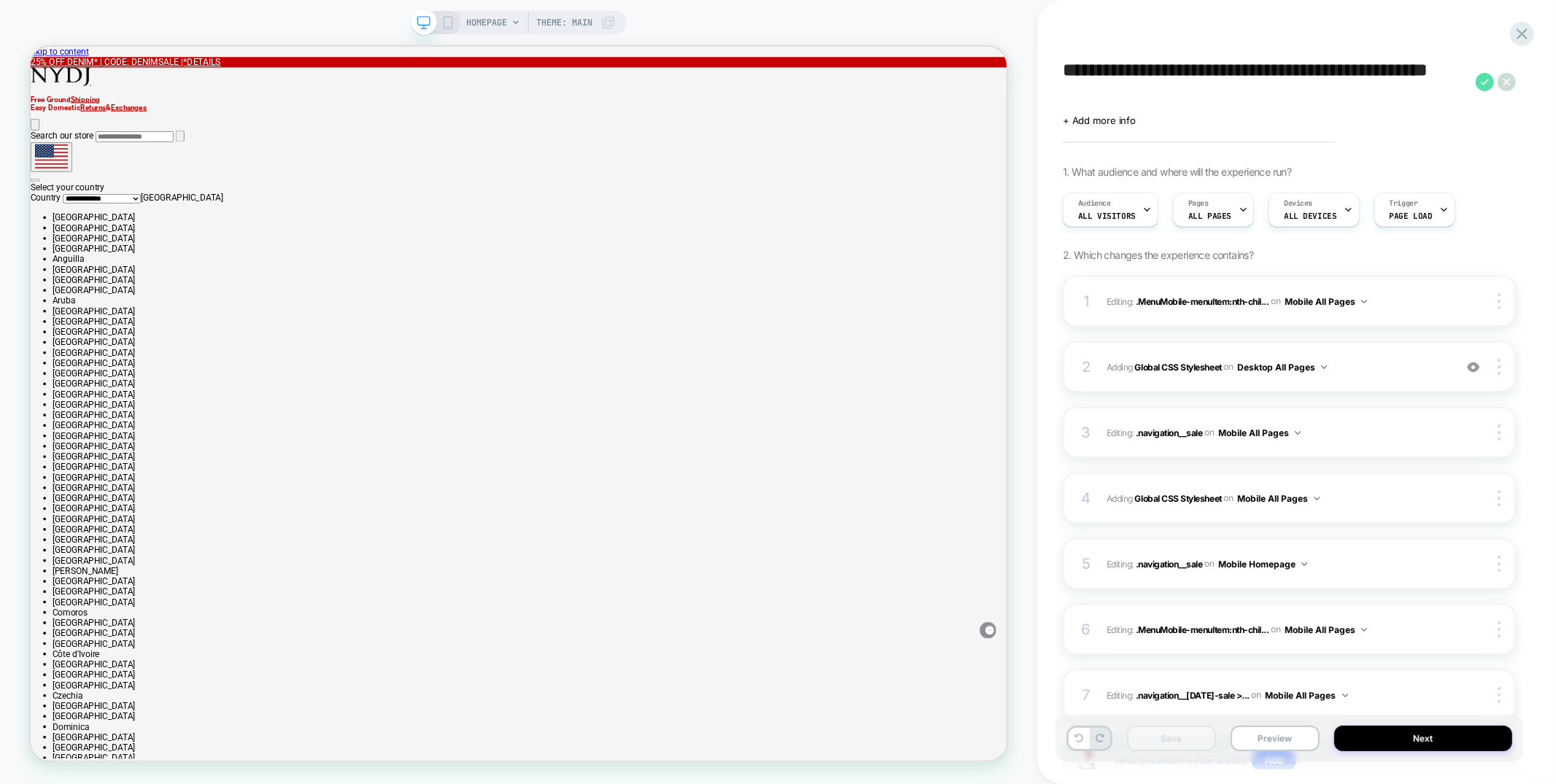
type textarea "**********"
click at [1481, 81] on icon at bounding box center [1485, 81] width 18 height 18
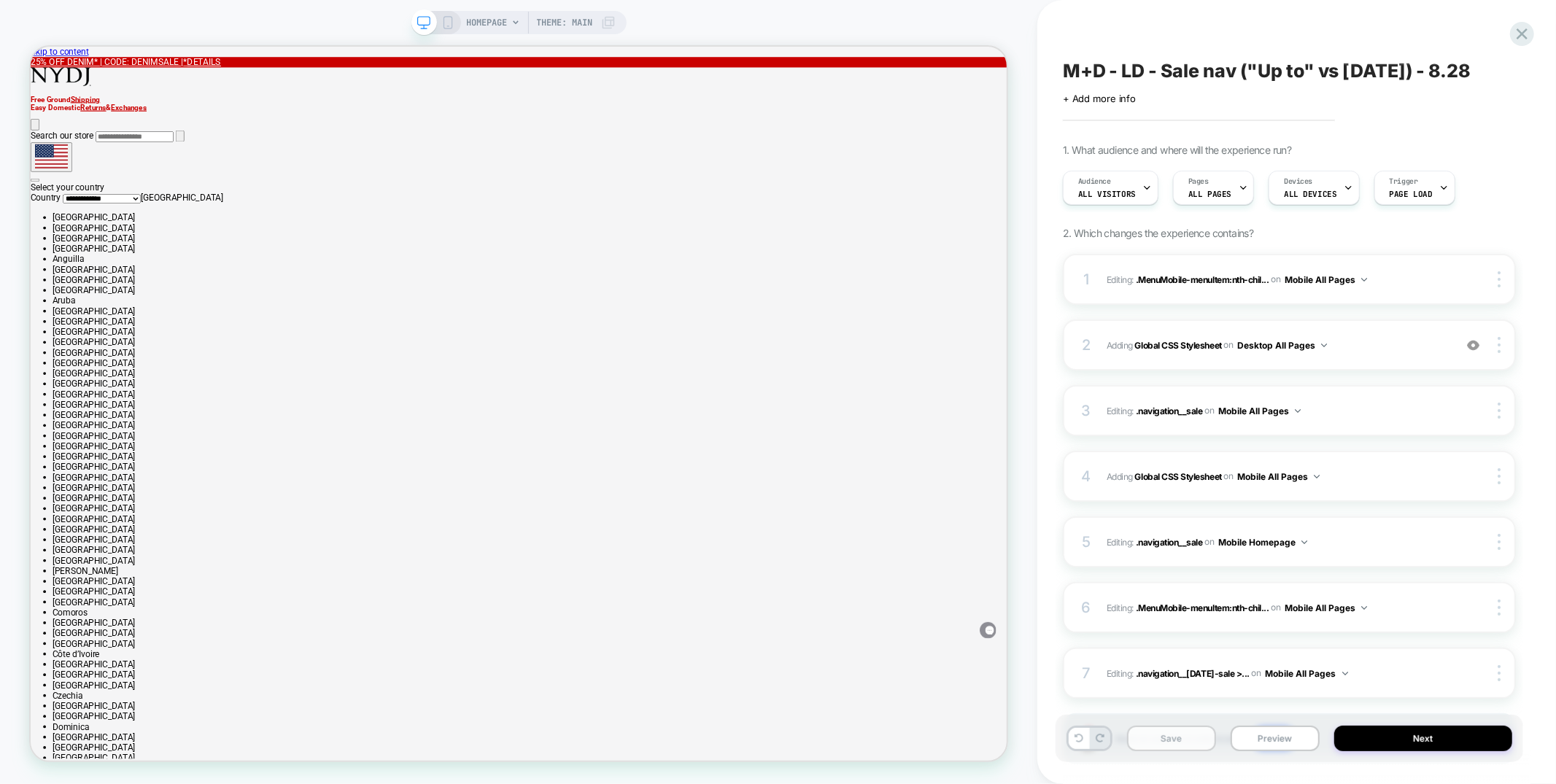
click at [1204, 740] on button "Save" at bounding box center [1172, 739] width 89 height 26
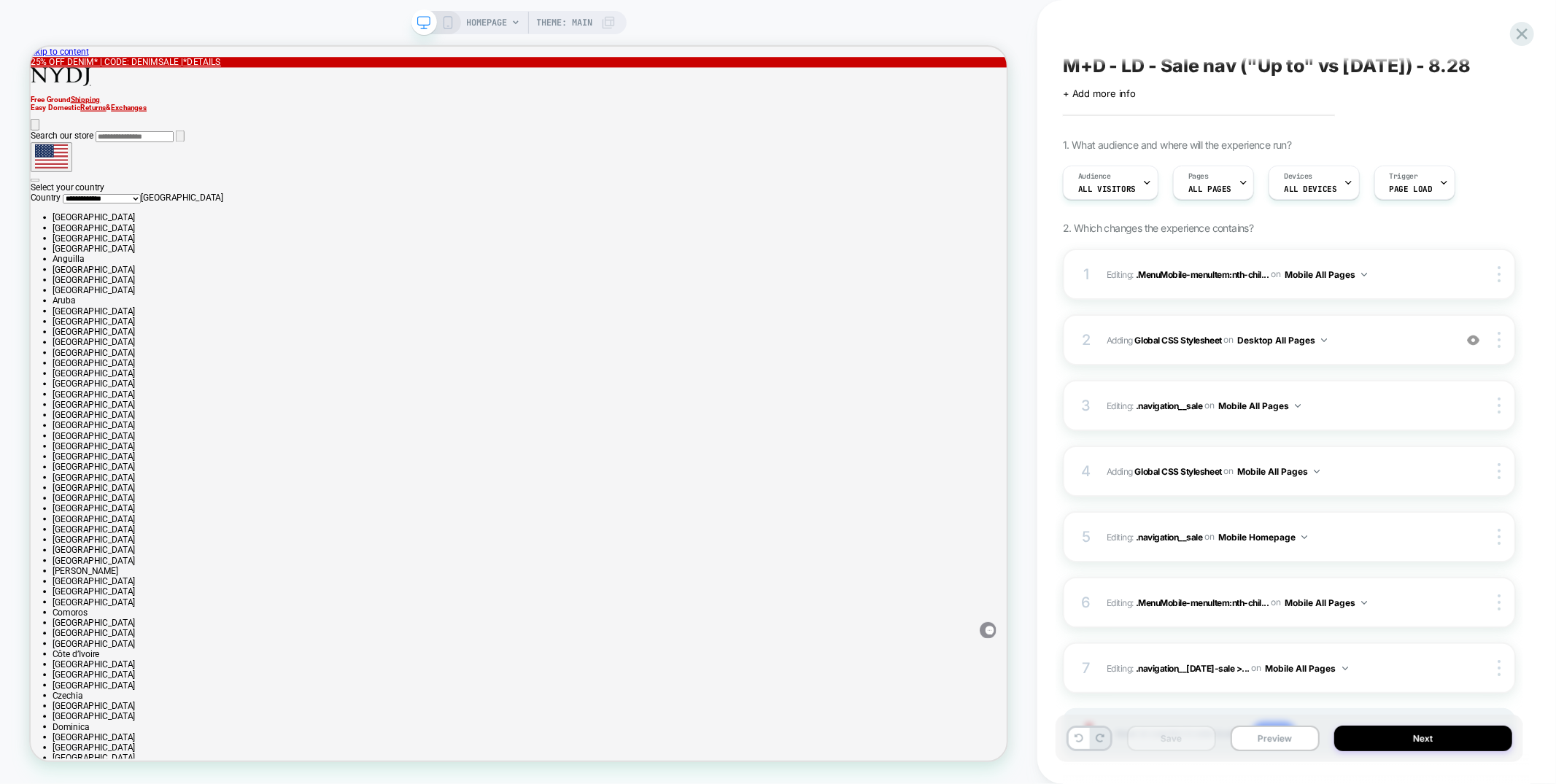
scroll to position [0, 0]
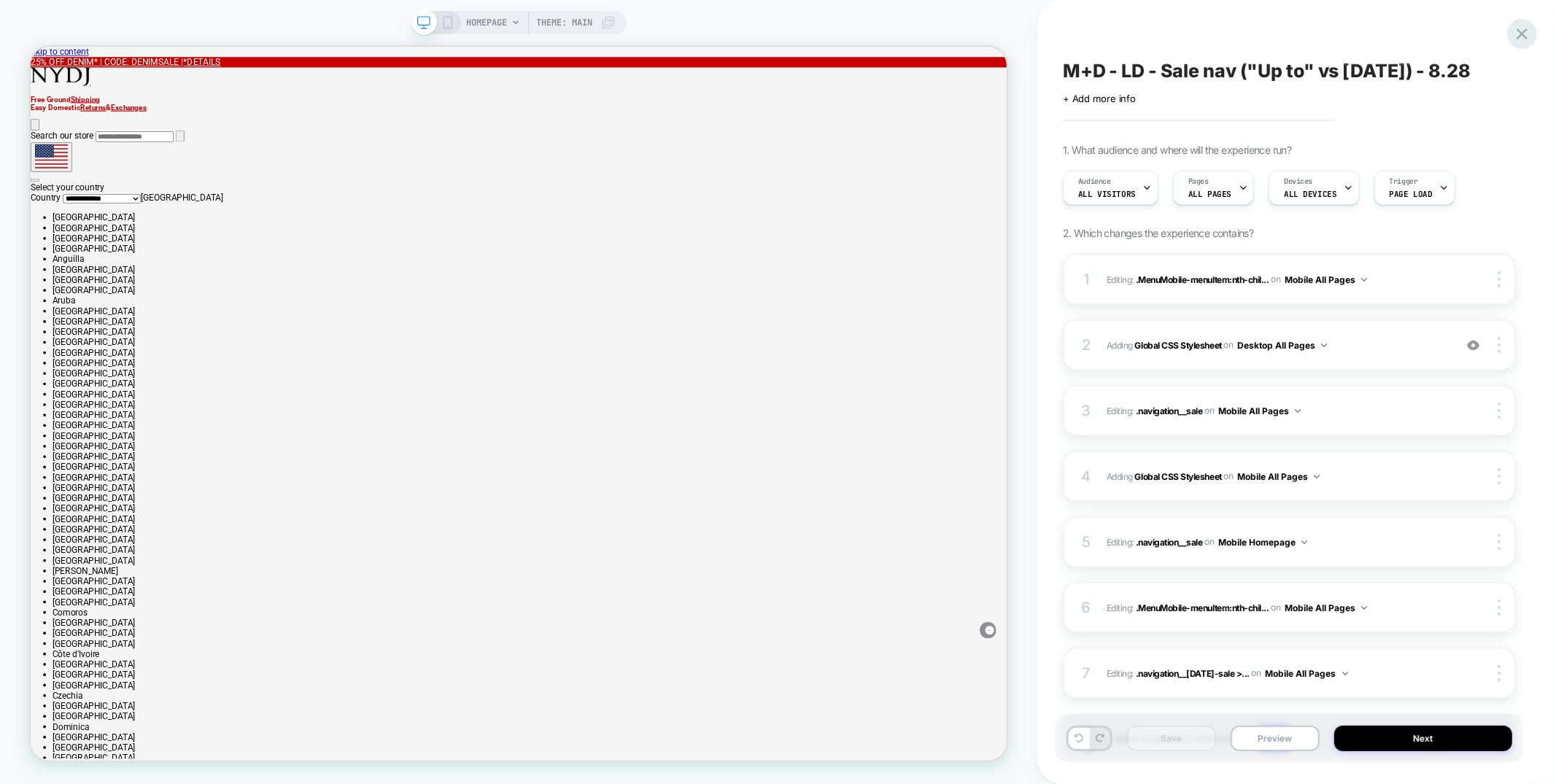
click at [1527, 32] on icon at bounding box center [1522, 33] width 20 height 20
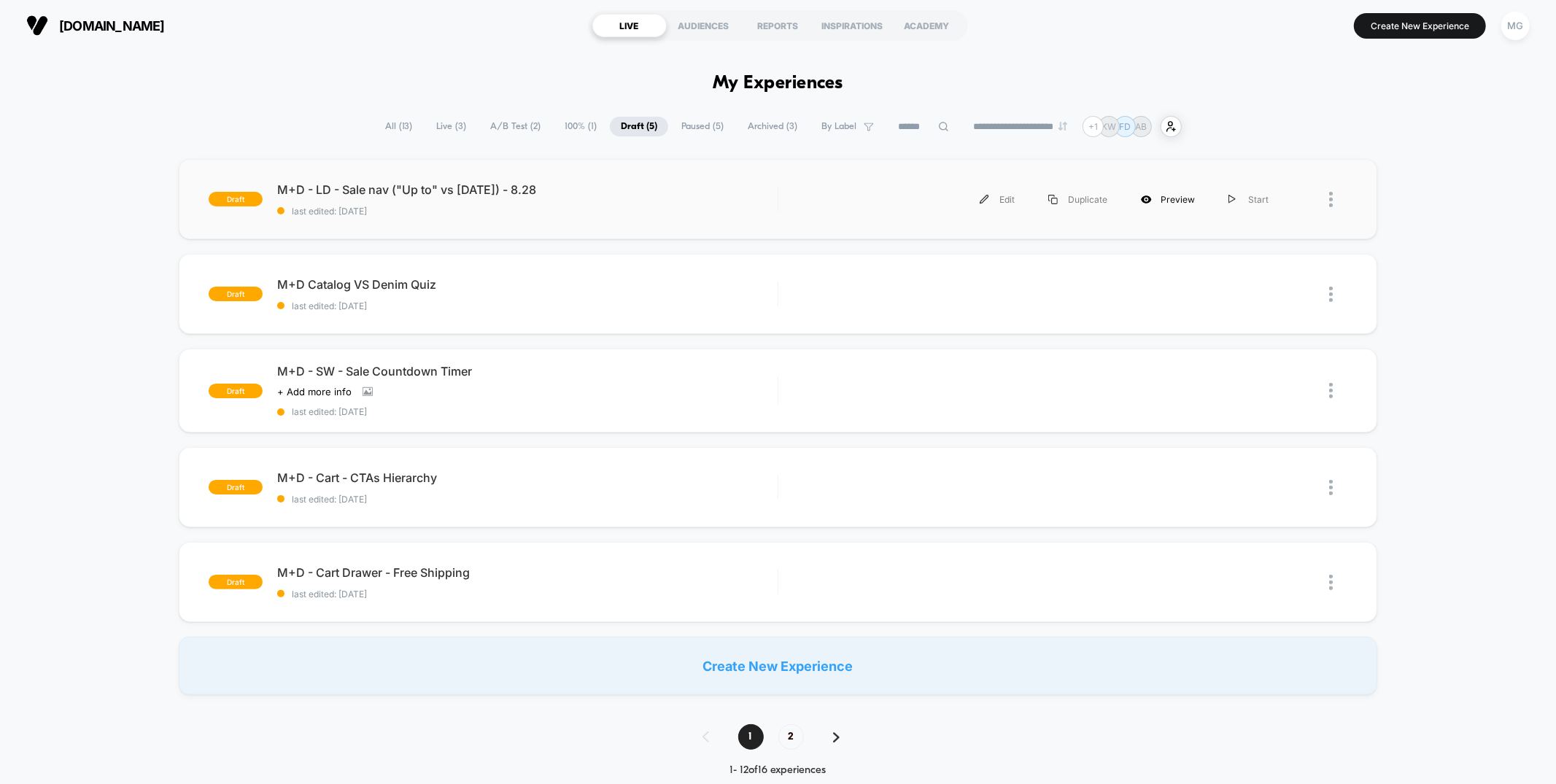
click at [1155, 196] on div "Preview" at bounding box center [1168, 200] width 87 height 33
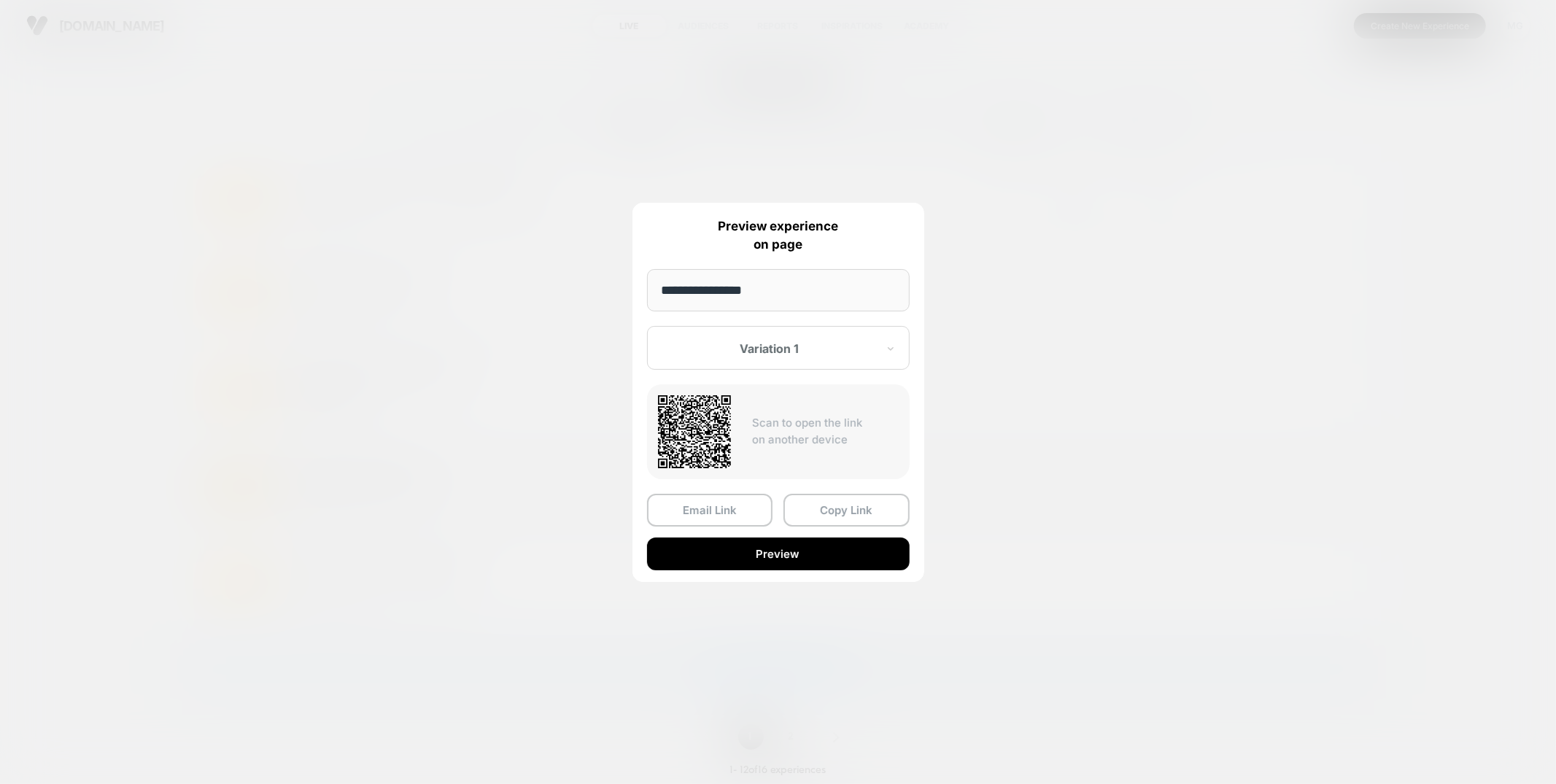
click at [825, 511] on button "Copy Link" at bounding box center [847, 510] width 126 height 33
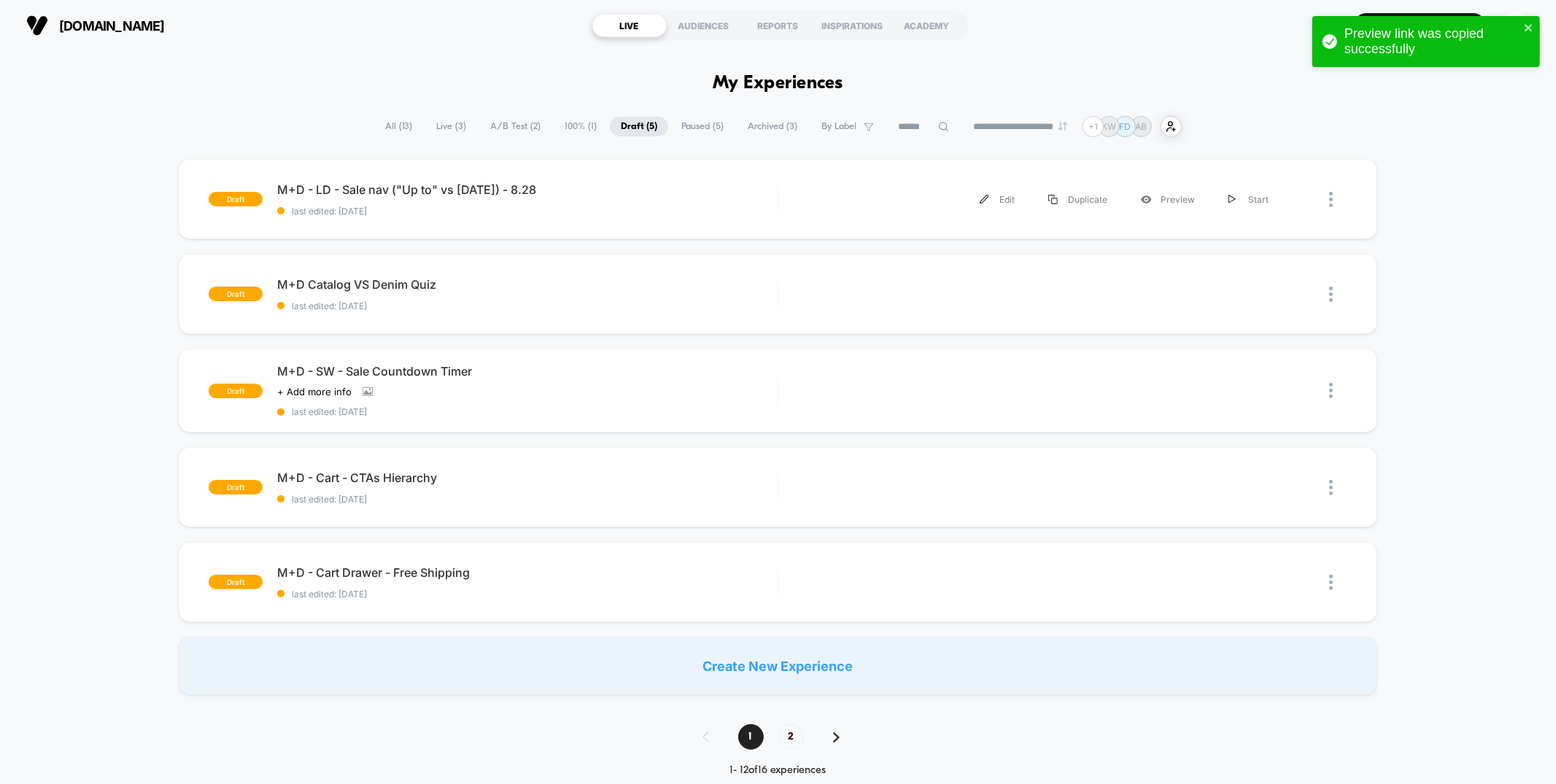
click at [683, 124] on span "Paused ( 5 )" at bounding box center [703, 126] width 64 height 20
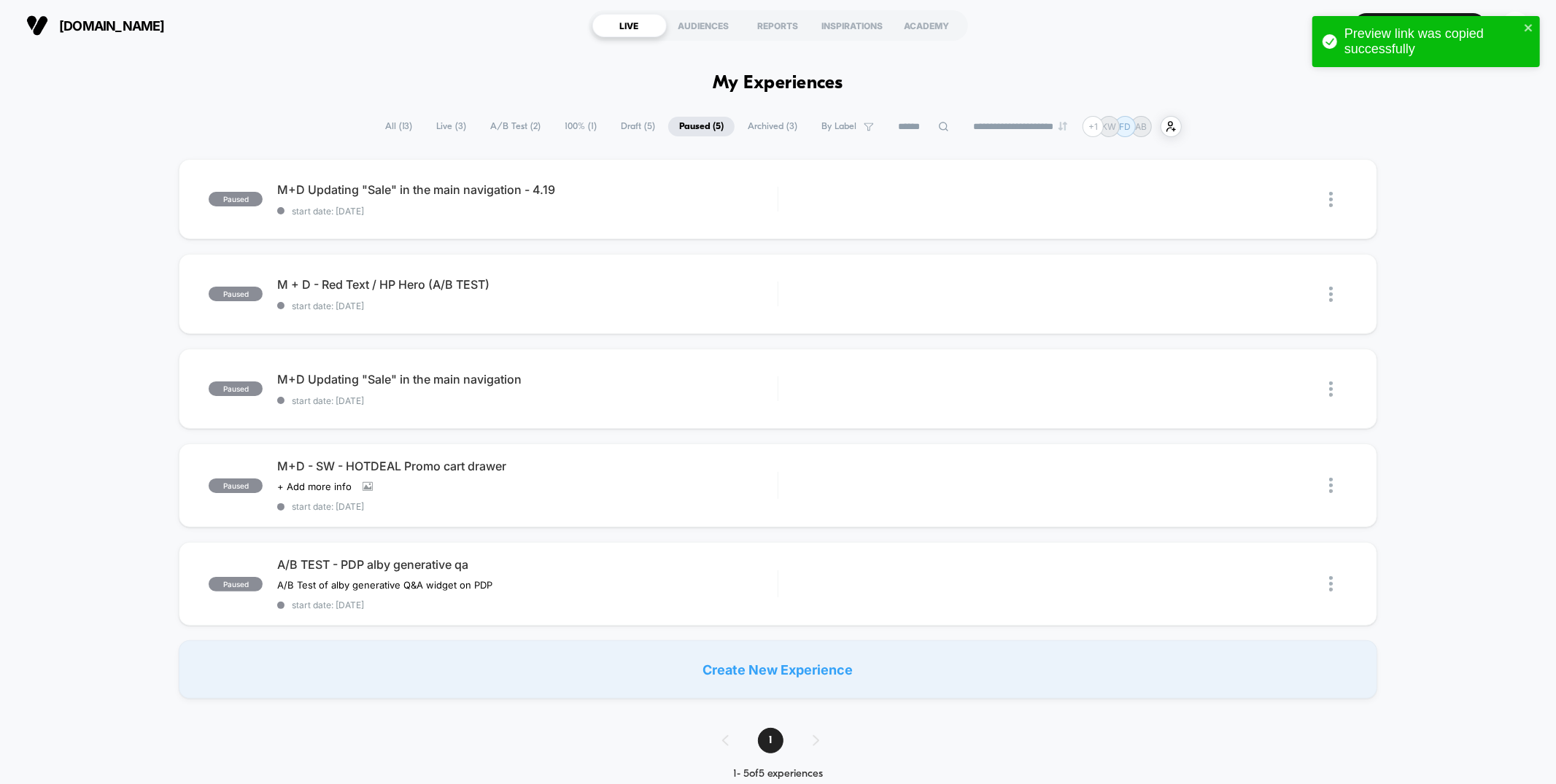
click at [616, 121] on span "Draft ( 5 )" at bounding box center [637, 126] width 56 height 20
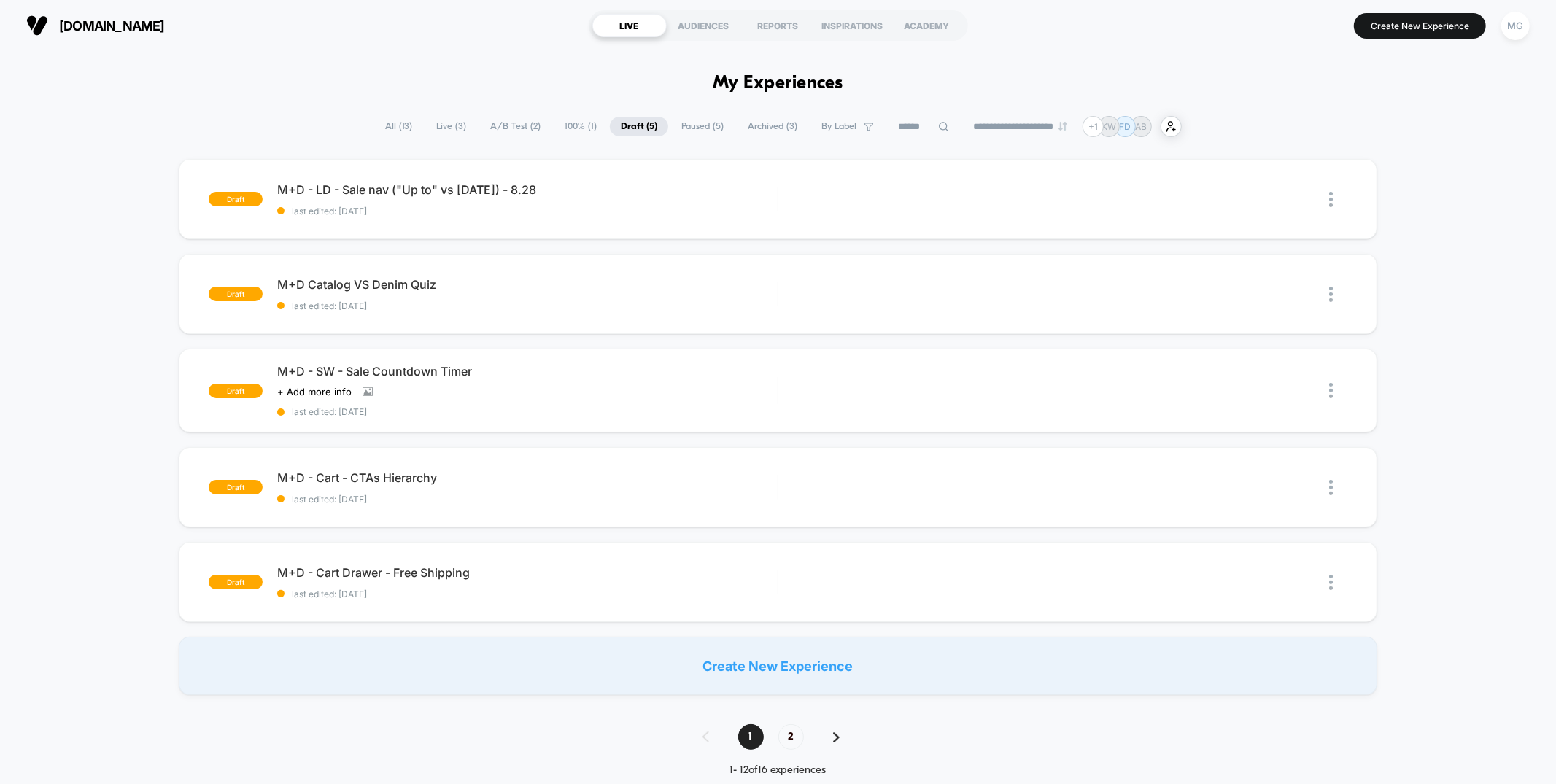
click at [582, 124] on span "100% ( 1 )" at bounding box center [581, 126] width 54 height 20
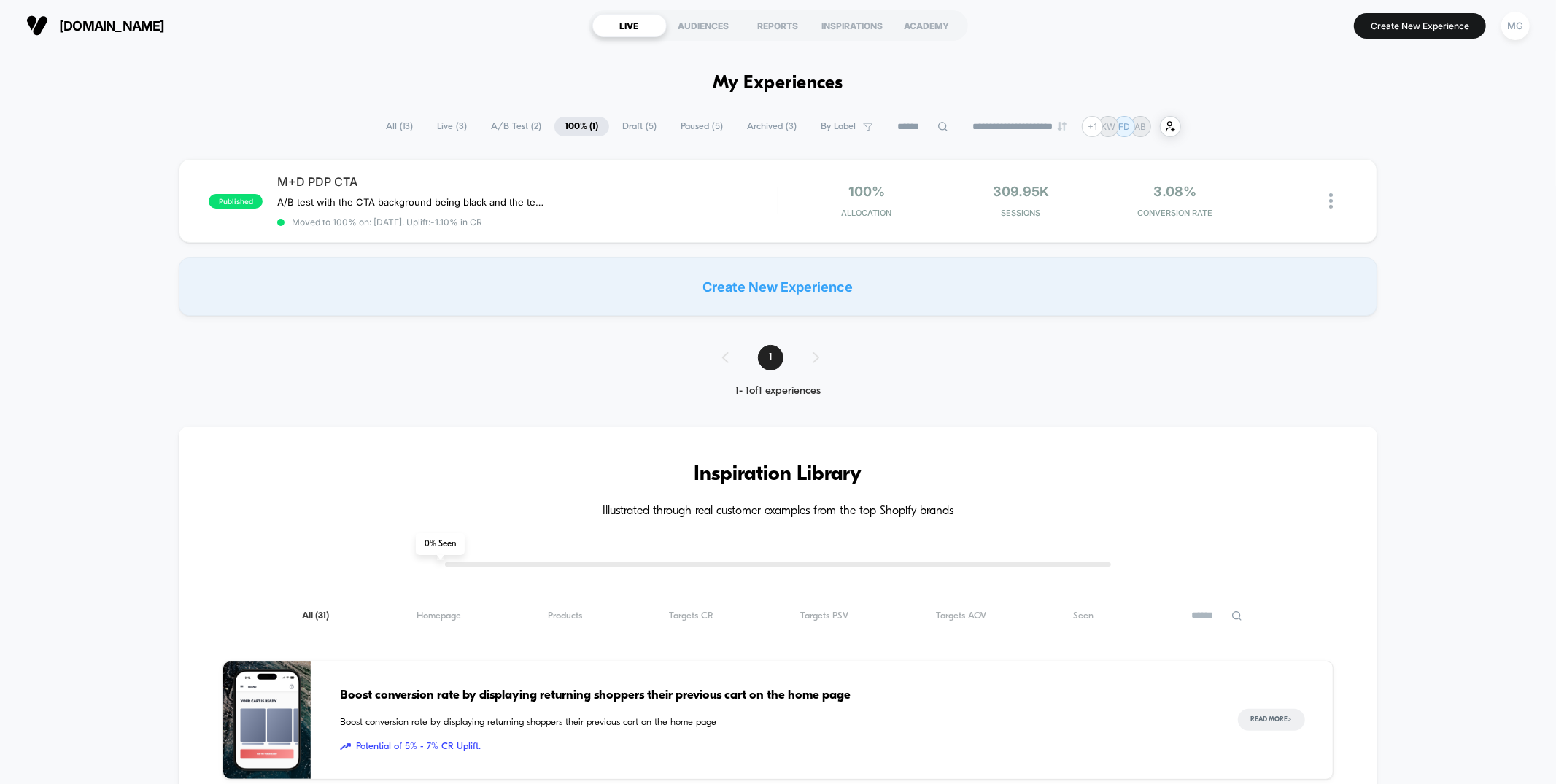
click at [515, 120] on span "A/B Test ( 2 )" at bounding box center [516, 126] width 72 height 20
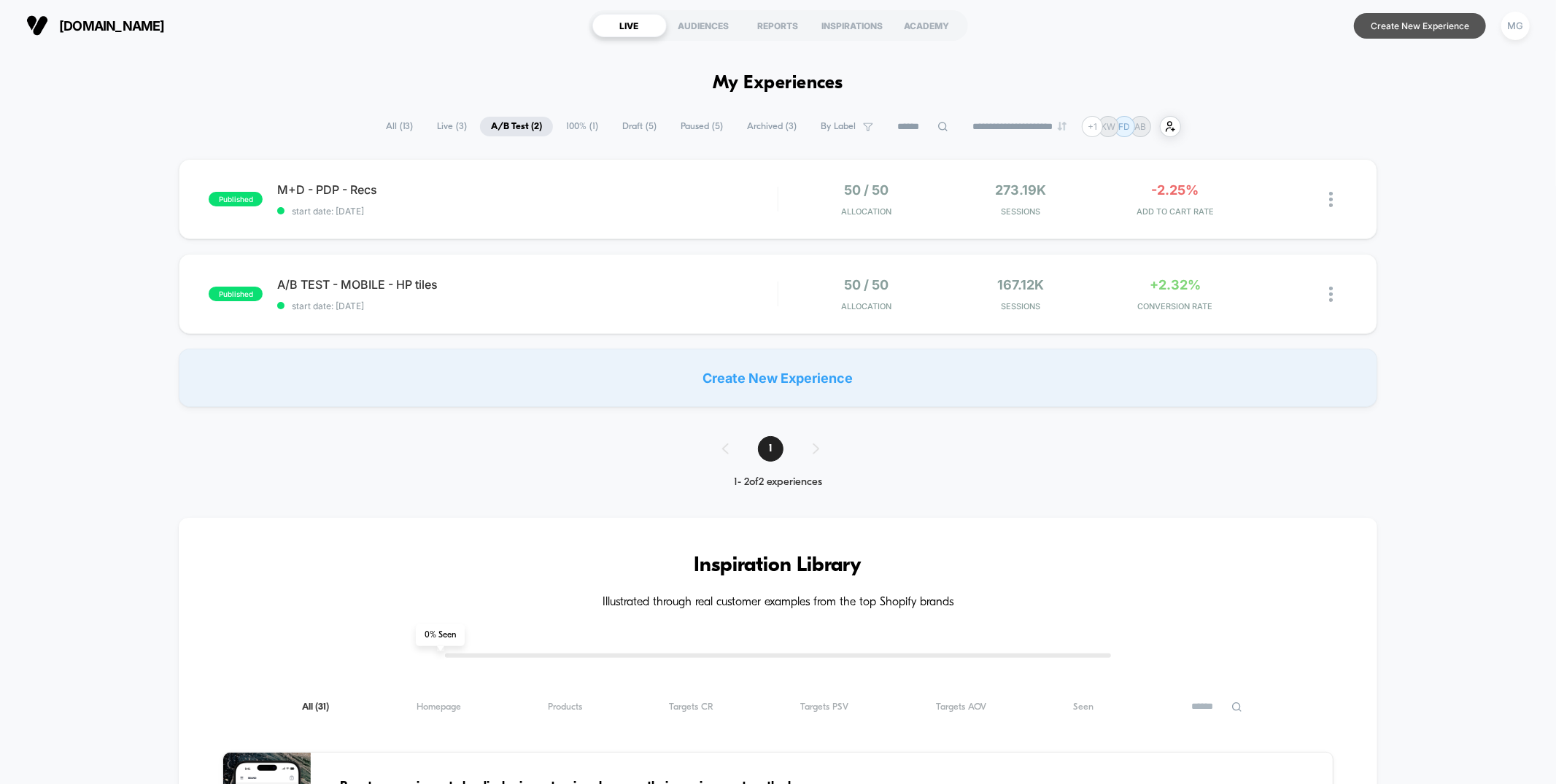
click at [1417, 27] on button "Create New Experience" at bounding box center [1420, 26] width 132 height 26
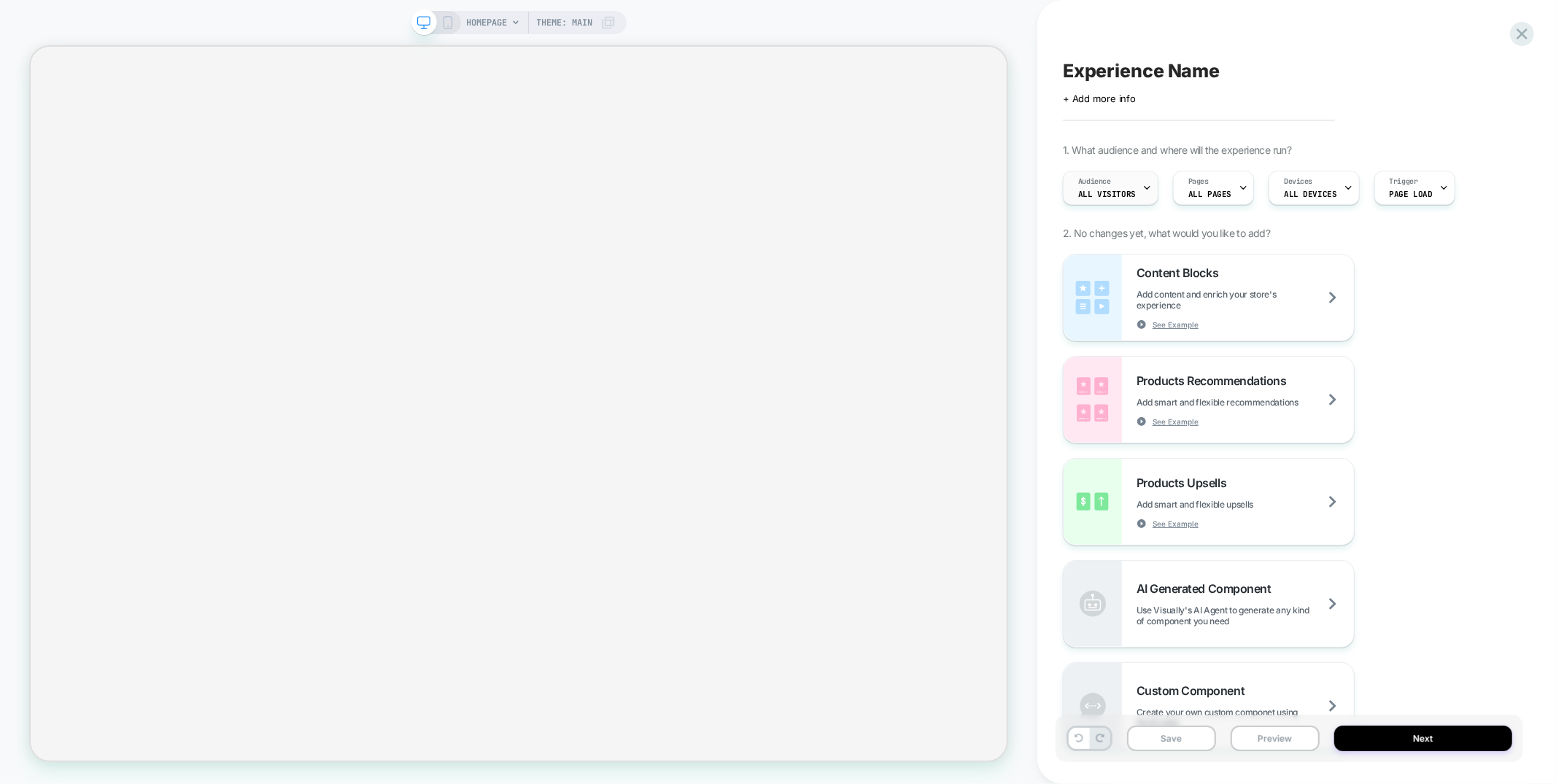
click at [1104, 193] on span "All Visitors" at bounding box center [1107, 194] width 57 height 10
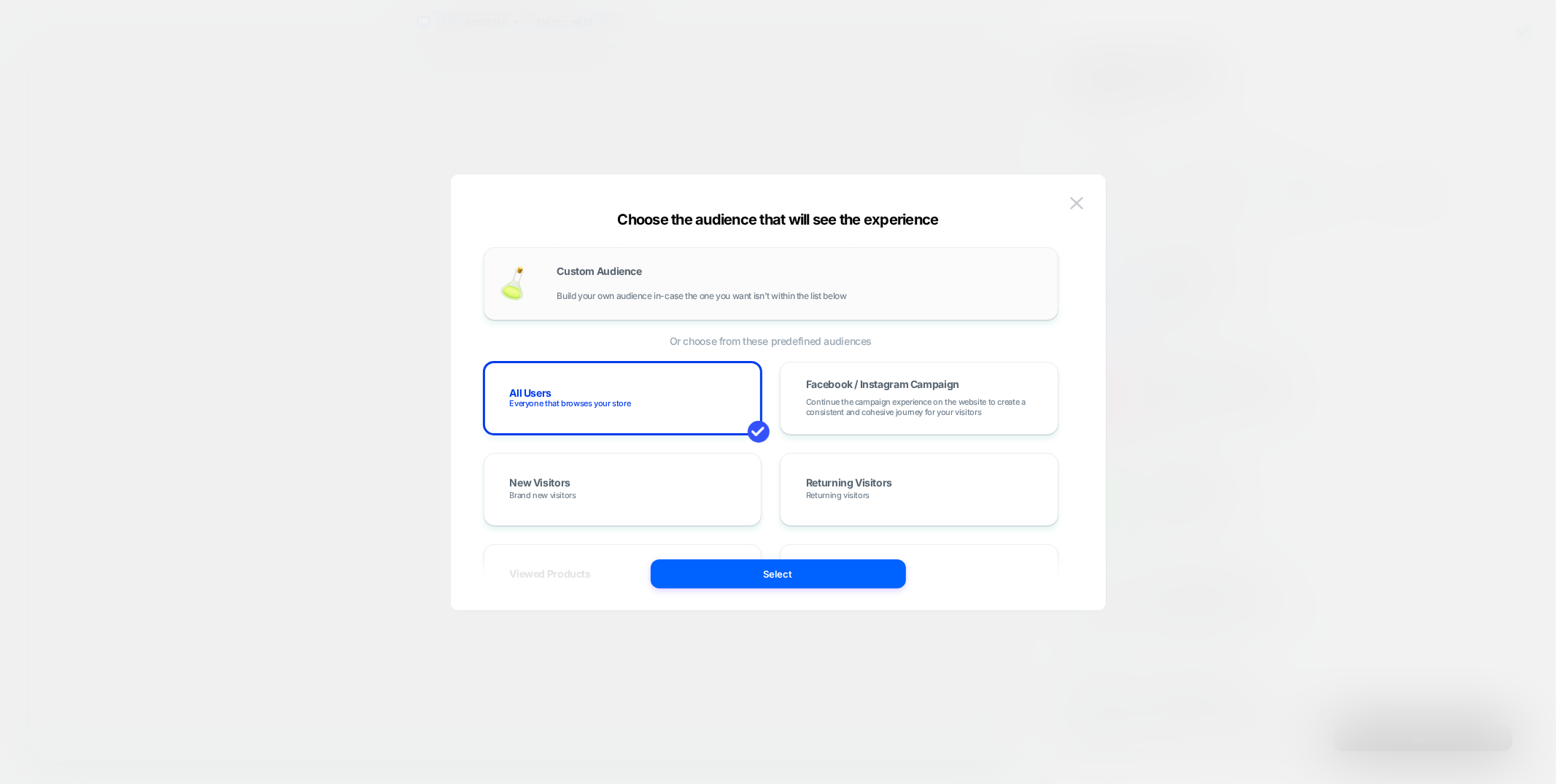
click at [618, 275] on span "Custom Audience" at bounding box center [600, 271] width 85 height 10
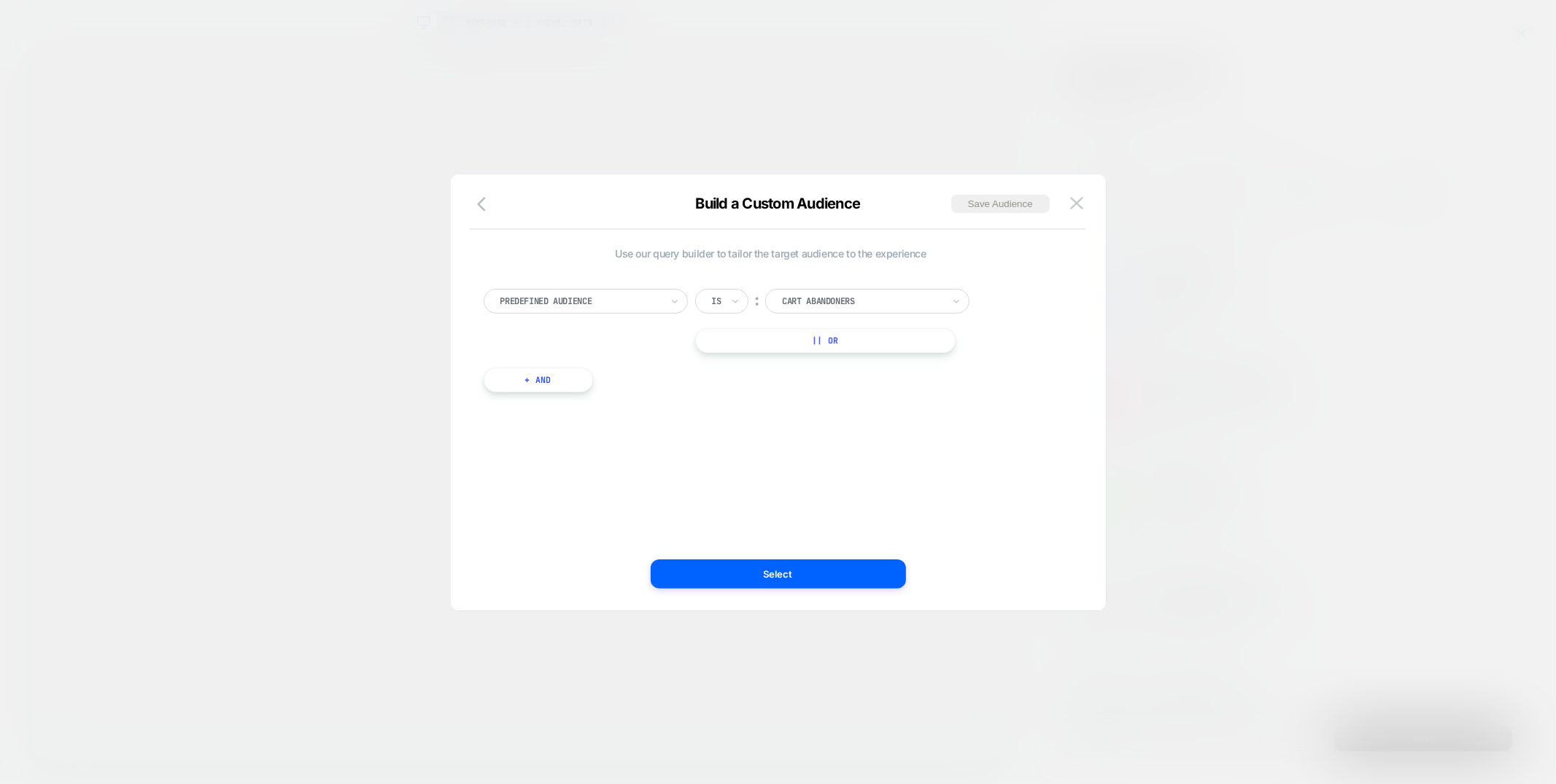
click at [631, 306] on div at bounding box center [581, 301] width 160 height 13
type input "***"
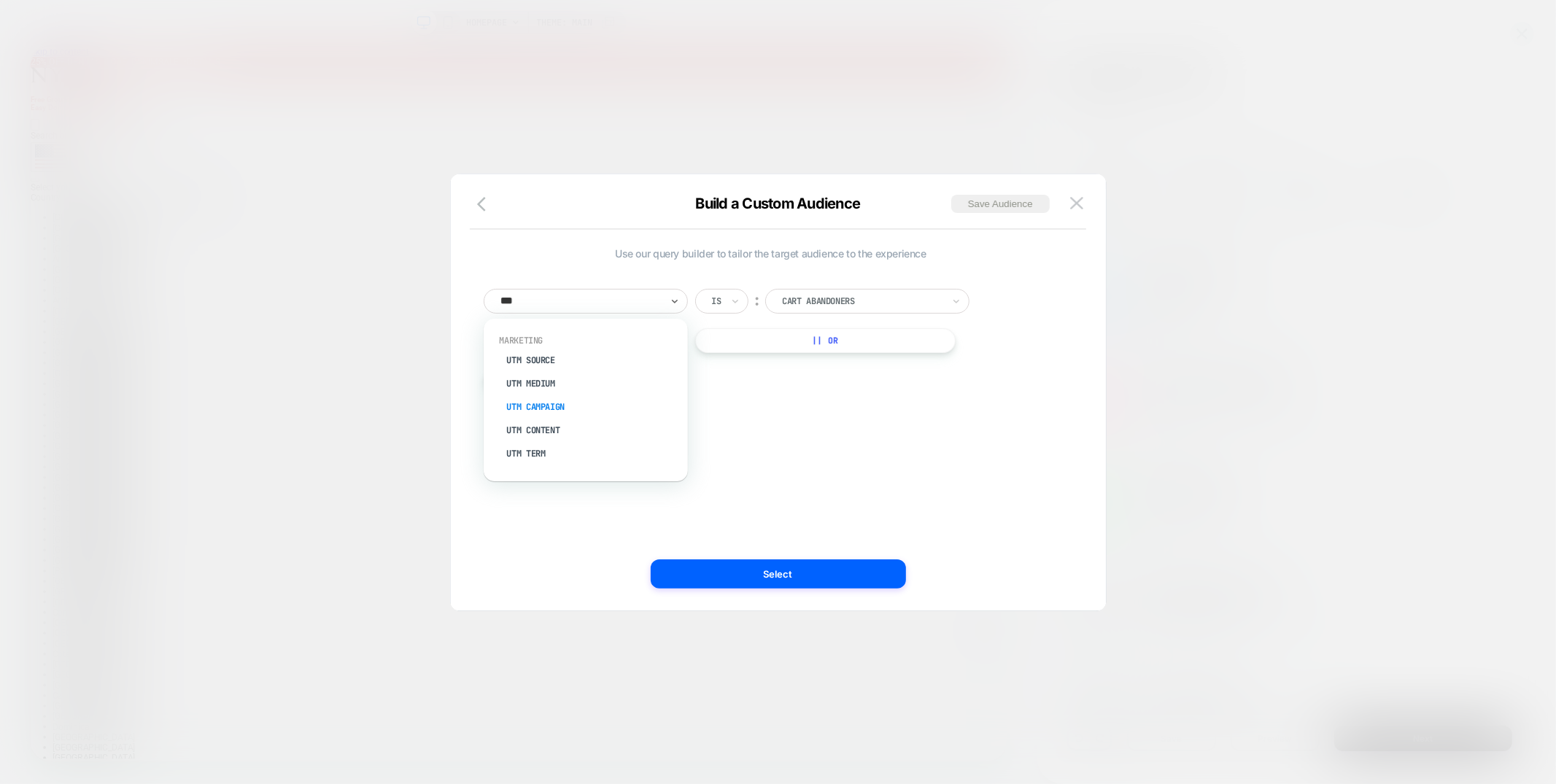
click at [544, 401] on div "UTM Campaign" at bounding box center [593, 407] width 190 height 23
click at [842, 292] on input at bounding box center [856, 301] width 183 height 25
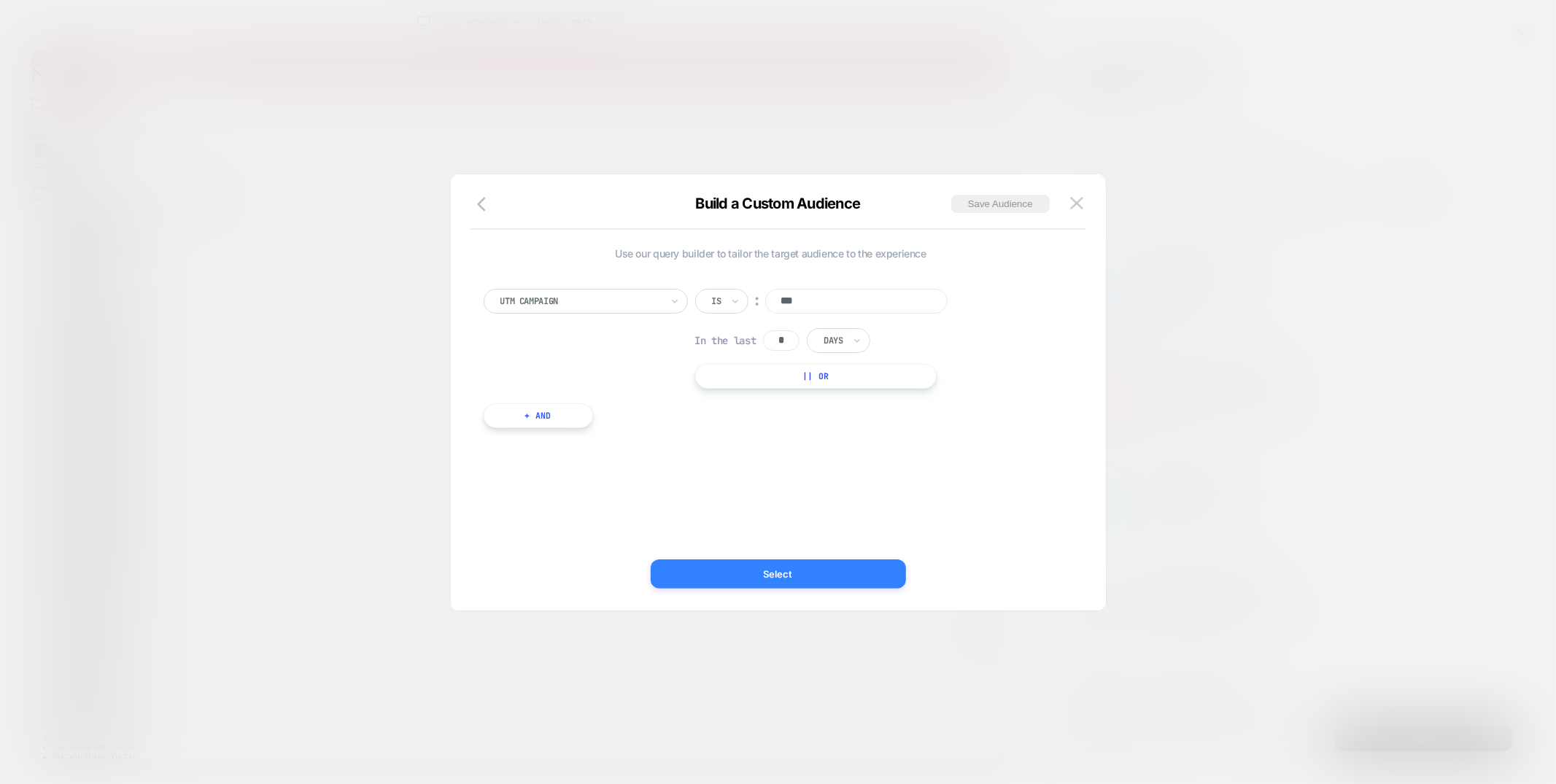
type input "***"
click at [775, 567] on button "Select" at bounding box center [779, 574] width 256 height 29
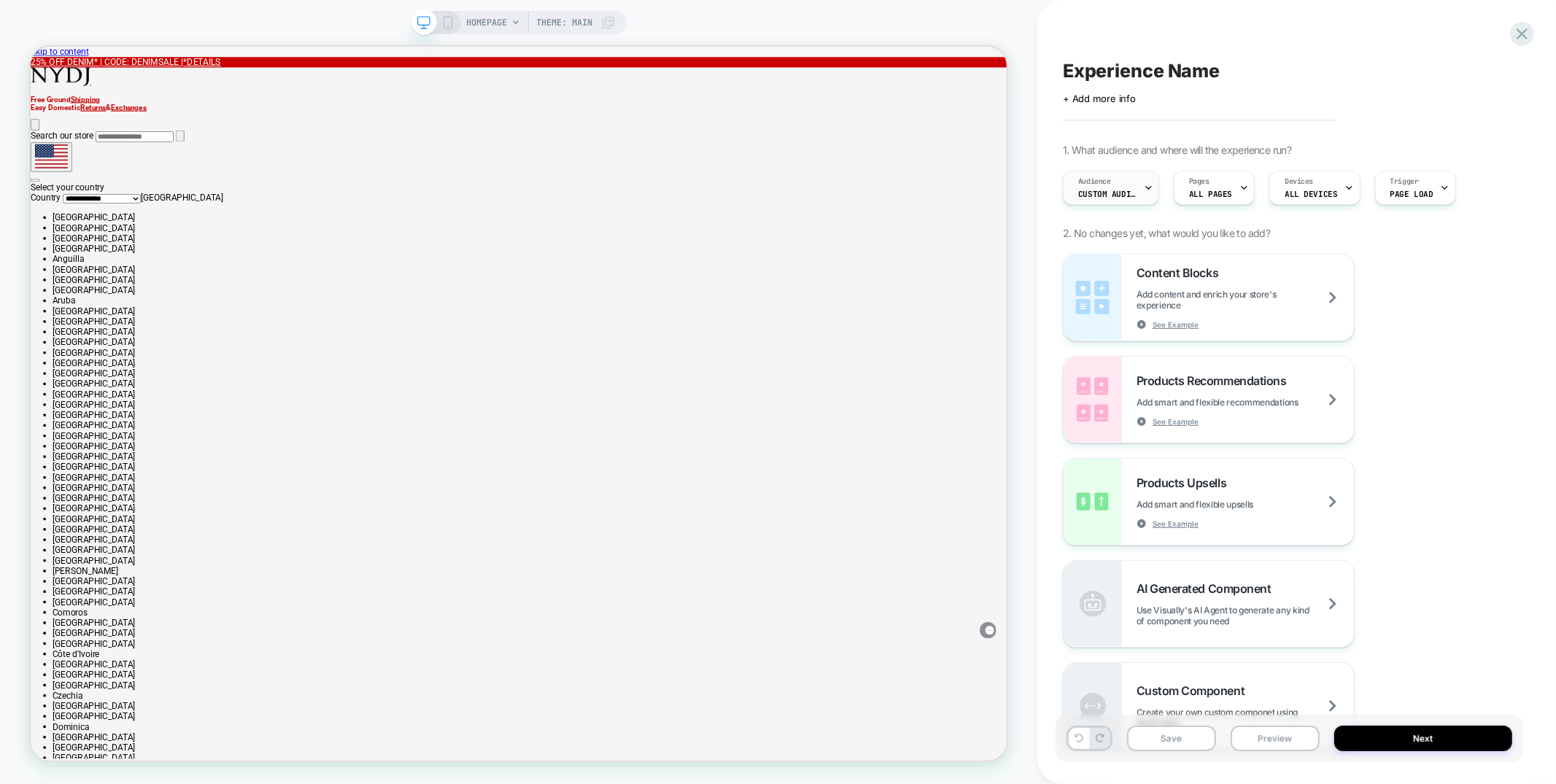
click at [1110, 189] on span "Custom Audience" at bounding box center [1107, 194] width 58 height 10
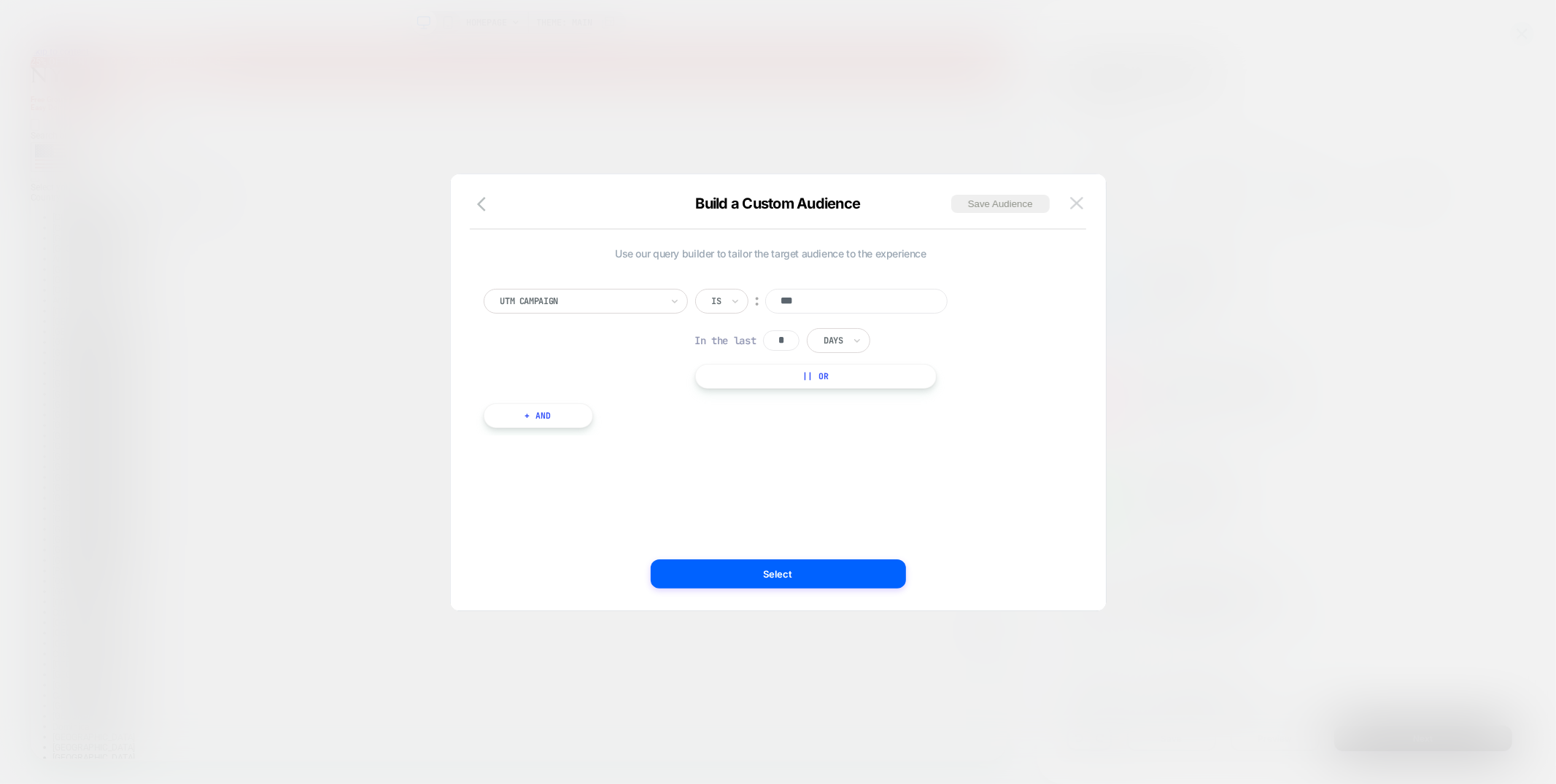
click at [1084, 210] on button at bounding box center [1077, 204] width 22 height 22
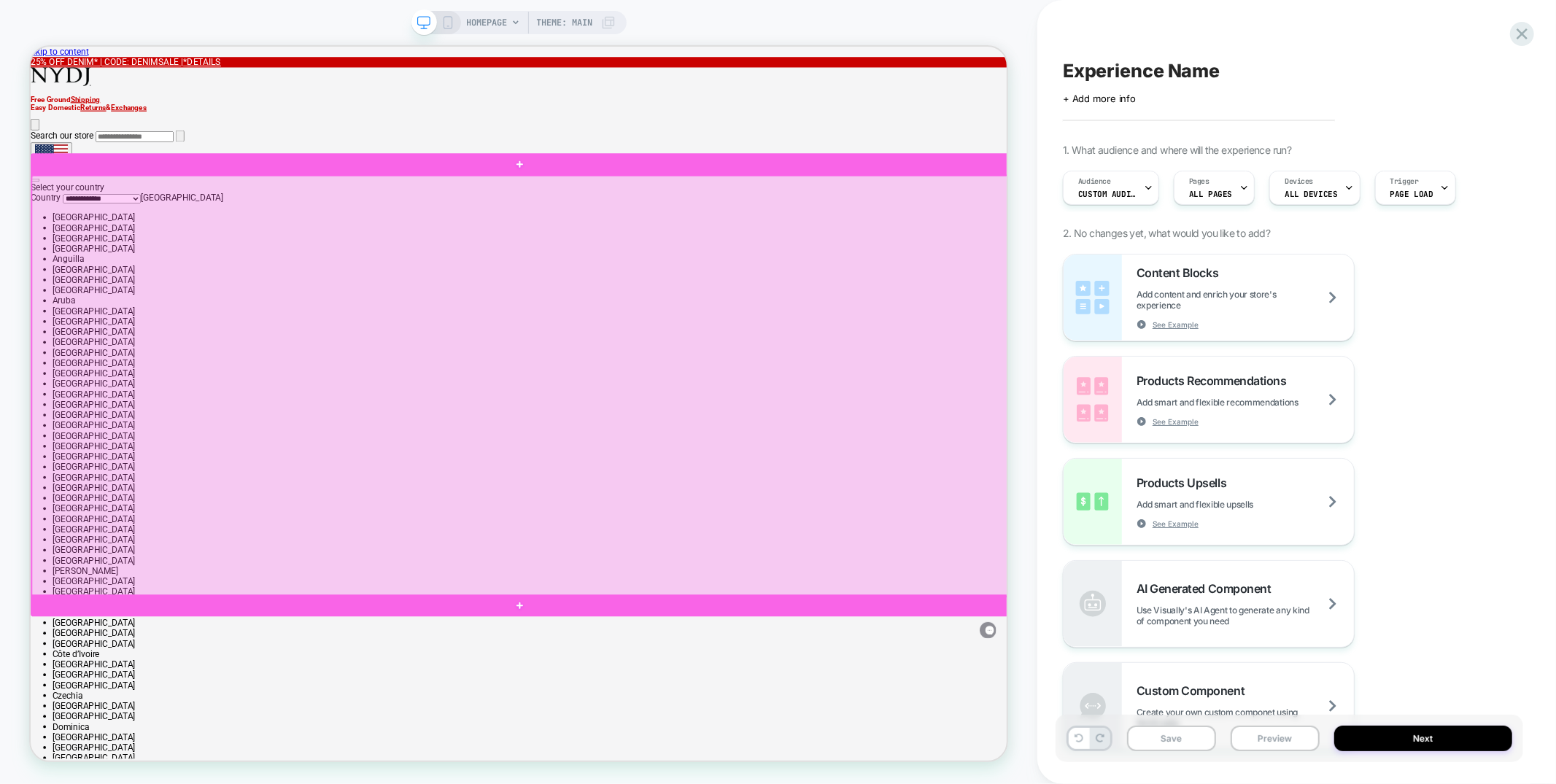
click at [954, 359] on div at bounding box center [684, 498] width 1305 height 561
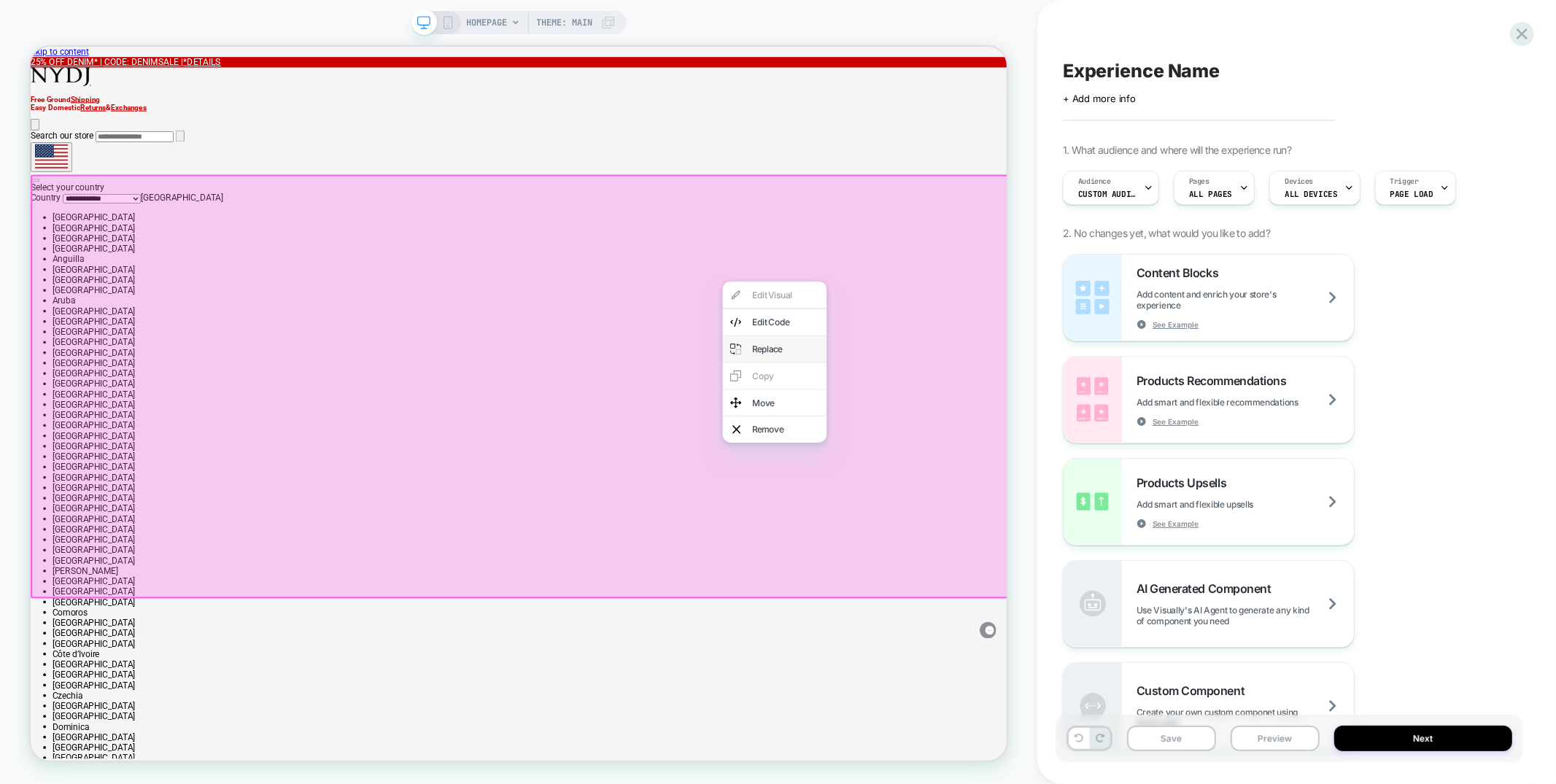
click at [1004, 456] on div "Replace" at bounding box center [1023, 449] width 139 height 35
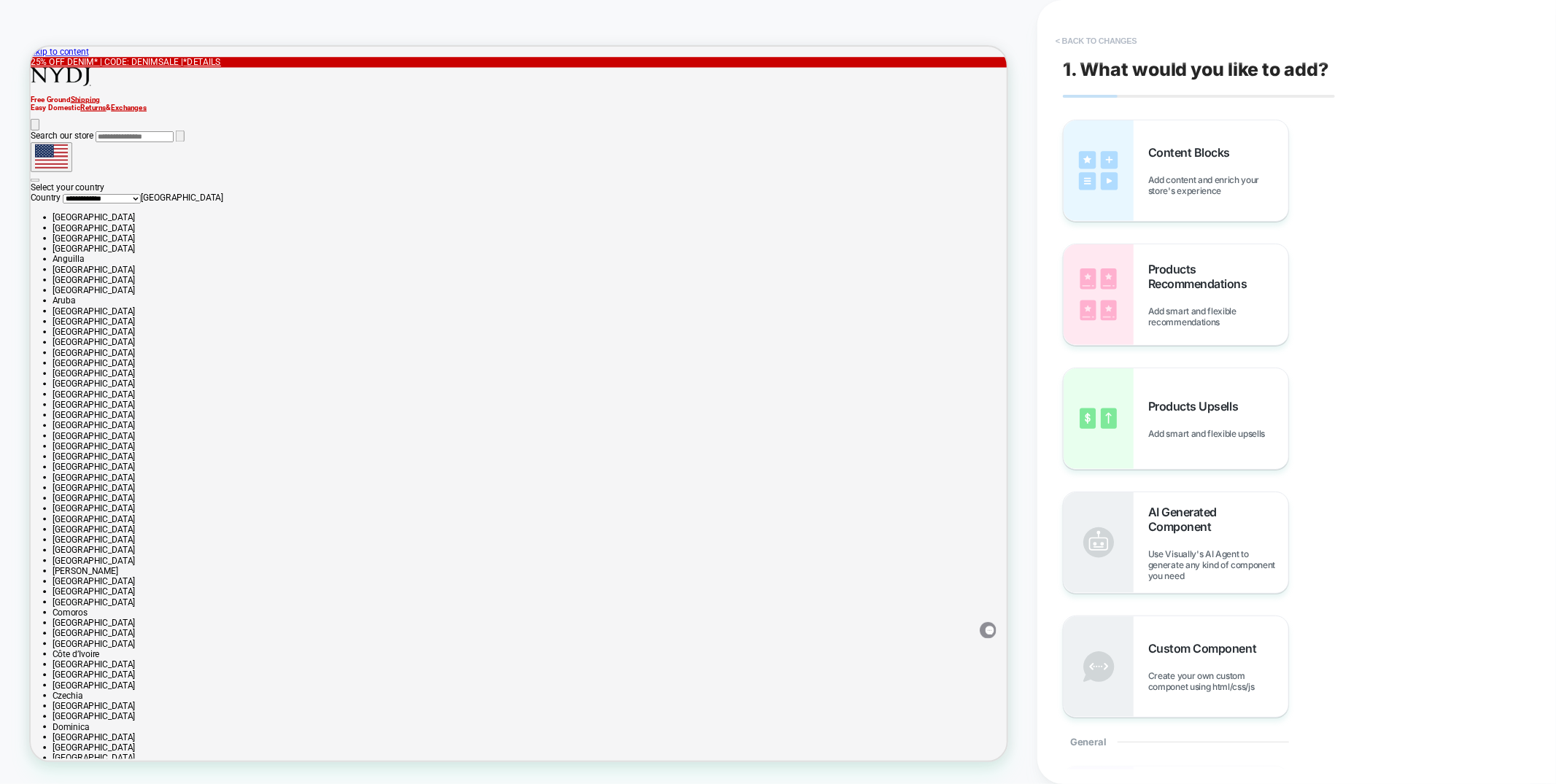
click at [1107, 38] on button "< Back to changes" at bounding box center [1096, 40] width 96 height 23
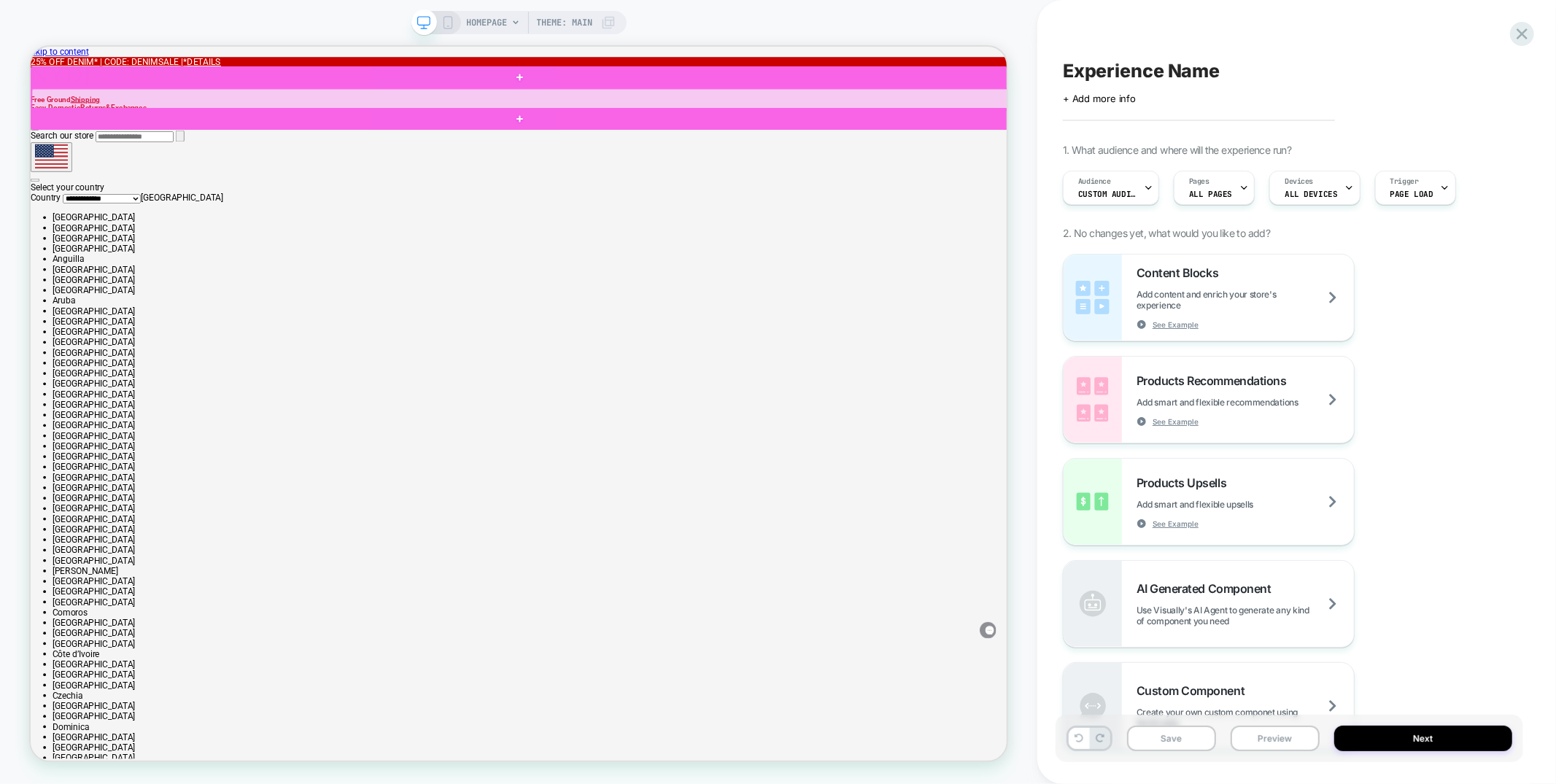
click at [1192, 124] on div at bounding box center [684, 116] width 1305 height 27
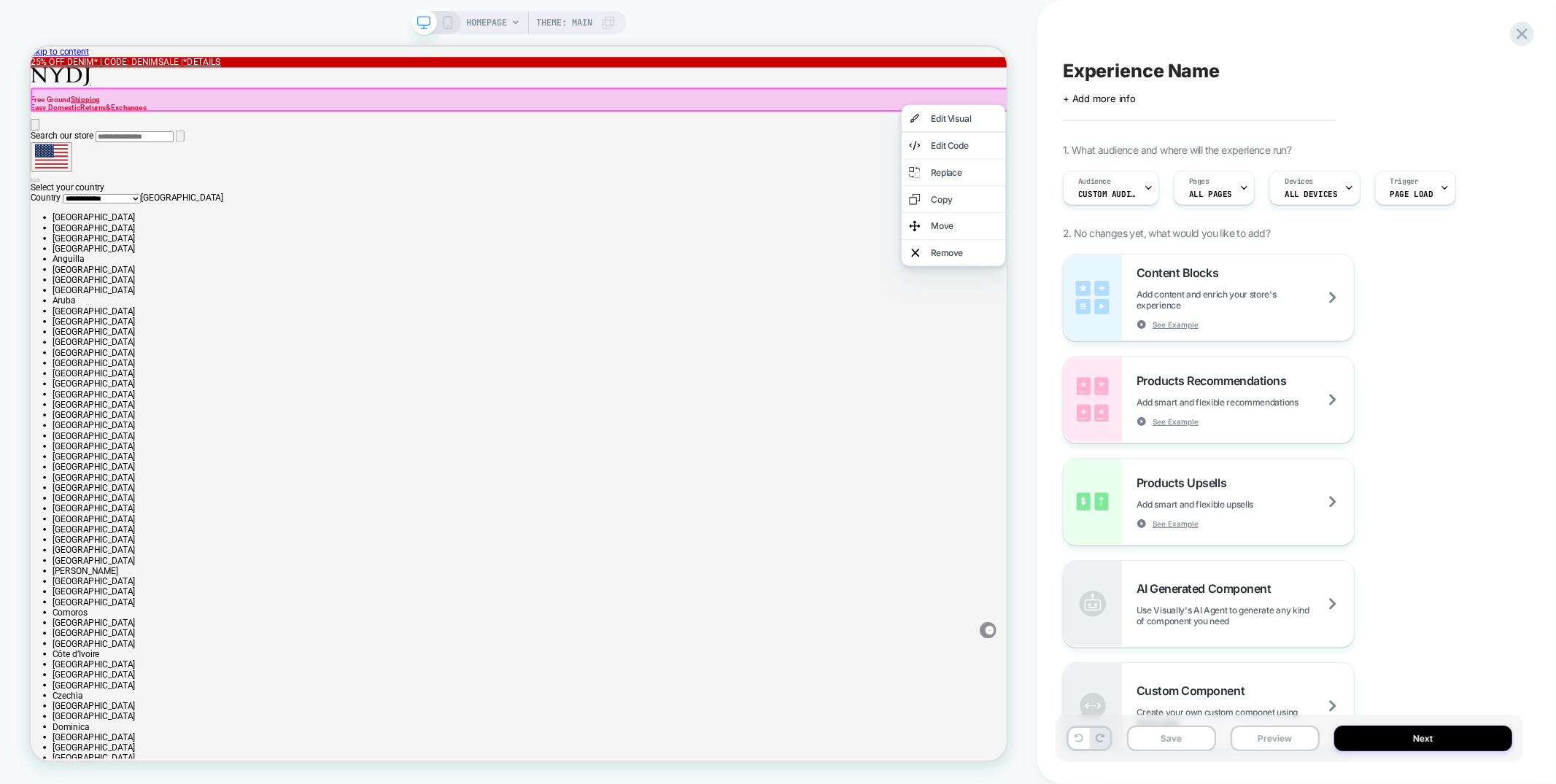
click at [945, 8] on div "HOMEPAGE Theme: MAIN" at bounding box center [519, 392] width 1038 height 784
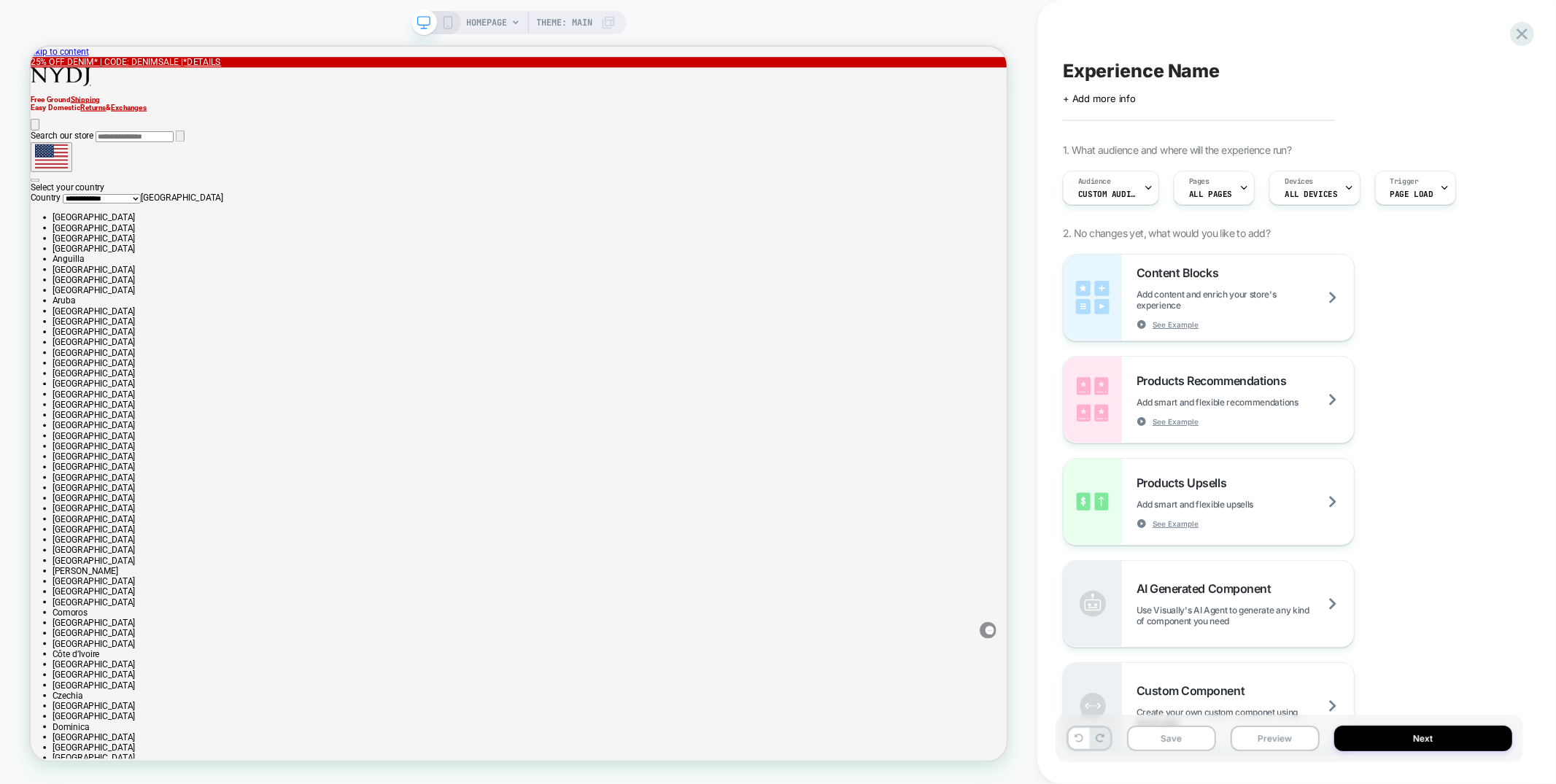
click at [486, 21] on span "HOMEPAGE" at bounding box center [487, 22] width 41 height 23
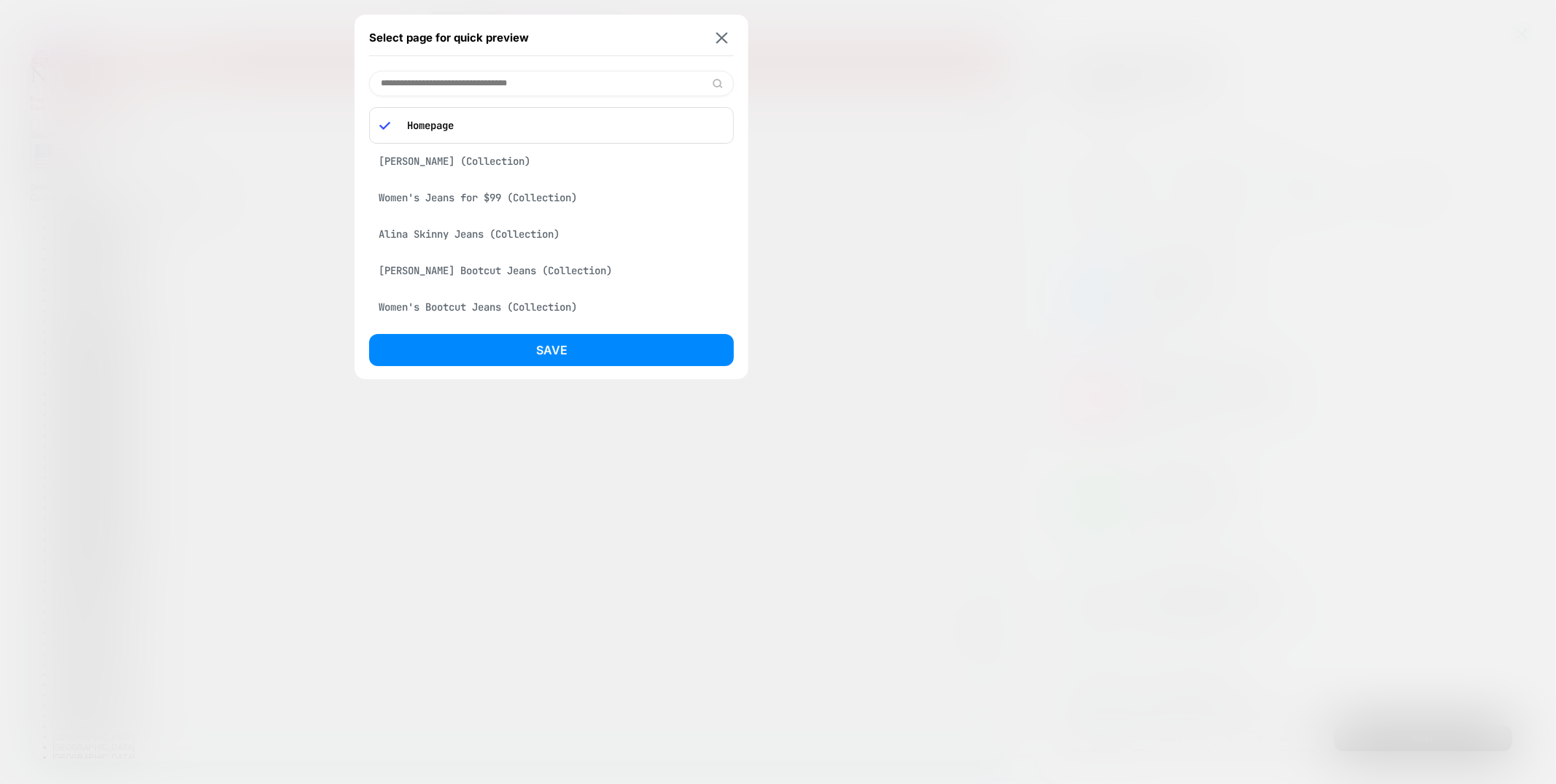
click at [475, 90] on input at bounding box center [551, 84] width 365 height 26
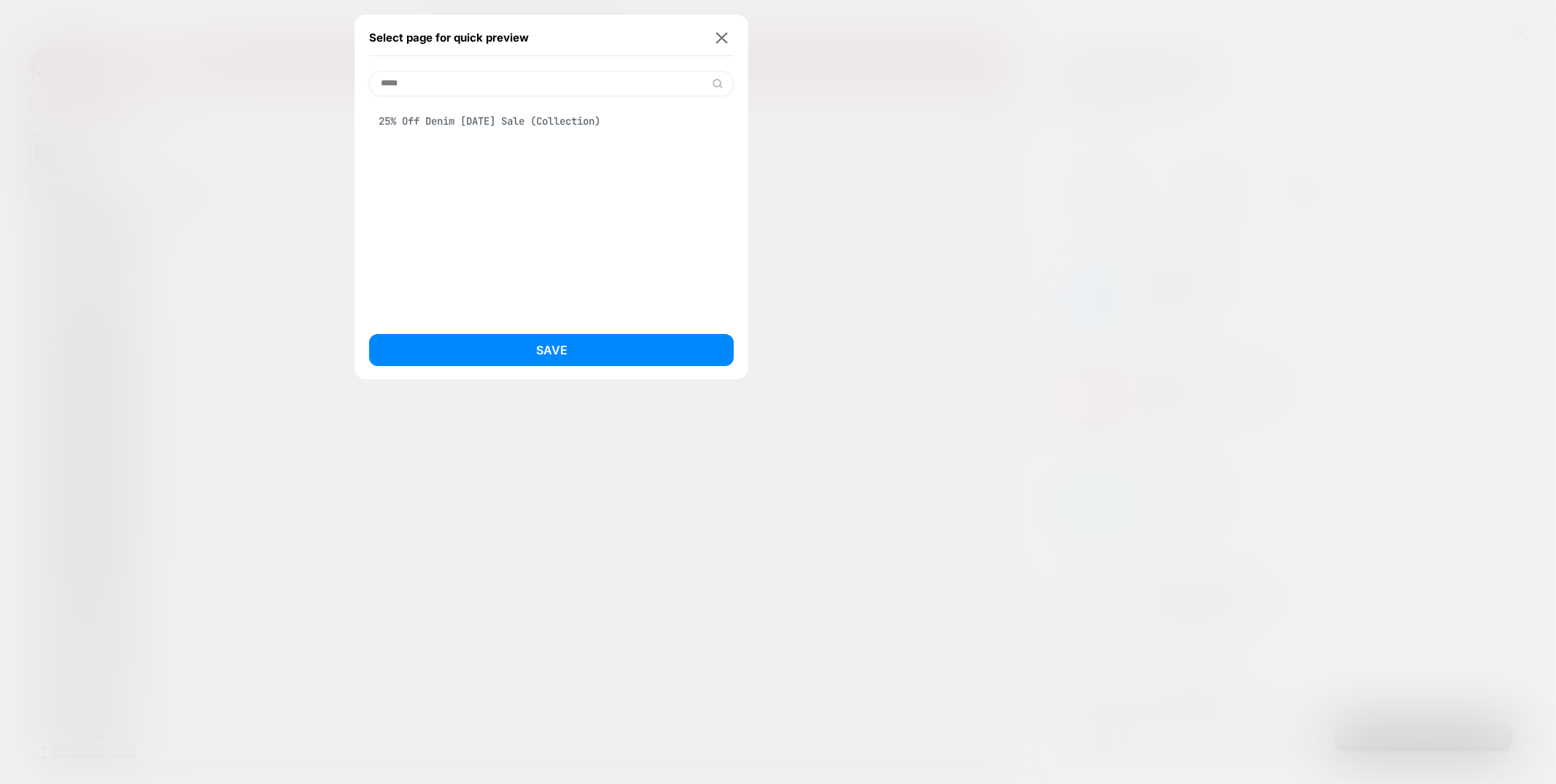
type input "*****"
click at [551, 126] on div "25% Off Denim Labor Day Sale (Collection)" at bounding box center [551, 121] width 365 height 27
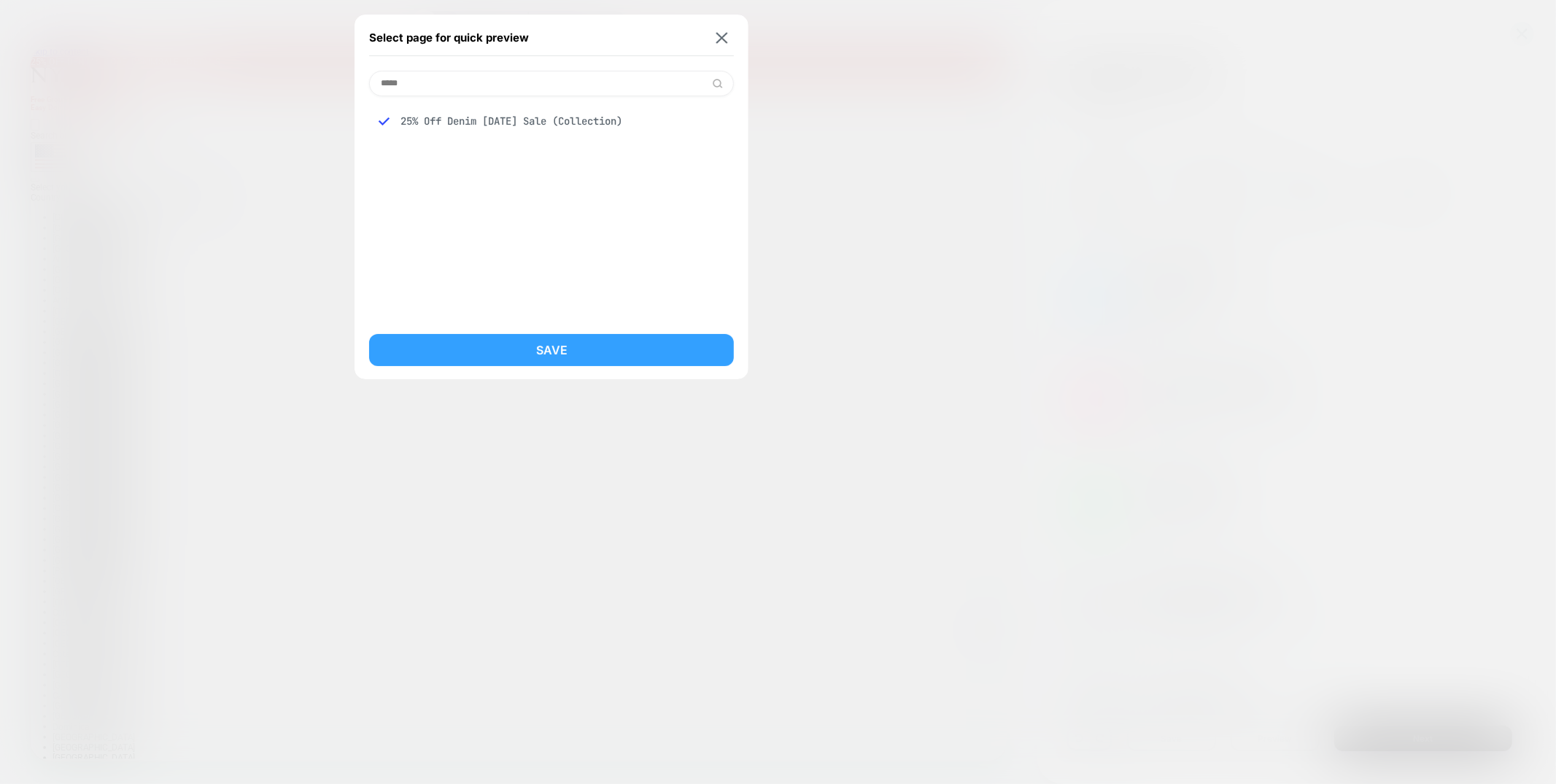
click at [524, 350] on button "Save" at bounding box center [551, 350] width 365 height 32
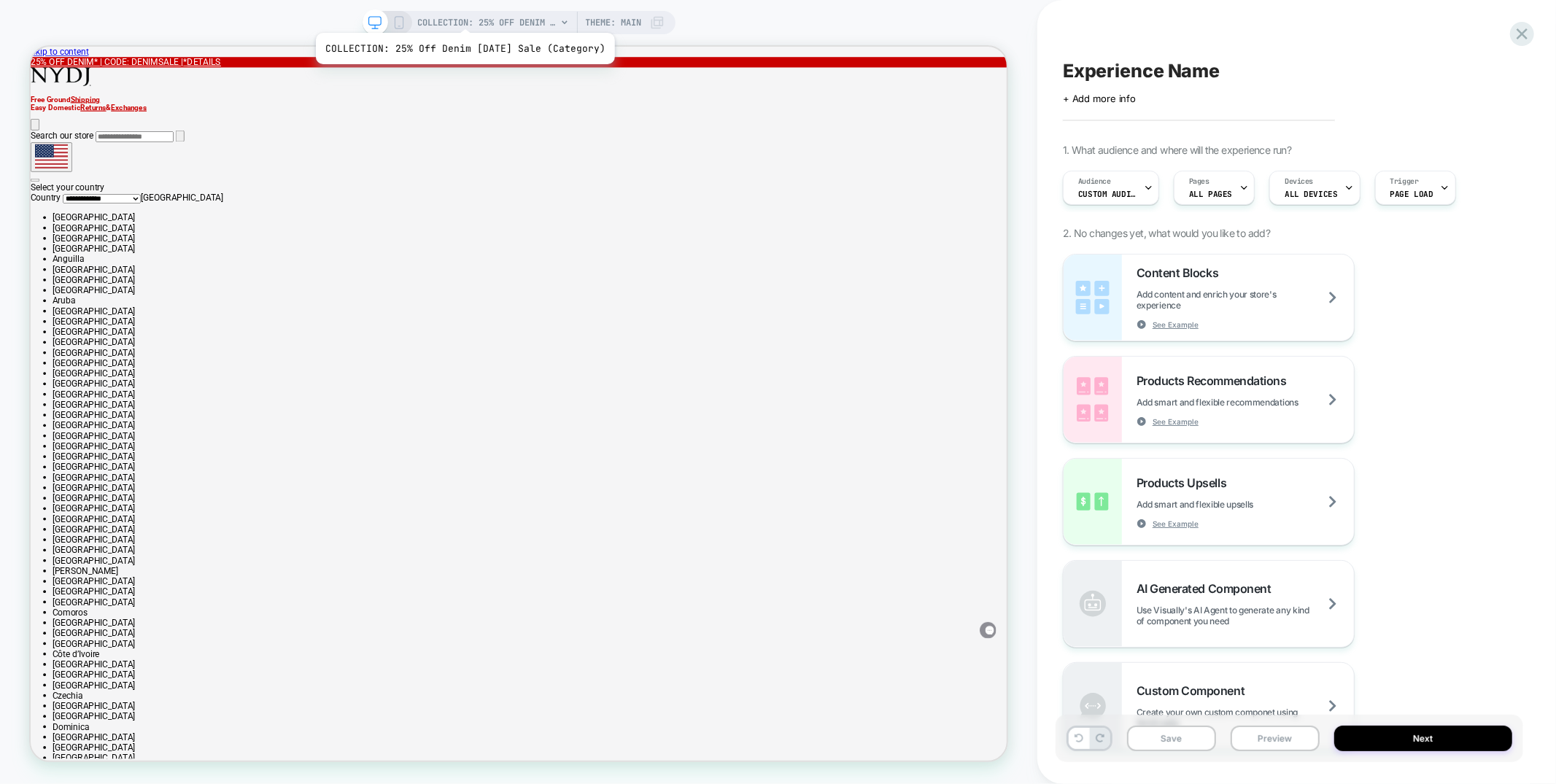
click at [471, 18] on span "COLLECTION: 25% Off Denim Labor Day Sale (Category)" at bounding box center [487, 22] width 139 height 23
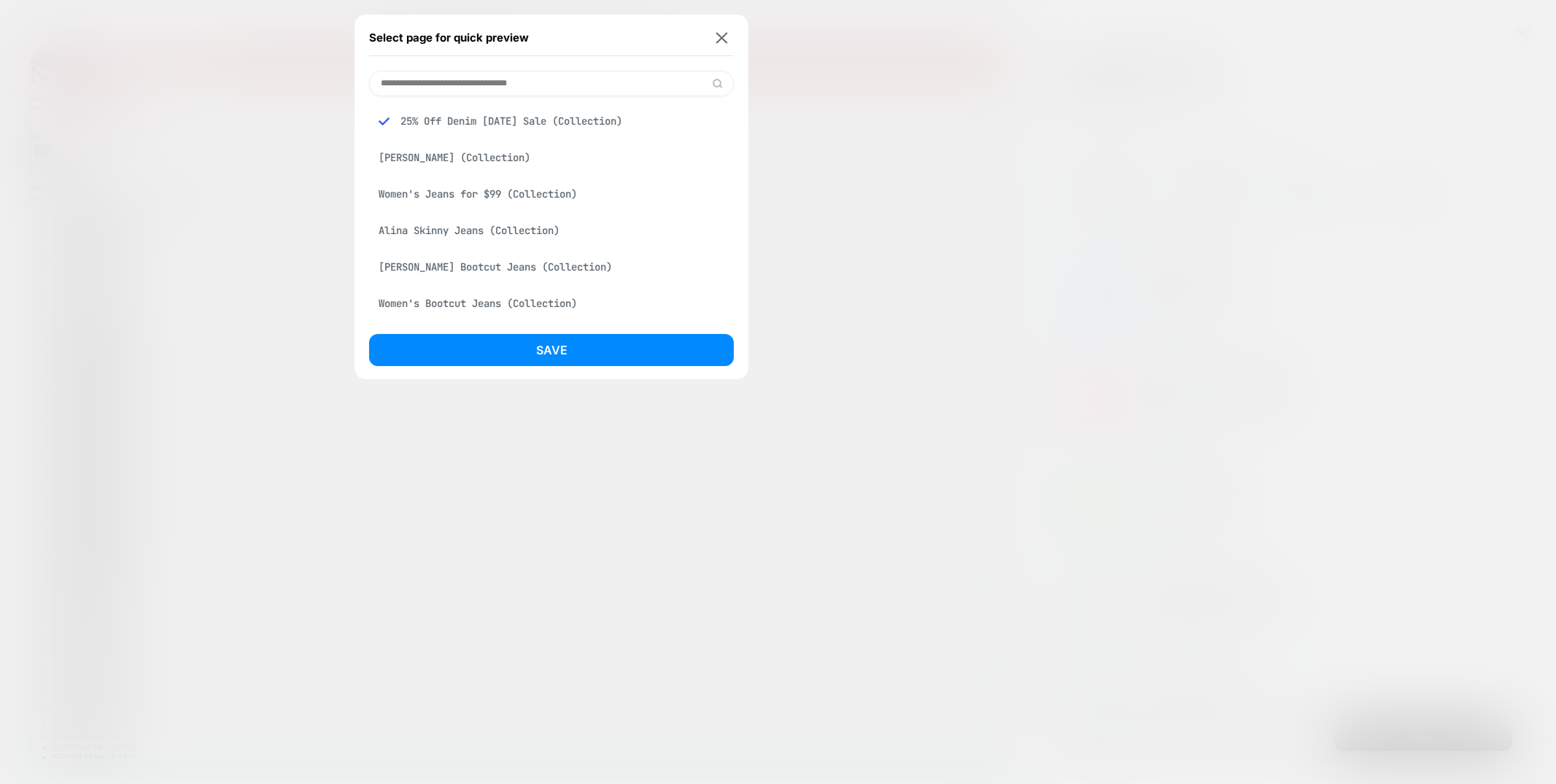
click at [305, 27] on div at bounding box center [778, 392] width 1556 height 784
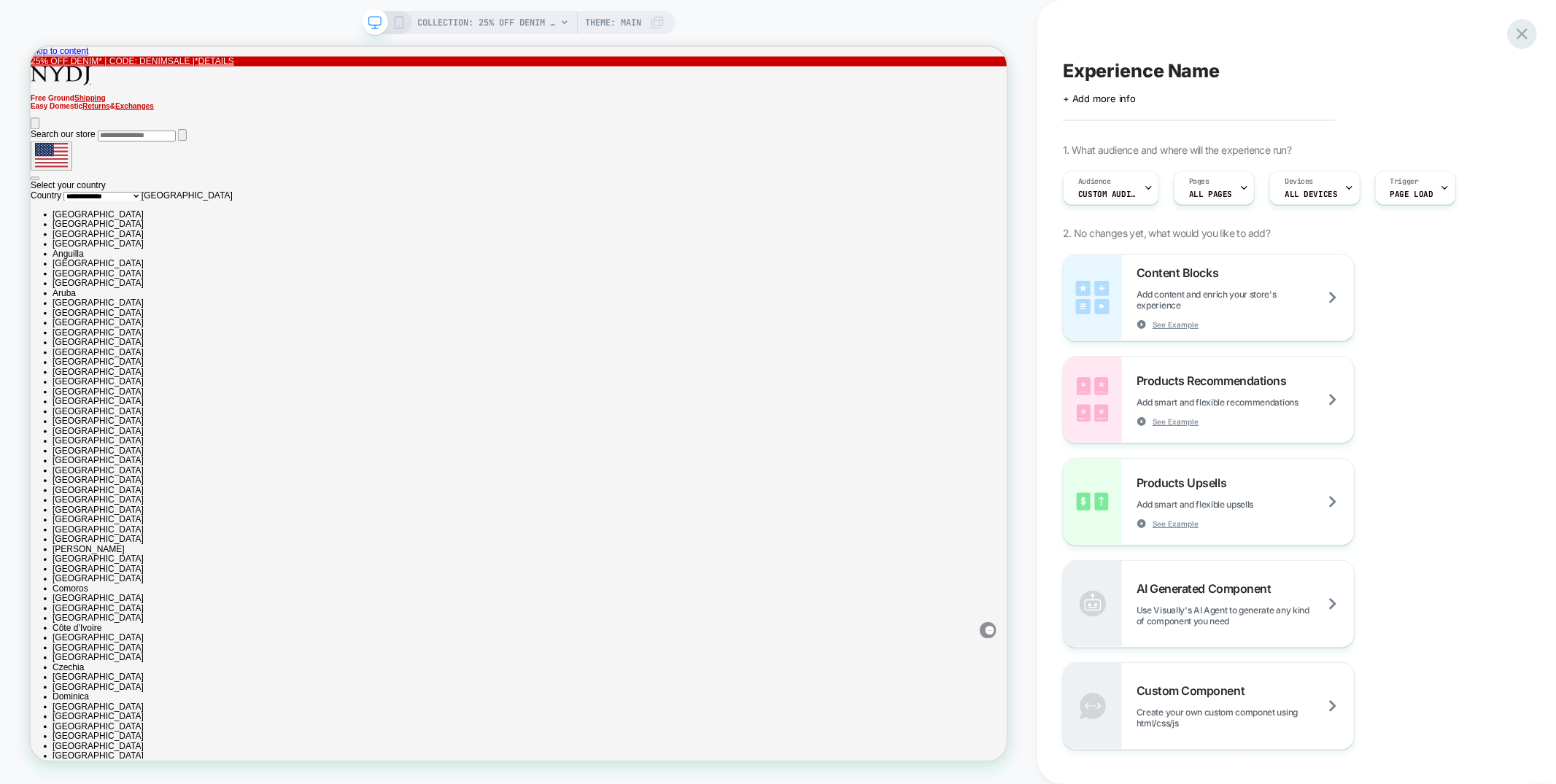
click at [1525, 27] on icon at bounding box center [1522, 33] width 20 height 20
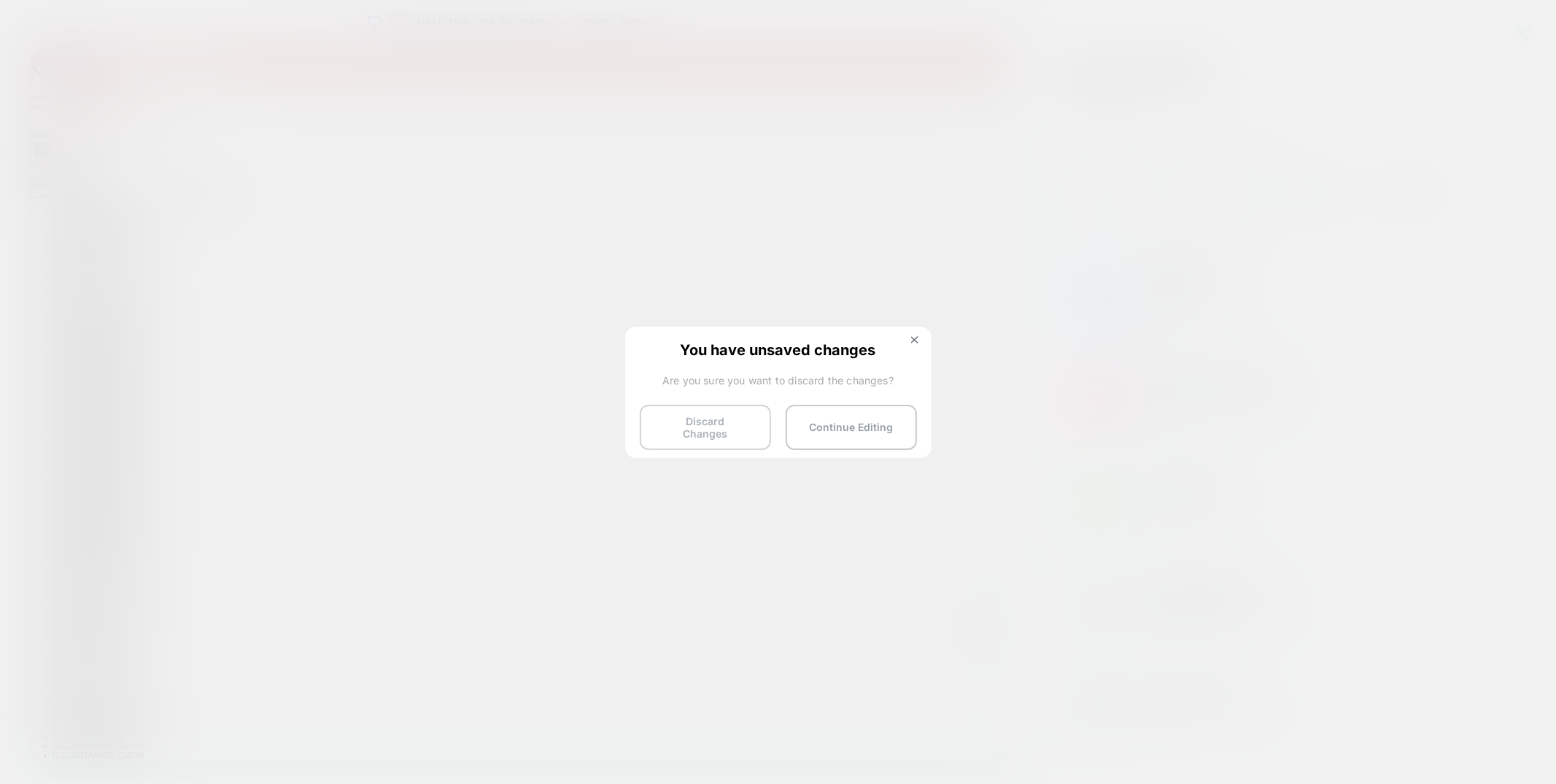
click at [0, 0] on button "Discard Changes" at bounding box center [0, 0] width 0 height 0
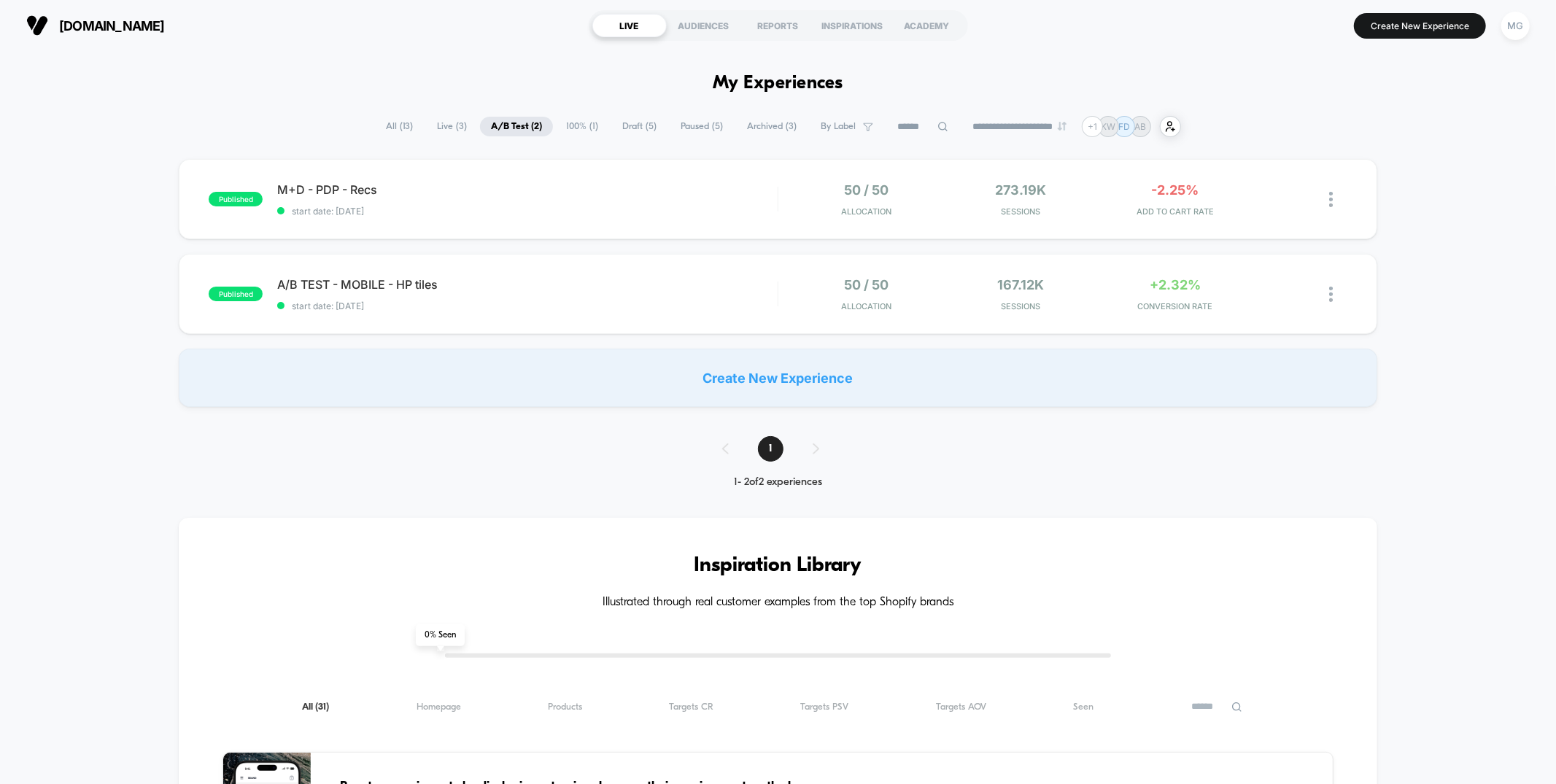
click at [613, 123] on span "Draft ( 5 )" at bounding box center [639, 126] width 56 height 20
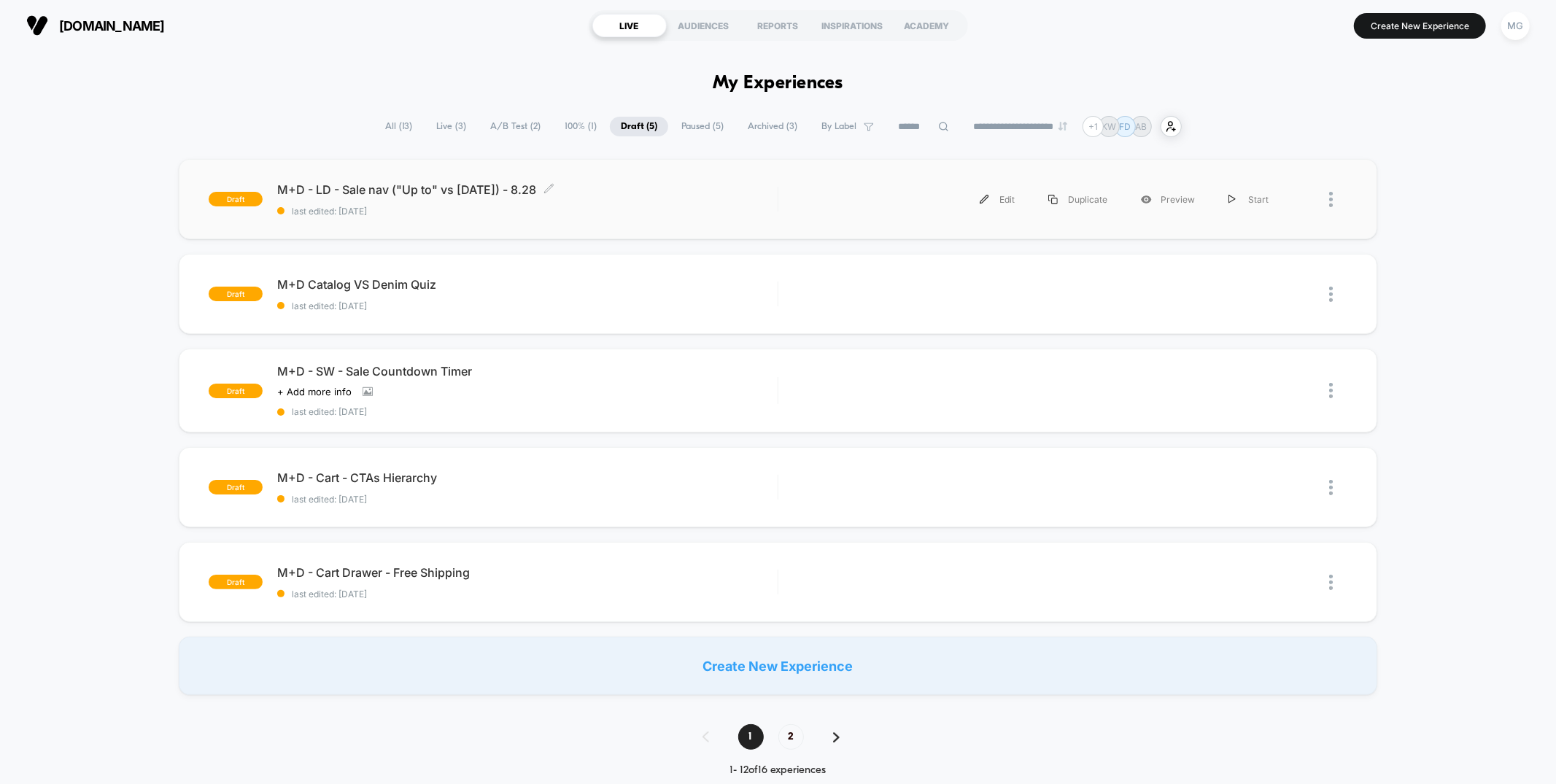
click at [608, 193] on span "M+D - LD - Sale nav ("Up to" vs Labor Day) - 8.28 Click to edit experience deta…" at bounding box center [527, 190] width 500 height 15
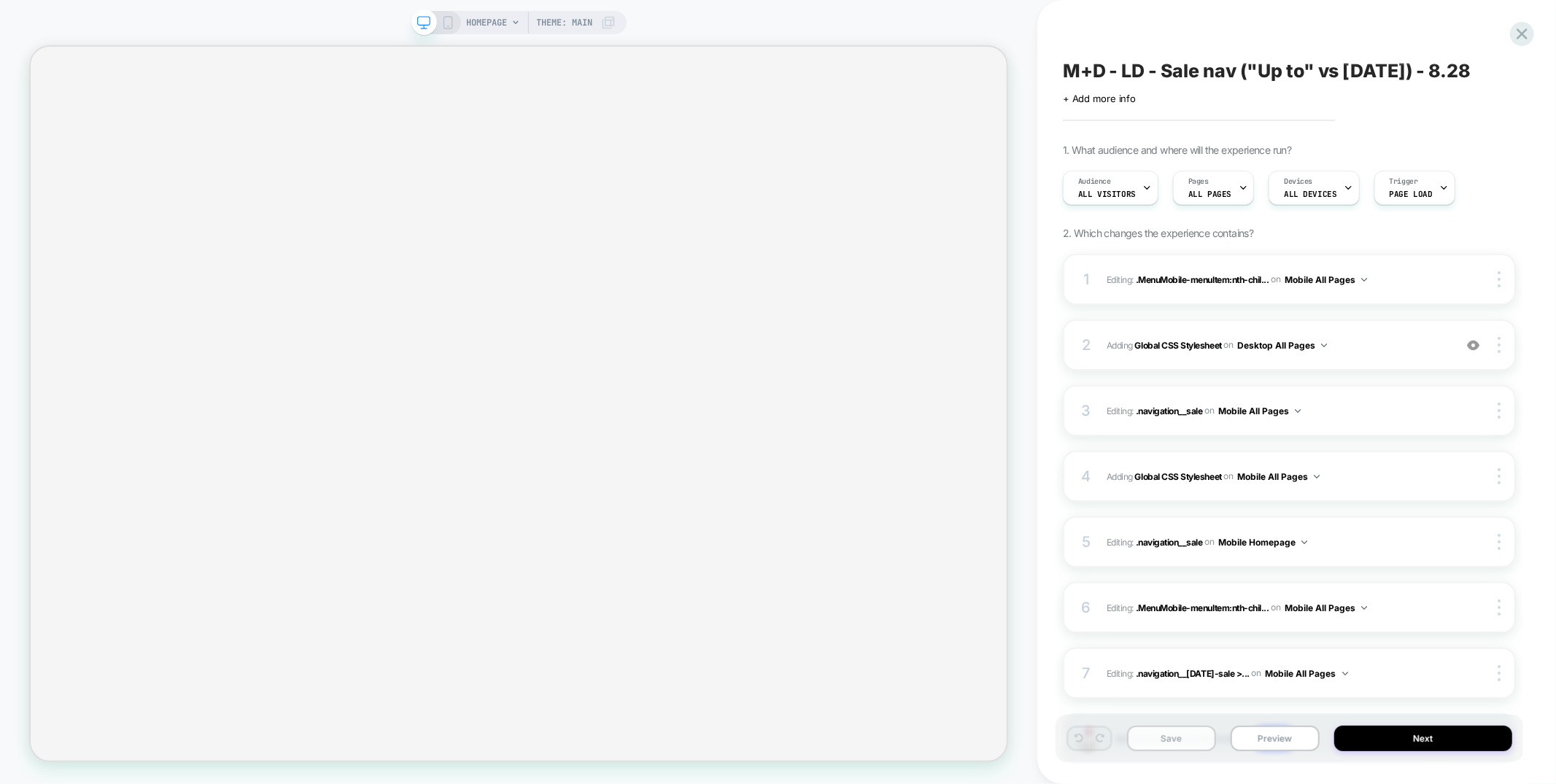
click at [1143, 732] on button "Save" at bounding box center [1172, 739] width 89 height 26
click at [1407, 742] on button "Next" at bounding box center [1424, 739] width 178 height 26
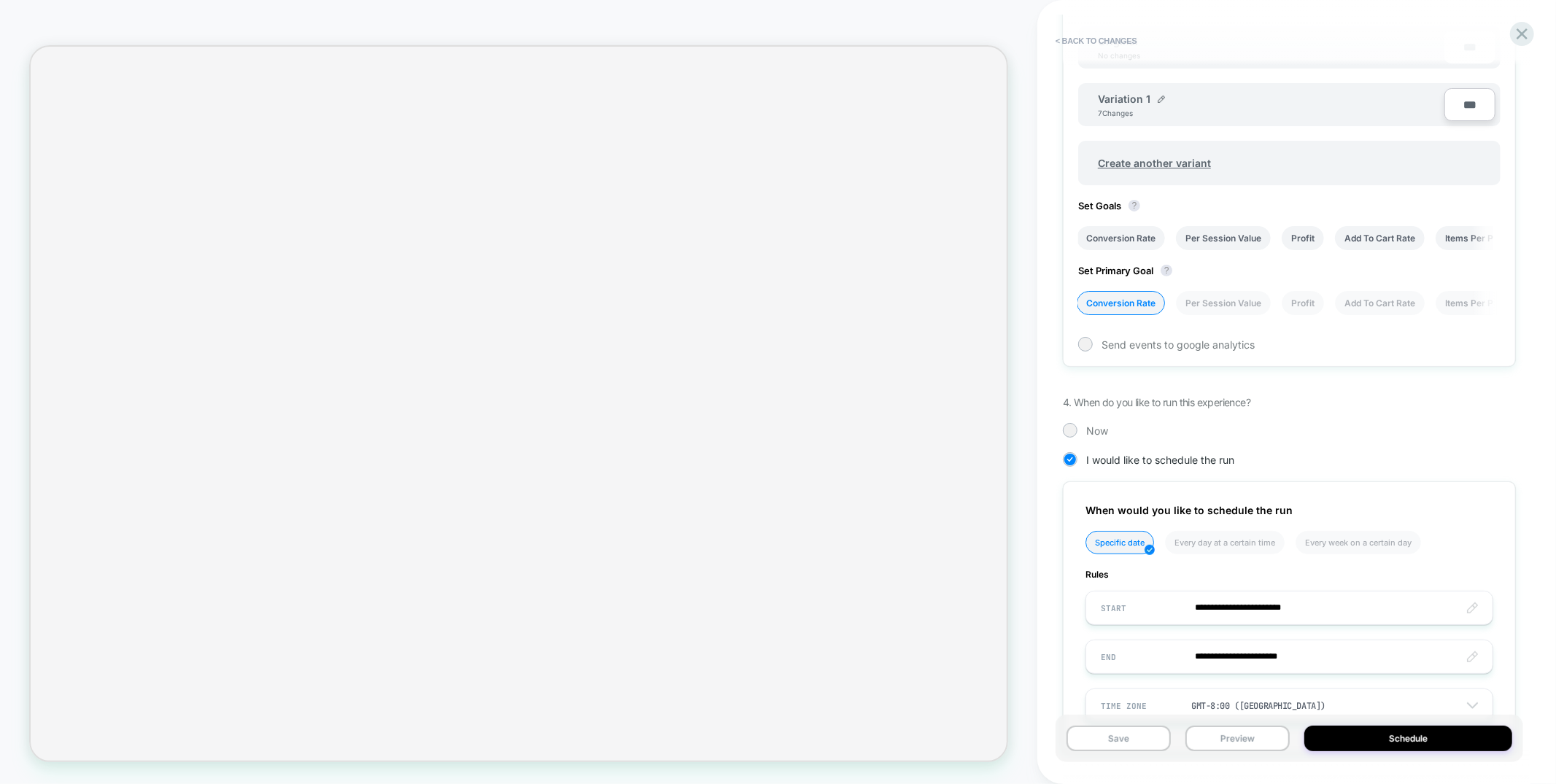
scroll to position [552, 0]
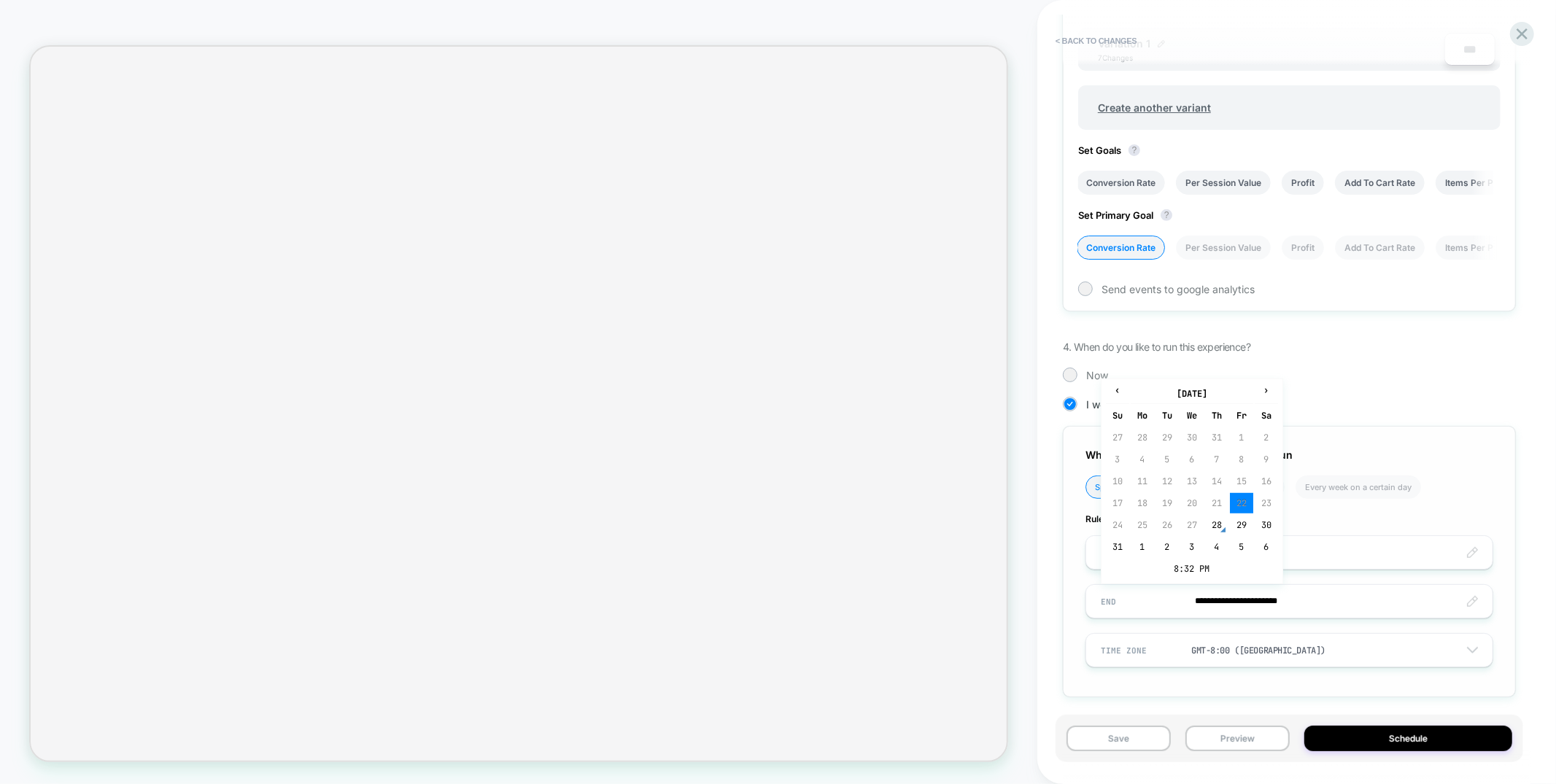
click at [1263, 596] on input "**********" at bounding box center [1290, 601] width 407 height 34
click at [1161, 539] on td "2" at bounding box center [1167, 547] width 23 height 21
click at [1301, 595] on input "**********" at bounding box center [1290, 601] width 407 height 34
click at [1190, 564] on td "8:32 PM" at bounding box center [1192, 570] width 172 height 21
click at [1199, 515] on span "▲" at bounding box center [1195, 517] width 29 height 29
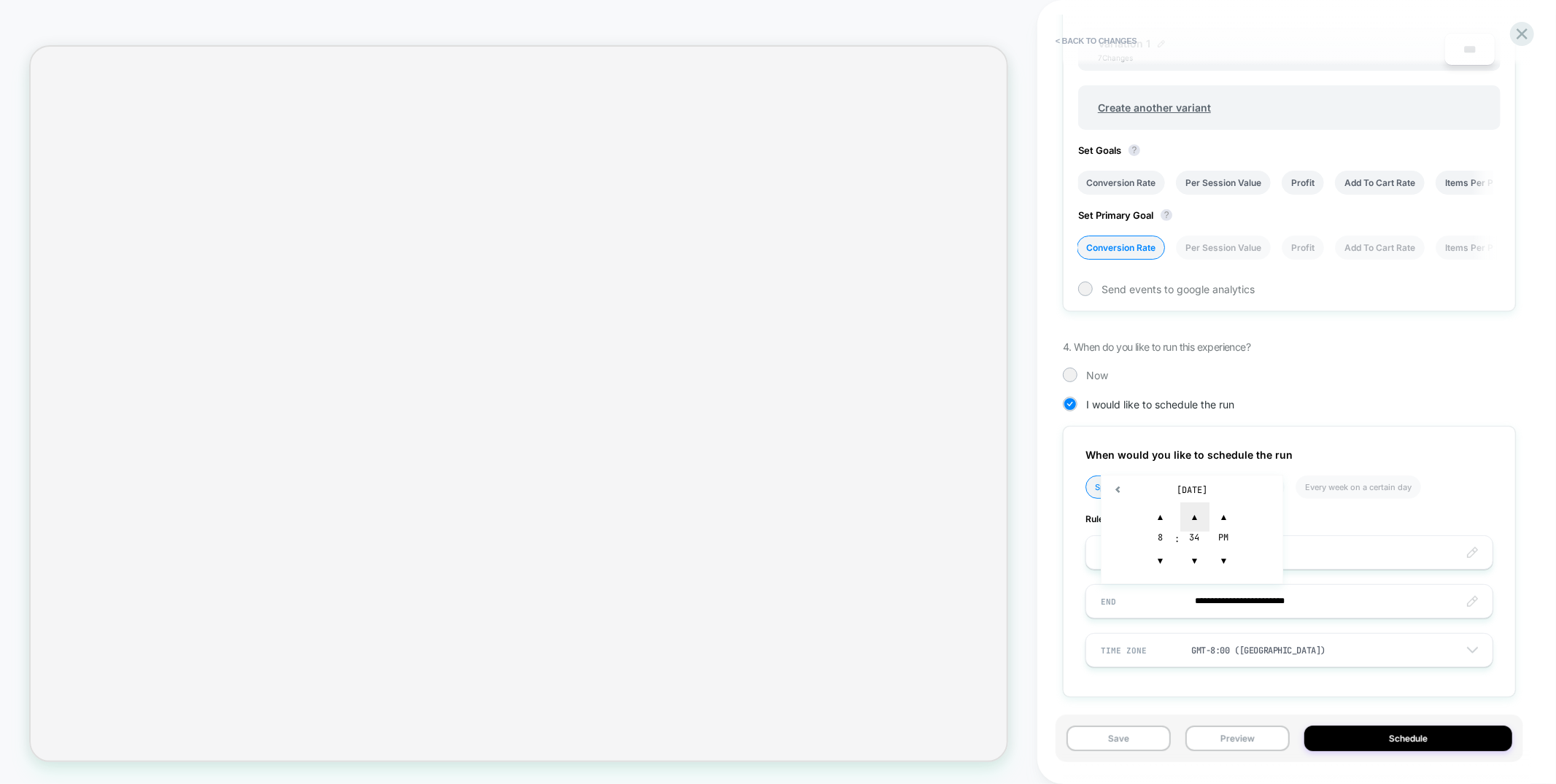
click at [1199, 515] on span "▲" at bounding box center [1195, 517] width 29 height 29
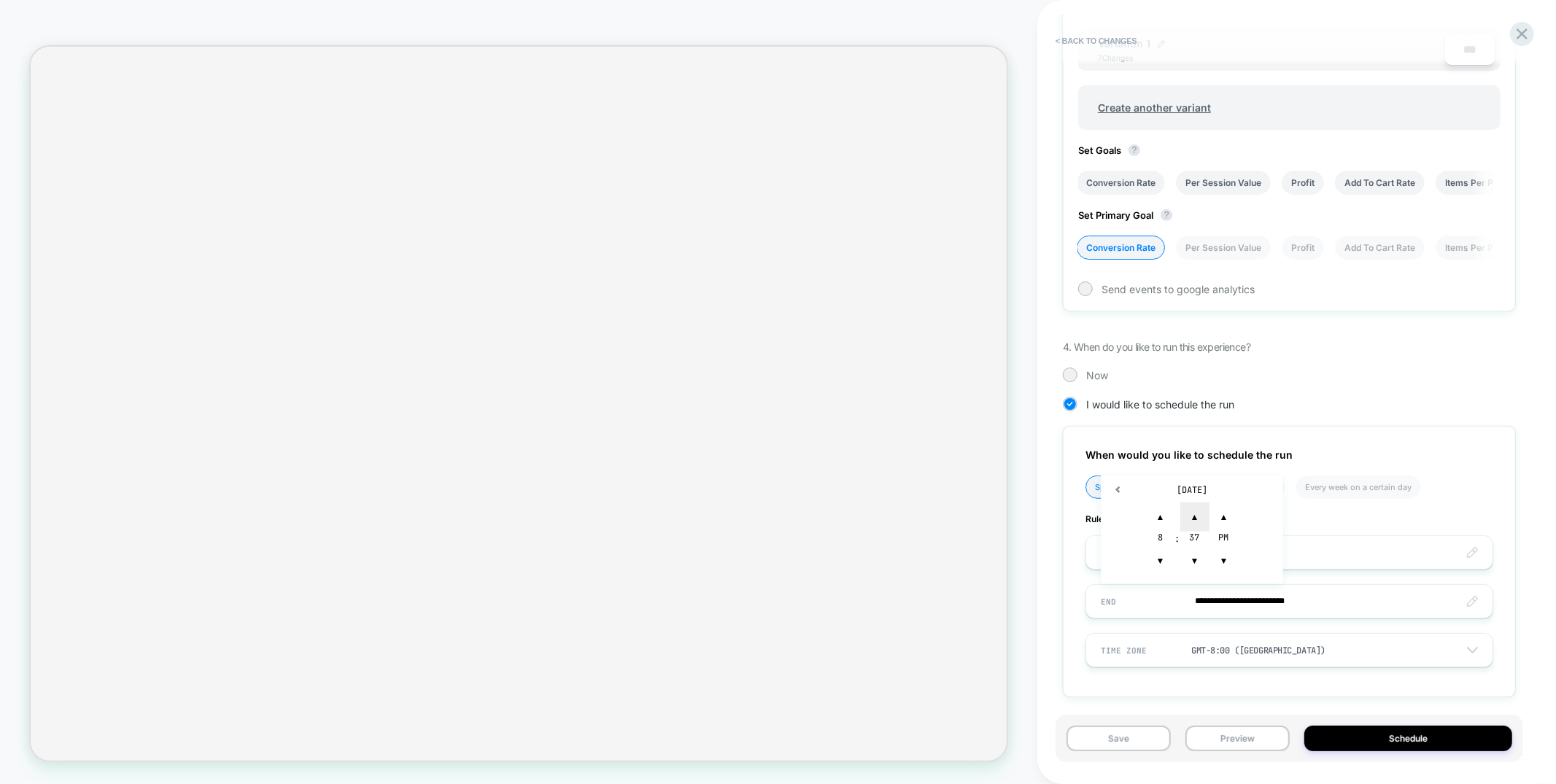
click at [1199, 515] on span "▲" at bounding box center [1195, 517] width 29 height 29
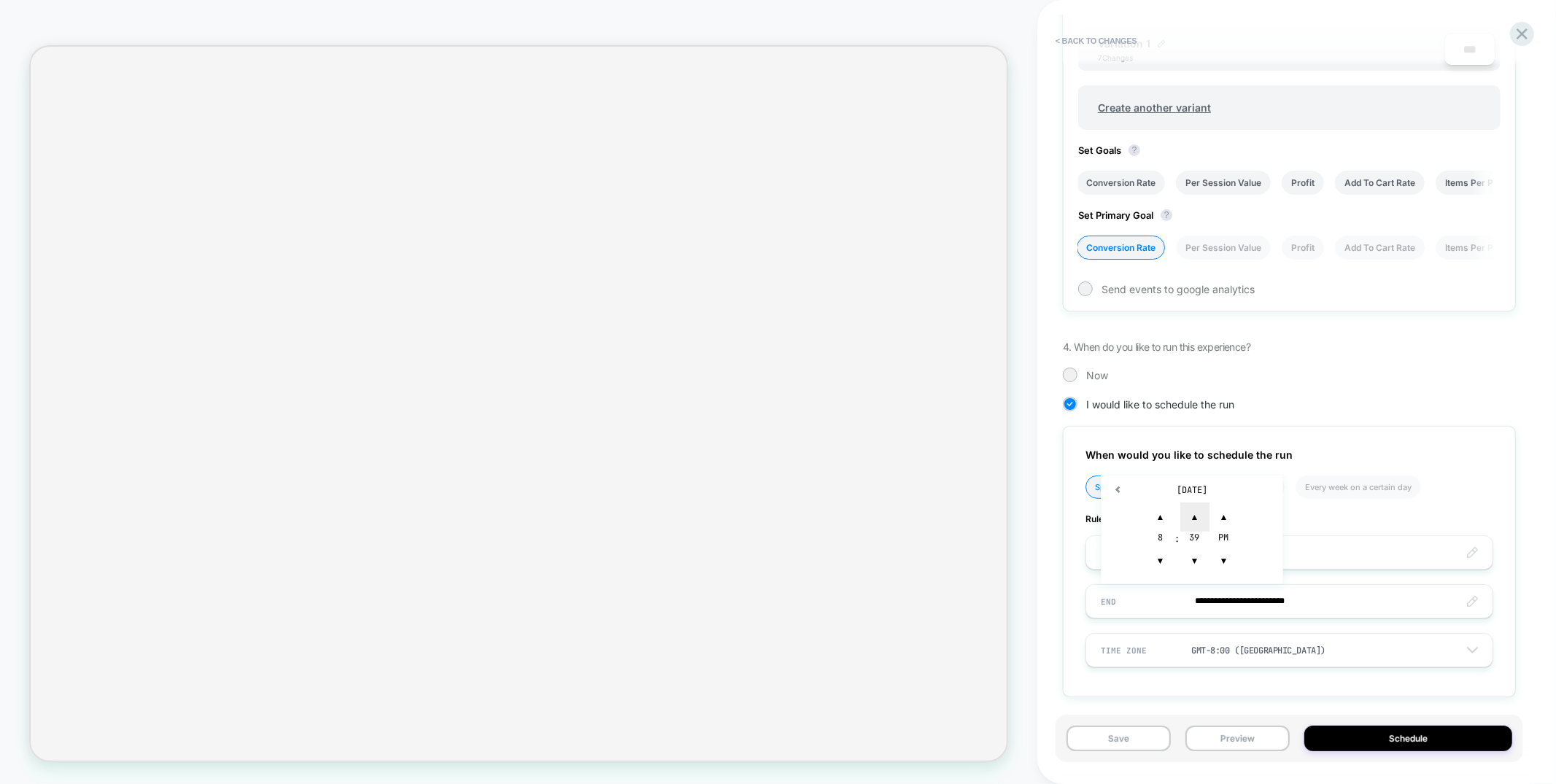
click at [1199, 515] on span "▲" at bounding box center [1195, 517] width 29 height 29
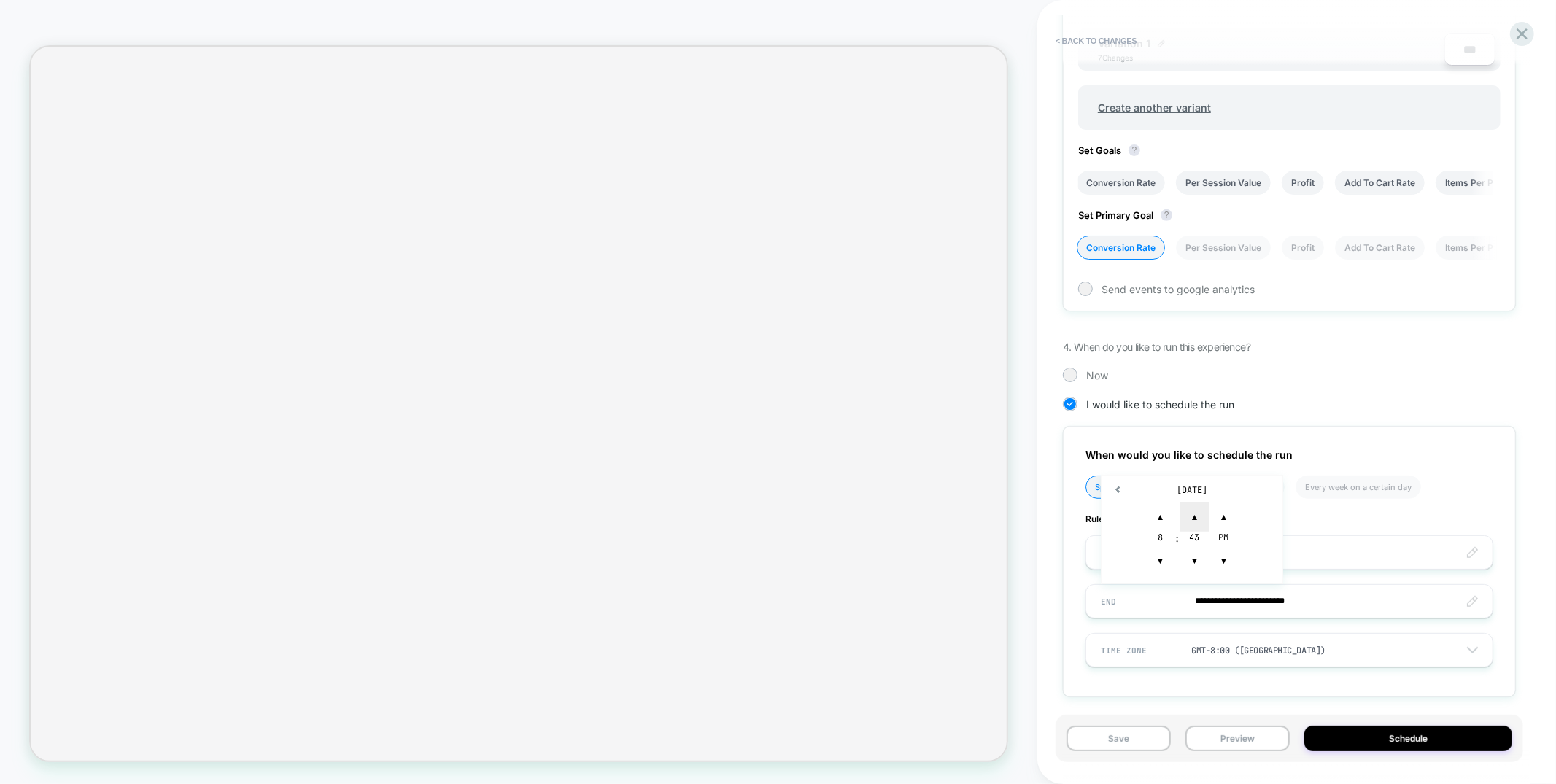
click at [1199, 515] on span "▲" at bounding box center [1195, 517] width 29 height 29
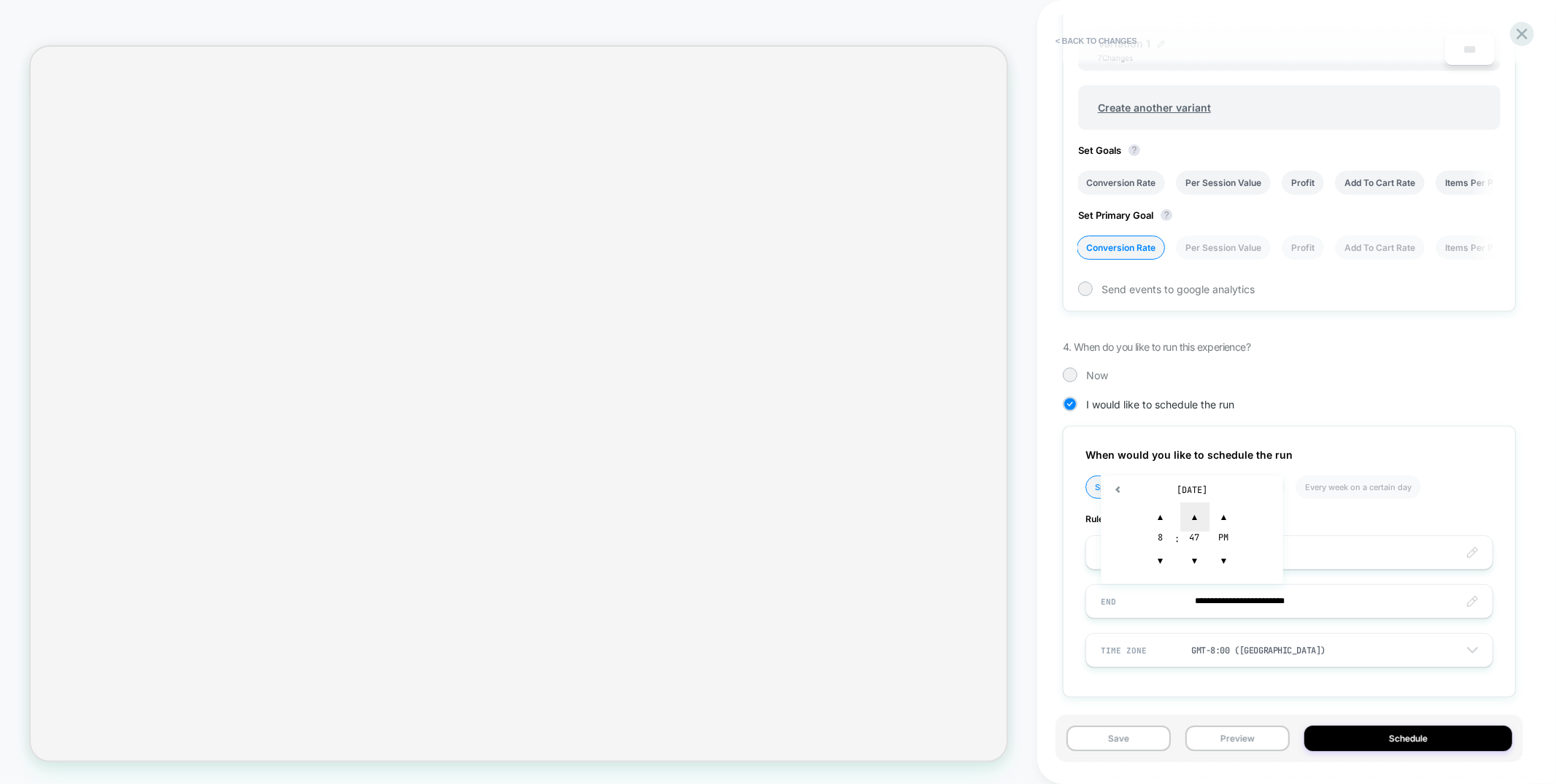
click at [1199, 515] on span "▲" at bounding box center [1195, 517] width 29 height 29
type input "**********"
click at [1302, 616] on div "**********" at bounding box center [1289, 562] width 453 height 271
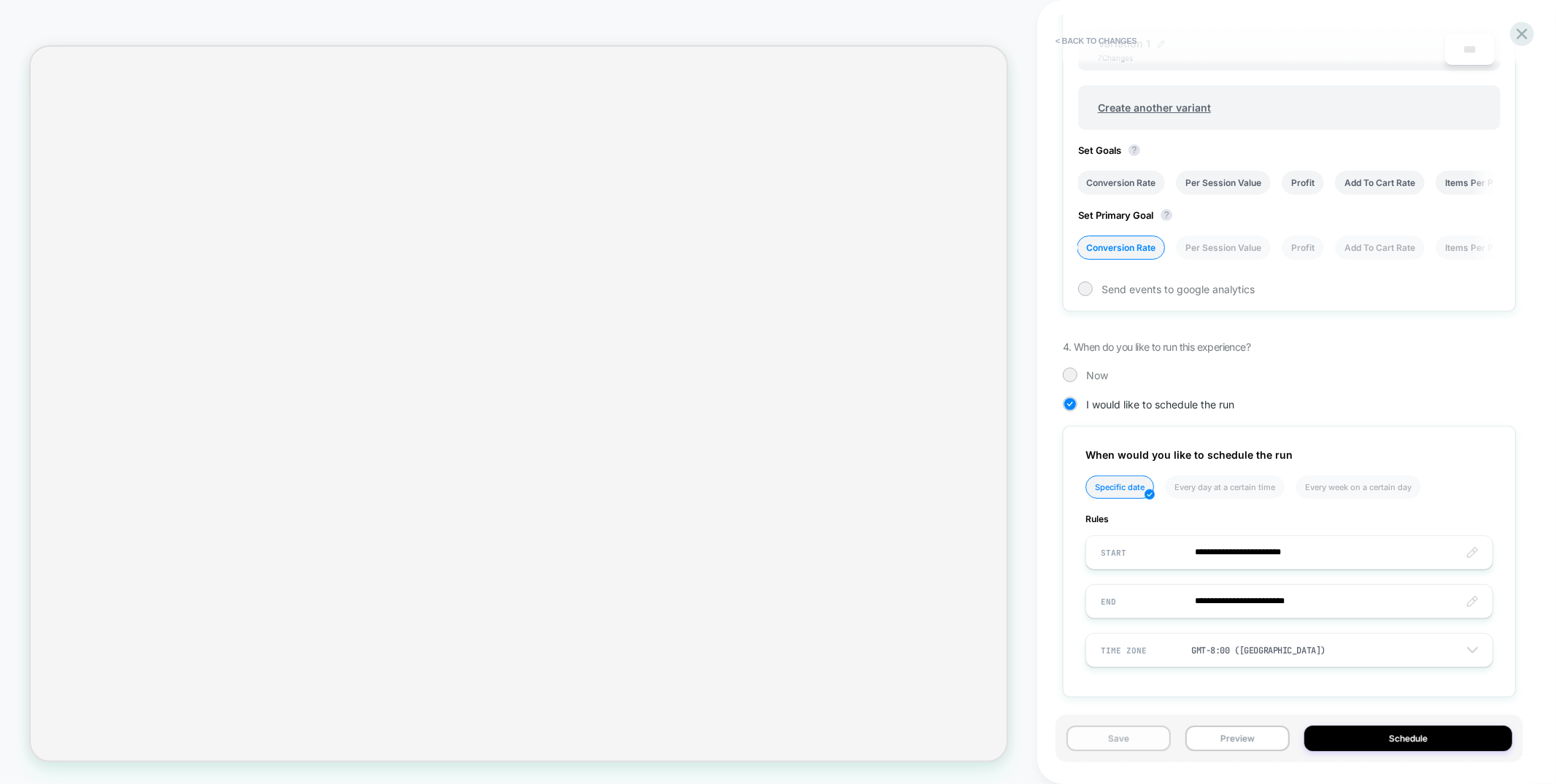
click at [1121, 744] on button "Save" at bounding box center [1119, 739] width 105 height 26
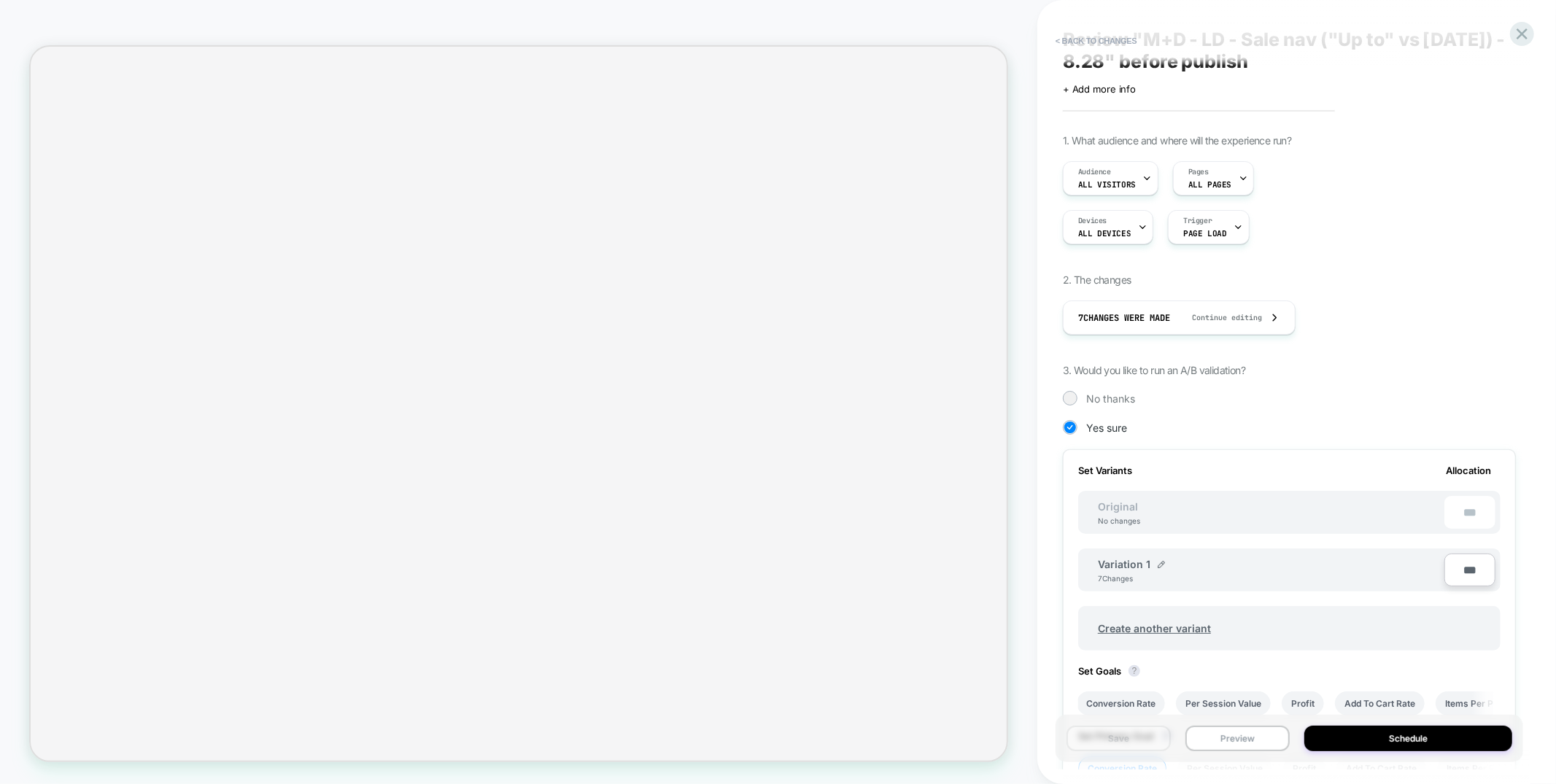
scroll to position [0, 0]
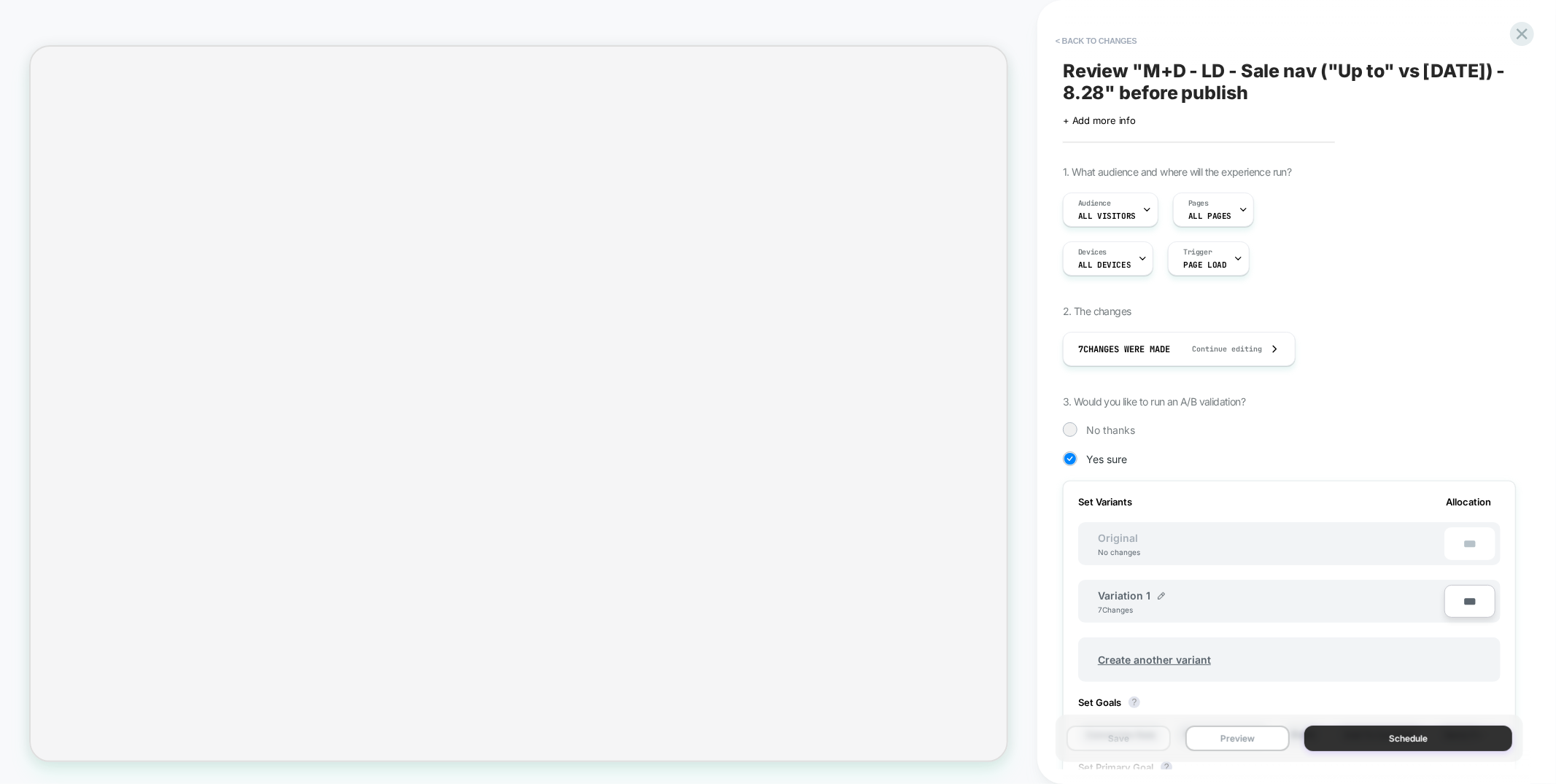
click at [1390, 733] on button "Schedule" at bounding box center [1408, 739] width 208 height 26
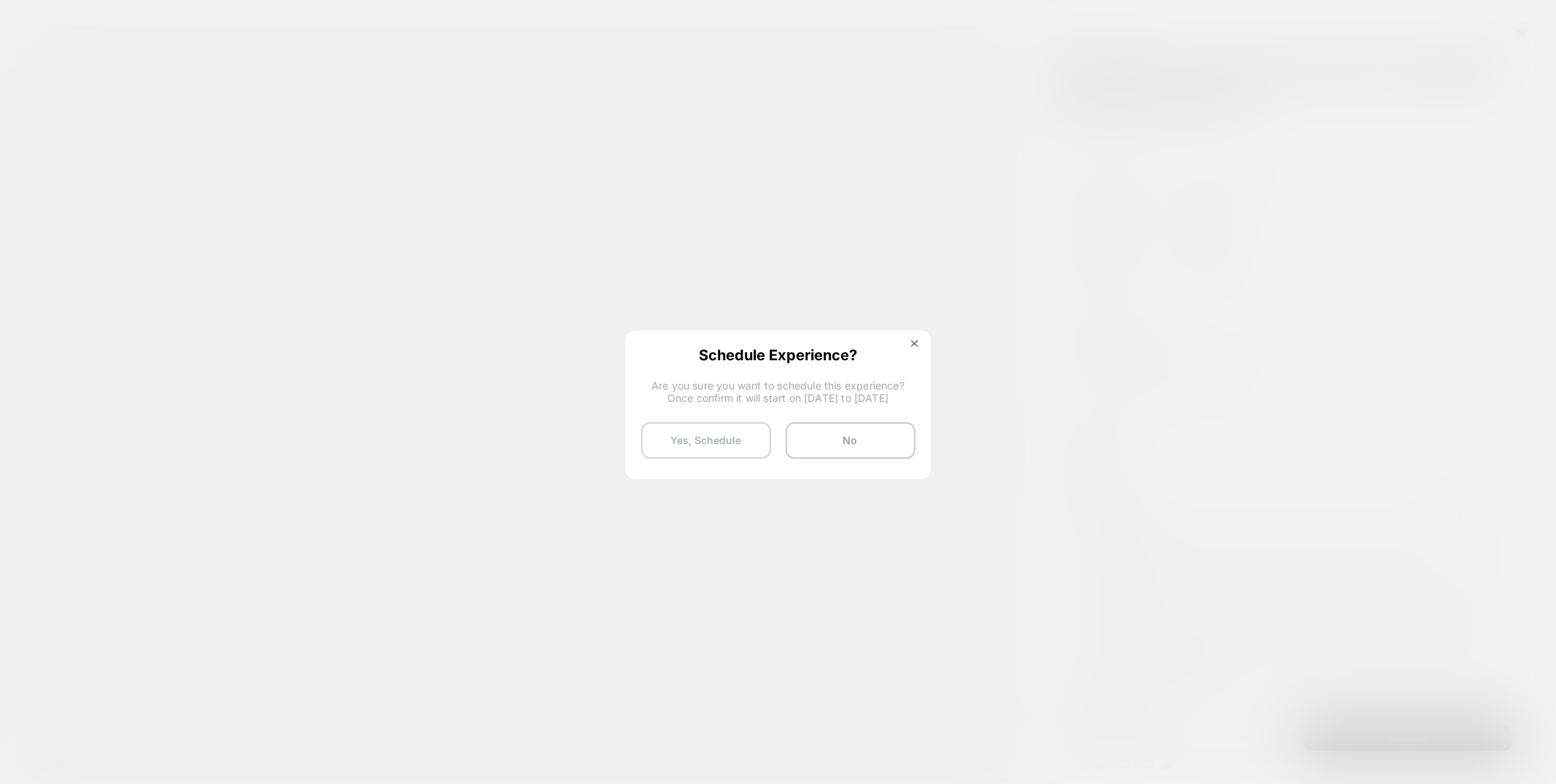
click at [727, 443] on button "Yes, Schedule" at bounding box center [706, 441] width 130 height 37
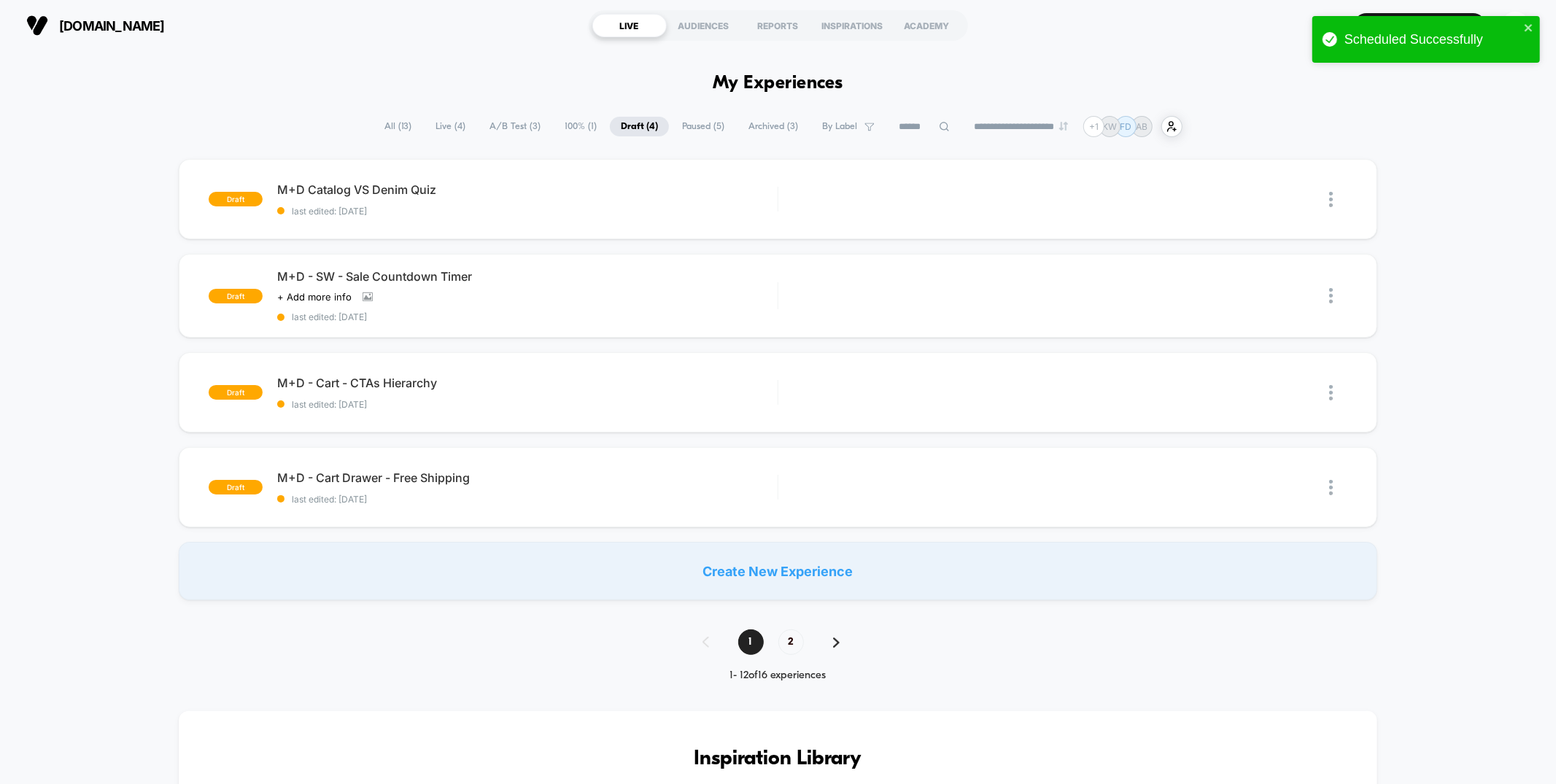
click at [1532, 29] on icon "close" at bounding box center [1529, 28] width 10 height 12
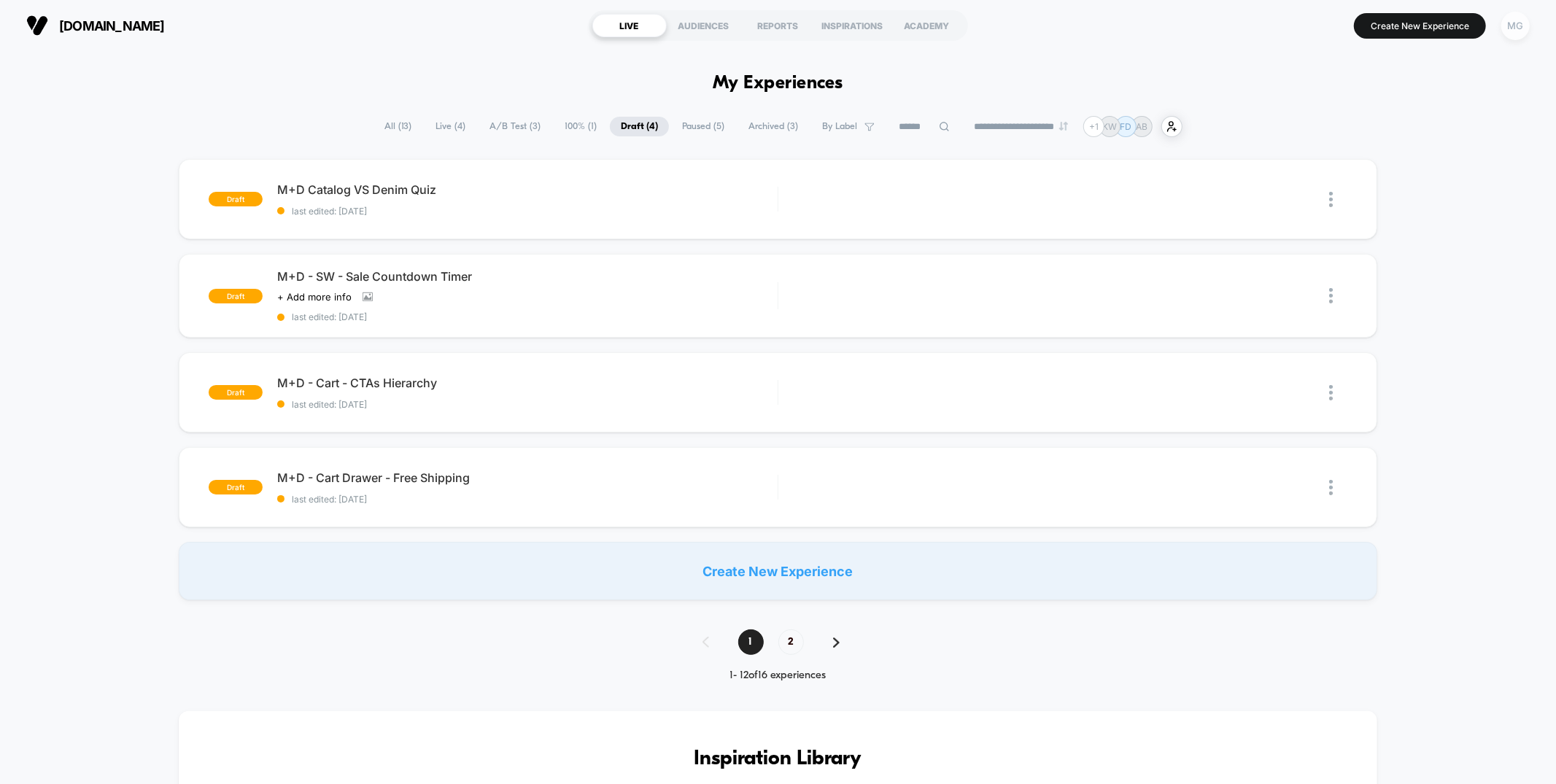
click at [1524, 25] on div "MG" at bounding box center [1516, 26] width 28 height 28
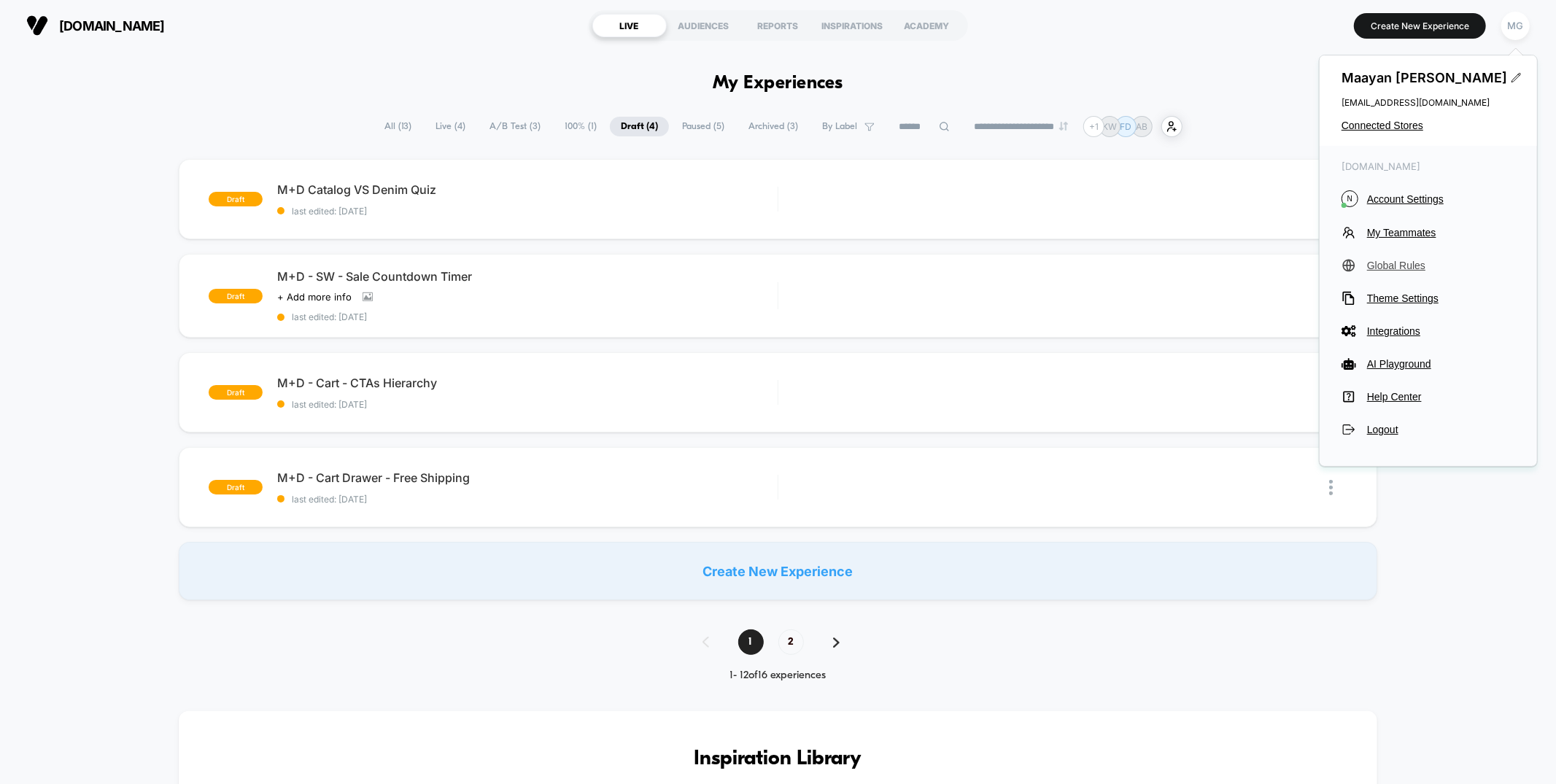
click at [1413, 269] on span "Global Rules" at bounding box center [1441, 266] width 148 height 12
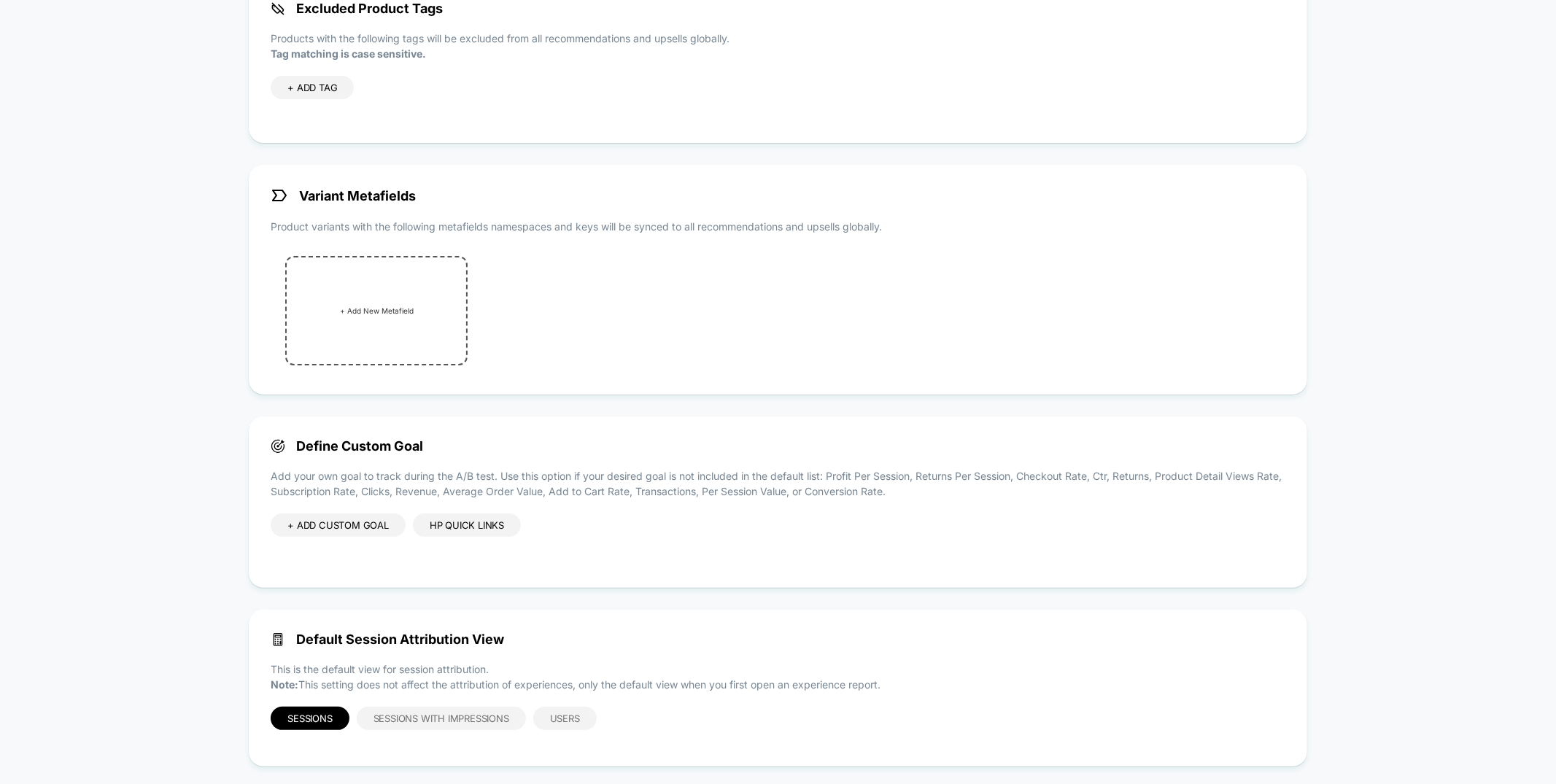
scroll to position [168, 0]
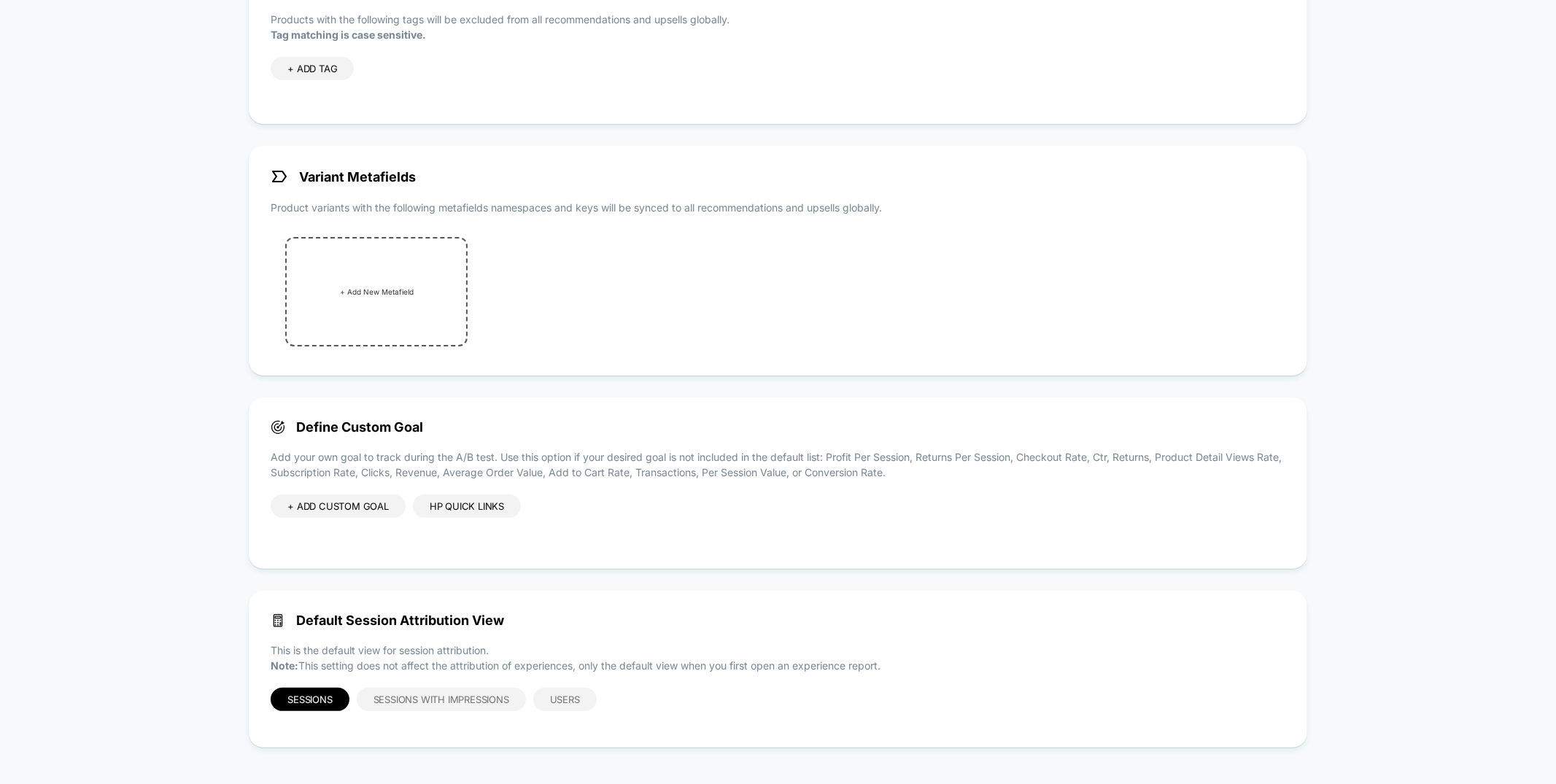
click at [327, 504] on div "+ ADD CUSTOM GOAL" at bounding box center [338, 506] width 135 height 23
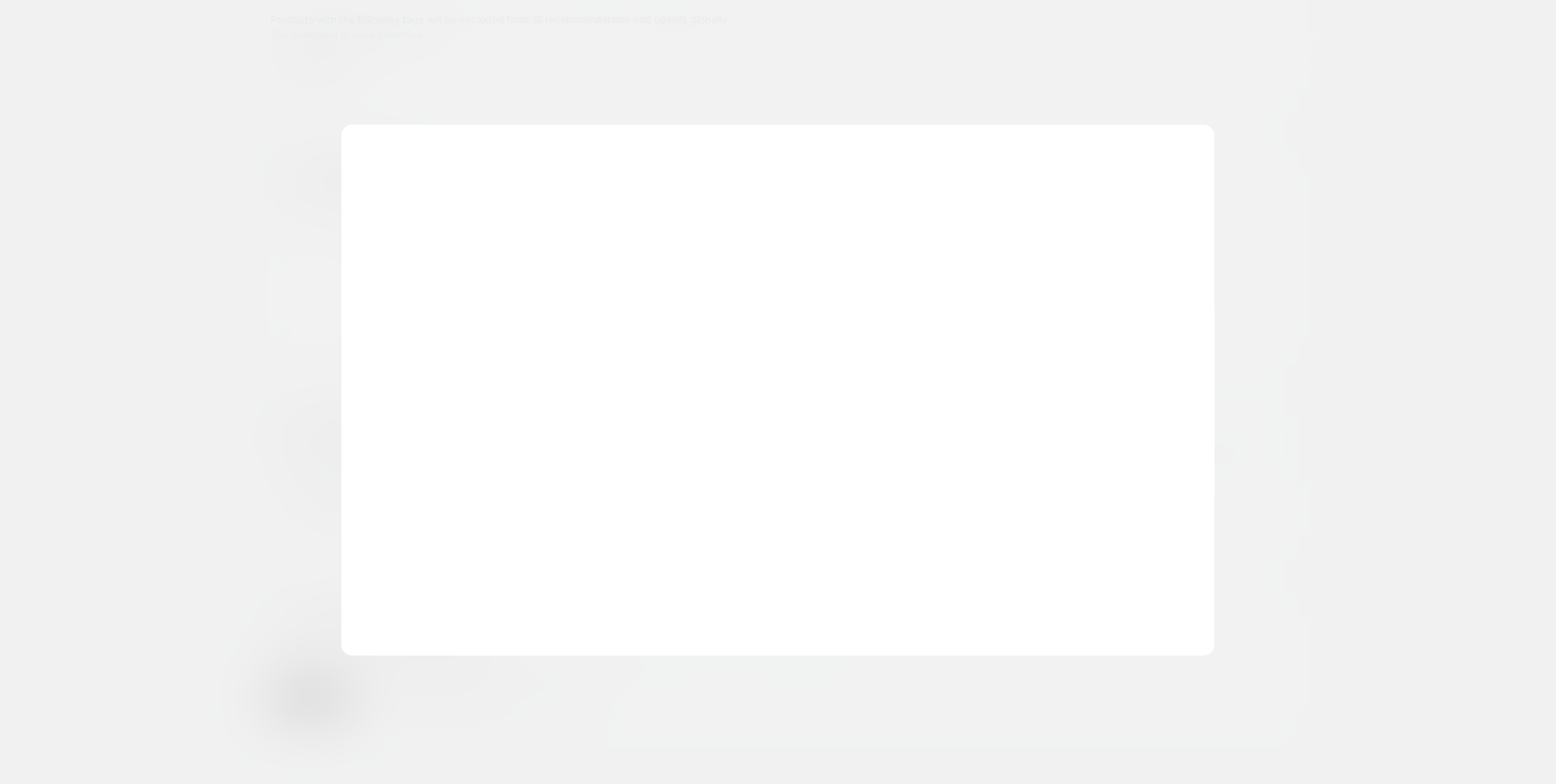
scroll to position [197, 0]
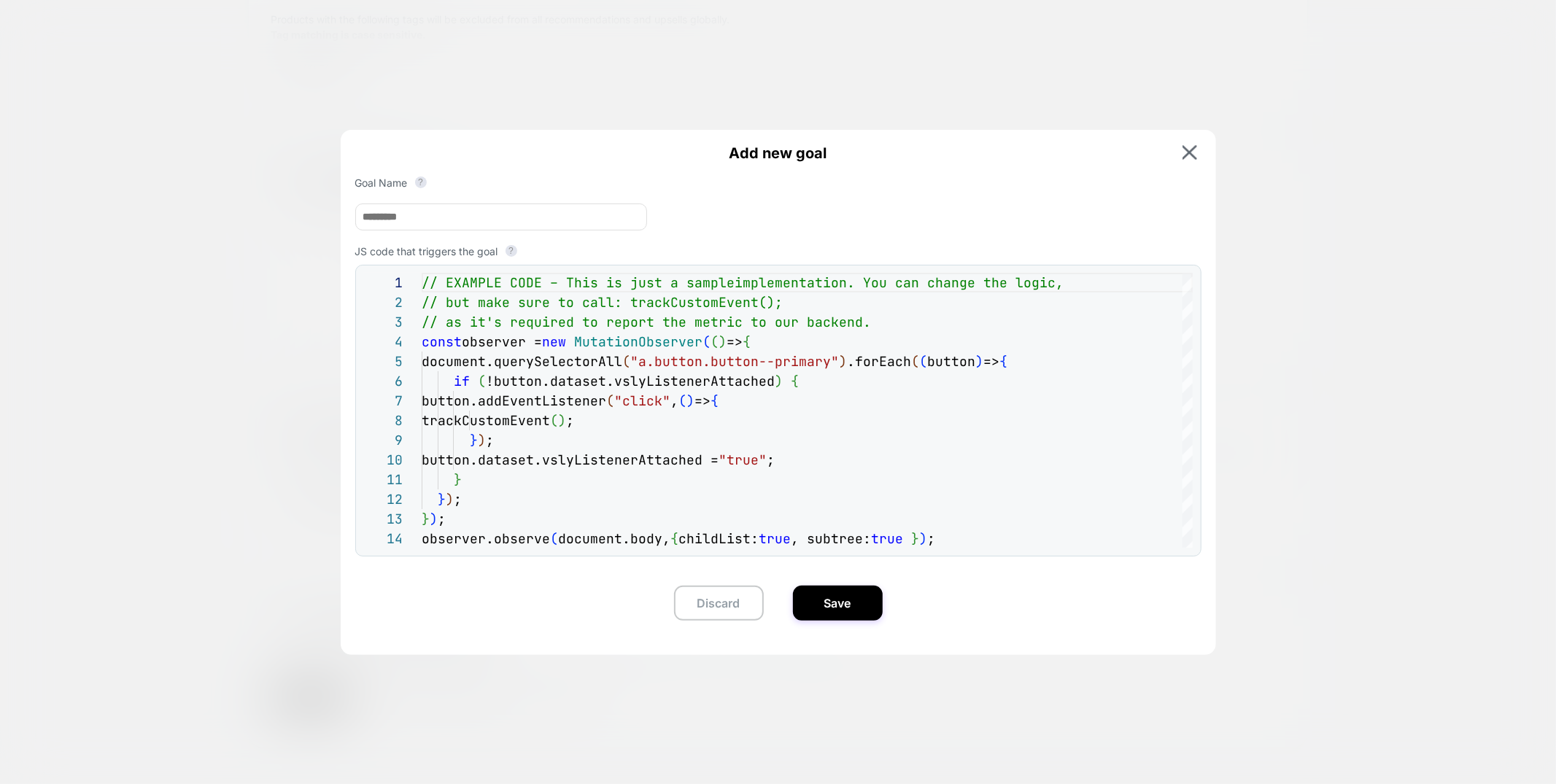
click at [502, 219] on input at bounding box center [501, 216] width 292 height 27
type input "******"
drag, startPoint x: 651, startPoint y: 364, endPoint x: 840, endPoint y: 367, distance: 189.0
click at [840, 367] on div "// EXAMPLE CODE – This is just a sample implementation. You can change the logi…" at bounding box center [807, 538] width 771 height 531
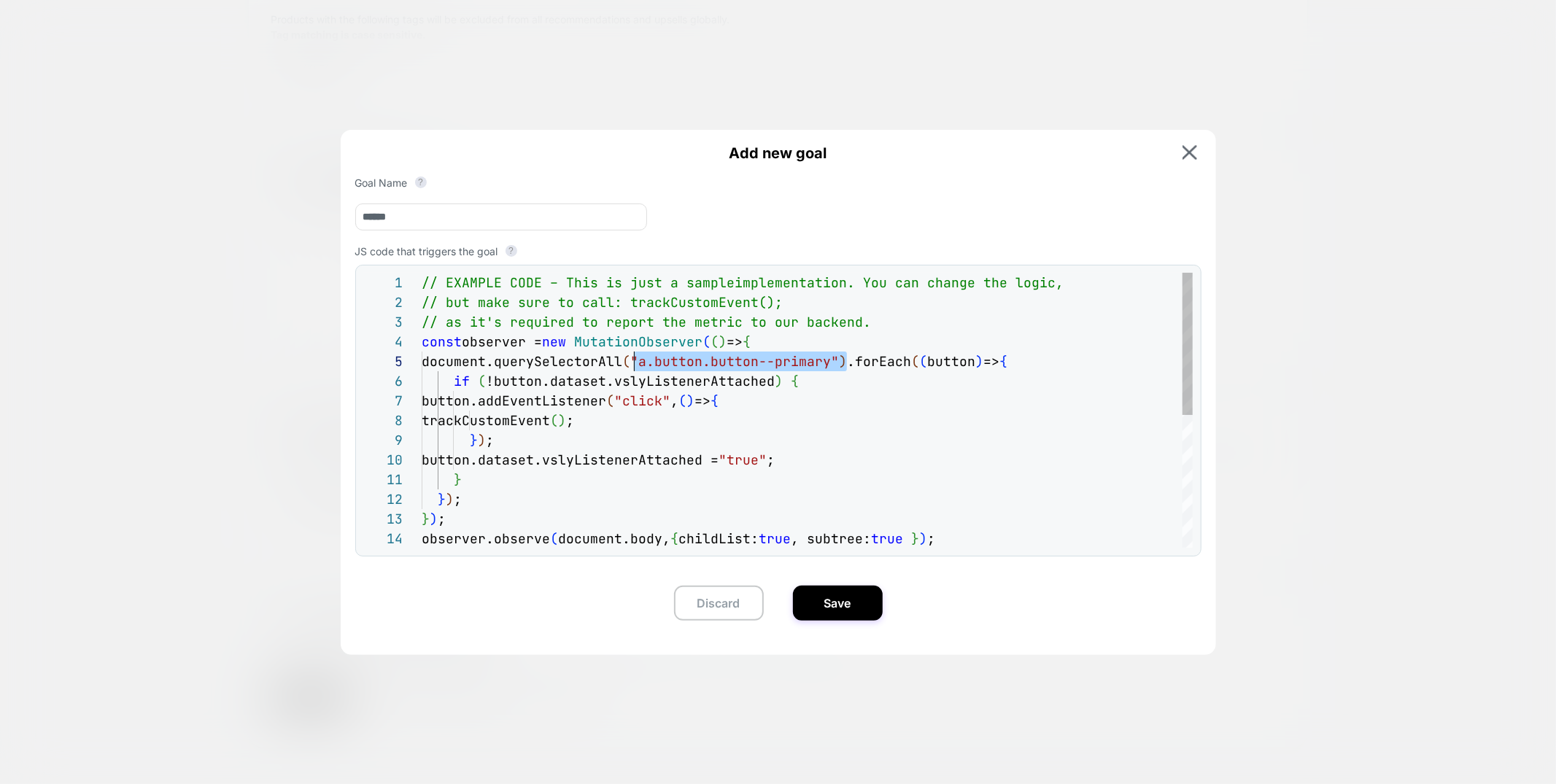
scroll to position [78, 220]
drag, startPoint x: 847, startPoint y: 366, endPoint x: 641, endPoint y: 359, distance: 206.1
click at [641, 359] on div "// EXAMPLE CODE – This is just a sample implementation. You can change the logi…" at bounding box center [807, 538] width 771 height 531
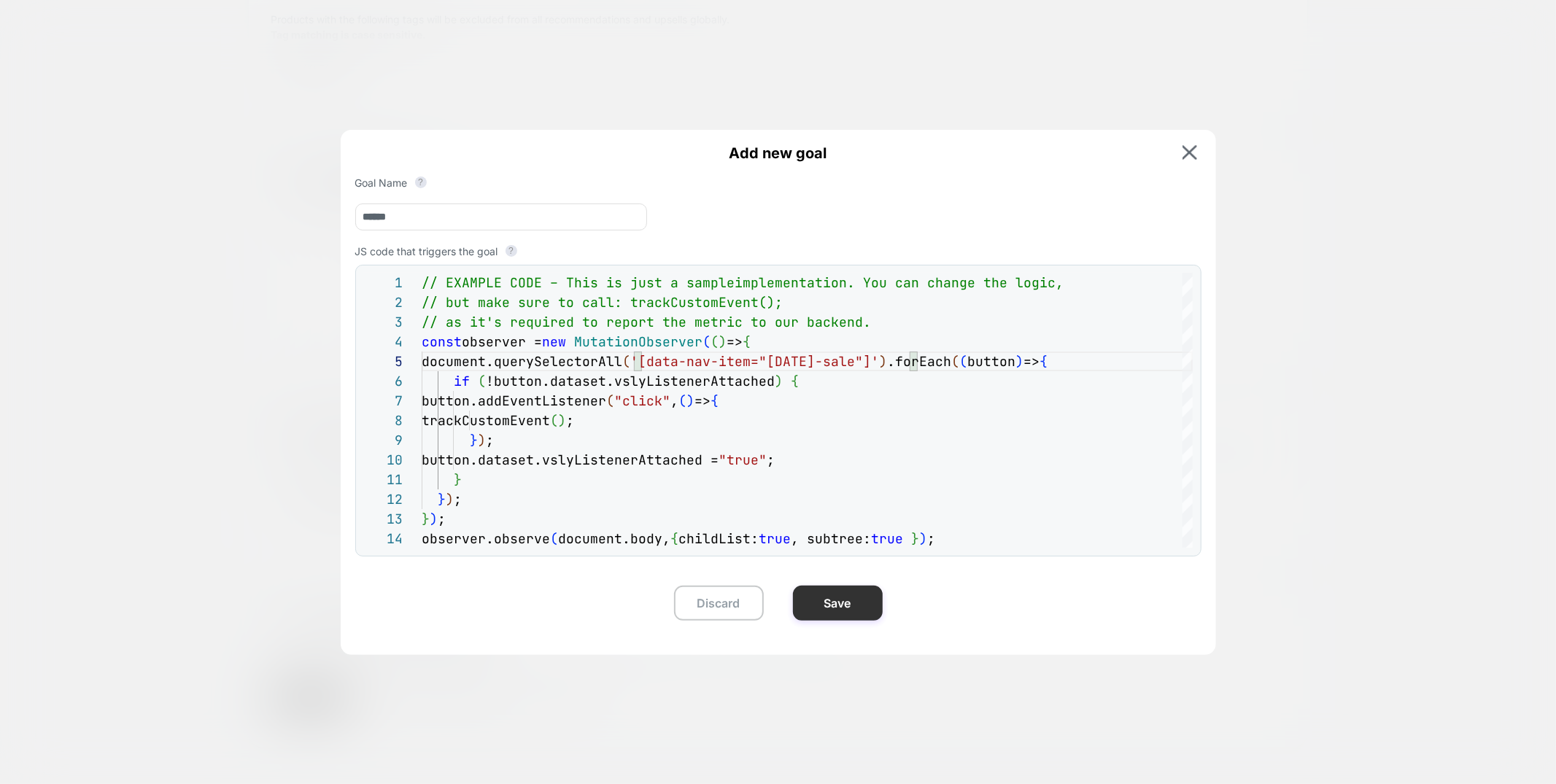
type textarea "**********"
click at [816, 611] on button "Save" at bounding box center [838, 603] width 90 height 35
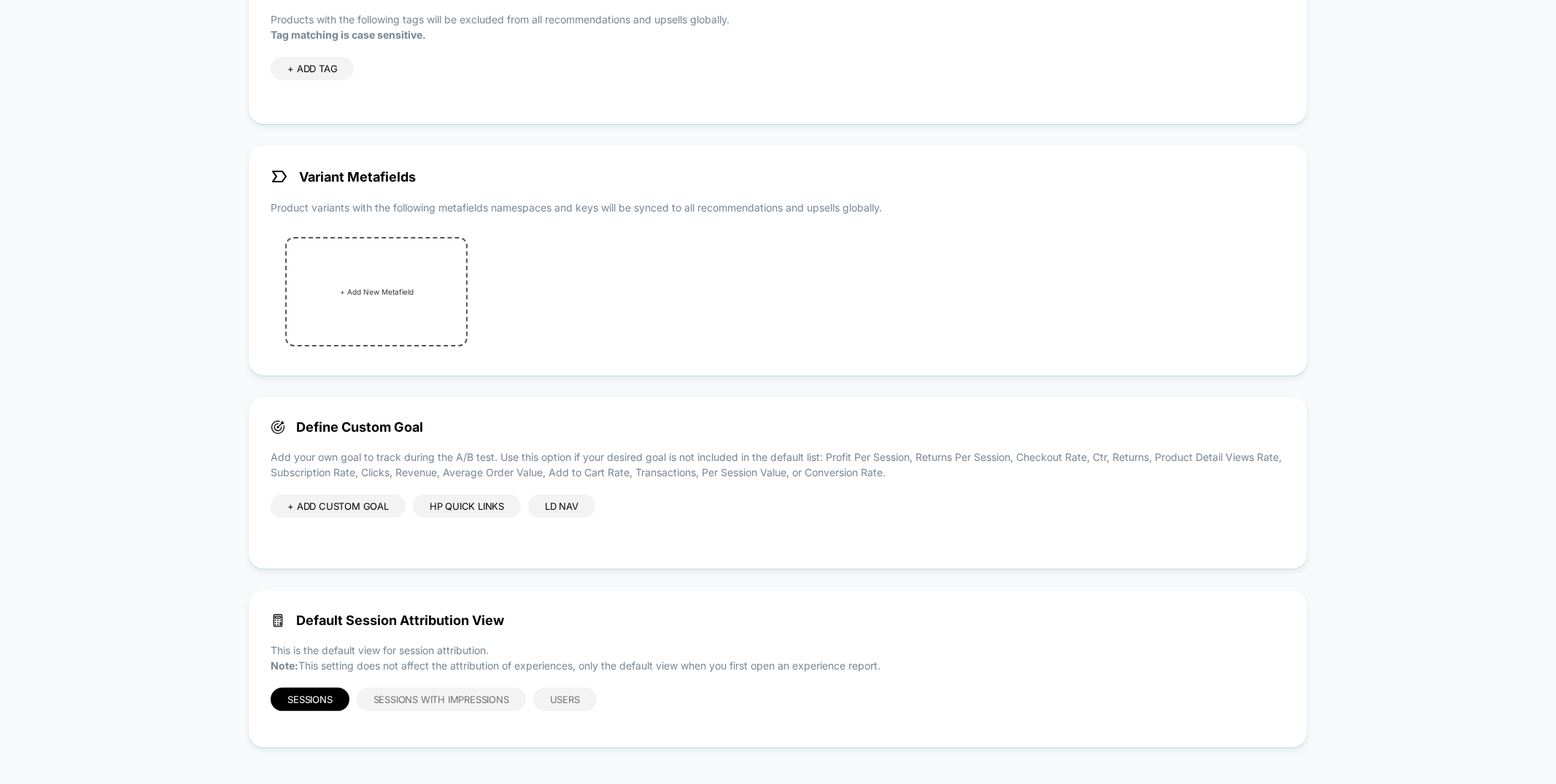
scroll to position [0, 0]
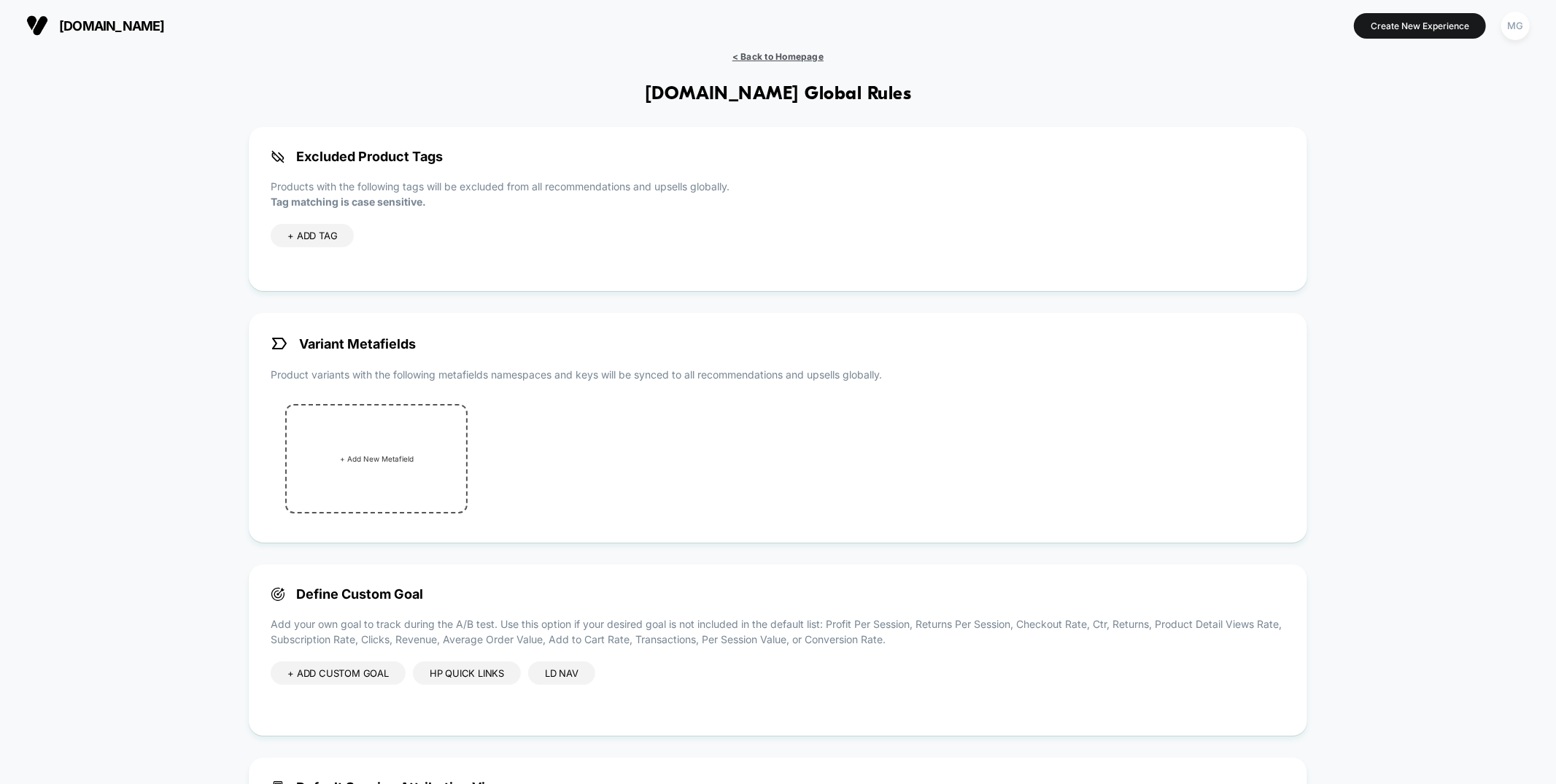
click at [799, 54] on span "< Back to Homepage" at bounding box center [778, 57] width 91 height 11
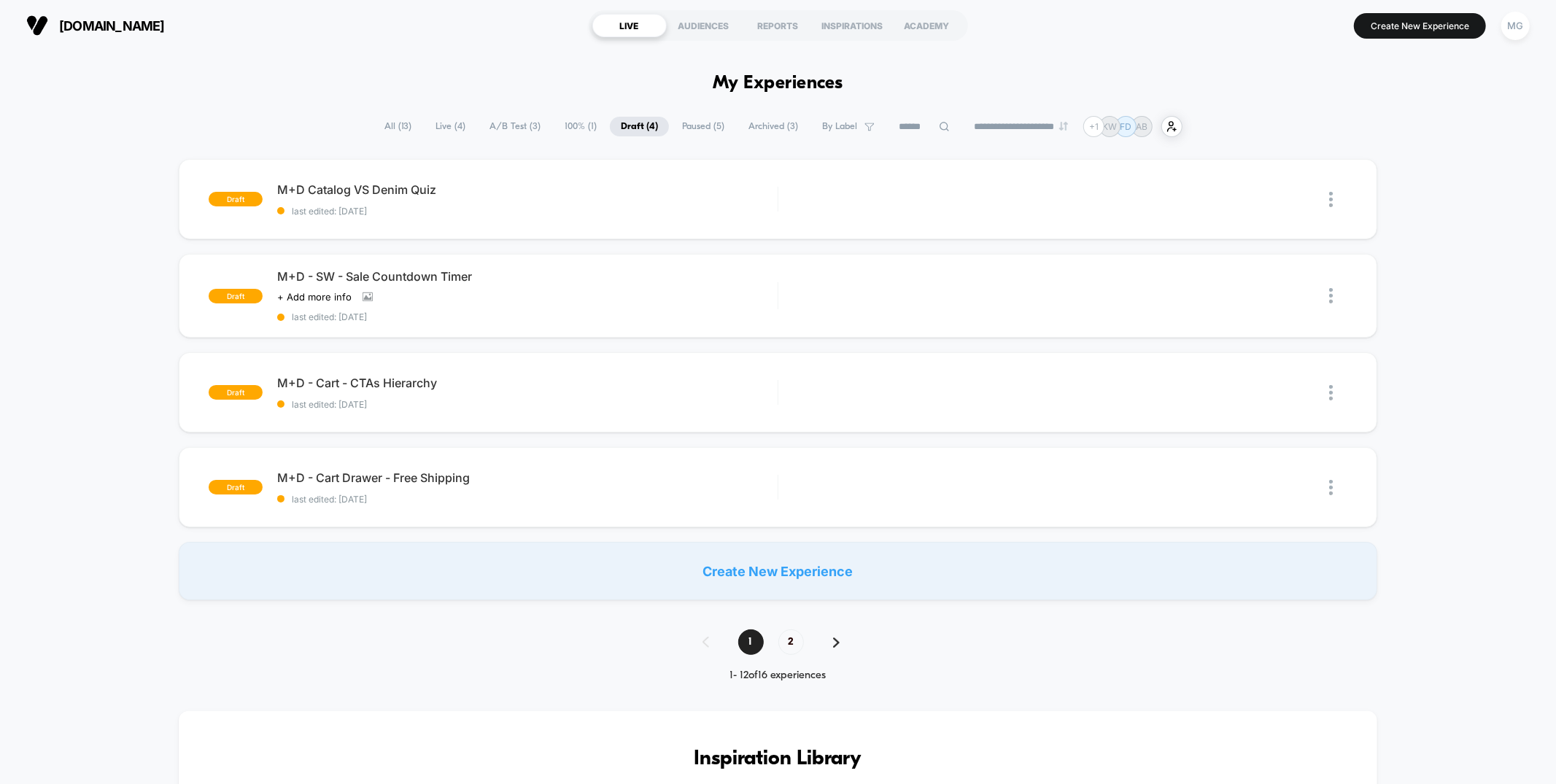
drag, startPoint x: 524, startPoint y: 128, endPoint x: 540, endPoint y: 130, distance: 16.1
click at [524, 128] on span "A/B Test ( 3 )" at bounding box center [515, 126] width 73 height 20
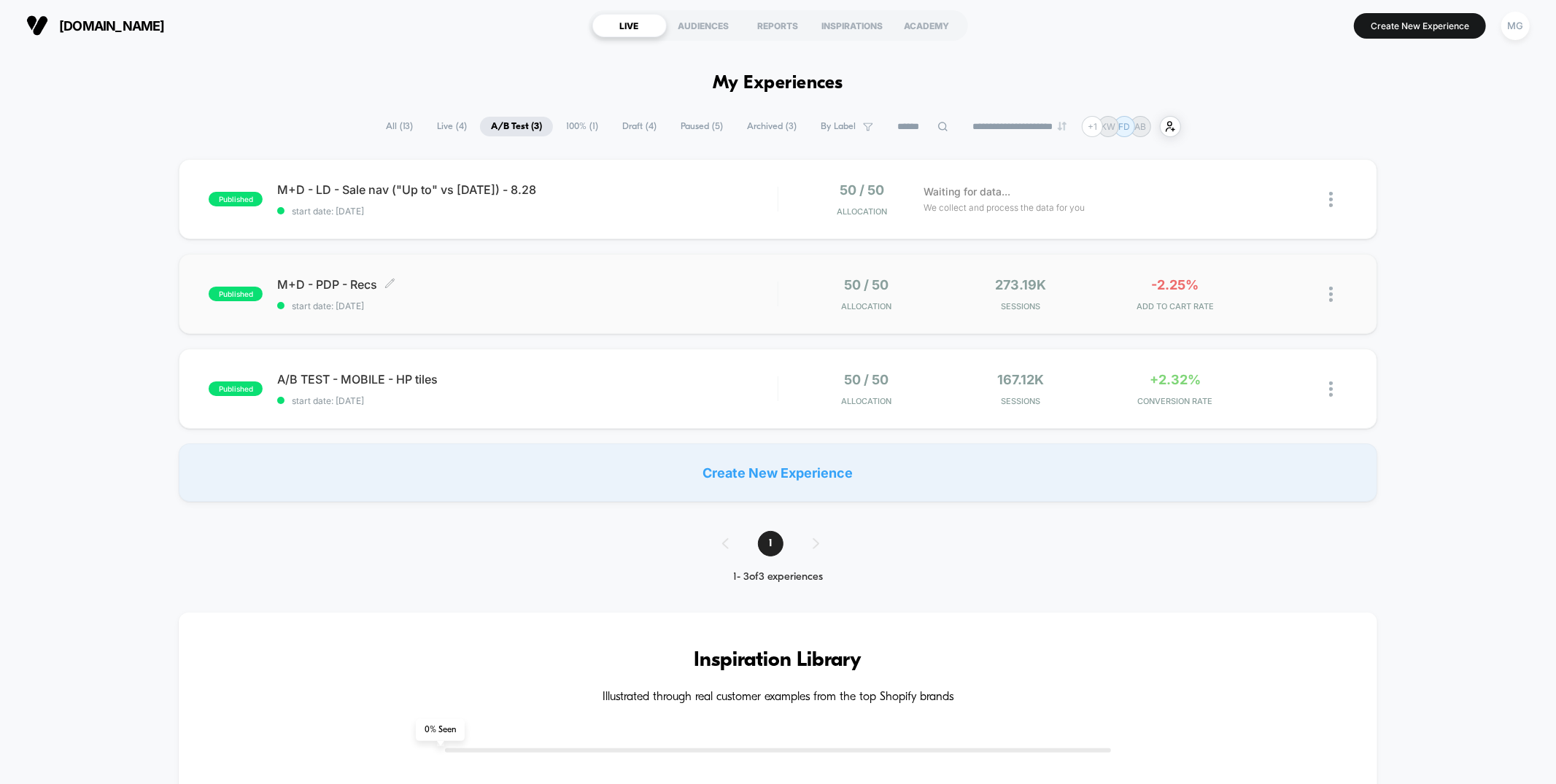
click at [736, 308] on span "start date: [DATE]" at bounding box center [527, 305] width 500 height 11
click at [571, 304] on span "start date: [DATE]" at bounding box center [527, 305] width 500 height 11
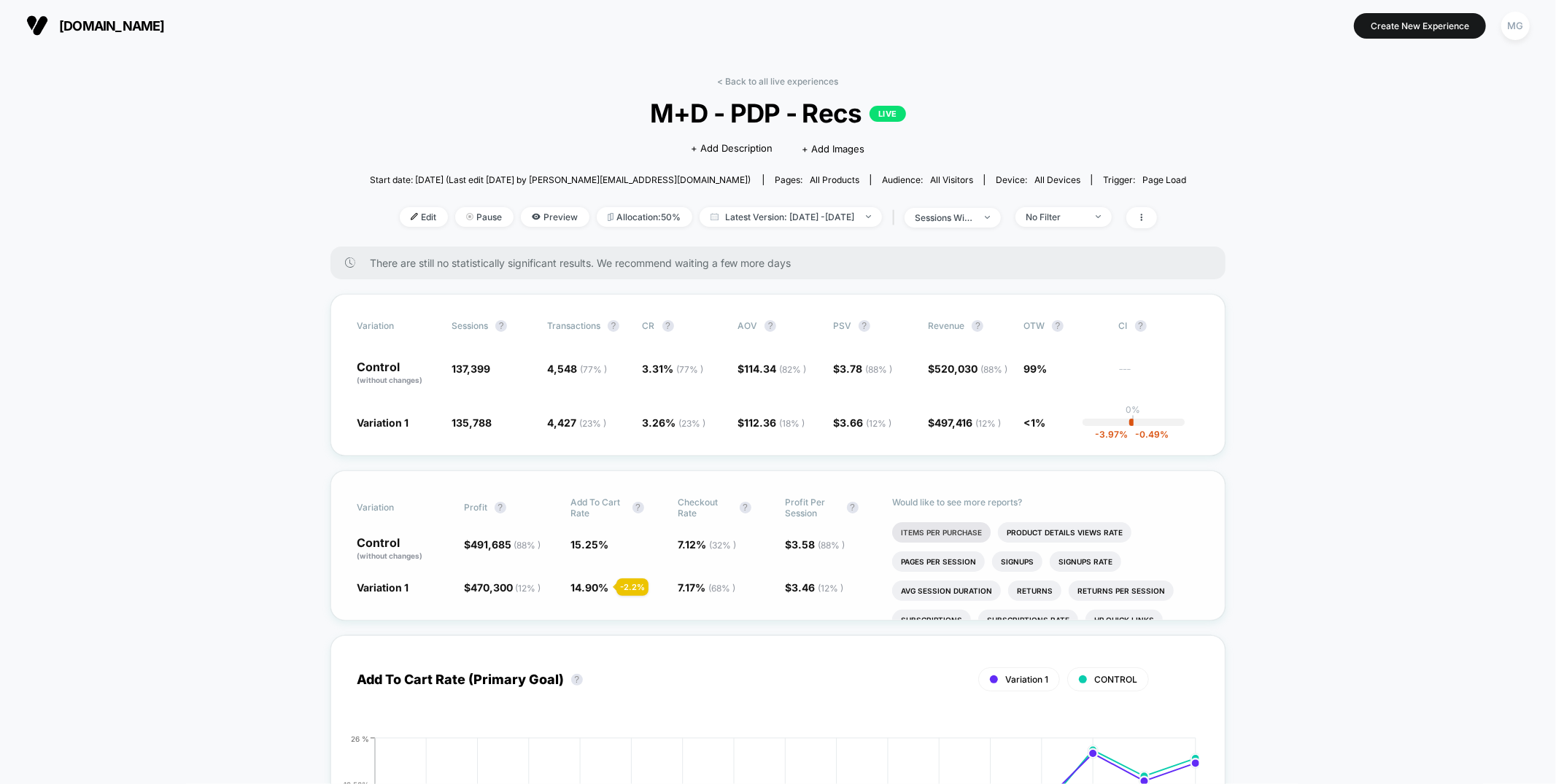
scroll to position [56, 0]
click at [747, 81] on link "< Back to all live experiences" at bounding box center [778, 81] width 121 height 11
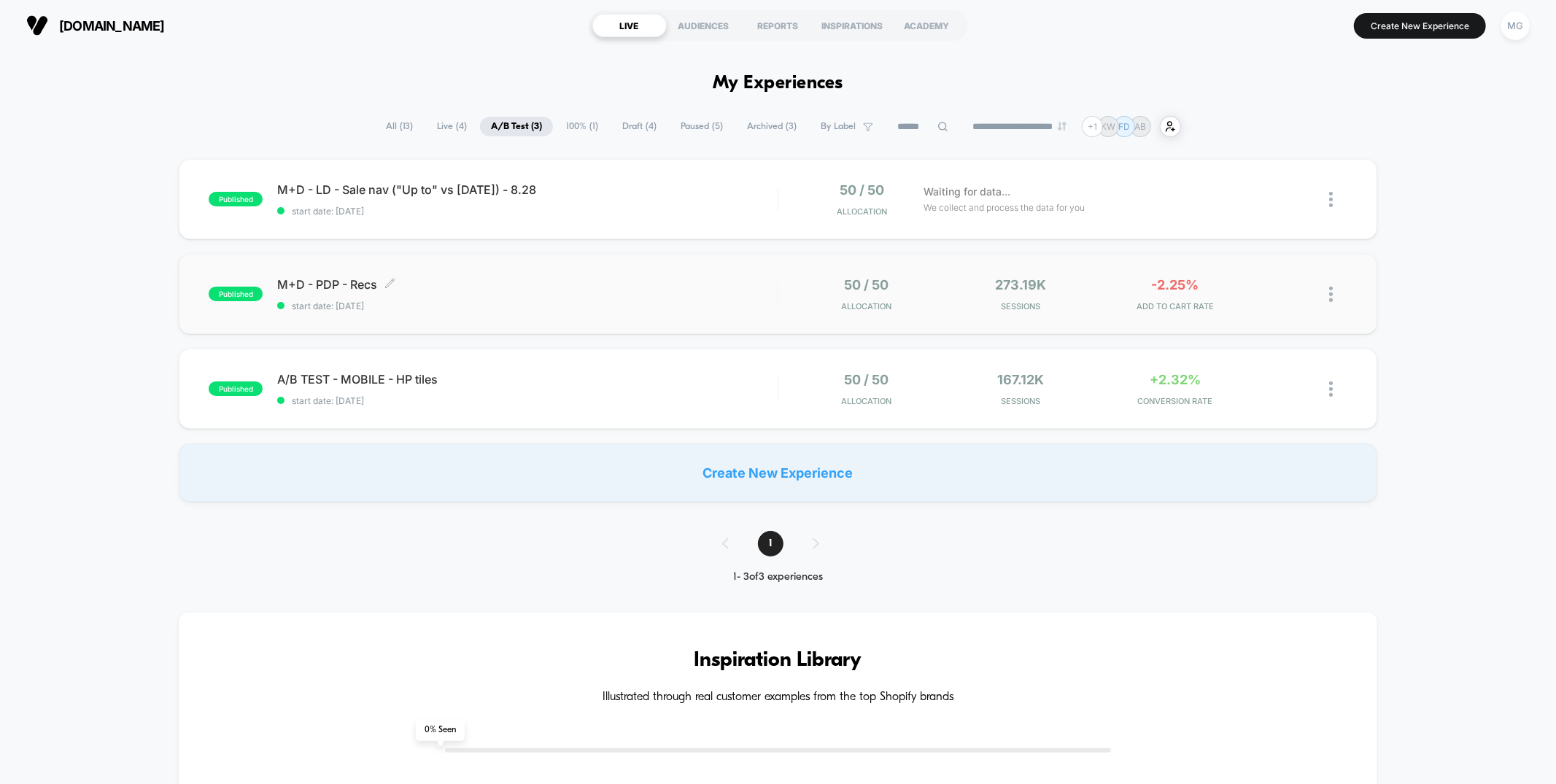
click at [639, 296] on div "M+D - PDP - Recs Click to edit experience details Click to edit experience deta…" at bounding box center [527, 294] width 500 height 34
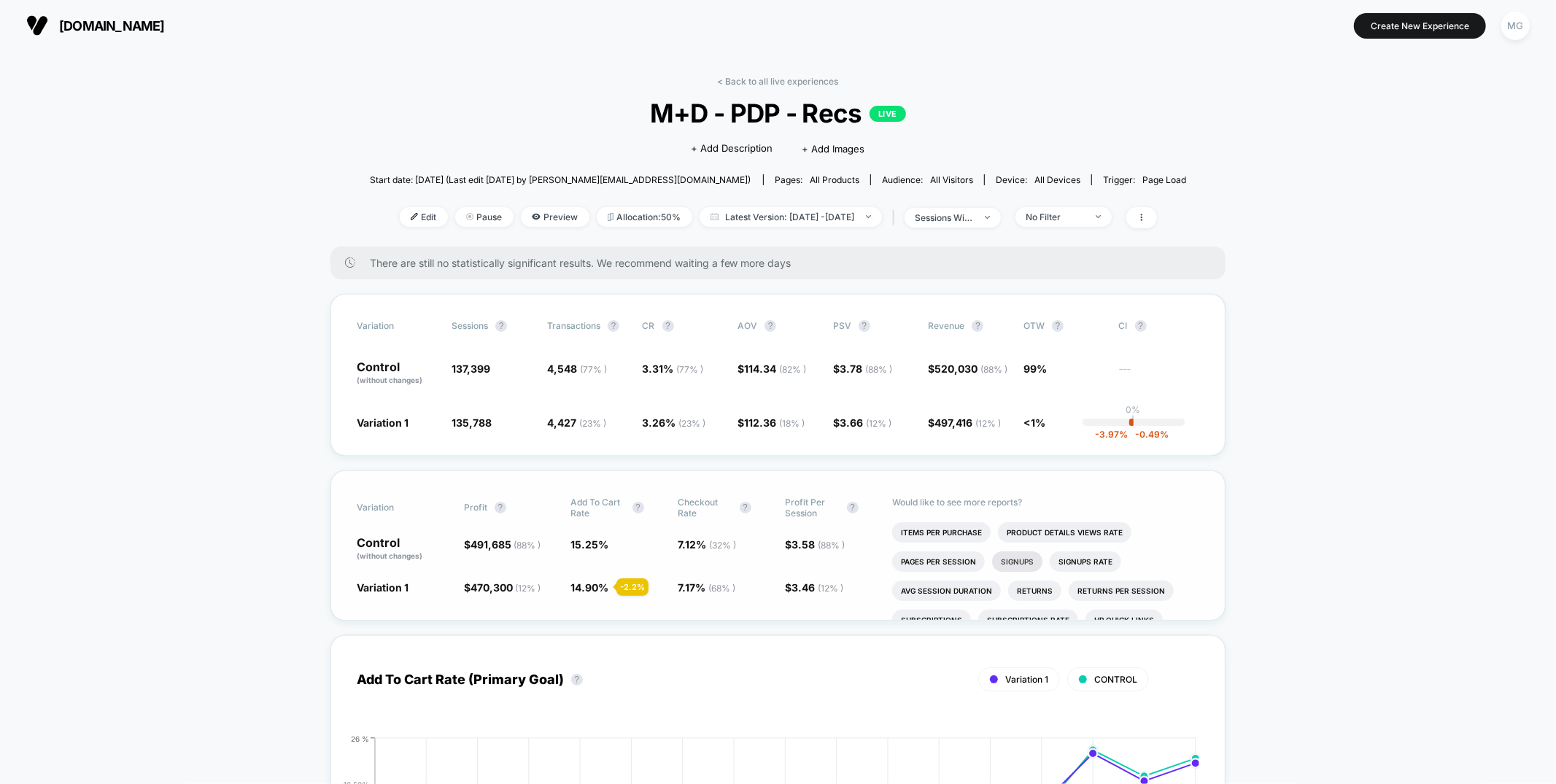
scroll to position [56, 0]
click at [796, 83] on link "< Back to all live experiences" at bounding box center [778, 81] width 121 height 11
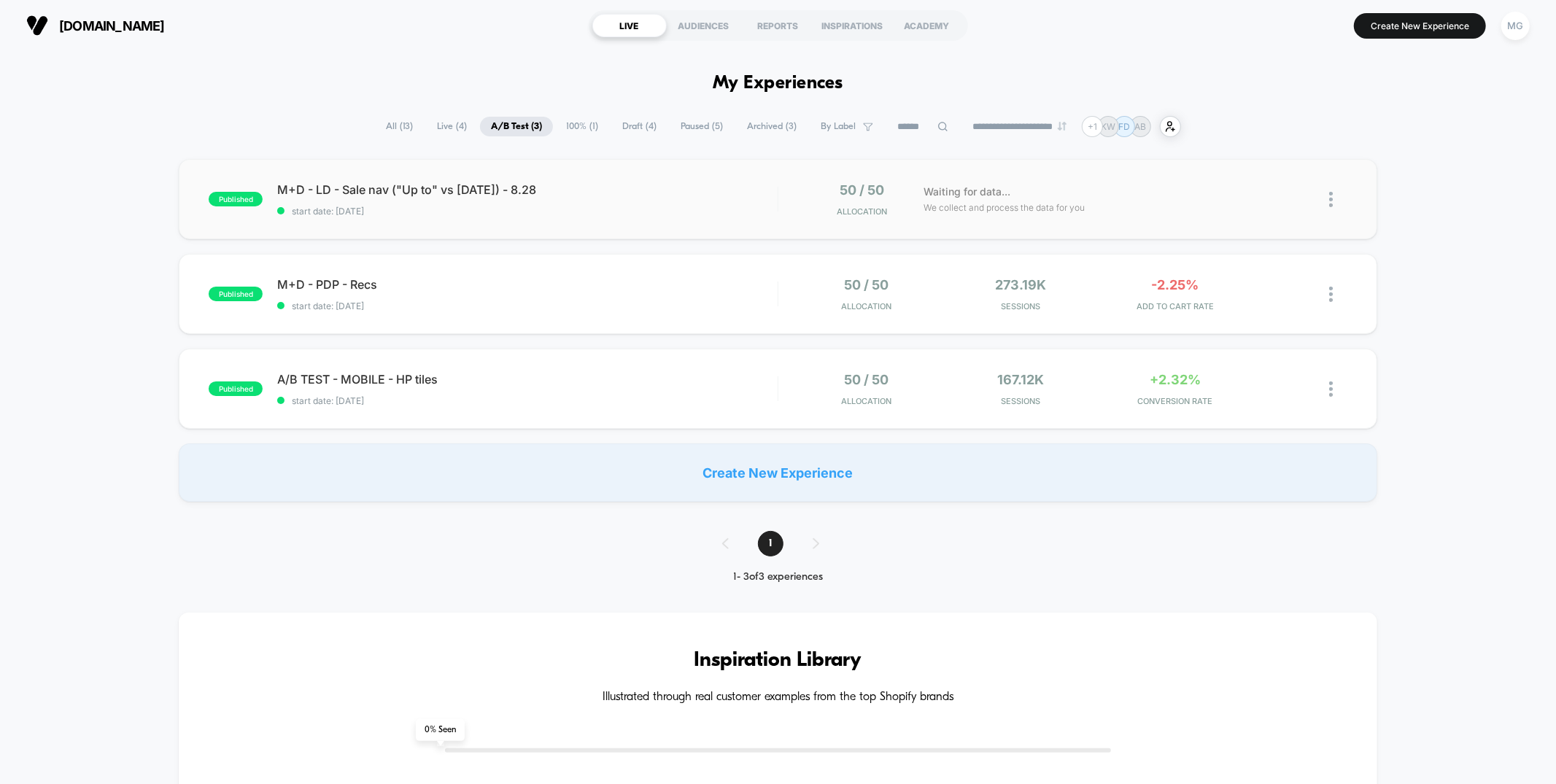
click at [378, 223] on div "published M+D - LD - Sale nav ("Up to" vs Labor Day) - 8.28 start date: 8/28/20…" at bounding box center [777, 199] width 1198 height 81
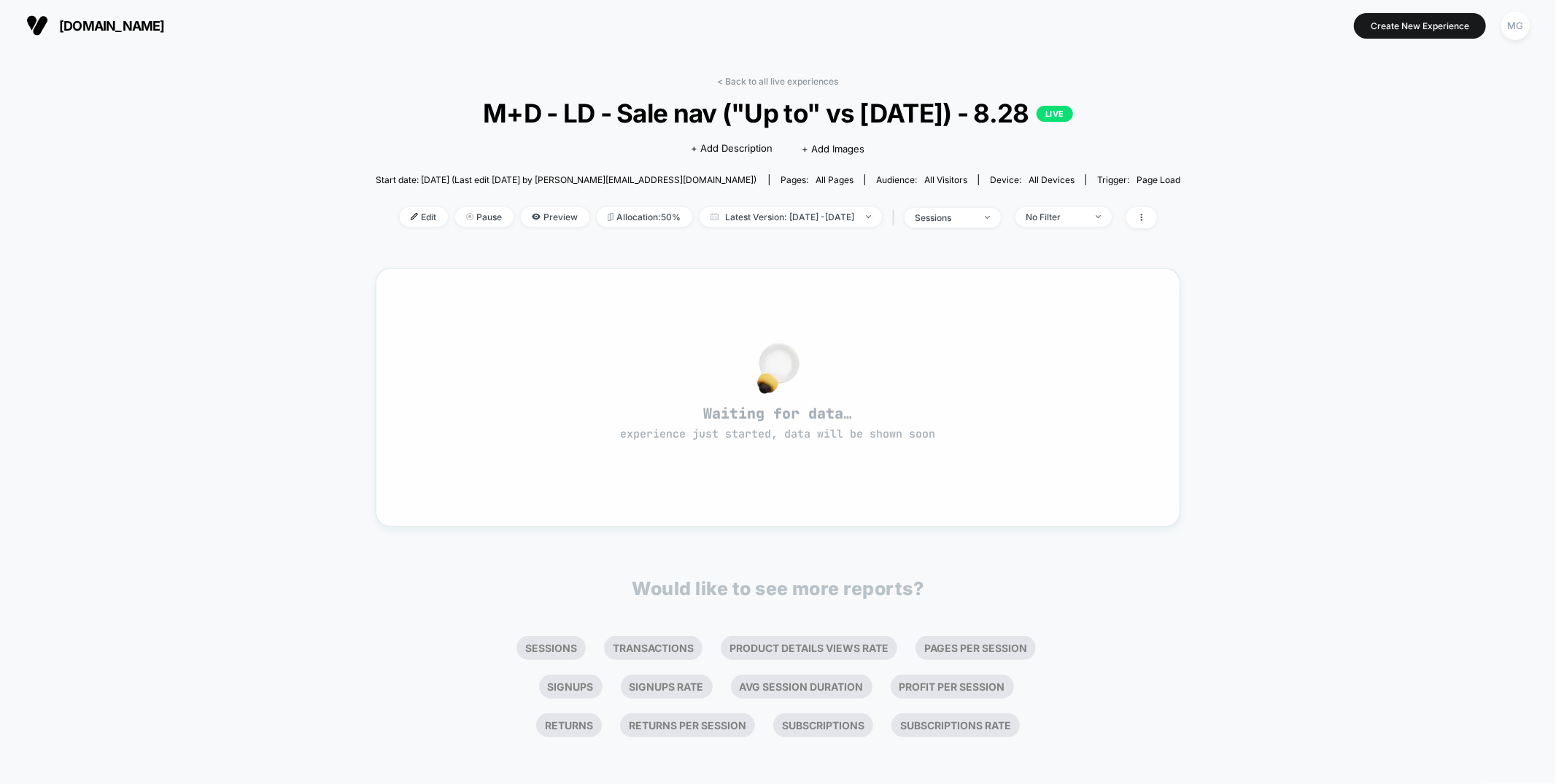
scroll to position [3, 0]
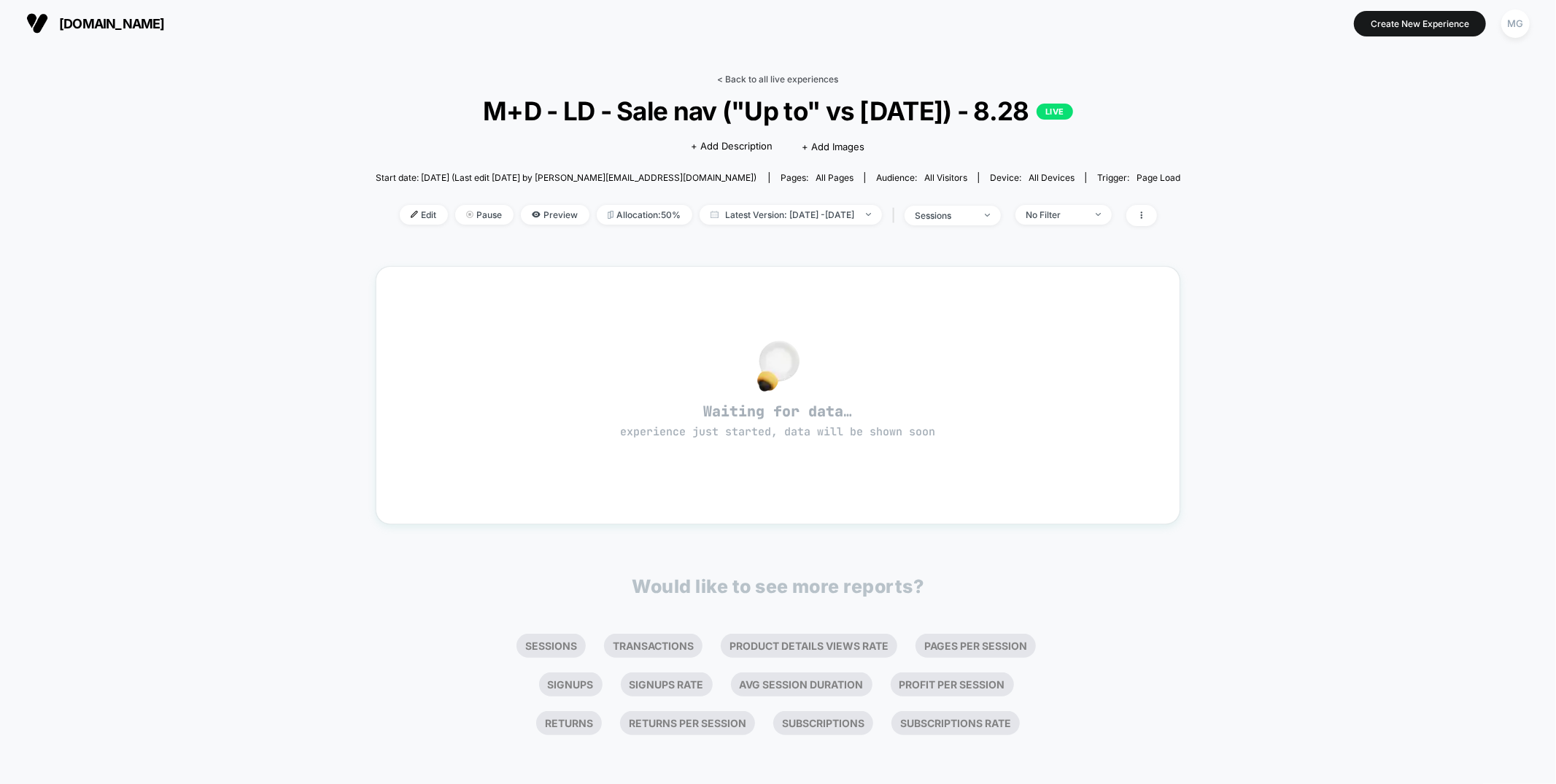
click at [807, 78] on link "< Back to all live experiences" at bounding box center [778, 79] width 121 height 11
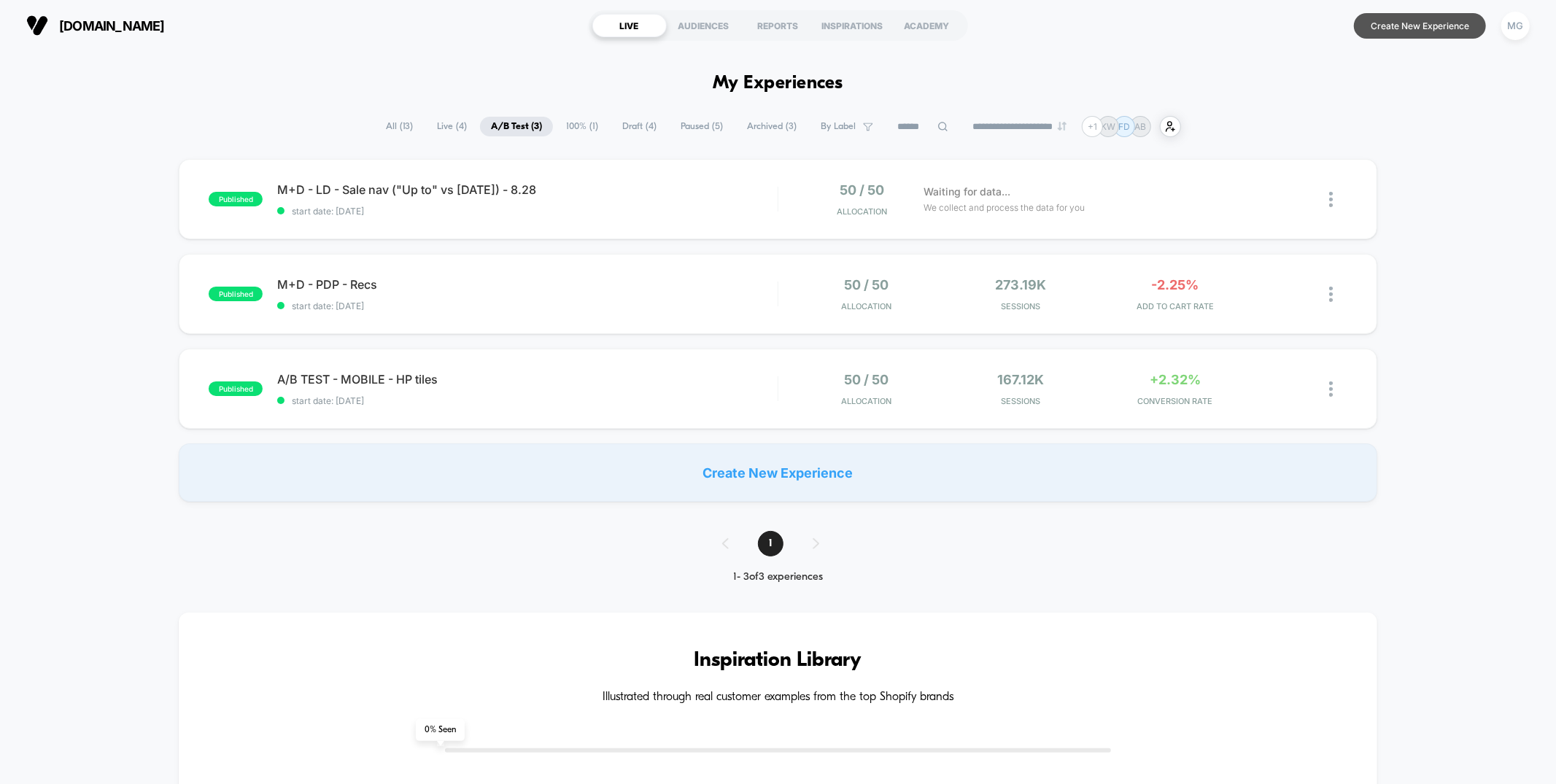
click at [1466, 26] on button "Create New Experience" at bounding box center [1420, 26] width 132 height 26
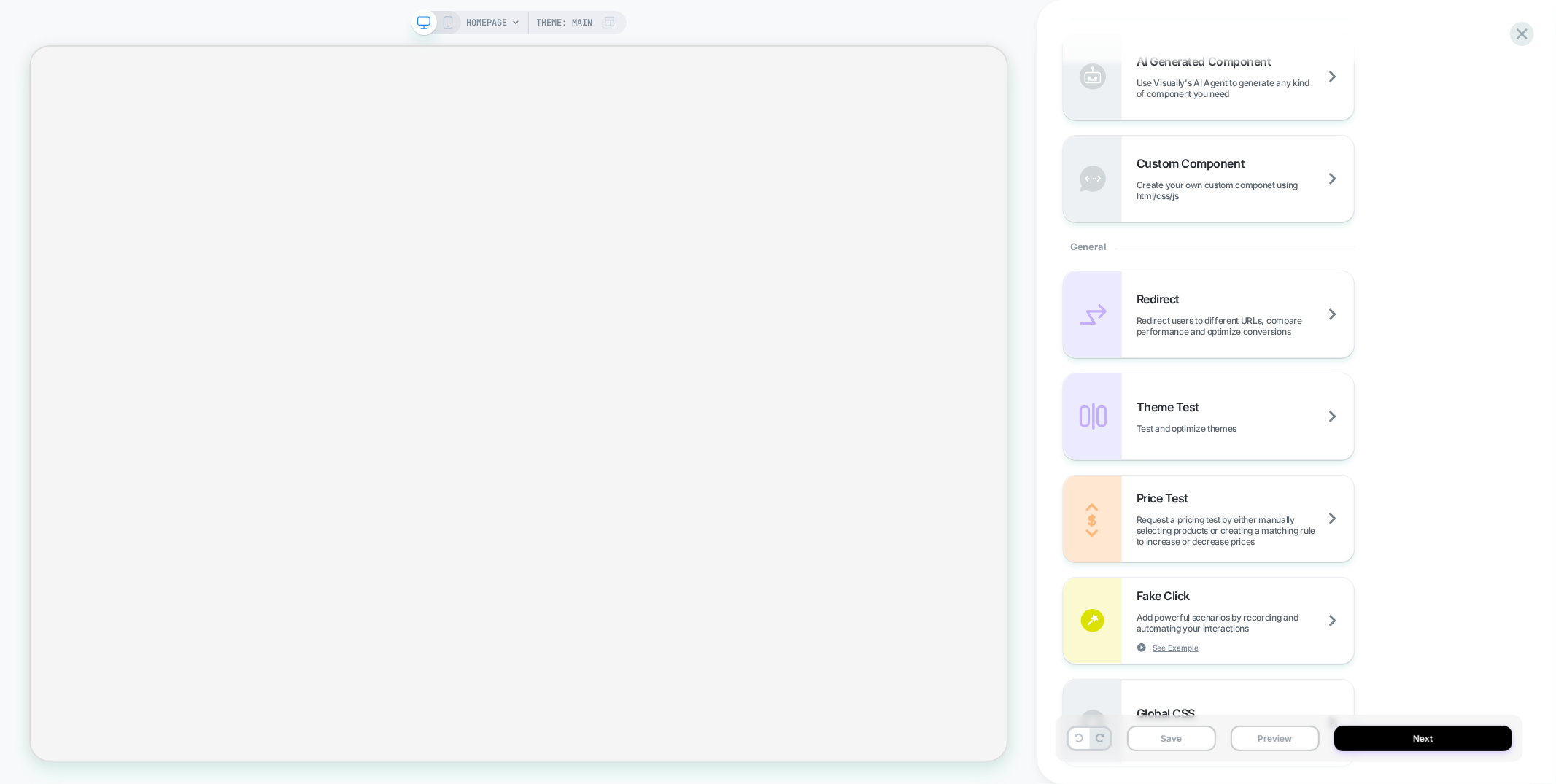
scroll to position [743, 0]
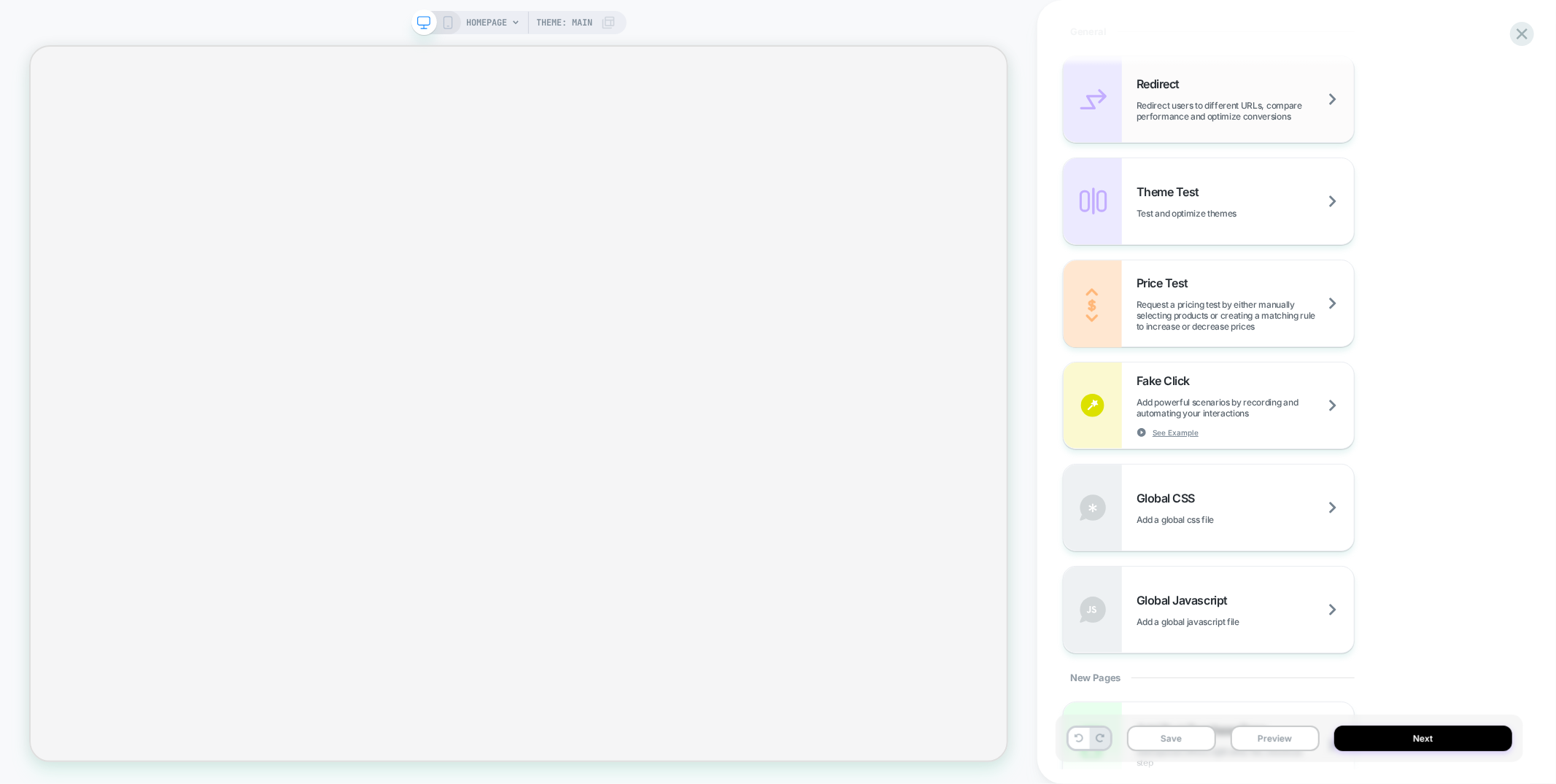
click at [1177, 107] on span "Redirect users to different URLs, compare performance and optimize conversions" at bounding box center [1245, 112] width 217 height 22
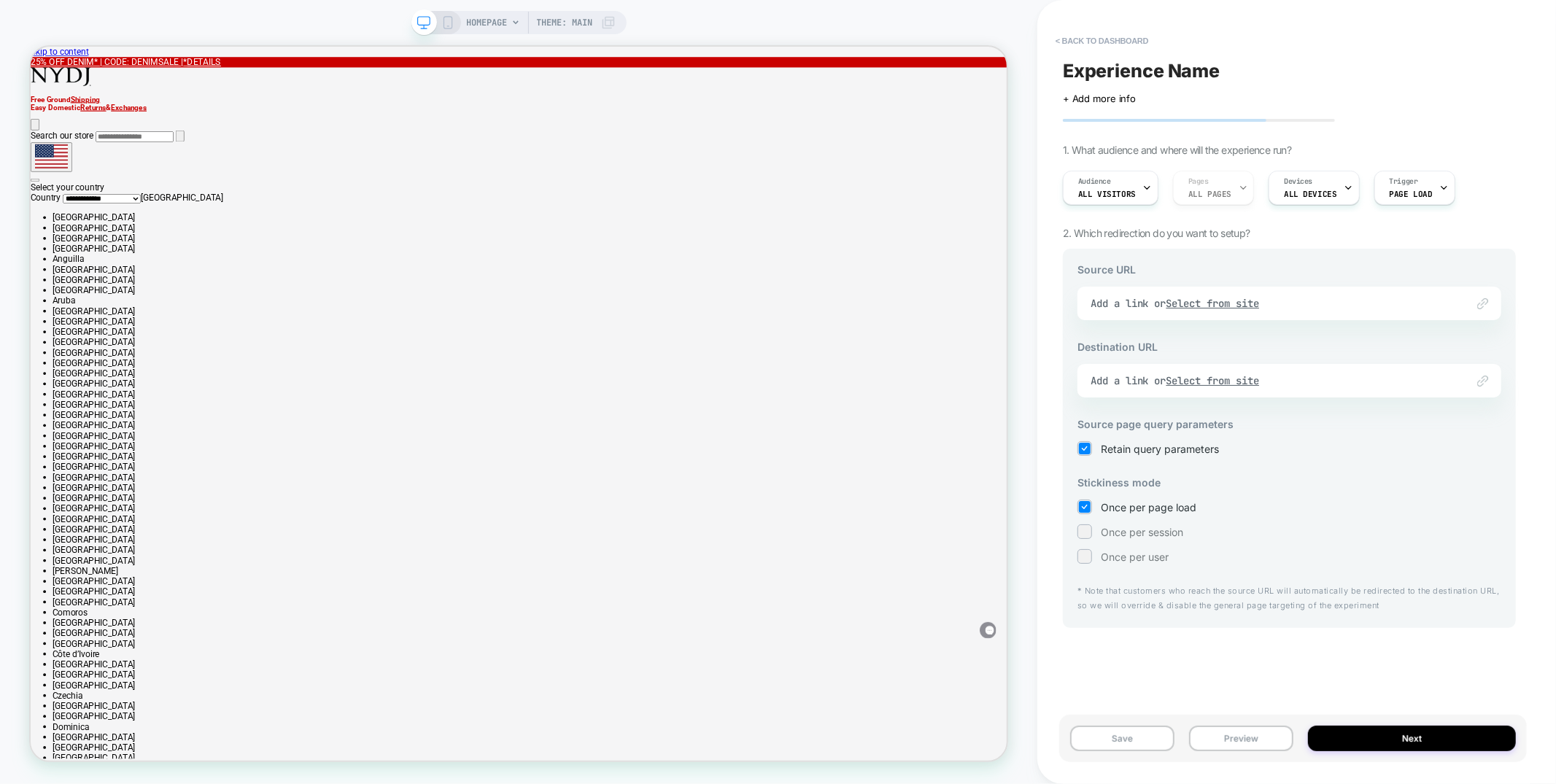
scroll to position [0, 0]
click at [1096, 39] on button "< back to dashboard" at bounding box center [1101, 40] width 107 height 23
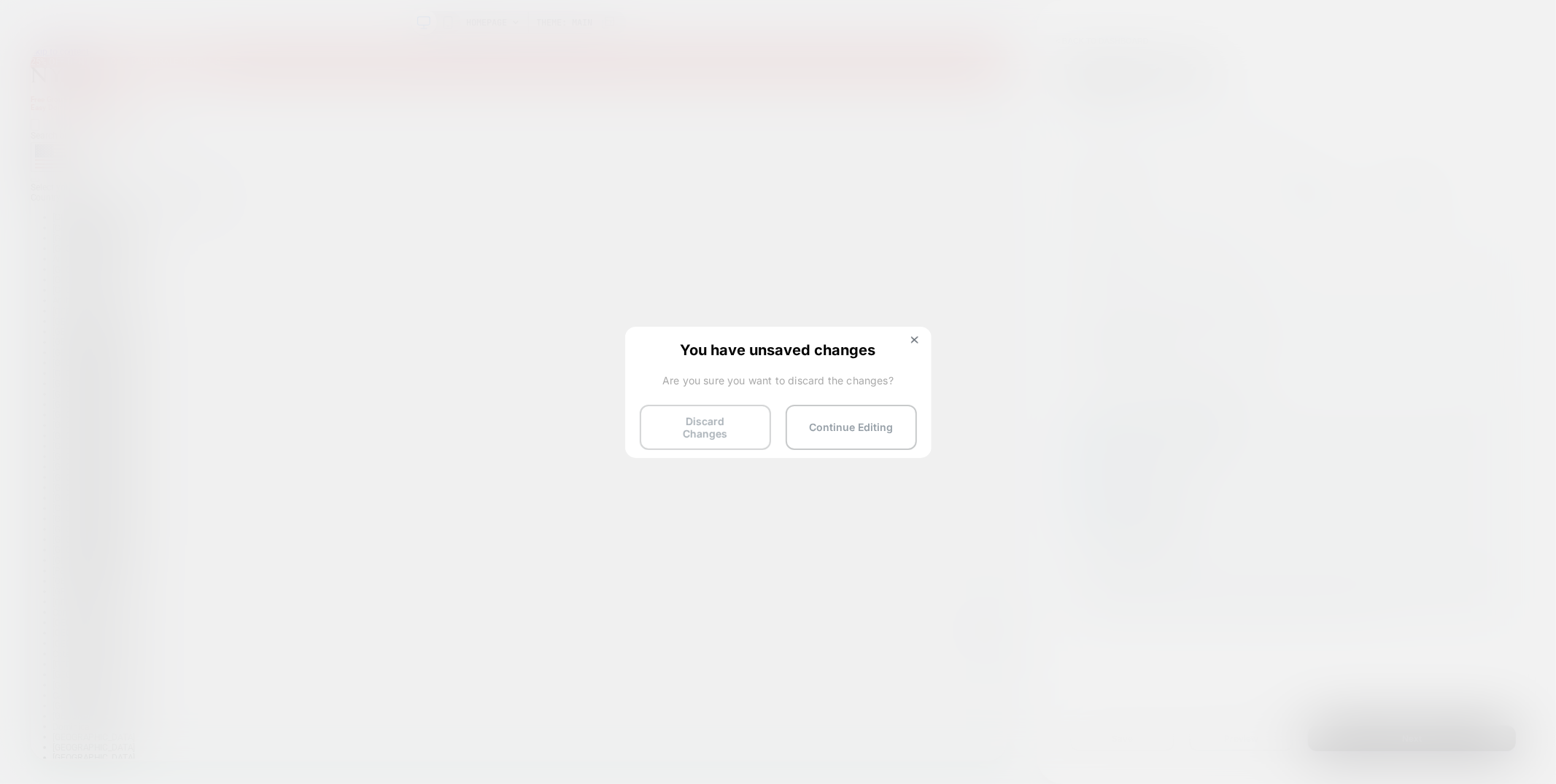
click at [695, 418] on button "Discard Changes" at bounding box center [705, 427] width 131 height 45
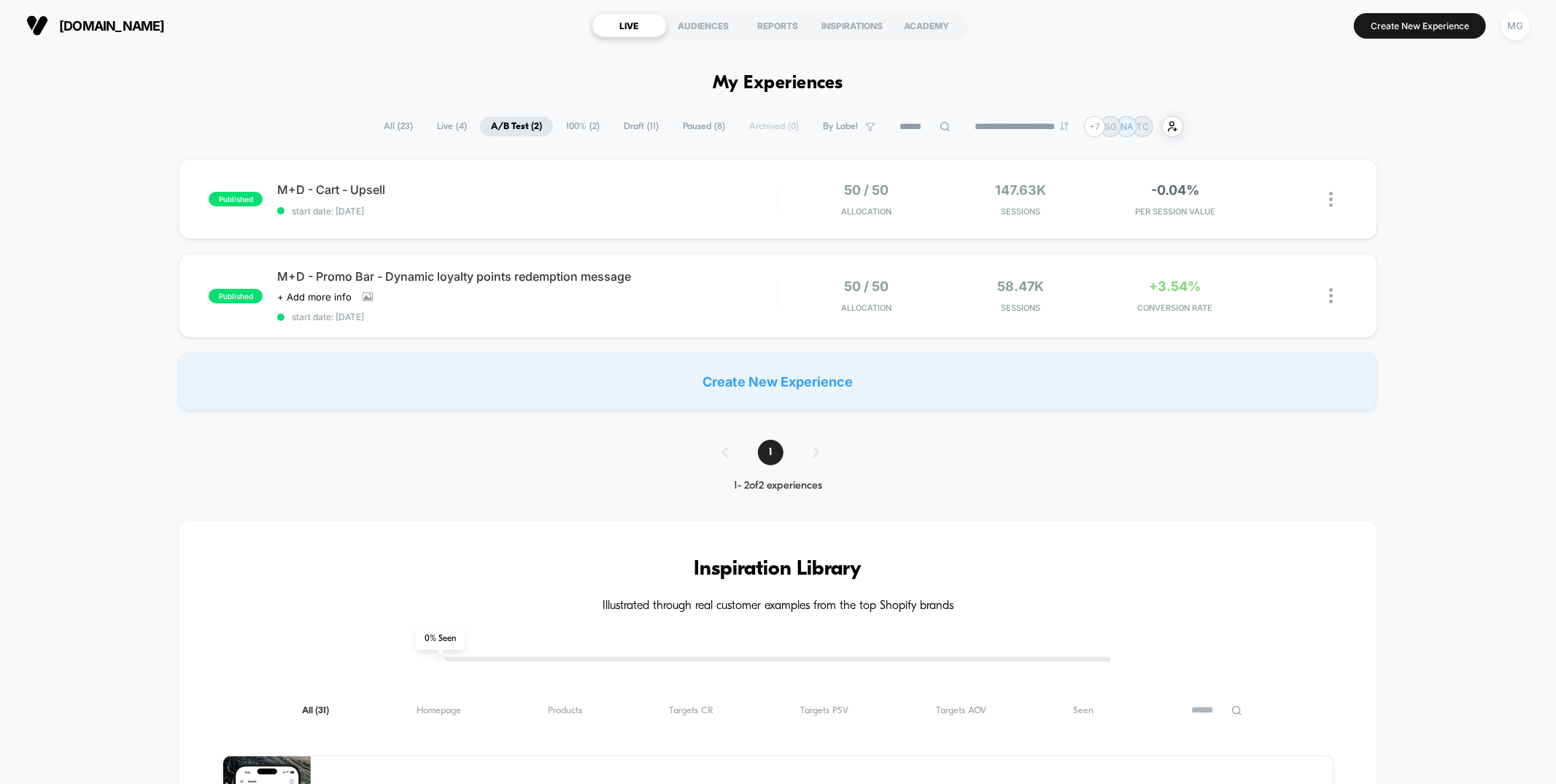
click at [573, 123] on span "100% ( 2 )" at bounding box center [582, 126] width 56 height 20
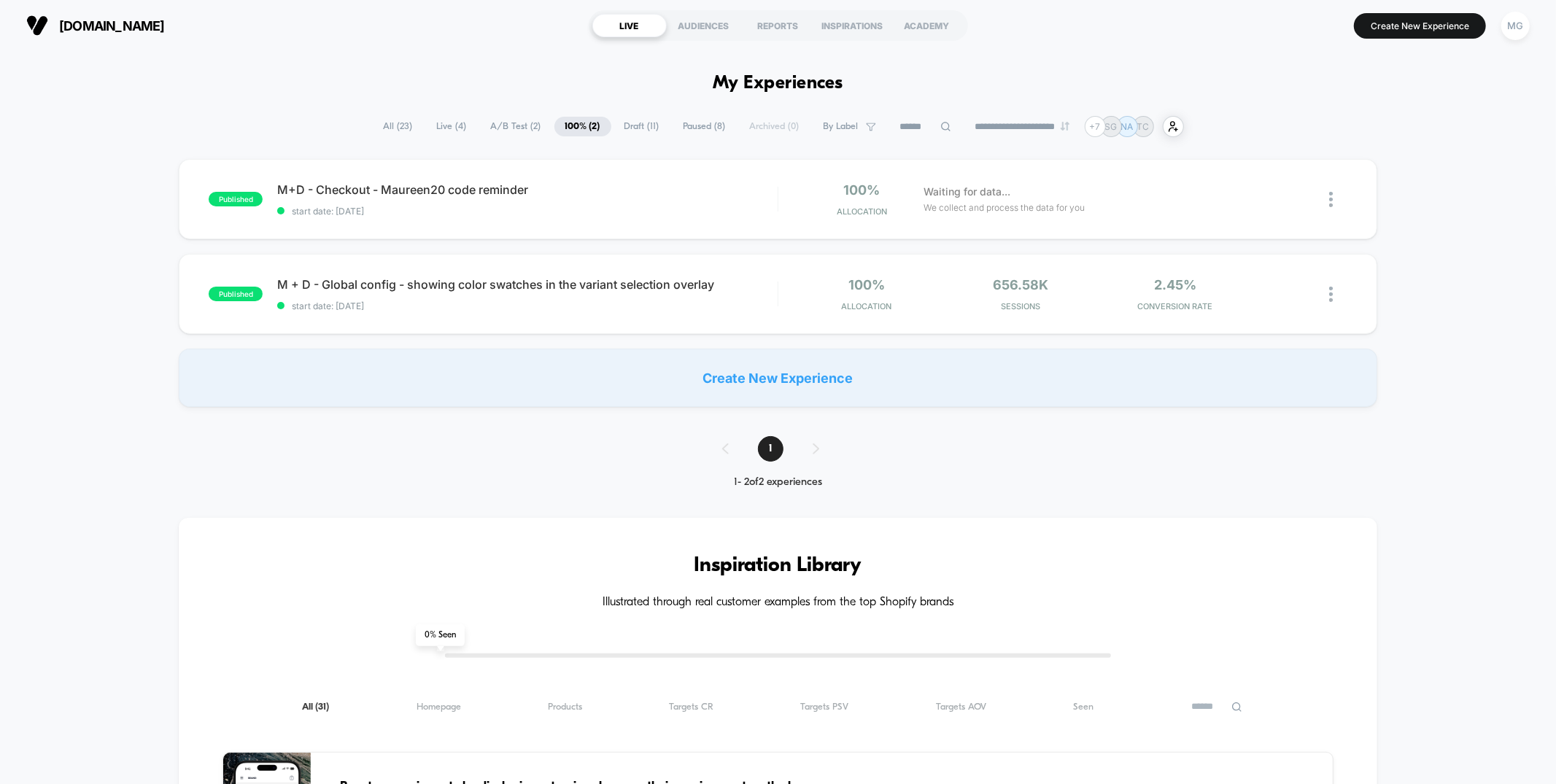
click at [637, 125] on span "Draft ( 11 )" at bounding box center [642, 126] width 57 height 20
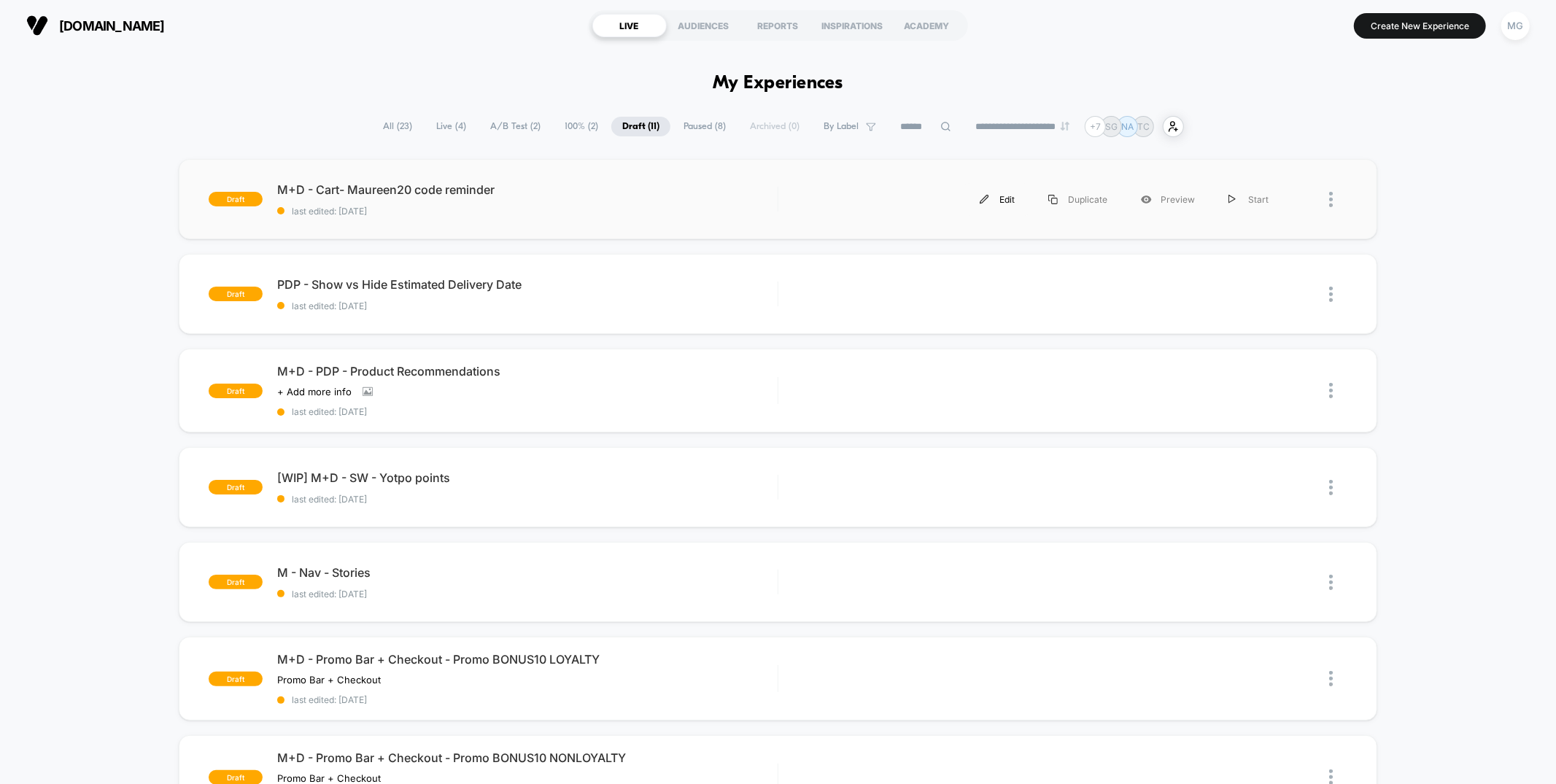
click at [1004, 193] on div "Edit" at bounding box center [998, 200] width 69 height 33
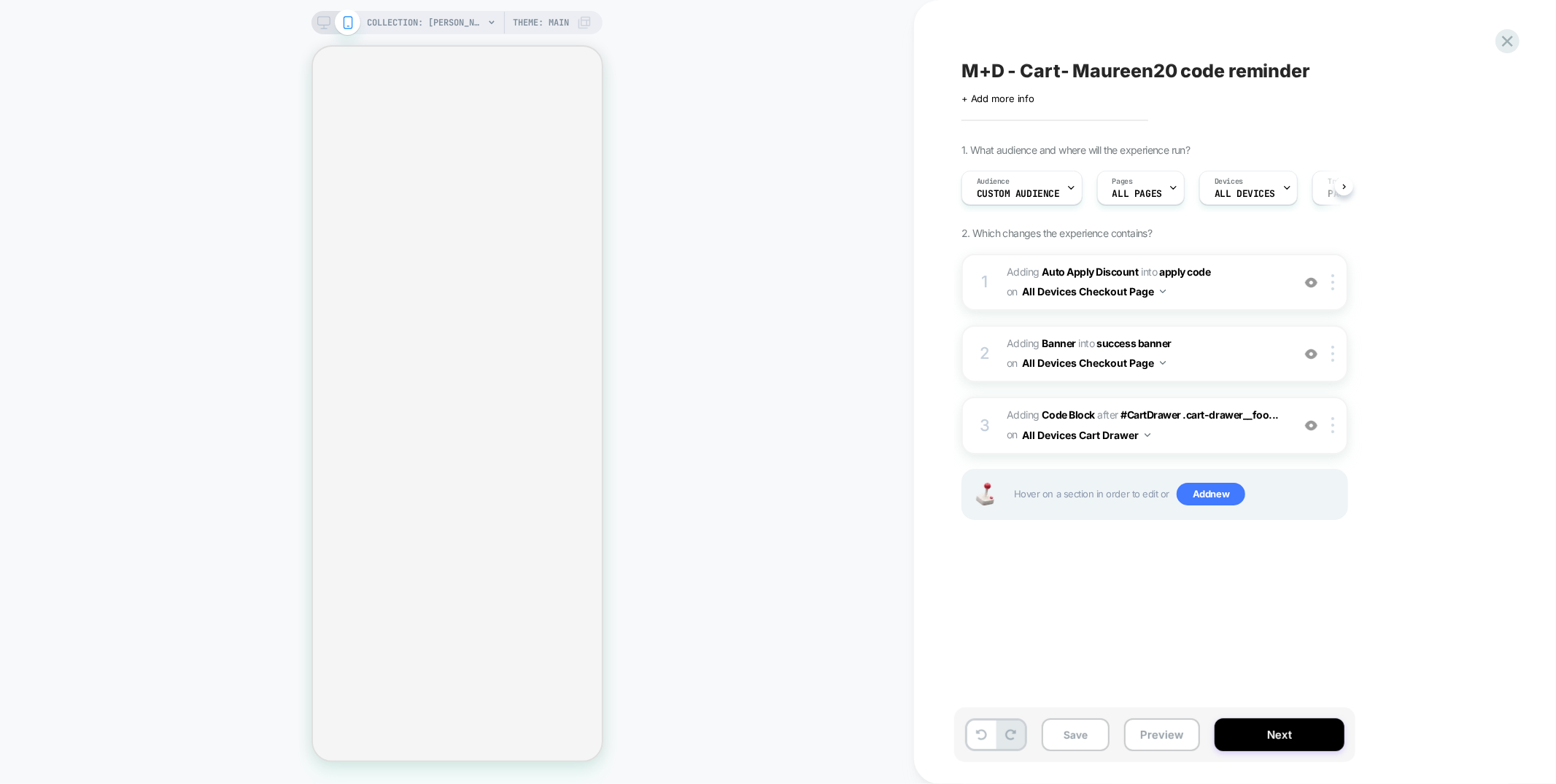
scroll to position [0, 1]
click at [1331, 349] on div at bounding box center [1336, 353] width 24 height 16
click at [1312, 348] on img at bounding box center [1312, 354] width 12 height 12
click at [1309, 278] on img at bounding box center [1312, 282] width 12 height 12
click at [1064, 735] on button "Save" at bounding box center [1076, 735] width 68 height 33
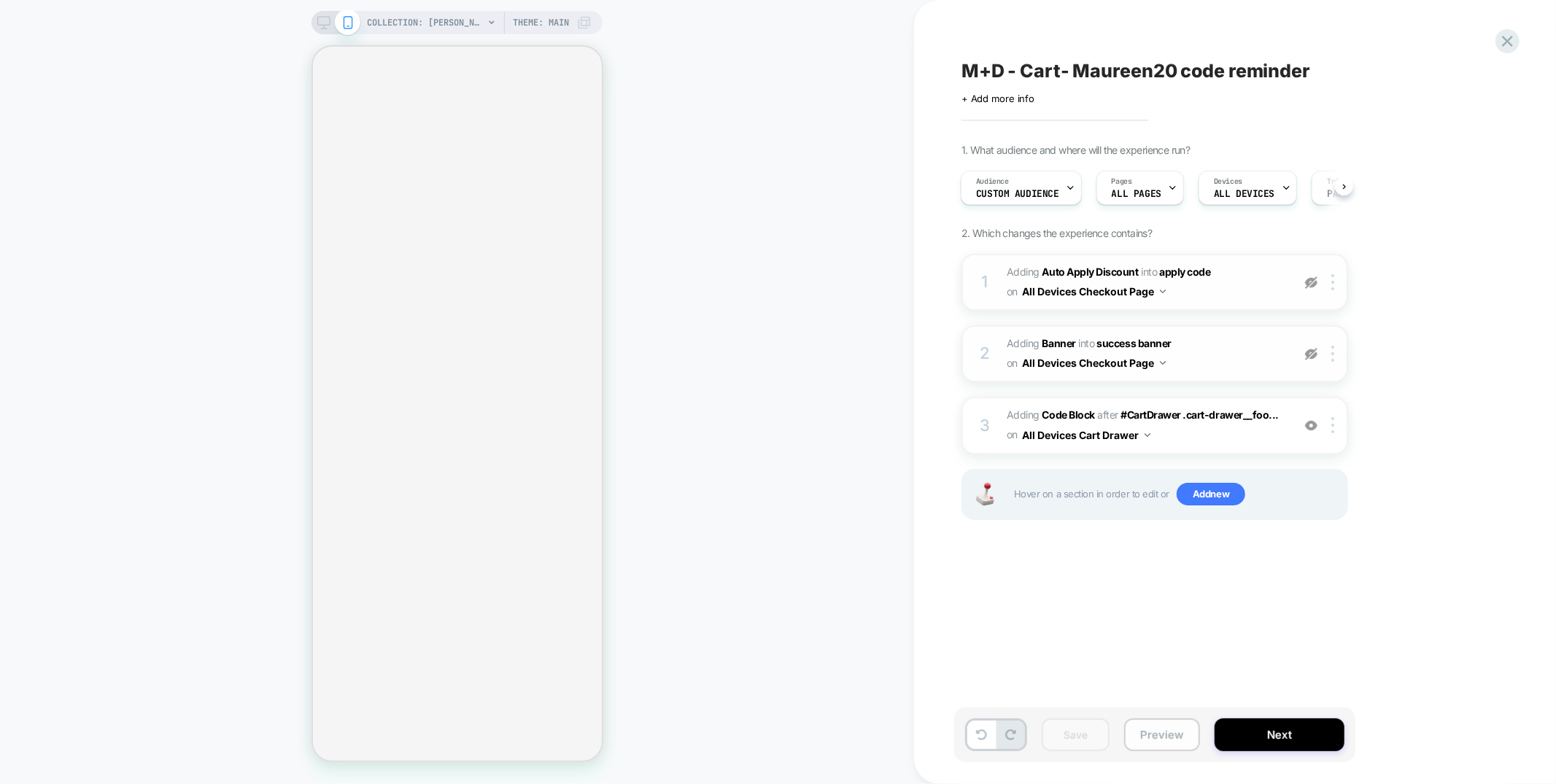
click at [1146, 734] on button "Preview" at bounding box center [1162, 735] width 75 height 33
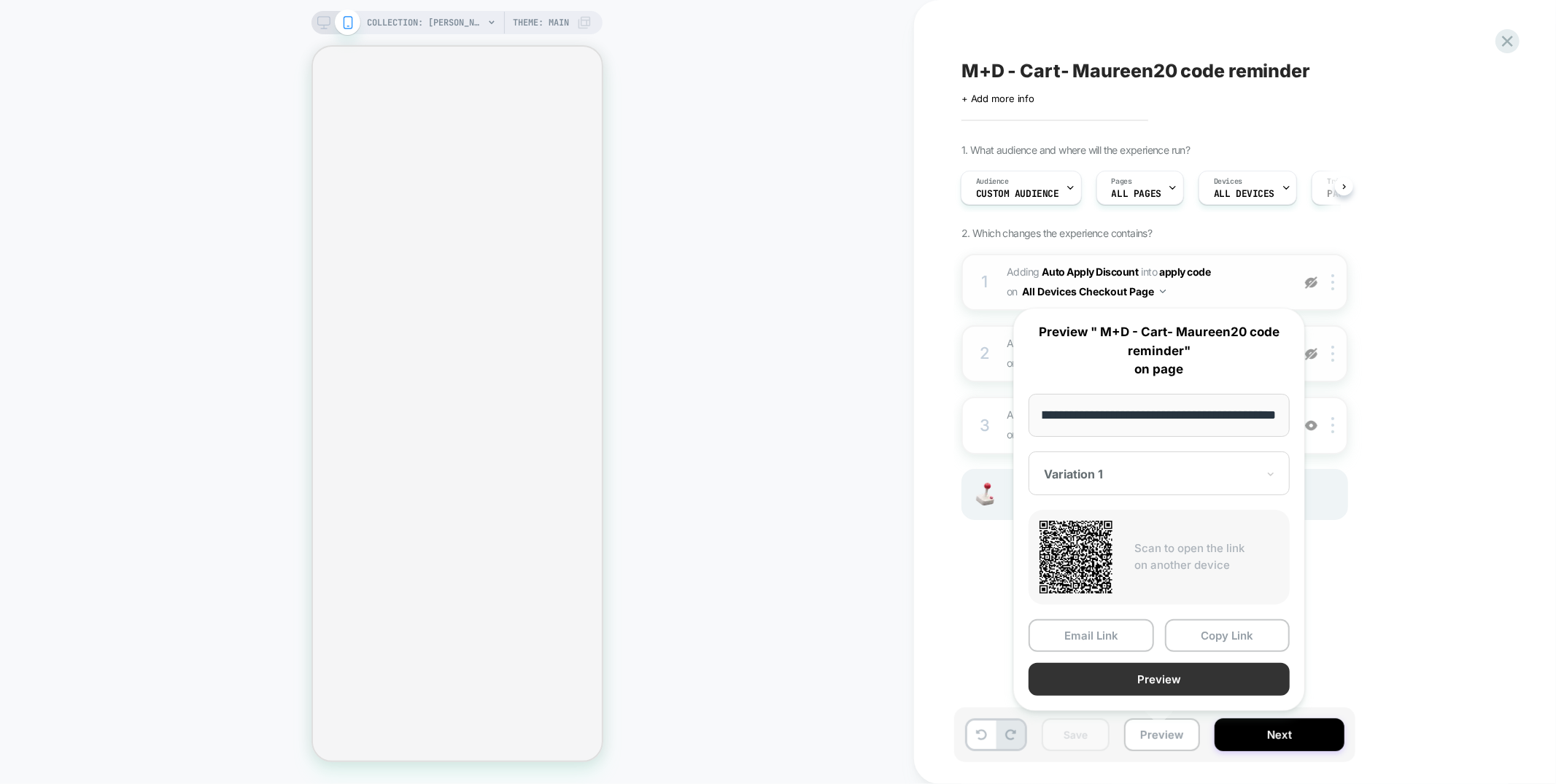
scroll to position [0, 0]
click at [1165, 686] on button "Preview" at bounding box center [1159, 679] width 262 height 33
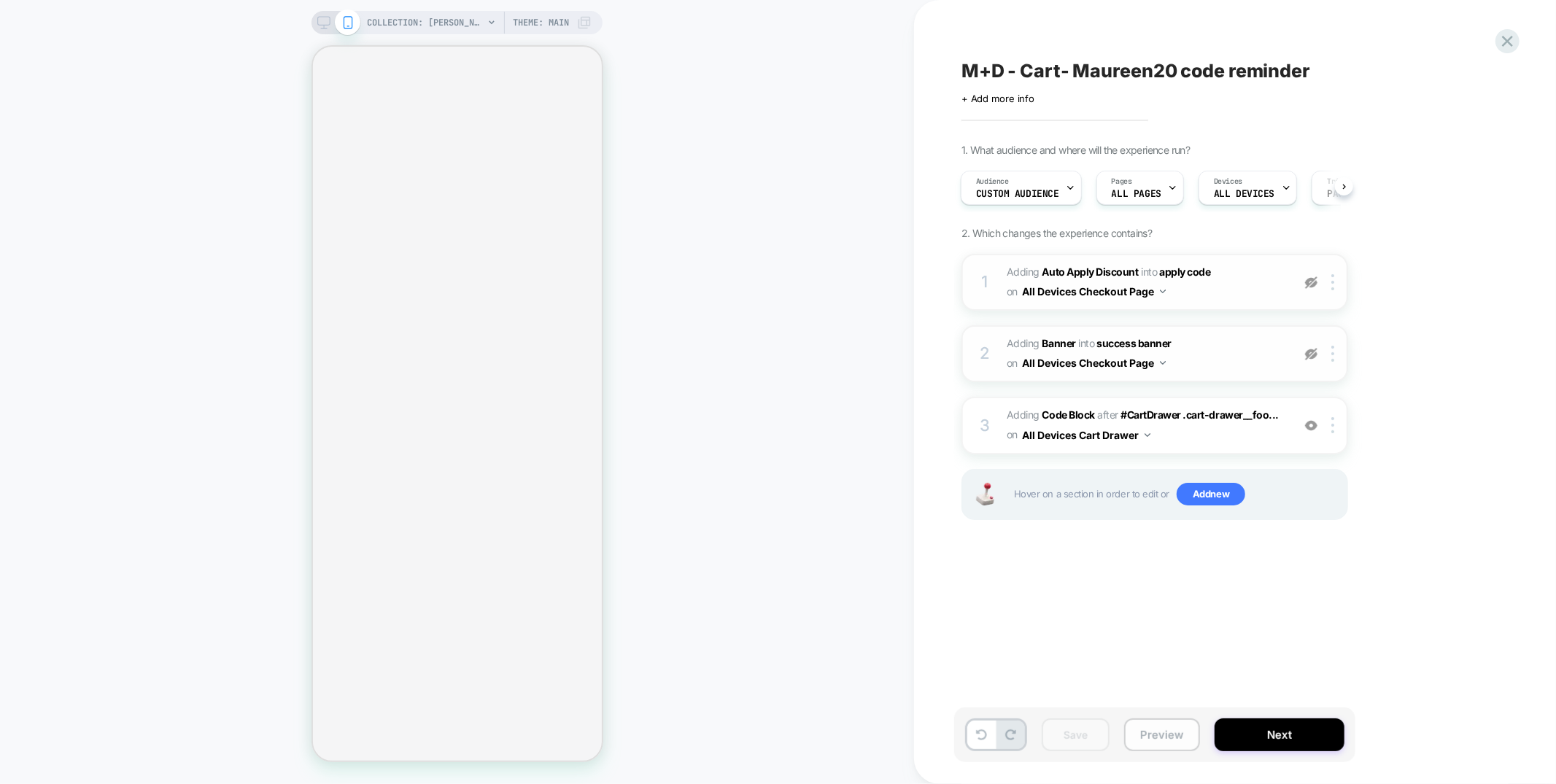
click at [1161, 740] on button "Preview" at bounding box center [1162, 735] width 75 height 33
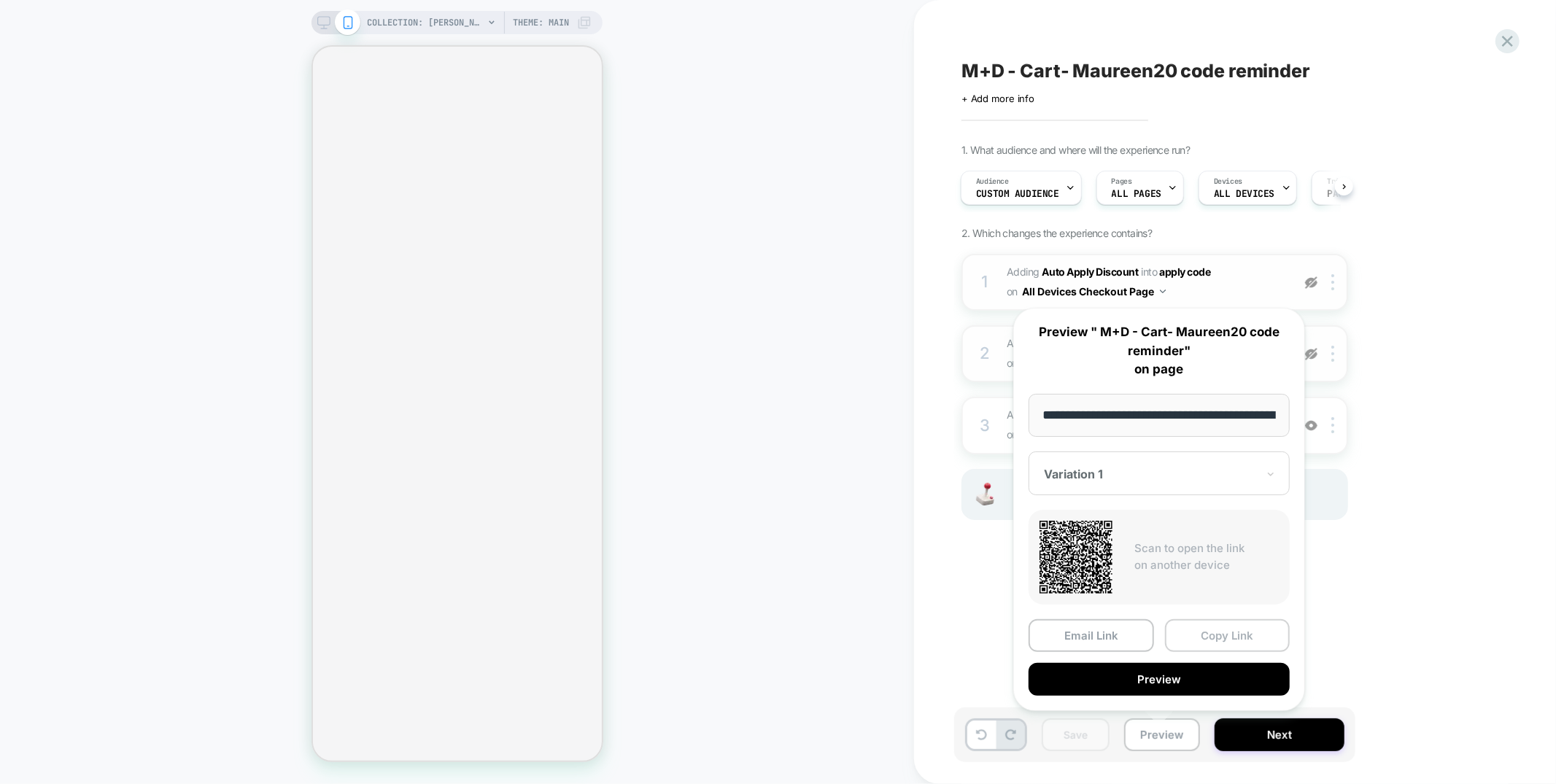
click at [1222, 638] on button "Copy Link" at bounding box center [1227, 636] width 125 height 33
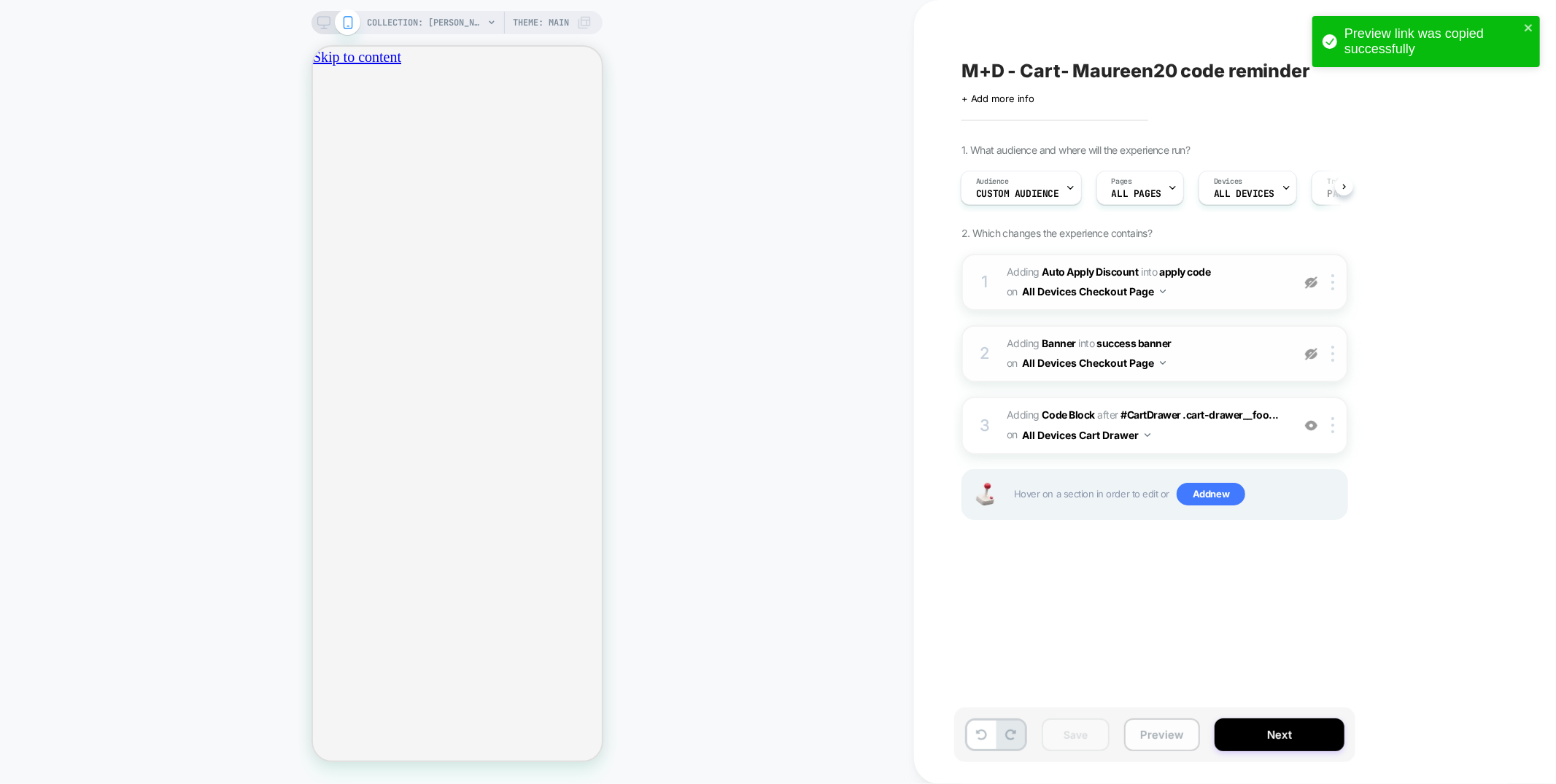
click at [1165, 736] on button "Preview" at bounding box center [1162, 735] width 75 height 33
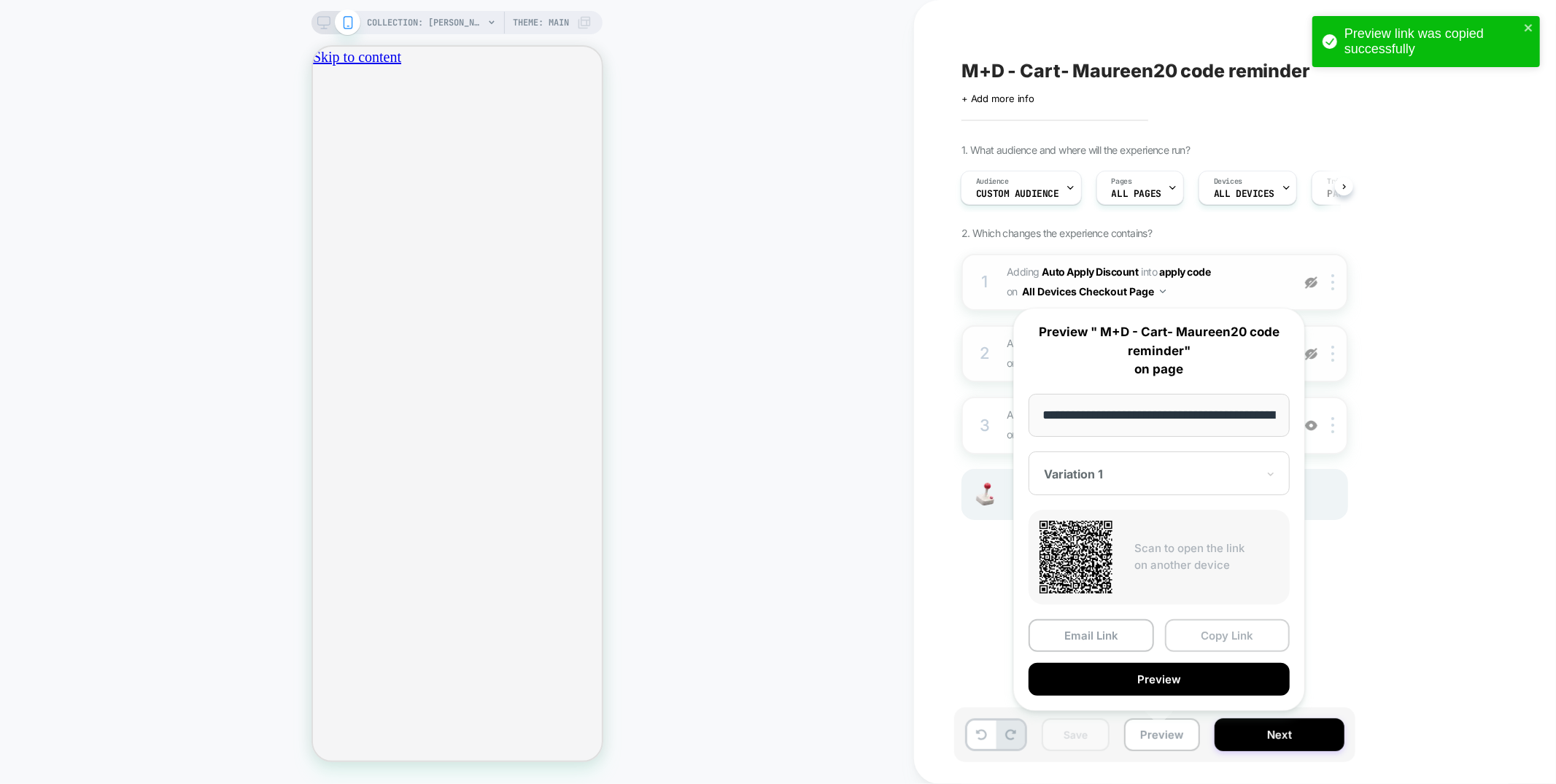
click at [1236, 633] on button "Copy Link" at bounding box center [1227, 636] width 125 height 33
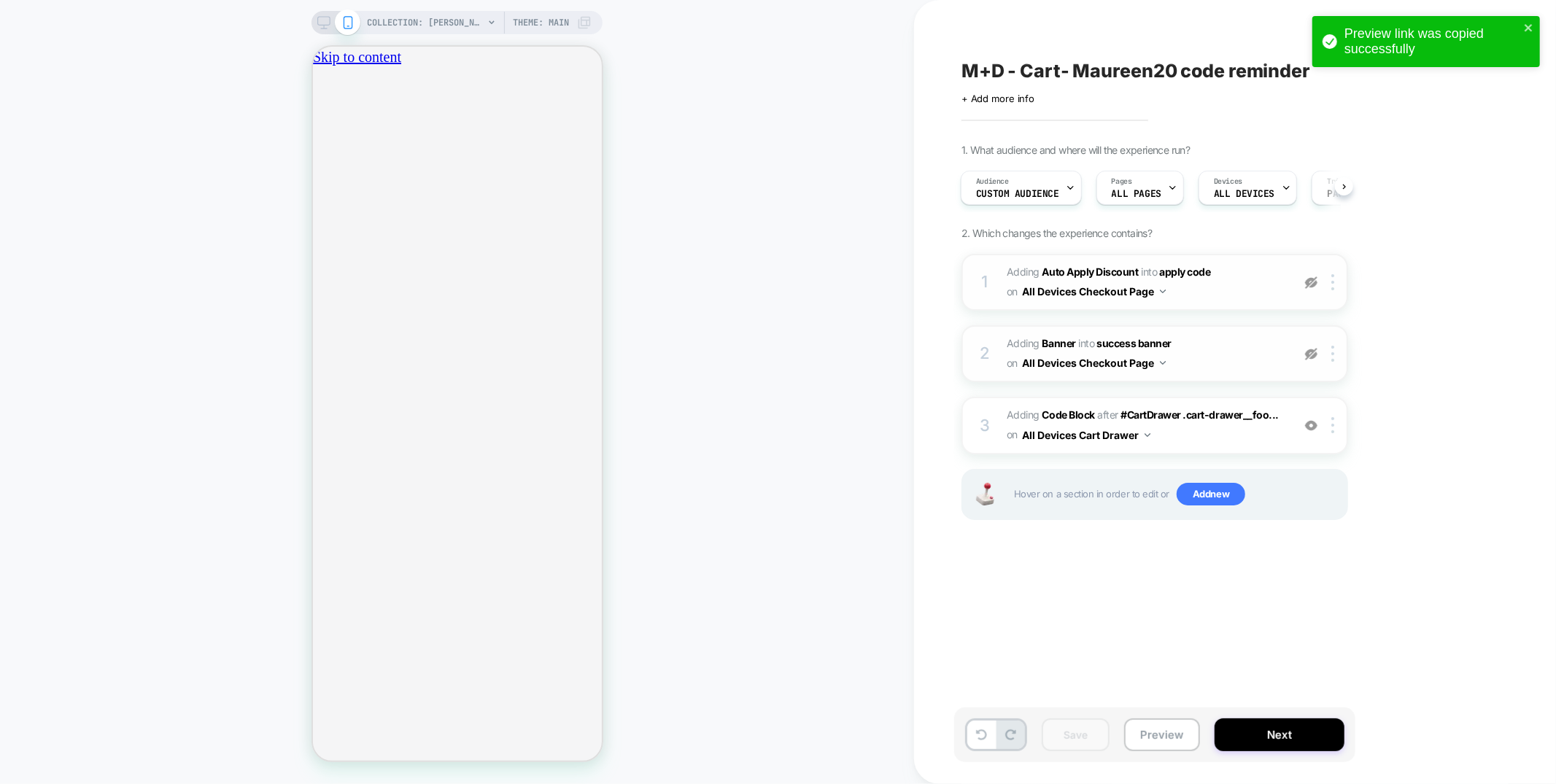
scroll to position [0, 516]
click at [1531, 27] on icon "close" at bounding box center [1529, 27] width 8 height 8
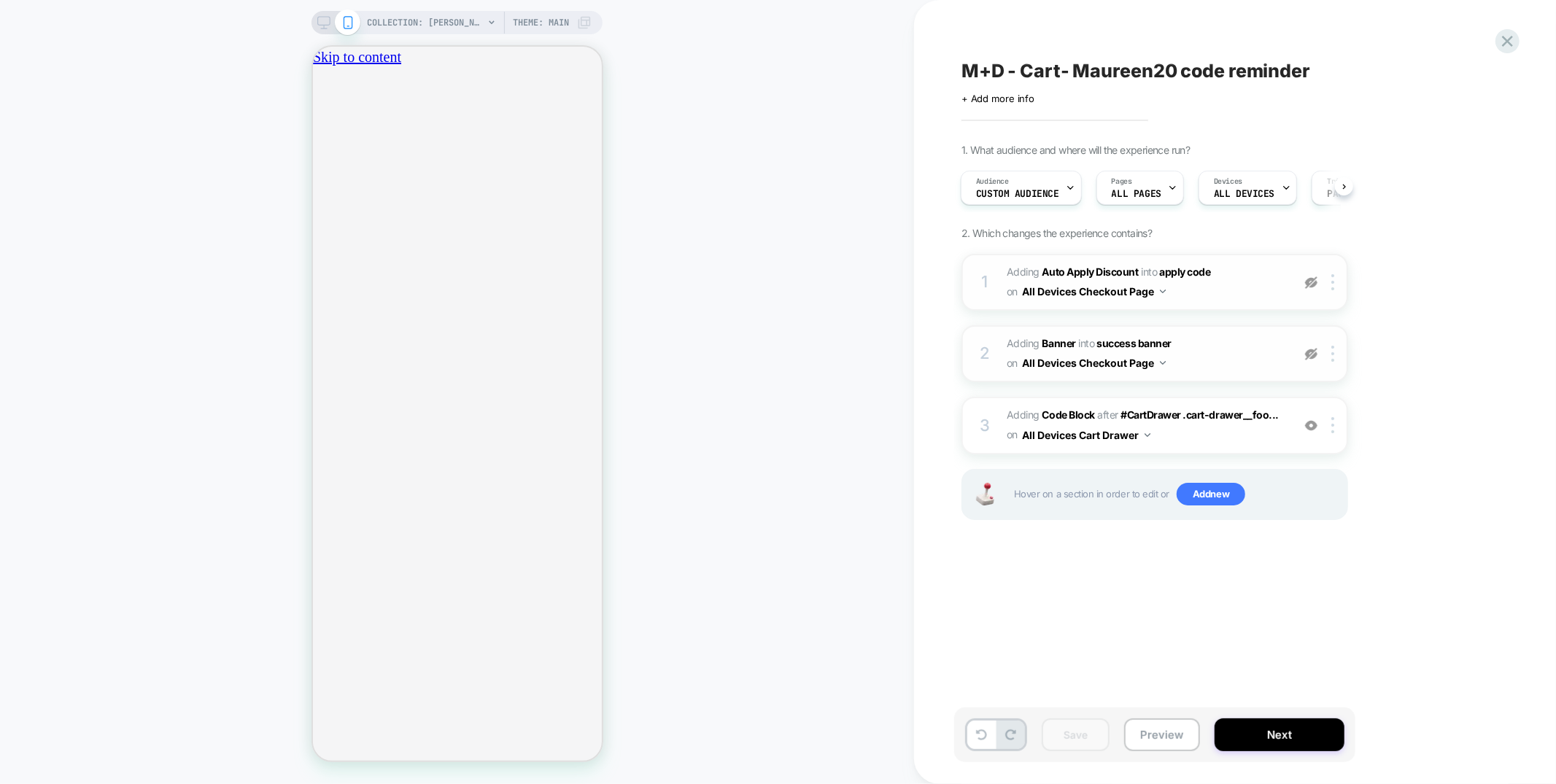
scroll to position [0, 0]
click at [1516, 39] on icon at bounding box center [1507, 41] width 20 height 20
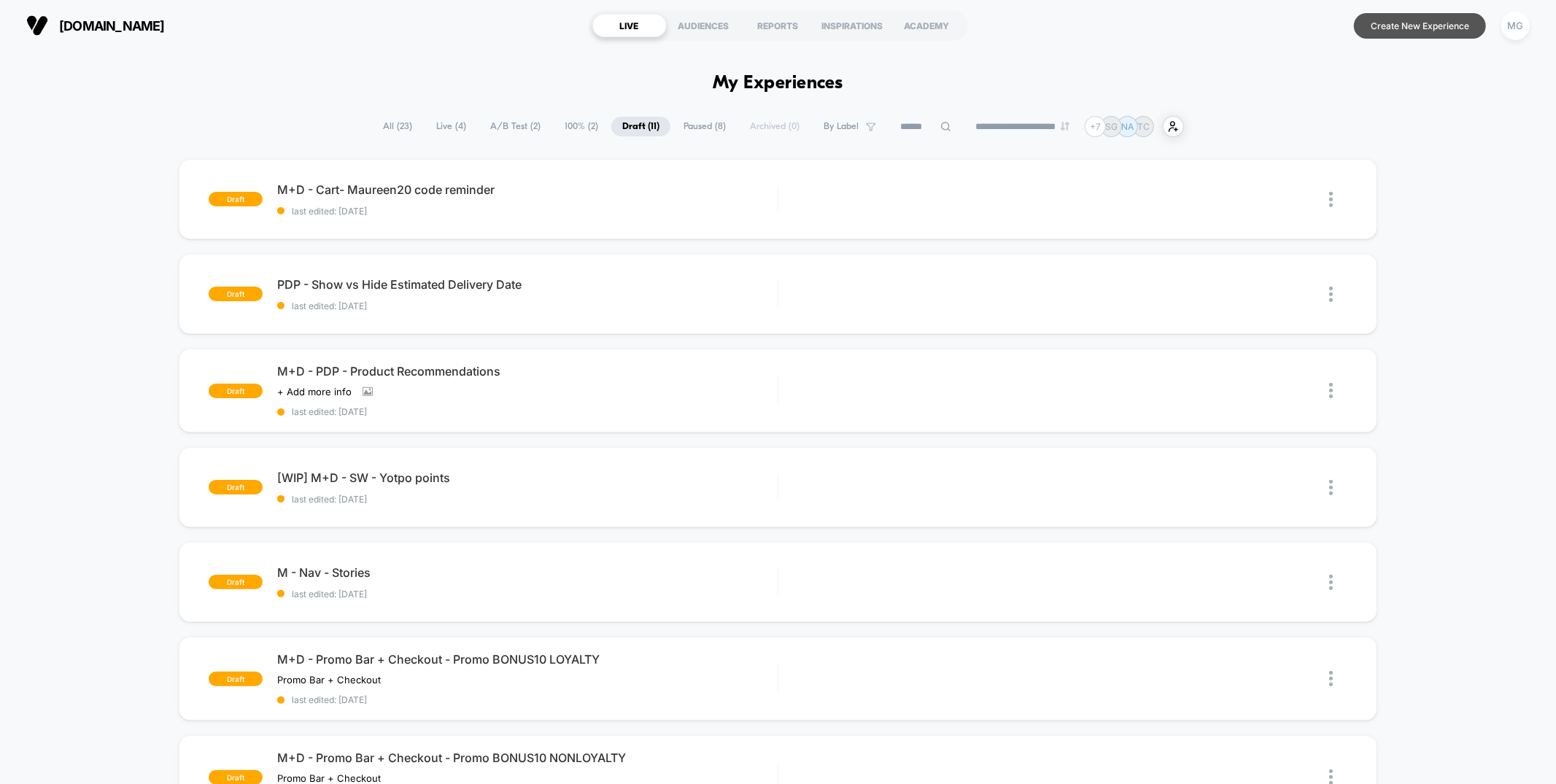
click at [1459, 17] on button "Create New Experience" at bounding box center [1420, 26] width 132 height 26
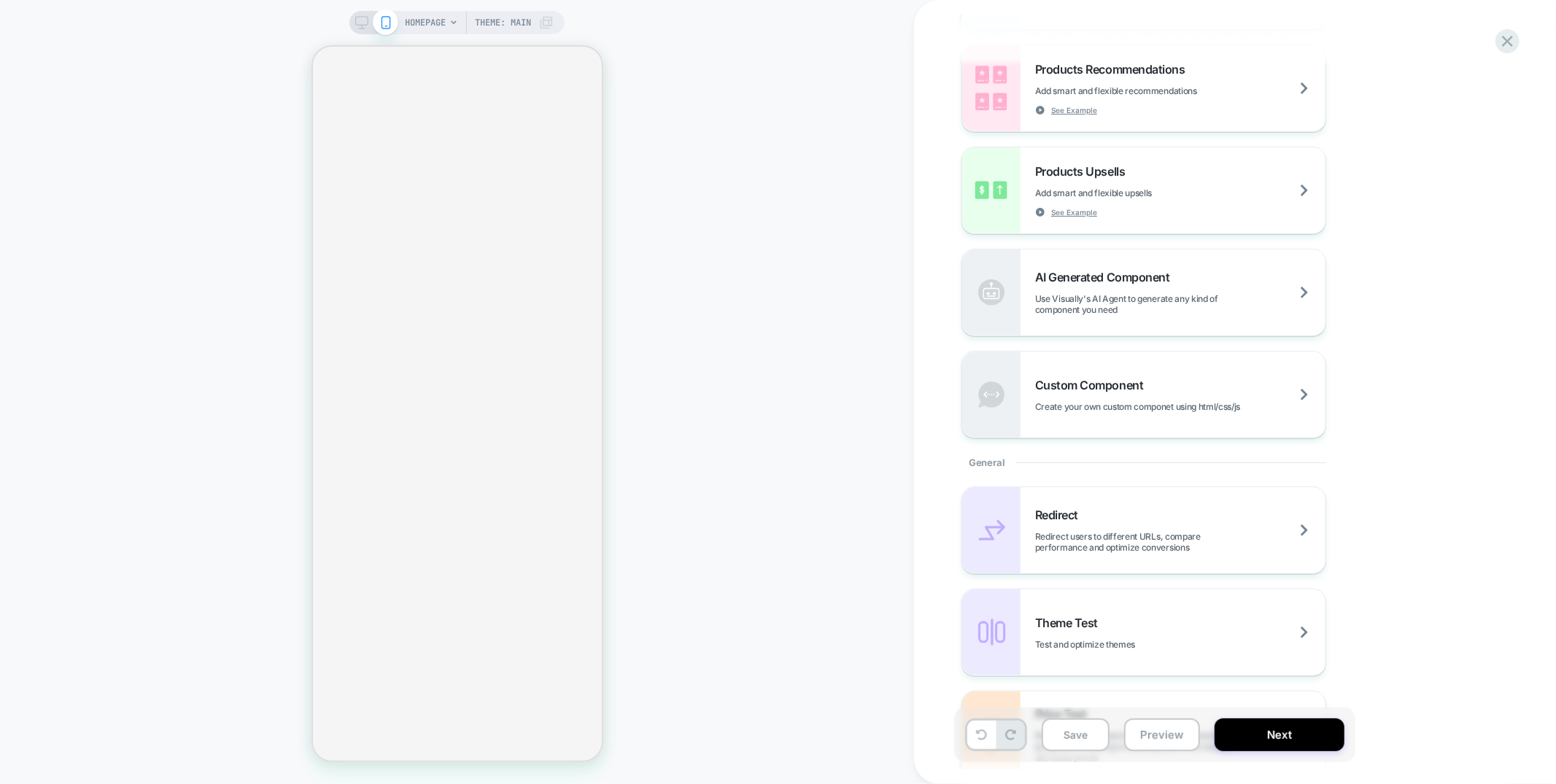
scroll to position [521, 0]
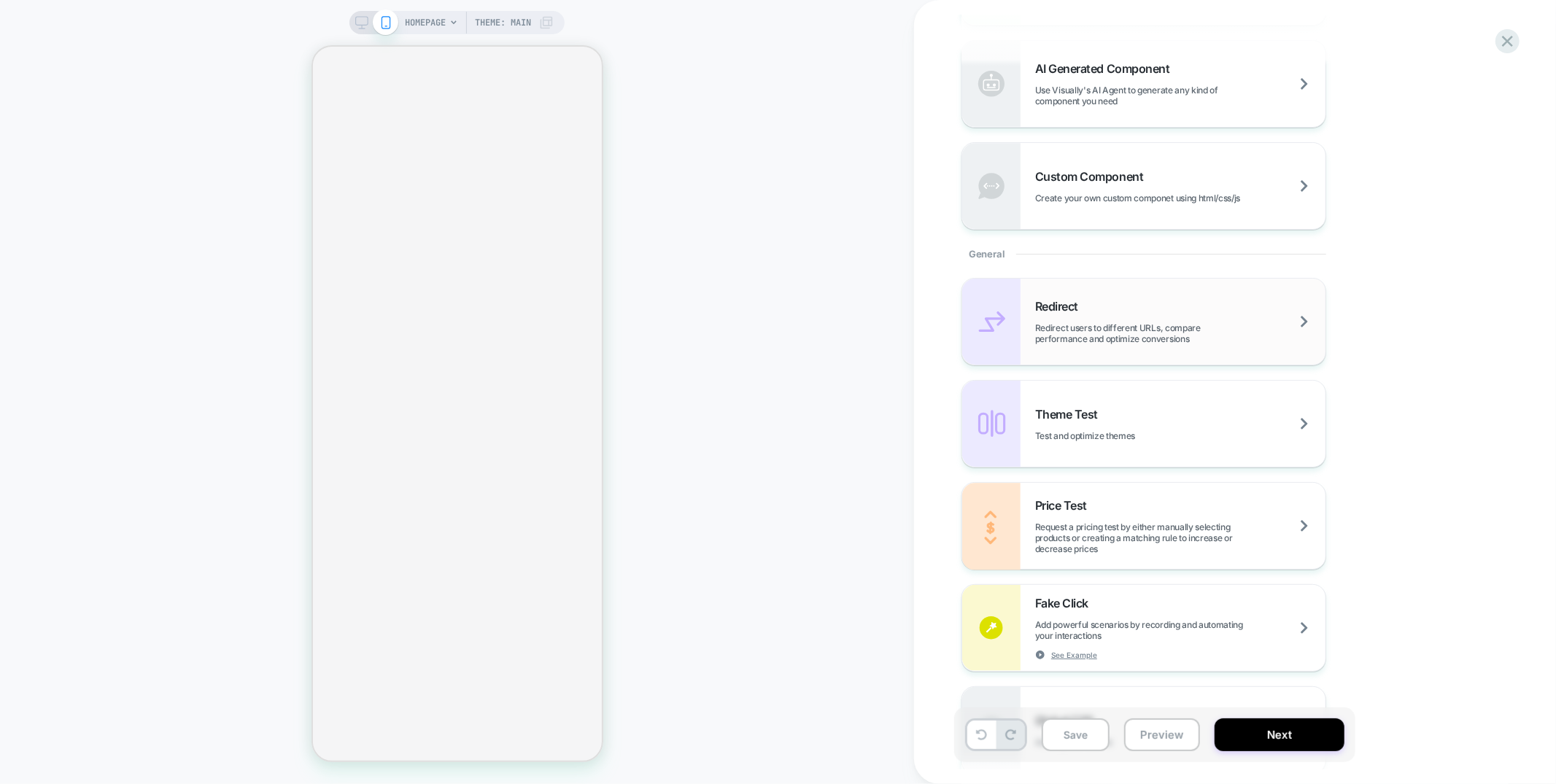
click at [1148, 317] on div "Redirect Redirect users to different URLs, compare performance and optimize con…" at bounding box center [1180, 322] width 291 height 45
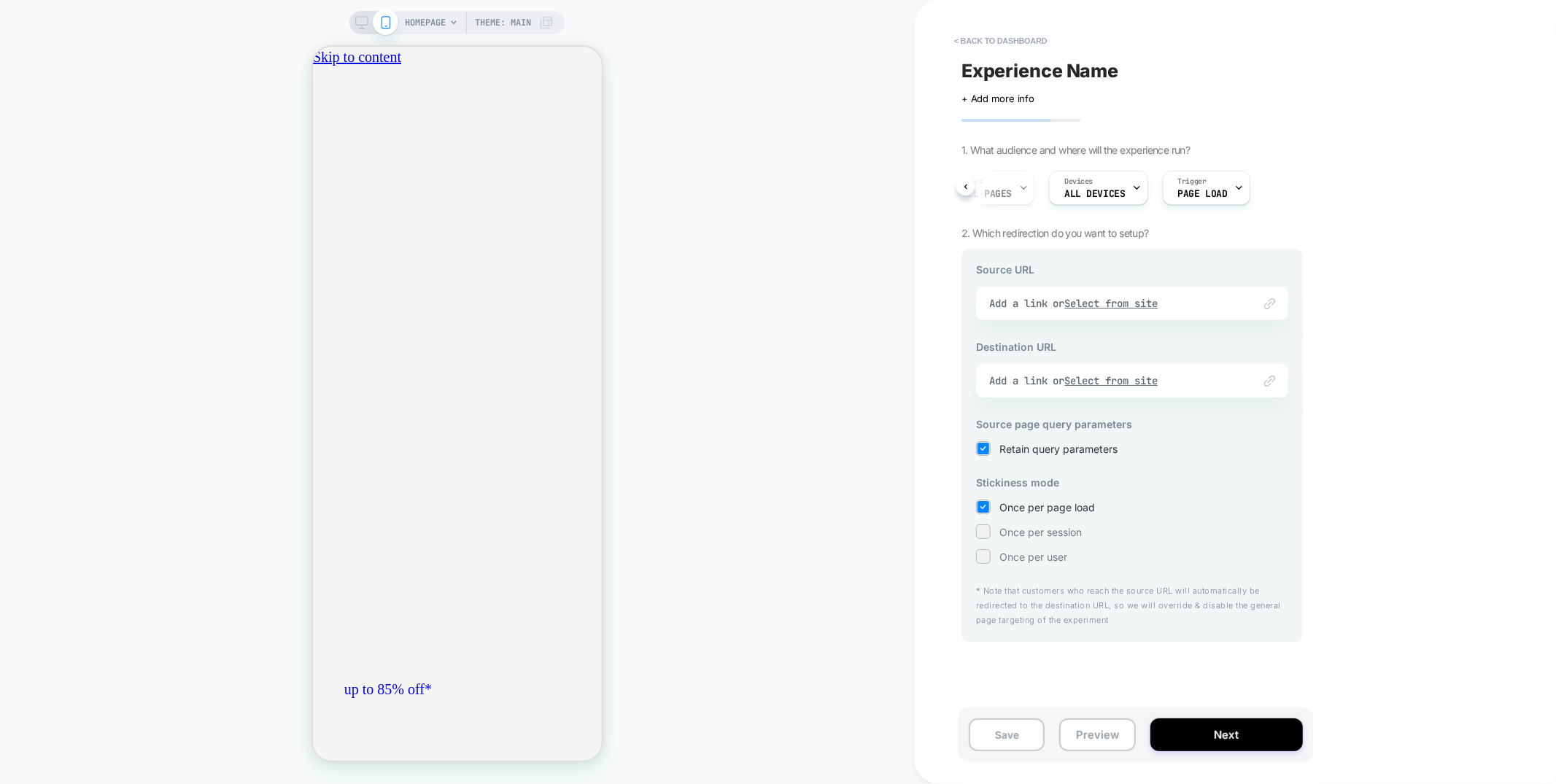
scroll to position [0, 0]
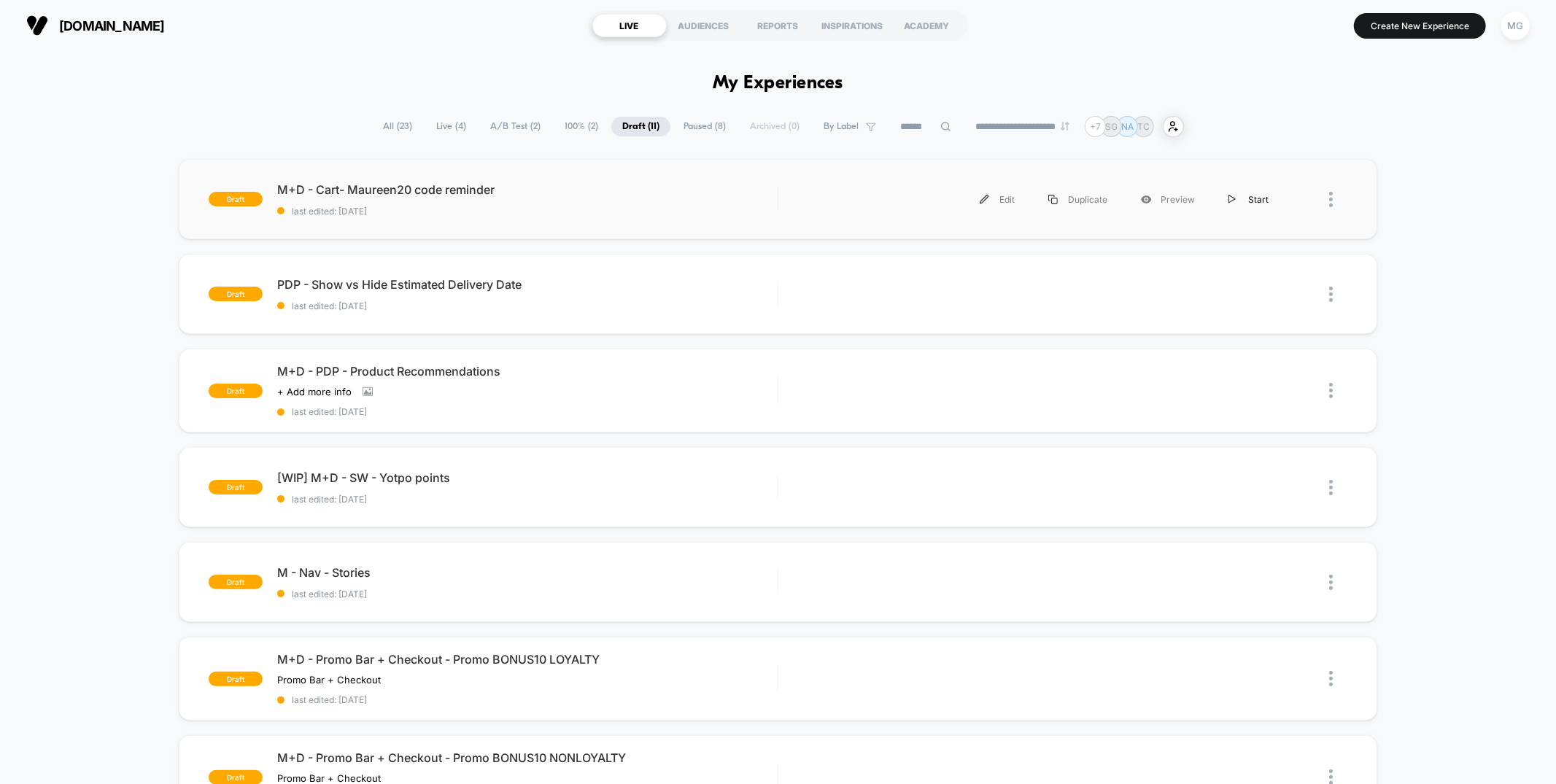
click at [1254, 203] on div "Start" at bounding box center [1249, 200] width 74 height 33
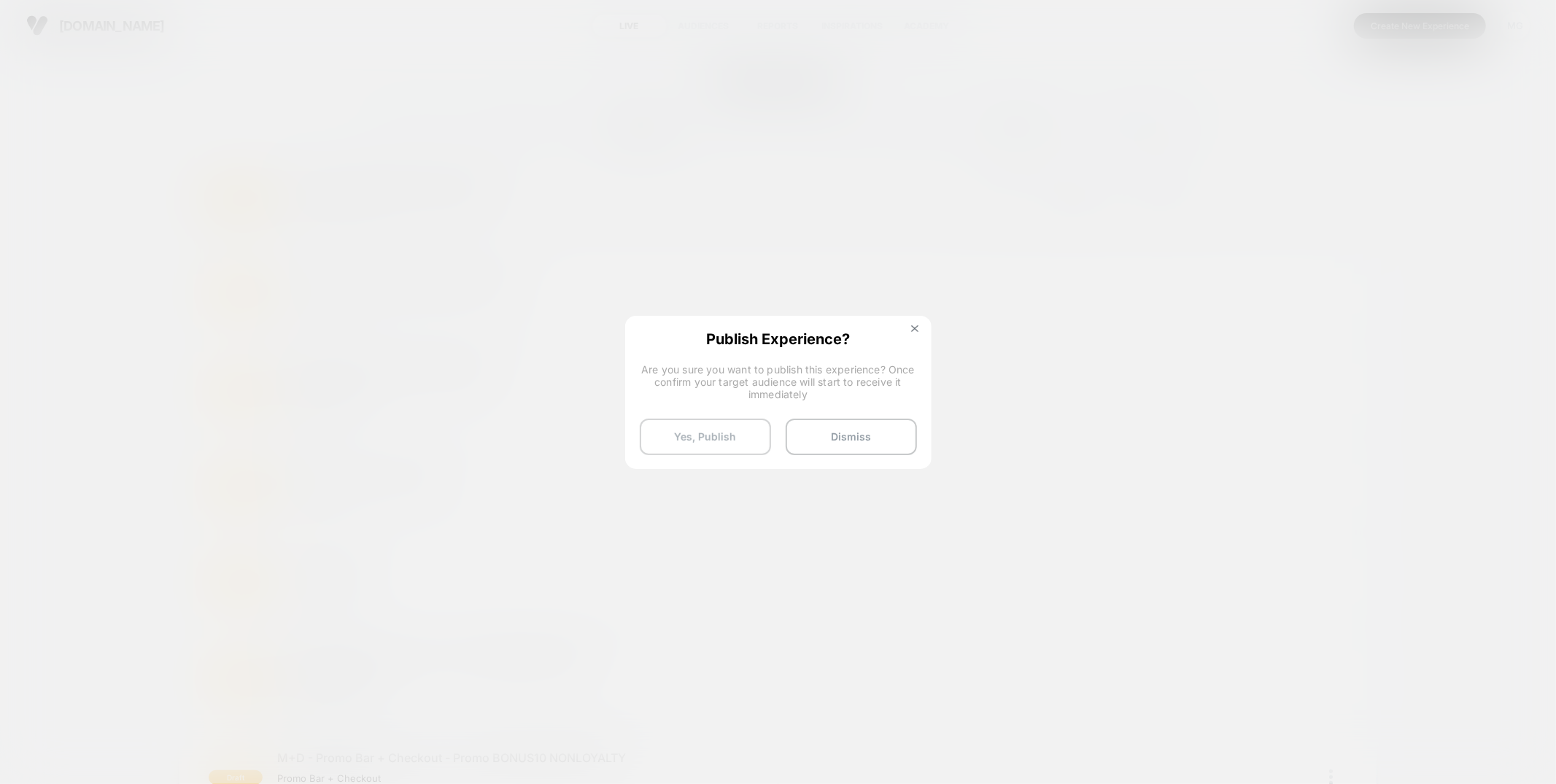
click at [733, 443] on button "Yes, Publish" at bounding box center [705, 437] width 131 height 37
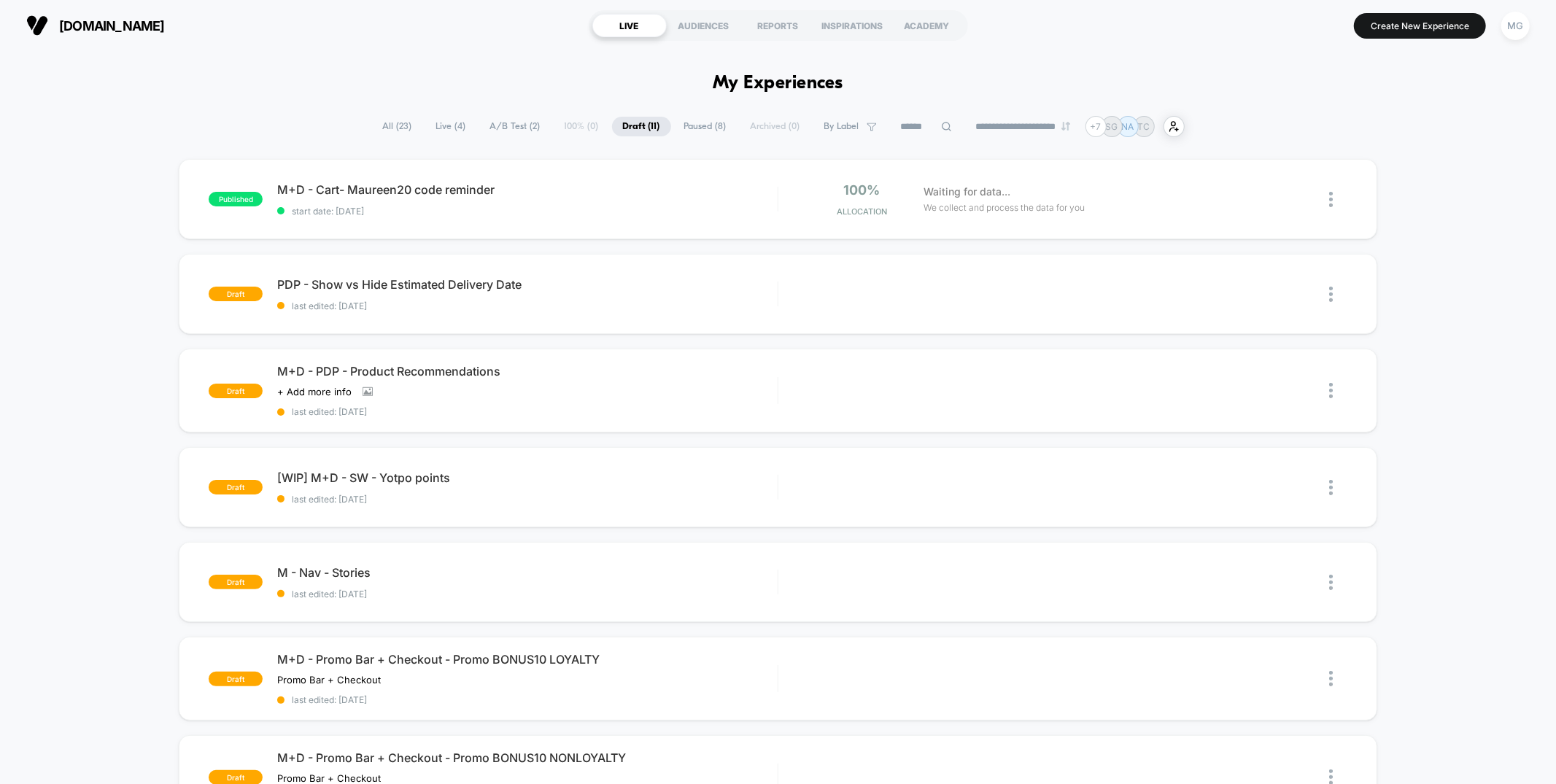
click at [508, 125] on span "A/B Test ( 2 )" at bounding box center [516, 126] width 72 height 20
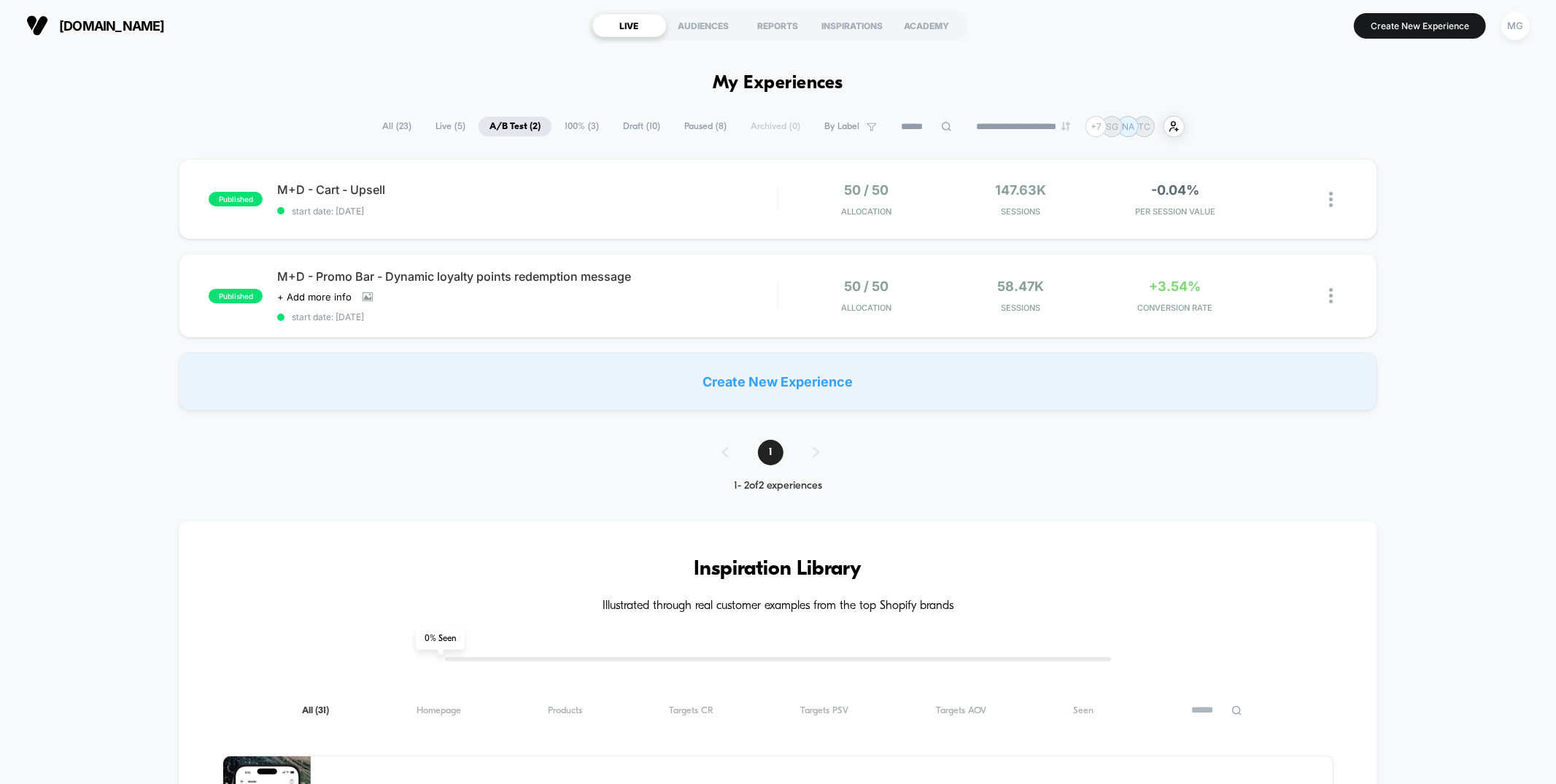
click at [554, 127] on span "100% ( 3 )" at bounding box center [582, 126] width 56 height 20
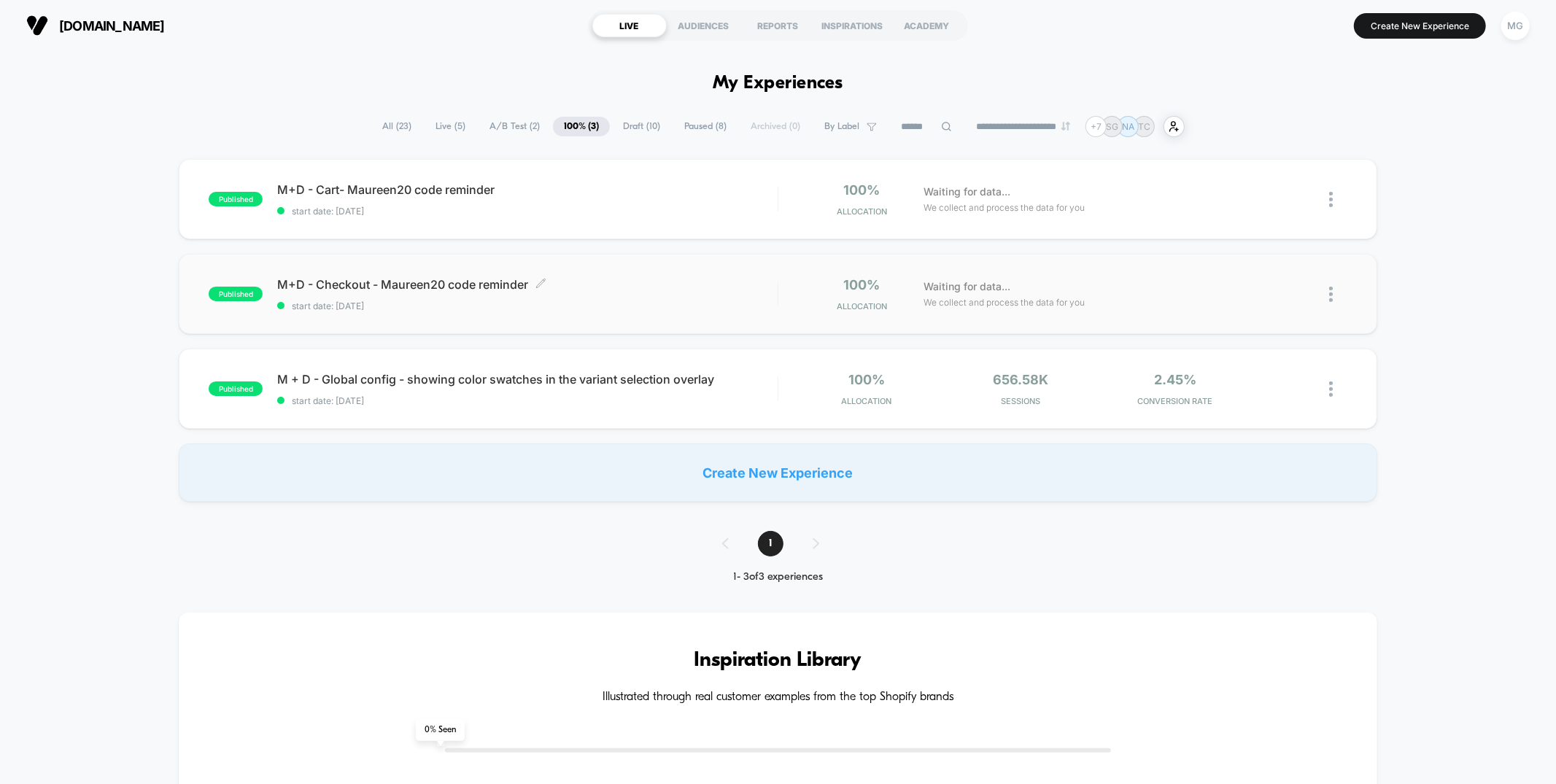
click at [666, 307] on span "start date: [DATE]" at bounding box center [527, 305] width 500 height 11
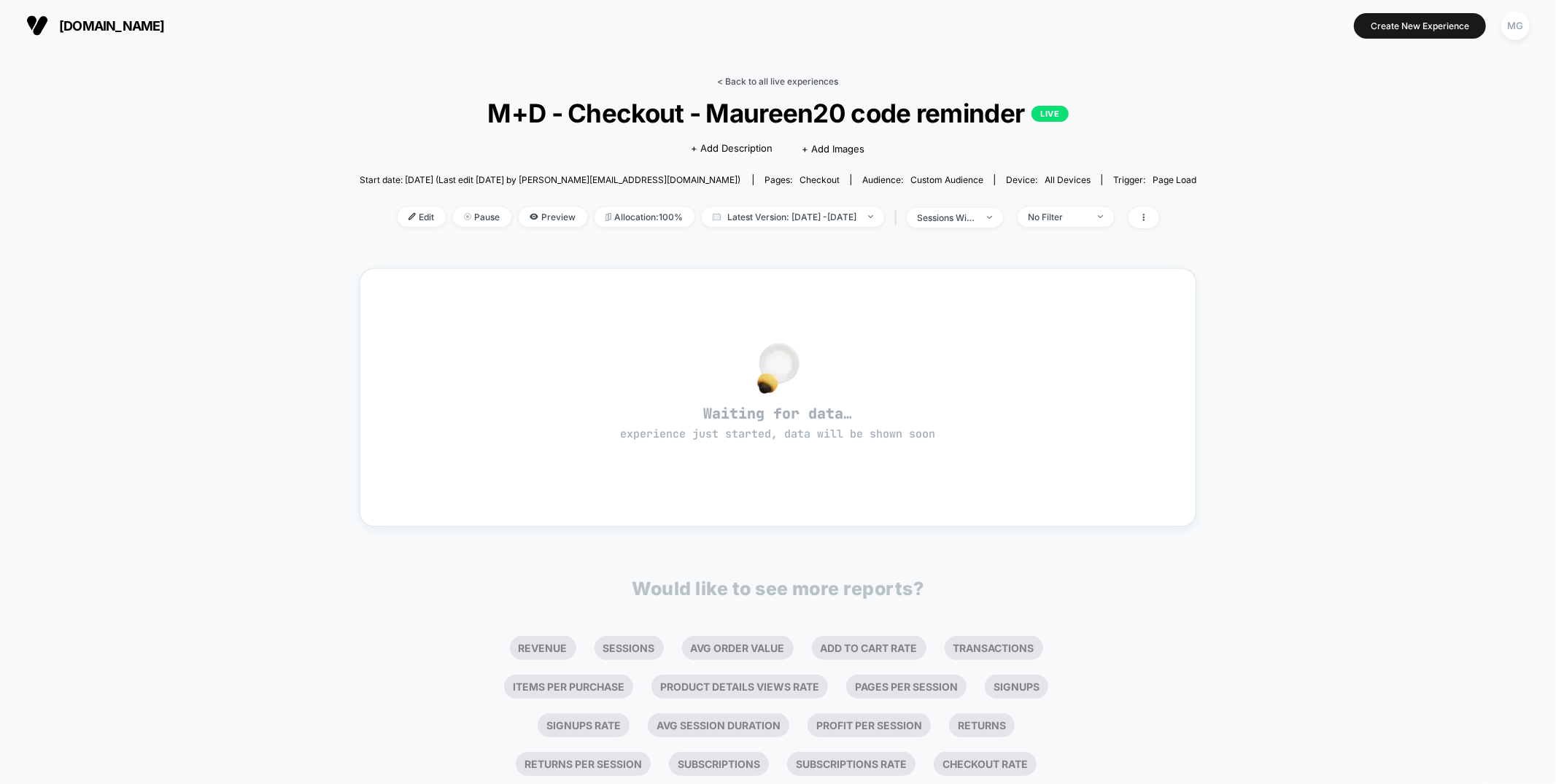
click at [810, 79] on link "< Back to all live experiences" at bounding box center [778, 81] width 121 height 11
